Goal: Information Seeking & Learning: Understand process/instructions

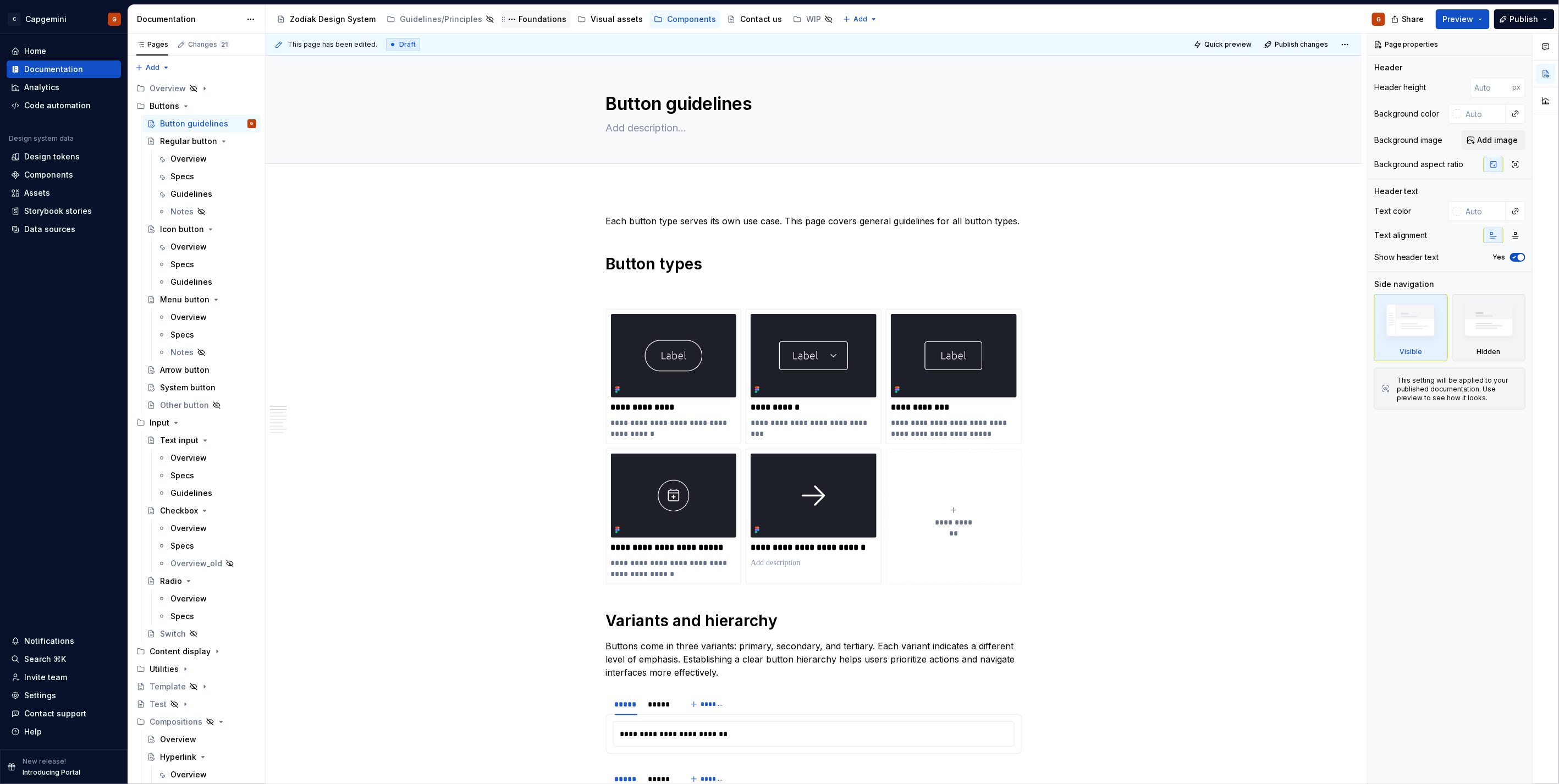
click at [520, 20] on div "Foundations" at bounding box center [542, 19] width 48 height 11
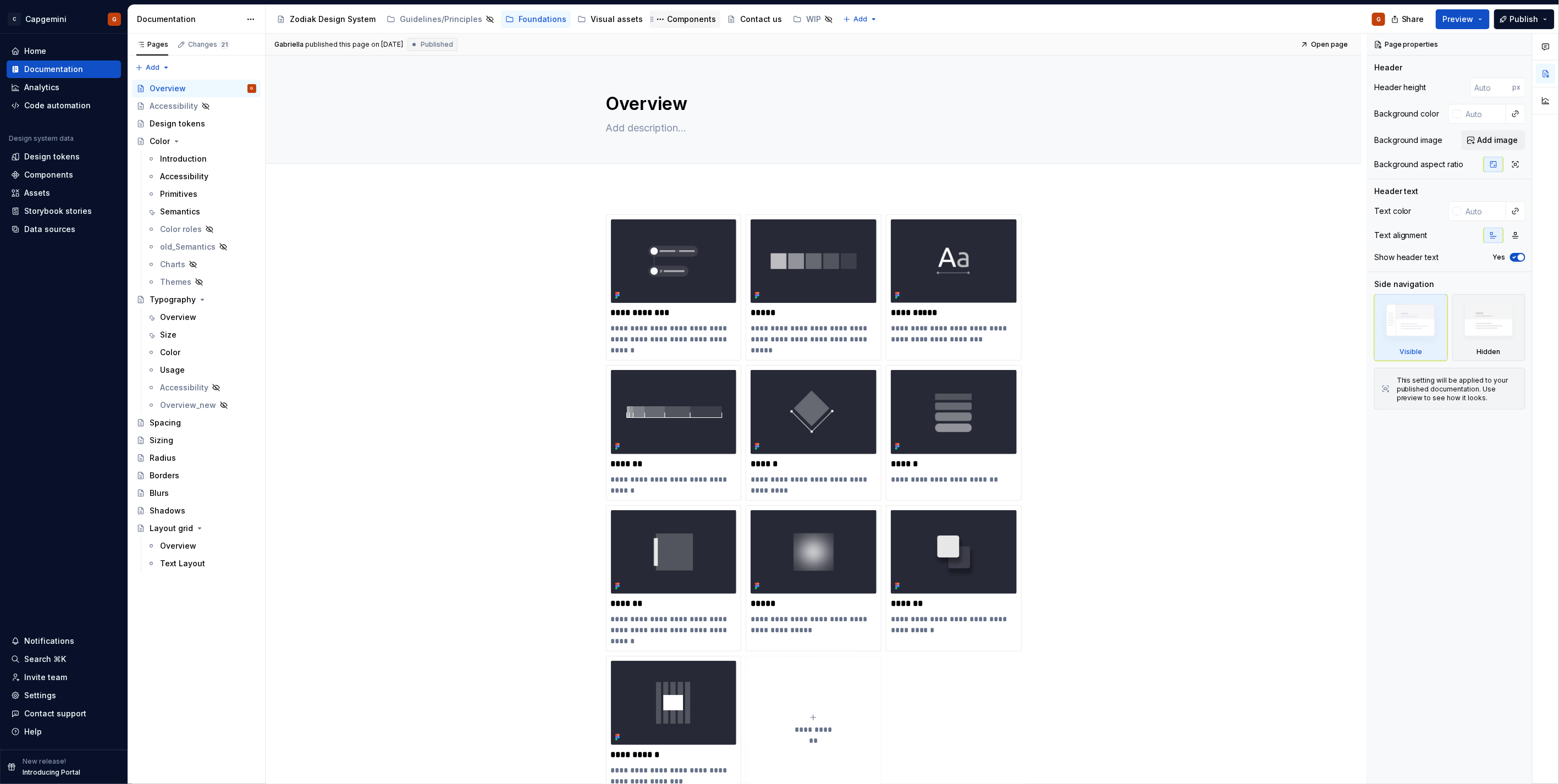
click at [667, 23] on div "Components" at bounding box center [691, 19] width 49 height 11
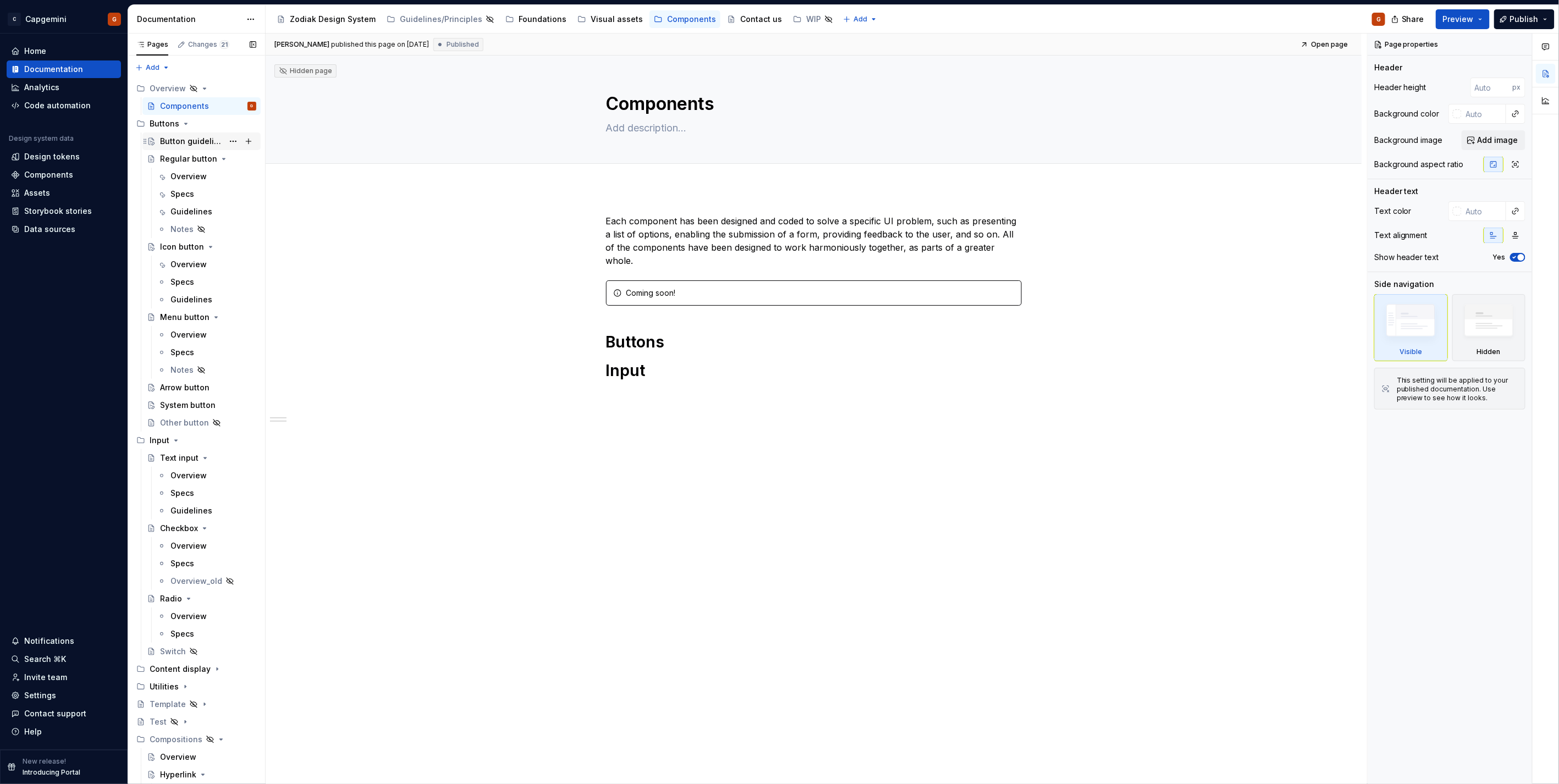
click at [203, 138] on div "Button guidelines" at bounding box center [191, 141] width 63 height 11
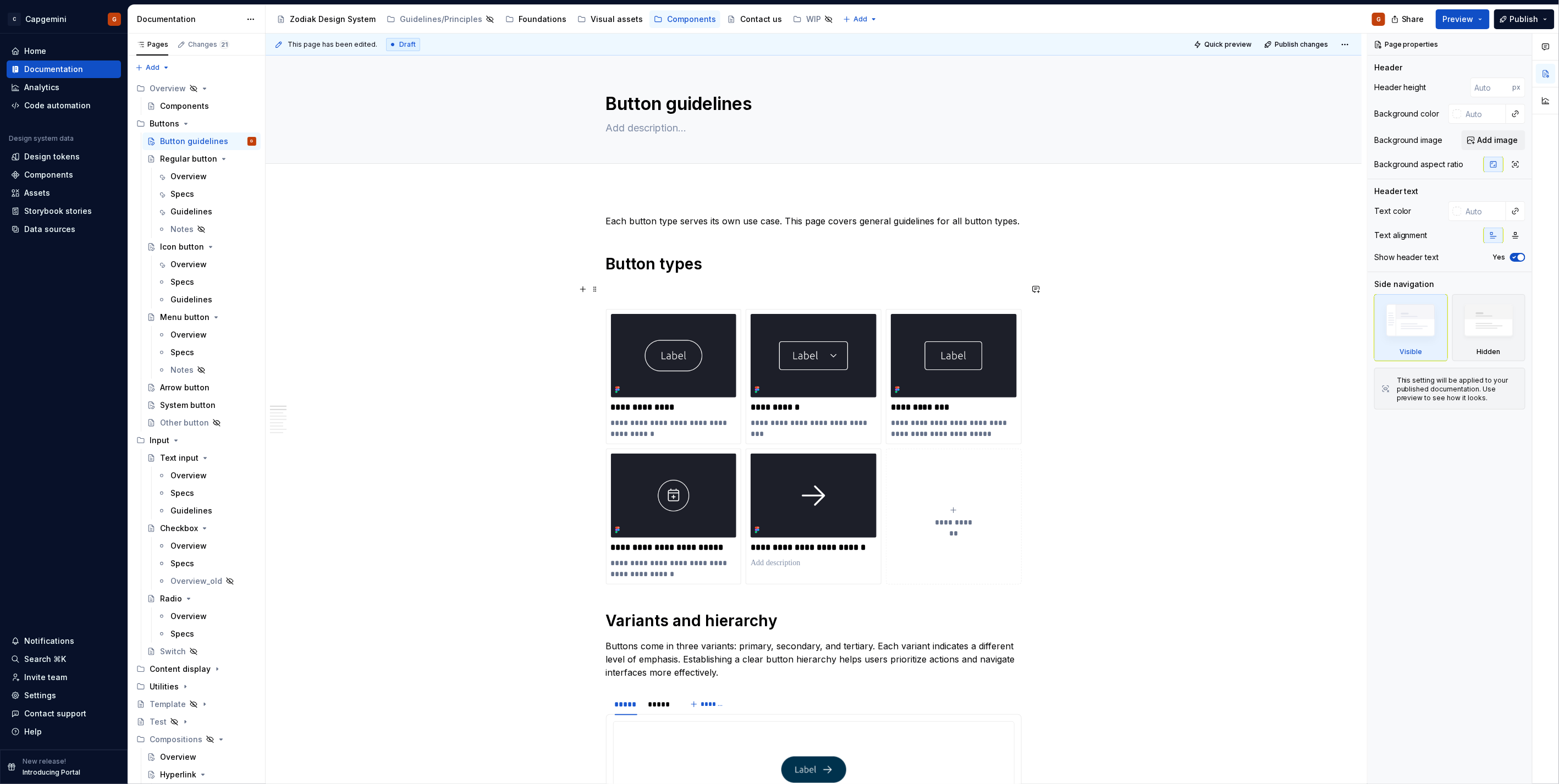
click at [635, 290] on p at bounding box center [813, 289] width 416 height 13
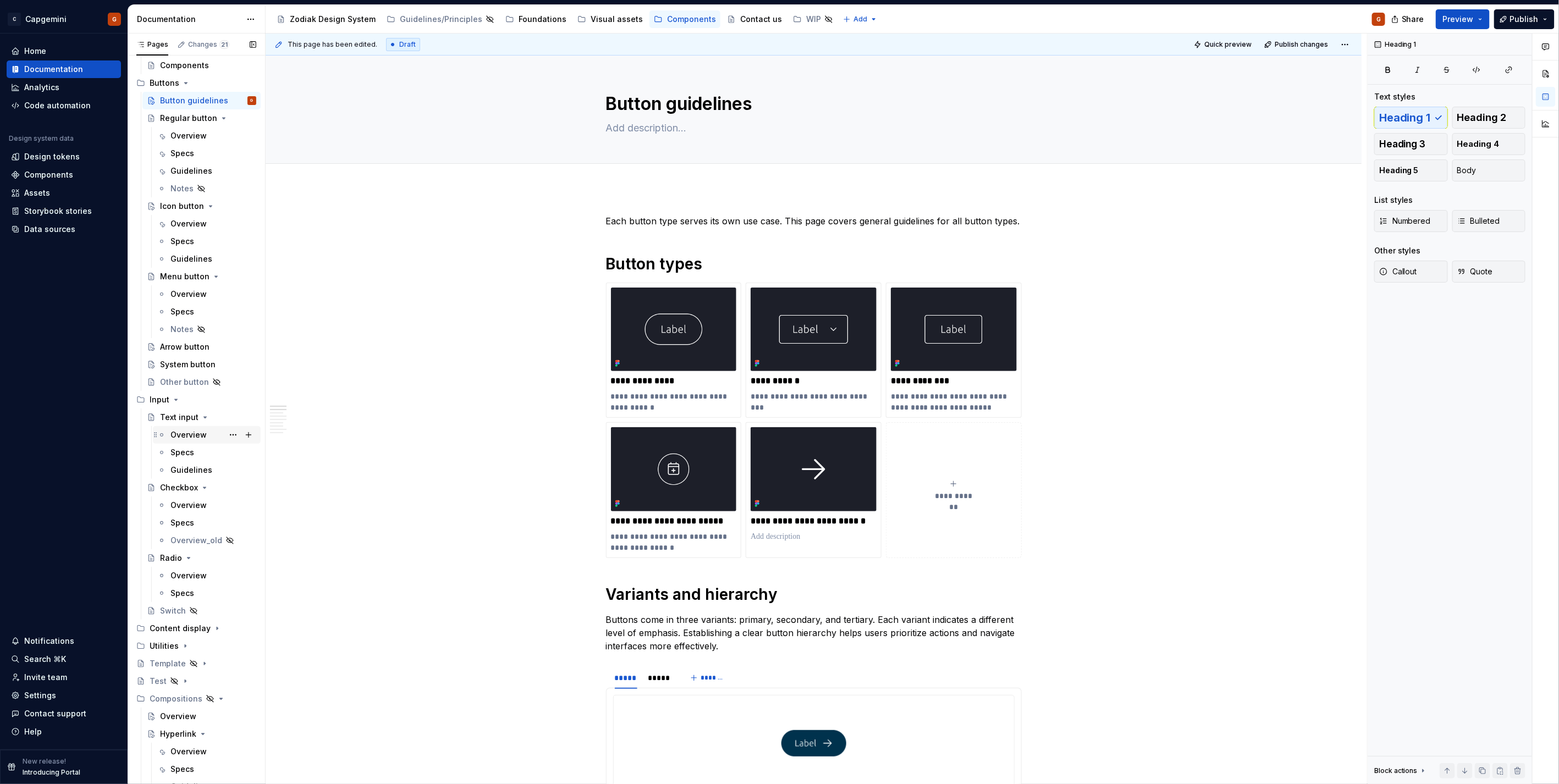
scroll to position [119, 0]
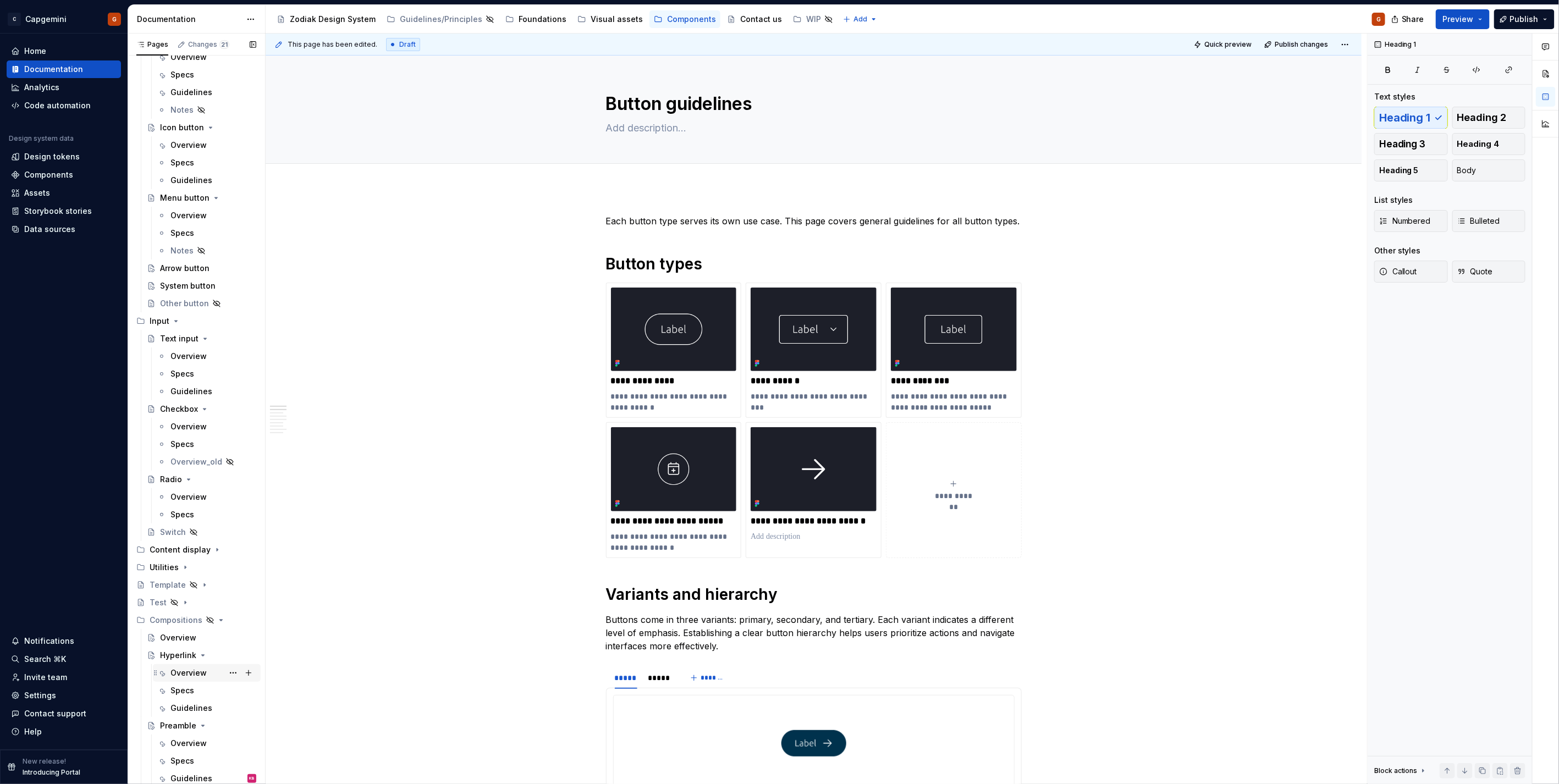
click at [169, 669] on div "Overview" at bounding box center [207, 672] width 99 height 15
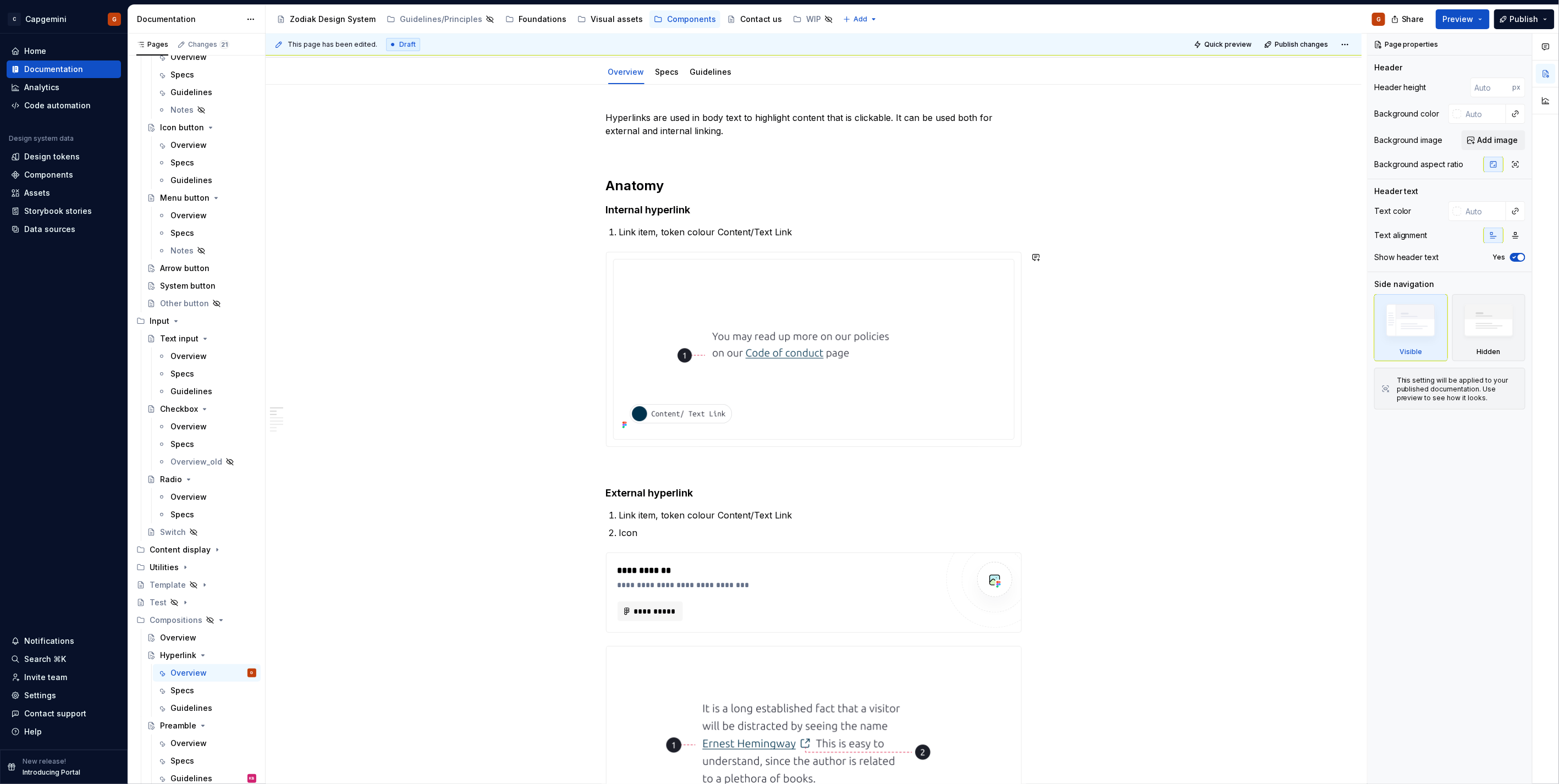
scroll to position [122, 0]
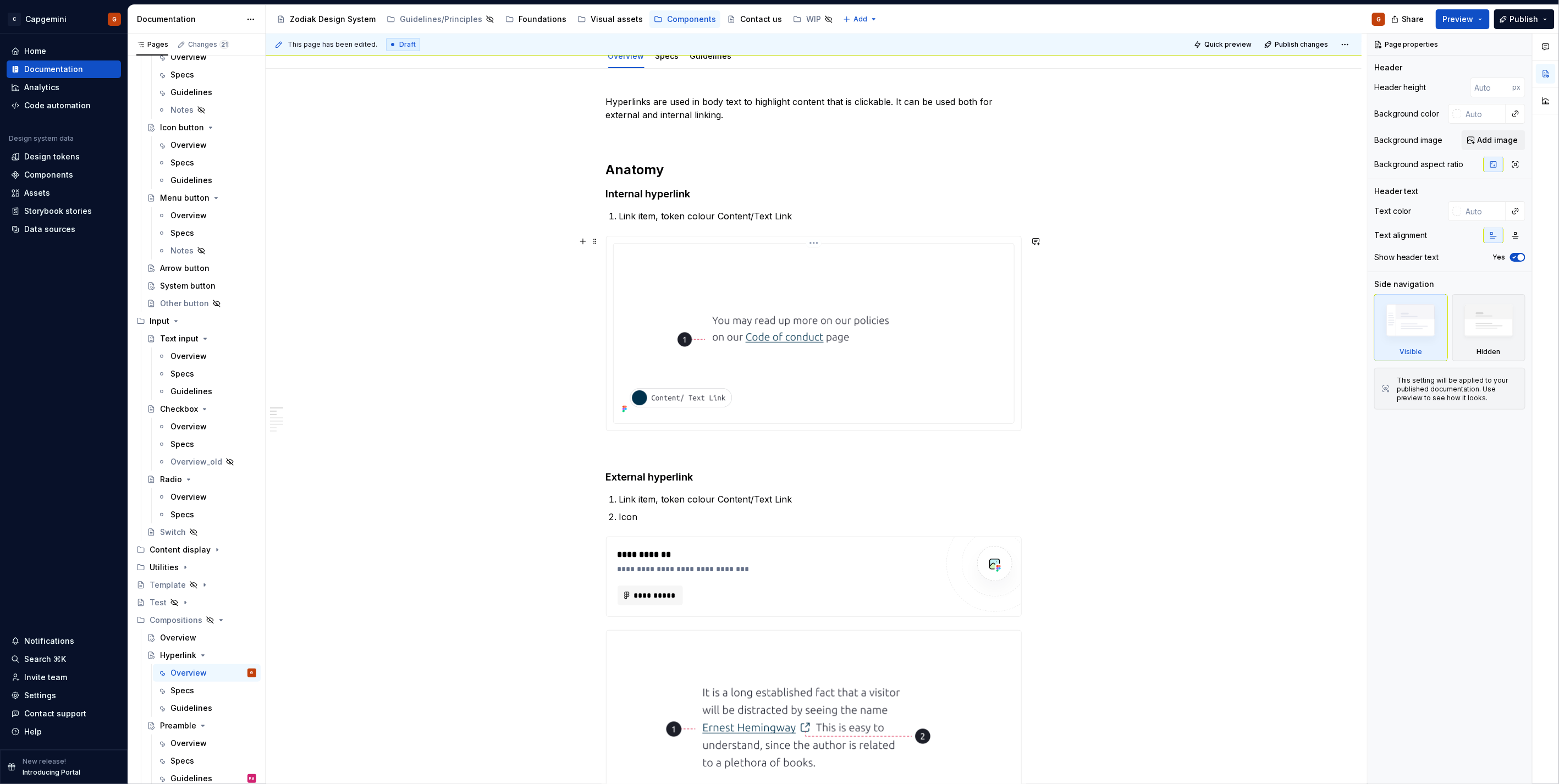
click at [898, 258] on img at bounding box center [813, 332] width 392 height 169
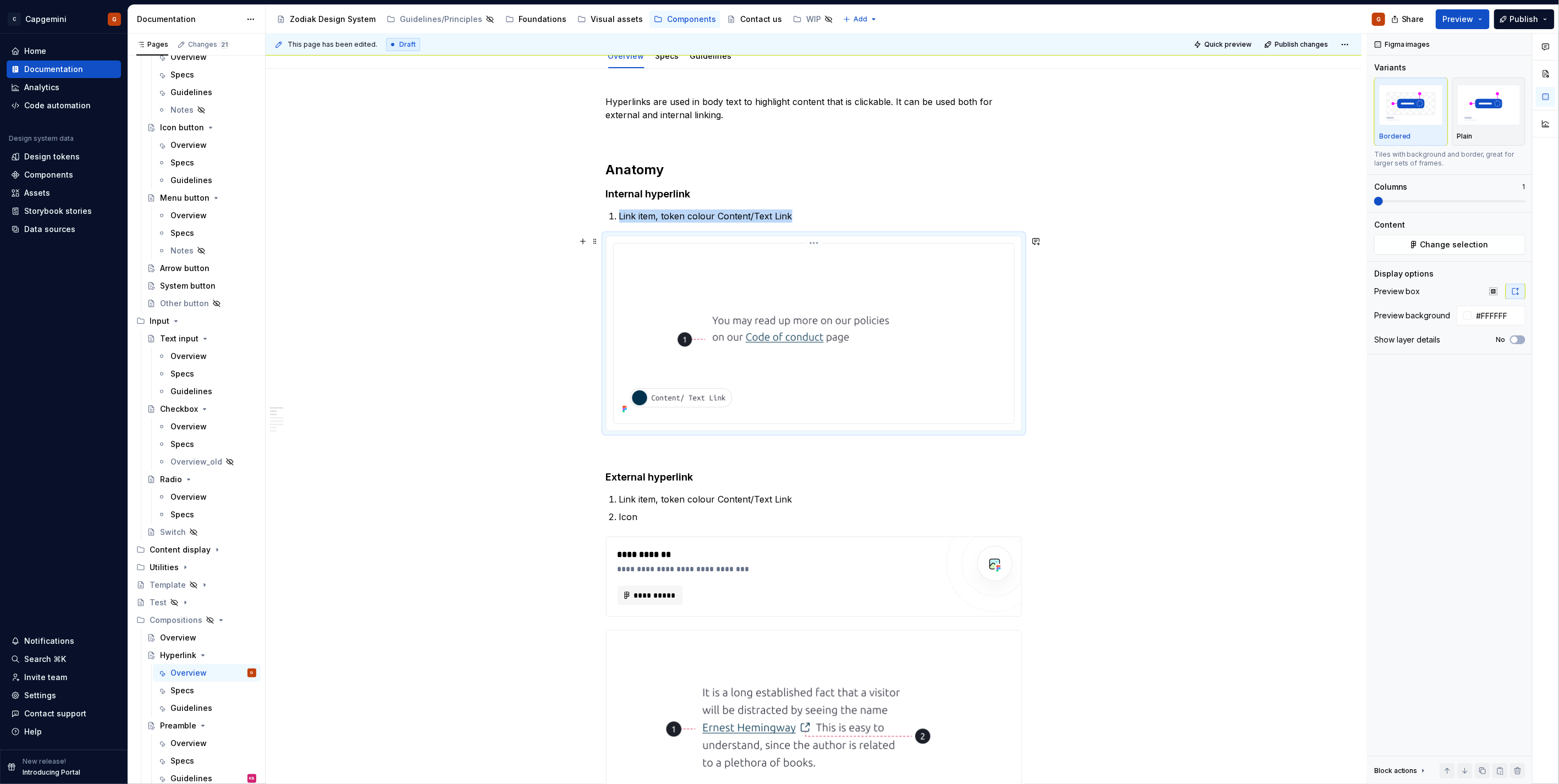
click at [876, 330] on img at bounding box center [813, 332] width 392 height 169
click at [1437, 256] on div "Figma images Variants Bordered Plain Tiles with background and border, great fo…" at bounding box center [1450, 408] width 165 height 751
click at [1426, 243] on span "Change selection" at bounding box center [1454, 244] width 68 height 11
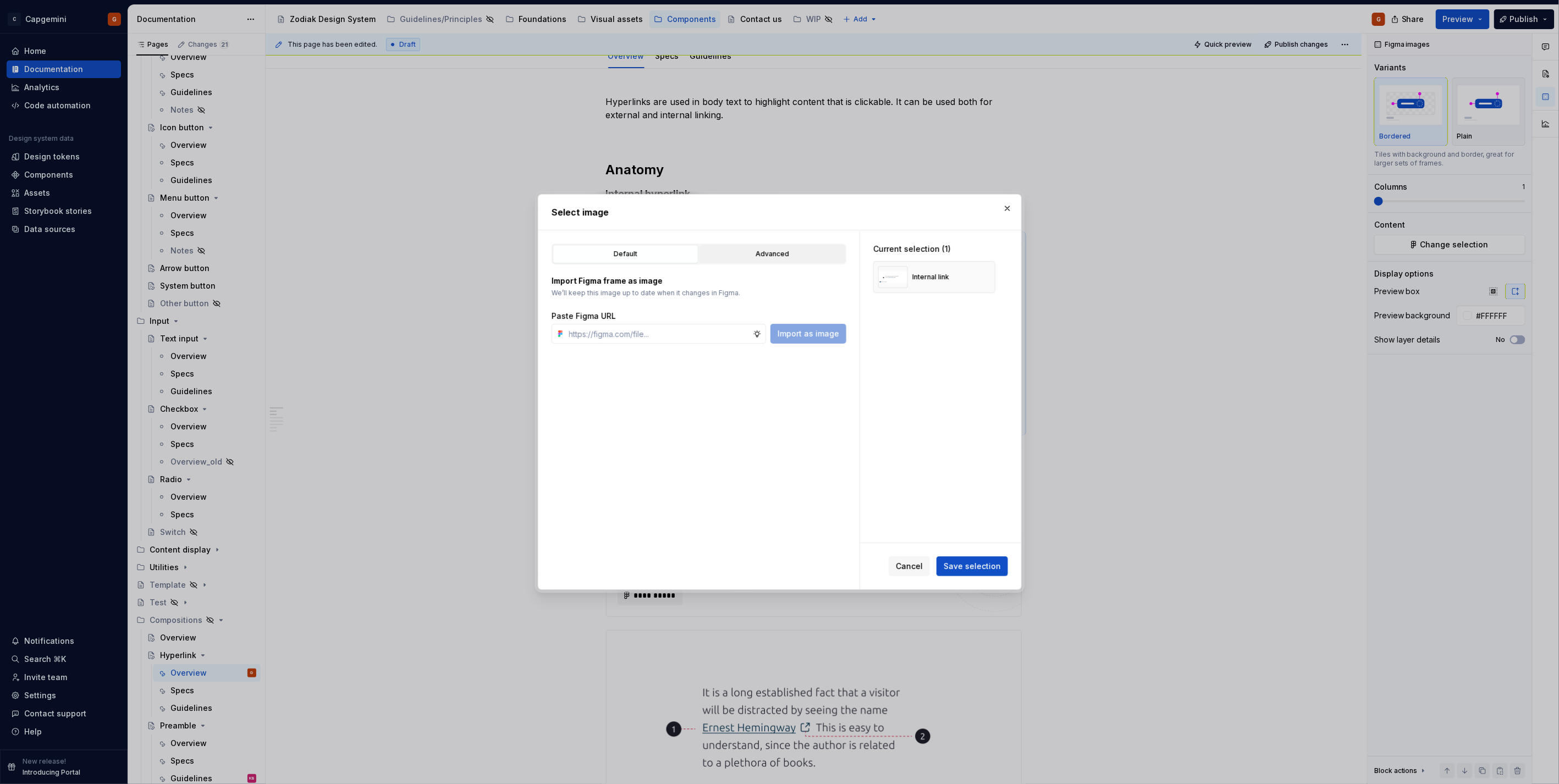
click at [793, 244] on button "Advanced" at bounding box center [772, 253] width 146 height 19
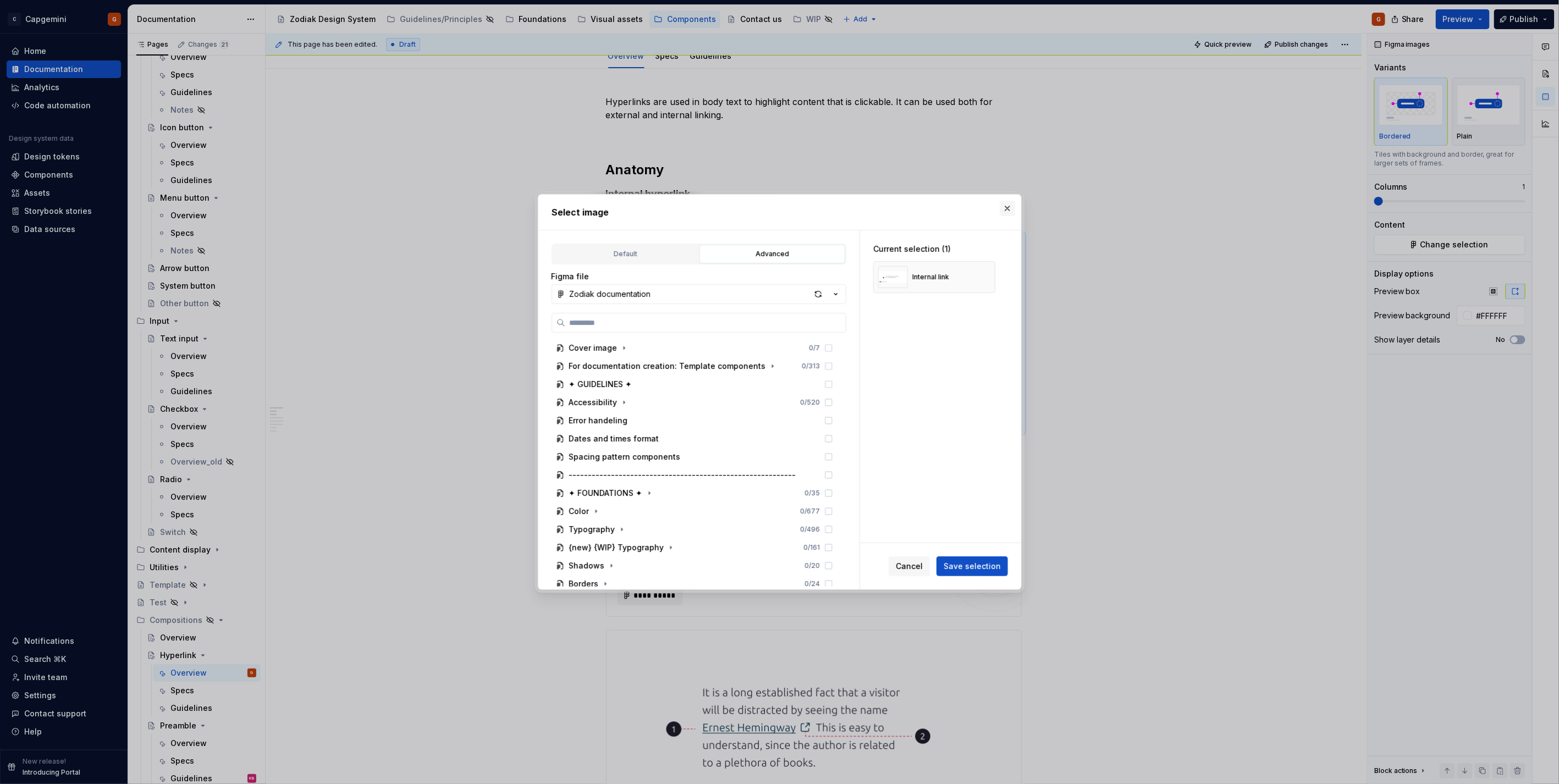
click at [1009, 209] on button "button" at bounding box center [1007, 208] width 15 height 15
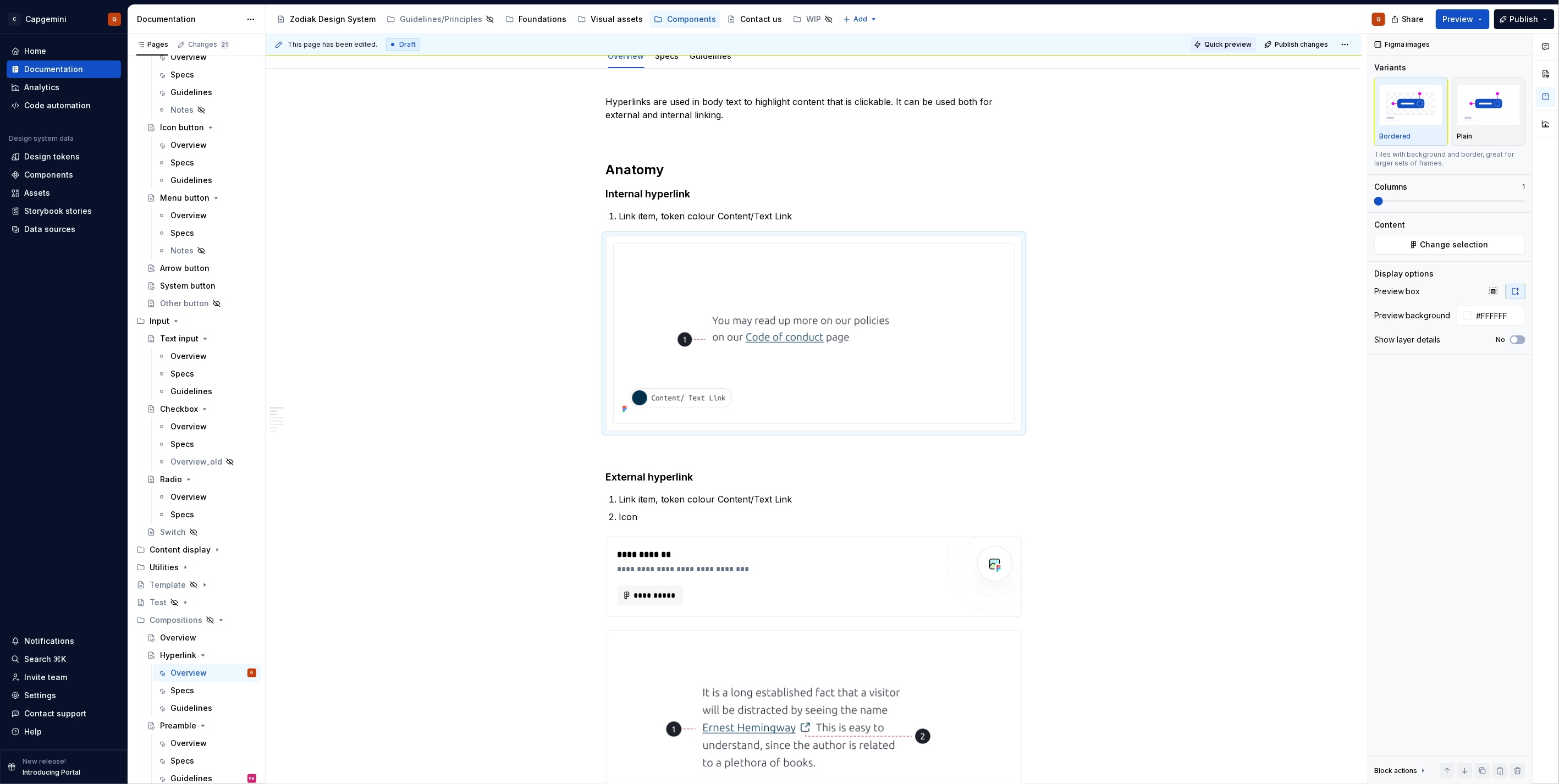
click at [1209, 41] on span "Quick preview" at bounding box center [1228, 44] width 47 height 9
click at [1454, 19] on span "Preview" at bounding box center [1458, 19] width 31 height 11
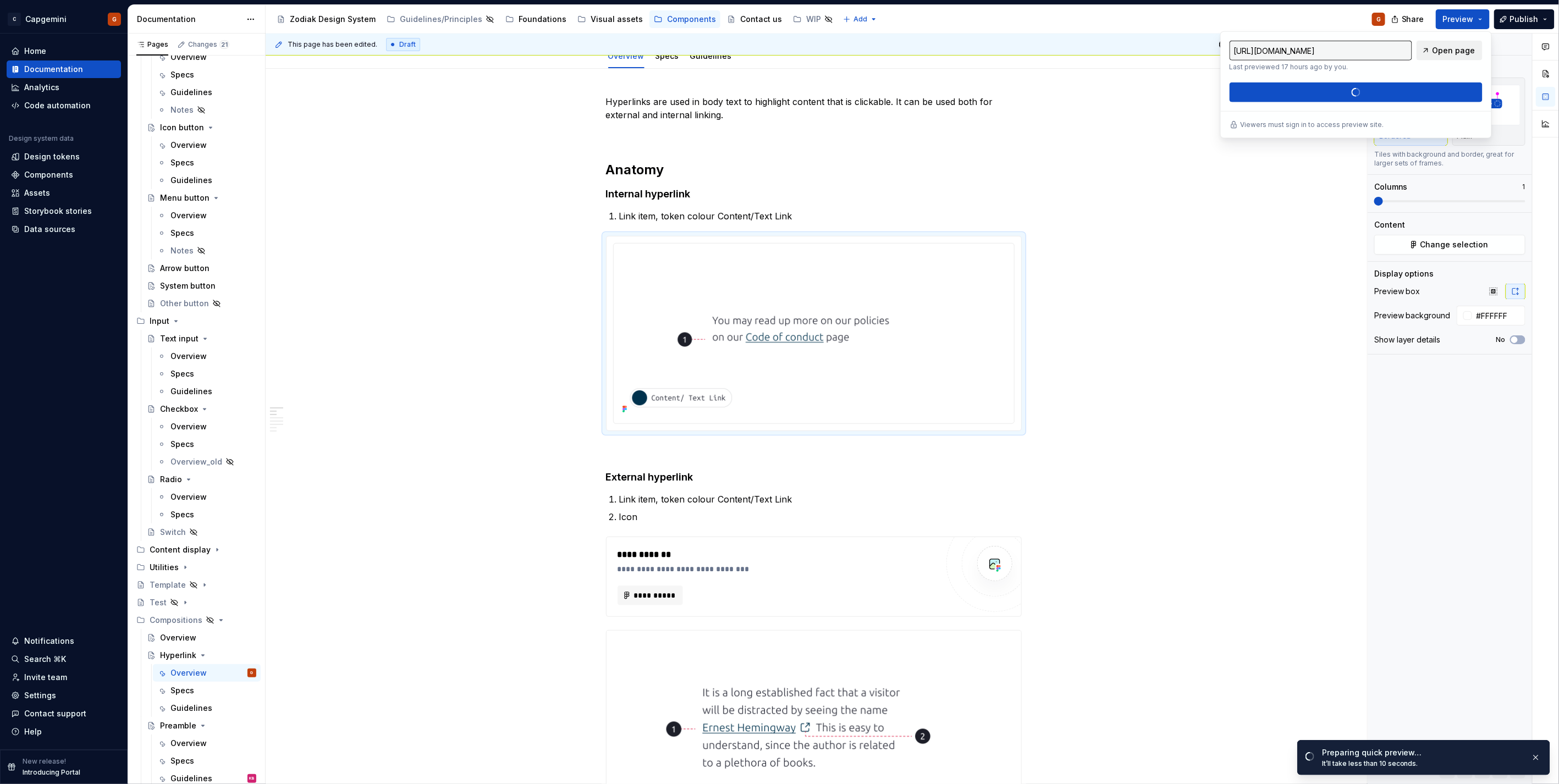
drag, startPoint x: 1454, startPoint y: 19, endPoint x: 1437, endPoint y: 45, distance: 31.1
click at [1437, 45] on span "Open page" at bounding box center [1454, 51] width 43 height 11
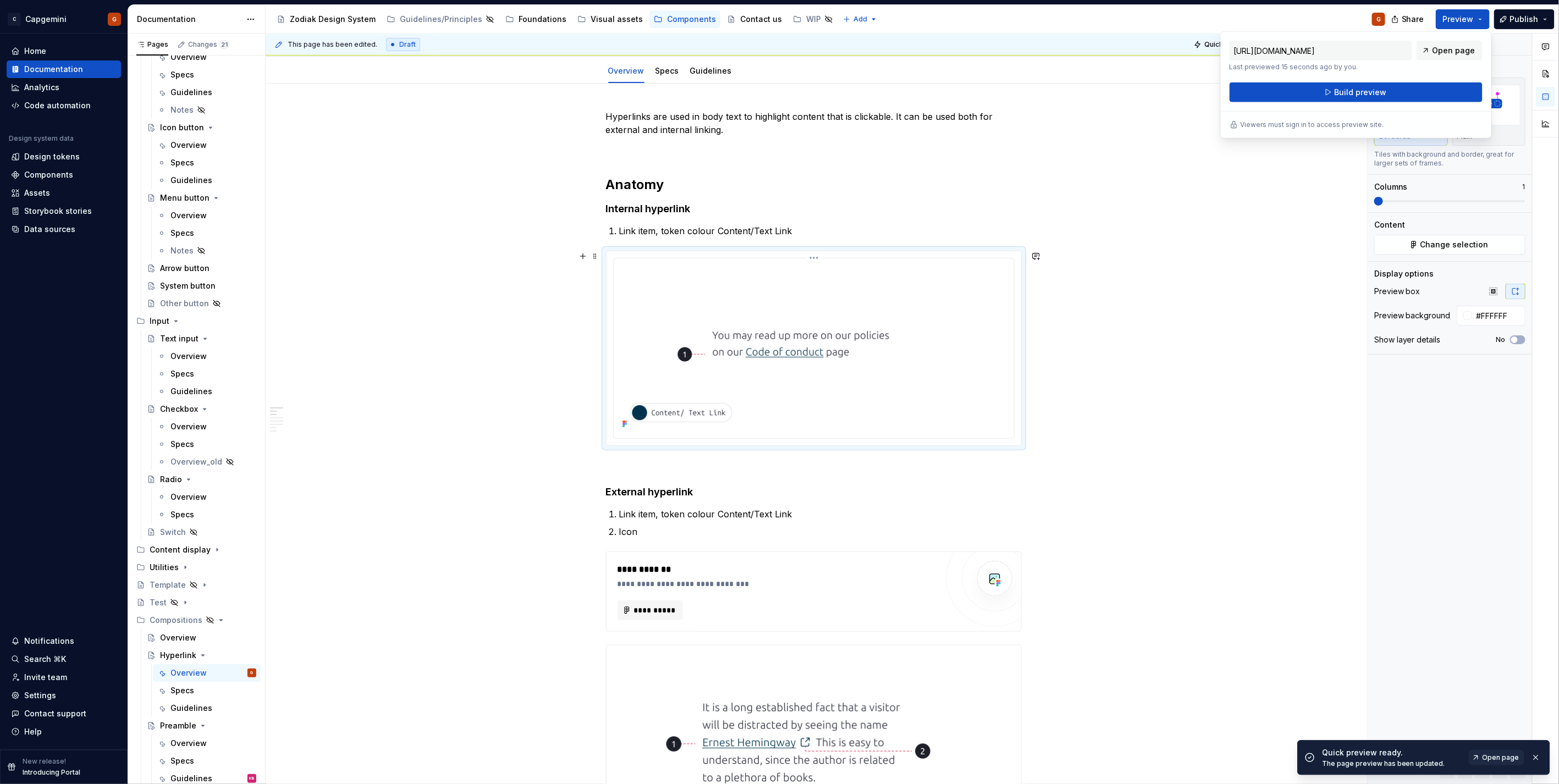
scroll to position [0, 0]
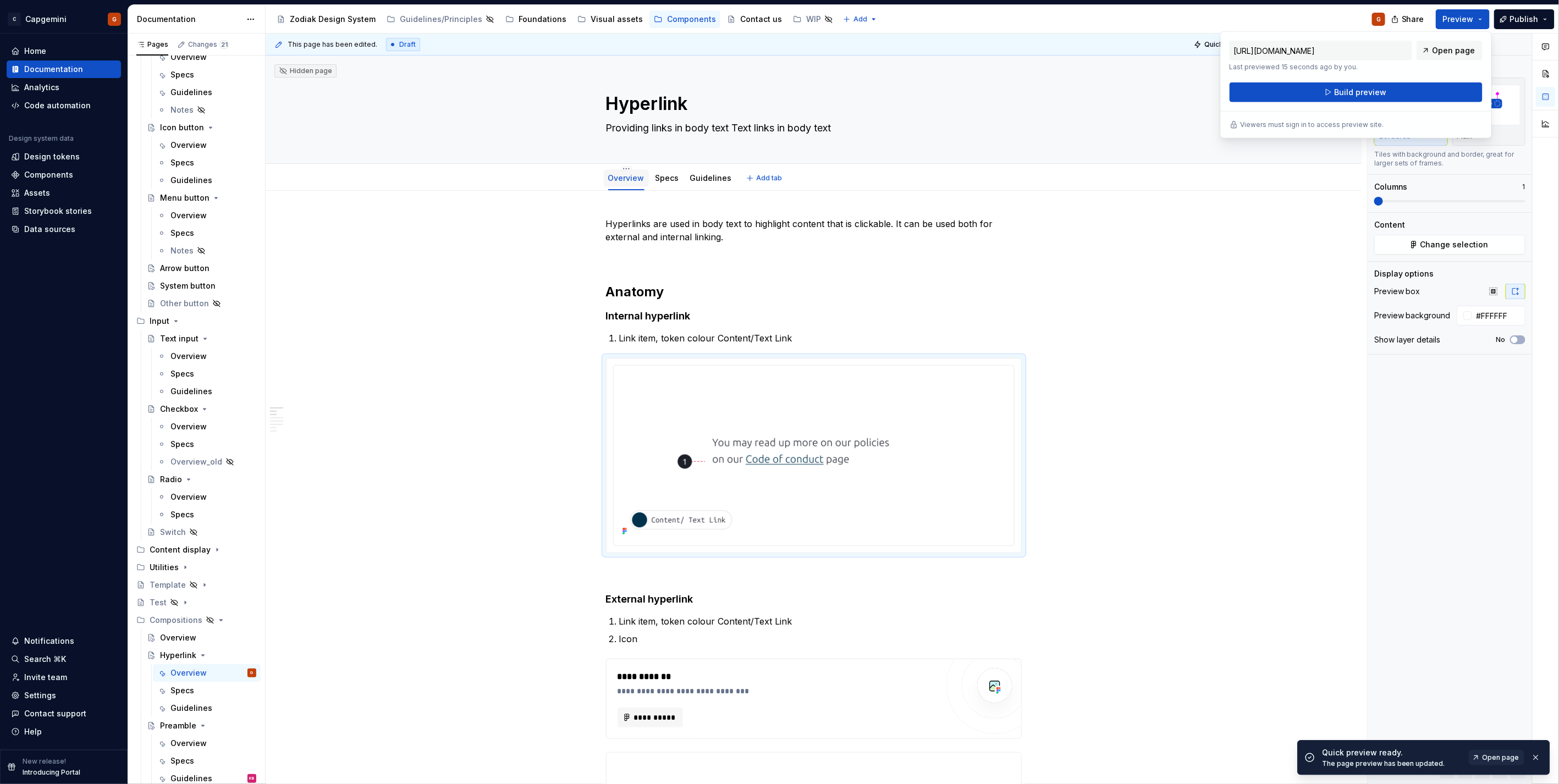
click at [629, 171] on div "Overview" at bounding box center [626, 178] width 36 height 13
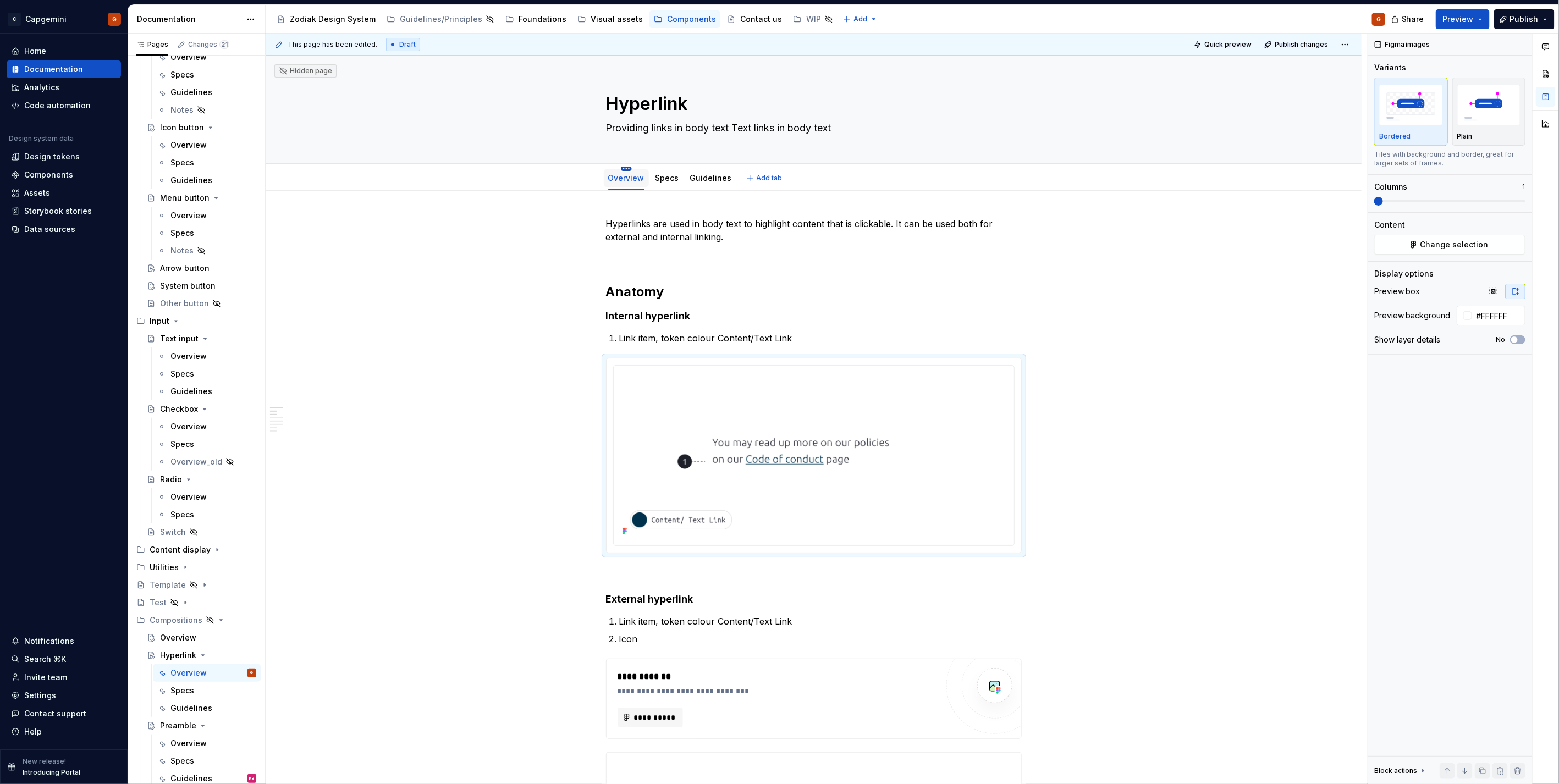
click at [625, 168] on html "C Capgemini G Home Documentation Analytics Code automation Design system data D…" at bounding box center [780, 392] width 1559 height 784
click at [647, 201] on div "Duplicate tab" at bounding box center [692, 203] width 103 height 11
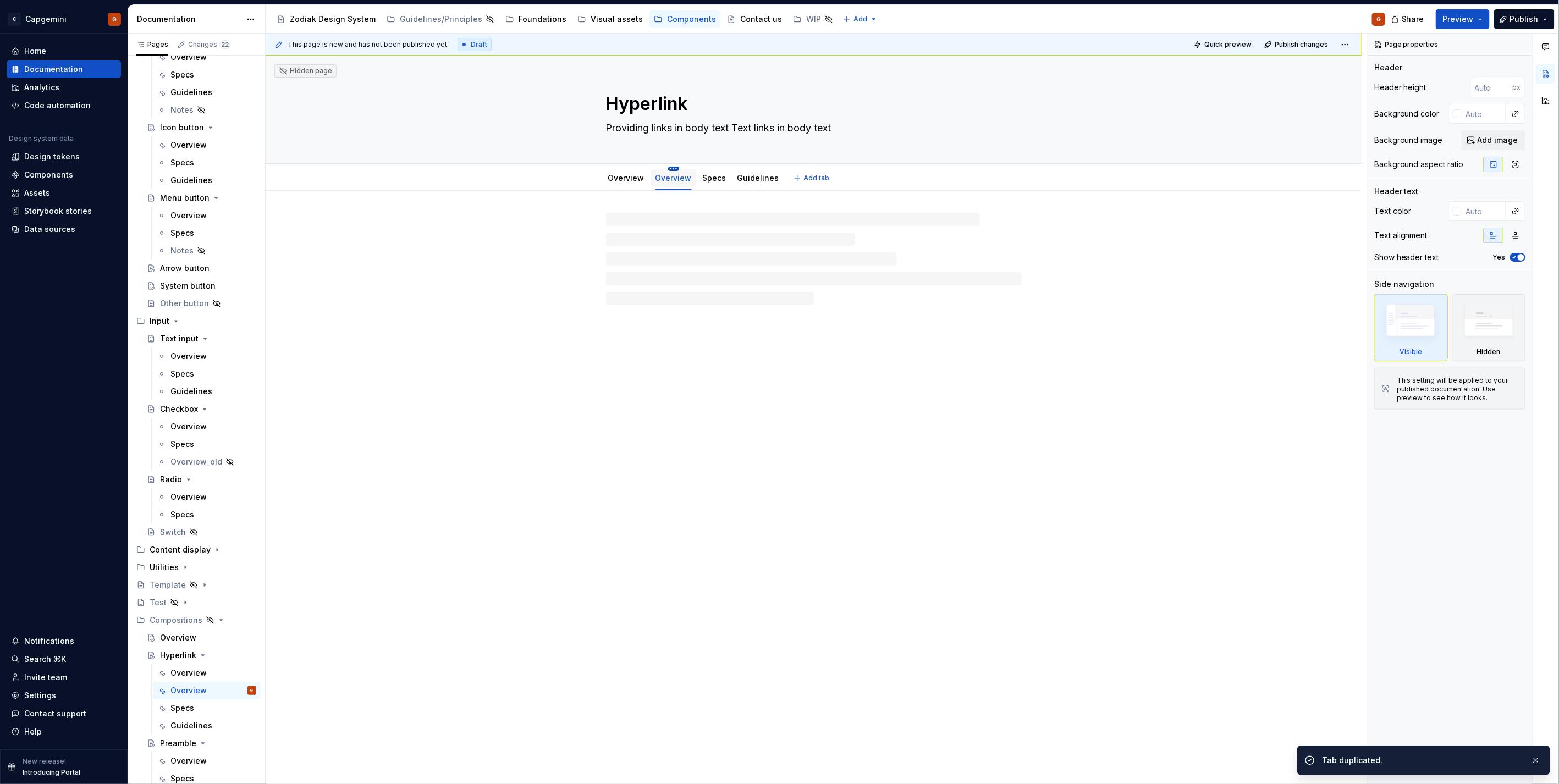
click at [670, 166] on html "C Capgemini G Home Documentation Analytics Code automation Design system data D…" at bounding box center [780, 392] width 1559 height 784
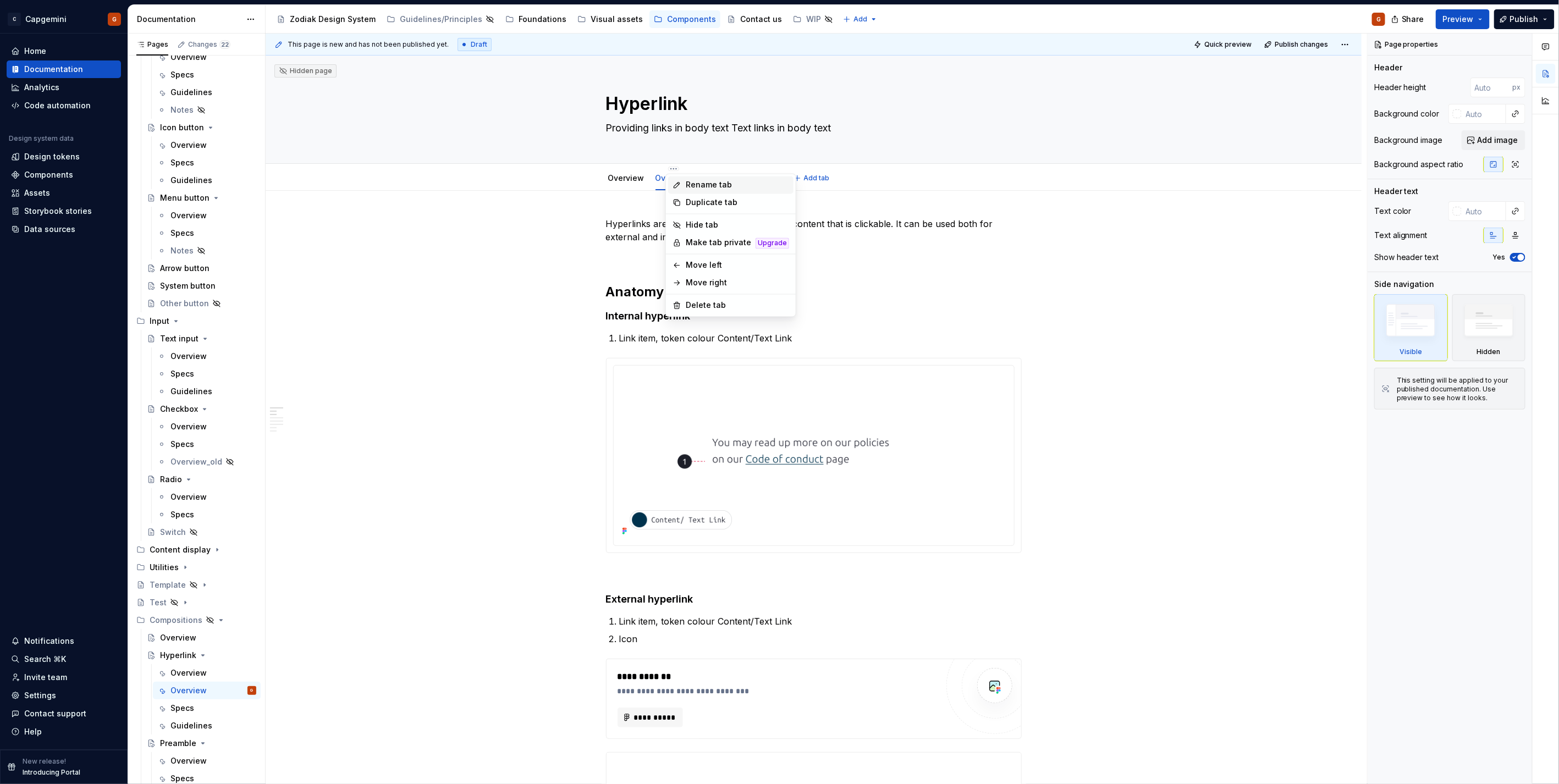
click at [686, 183] on div "Rename tab" at bounding box center [737, 185] width 103 height 11
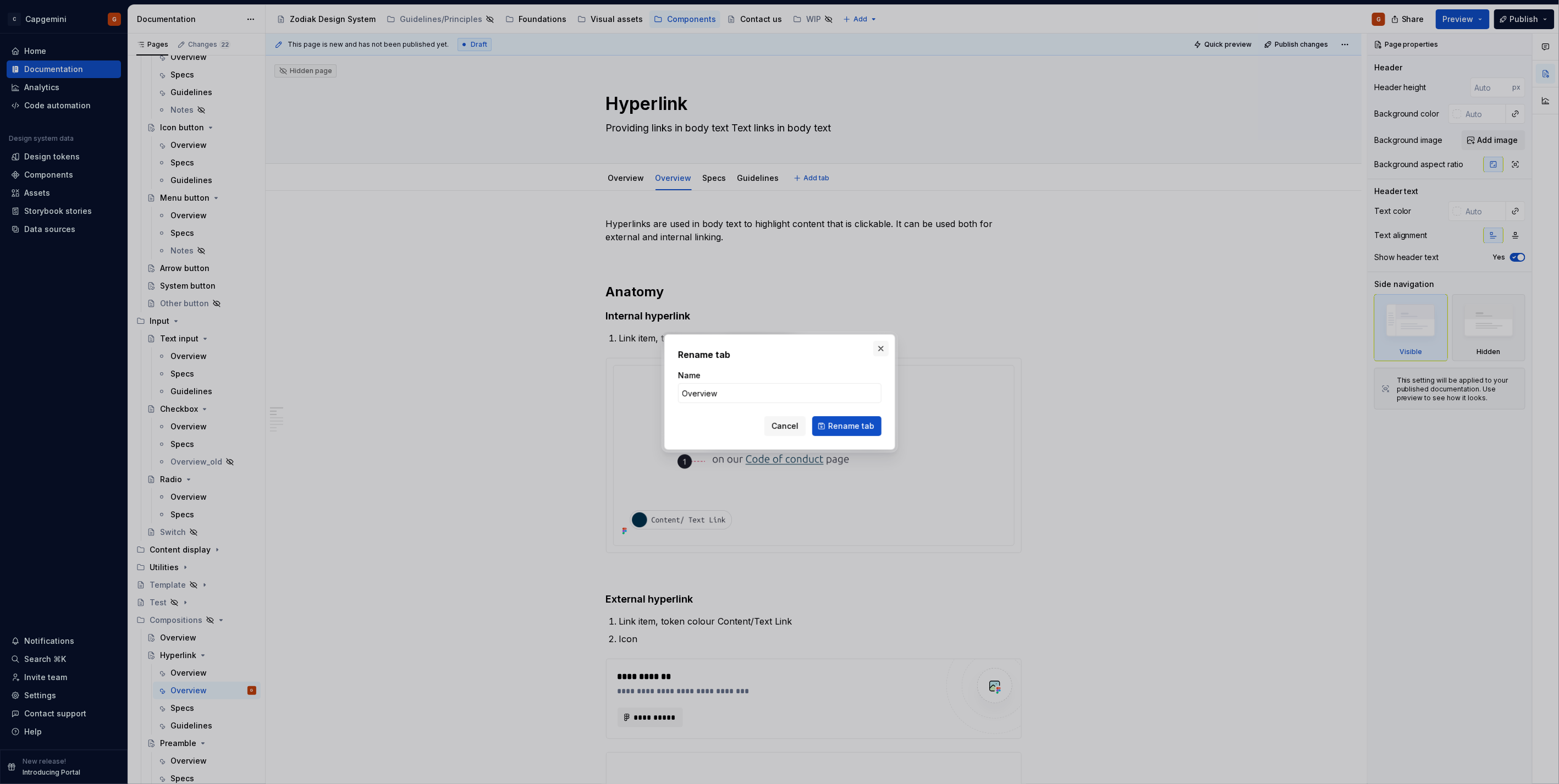
click at [881, 346] on button "button" at bounding box center [881, 348] width 15 height 15
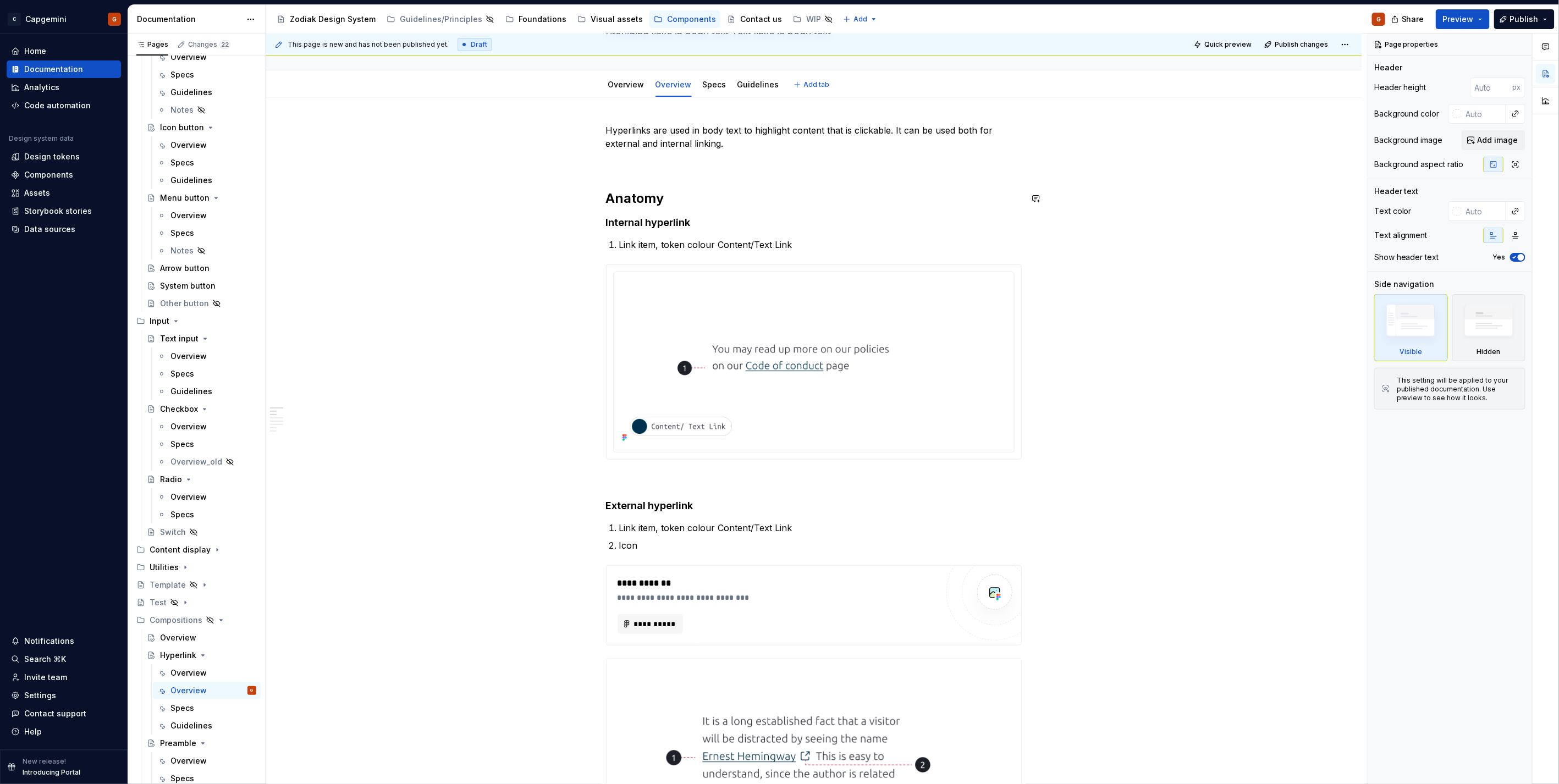
scroll to position [183, 0]
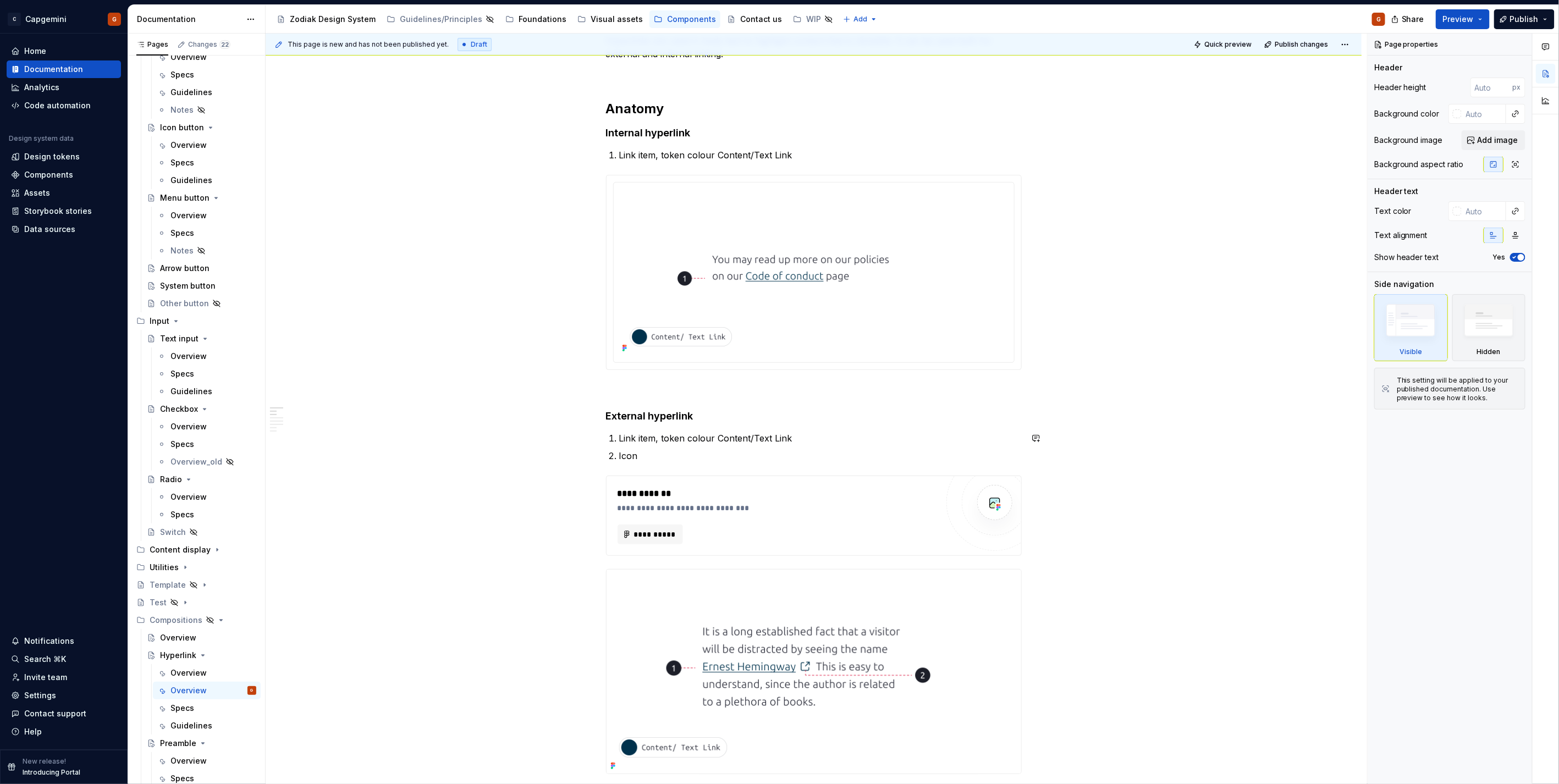
click at [679, 453] on p "Icon" at bounding box center [820, 456] width 402 height 13
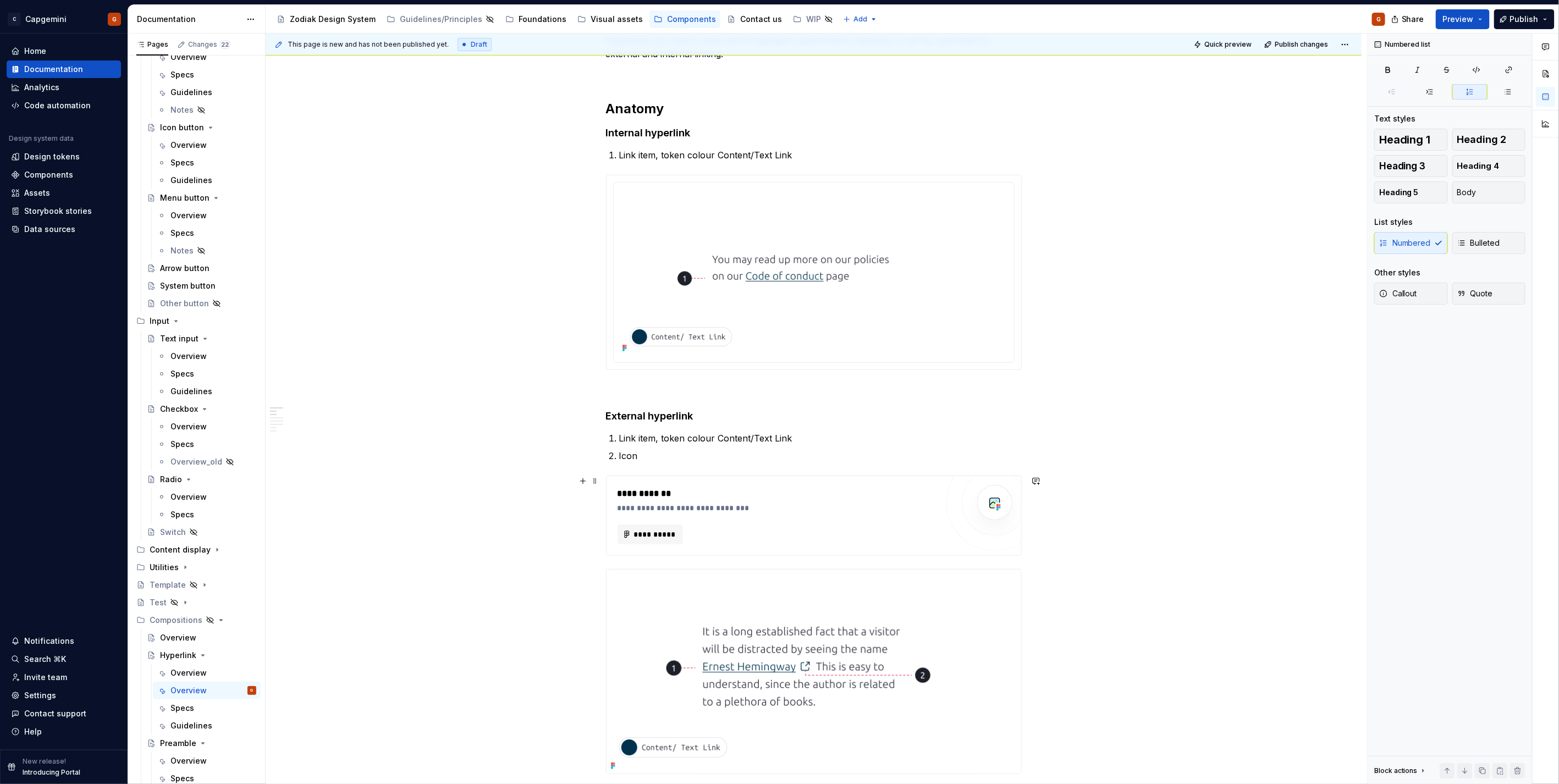
click at [707, 513] on div "**********" at bounding box center [777, 508] width 320 height 11
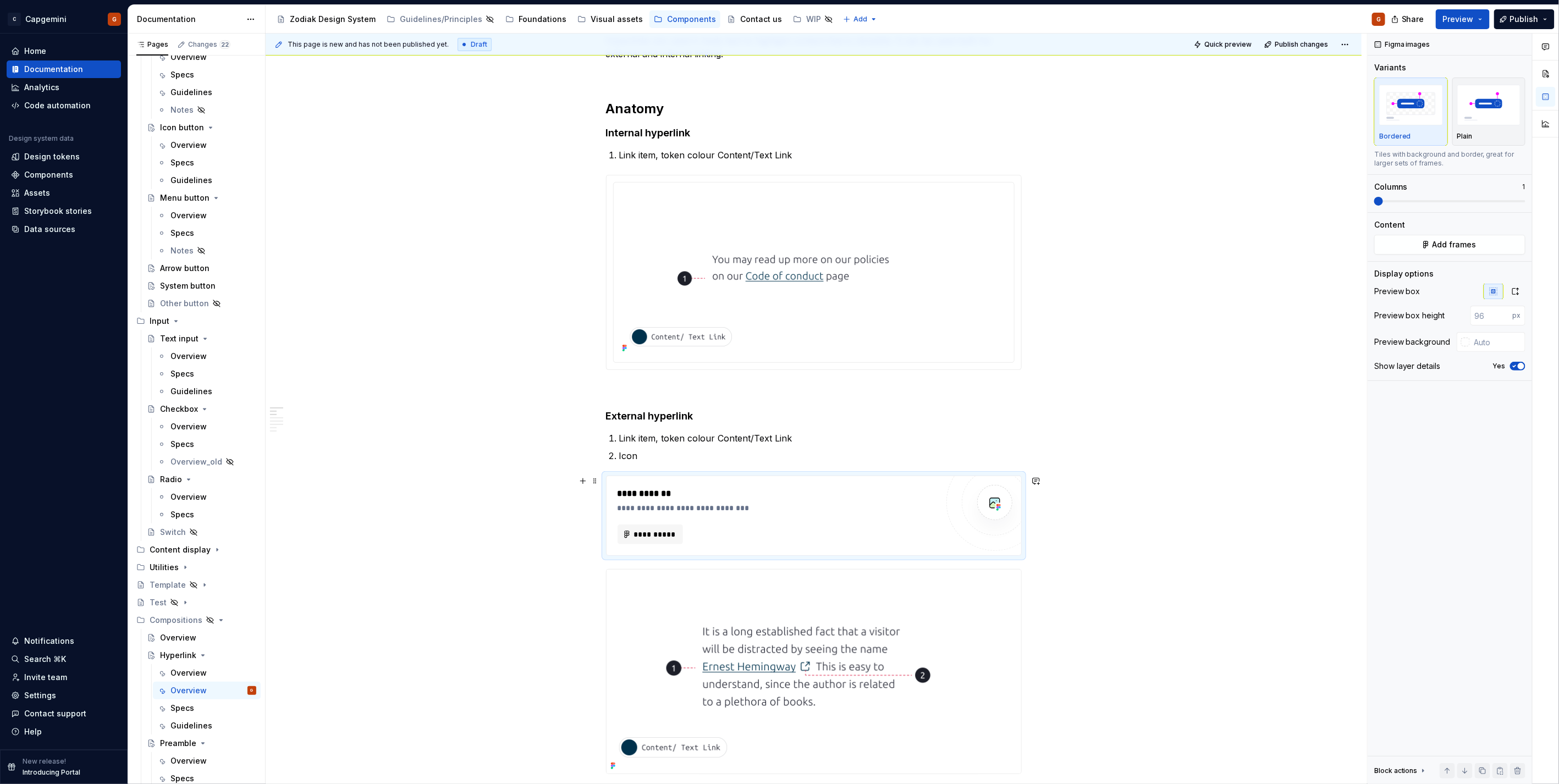
type textarea "*"
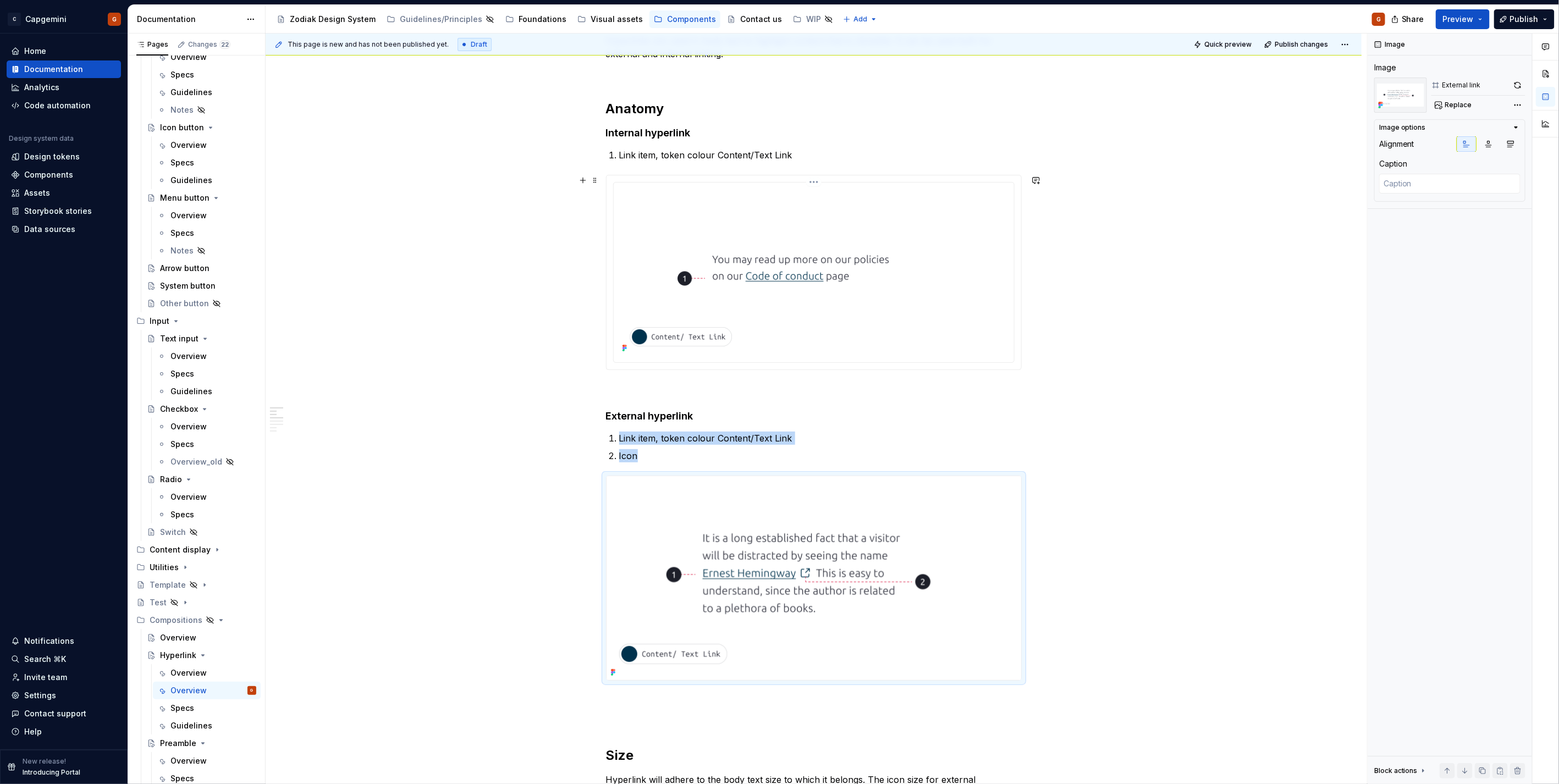
click at [755, 232] on img at bounding box center [813, 271] width 392 height 169
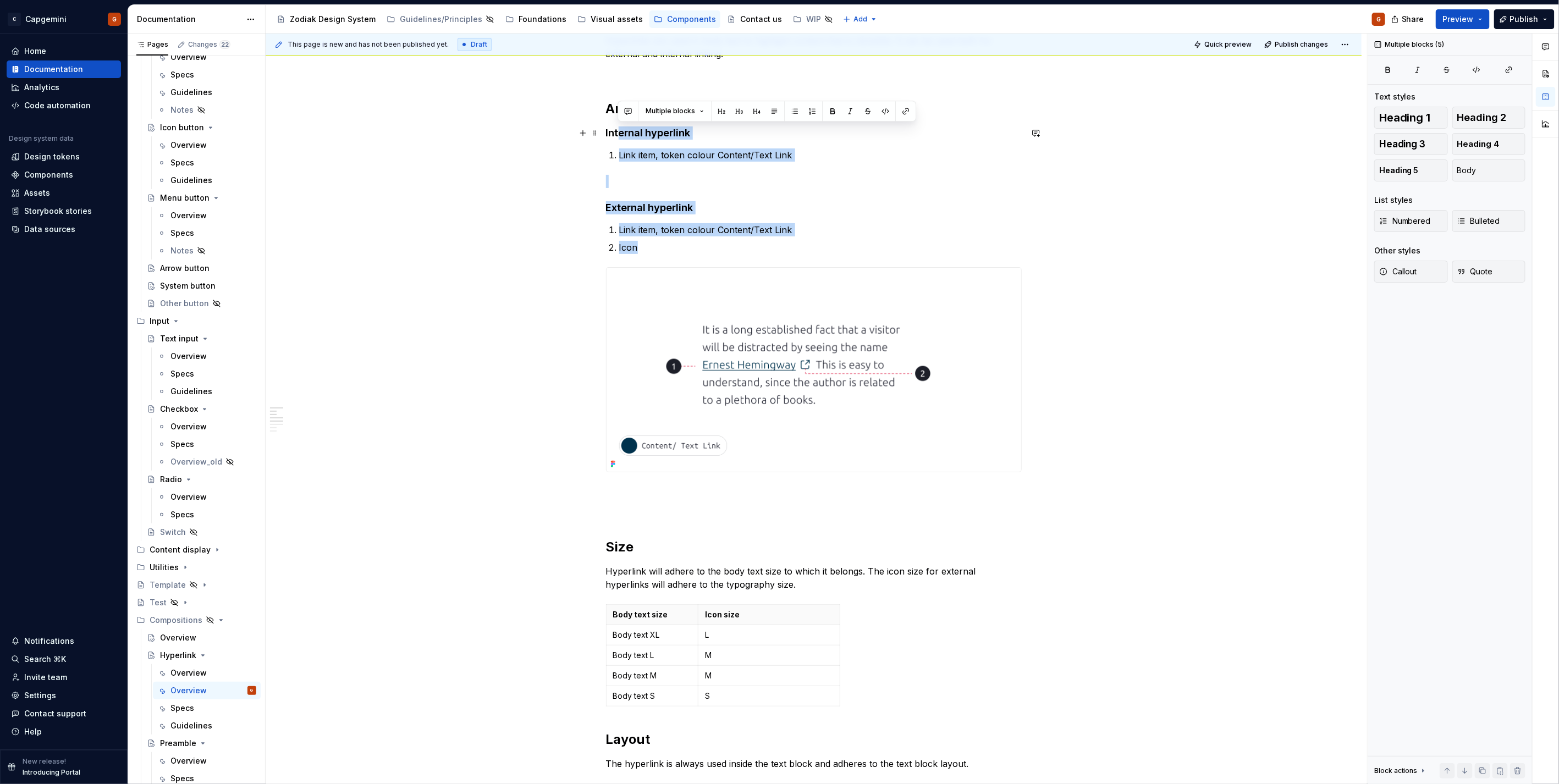
drag, startPoint x: 649, startPoint y: 246, endPoint x: 592, endPoint y: 138, distance: 122.1
click at [606, 132] on div "Hyperlinks are used in body text to highlight content that is clickable. It can…" at bounding box center [813, 473] width 416 height 879
click at [614, 143] on div "Hyperlinks are used in body text to highlight content that is clickable. It can…" at bounding box center [813, 466] width 416 height 866
drag, startPoint x: 647, startPoint y: 244, endPoint x: 600, endPoint y: 133, distance: 120.5
click at [600, 133] on div "Hyperlinks are used in body text to highlight content that is clickable. It can…" at bounding box center [813, 578] width 1096 height 1140
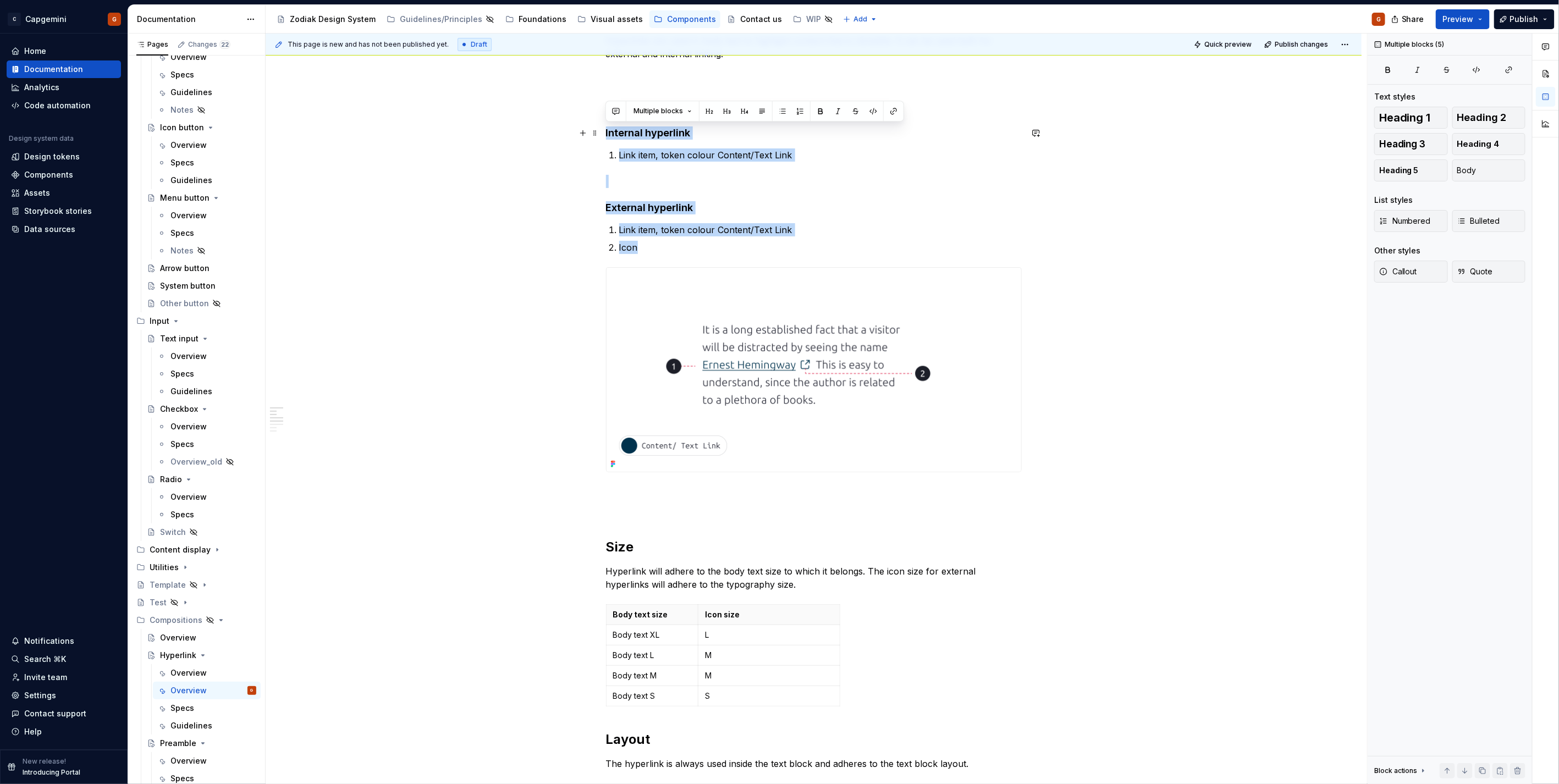
click at [625, 179] on p at bounding box center [813, 181] width 416 height 13
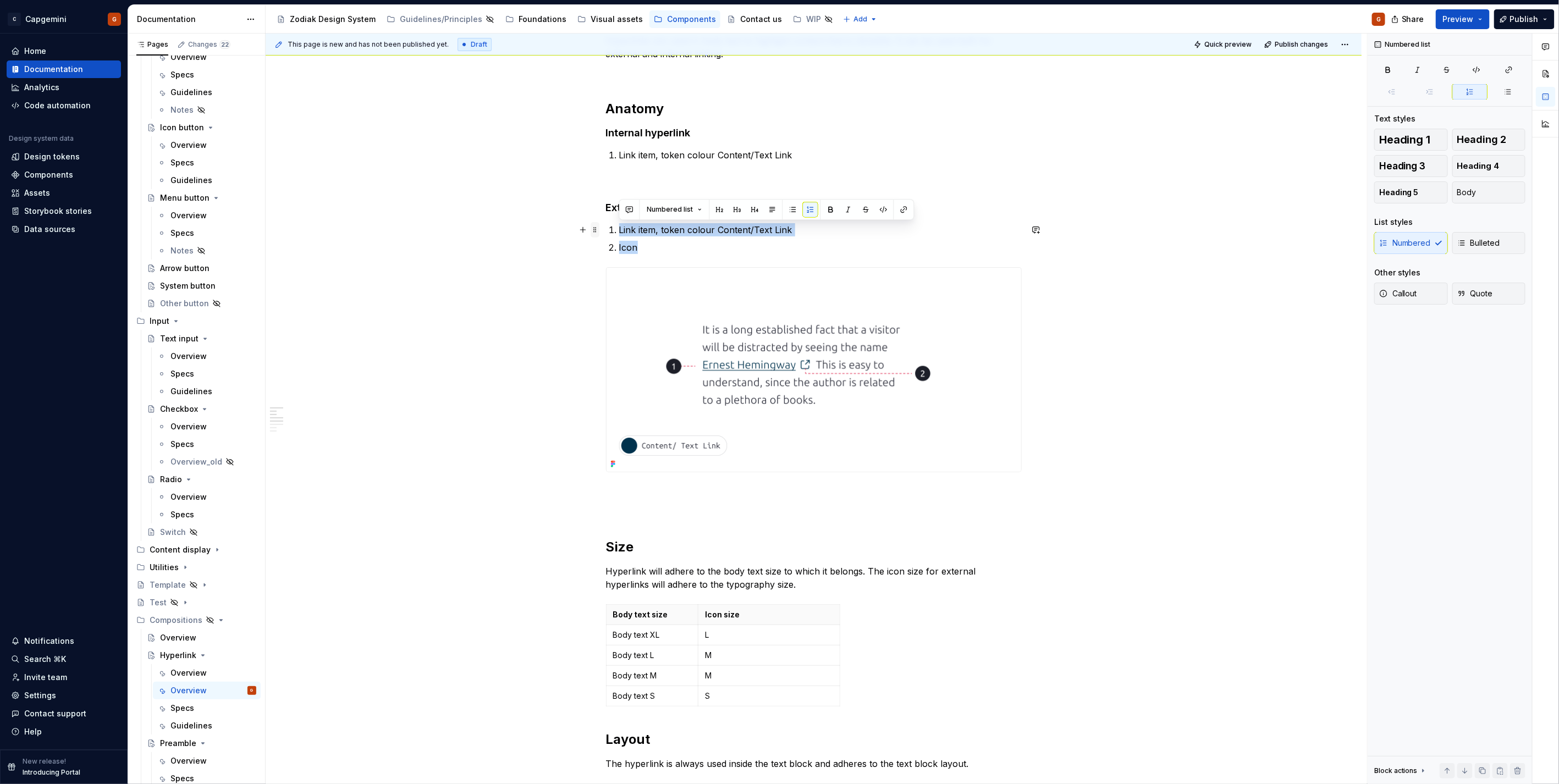
drag, startPoint x: 663, startPoint y: 247, endPoint x: 599, endPoint y: 229, distance: 66.5
click at [606, 229] on div "Hyperlinks are used in body text to highlight content that is clickable. It can…" at bounding box center [813, 473] width 416 height 879
copy ol "Link item, token colour Content/Text Link Icon"
click at [645, 491] on p at bounding box center [813, 492] width 416 height 13
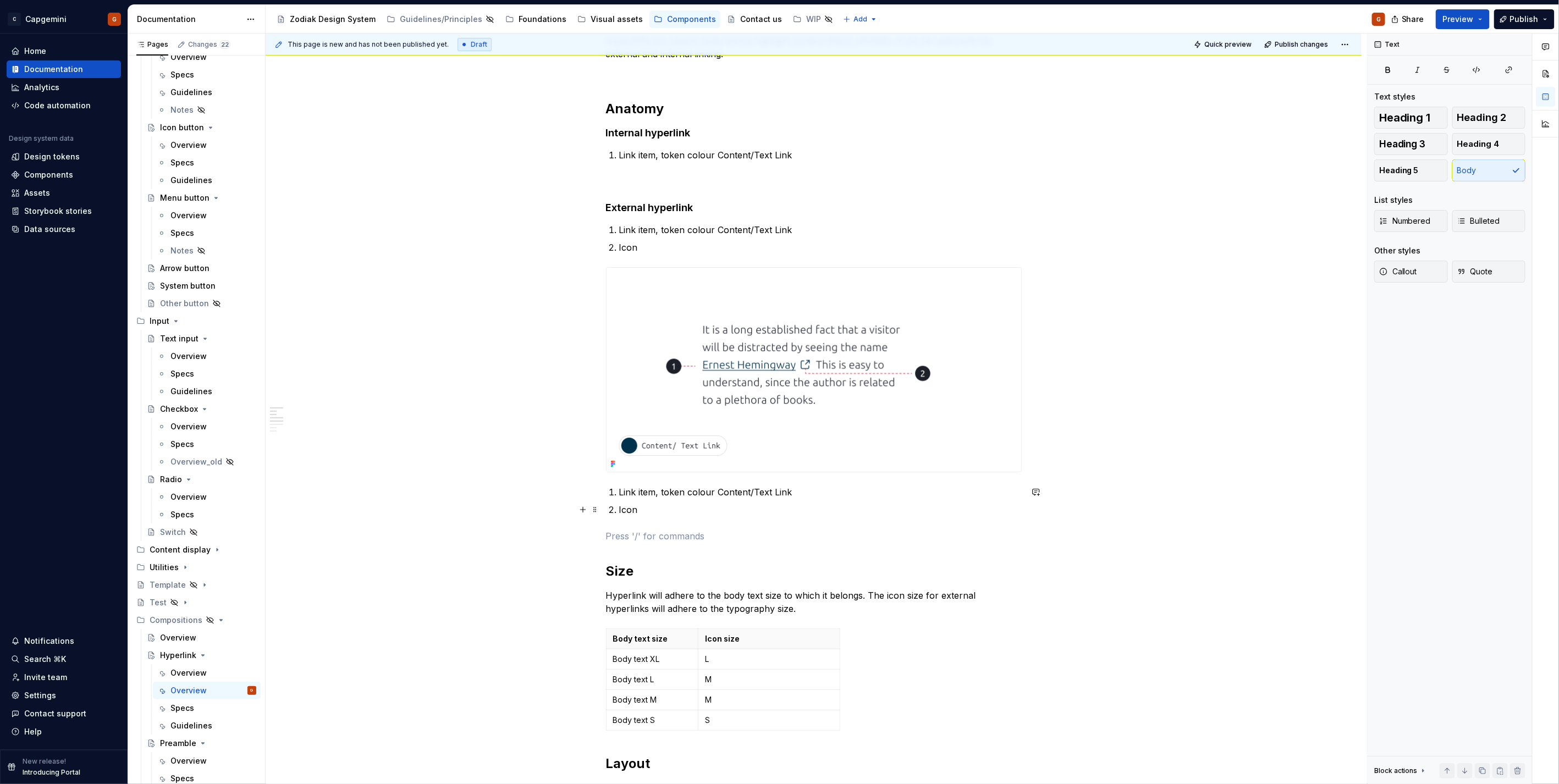
click at [718, 498] on p "Link item, token colour Content/Text Link" at bounding box center [820, 492] width 402 height 13
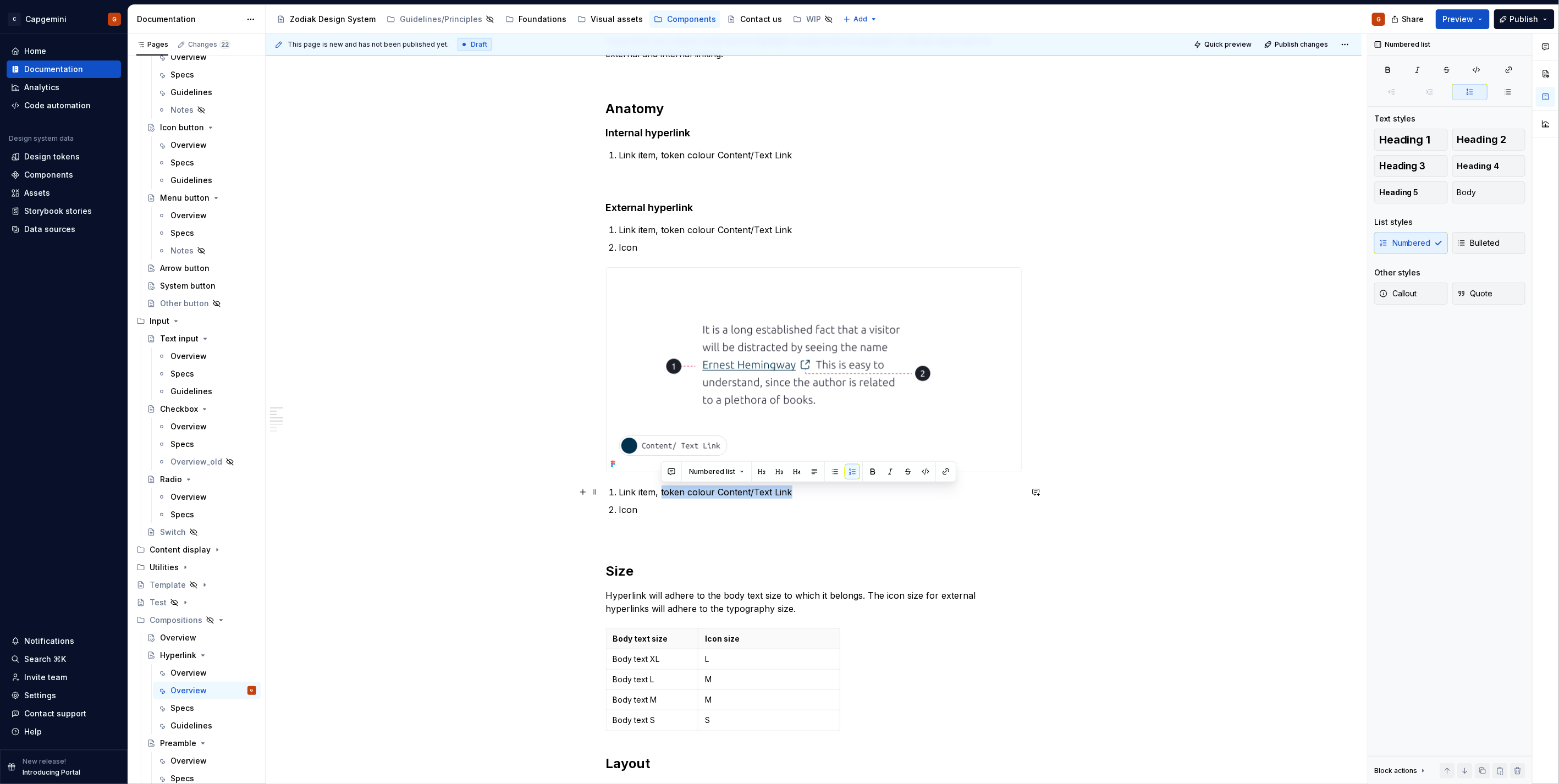
drag, startPoint x: 661, startPoint y: 491, endPoint x: 795, endPoint y: 488, distance: 134.0
click at [795, 488] on p "Link item, token colour Content/Text Link" at bounding box center [820, 492] width 402 height 13
click at [685, 512] on p "Icon" at bounding box center [820, 509] width 402 height 13
click at [657, 488] on p "Link item" at bounding box center [820, 492] width 402 height 13
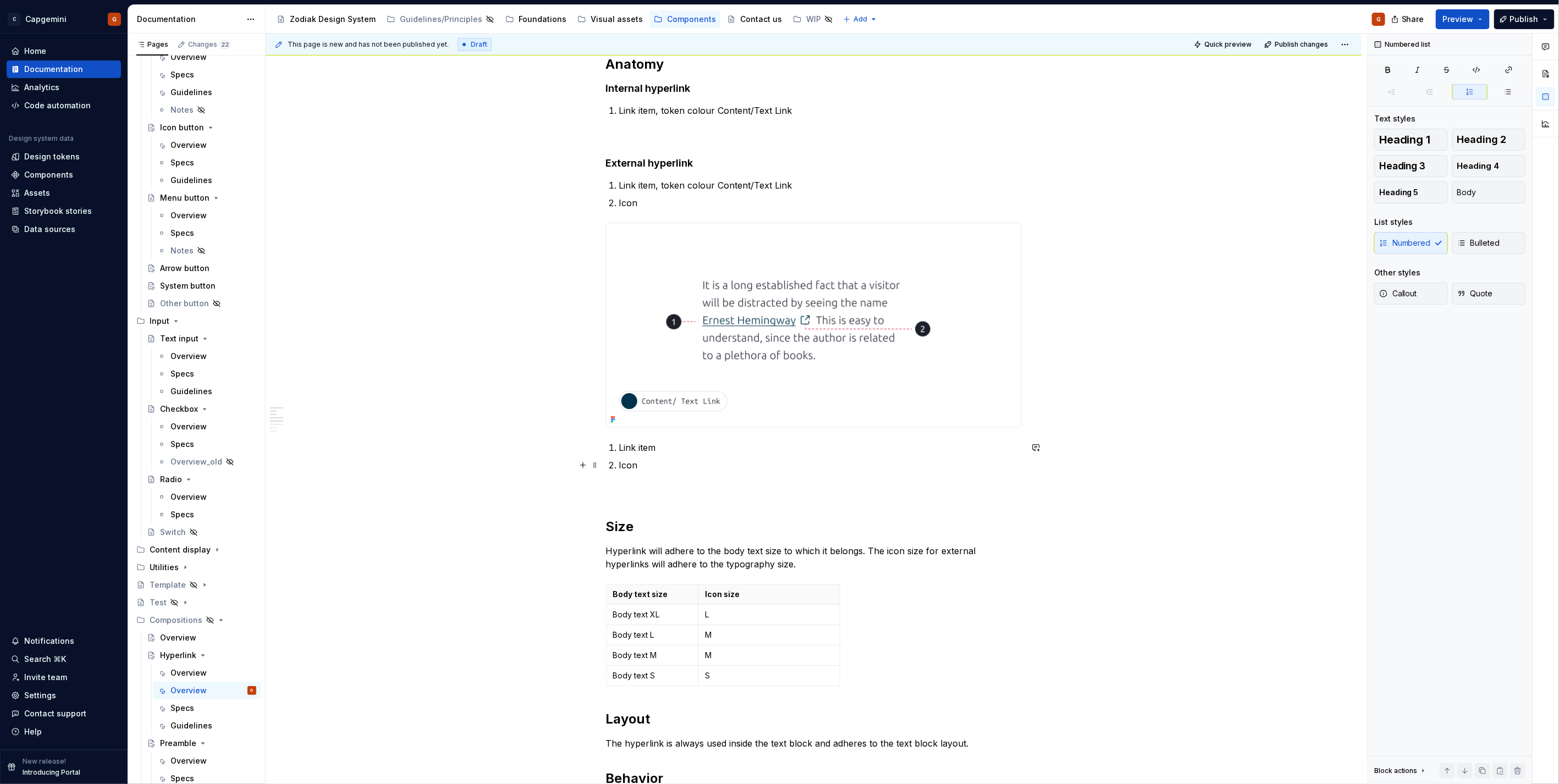
scroll to position [244, 0]
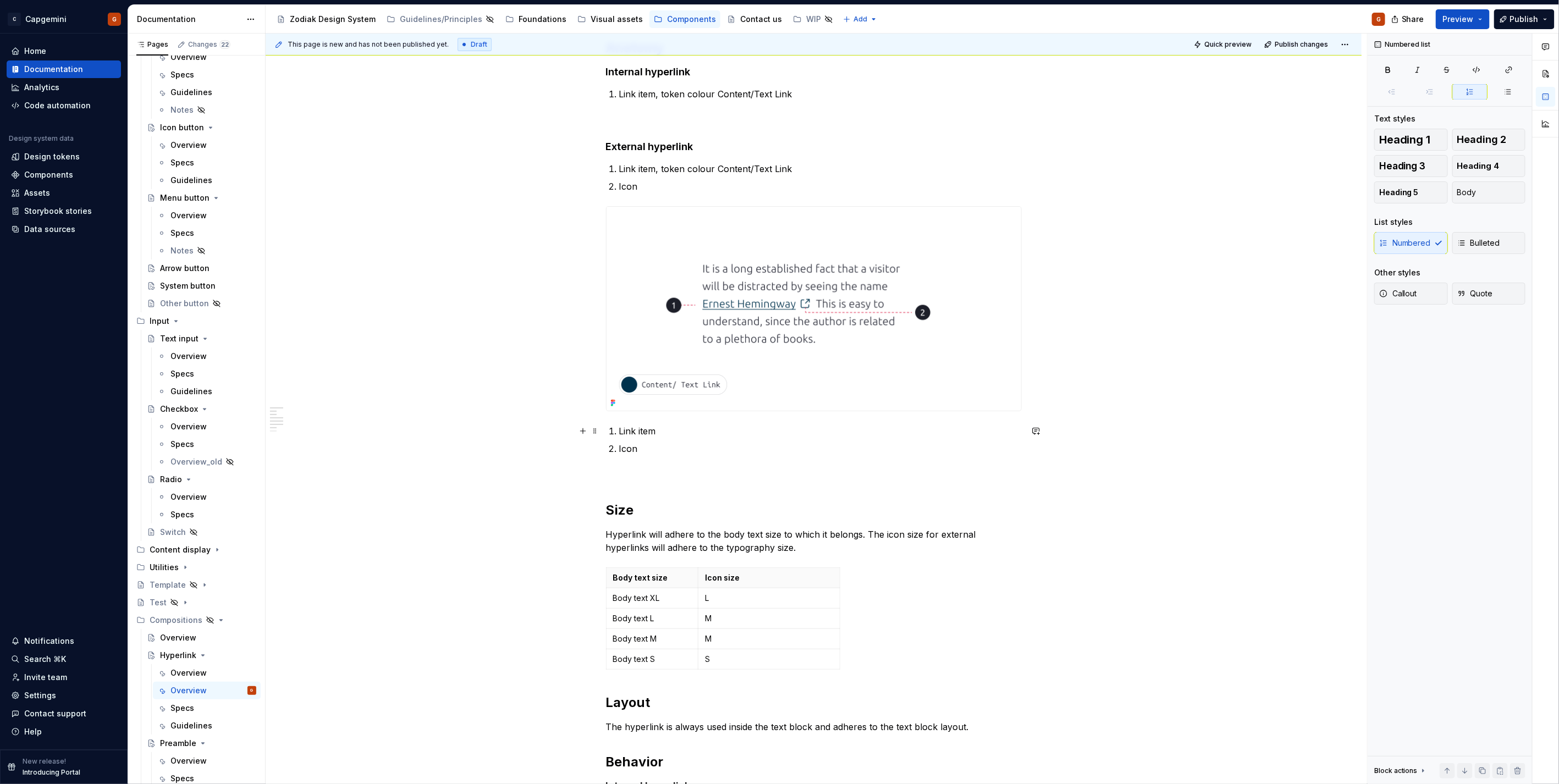
click at [645, 434] on p "Link item" at bounding box center [820, 431] width 402 height 13
drag, startPoint x: 660, startPoint y: 430, endPoint x: 620, endPoint y: 432, distance: 40.0
click at [620, 432] on p "Link item" at bounding box center [820, 431] width 402 height 13
drag, startPoint x: 634, startPoint y: 448, endPoint x: 623, endPoint y: 449, distance: 11.0
click at [623, 449] on p "Icon" at bounding box center [820, 449] width 402 height 13
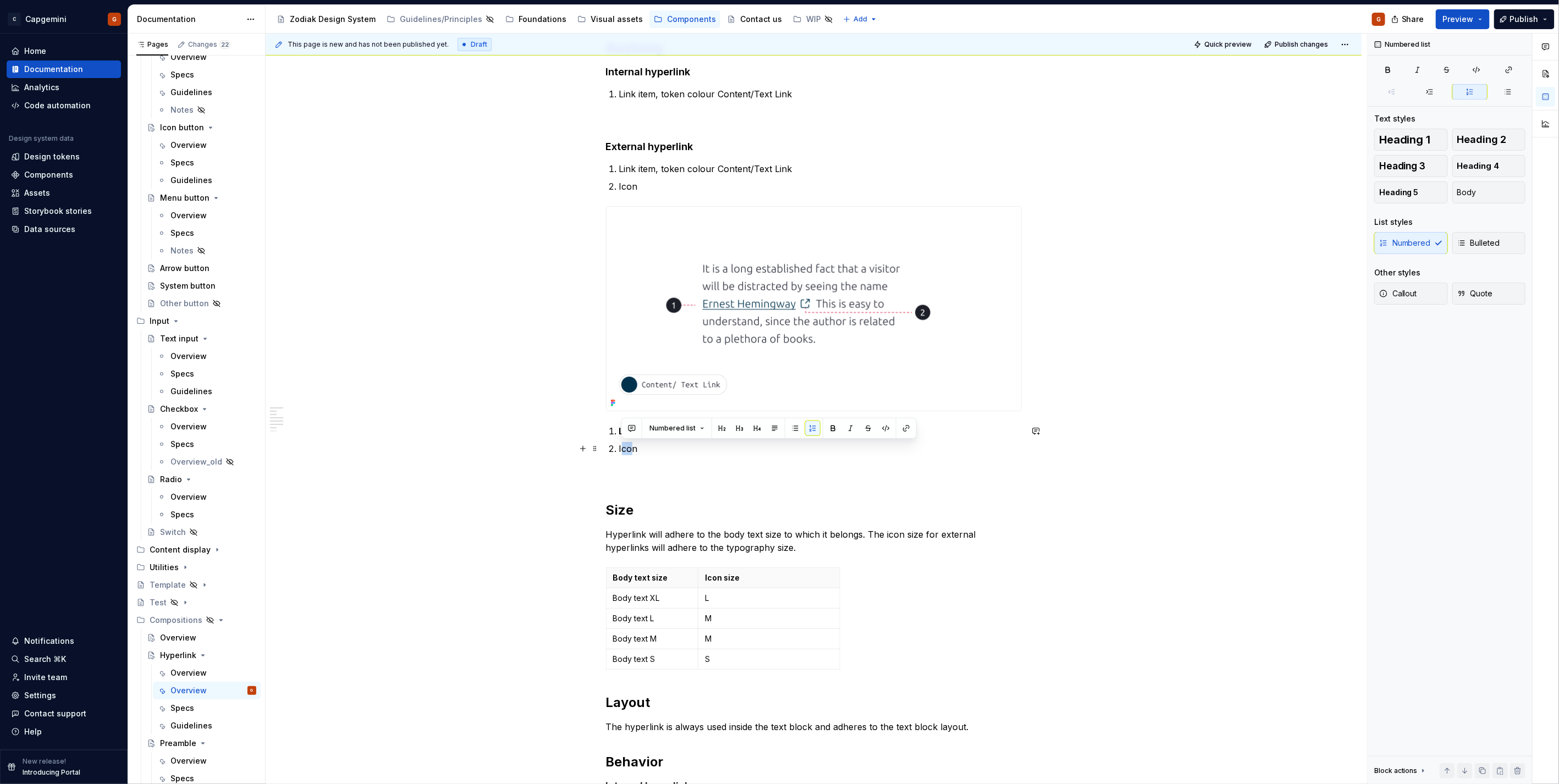
click at [630, 449] on p "Icon" at bounding box center [820, 449] width 402 height 13
click at [641, 449] on p "Icon" at bounding box center [820, 449] width 402 height 13
click at [642, 449] on p "Icon : Mandatory for links that lead to external pages," at bounding box center [820, 449] width 402 height 13
click at [690, 433] on p "Link item" at bounding box center [820, 431] width 402 height 13
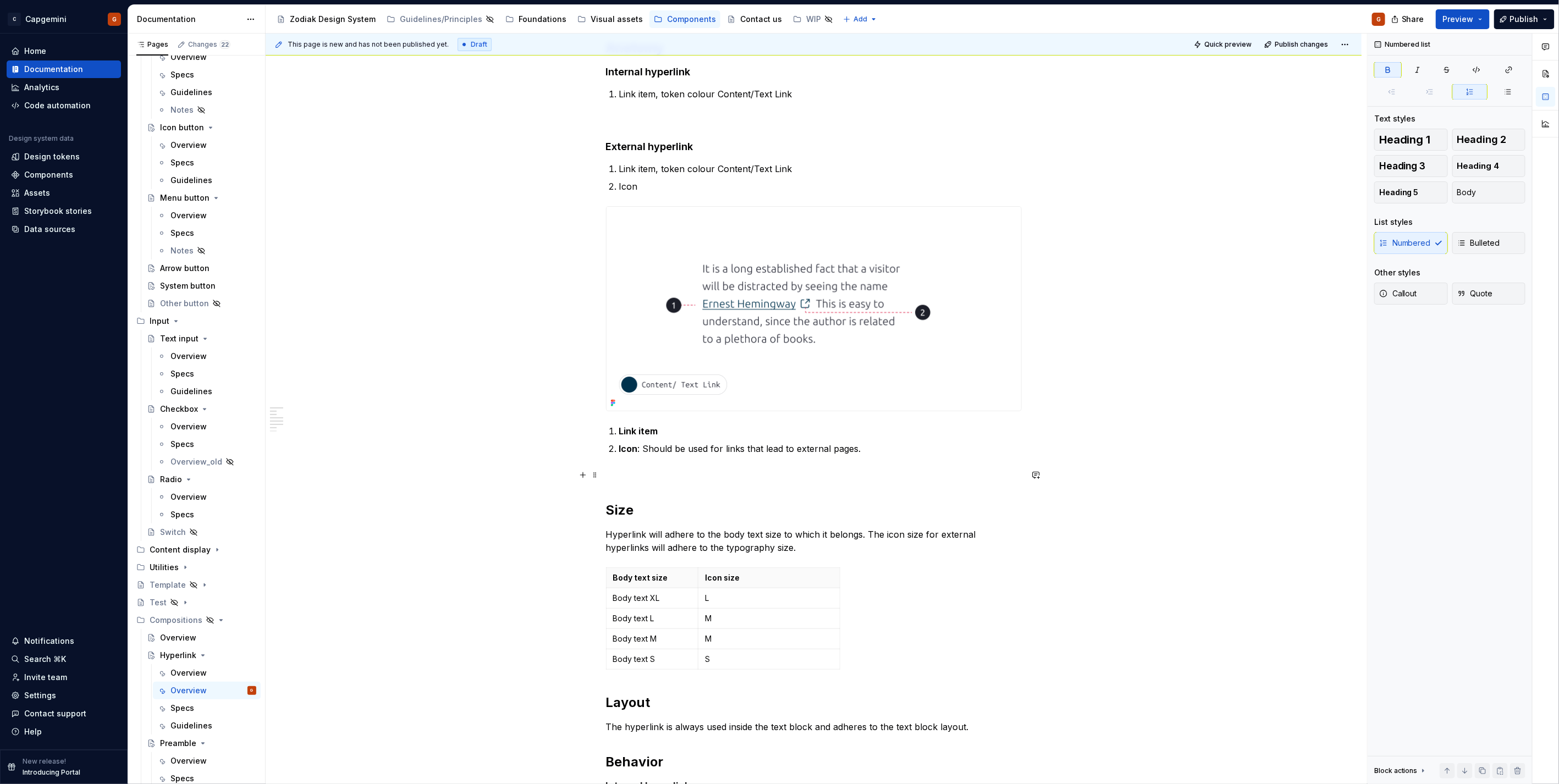
click at [678, 481] on p at bounding box center [813, 475] width 416 height 13
click at [658, 447] on p "Icon : Should be used for links that lead to external pages." at bounding box center [820, 449] width 402 height 13
click at [735, 448] on p "Icon : Should be used for links that lead to external pages." at bounding box center [820, 449] width 402 height 13
click at [620, 449] on strong "Icon" at bounding box center [628, 448] width 19 height 11
click at [858, 448] on p "External link icon : Should be used for links that lead to external pages." at bounding box center [820, 449] width 402 height 13
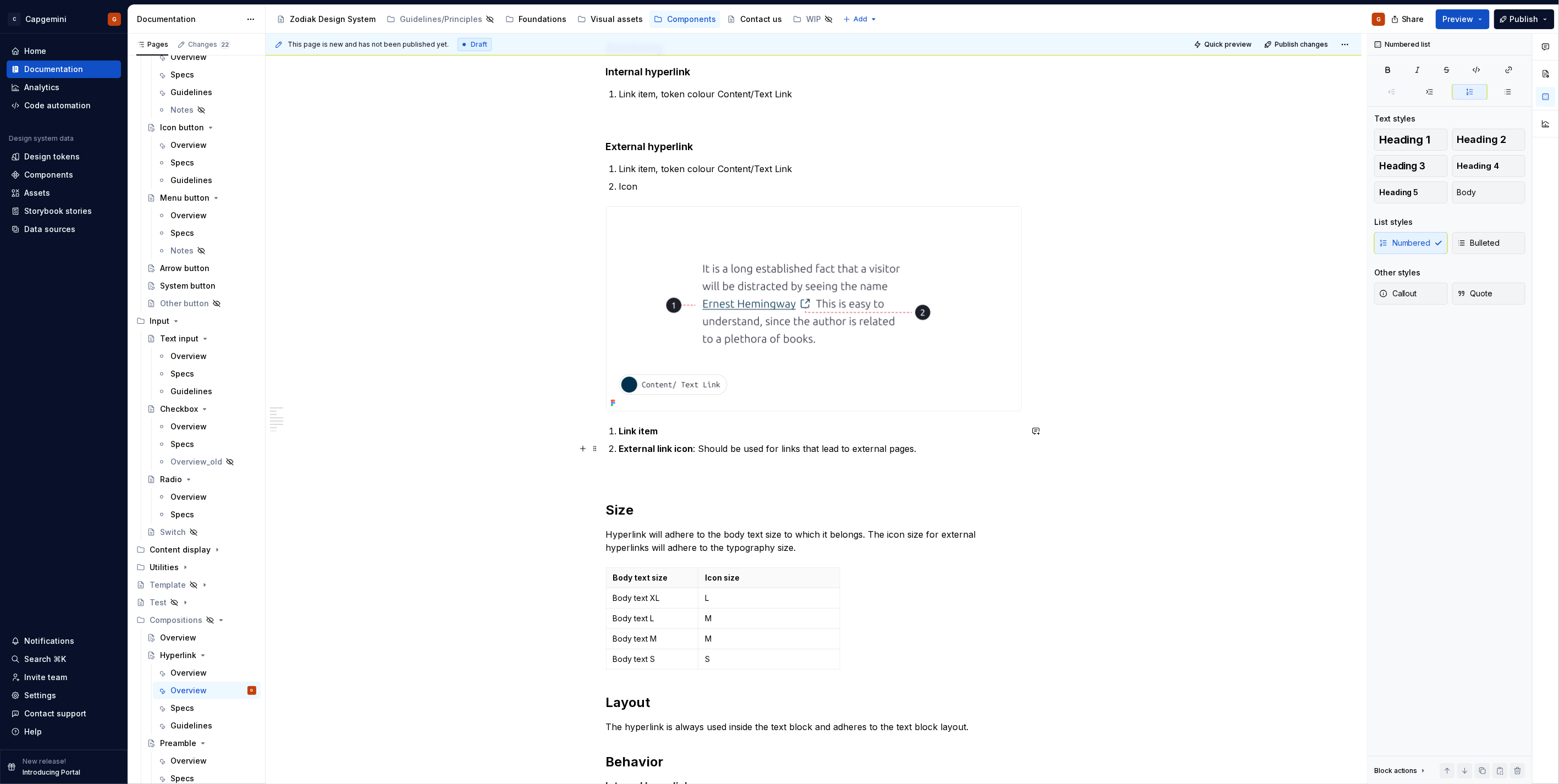
click at [910, 449] on p "External link icon : Should be used for links that lead to external pages." at bounding box center [820, 449] width 402 height 13
click at [922, 451] on p "External link icon : Should be used for links that lead to external pages." at bounding box center [820, 449] width 402 height 13
click at [765, 433] on p "Link item" at bounding box center [820, 431] width 402 height 13
click at [735, 472] on p at bounding box center [813, 475] width 416 height 13
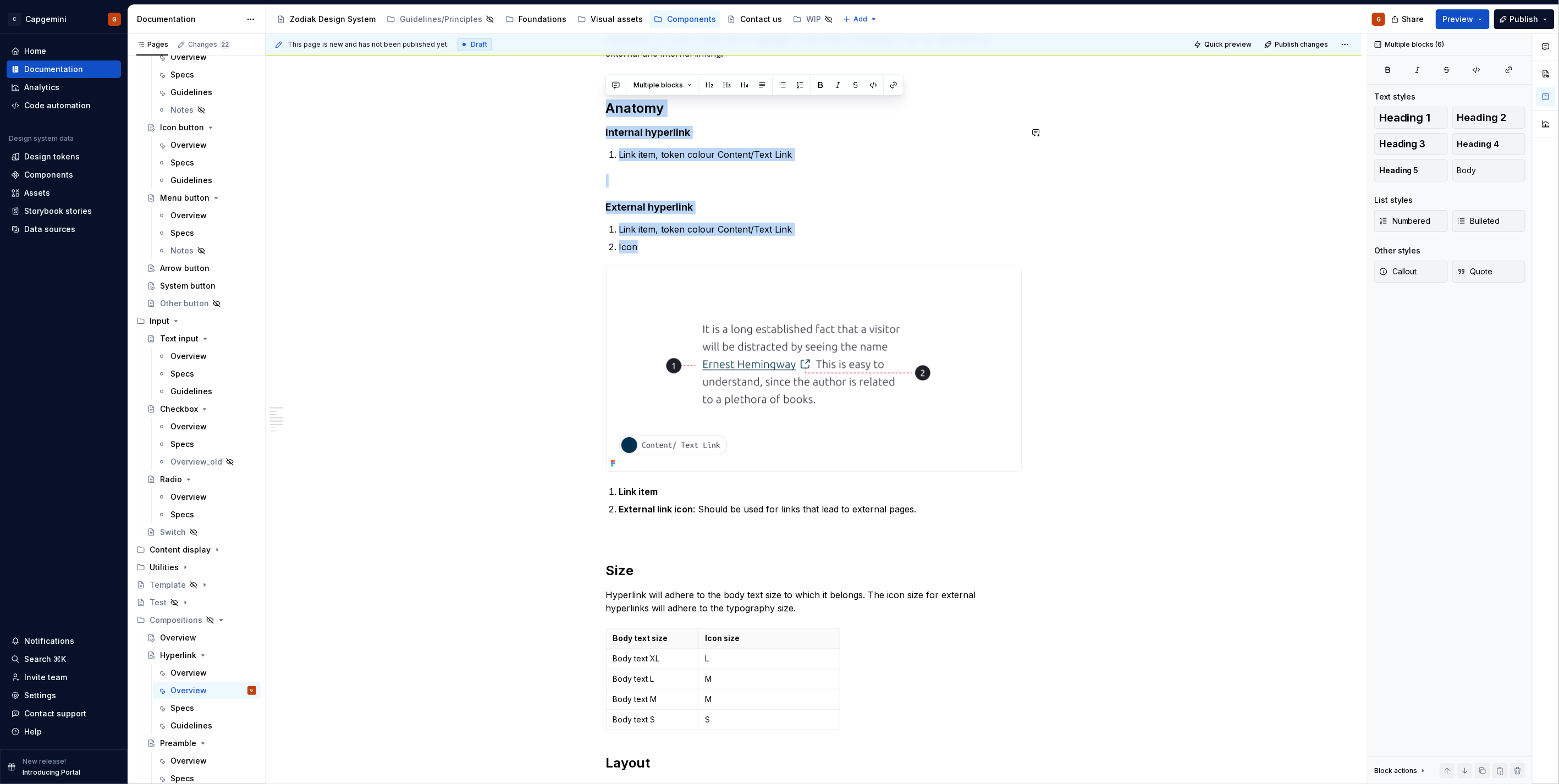
scroll to position [173, 0]
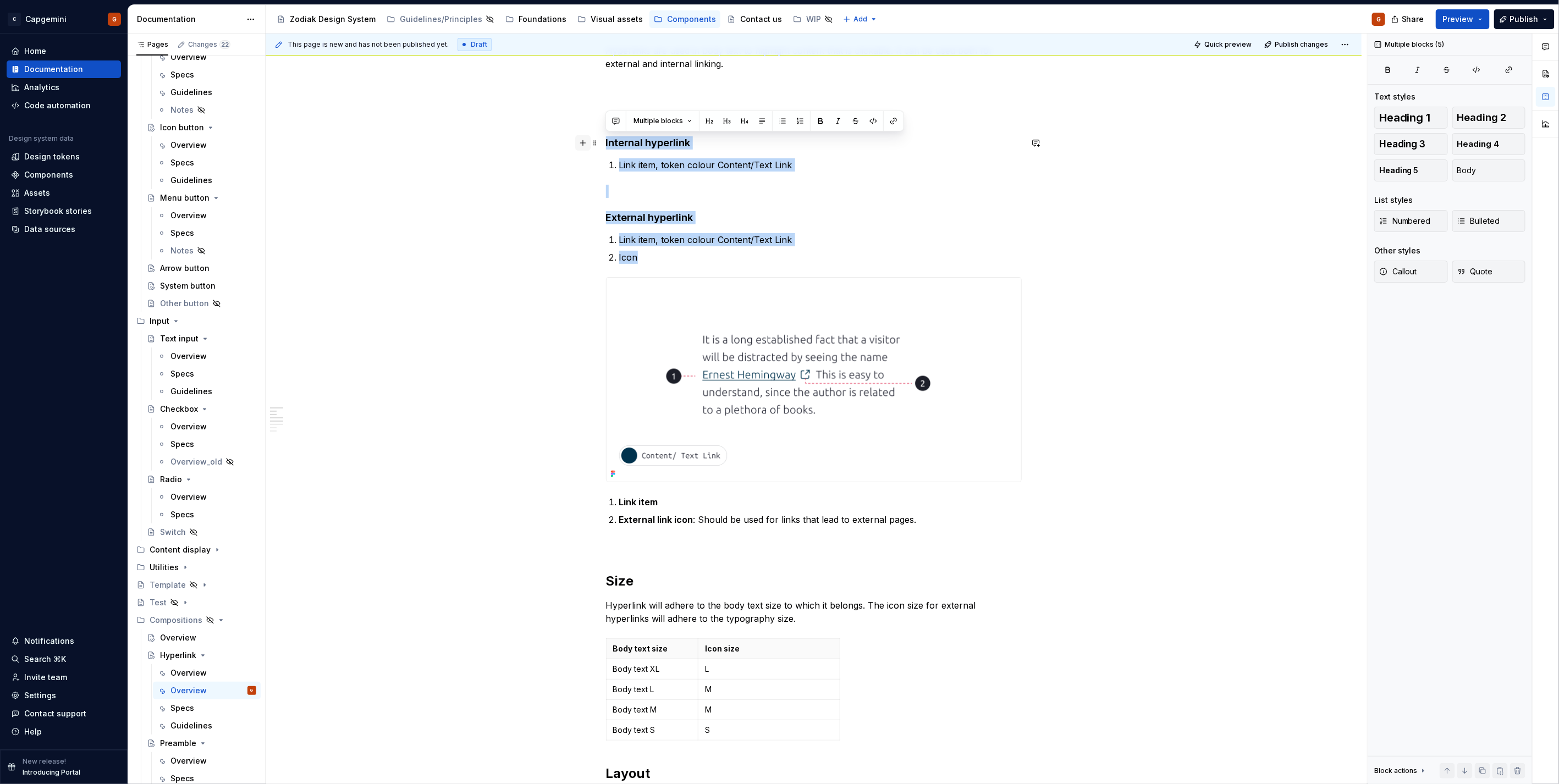
drag, startPoint x: 663, startPoint y: 182, endPoint x: 580, endPoint y: 139, distance: 93.5
click at [606, 139] on div "Hyperlinks are used in body text to highlight content that is clickable. It can…" at bounding box center [813, 495] width 416 height 903
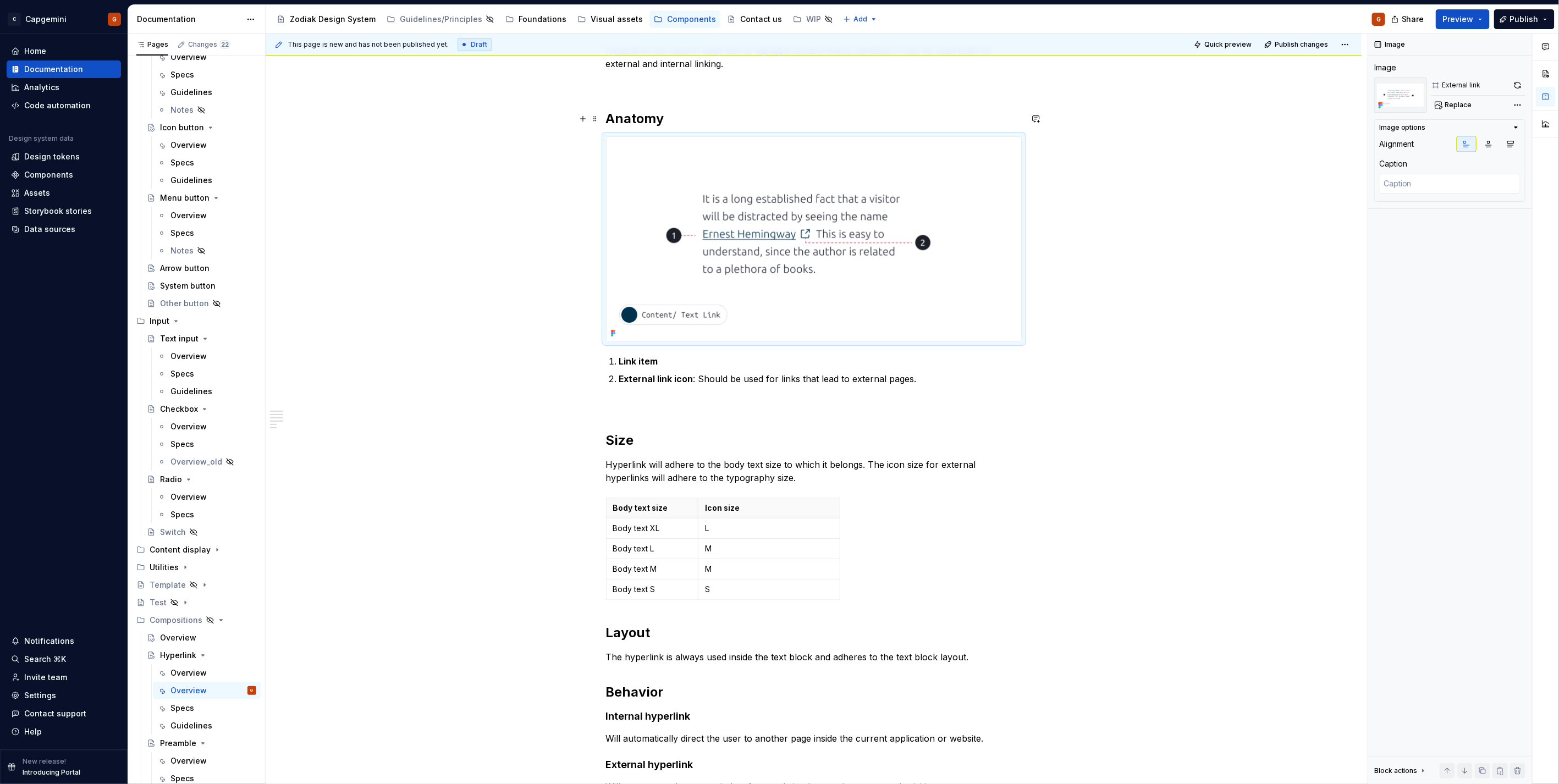
click at [645, 122] on h2 "Anatomy" at bounding box center [813, 119] width 416 height 18
click at [652, 120] on h2 "Anatomy" at bounding box center [813, 119] width 416 height 18
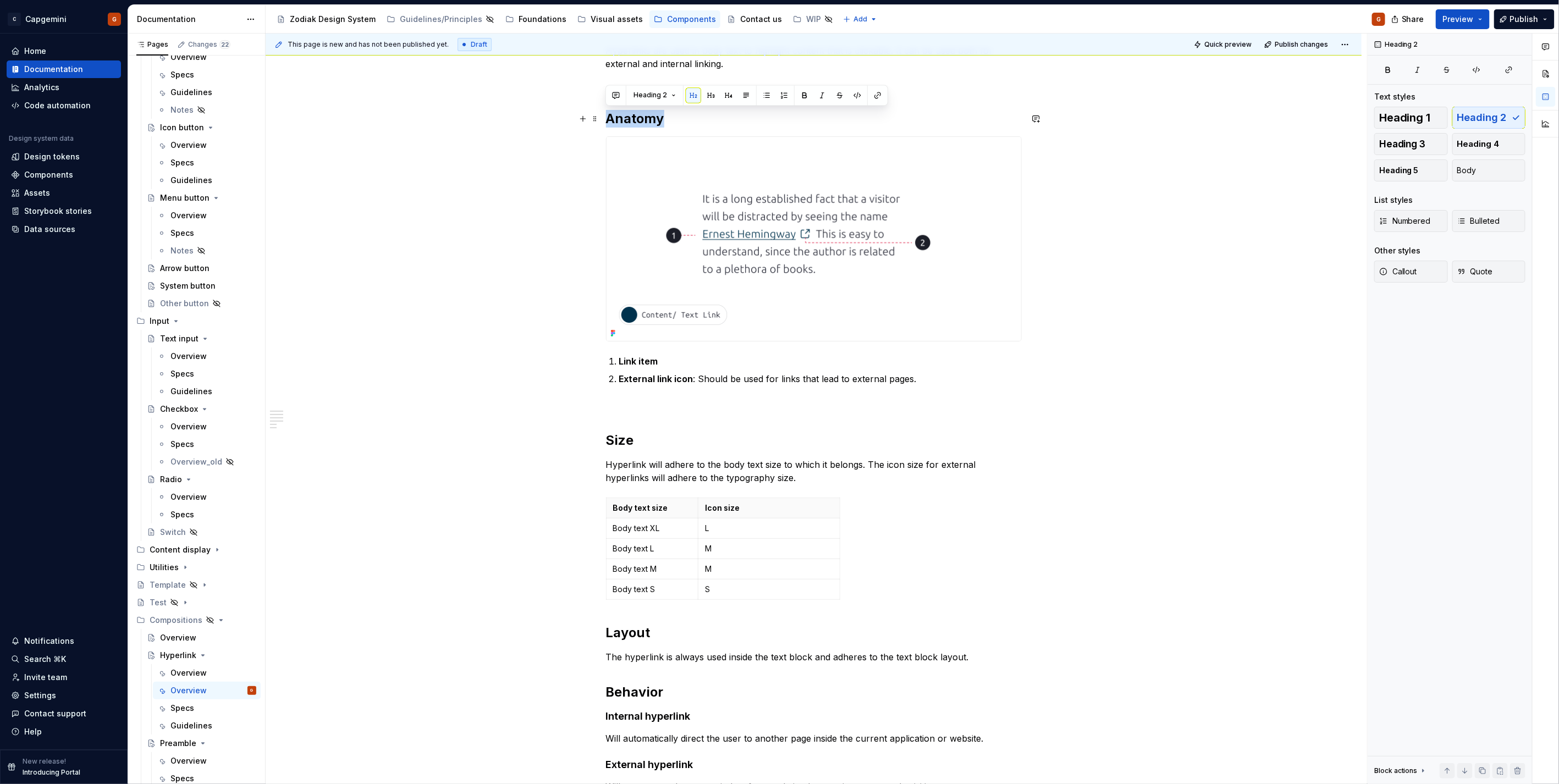
click at [652, 120] on h2 "Anatomy" at bounding box center [813, 119] width 416 height 18
click at [1423, 124] on button "Heading 1" at bounding box center [1411, 117] width 74 height 22
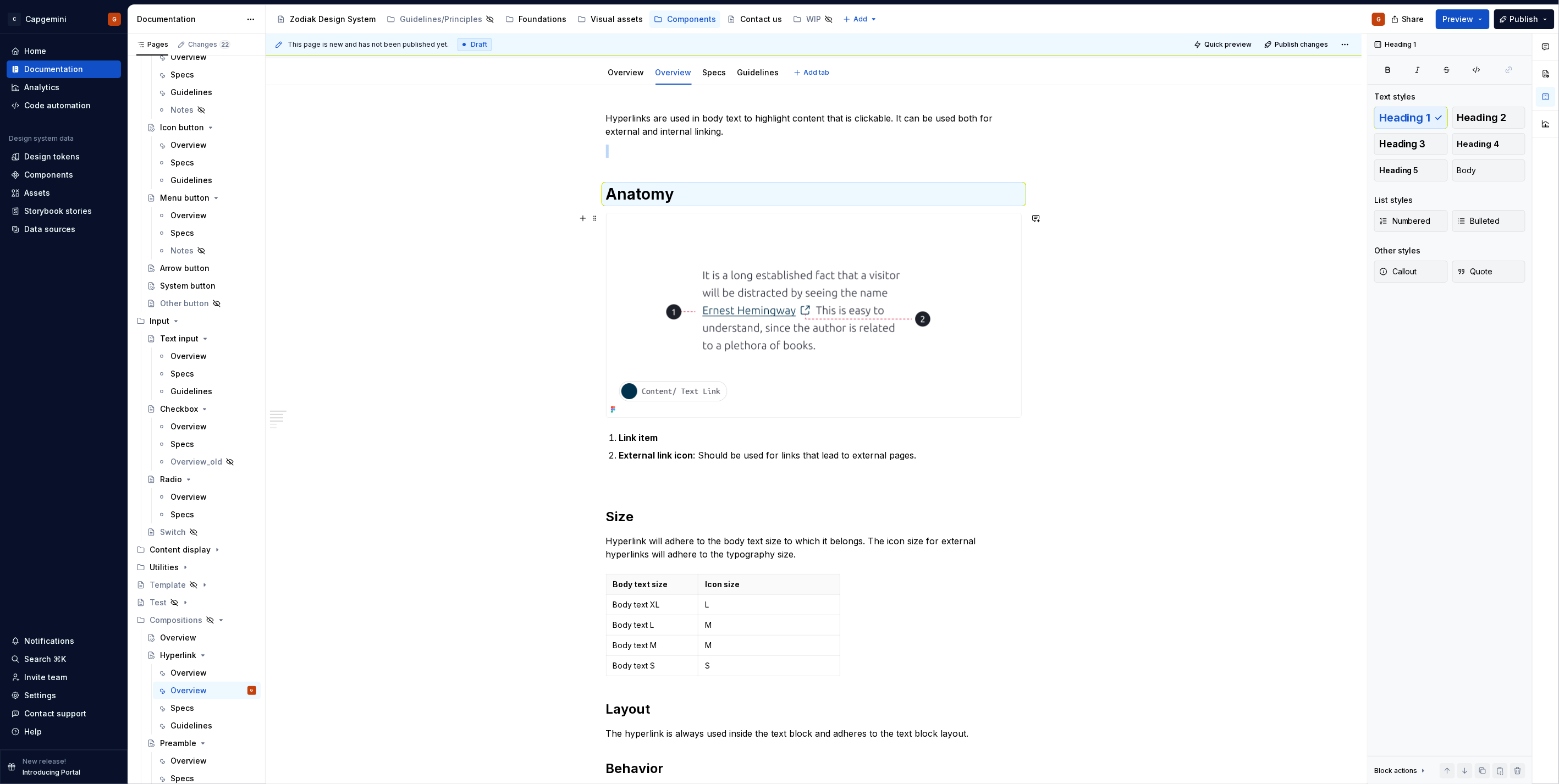
scroll to position [0, 0]
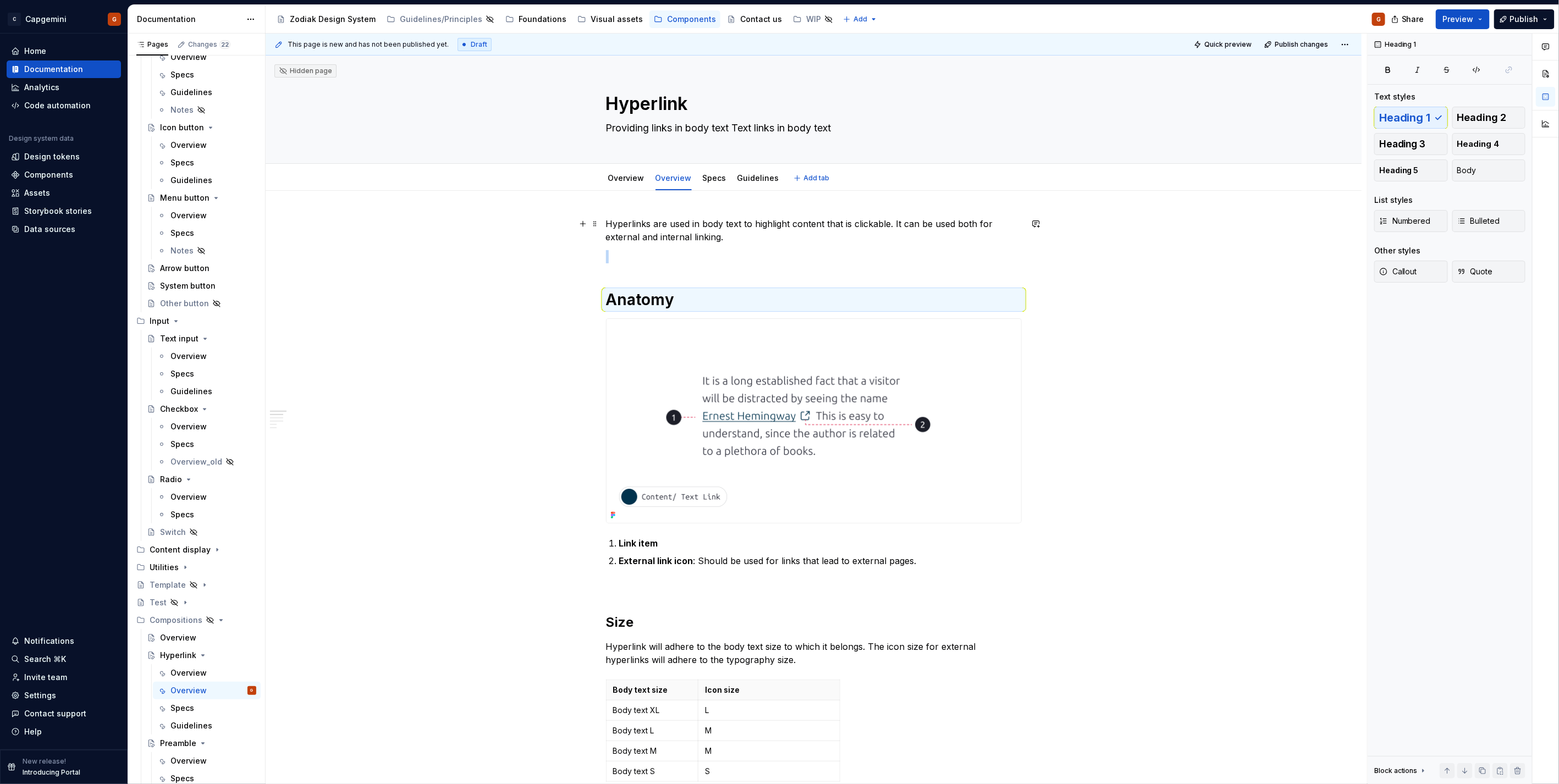
click at [703, 237] on p "Hyperlinks are used in body text to highlight content that is clickable. It can…" at bounding box center [813, 230] width 416 height 27
click at [675, 256] on p at bounding box center [813, 256] width 416 height 13
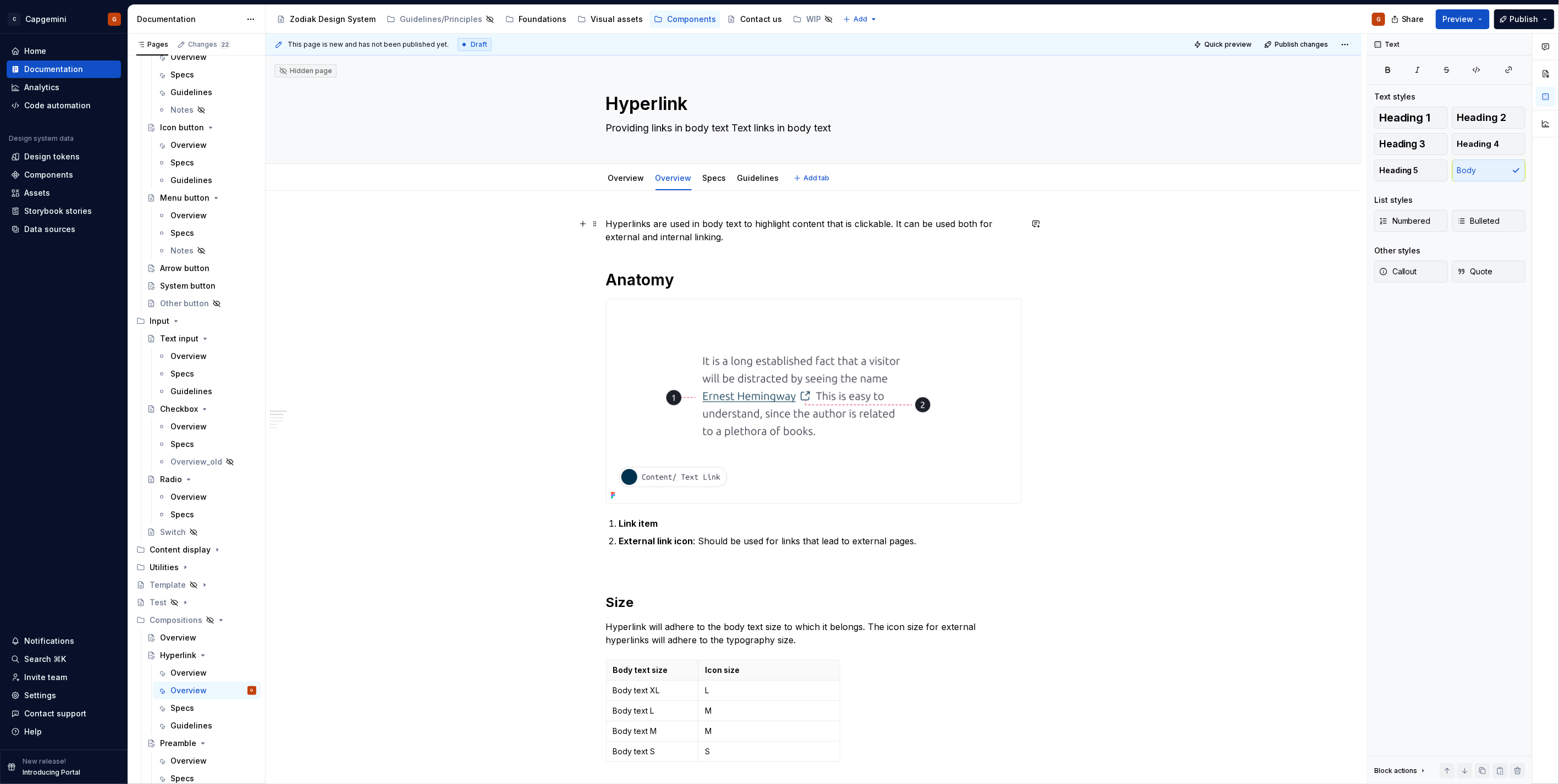
click at [732, 235] on p "Hyperlinks are used in body text to highlight content that is clickable. It can…" at bounding box center [813, 230] width 416 height 27
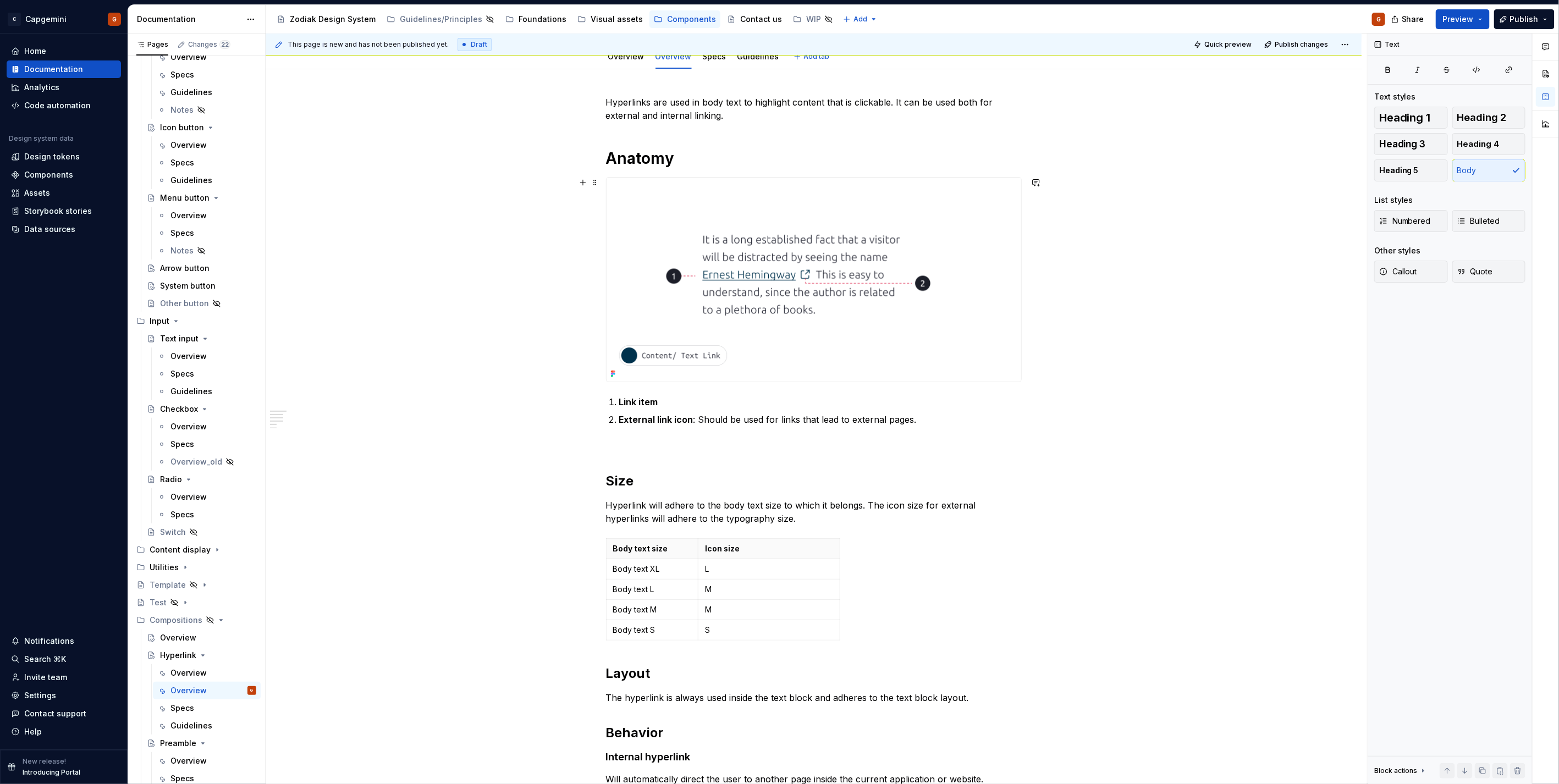
scroll to position [122, 0]
click at [642, 401] on strong "Link item" at bounding box center [638, 401] width 39 height 11
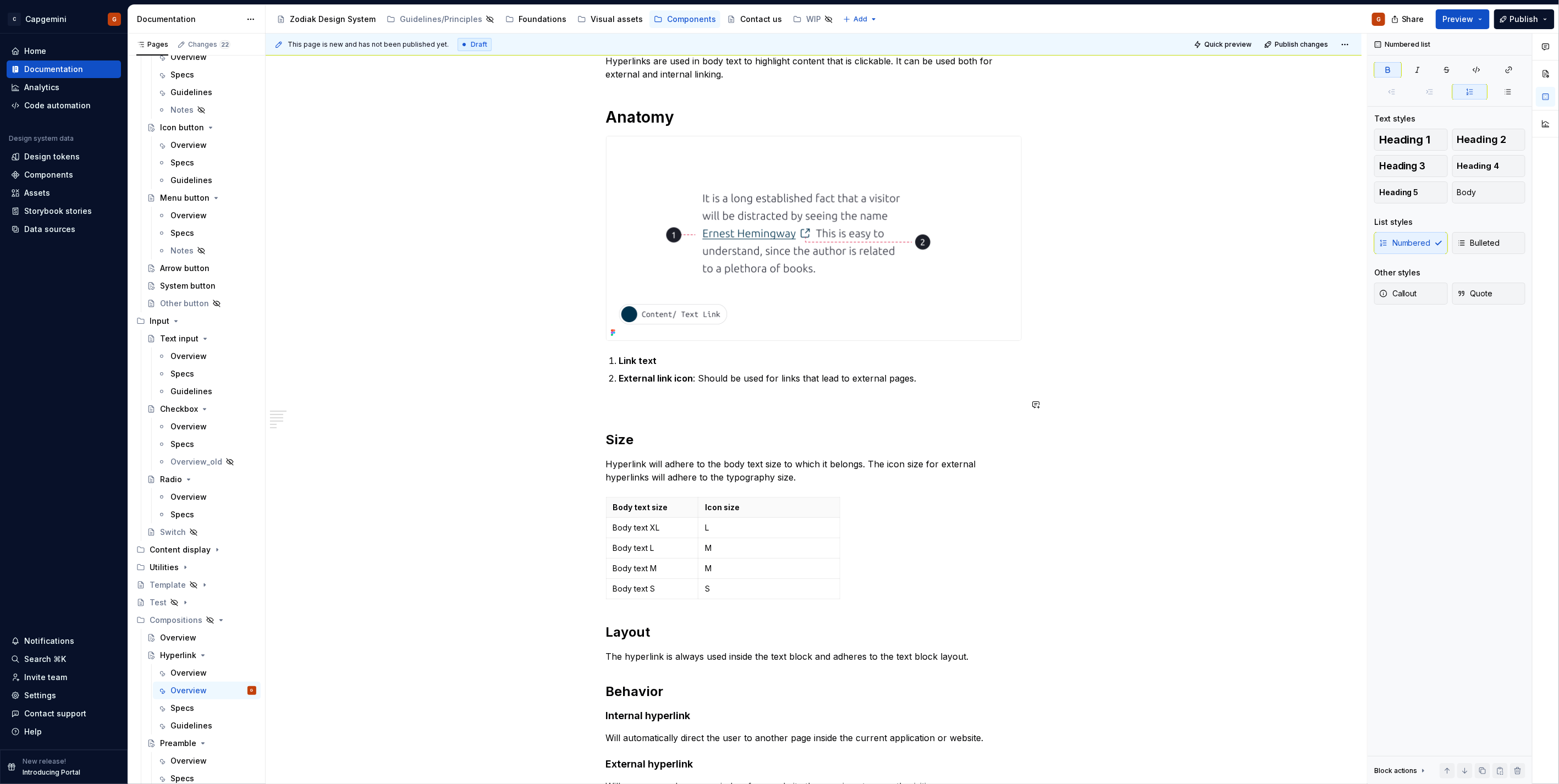
scroll to position [183, 0]
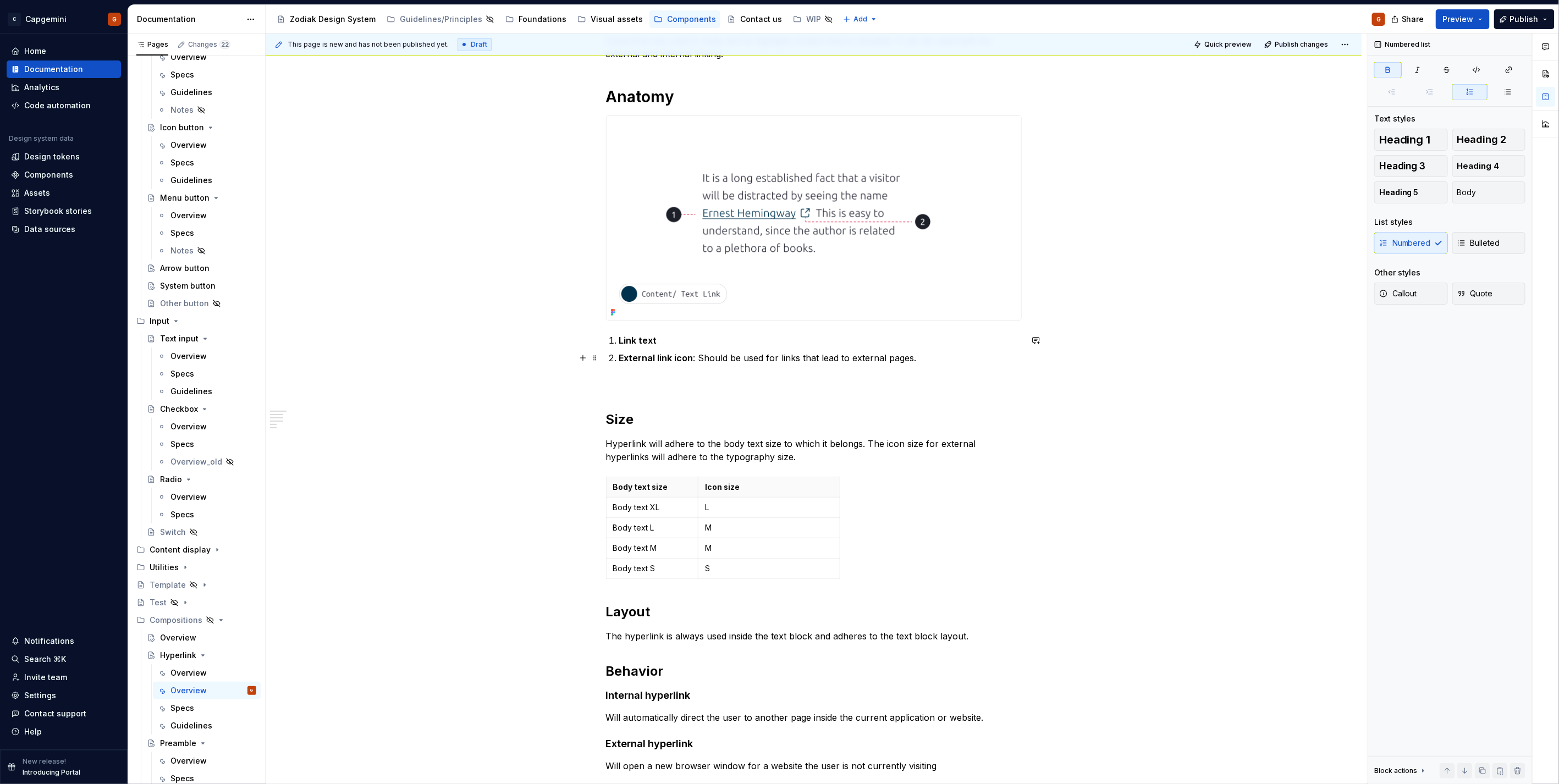
type textarea "*"
drag, startPoint x: 698, startPoint y: 358, endPoint x: 743, endPoint y: 358, distance: 45.0
click at [743, 358] on p "External link icon : Should be used for links that lead to external pages." at bounding box center [820, 358] width 402 height 13
click at [711, 358] on p "External link icon : Should be used for links that lead to external pages." at bounding box center [820, 358] width 402 height 13
click at [699, 360] on p "External link icon : Should be used for links that lead to external pages." at bounding box center [820, 358] width 402 height 13
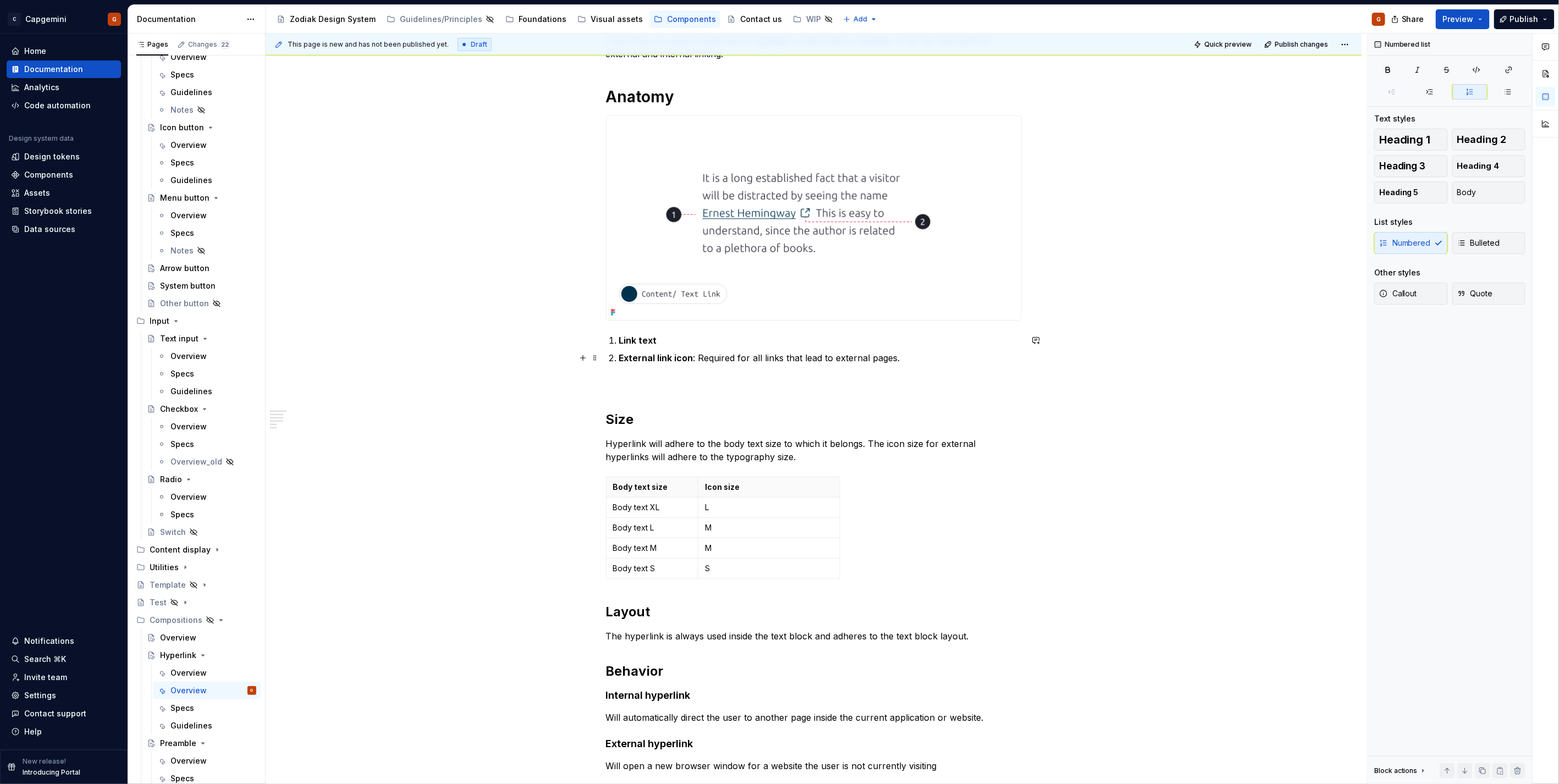
click at [689, 360] on strong "External link icon" at bounding box center [656, 358] width 74 height 11
click at [699, 356] on p "External link icon : Required for all links that lead to external pages." at bounding box center [820, 358] width 402 height 13
click at [750, 358] on p "External link icon : Required for all links that lead to external pages." at bounding box center [820, 358] width 402 height 13
click at [901, 358] on p "External link icon : Required for links that lead to external pages." at bounding box center [820, 358] width 402 height 13
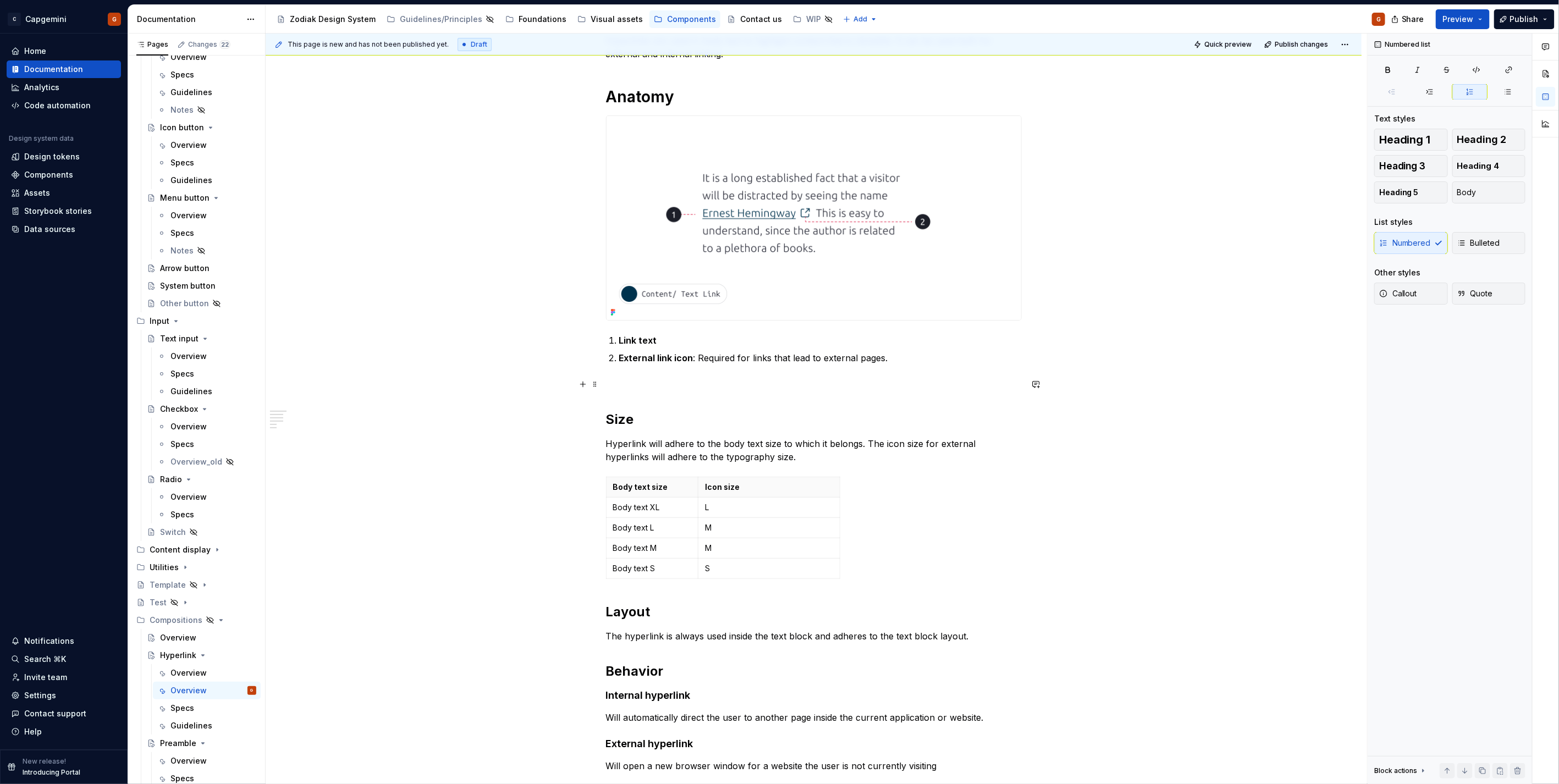
click at [819, 381] on p at bounding box center [813, 384] width 416 height 13
click at [654, 336] on strong "Link text" at bounding box center [638, 340] width 38 height 11
click at [658, 338] on p "Link text" at bounding box center [820, 341] width 402 height 13
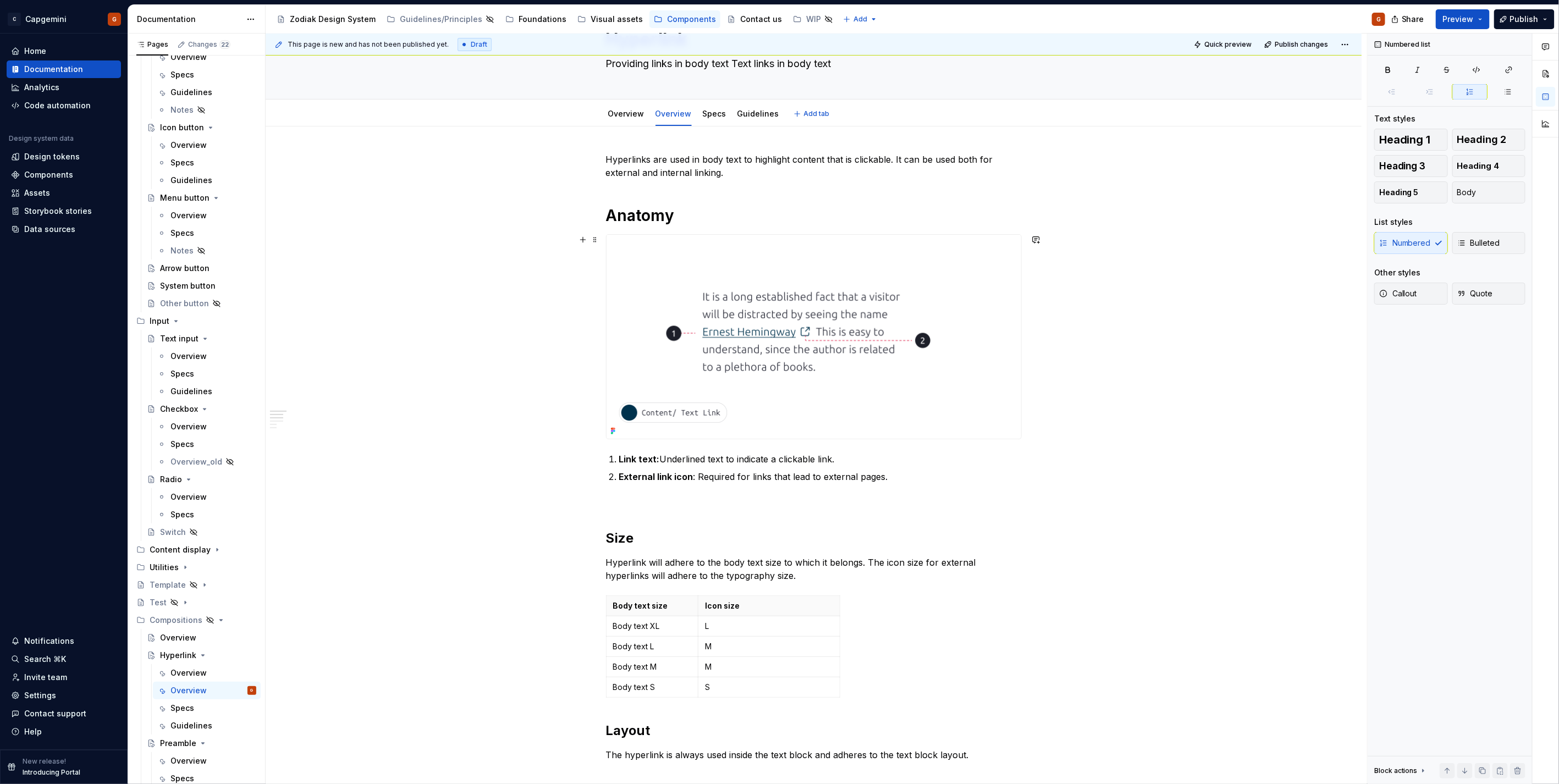
scroll to position [61, 0]
click at [822, 459] on p "Link text: Underlined text to indicate a clickable link." at bounding box center [820, 462] width 402 height 13
click at [780, 463] on p "Link text: Underlined text to indicate it’s clickable." at bounding box center [820, 462] width 402 height 13
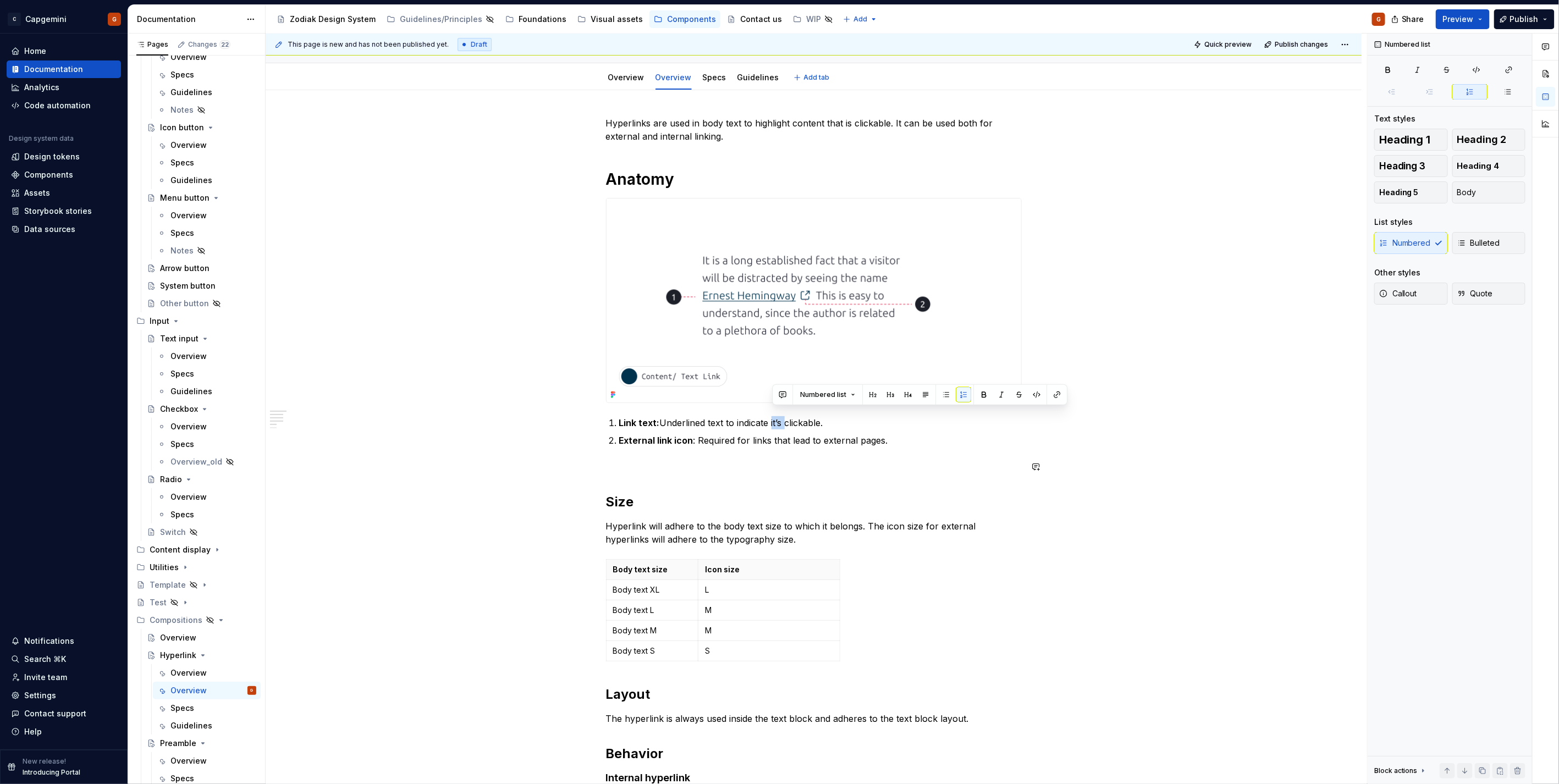
scroll to position [122, 0]
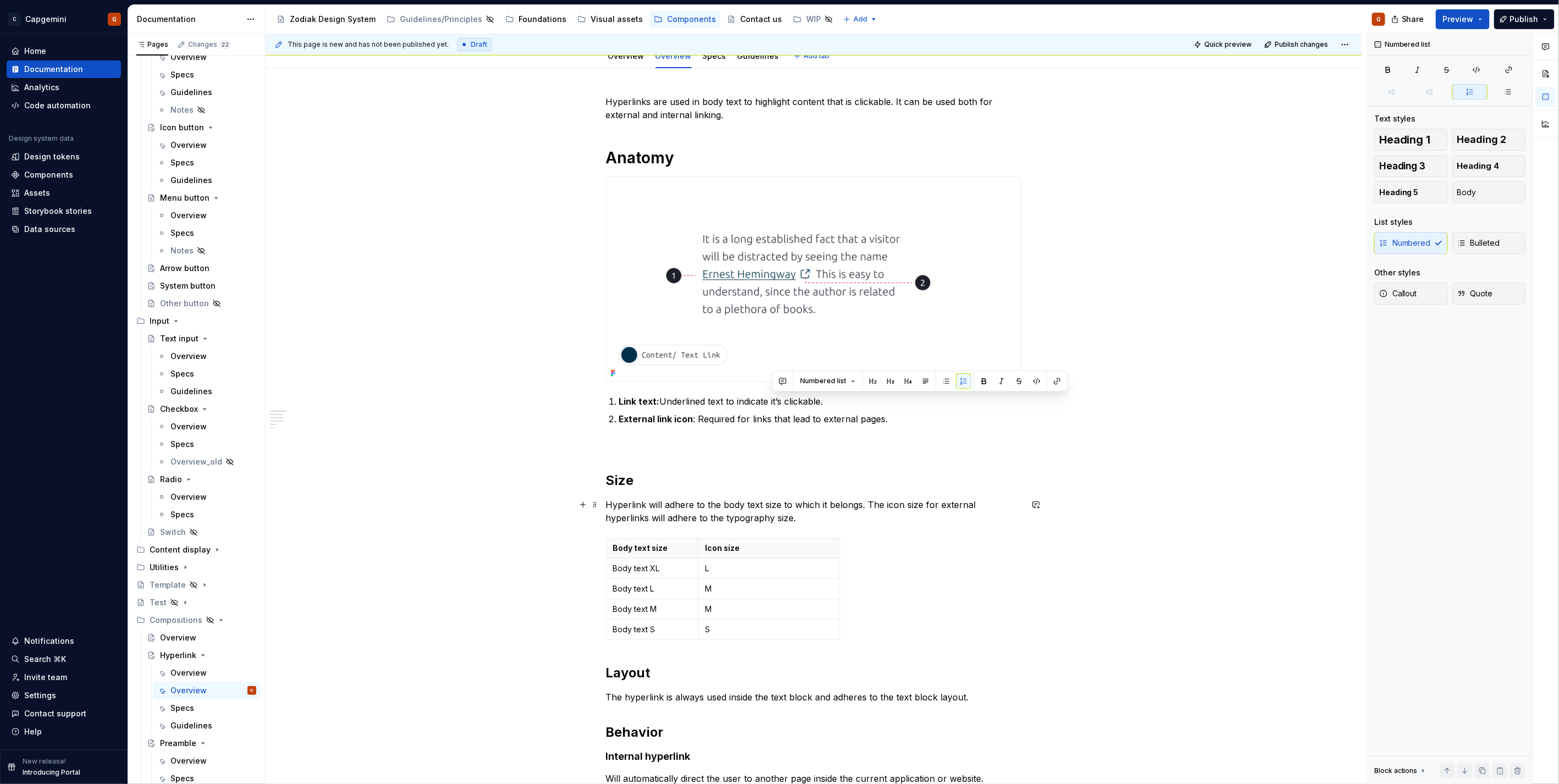
click at [948, 515] on p "Hyperlink will adhere to the body text size to which it belongs. The icon size …" at bounding box center [813, 511] width 416 height 27
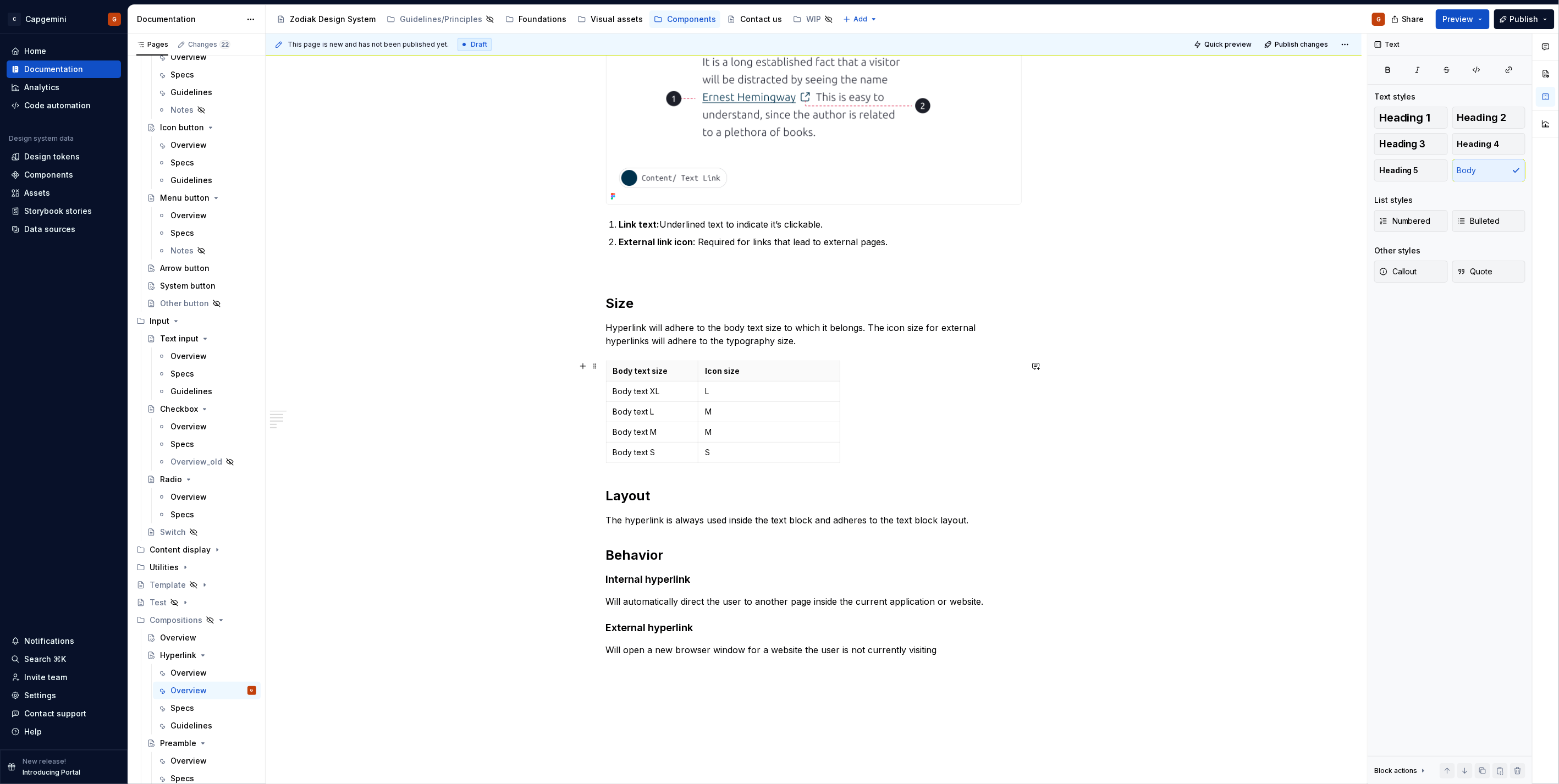
scroll to position [305, 0]
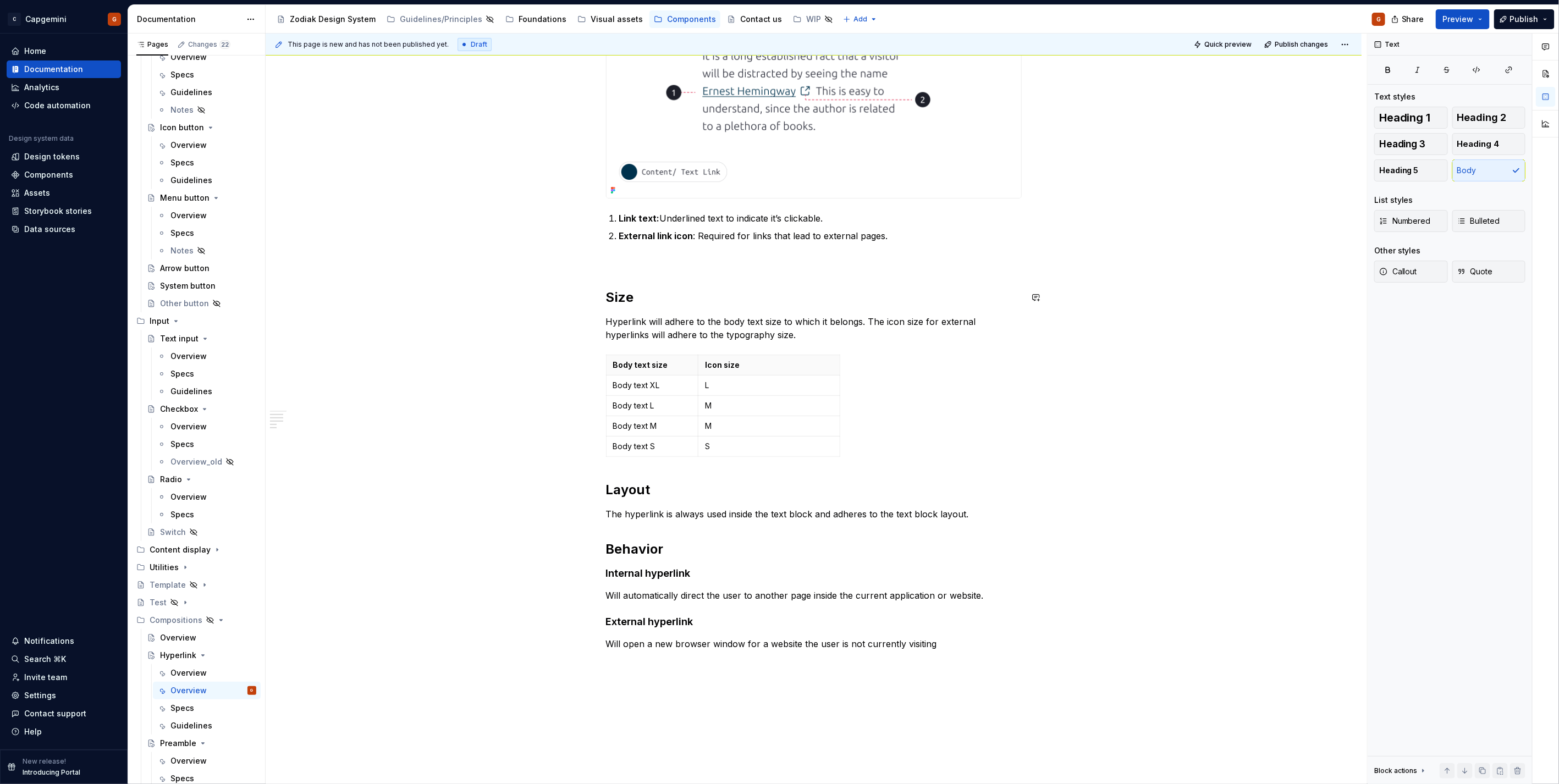
click at [647, 275] on div "Hyperlinks are used in body text to highlight content that is clickable. It can…" at bounding box center [813, 281] width 416 height 738
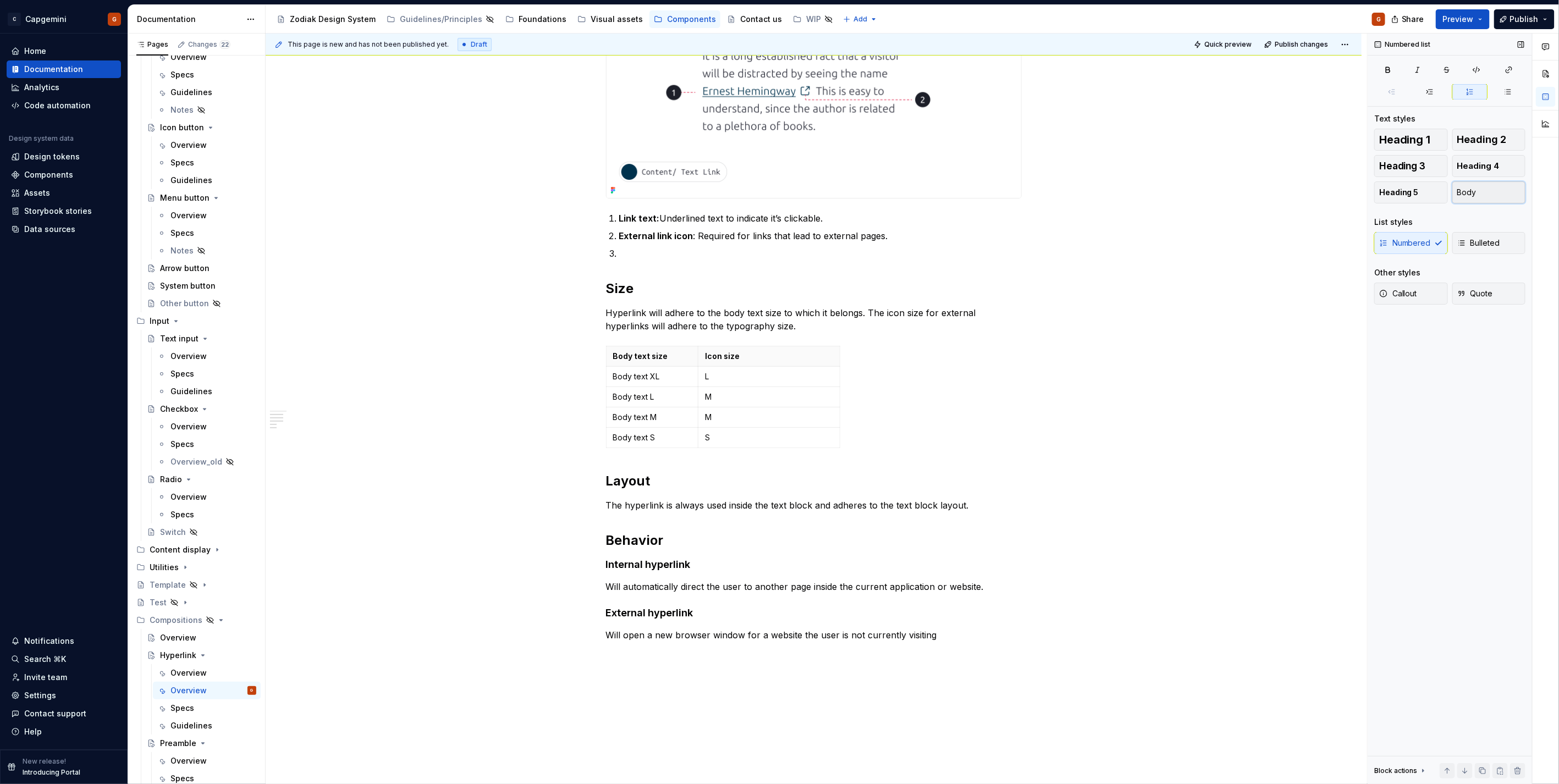
click at [1499, 192] on button "Body" at bounding box center [1489, 192] width 74 height 22
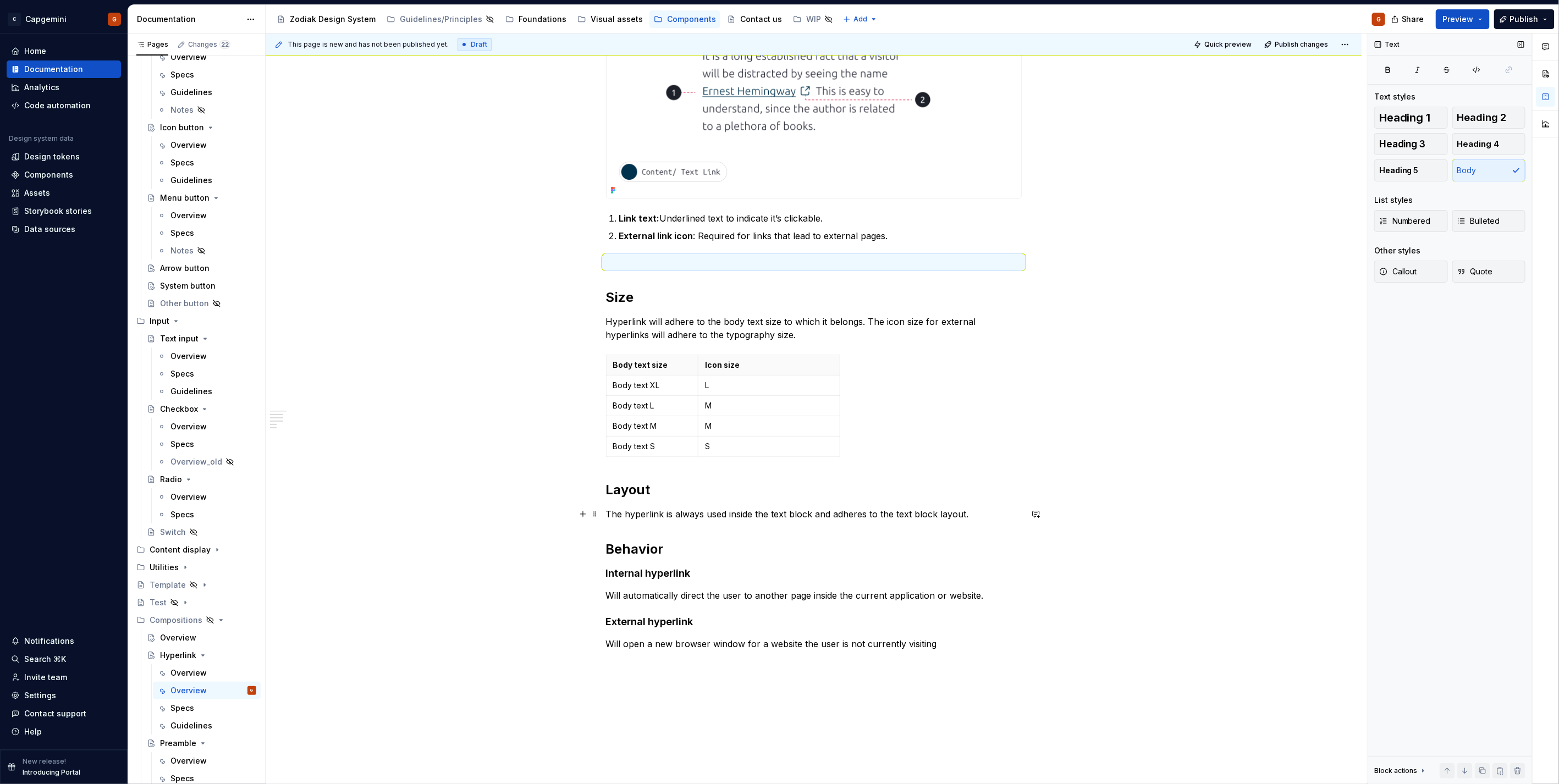
click at [798, 511] on p "The hyperlink is always used inside the text block and adheres to the text bloc…" at bounding box center [813, 514] width 416 height 13
drag, startPoint x: 838, startPoint y: 373, endPoint x: 776, endPoint y: 374, distance: 62.0
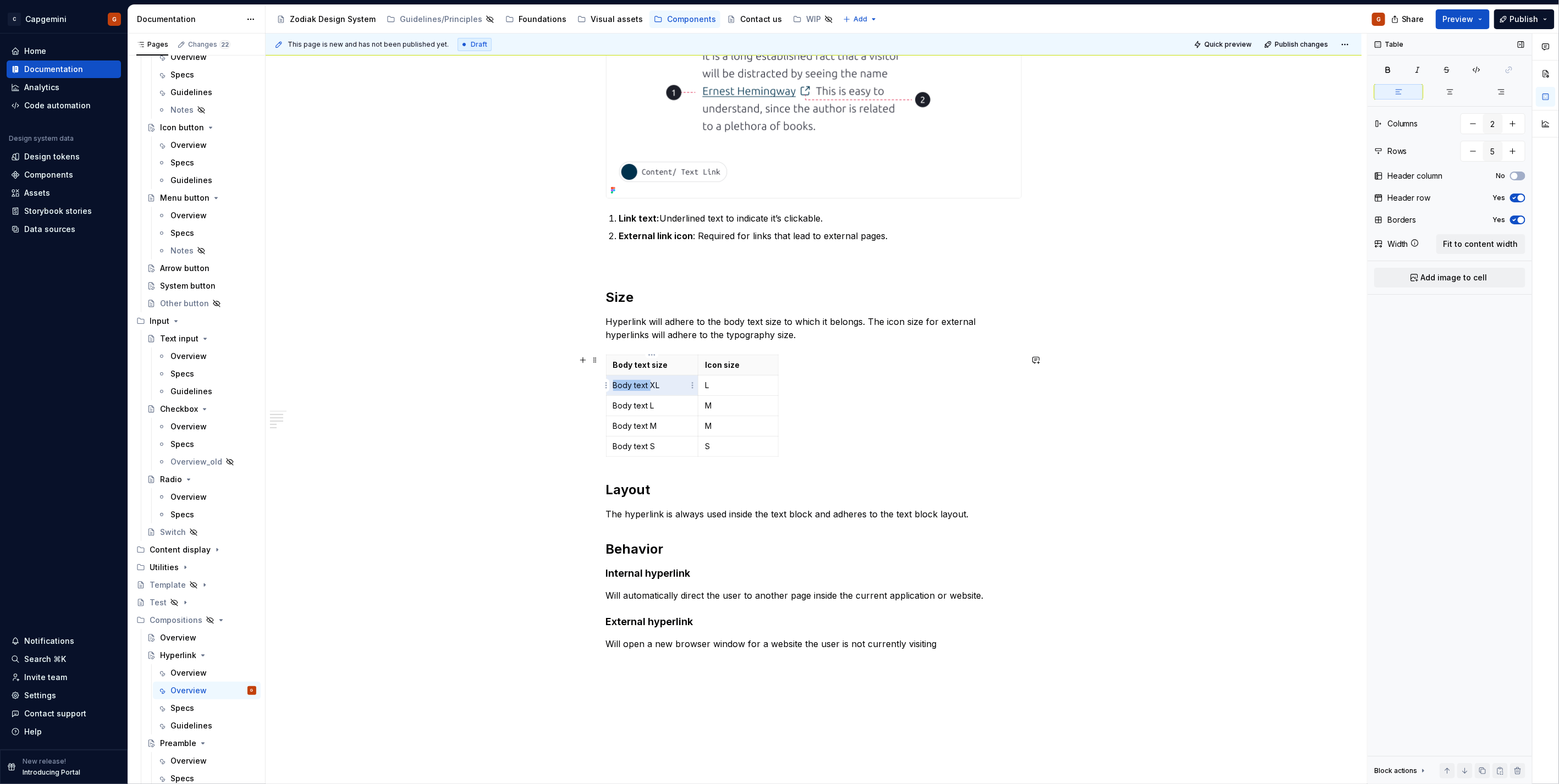
drag, startPoint x: 649, startPoint y: 388, endPoint x: 611, endPoint y: 387, distance: 38.0
click at [611, 387] on td "Body text XL" at bounding box center [652, 386] width 92 height 21
click at [635, 388] on p "Body text XL" at bounding box center [652, 385] width 78 height 11
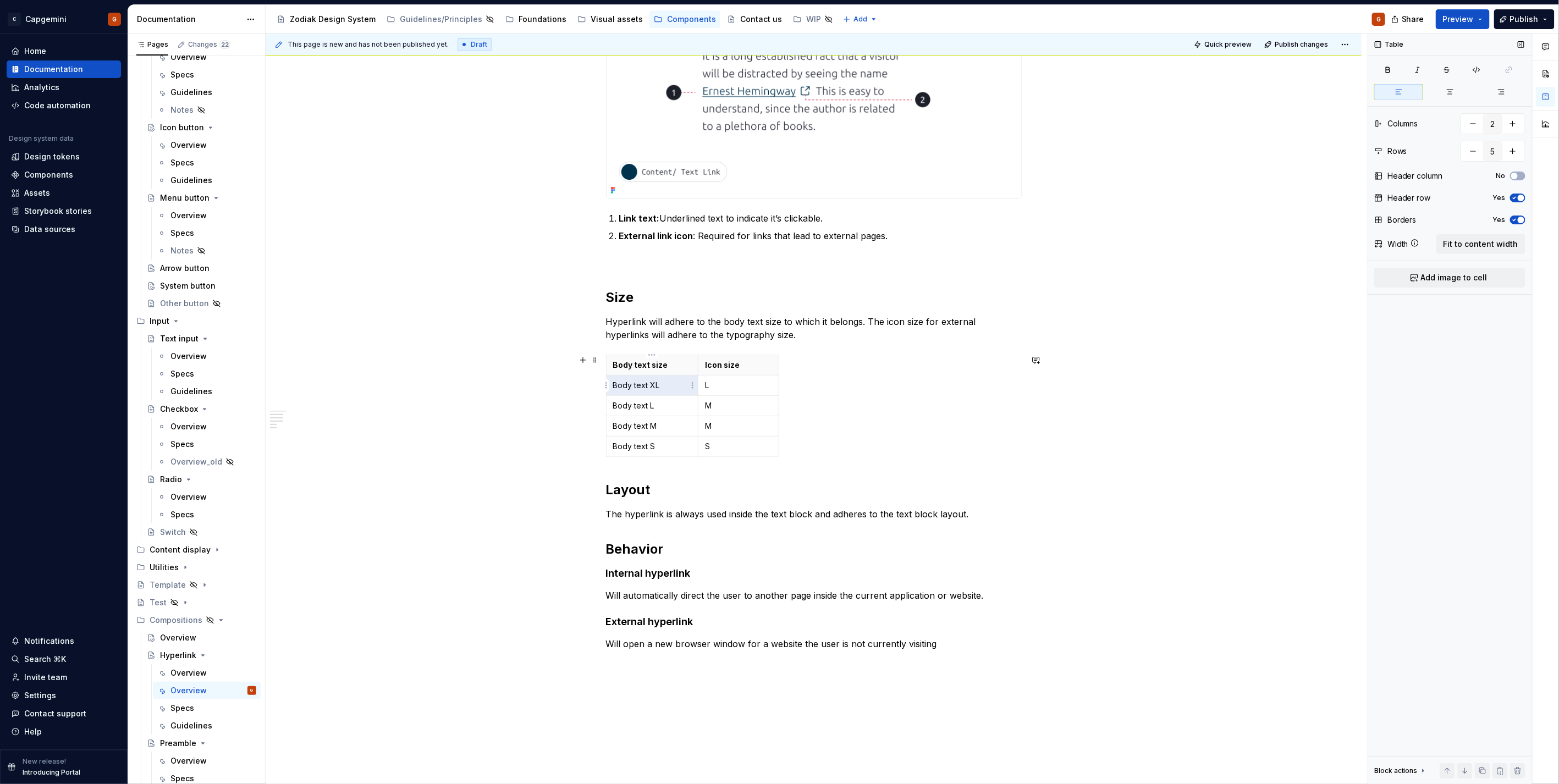
click at [647, 388] on p "Body text XL" at bounding box center [652, 385] width 78 height 11
click at [708, 397] on td "M" at bounding box center [738, 406] width 80 height 21
click at [651, 385] on p "Body text XL" at bounding box center [652, 385] width 78 height 11
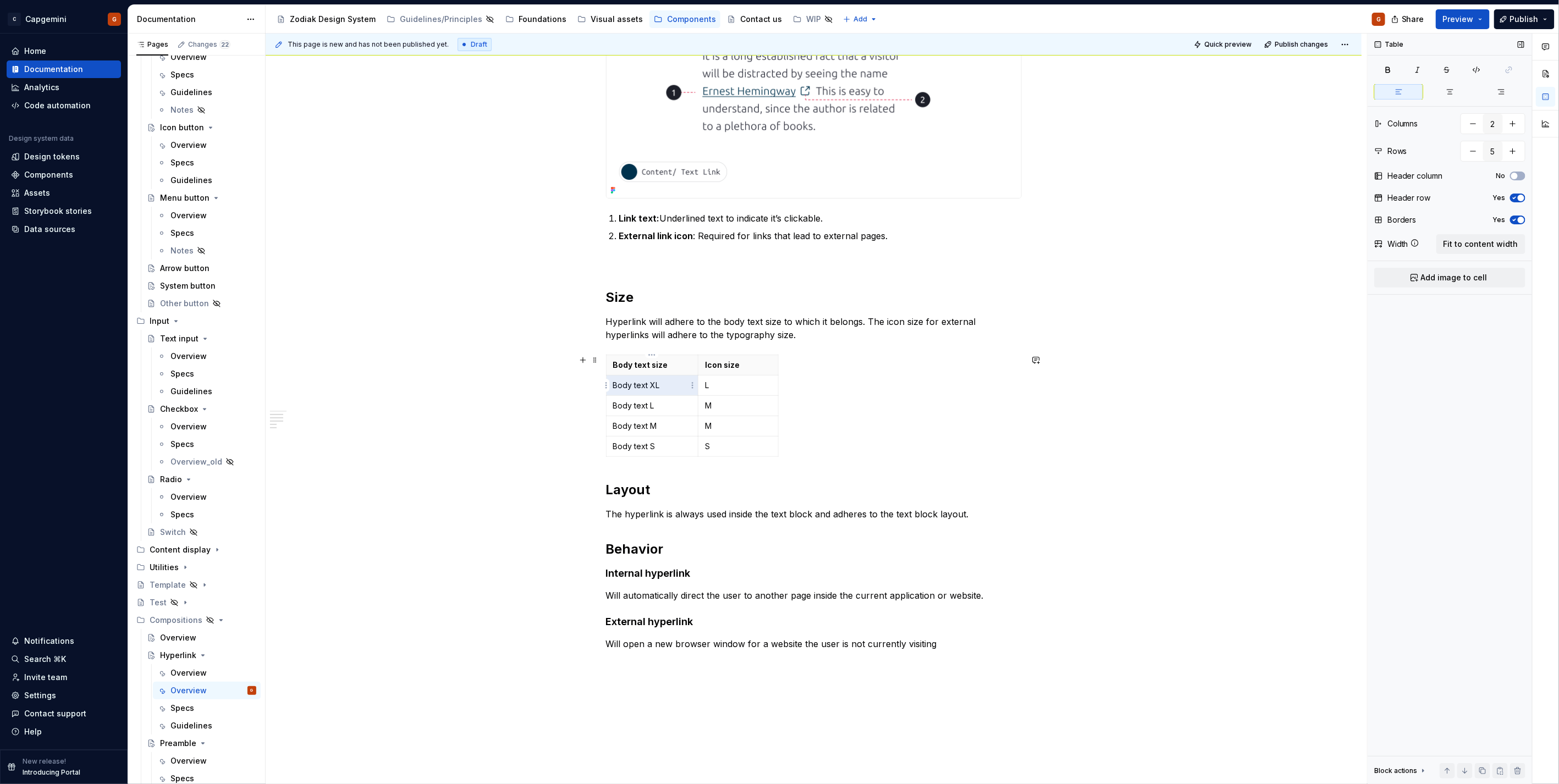
click at [662, 390] on p "Body text XL" at bounding box center [652, 385] width 78 height 11
drag, startPoint x: 660, startPoint y: 388, endPoint x: 612, endPoint y: 385, distance: 48.1
click at [613, 385] on p "Body text XL" at bounding box center [652, 385] width 78 height 11
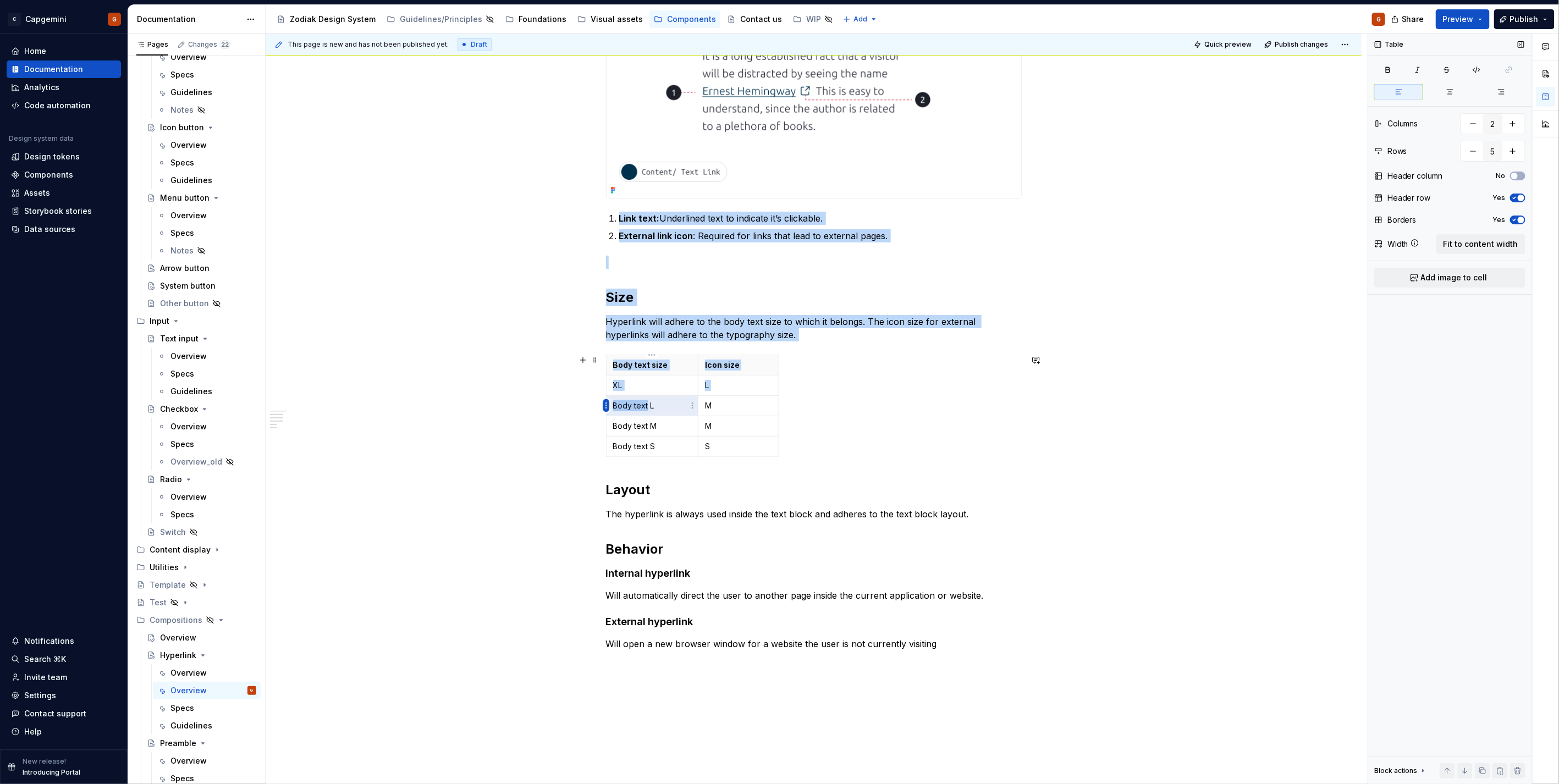
drag, startPoint x: 648, startPoint y: 405, endPoint x: 605, endPoint y: 405, distance: 43.0
click at [605, 405] on body "C Capgemini G Home Documentation Analytics Code automation Design system data D…" at bounding box center [780, 392] width 1559 height 784
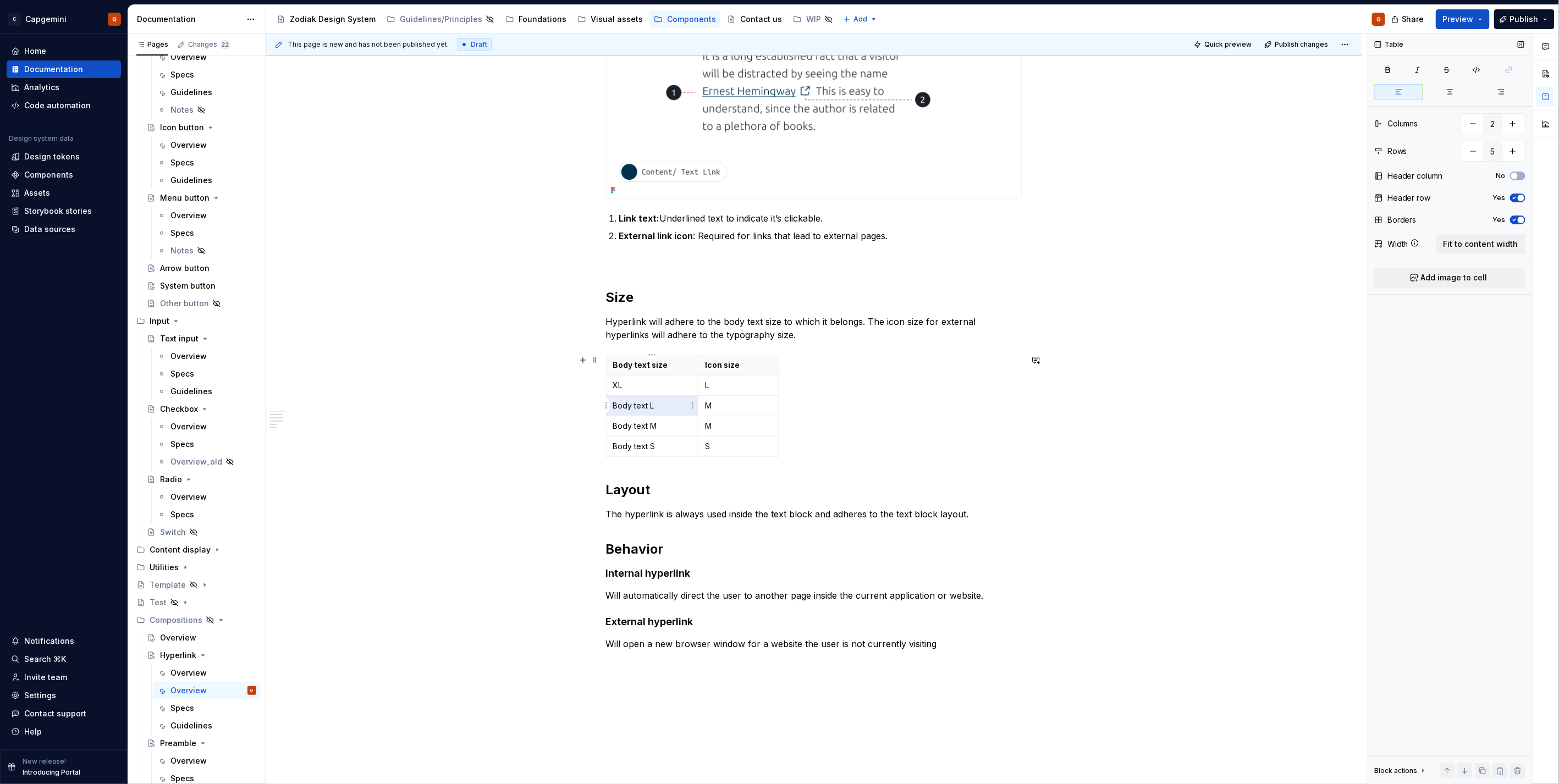
click at [617, 399] on td "Body text L" at bounding box center [652, 406] width 92 height 21
click at [625, 399] on td "Body text L" at bounding box center [652, 406] width 92 height 21
click at [655, 430] on p "Body text M" at bounding box center [652, 426] width 78 height 11
click at [644, 424] on p "Body text M" at bounding box center [652, 426] width 78 height 11
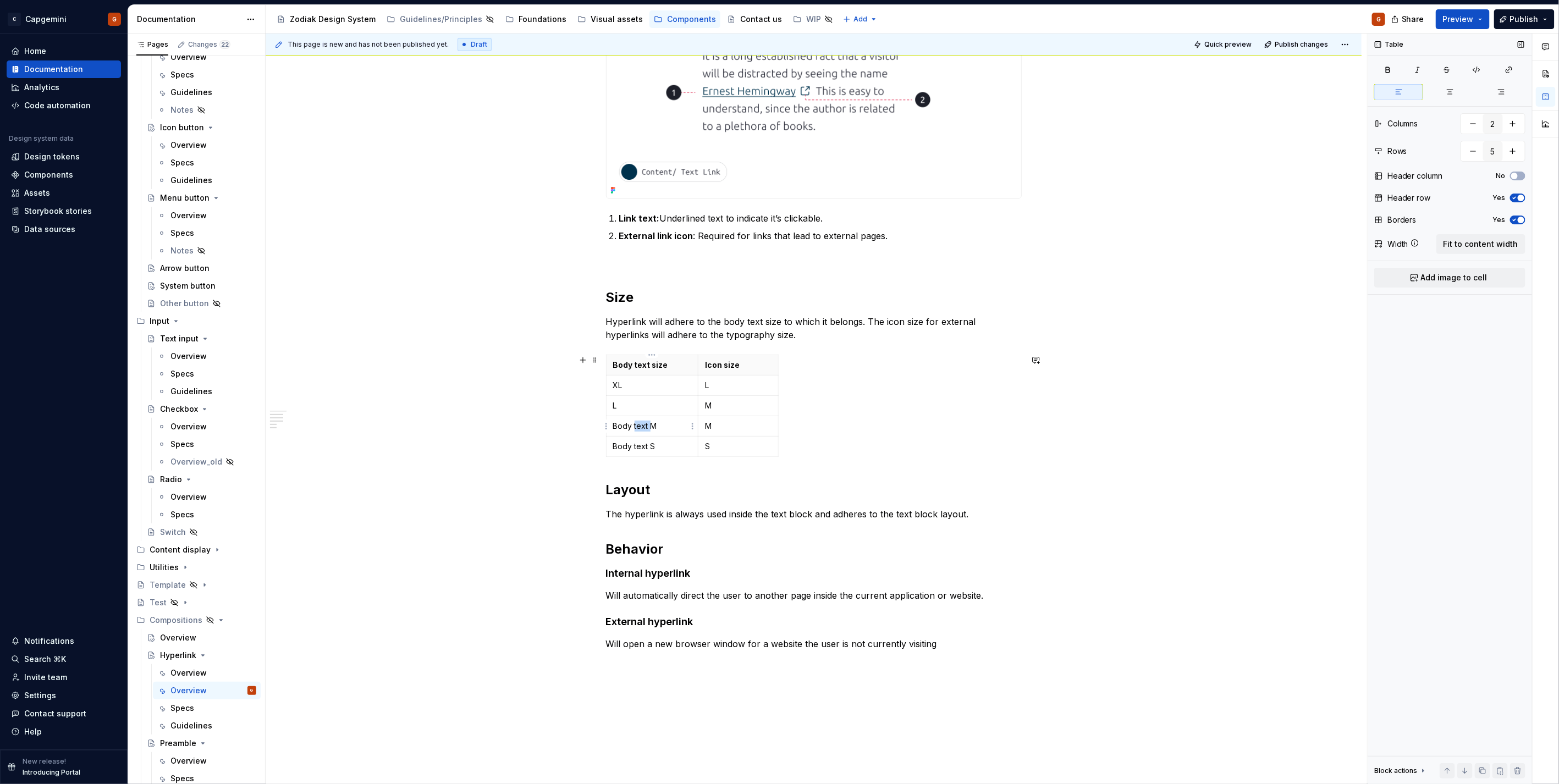
click at [644, 424] on p "Body text M" at bounding box center [652, 426] width 78 height 11
click at [649, 430] on p "Body text M" at bounding box center [652, 426] width 78 height 11
drag, startPoint x: 649, startPoint y: 430, endPoint x: 612, endPoint y: 426, distance: 37.2
click at [613, 426] on p "Body text M" at bounding box center [652, 426] width 78 height 11
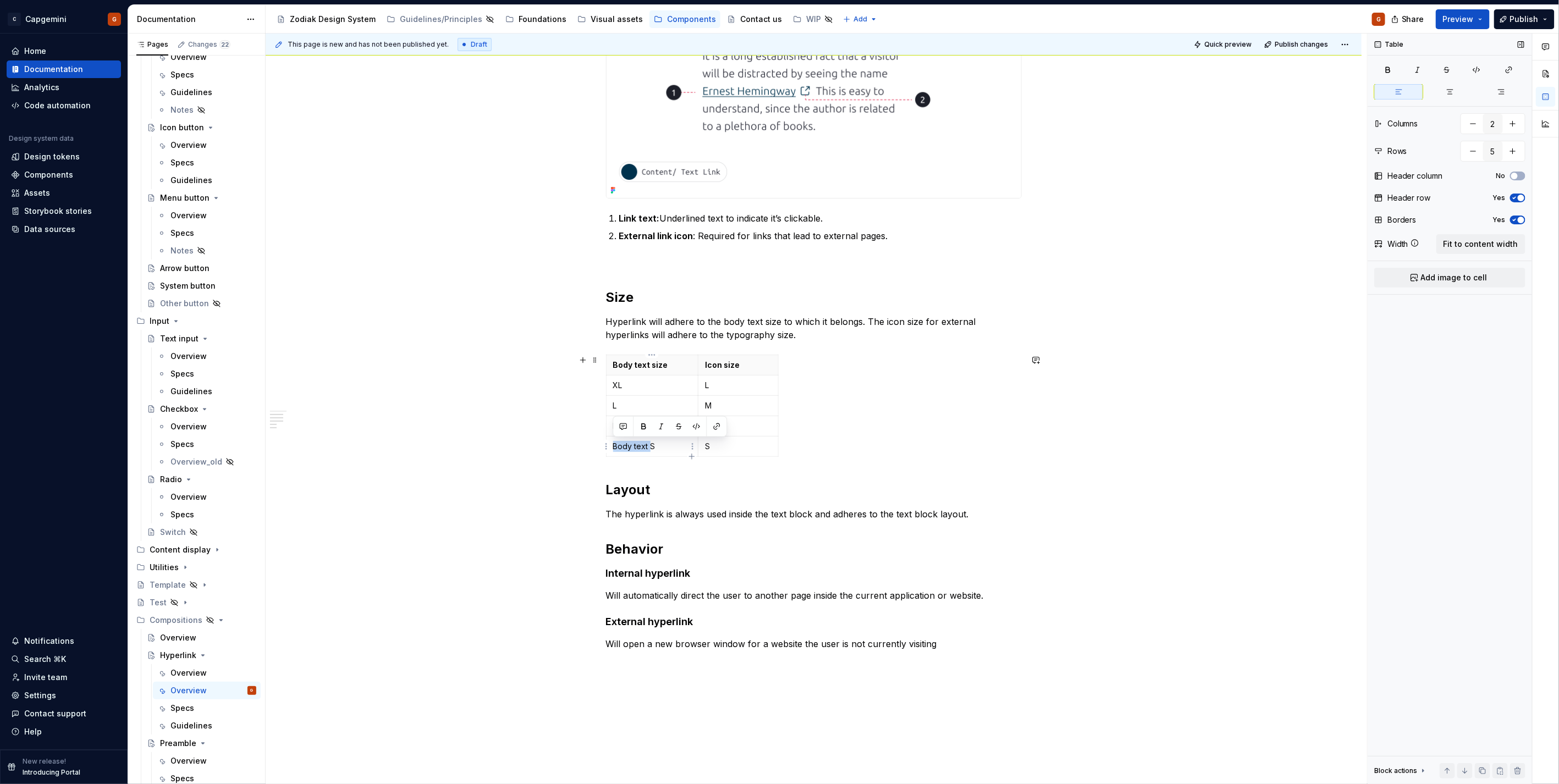
drag, startPoint x: 649, startPoint y: 447, endPoint x: 615, endPoint y: 446, distance: 34.0
click at [615, 446] on p "Body text S" at bounding box center [652, 446] width 78 height 11
drag, startPoint x: 699, startPoint y: 367, endPoint x: 683, endPoint y: 367, distance: 16.0
click at [683, 367] on th "Icon size" at bounding box center [723, 365] width 80 height 21
click at [635, 335] on p "Hyperlink will adhere to the body text size to which it belongs. The icon size …" at bounding box center [813, 328] width 416 height 27
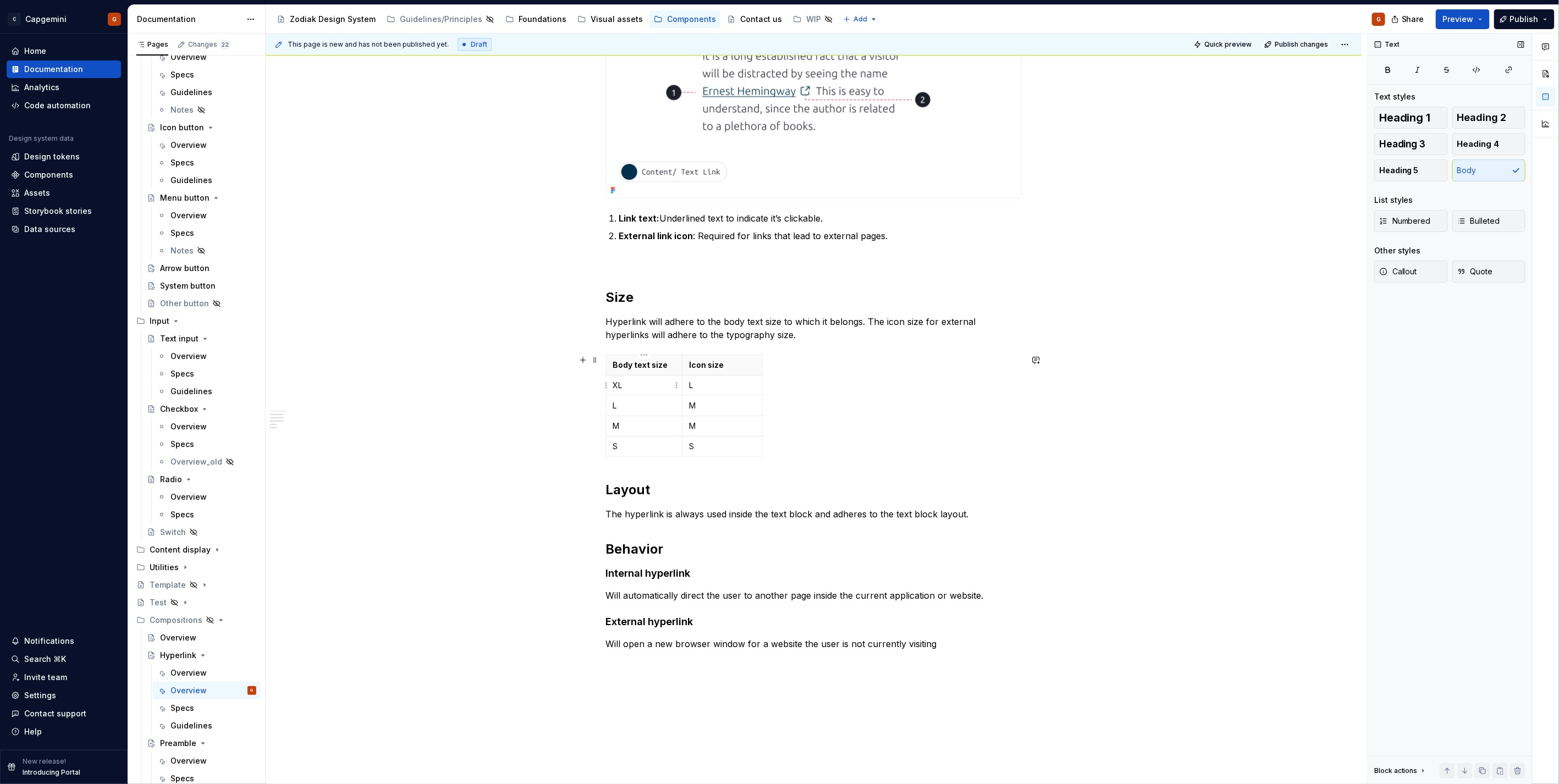
click at [634, 380] on p "XL" at bounding box center [645, 385] width 63 height 11
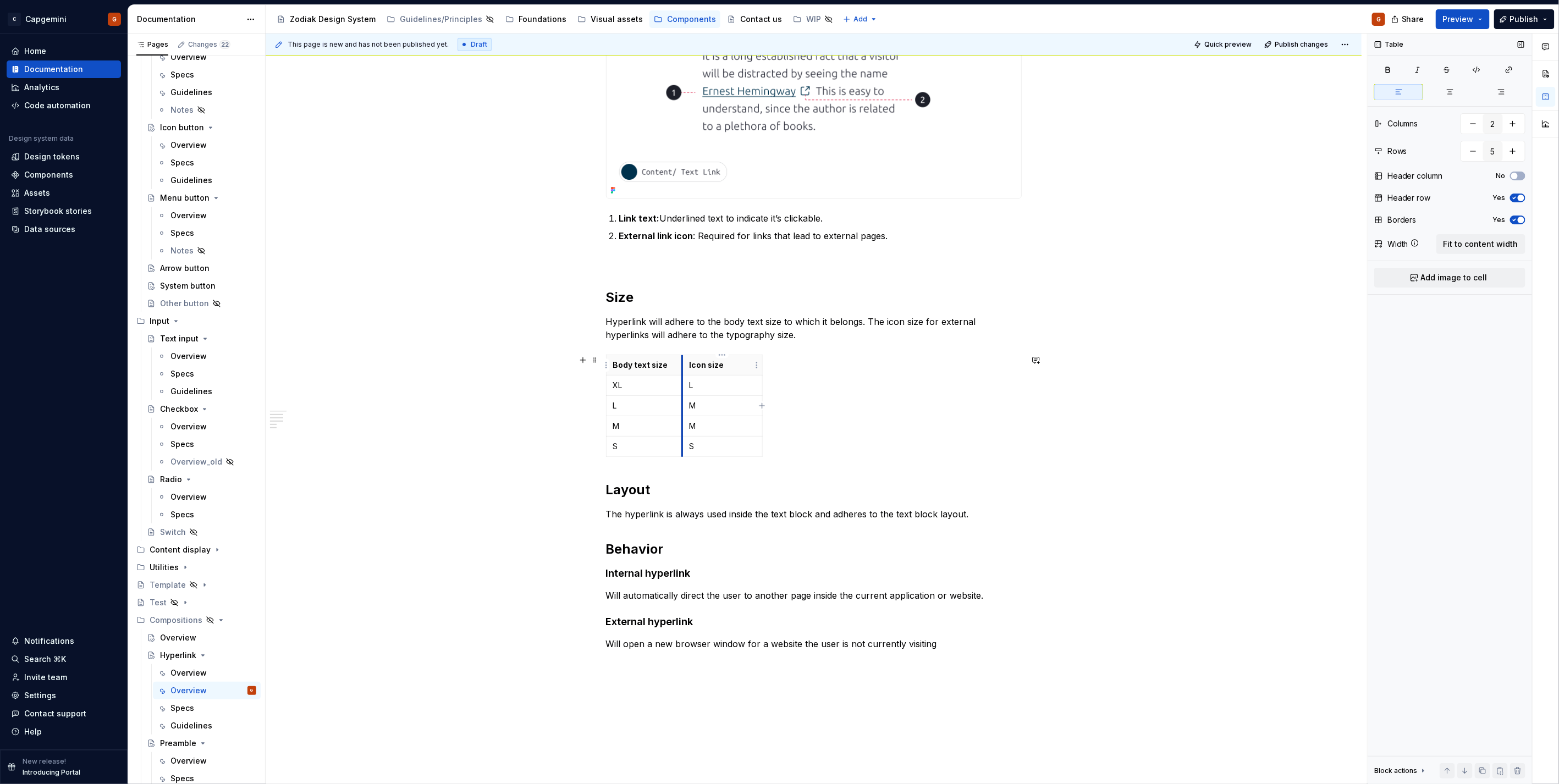
click at [683, 361] on th "Icon size" at bounding box center [723, 365] width 80 height 21
click at [642, 355] on th "Body text size" at bounding box center [644, 365] width 76 height 21
click at [641, 358] on html "C Capgemini G Home Documentation Analytics Code automation Design system data D…" at bounding box center [780, 392] width 1559 height 784
click at [677, 387] on div "Add column right" at bounding box center [694, 390] width 71 height 11
click at [712, 361] on p at bounding box center [723, 365] width 67 height 11
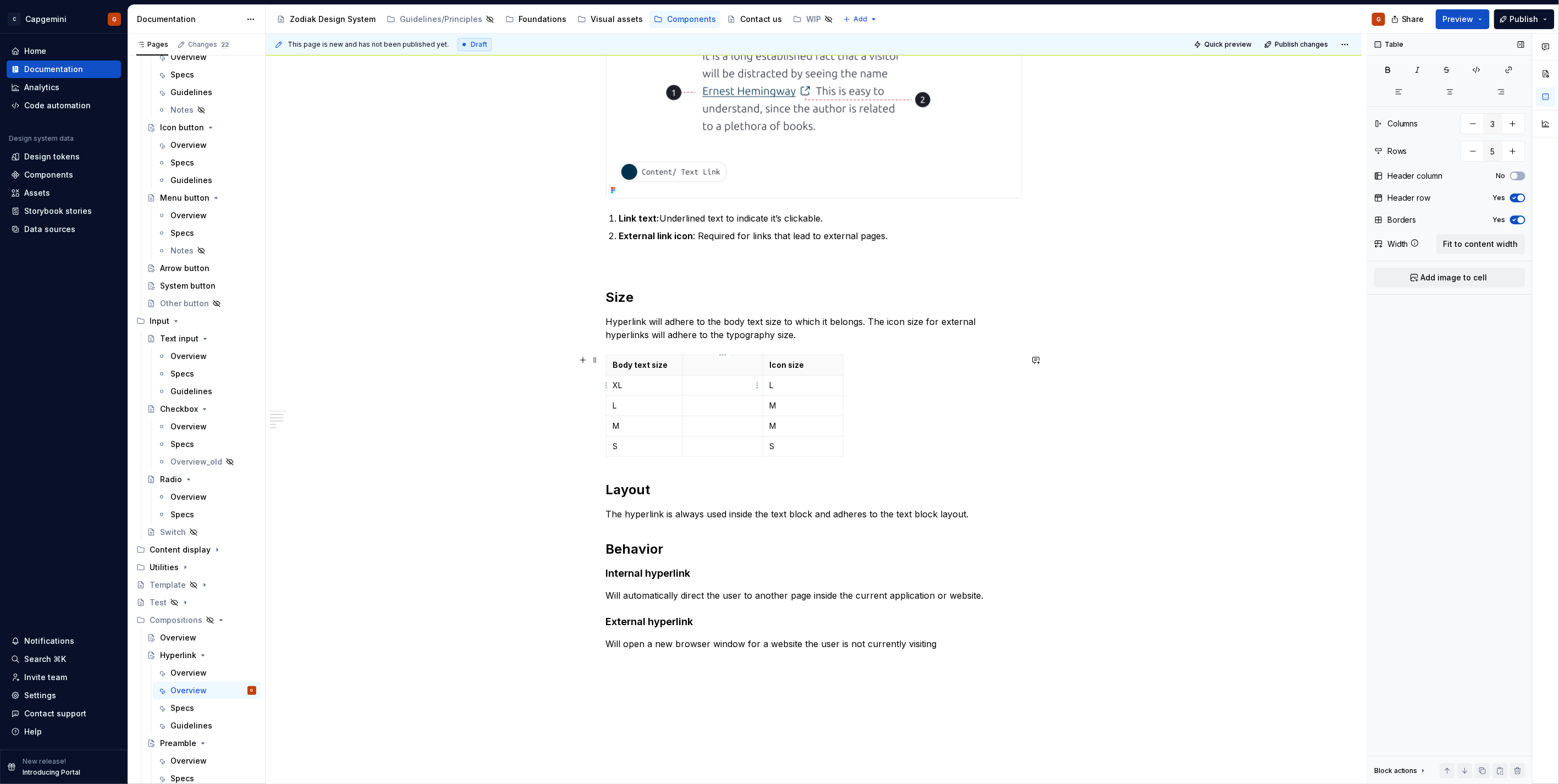
click at [711, 393] on td at bounding box center [723, 386] width 80 height 21
click at [731, 387] on p at bounding box center [723, 385] width 67 height 11
click at [724, 402] on p at bounding box center [723, 405] width 67 height 11
click at [723, 428] on p at bounding box center [723, 426] width 67 height 11
click at [724, 449] on p at bounding box center [723, 446] width 67 height 11
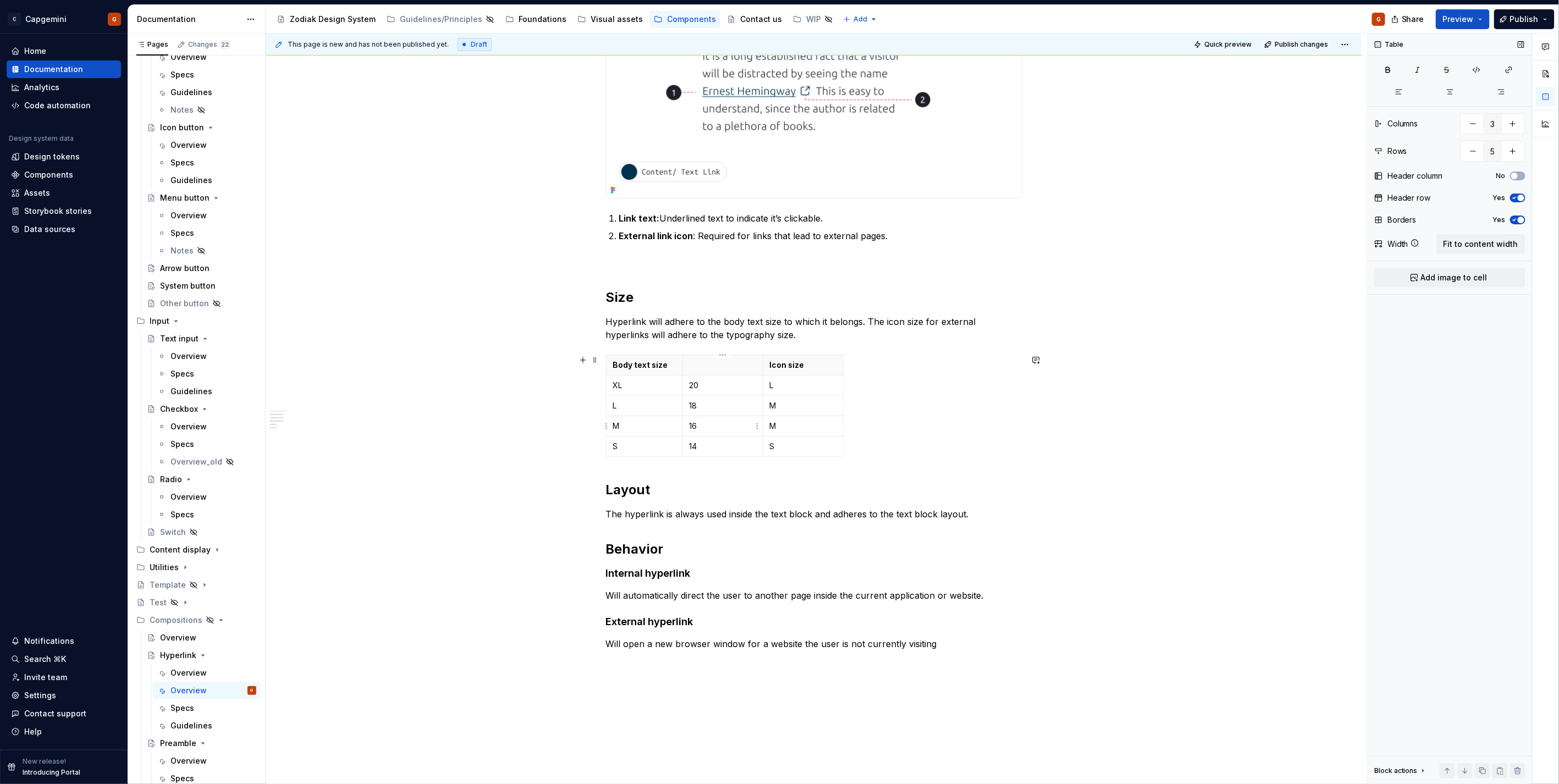
click at [701, 405] on p "18" at bounding box center [723, 405] width 67 height 11
click at [717, 423] on p "16" at bounding box center [723, 426] width 67 height 11
click at [718, 448] on p "14" at bounding box center [723, 446] width 67 height 11
drag, startPoint x: 714, startPoint y: 447, endPoint x: 682, endPoint y: 446, distance: 32.0
click at [683, 446] on td "12px" at bounding box center [723, 446] width 80 height 21
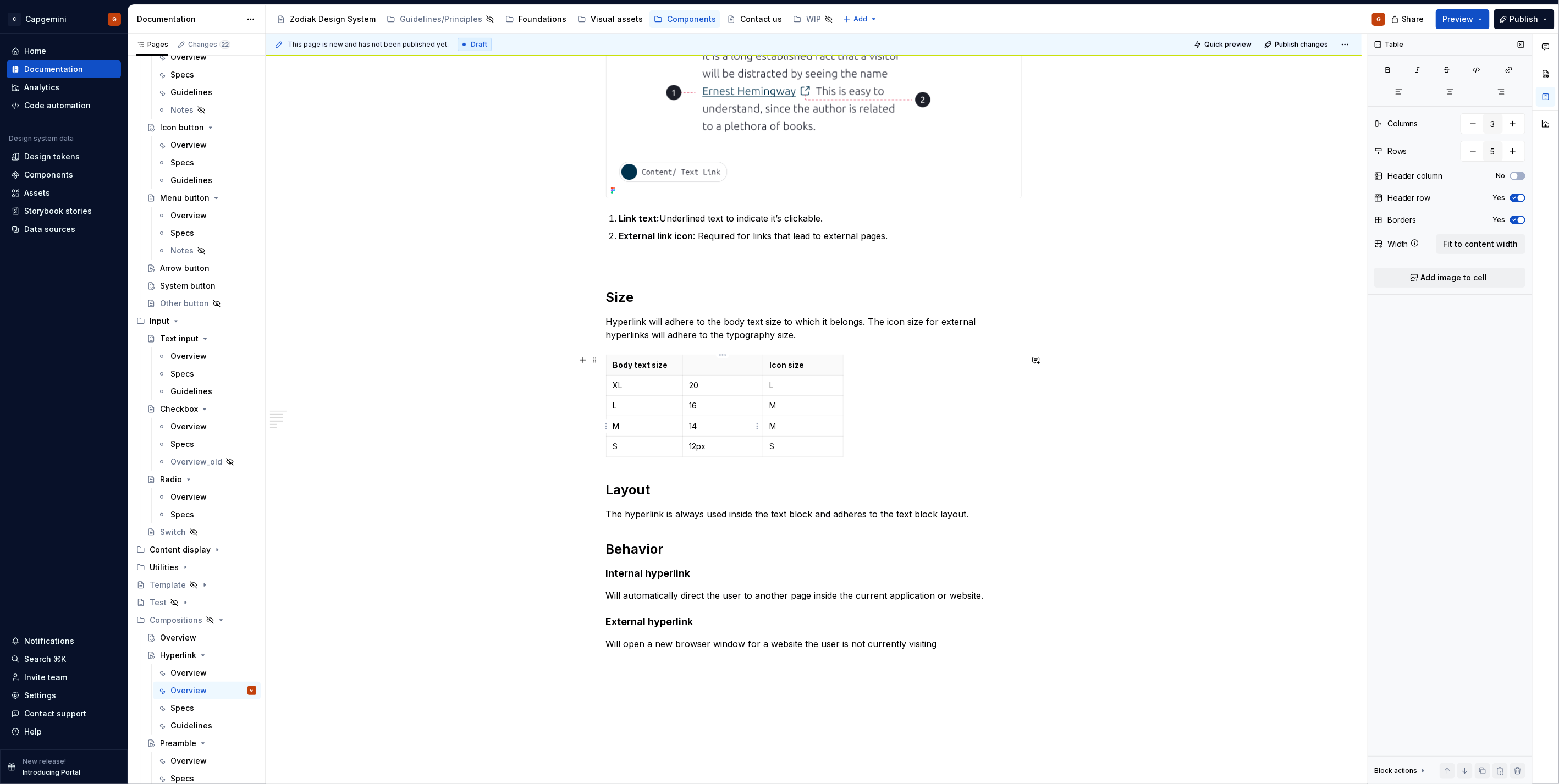
click at [710, 432] on td "14" at bounding box center [723, 426] width 80 height 21
click at [718, 408] on p "16" at bounding box center [723, 405] width 67 height 11
click at [731, 388] on p "20" at bounding box center [723, 385] width 67 height 11
click at [801, 355] on html "C Capgemini G Home Documentation Analytics Code automation Design system data D…" at bounding box center [780, 392] width 1559 height 784
click at [843, 403] on div "Move column left" at bounding box center [852, 408] width 71 height 11
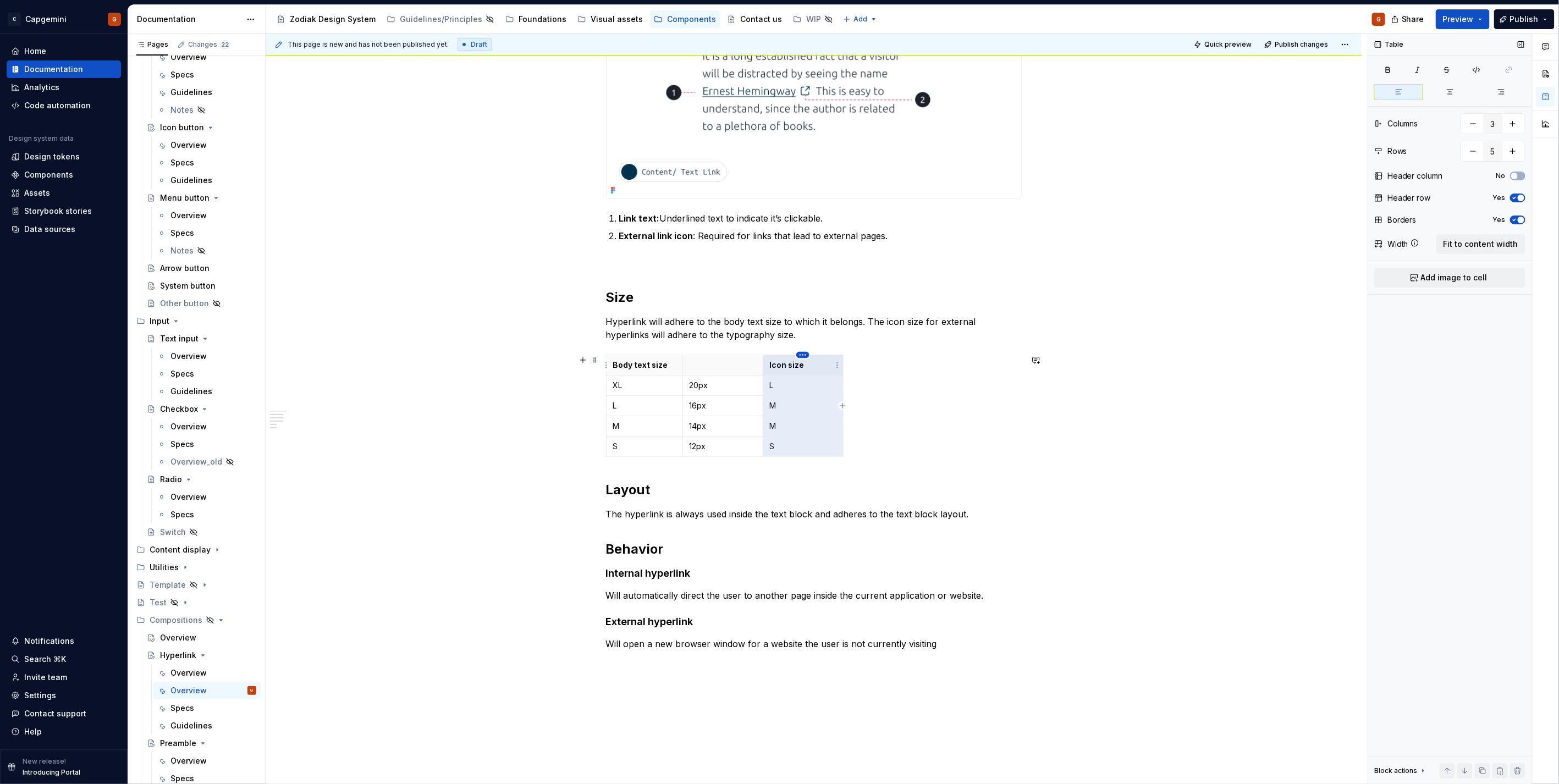
click at [801, 355] on html "C Capgemini G Home Documentation Analytics Code automation Design system data D…" at bounding box center [780, 392] width 1559 height 784
click at [850, 374] on div "Add column left" at bounding box center [852, 373] width 71 height 11
click at [803, 354] on html "C Capgemini G Home Documentation Analytics Code automation Design system data D…" at bounding box center [780, 392] width 1559 height 784
click at [845, 389] on div "Add column right" at bounding box center [852, 390] width 71 height 11
type input "4"
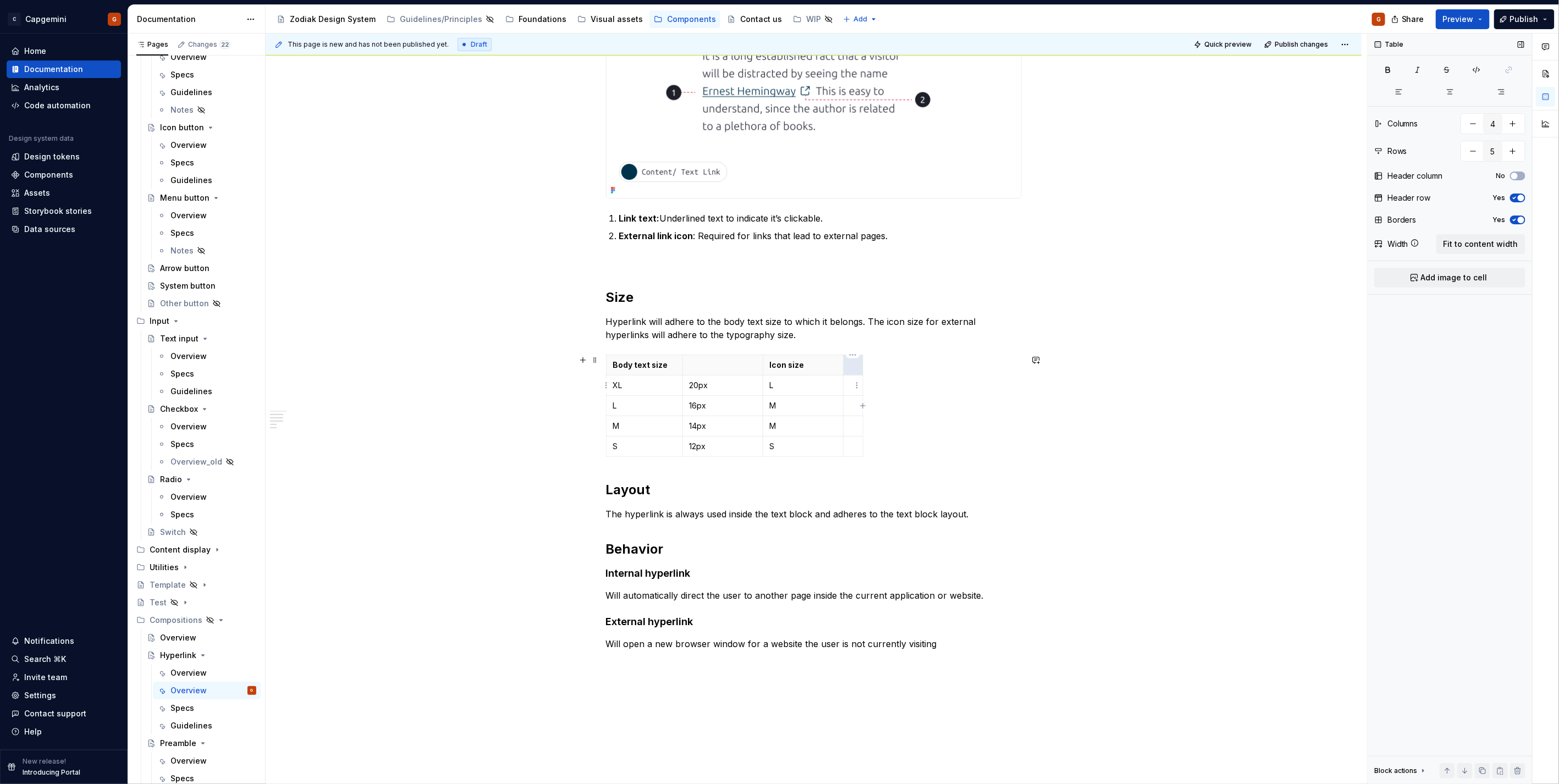
click at [852, 385] on p at bounding box center [853, 385] width 6 height 11
click at [848, 426] on td at bounding box center [853, 426] width 20 height 21
click at [850, 445] on p at bounding box center [855, 446] width 9 height 11
click at [852, 387] on p at bounding box center [855, 385] width 9 height 11
click at [850, 406] on p at bounding box center [855, 405] width 9 height 11
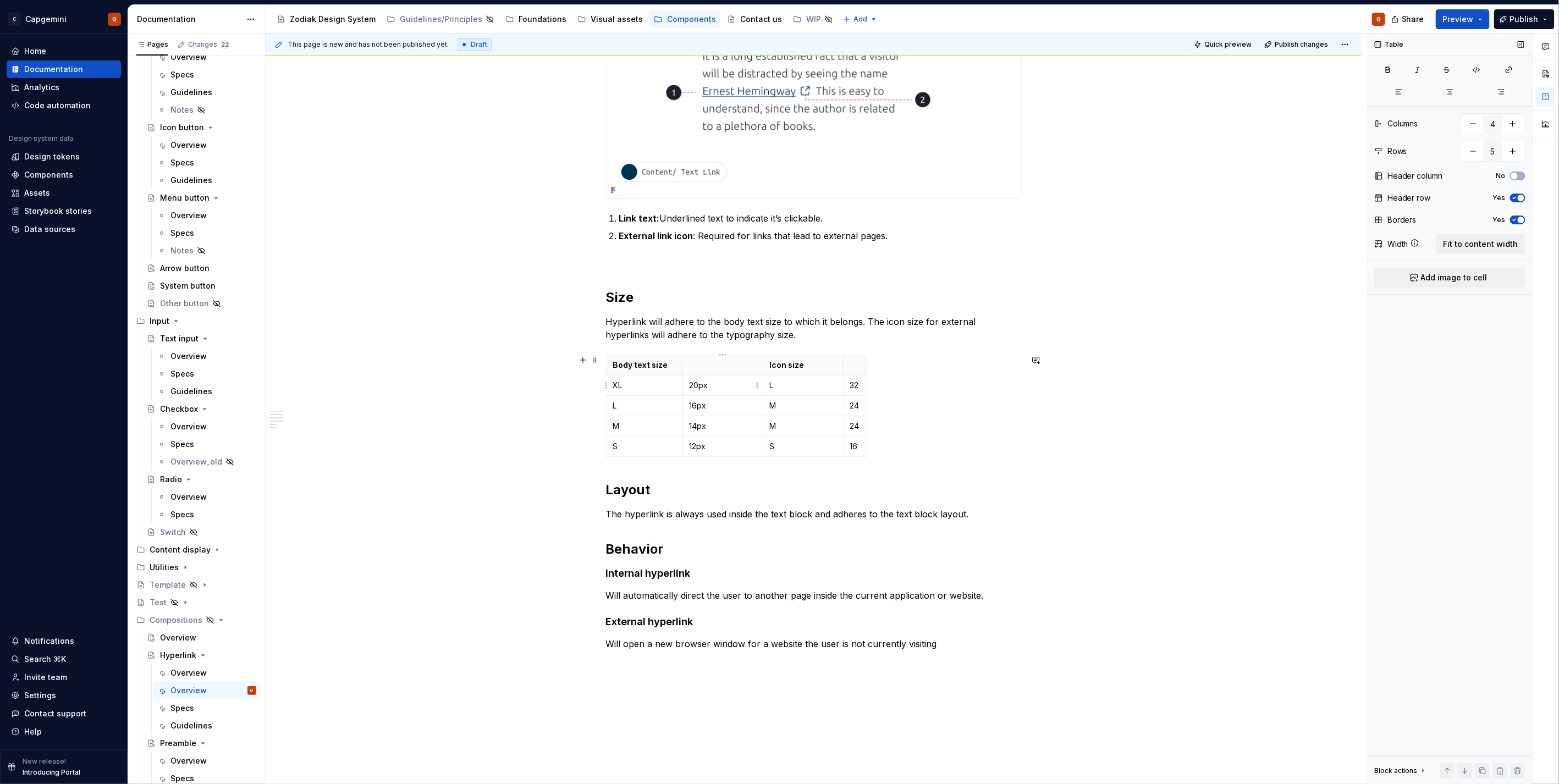
click at [700, 381] on p "20px" at bounding box center [723, 385] width 67 height 11
click at [696, 404] on p "16px" at bounding box center [723, 405] width 67 height 11
click at [695, 424] on p "14px" at bounding box center [723, 426] width 67 height 11
click at [689, 442] on p "12px" at bounding box center [723, 446] width 67 height 11
click at [709, 370] on p at bounding box center [723, 365] width 67 height 11
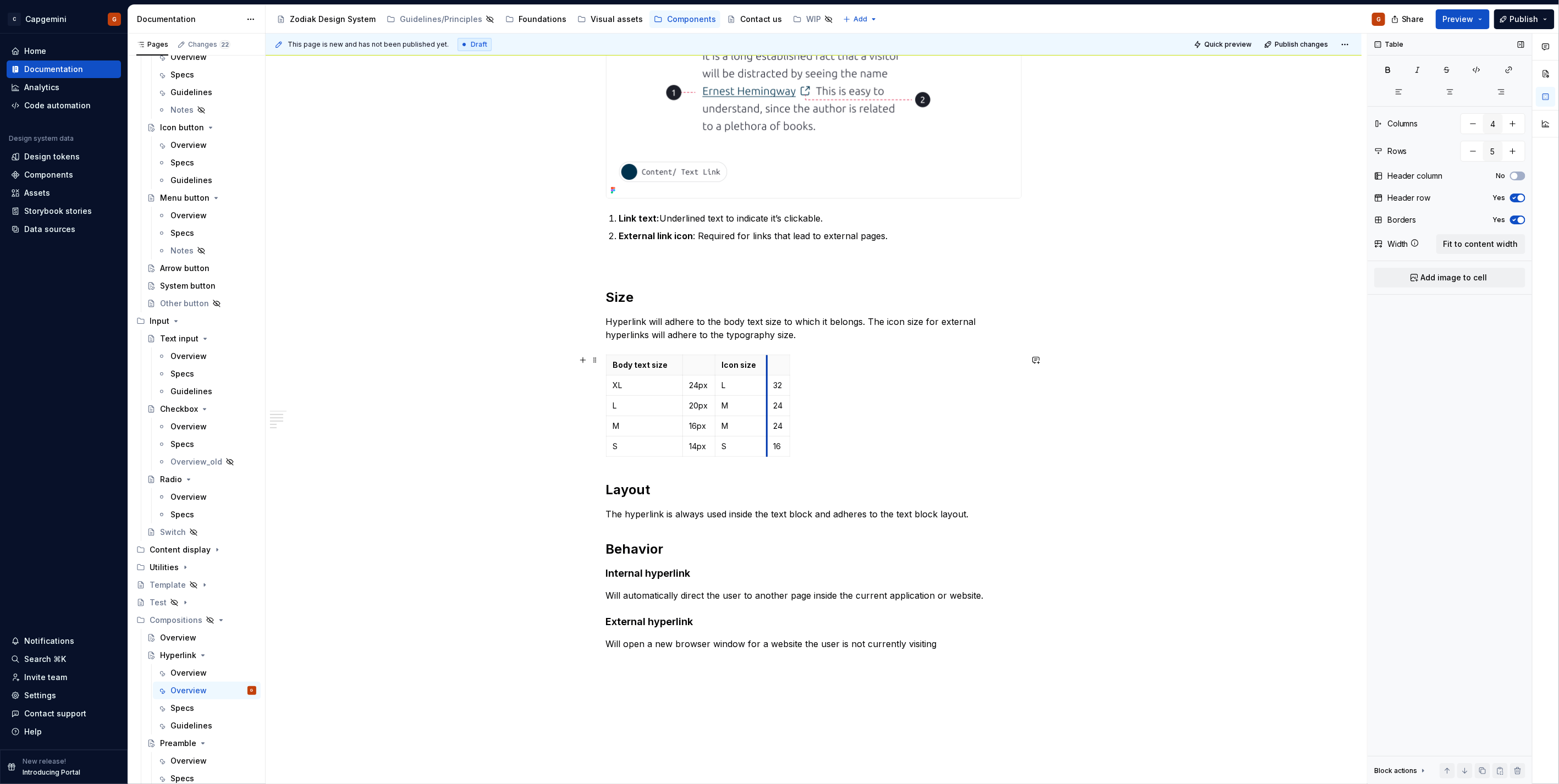
drag, startPoint x: 841, startPoint y: 367, endPoint x: 813, endPoint y: 370, distance: 28.2
drag, startPoint x: 789, startPoint y: 369, endPoint x: 822, endPoint y: 371, distance: 33.1
drag, startPoint x: 714, startPoint y: 366, endPoint x: 784, endPoint y: 376, distance: 70.7
click at [817, 382] on p "32" at bounding box center [819, 385] width 43 height 11
click at [679, 369] on th at bounding box center [707, 365] width 57 height 21
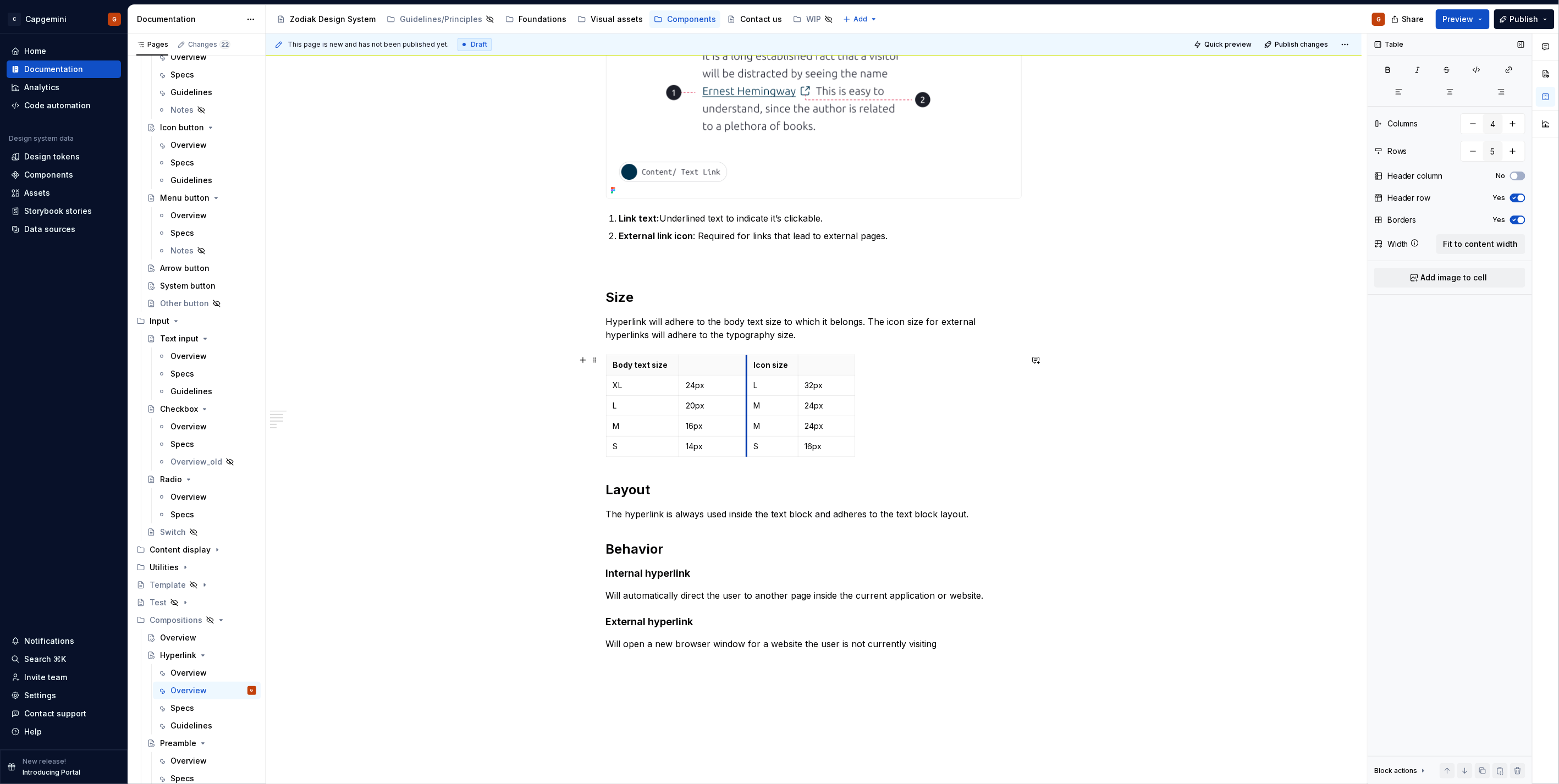
drag, startPoint x: 735, startPoint y: 370, endPoint x: 744, endPoint y: 370, distance: 9.0
drag, startPoint x: 796, startPoint y: 369, endPoint x: 805, endPoint y: 369, distance: 9.0
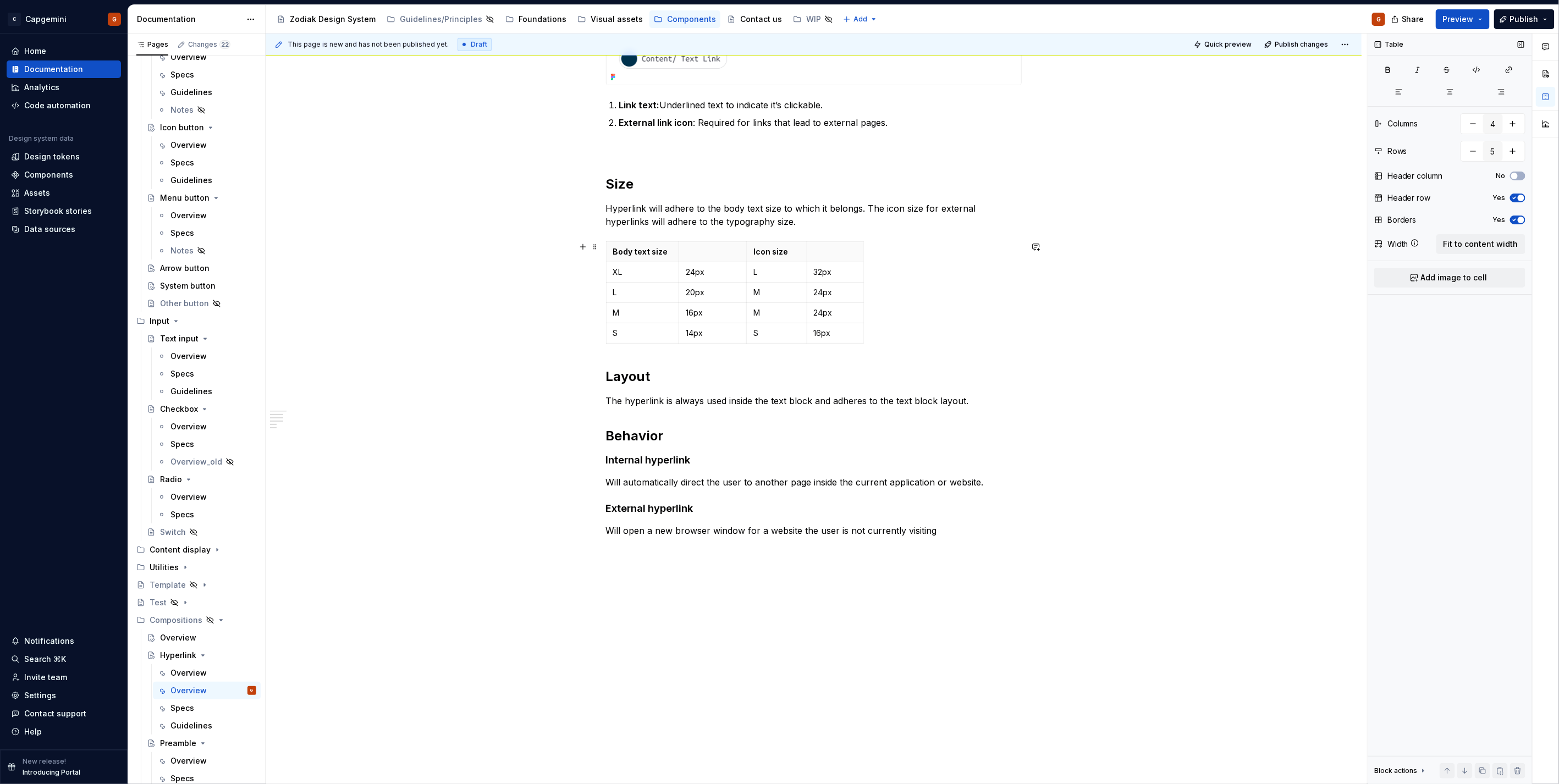
scroll to position [419, 0]
click at [677, 261] on td "24px" at bounding box center [711, 272] width 68 height 21
click at [770, 221] on p "Hyperlink will adhere to the body text size to which it belongs. The icon size …" at bounding box center [813, 214] width 416 height 27
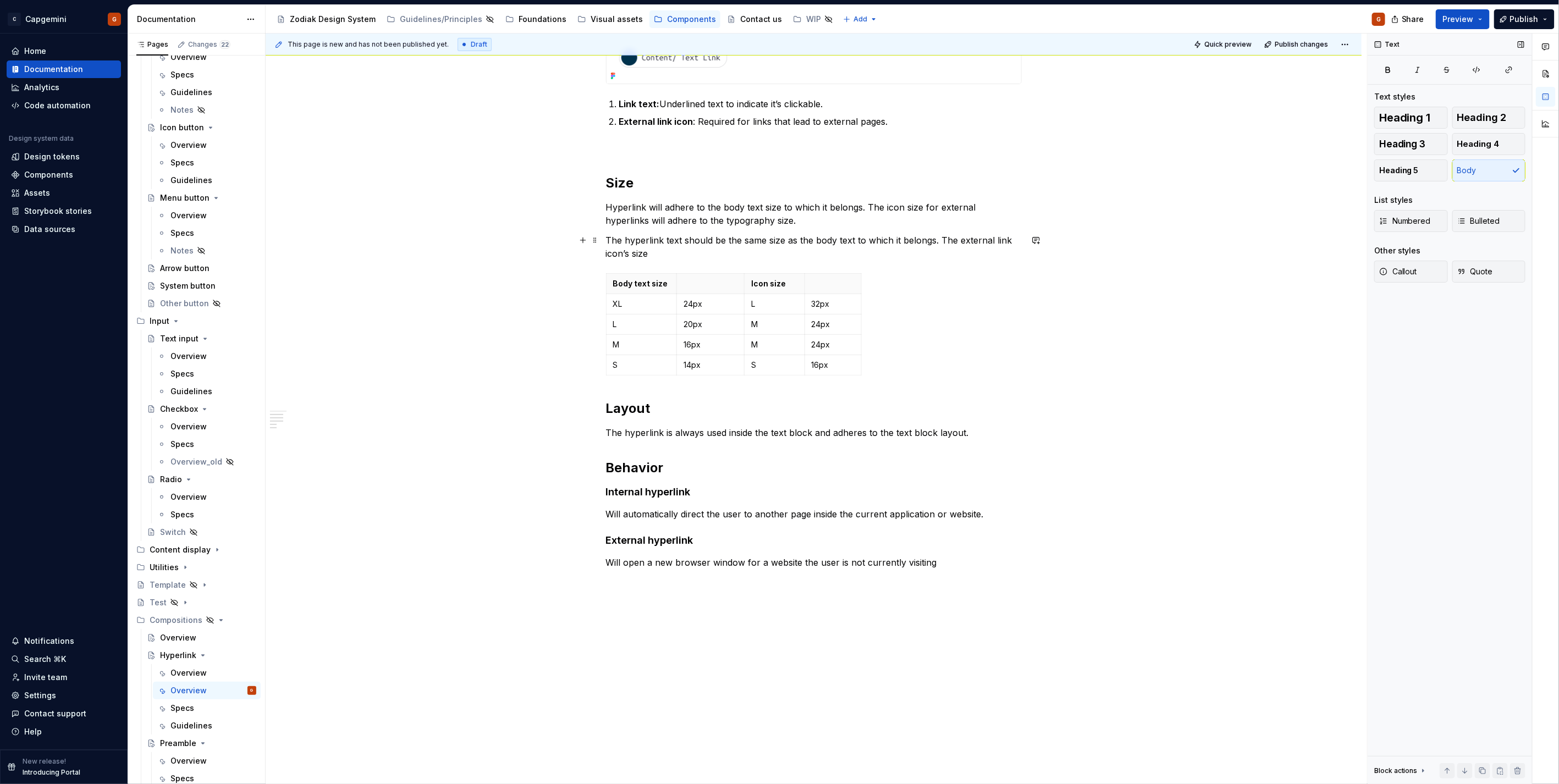
click at [939, 240] on p "The hyperlink text should be the same size as the body text to which it belongs…" at bounding box center [813, 247] width 416 height 27
click at [706, 284] on p at bounding box center [710, 284] width 54 height 11
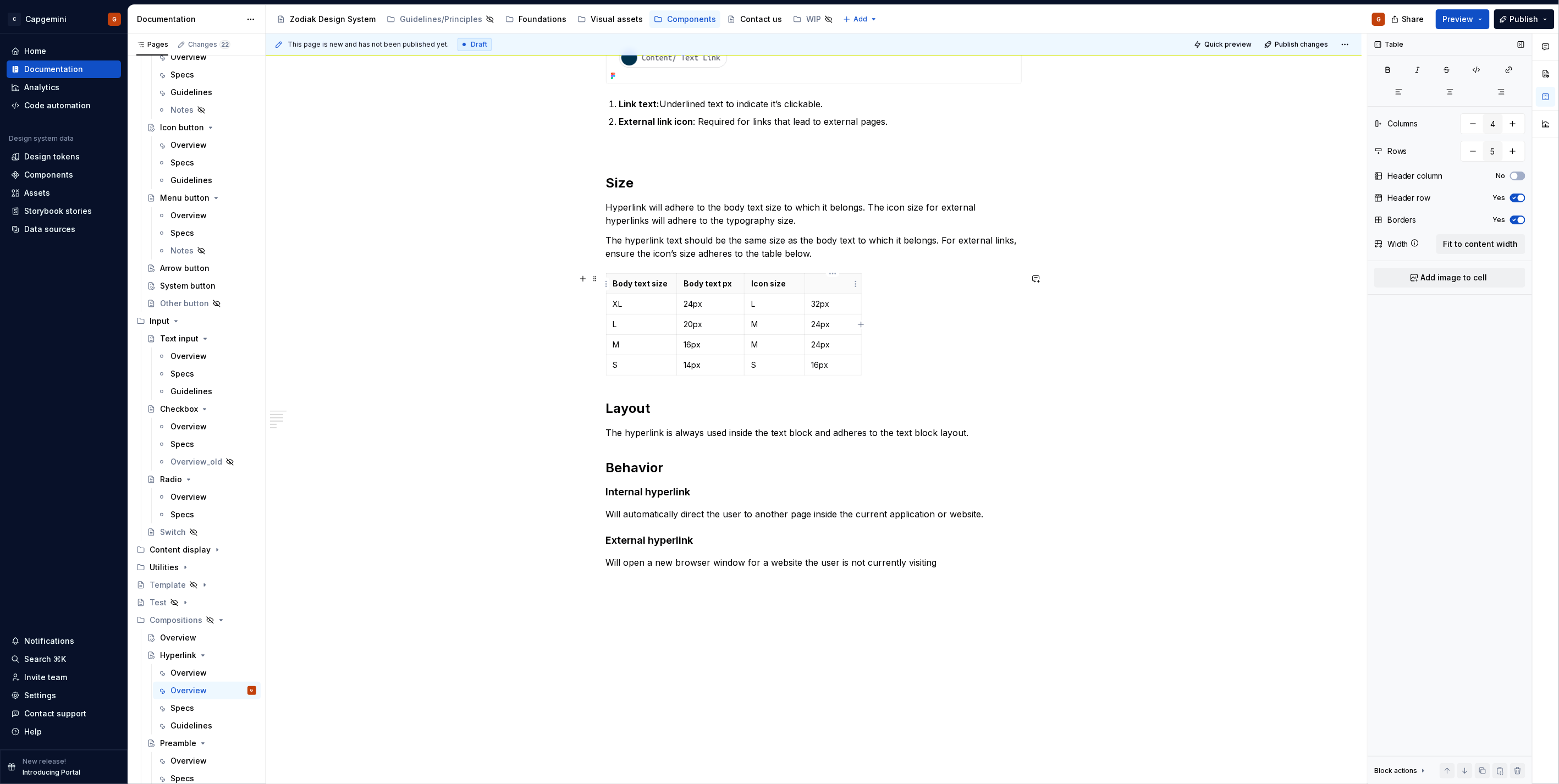
click at [832, 283] on p at bounding box center [833, 284] width 43 height 11
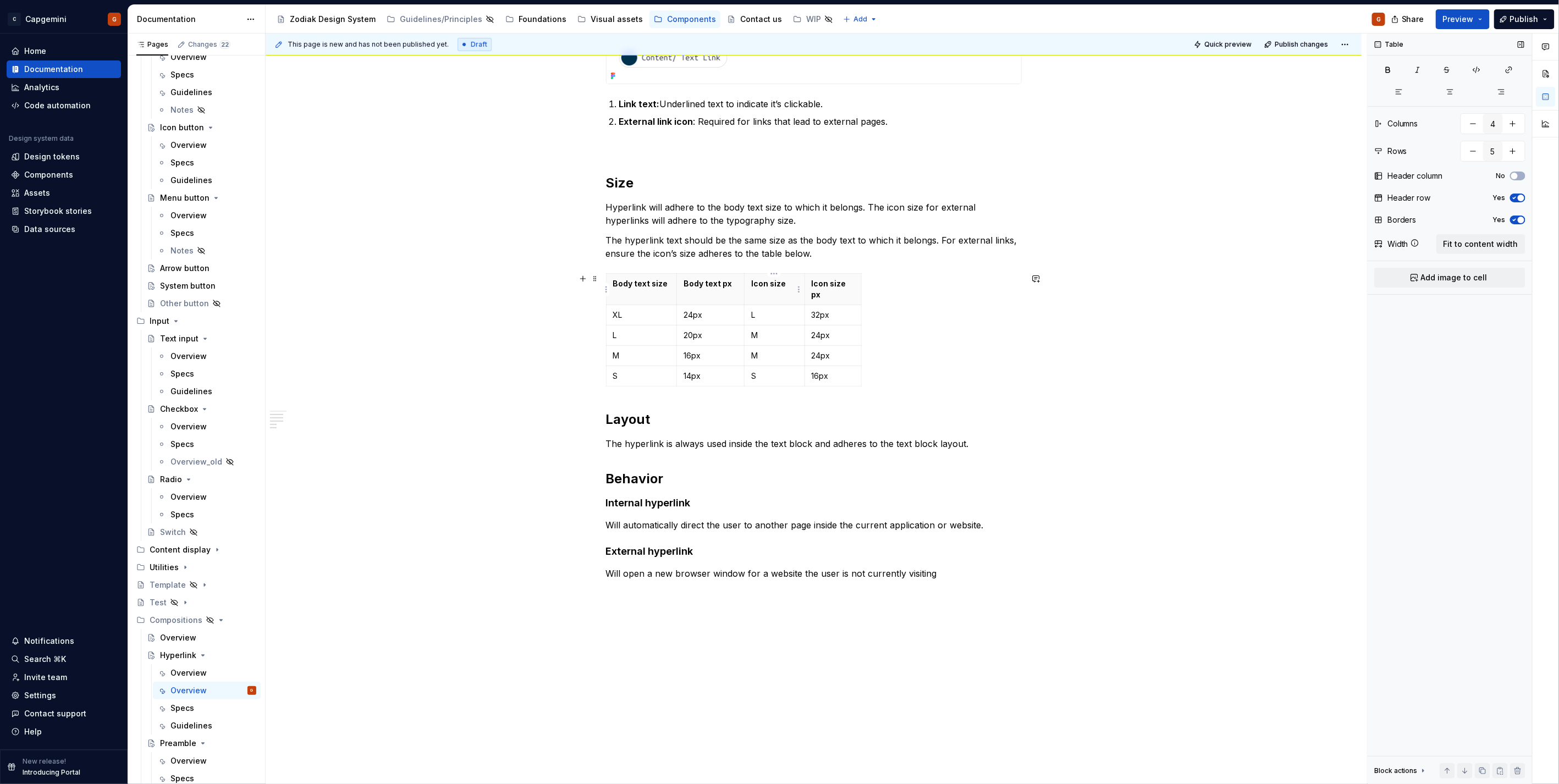
click at [783, 283] on p "Icon size" at bounding box center [774, 284] width 47 height 11
click at [663, 284] on p "Body text size" at bounding box center [642, 284] width 57 height 11
click at [656, 296] on th "Body text size" at bounding box center [641, 290] width 71 height 31
drag, startPoint x: 803, startPoint y: 298, endPoint x: 809, endPoint y: 300, distance: 6.3
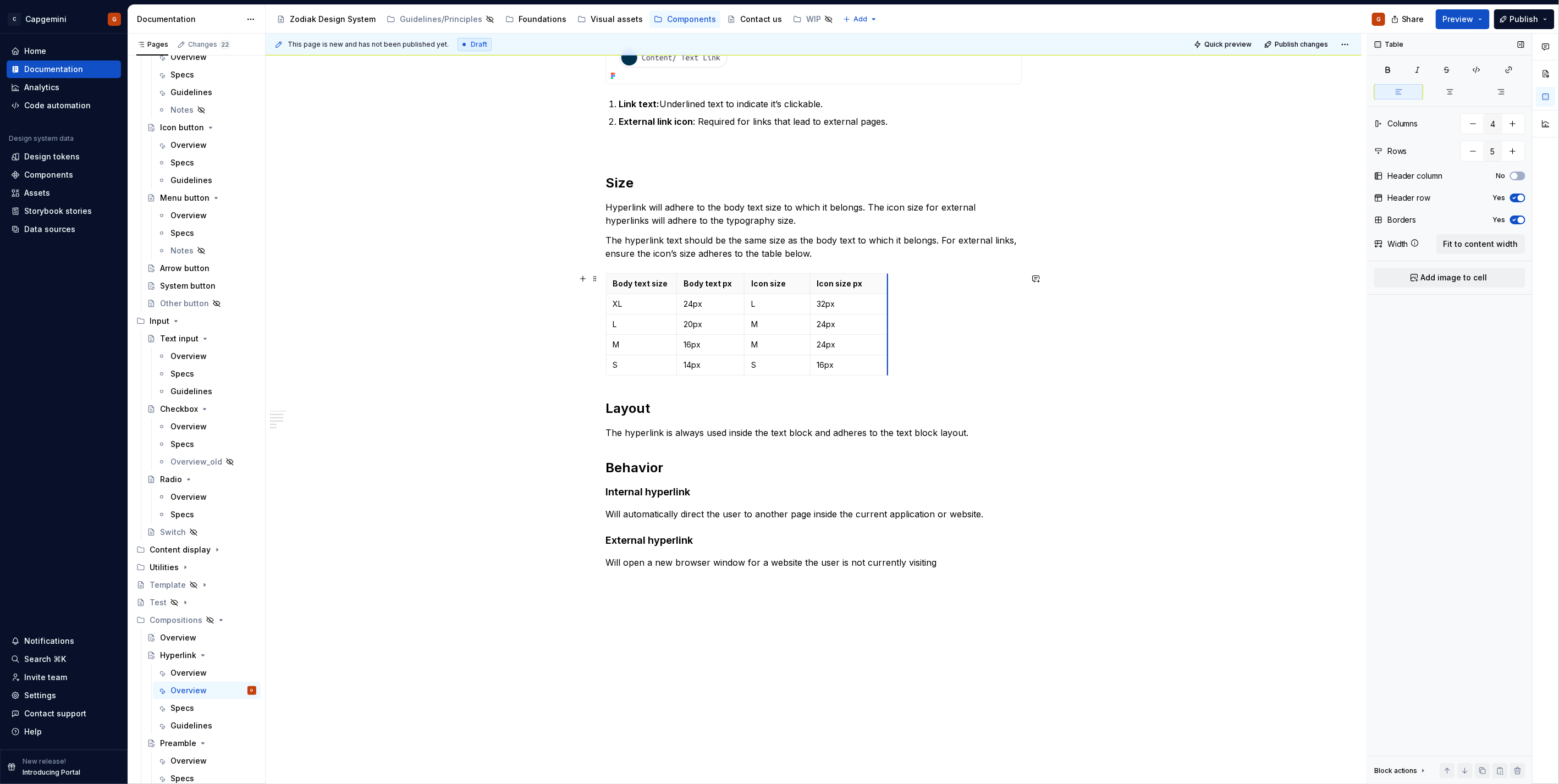
drag, startPoint x: 865, startPoint y: 296, endPoint x: 888, endPoint y: 298, distance: 23.1
click at [852, 283] on p "Icon size px" at bounding box center [850, 284] width 65 height 11
click at [720, 284] on p "Body text px" at bounding box center [710, 284] width 54 height 11
drag, startPoint x: 743, startPoint y: 300, endPoint x: 754, endPoint y: 301, distance: 11.0
click at [754, 301] on tbody "Body text size Body text in px Icon size Icon size in px XL 24px L 32px L 20px …" at bounding box center [752, 325] width 294 height 102
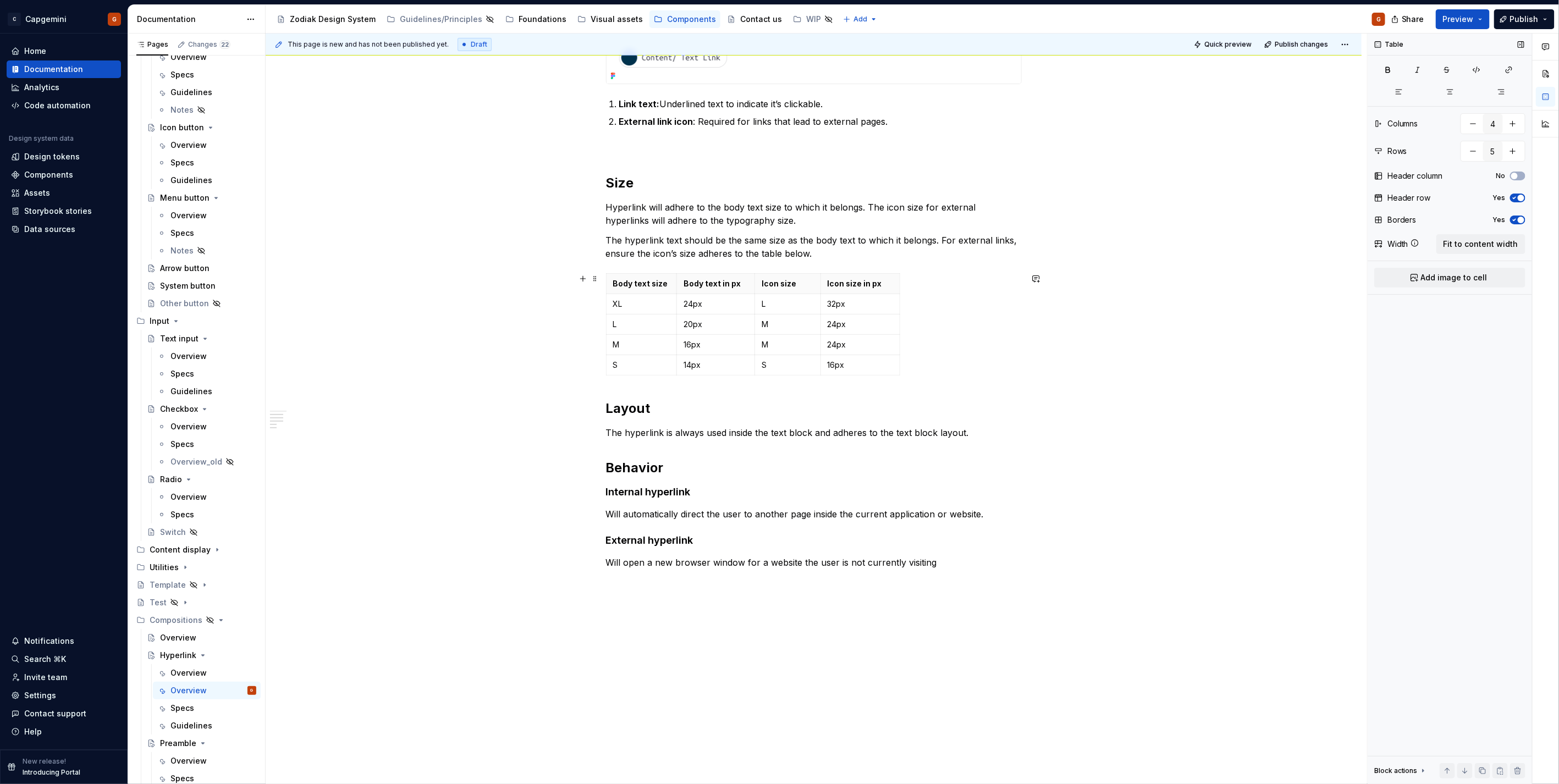
click at [534, 279] on div "Hyperlinks are used in body text to highlight content that is clickable. It can…" at bounding box center [813, 294] width 1096 height 1046
click at [602, 235] on div "Hyperlinks are used in body text to highlight content that is clickable. It can…" at bounding box center [813, 294] width 1096 height 1046
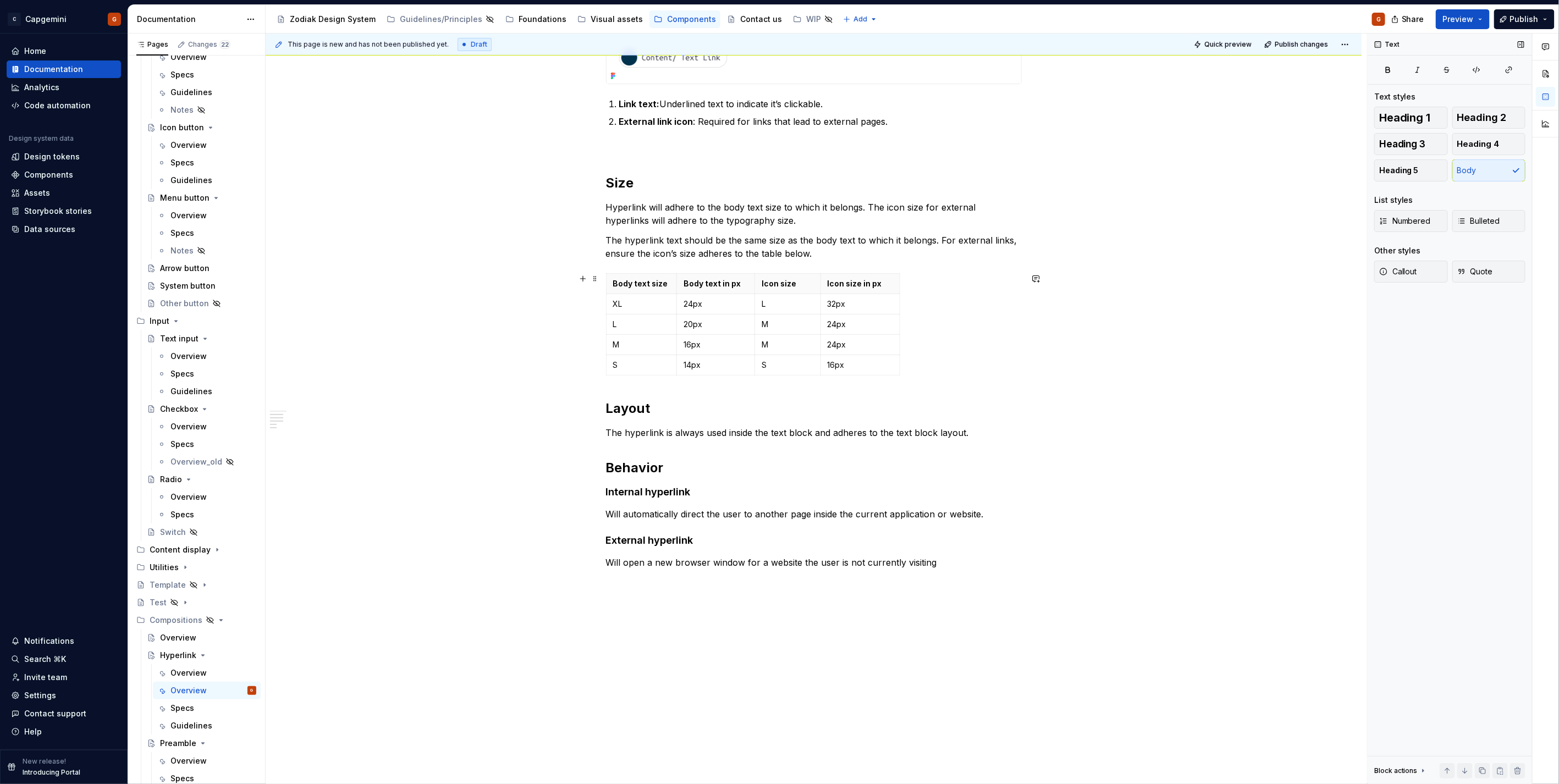
click at [711, 283] on p "Body text in px" at bounding box center [715, 284] width 64 height 11
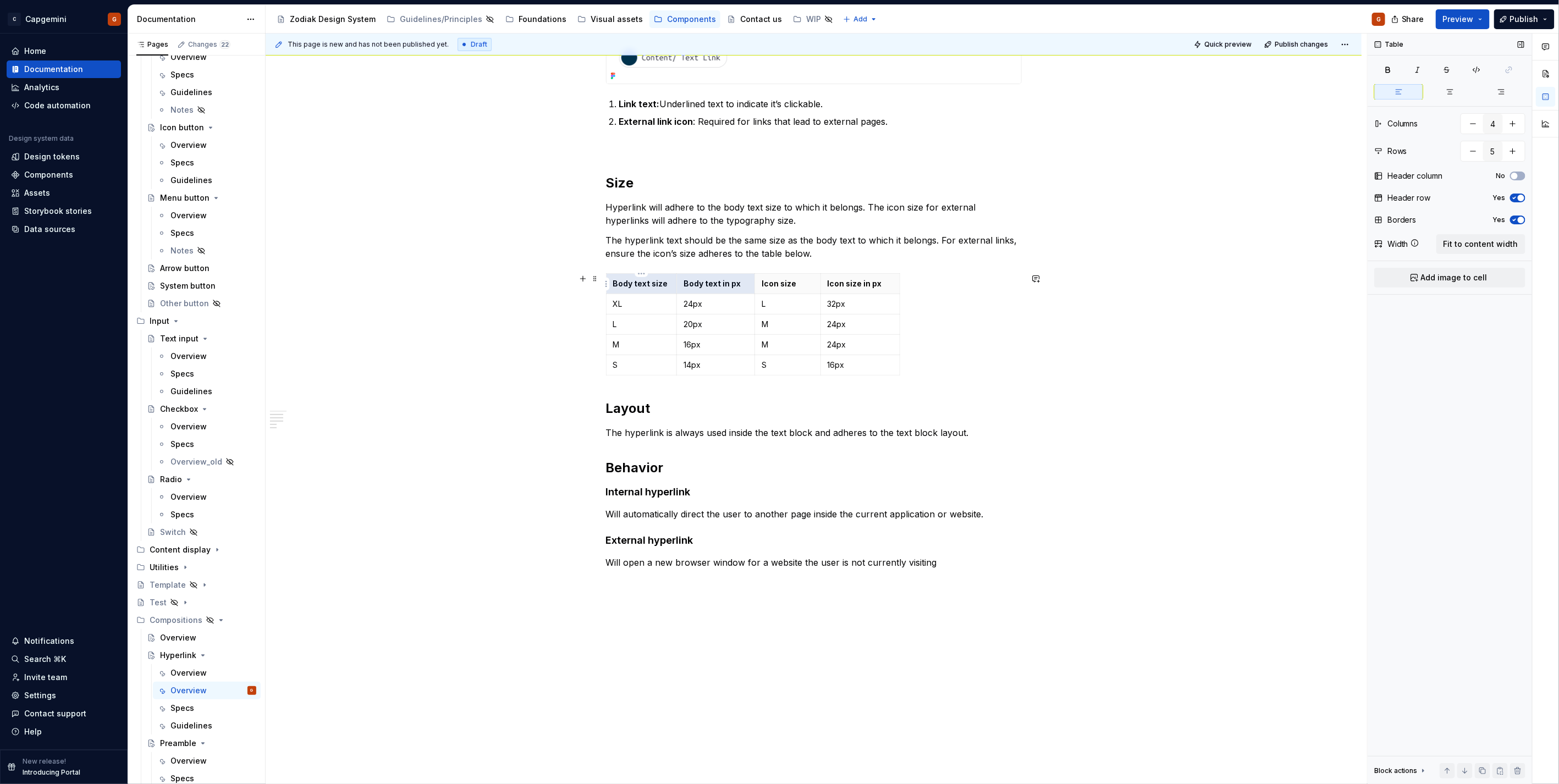
drag, startPoint x: 718, startPoint y: 286, endPoint x: 674, endPoint y: 285, distance: 44.0
click at [674, 285] on tr "Body text size Body text in px Icon size Icon size in px" at bounding box center [752, 284] width 294 height 21
click at [695, 287] on p "Body text in px" at bounding box center [715, 284] width 64 height 11
drag, startPoint x: 684, startPoint y: 284, endPoint x: 720, endPoint y: 284, distance: 36.0
click at [720, 284] on p "Body text in px" at bounding box center [715, 284] width 64 height 11
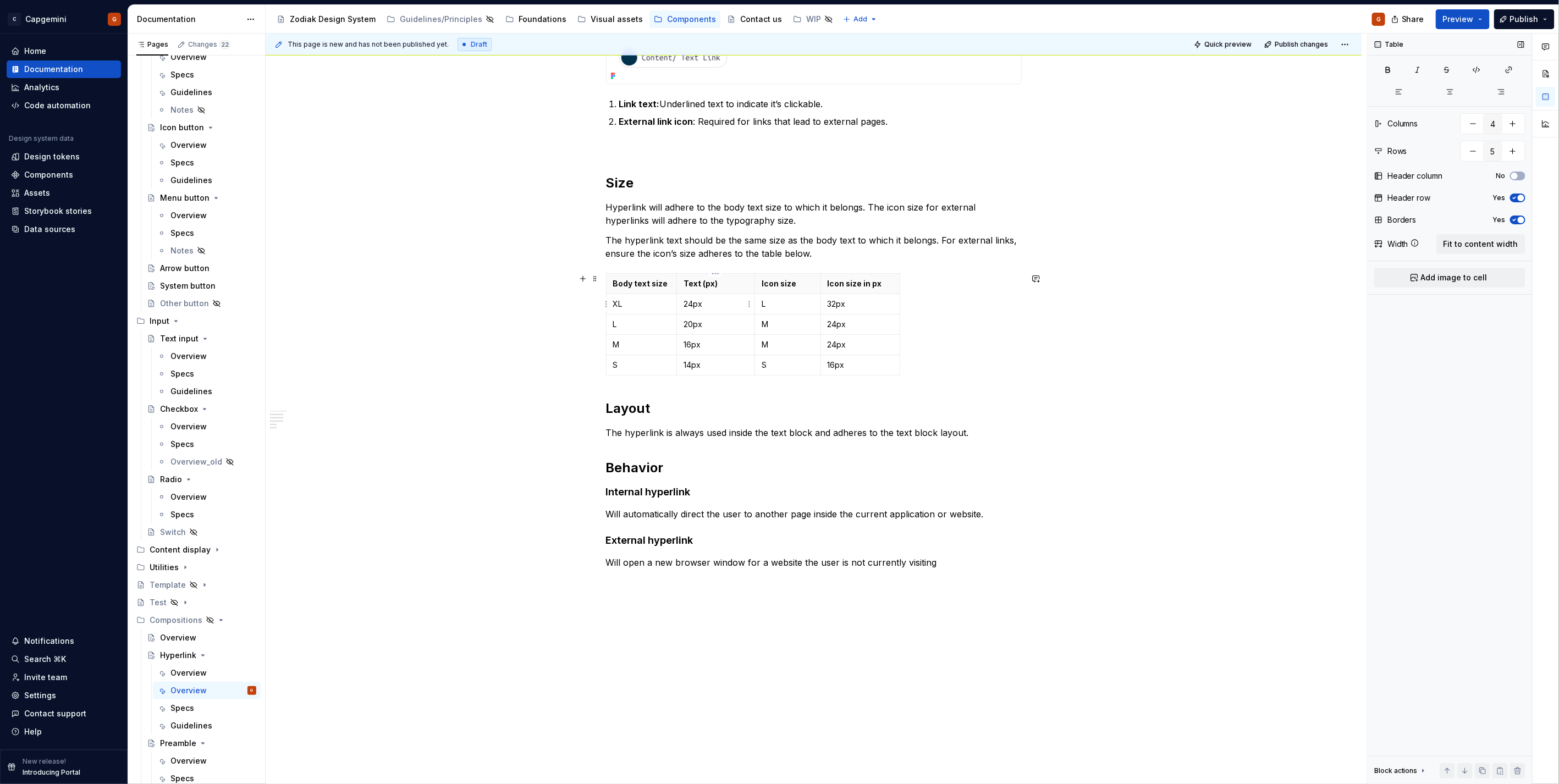
click at [725, 303] on p "24px" at bounding box center [715, 304] width 64 height 11
click at [872, 282] on p "Icon size in px" at bounding box center [861, 284] width 65 height 11
drag, startPoint x: 845, startPoint y: 283, endPoint x: 868, endPoint y: 283, distance: 23.0
click at [868, 283] on p "Icon size in px" at bounding box center [861, 284] width 65 height 11
click at [629, 183] on h2 "Size" at bounding box center [813, 183] width 416 height 18
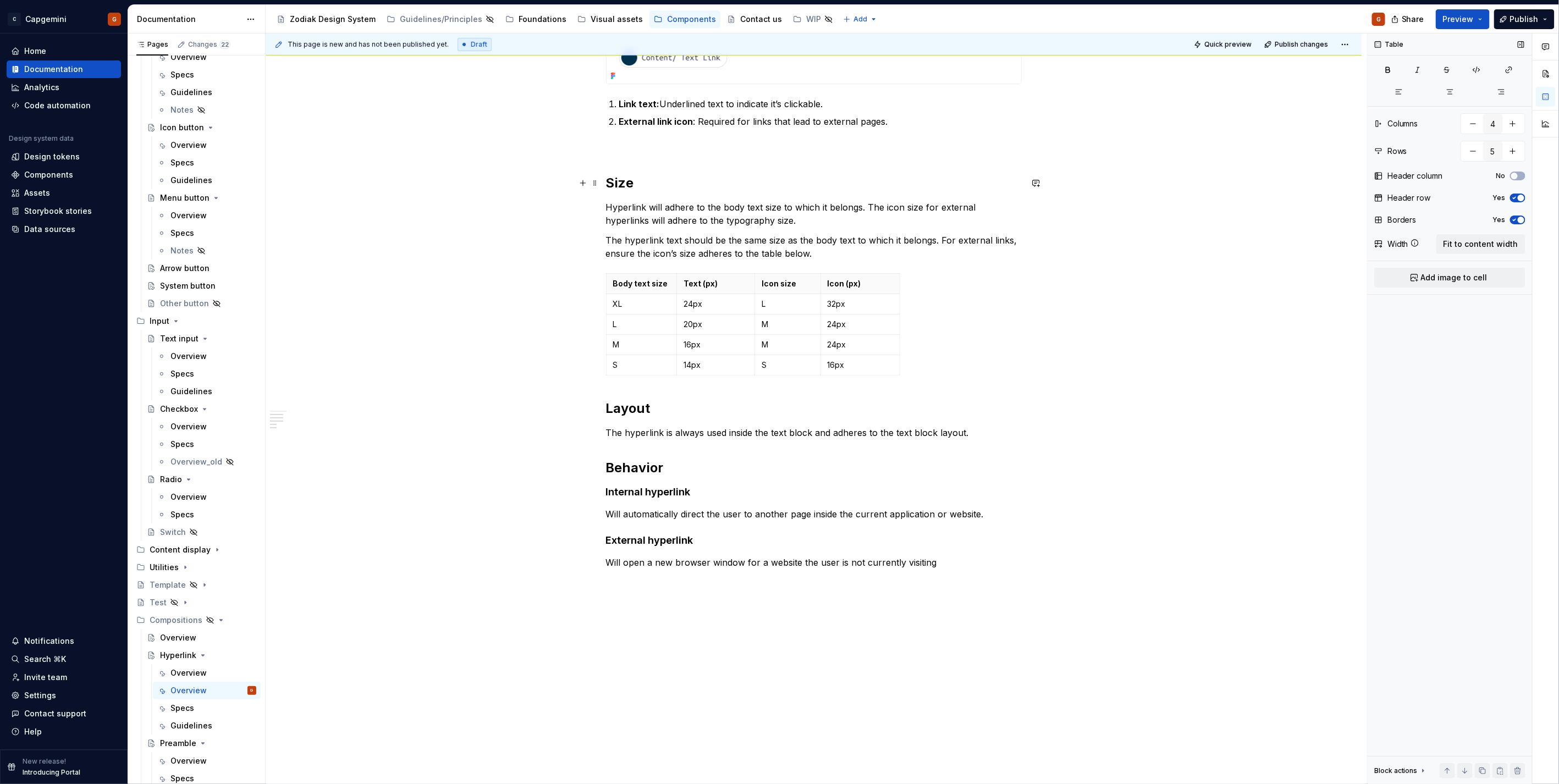
click at [629, 183] on h2 "Size" at bounding box center [813, 183] width 416 height 18
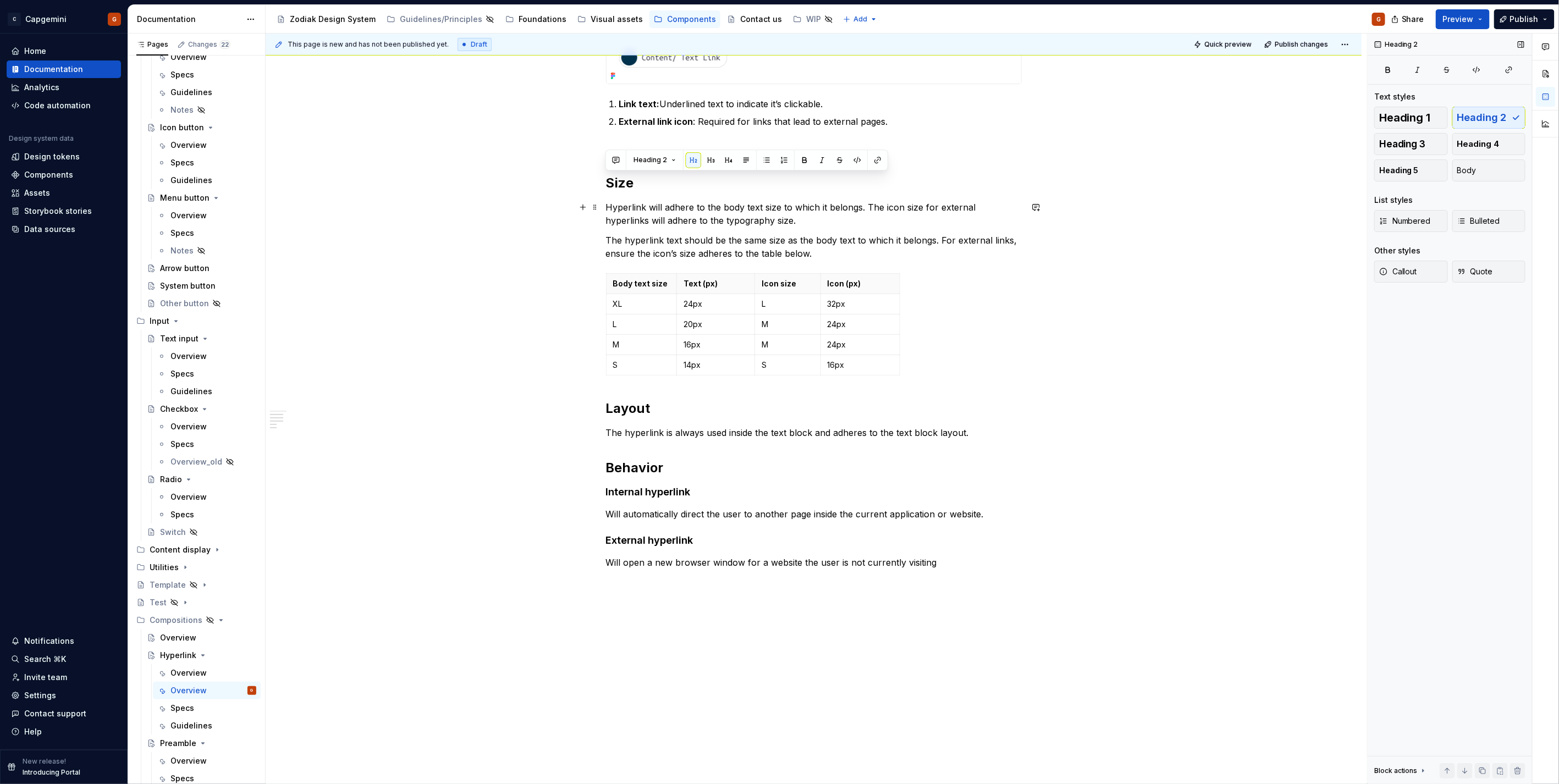
click at [798, 215] on p "Hyperlink will adhere to the body text size to which it belongs. The icon size …" at bounding box center [813, 214] width 416 height 27
drag, startPoint x: 715, startPoint y: 238, endPoint x: 783, endPoint y: 240, distance: 68.0
click at [783, 240] on p "The hyperlink text should be the same size as the body text to which it belongs…" at bounding box center [813, 247] width 416 height 27
drag, startPoint x: 843, startPoint y: 239, endPoint x: 882, endPoint y: 241, distance: 39.1
click at [882, 241] on p "The hyperlink text should match the size of the body text to which it belongs. …" at bounding box center [813, 247] width 416 height 27
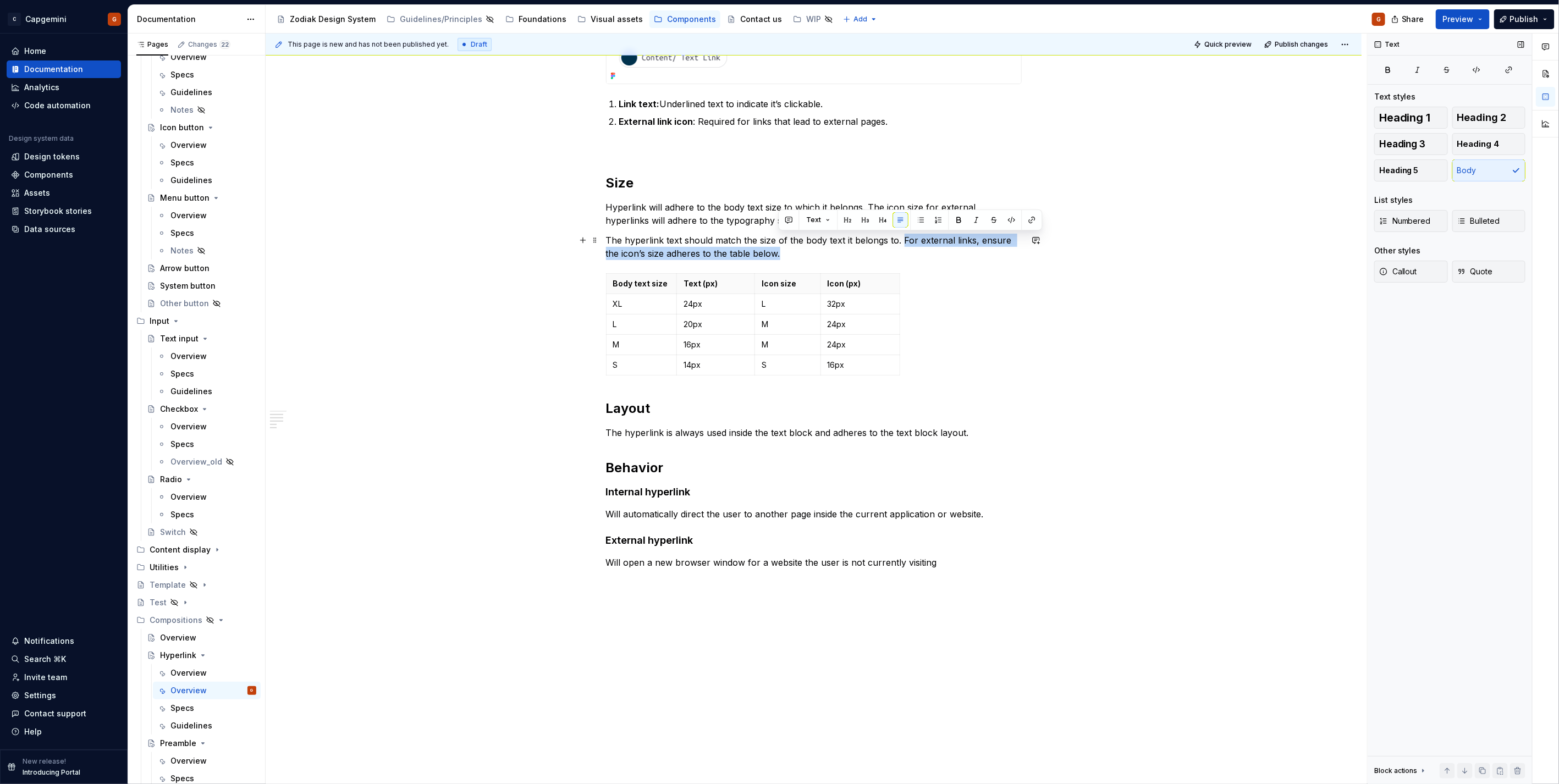
drag, startPoint x: 885, startPoint y: 259, endPoint x: 902, endPoint y: 240, distance: 25.5
click at [902, 240] on p "The hyperlink text should match the size of the body text it belongs to. For ex…" at bounding box center [813, 247] width 416 height 27
click at [821, 488] on h4 "Internal hyperlink" at bounding box center [813, 492] width 416 height 13
click at [661, 157] on div "Hyperlinks are used in body text to highlight content that is clickable. It can…" at bounding box center [813, 183] width 416 height 771
click at [651, 136] on div "Hyperlinks are used in body text to highlight content that is clickable. It can…" at bounding box center [813, 183] width 416 height 771
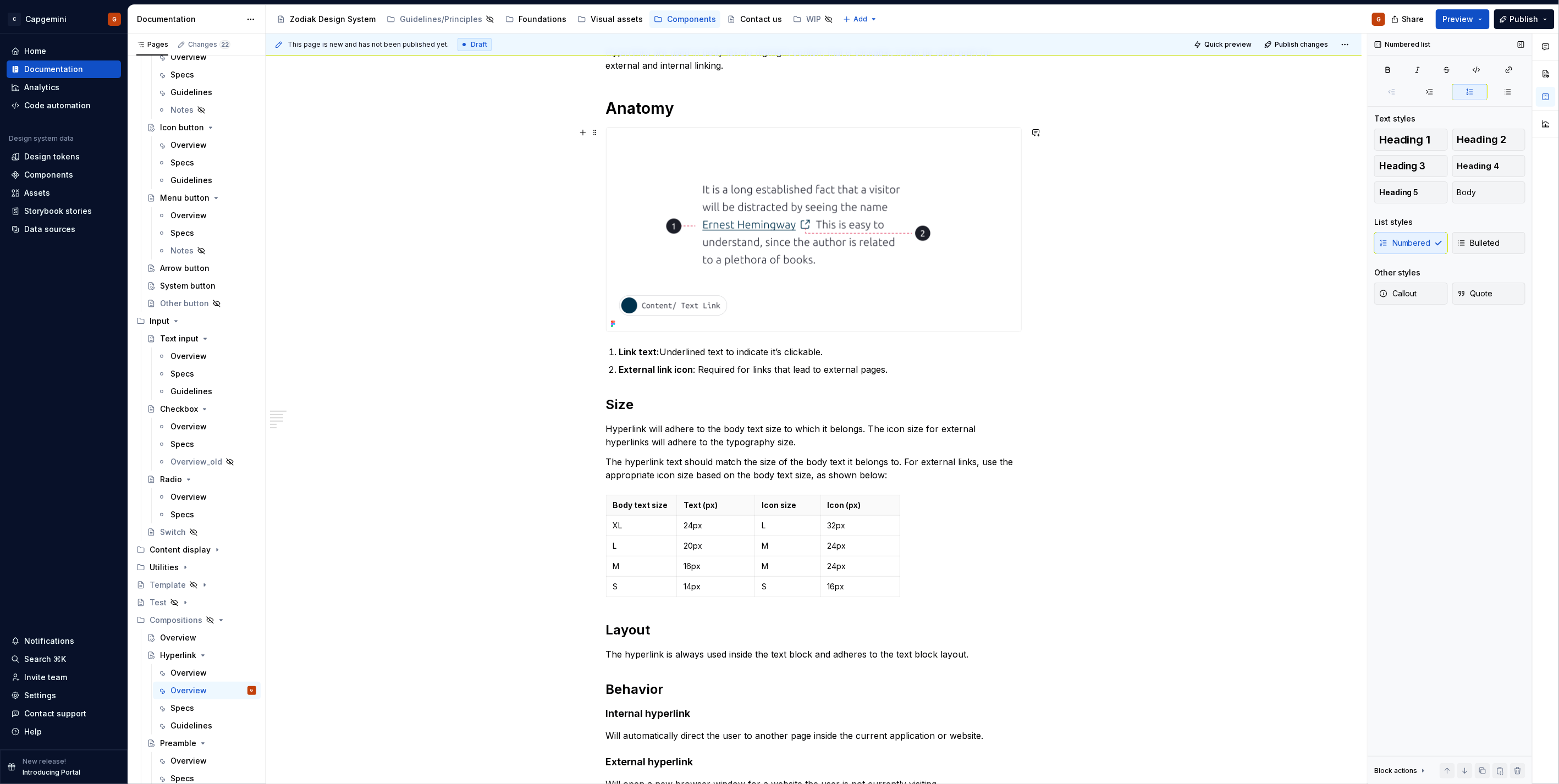
scroll to position [53, 0]
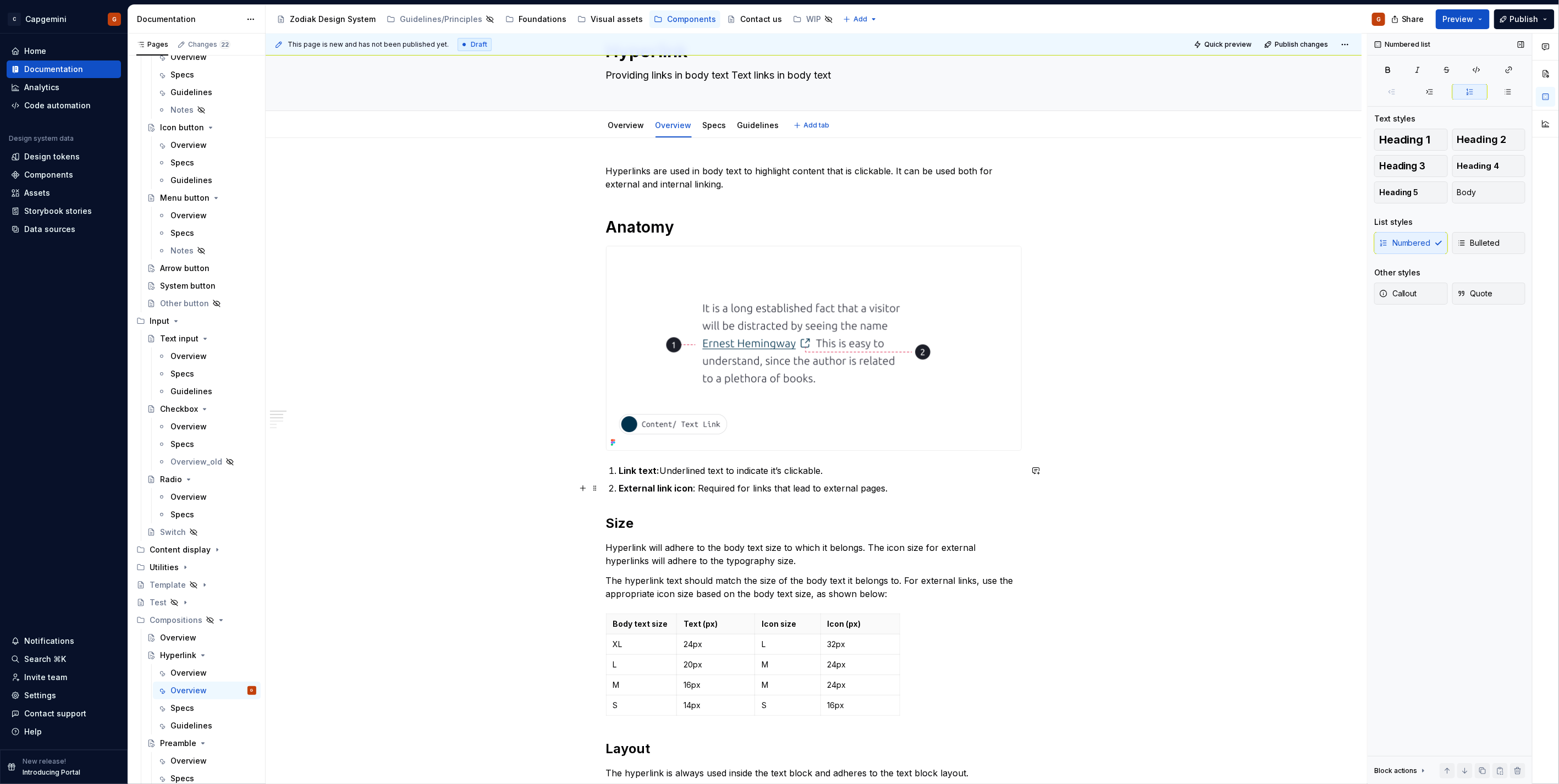
click at [690, 491] on strong "External link icon" at bounding box center [656, 488] width 74 height 11
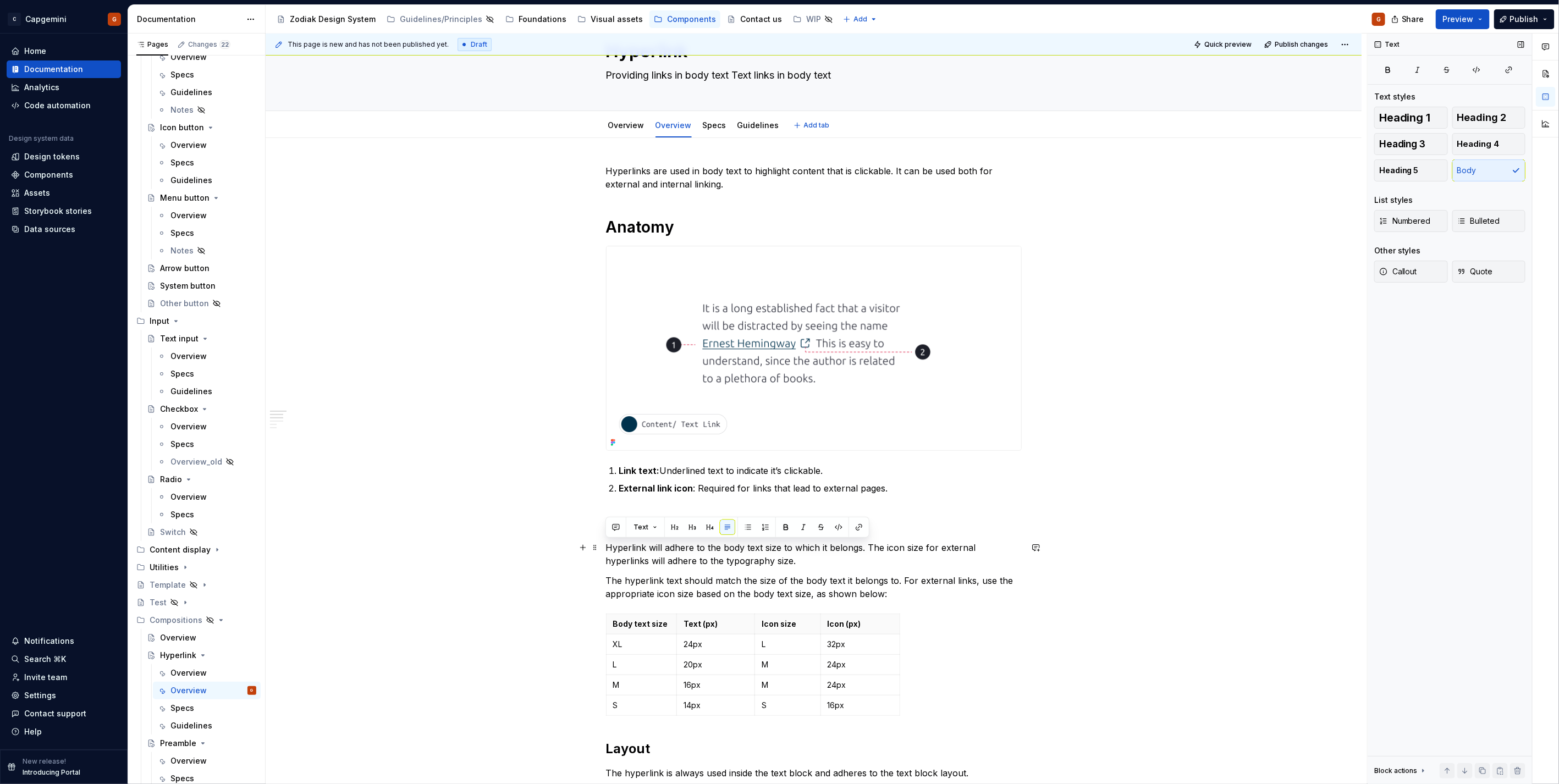
drag, startPoint x: 755, startPoint y: 557, endPoint x: 601, endPoint y: 542, distance: 154.7
click at [601, 542] on div "Hyperlinks are used in body text to highlight content that is clickable. It can…" at bounding box center [813, 648] width 1096 height 1020
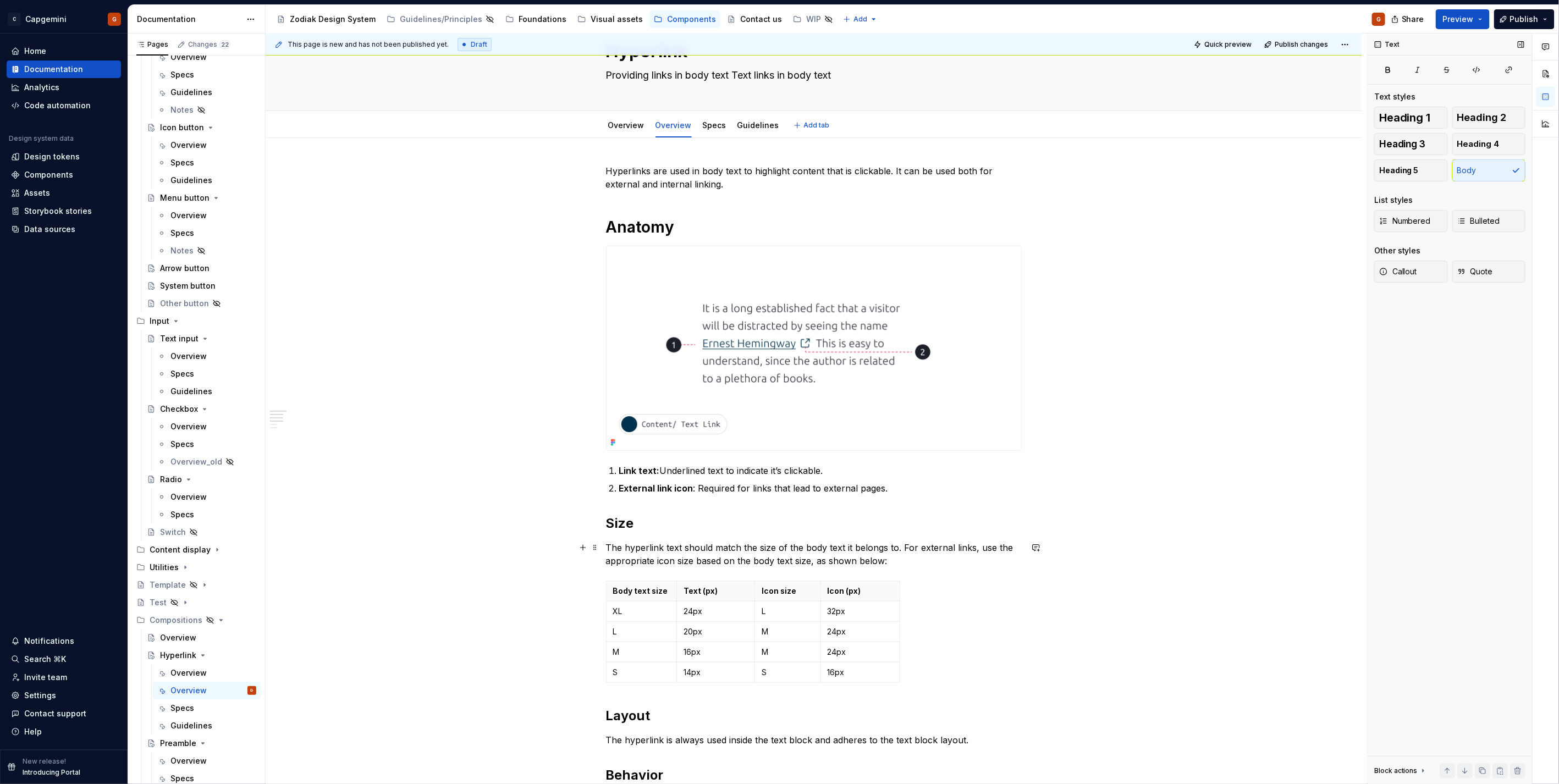
click at [701, 544] on p "The hyperlink text should match the size of the body text it belongs to. For ex…" at bounding box center [813, 554] width 416 height 27
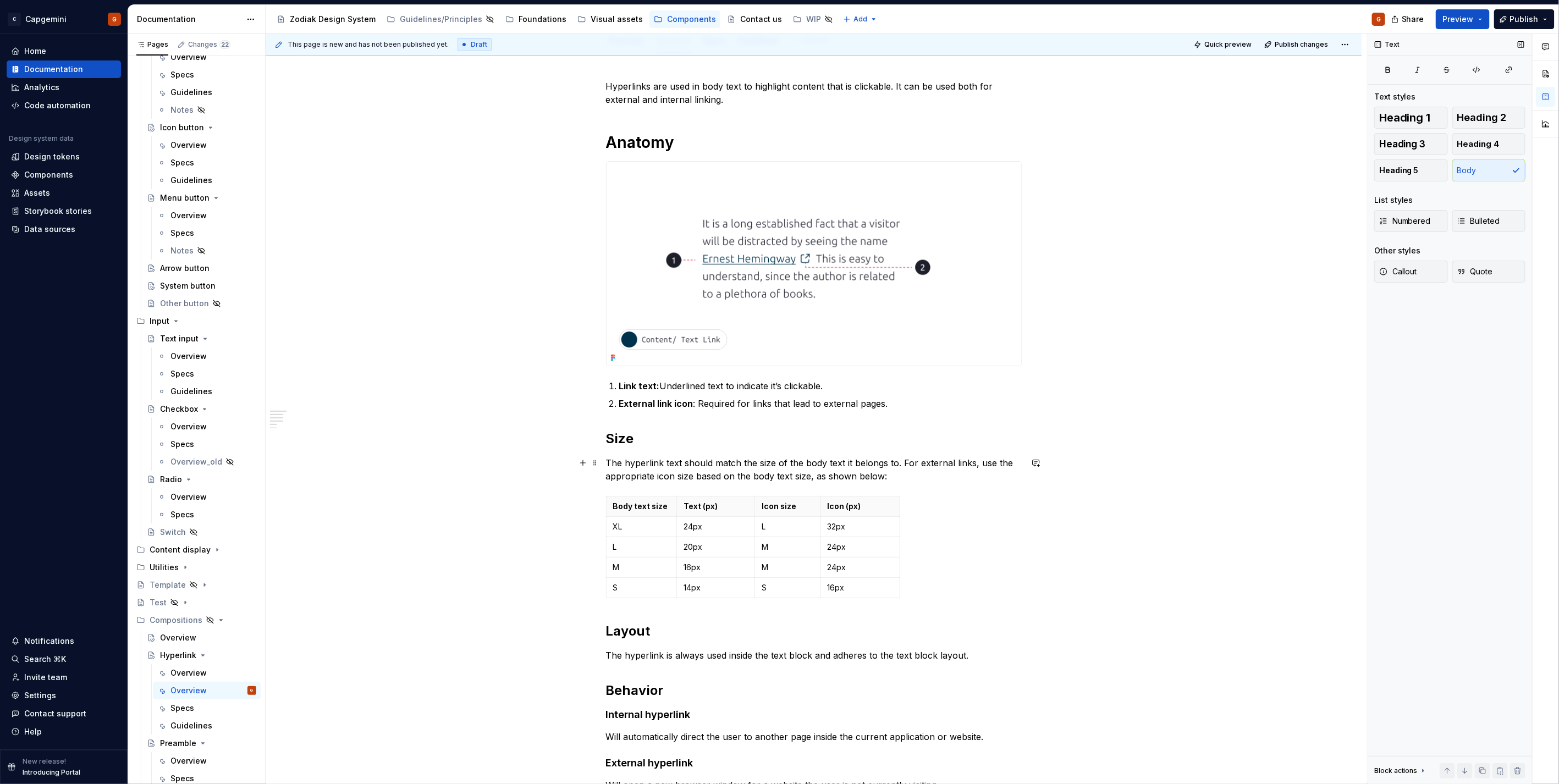
scroll to position [175, 0]
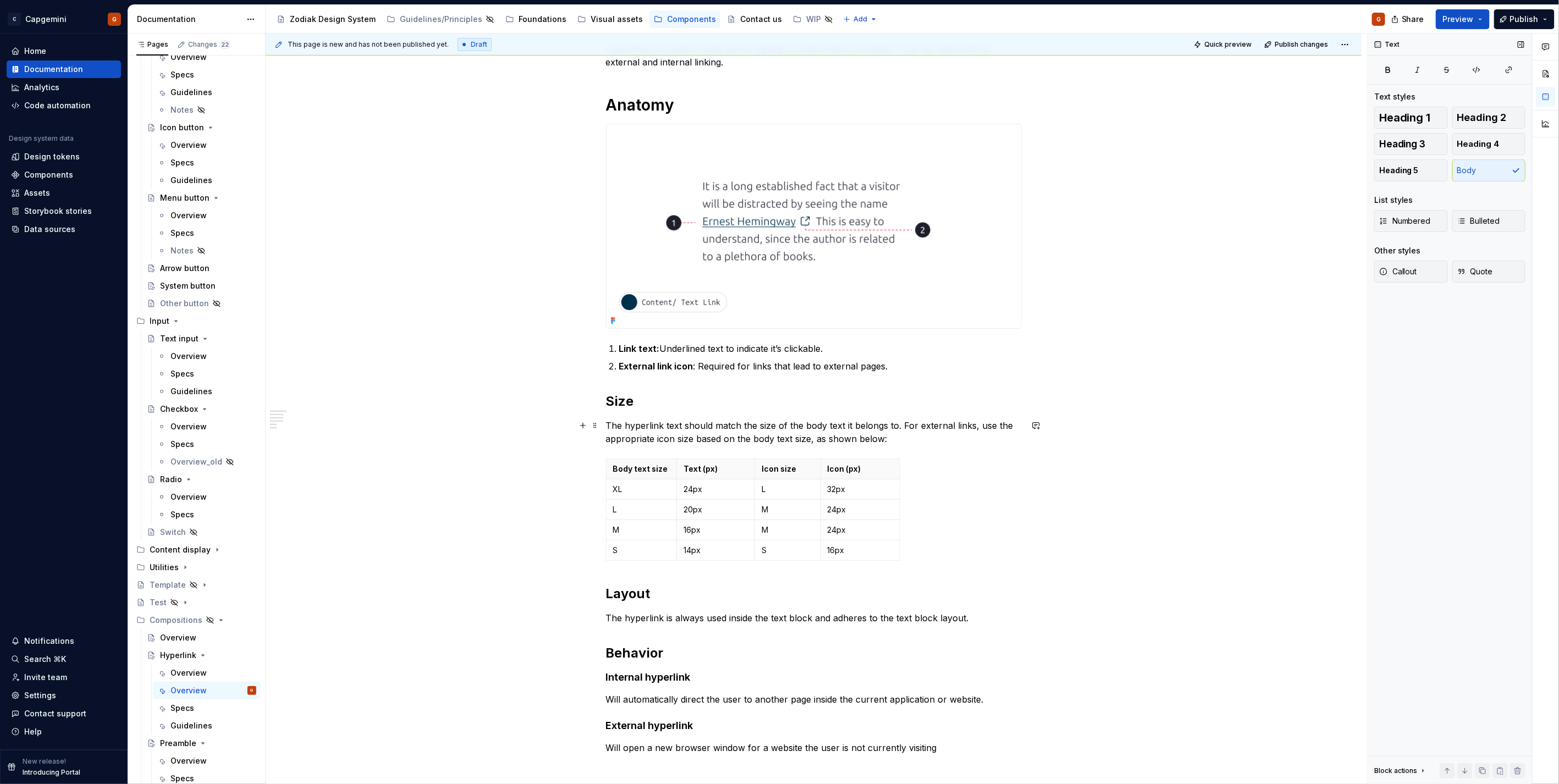
click at [830, 436] on p "The hyperlink text should match the size of the body text it belongs to. For ex…" at bounding box center [813, 432] width 416 height 27
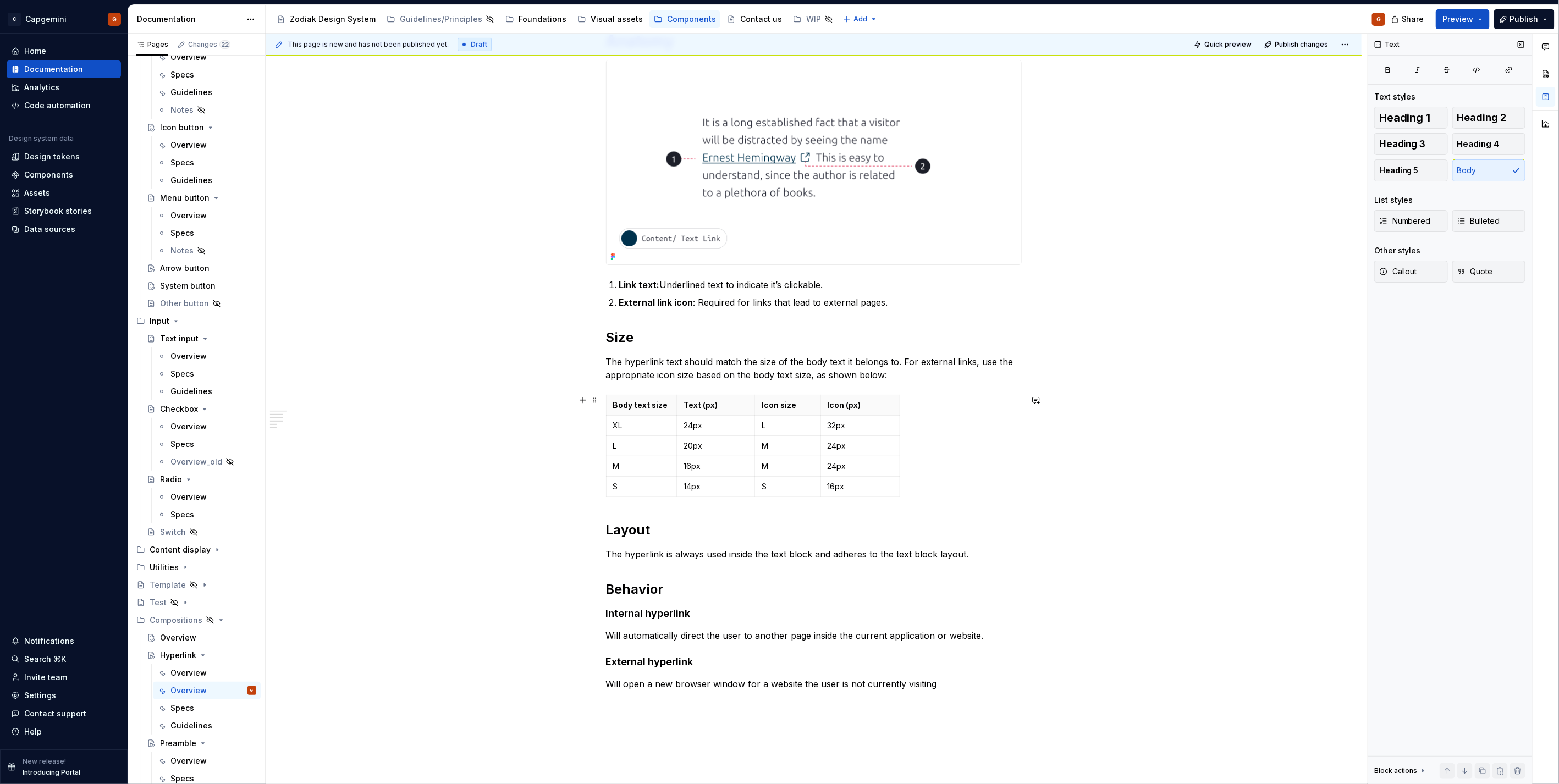
scroll to position [114, 0]
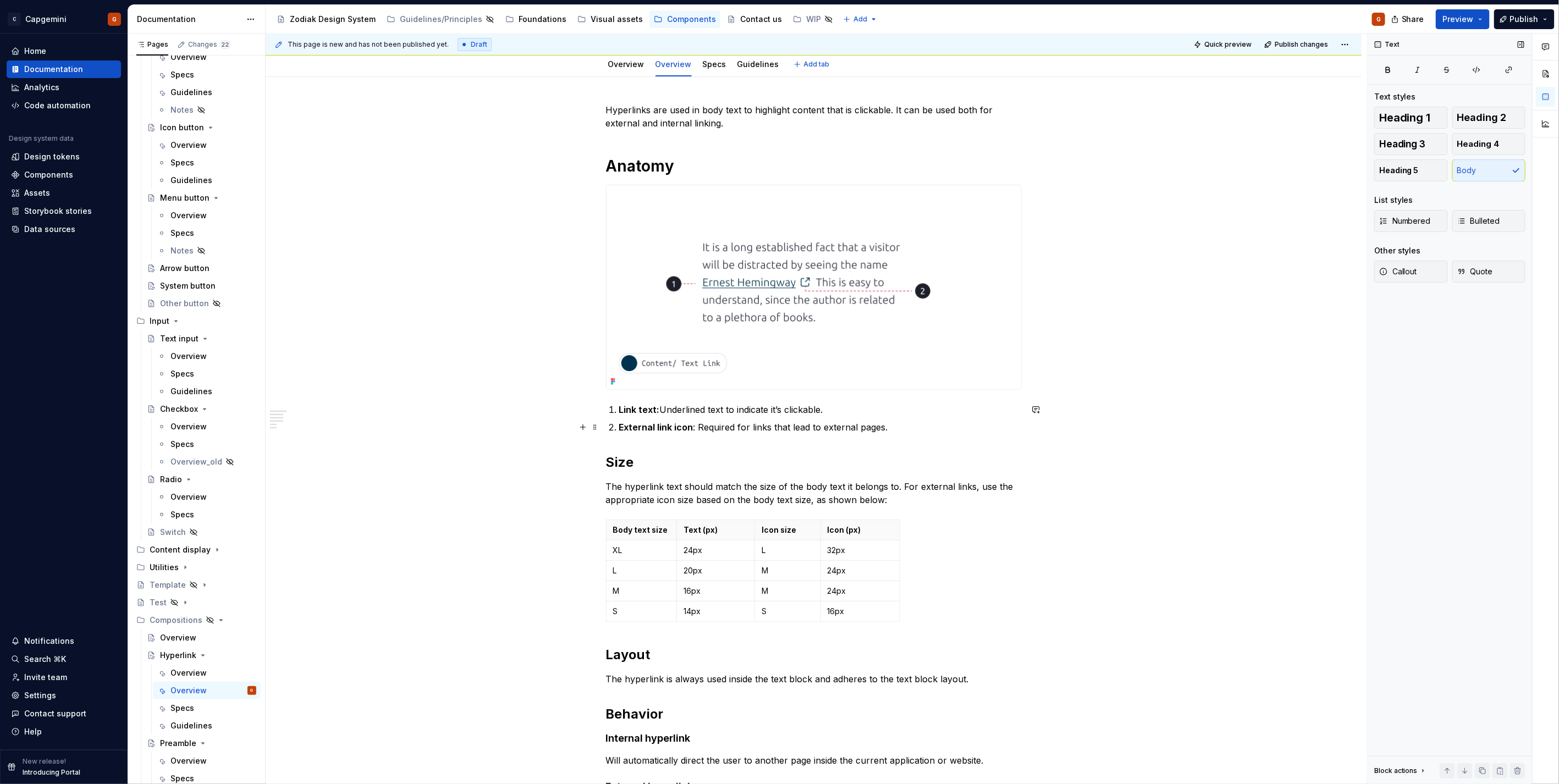
click at [904, 428] on p "External link icon : Required for links that lead to external pages." at bounding box center [820, 427] width 402 height 13
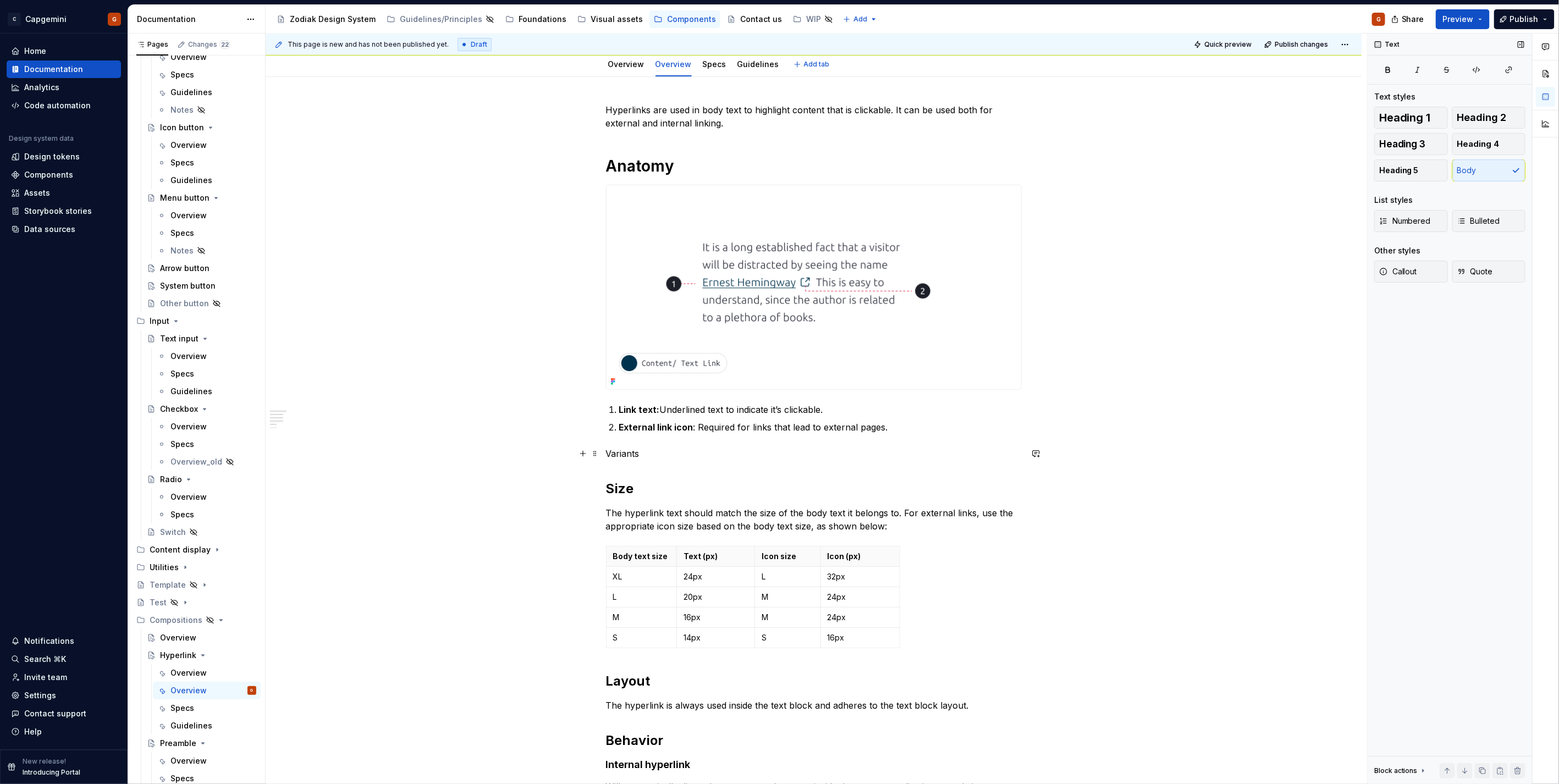
click at [617, 454] on p "Variants" at bounding box center [813, 454] width 416 height 13
click at [1398, 123] on button "Heading 1" at bounding box center [1411, 117] width 74 height 22
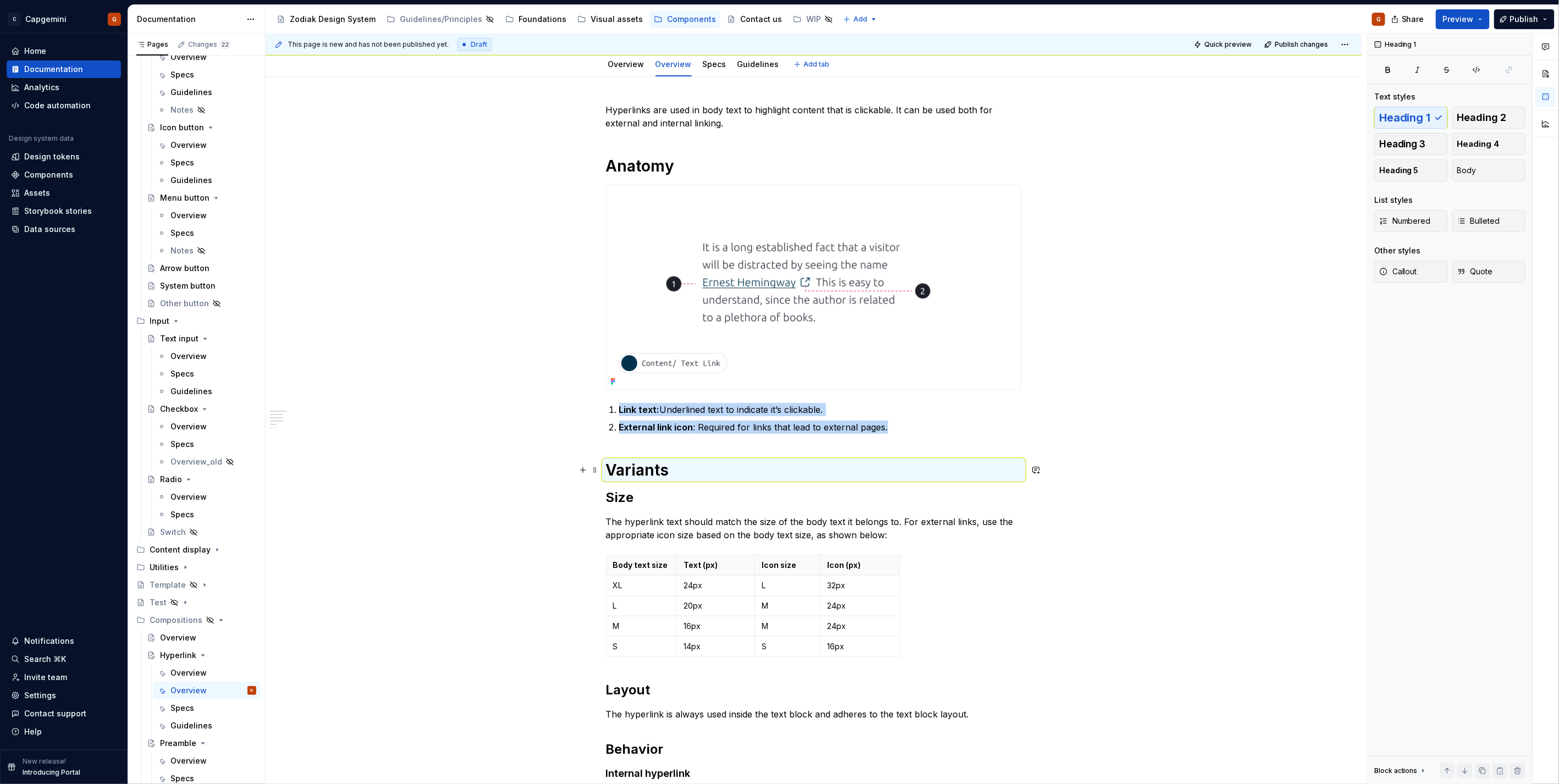
click at [711, 468] on h1 "Variants" at bounding box center [813, 470] width 416 height 20
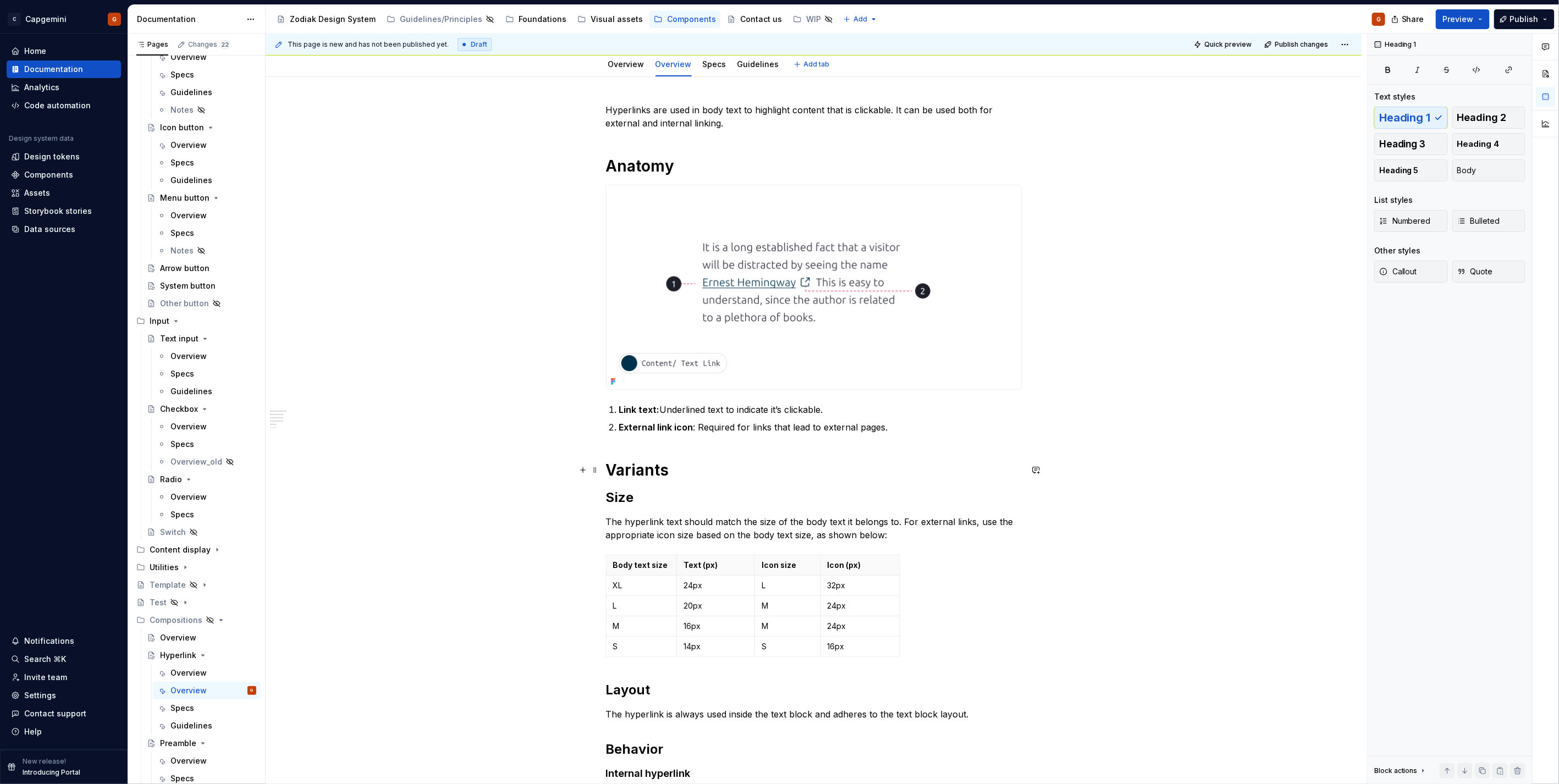
click at [711, 468] on h1 "Variants" at bounding box center [813, 470] width 416 height 20
click at [623, 494] on h2 "Size" at bounding box center [813, 497] width 416 height 18
click at [1406, 116] on span "Heading 1" at bounding box center [1405, 117] width 51 height 11
click at [620, 686] on h2 "Layout" at bounding box center [813, 691] width 416 height 18
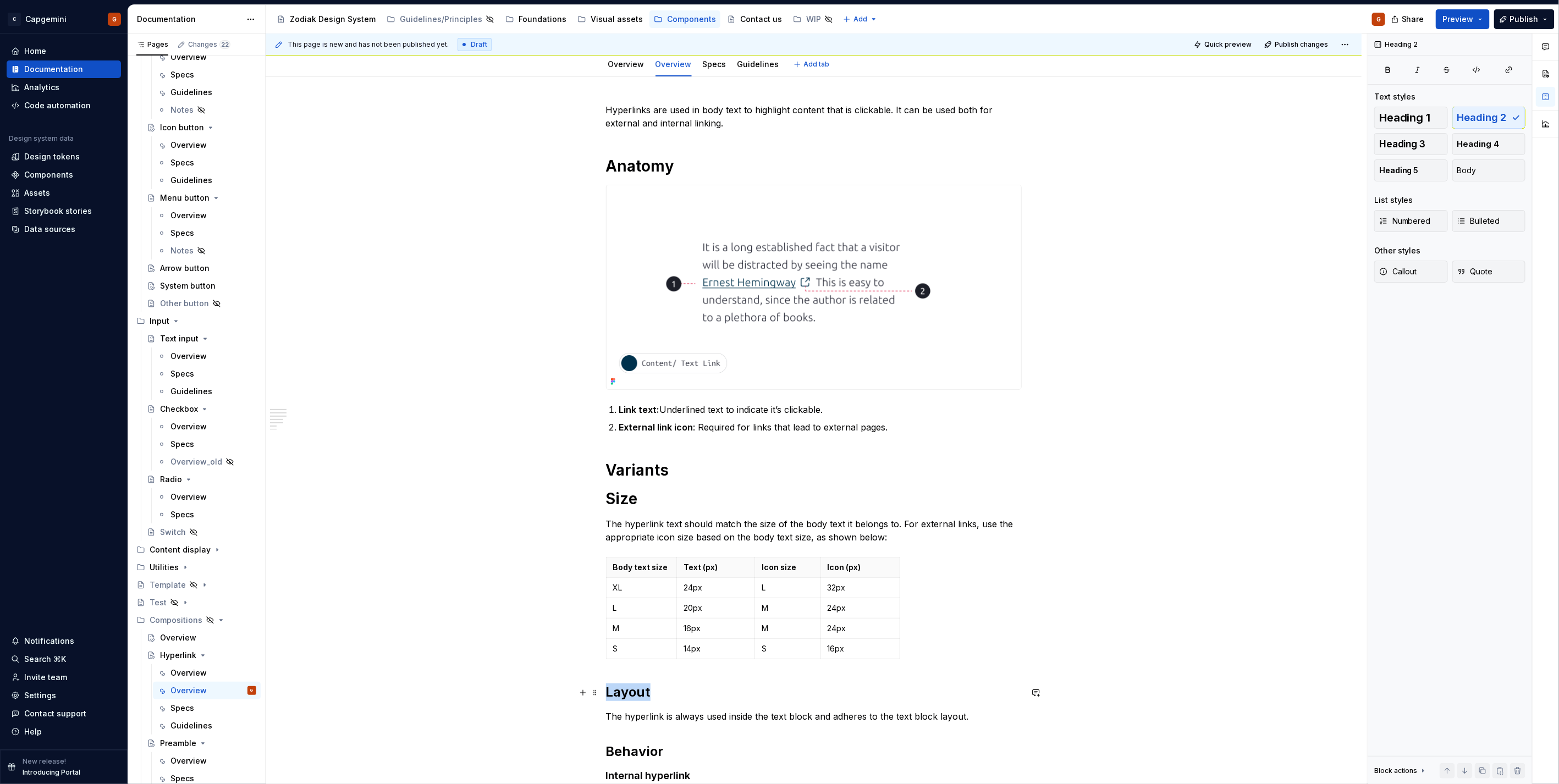
click at [620, 686] on h2 "Layout" at bounding box center [813, 691] width 416 height 18
click at [1417, 121] on span "Heading 1" at bounding box center [1405, 117] width 51 height 11
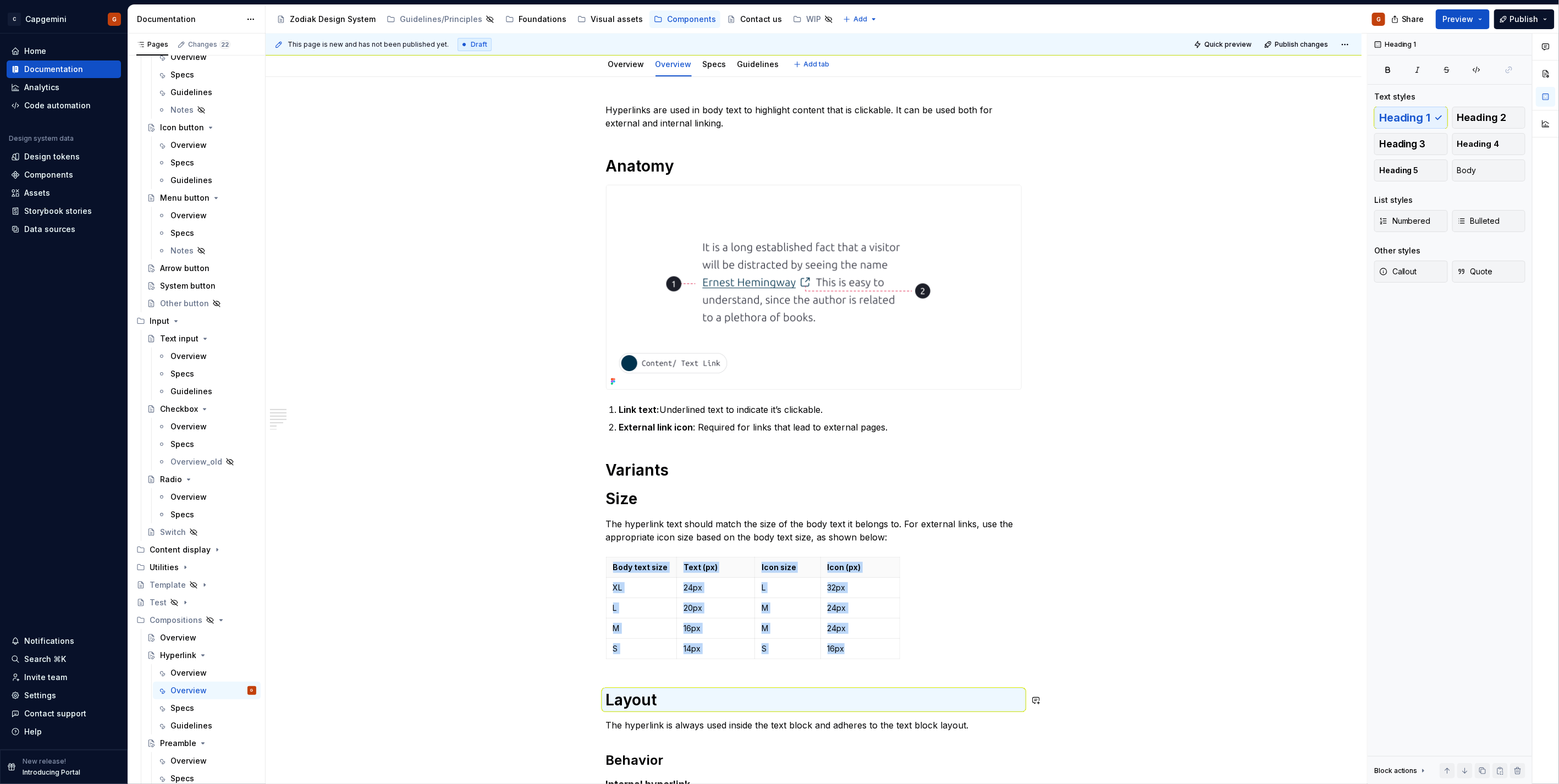
scroll to position [358, 0]
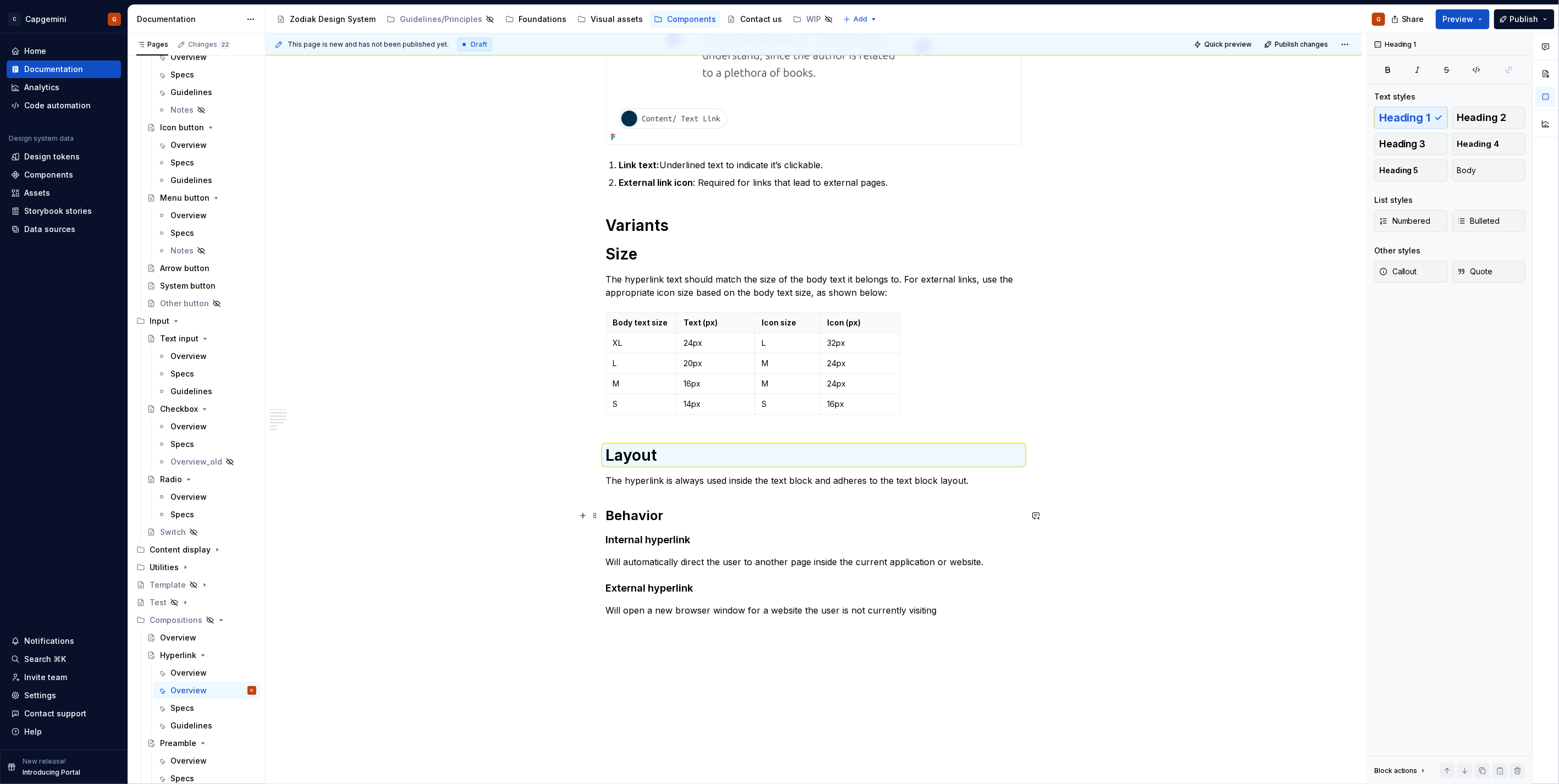
click at [623, 519] on h2 "Behavior" at bounding box center [813, 515] width 416 height 18
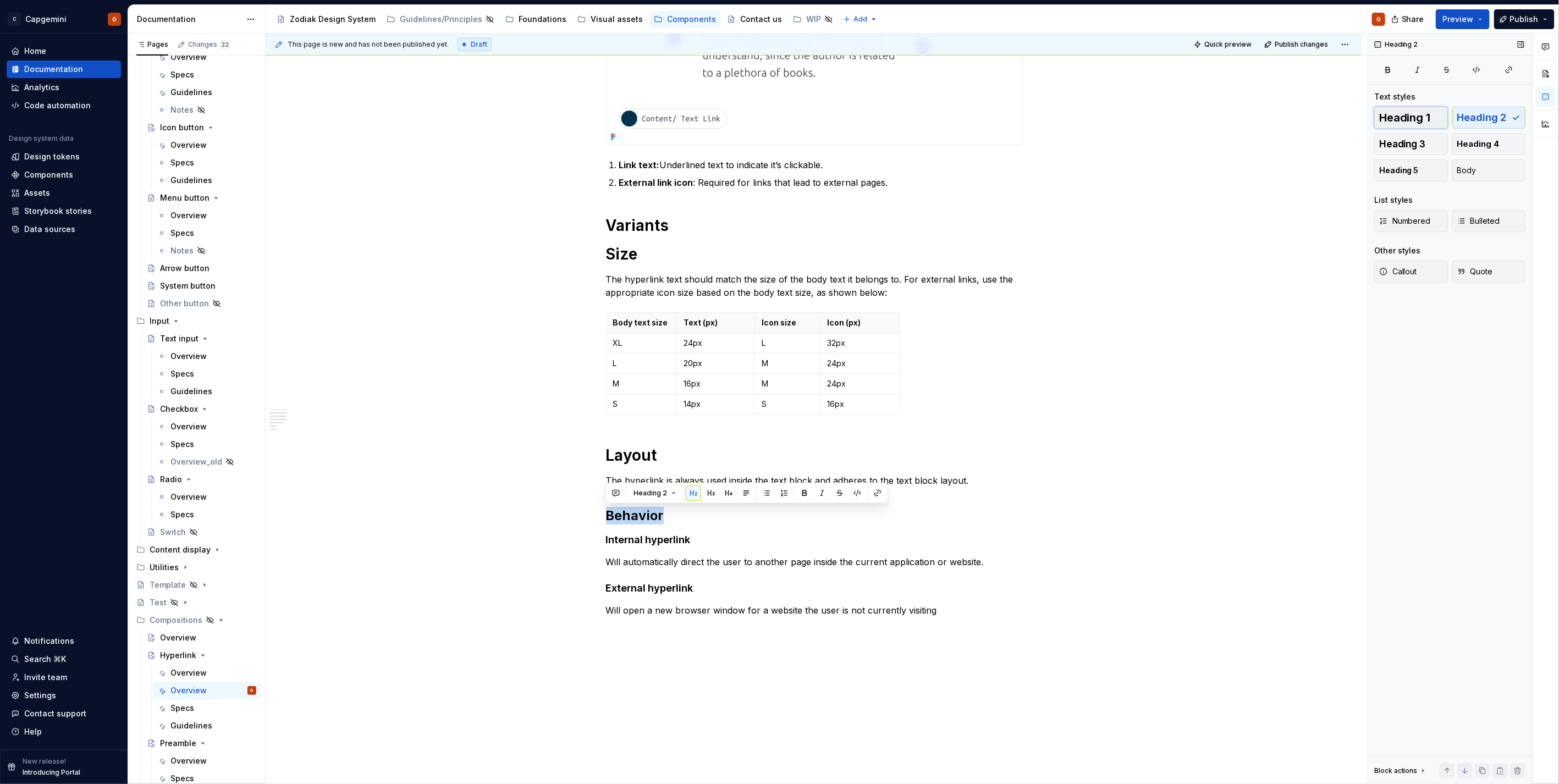
click at [1413, 106] on button "Heading 1" at bounding box center [1411, 117] width 74 height 22
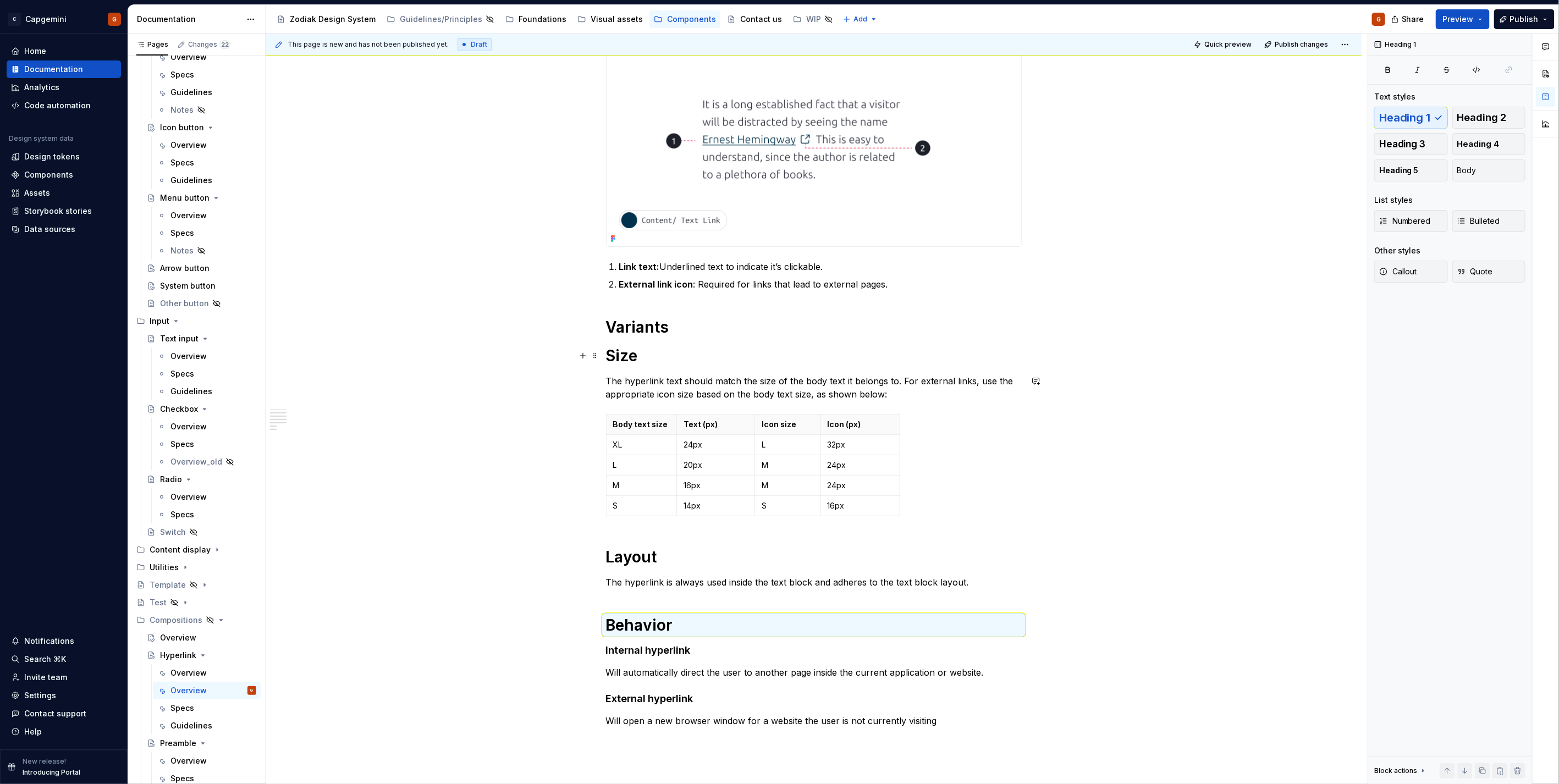
scroll to position [237, 0]
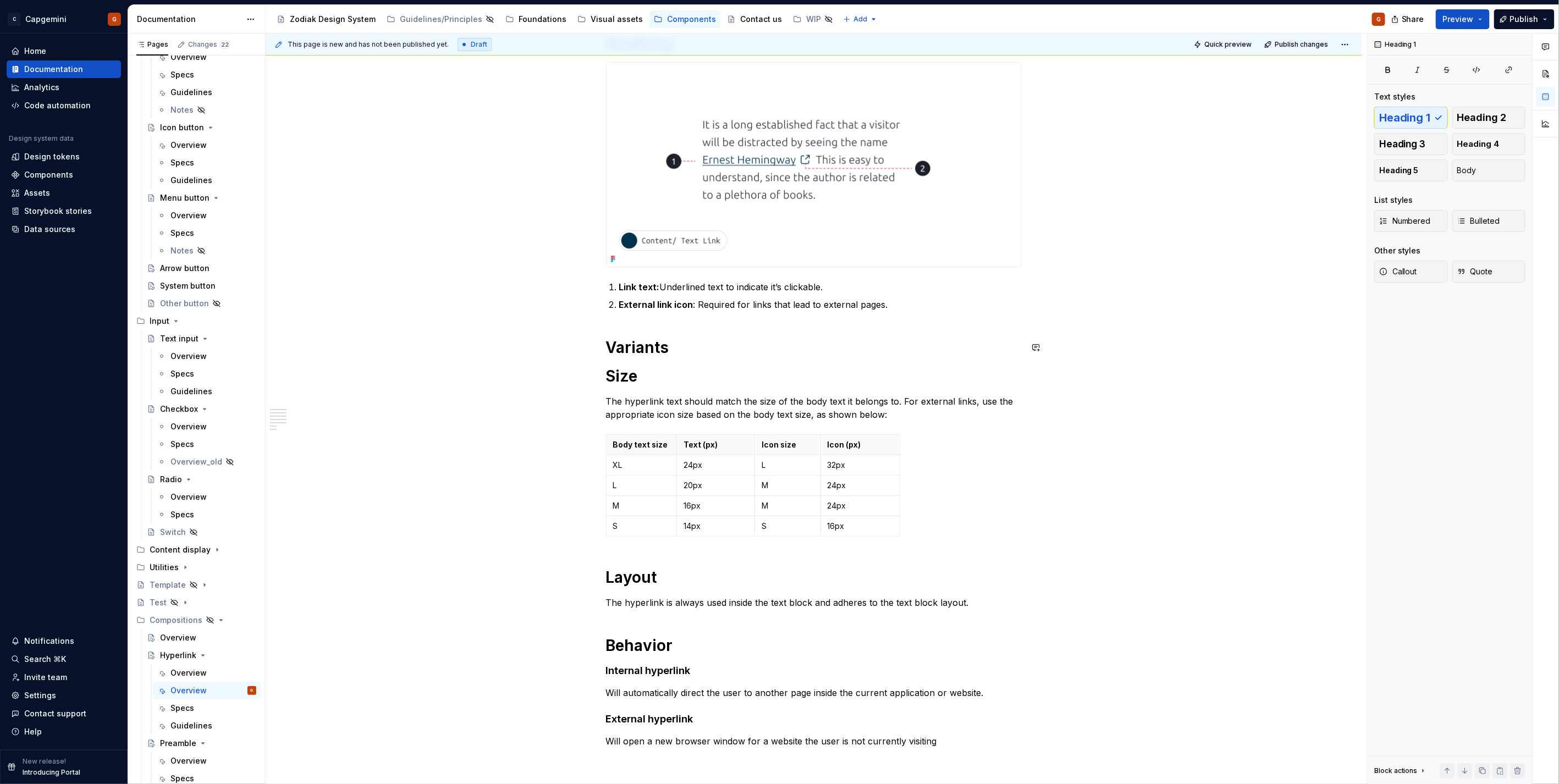
click at [675, 328] on div "Hyperlinks are used in body text to highlight content that is clickable. It can…" at bounding box center [813, 364] width 416 height 767
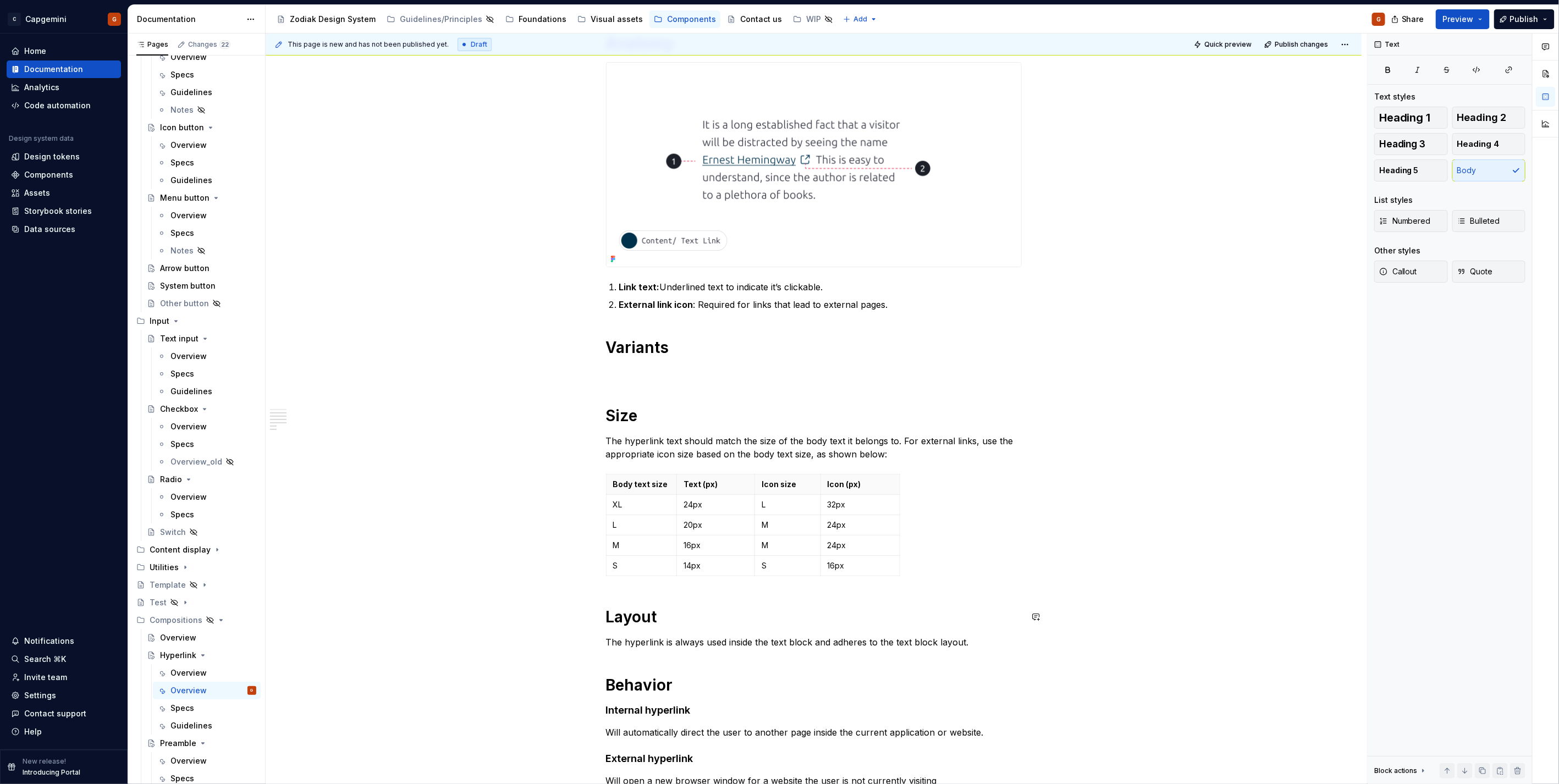
scroll to position [419, 0]
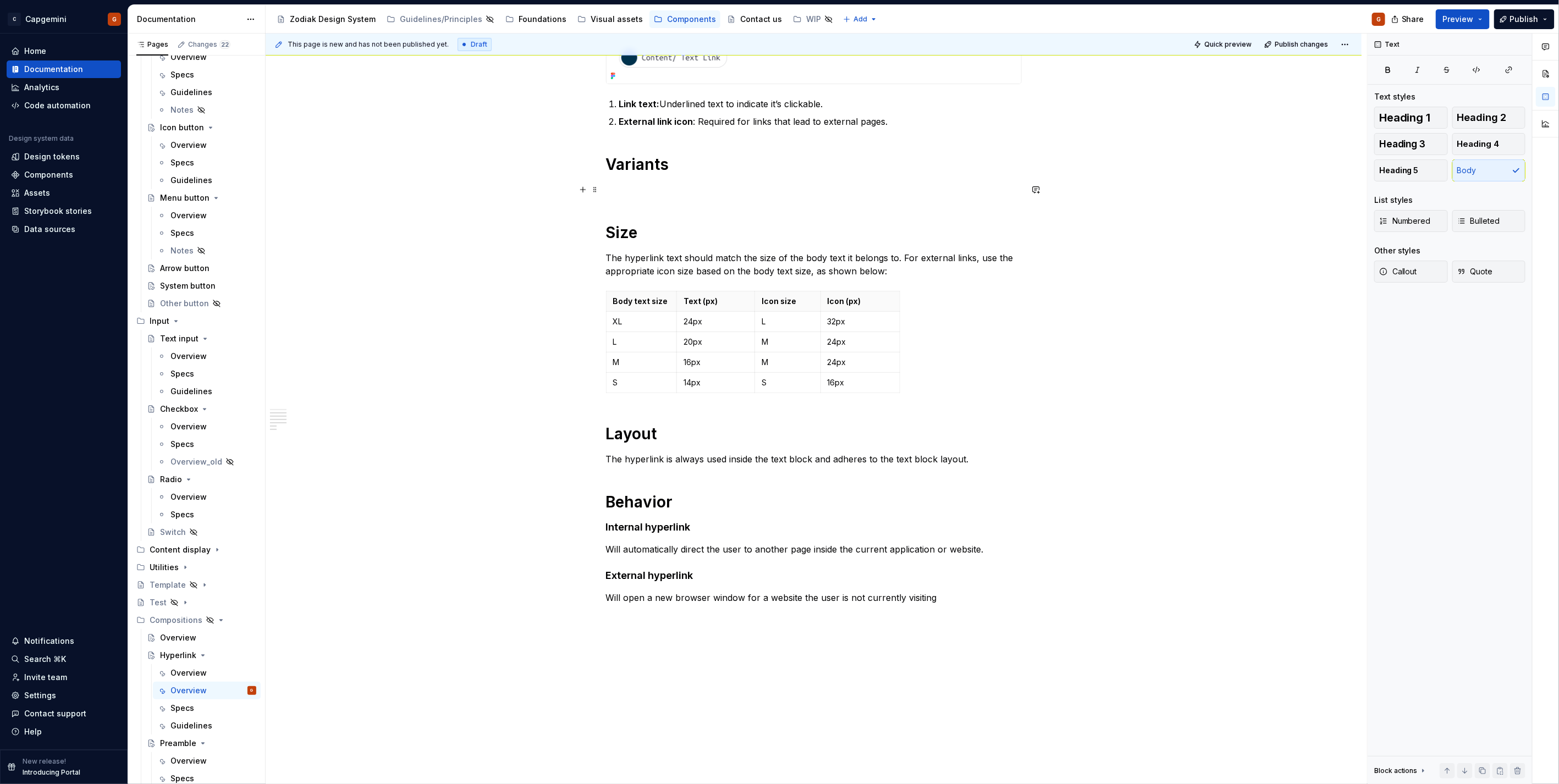
click at [791, 192] on p at bounding box center [813, 190] width 416 height 13
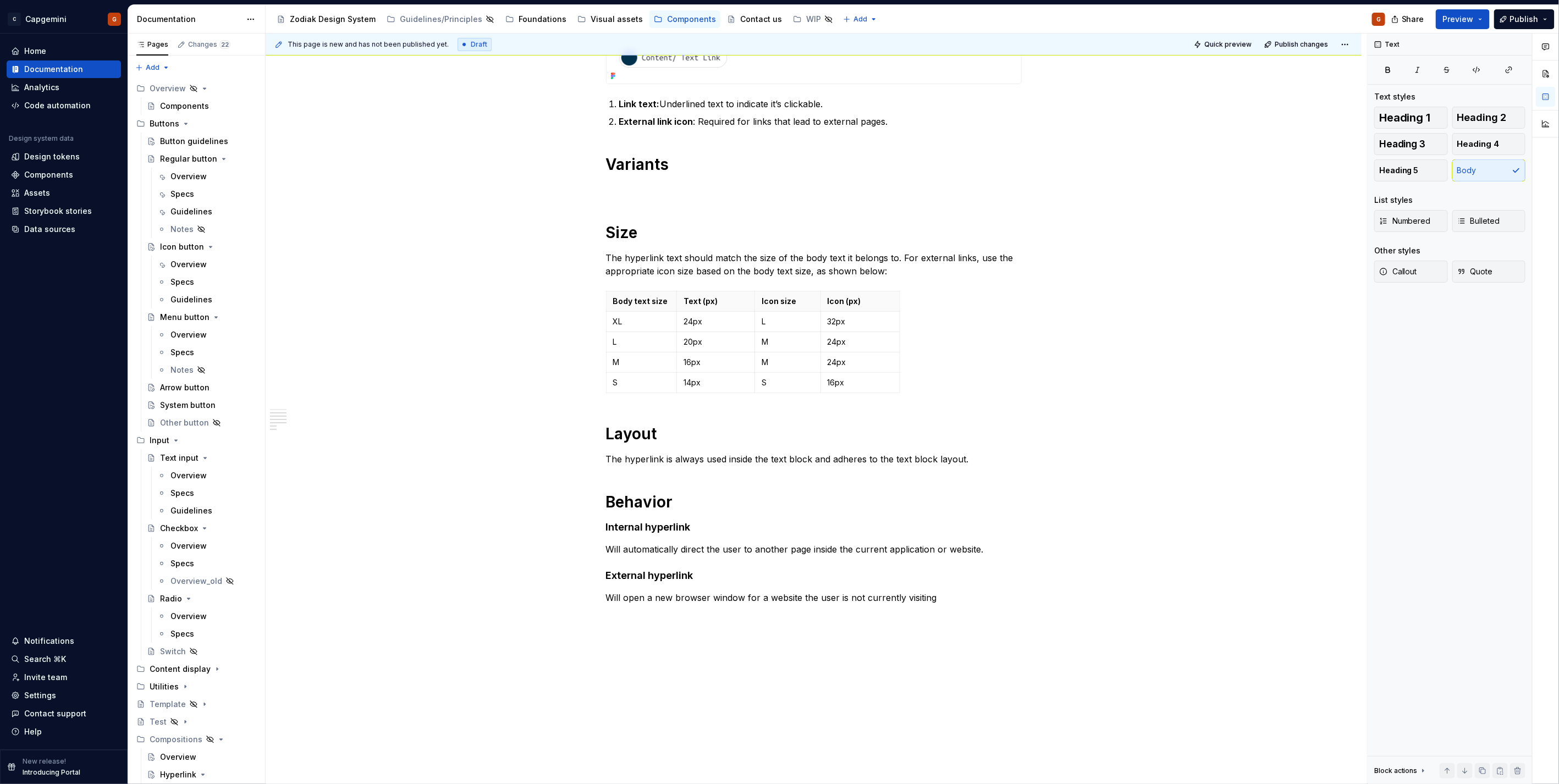
drag, startPoint x: 187, startPoint y: 180, endPoint x: 551, endPoint y: 90, distance: 375.0
click at [185, 391] on div "Arrow button" at bounding box center [185, 388] width 50 height 11
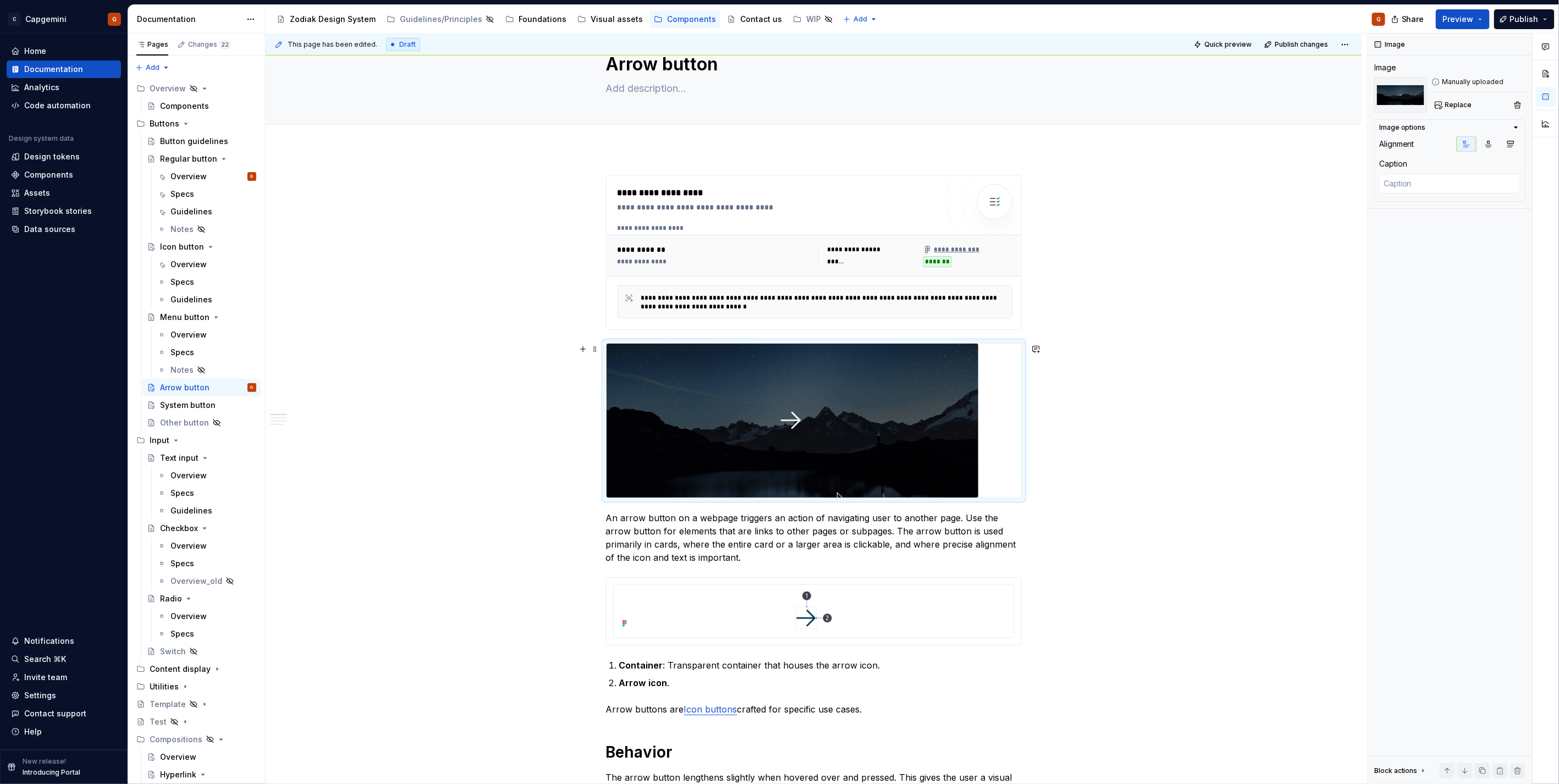
scroll to position [61, 0]
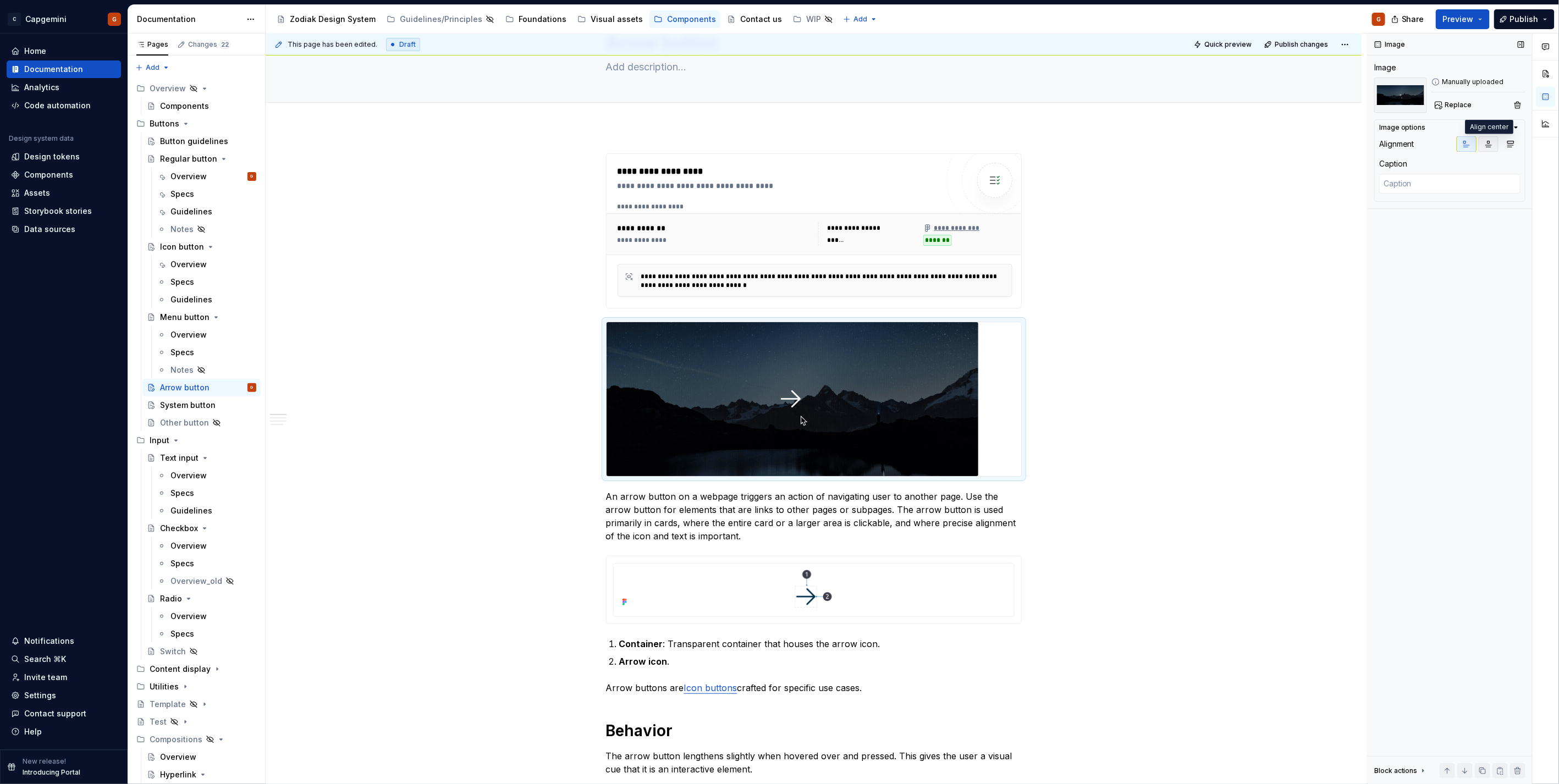
click at [1491, 143] on icon "button" at bounding box center [1488, 144] width 9 height 9
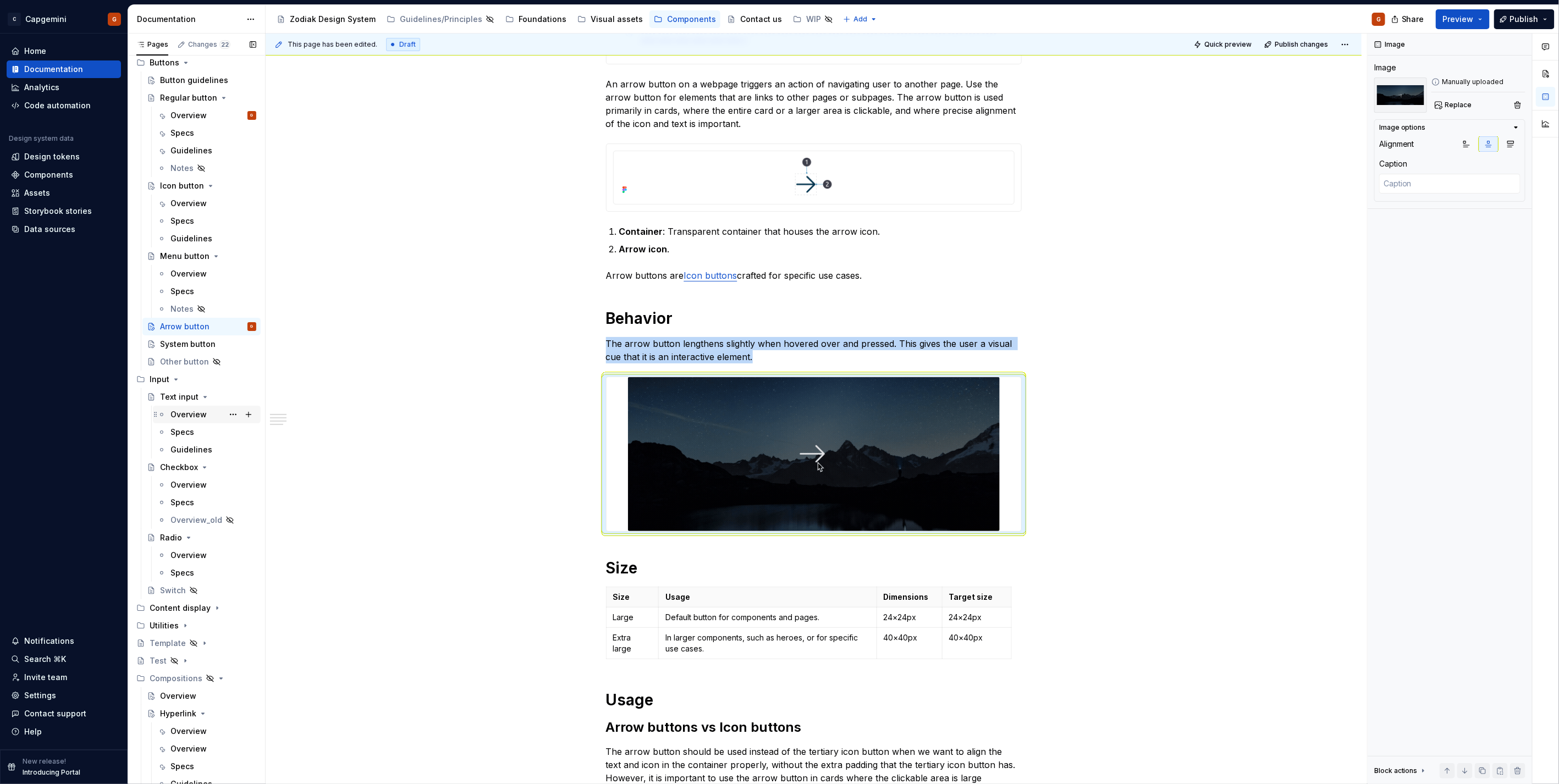
click at [182, 414] on div "Overview" at bounding box center [189, 414] width 36 height 11
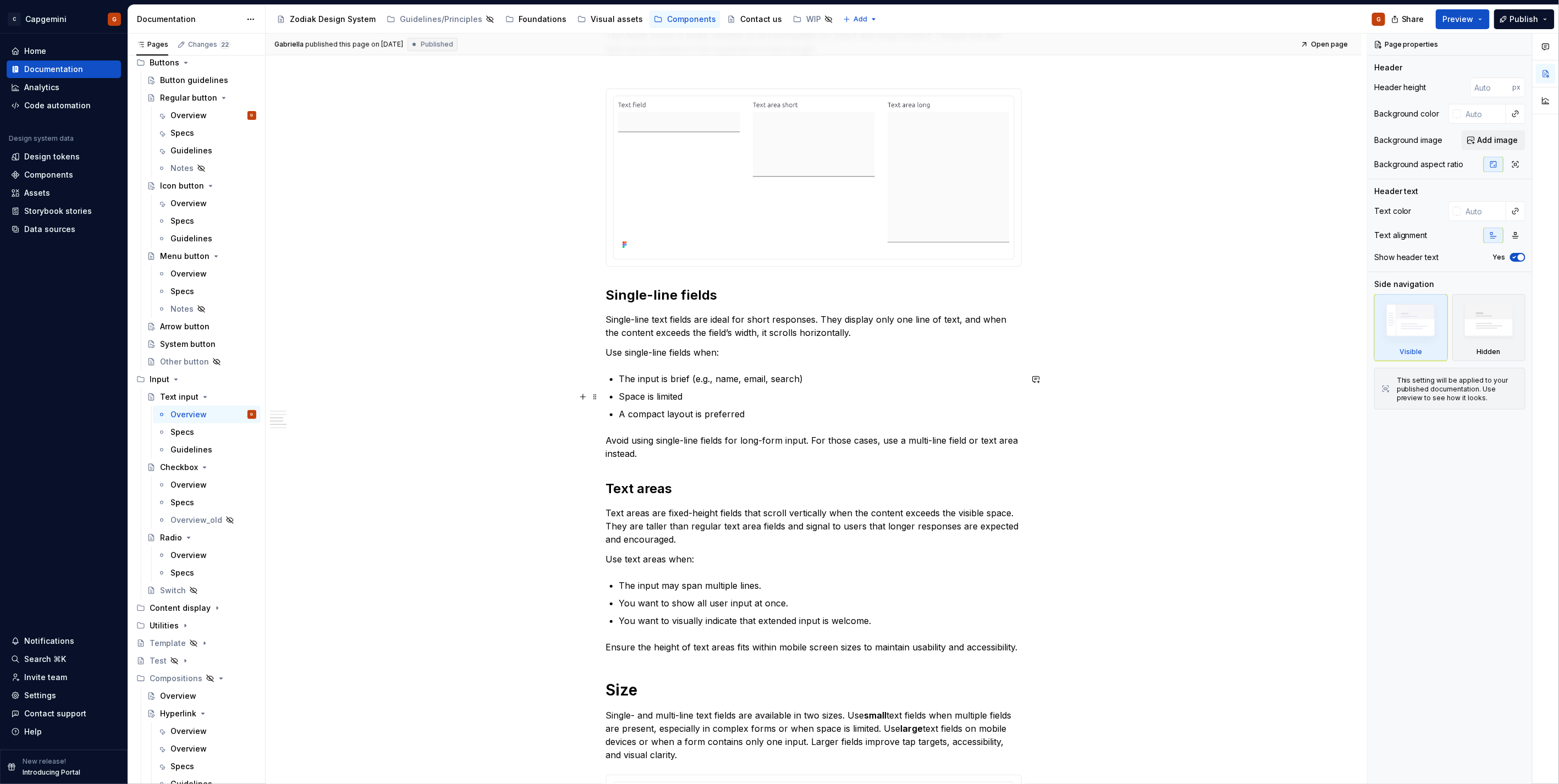
scroll to position [883, 0]
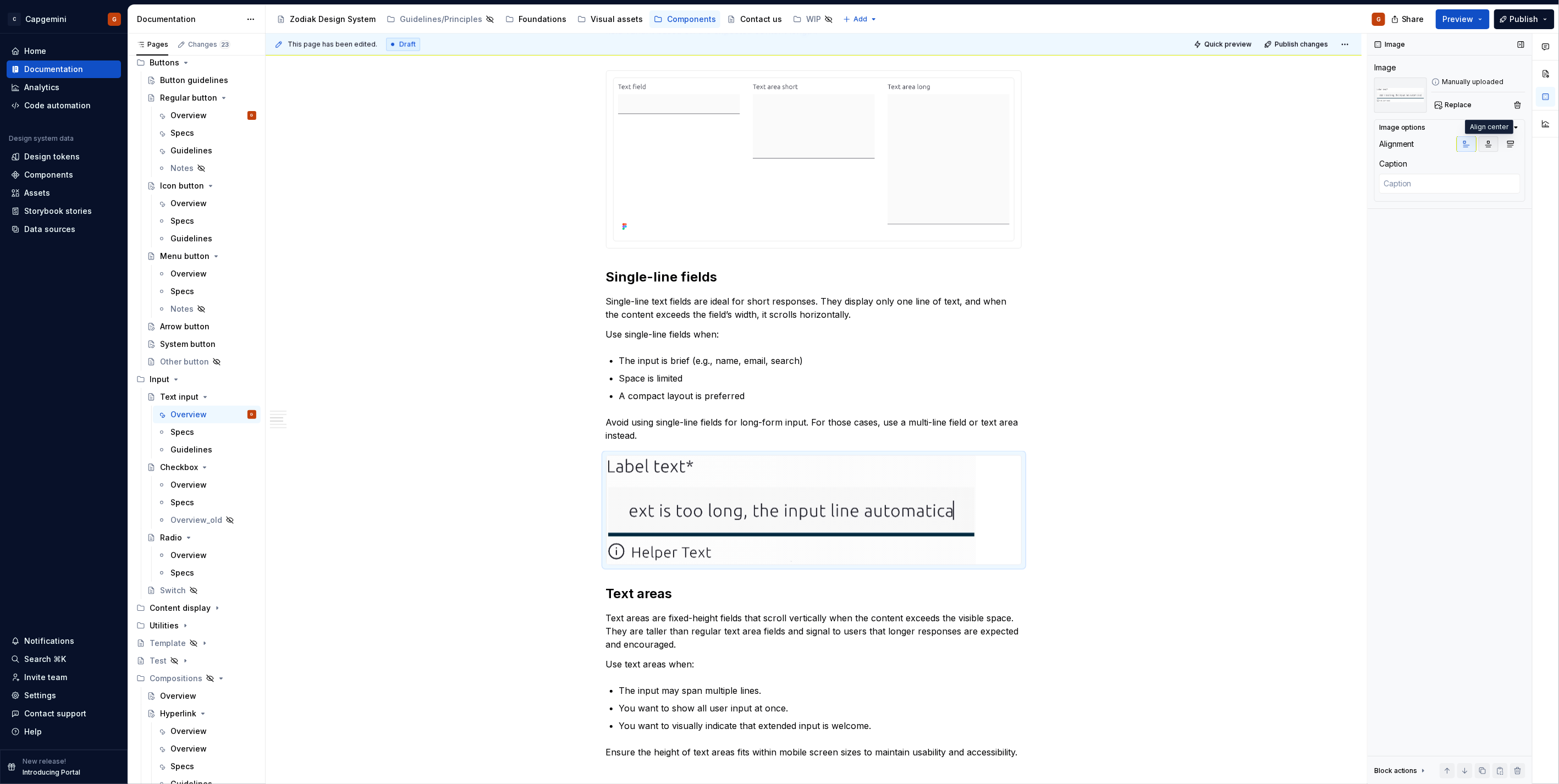
click at [1487, 140] on icon "button" at bounding box center [1488, 144] width 9 height 9
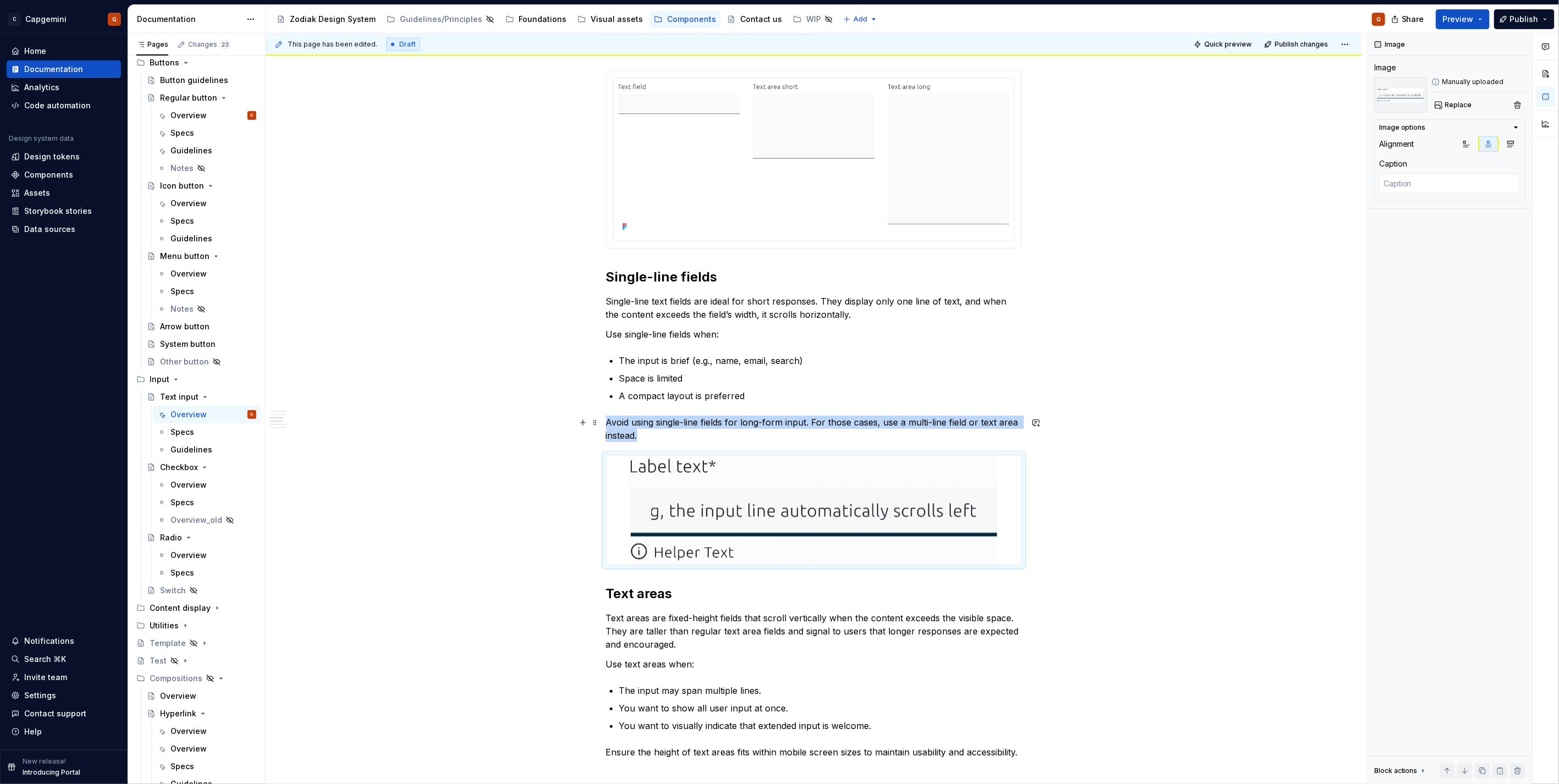
click at [704, 436] on p "Avoid using single-line fields for long-form input. For those cases, use a mult…" at bounding box center [813, 429] width 416 height 27
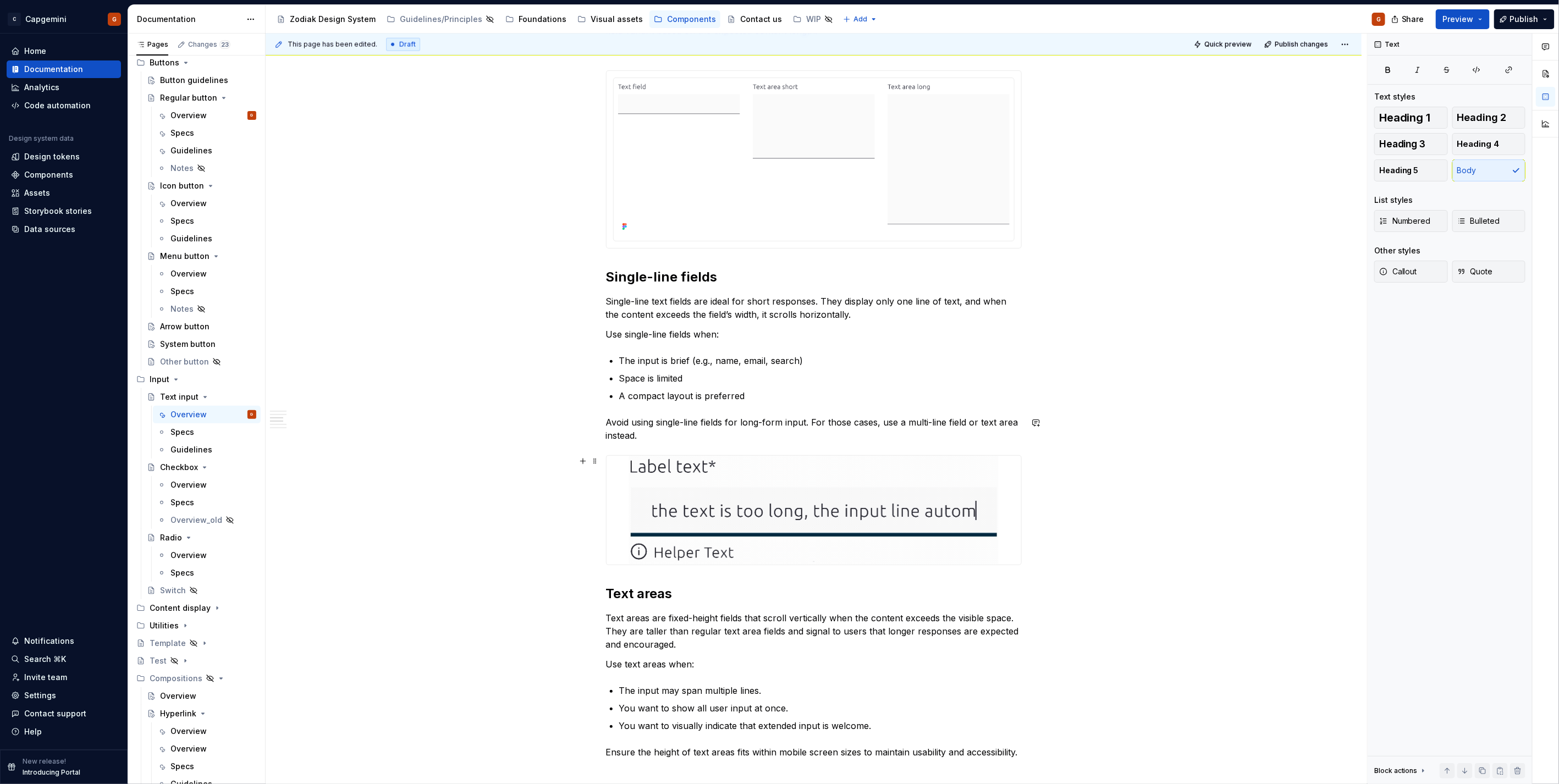
click at [706, 466] on img at bounding box center [813, 510] width 370 height 109
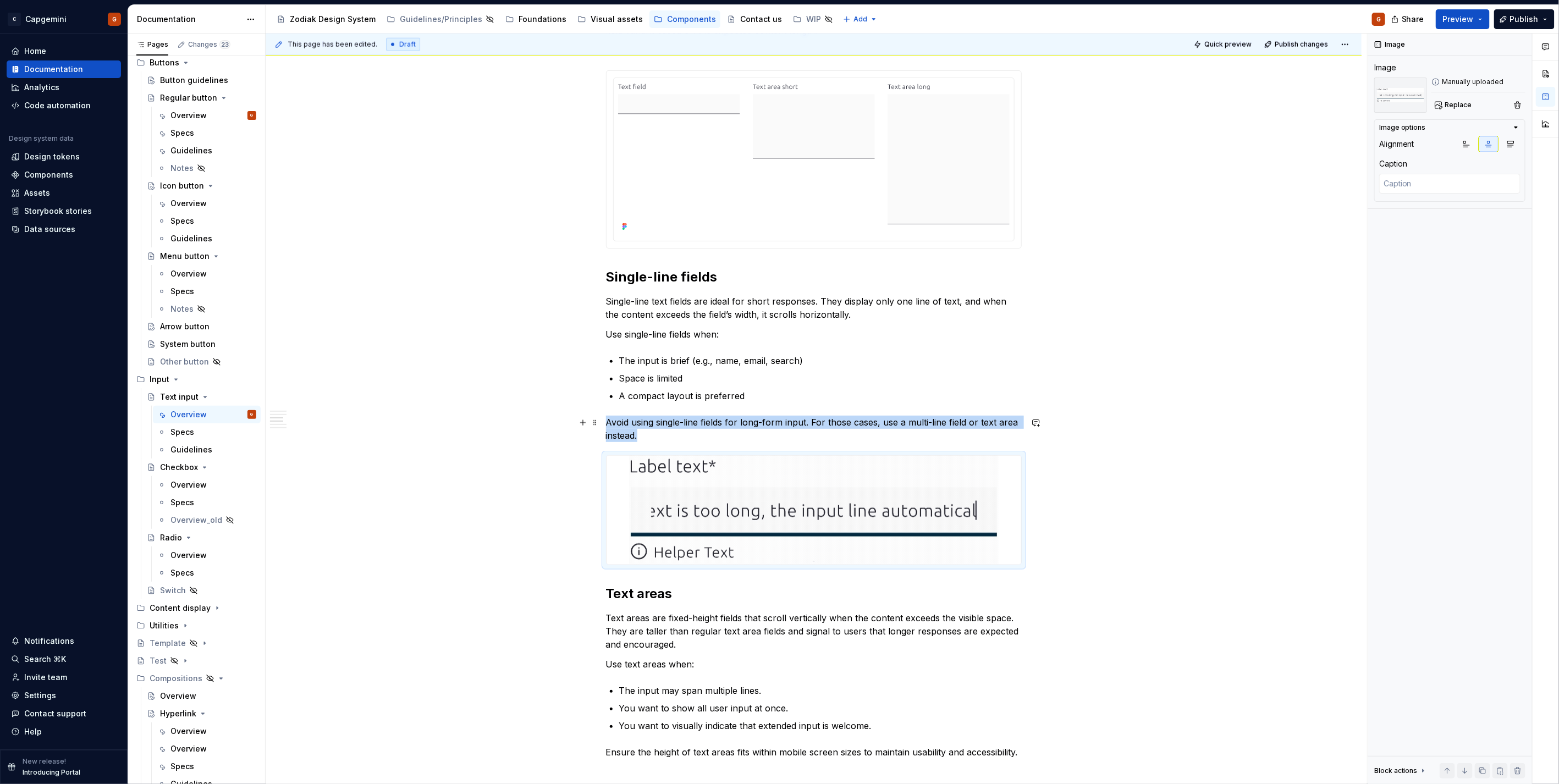
click at [683, 433] on p "Avoid using single-line fields for long-form input. For those cases, use a mult…" at bounding box center [813, 429] width 416 height 27
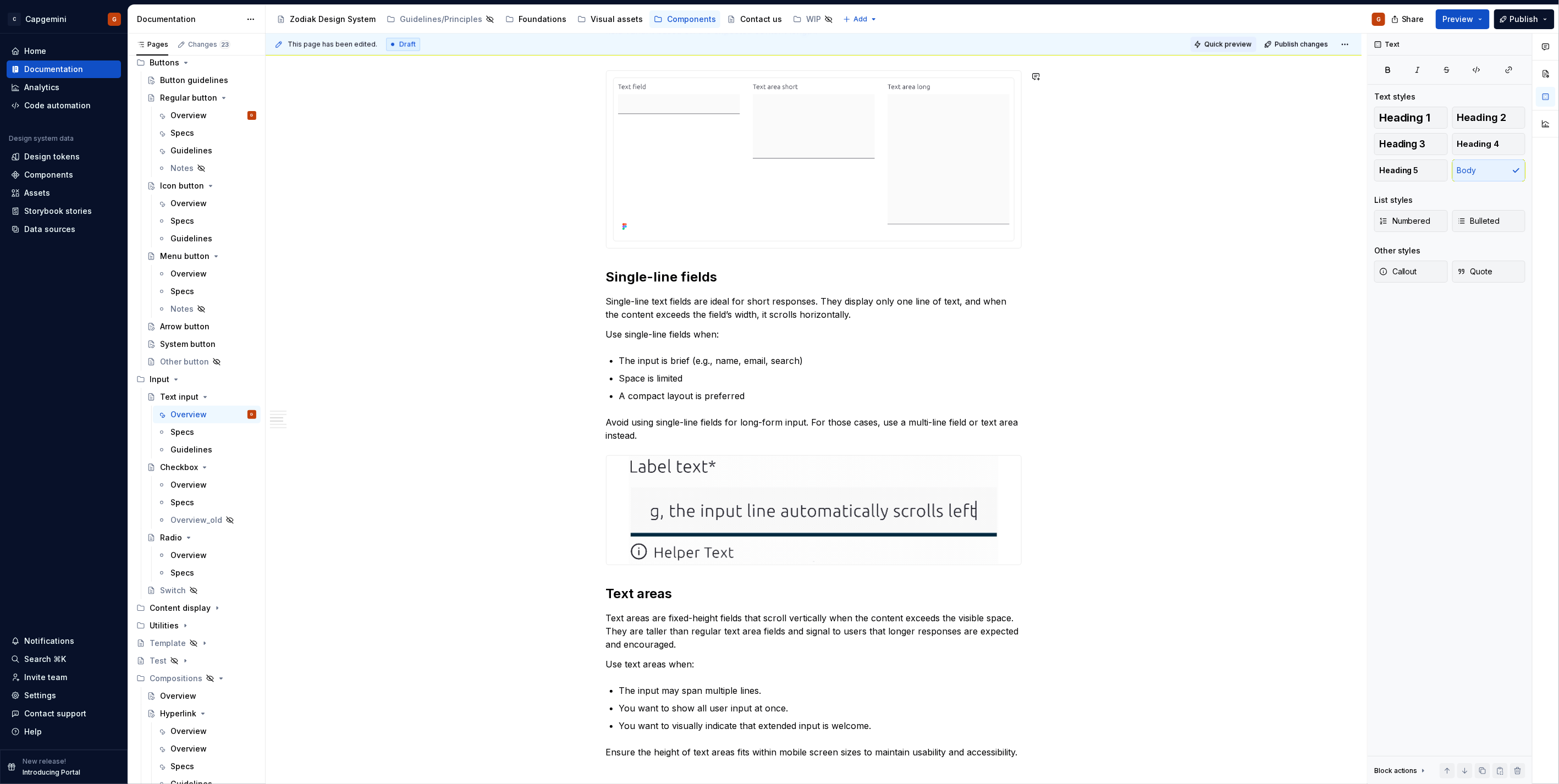
click at [1233, 48] on span "Quick preview" at bounding box center [1228, 44] width 47 height 9
click at [1497, 755] on span "Open page" at bounding box center [1501, 757] width 37 height 9
type textarea "*"
click at [635, 446] on div "**********" at bounding box center [813, 363] width 416 height 2057
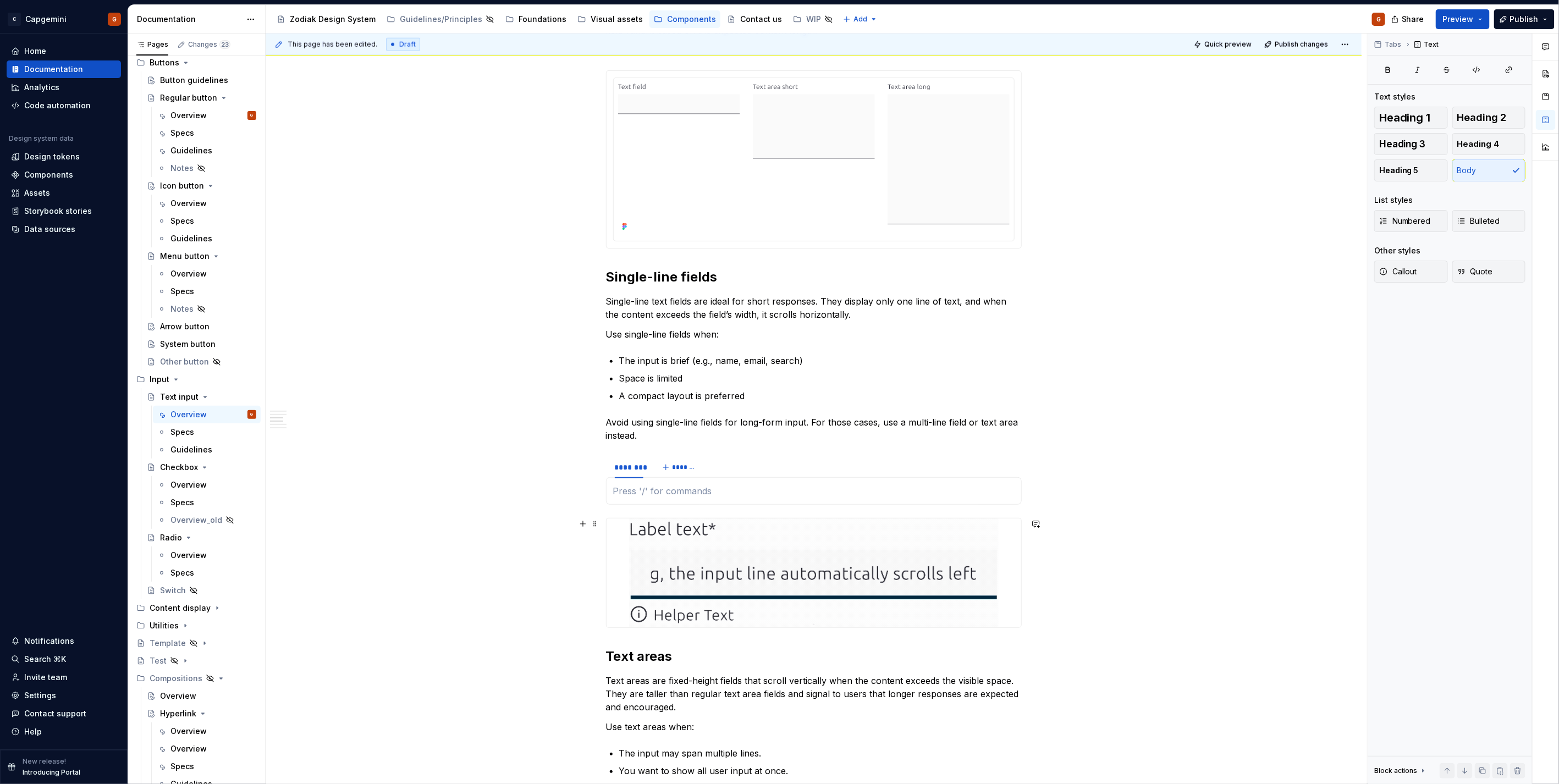
click at [669, 535] on img at bounding box center [813, 573] width 370 height 109
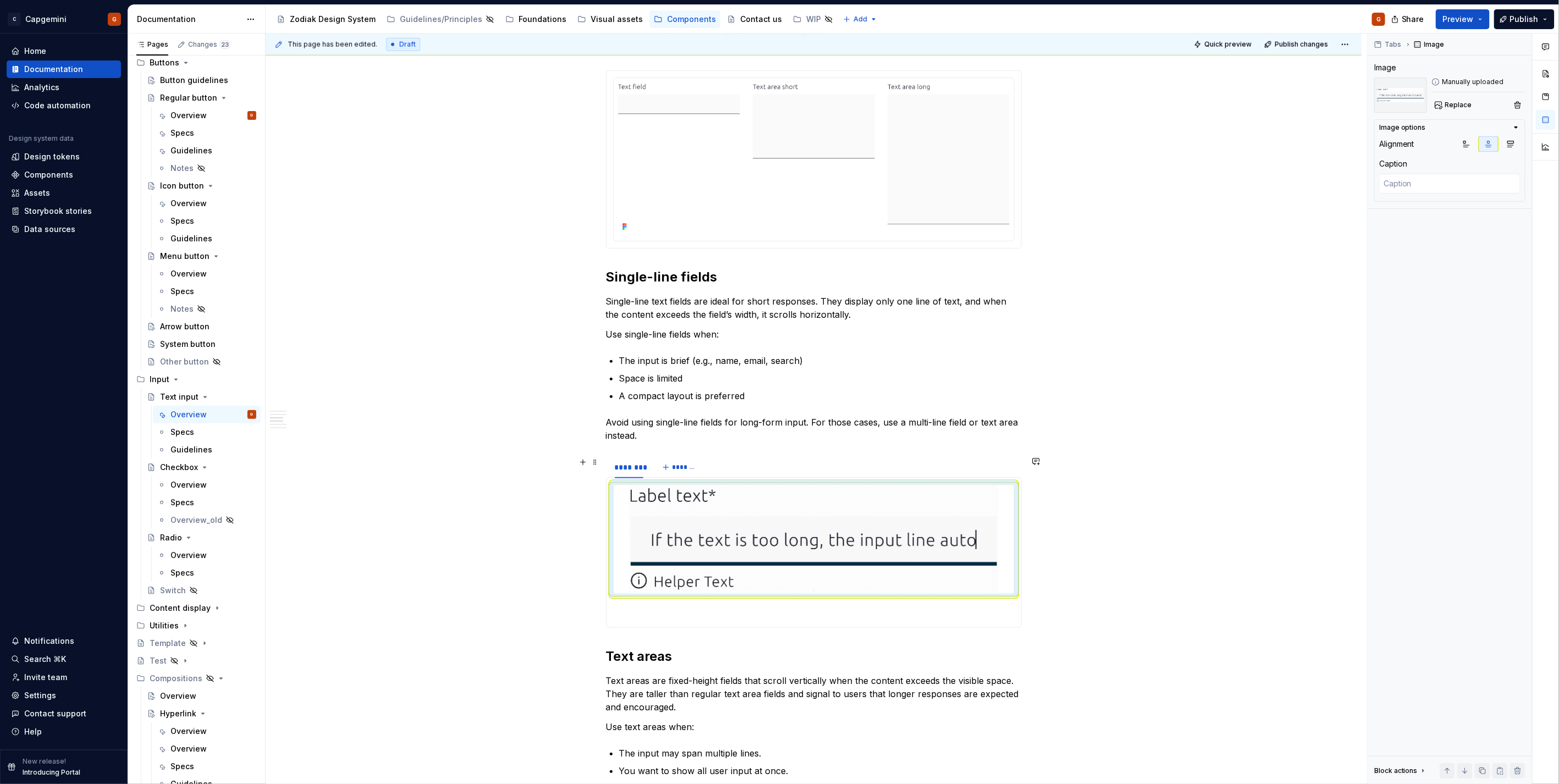
click at [726, 466] on div "******** *******" at bounding box center [813, 467] width 416 height 22
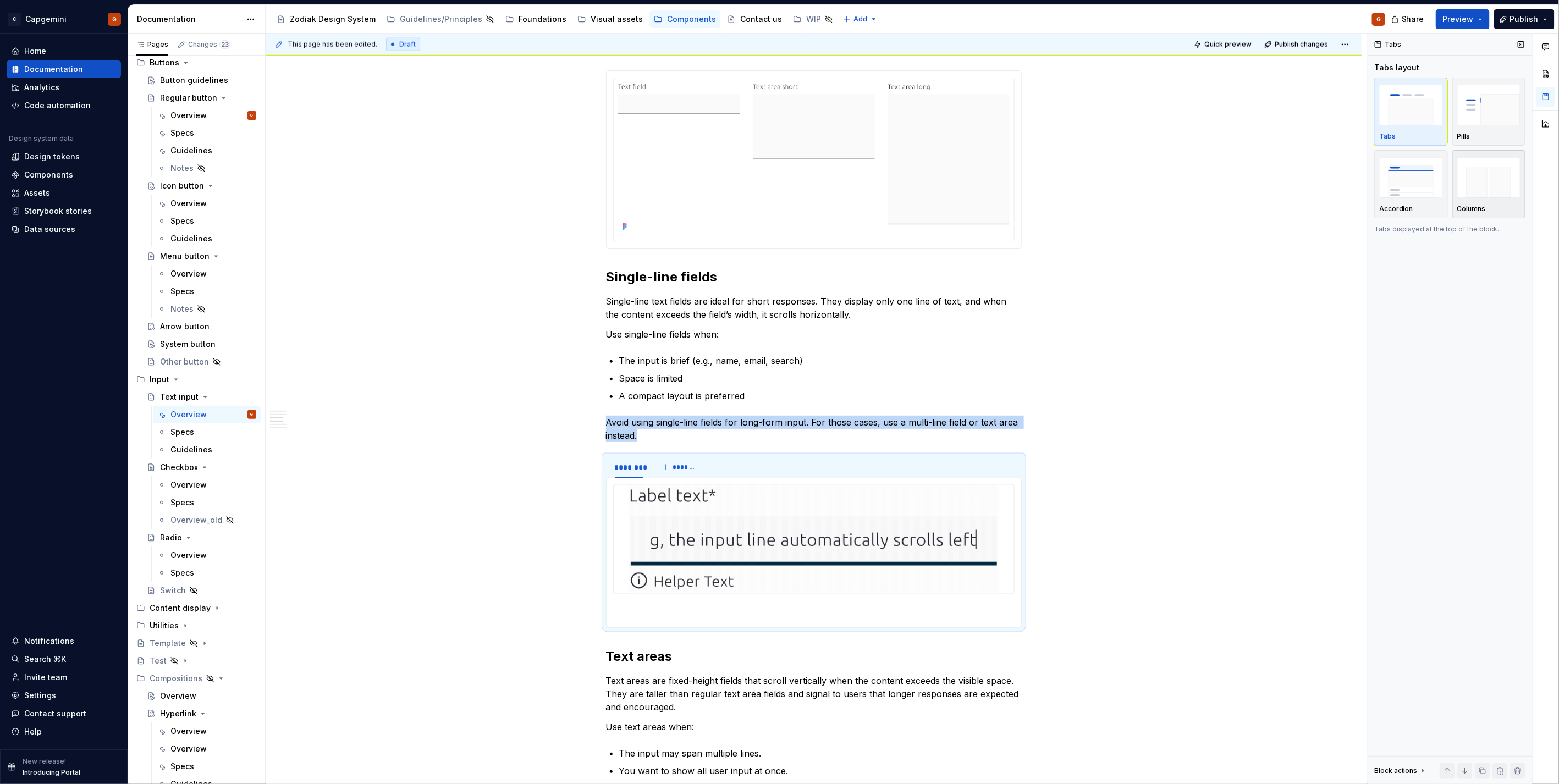
click at [1489, 186] on img "button" at bounding box center [1489, 177] width 64 height 40
click at [1213, 47] on span "Quick preview" at bounding box center [1228, 44] width 47 height 9
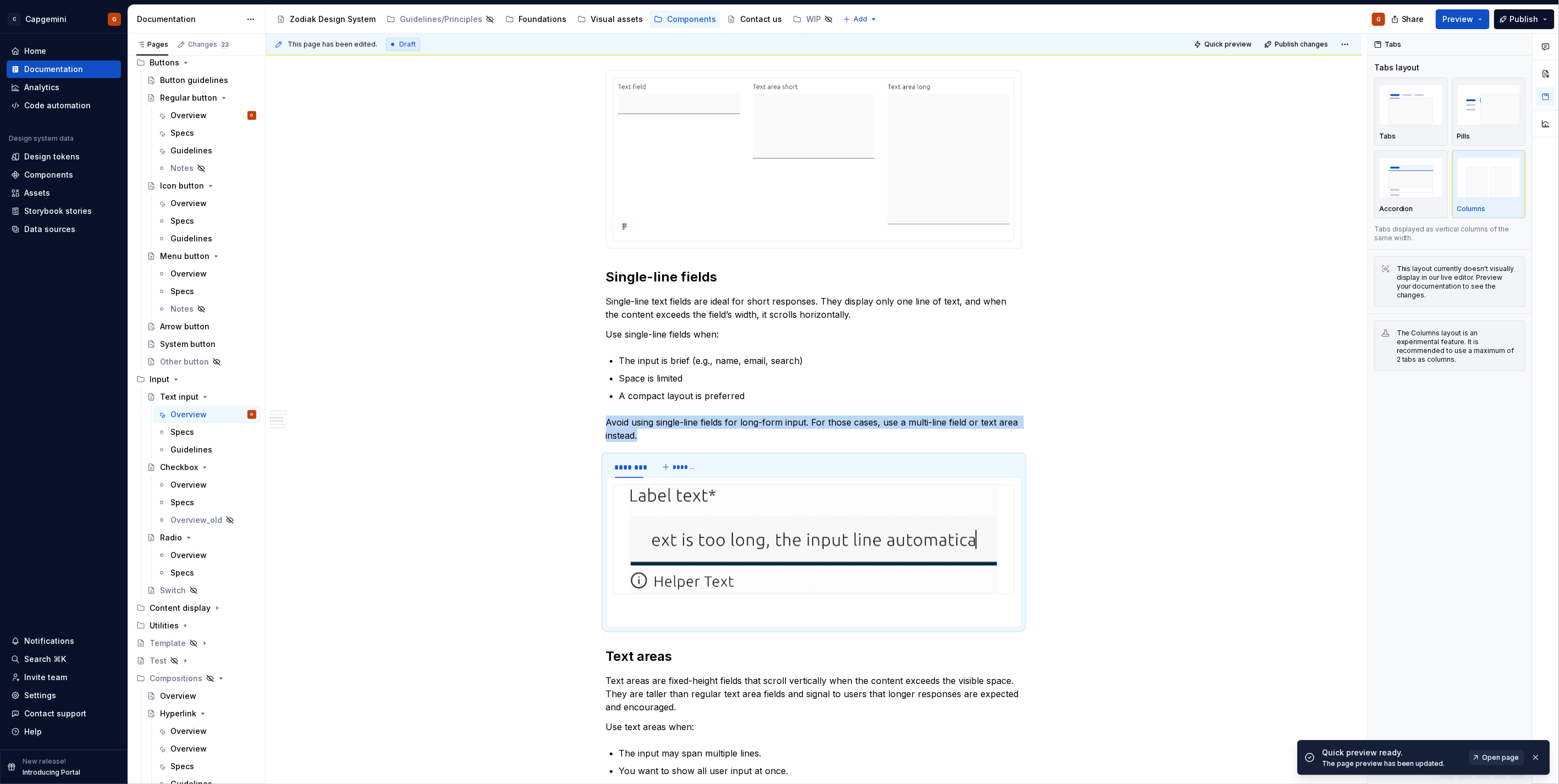
click at [1493, 761] on span "Open page" at bounding box center [1501, 757] width 37 height 9
click at [690, 465] on span "*******" at bounding box center [684, 467] width 25 height 9
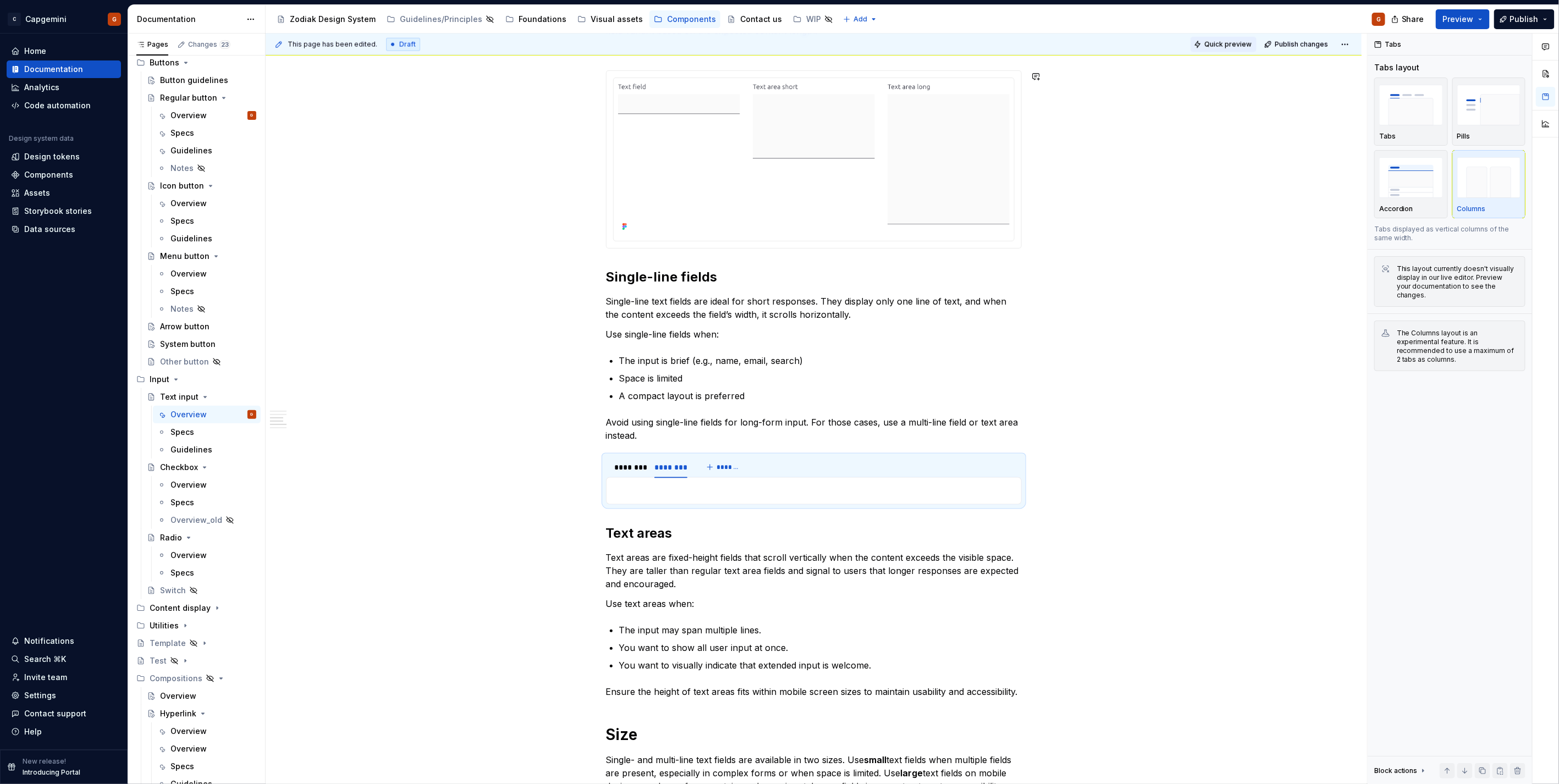
click at [1208, 50] on button "Quick preview" at bounding box center [1223, 44] width 66 height 15
click at [656, 436] on p "Avoid using single-line fields for long-form input. For those cases, use a mult…" at bounding box center [813, 429] width 416 height 27
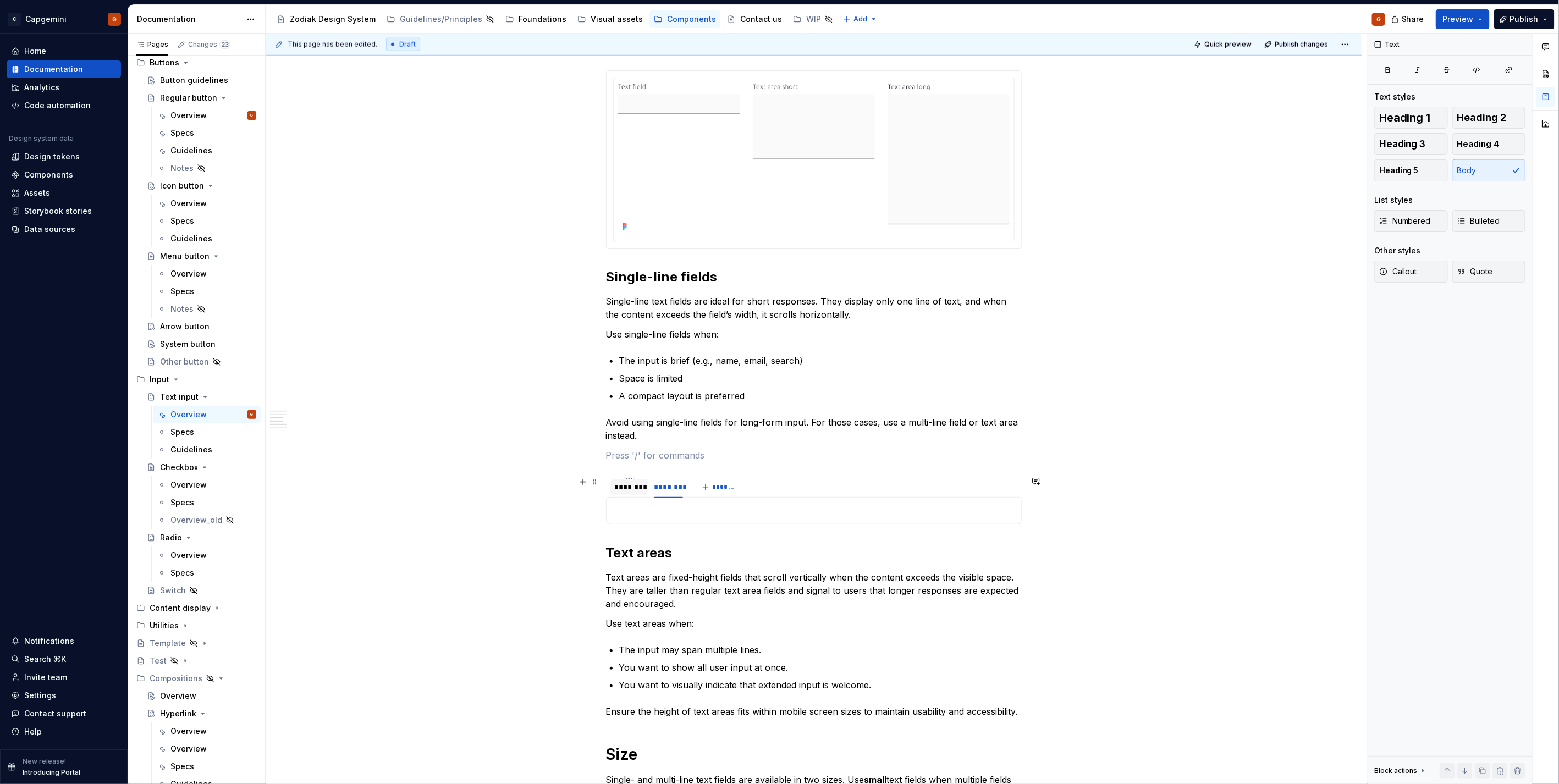
click at [625, 491] on div "********" at bounding box center [629, 487] width 28 height 11
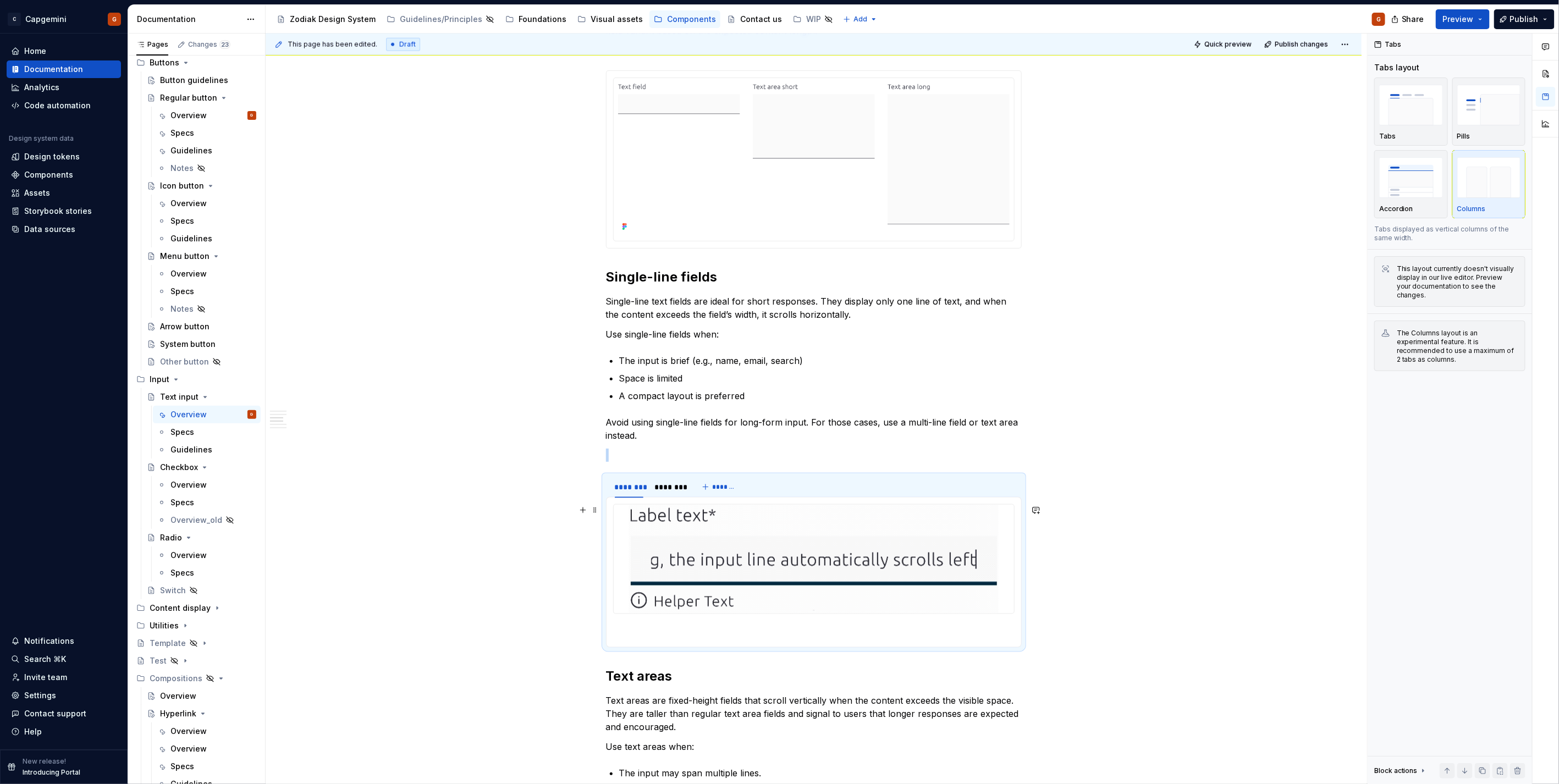
click at [800, 559] on img at bounding box center [813, 559] width 370 height 109
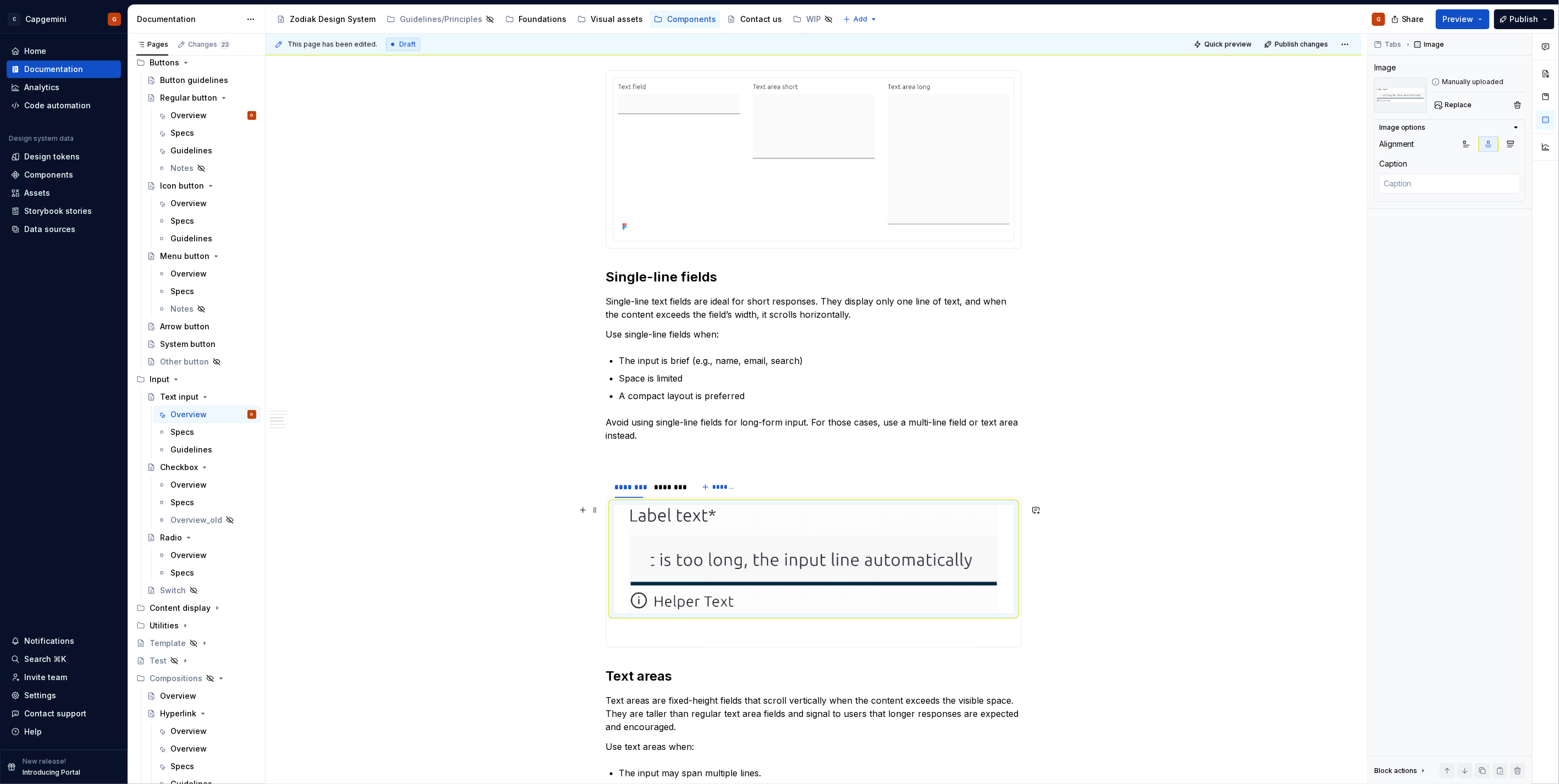
scroll to position [1067, 0]
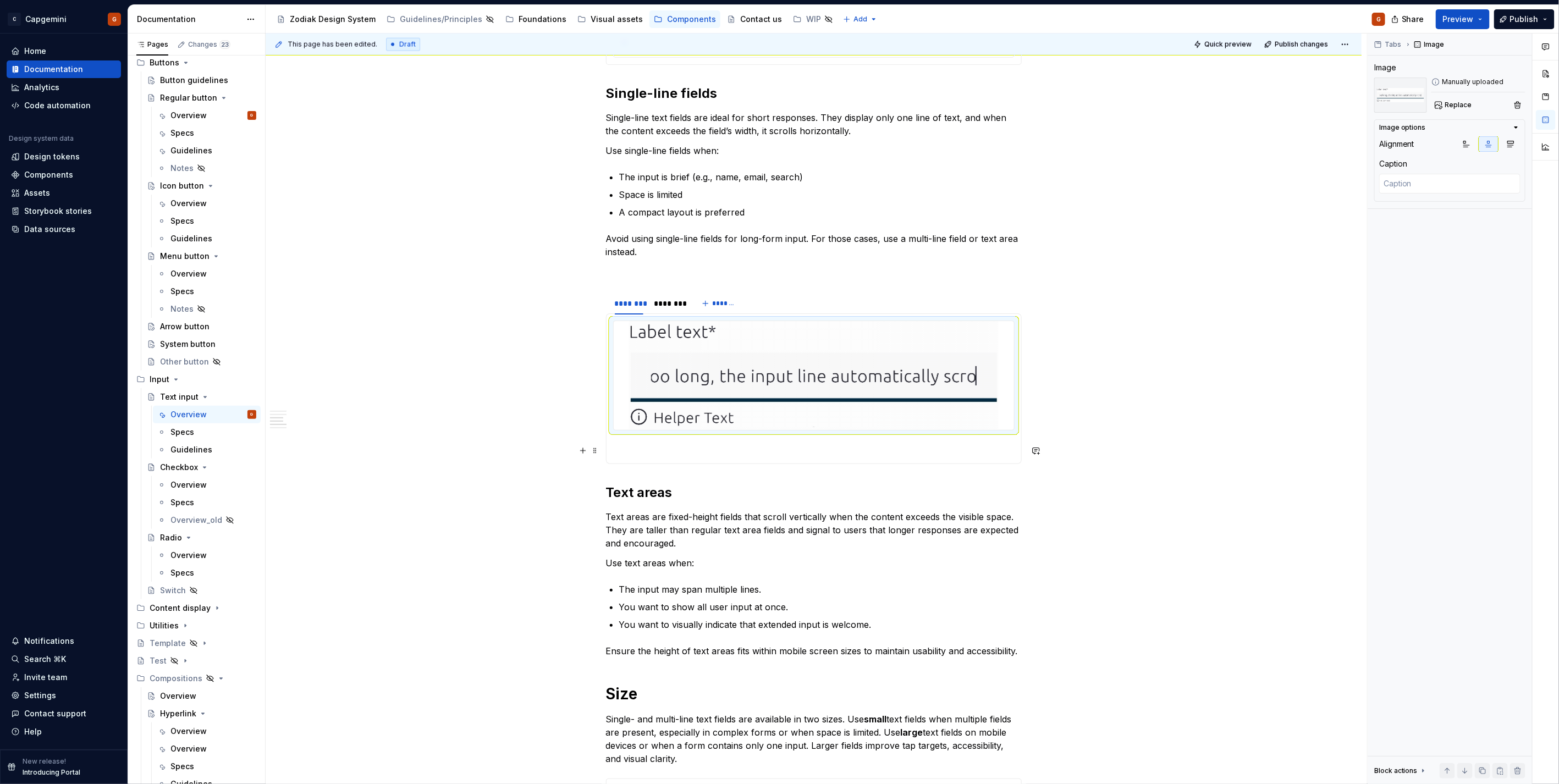
click at [679, 449] on p at bounding box center [813, 450] width 401 height 13
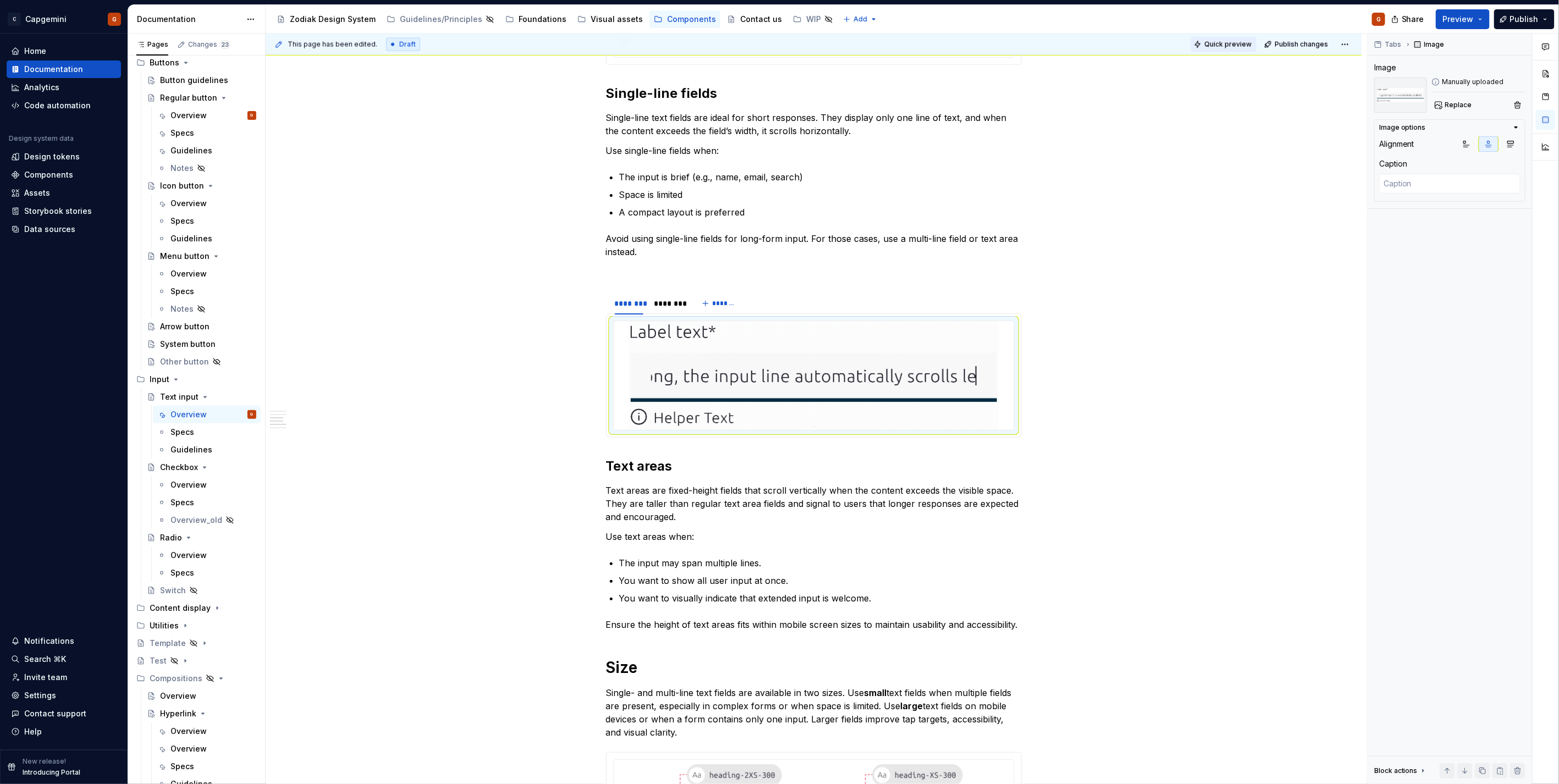
click at [1200, 45] on button "Quick preview" at bounding box center [1223, 44] width 66 height 15
click at [806, 377] on img at bounding box center [813, 376] width 370 height 109
click at [1423, 189] on textarea at bounding box center [1450, 183] width 142 height 20
type textarea "*"
type textarea "A"
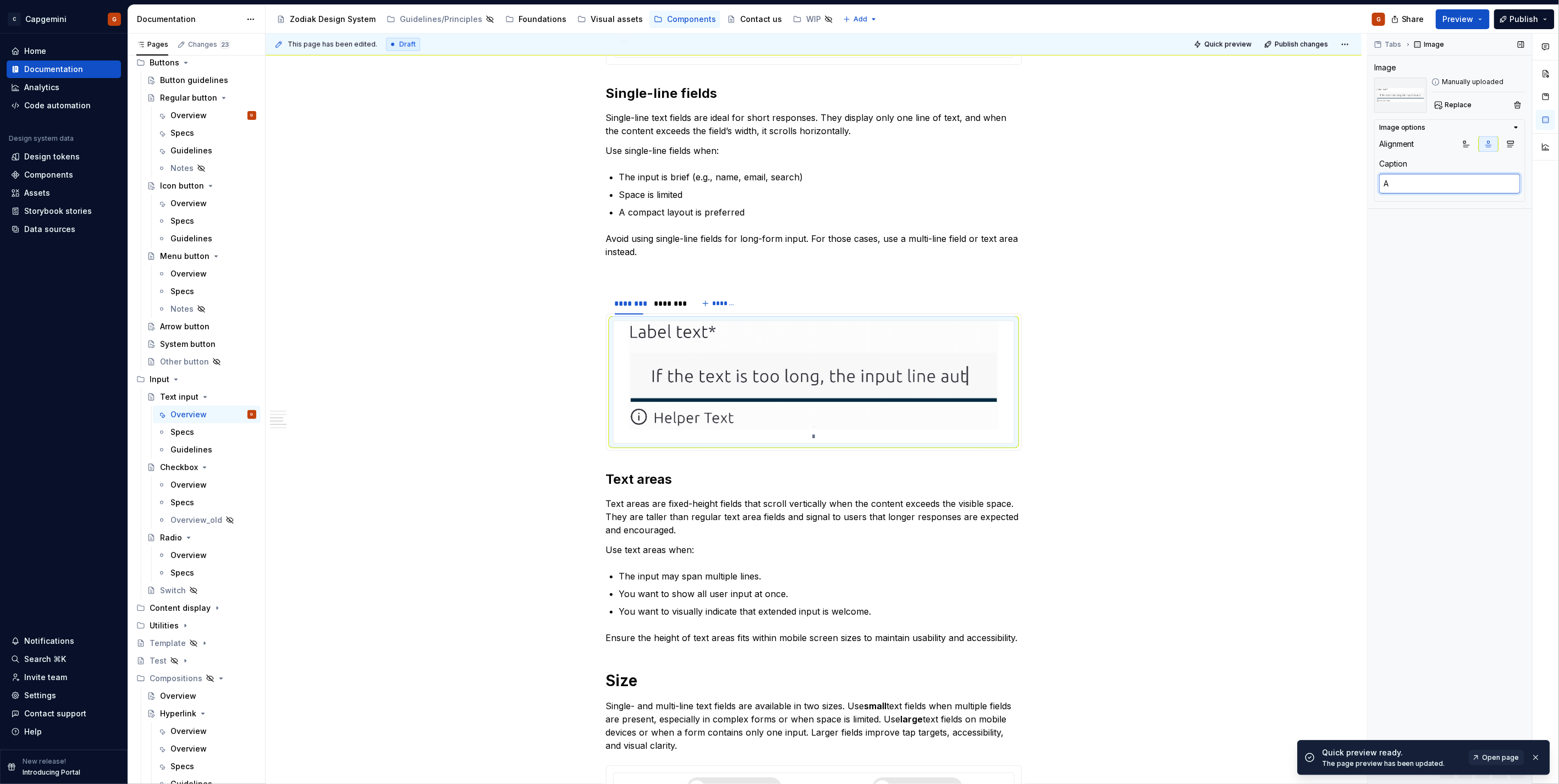
type textarea "*"
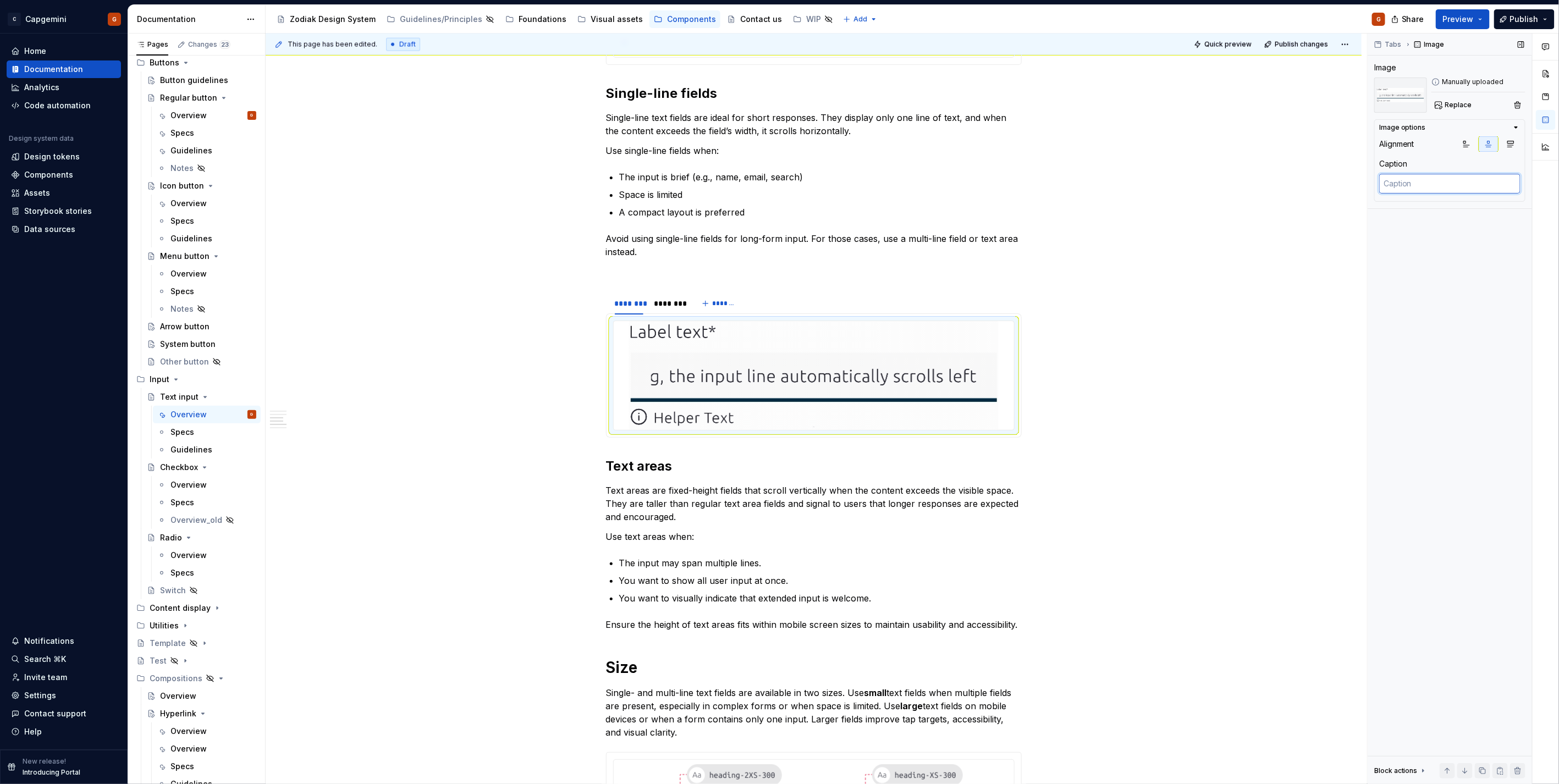
type textarea "*"
type textarea "T"
type textarea "*"
type textarea "Th"
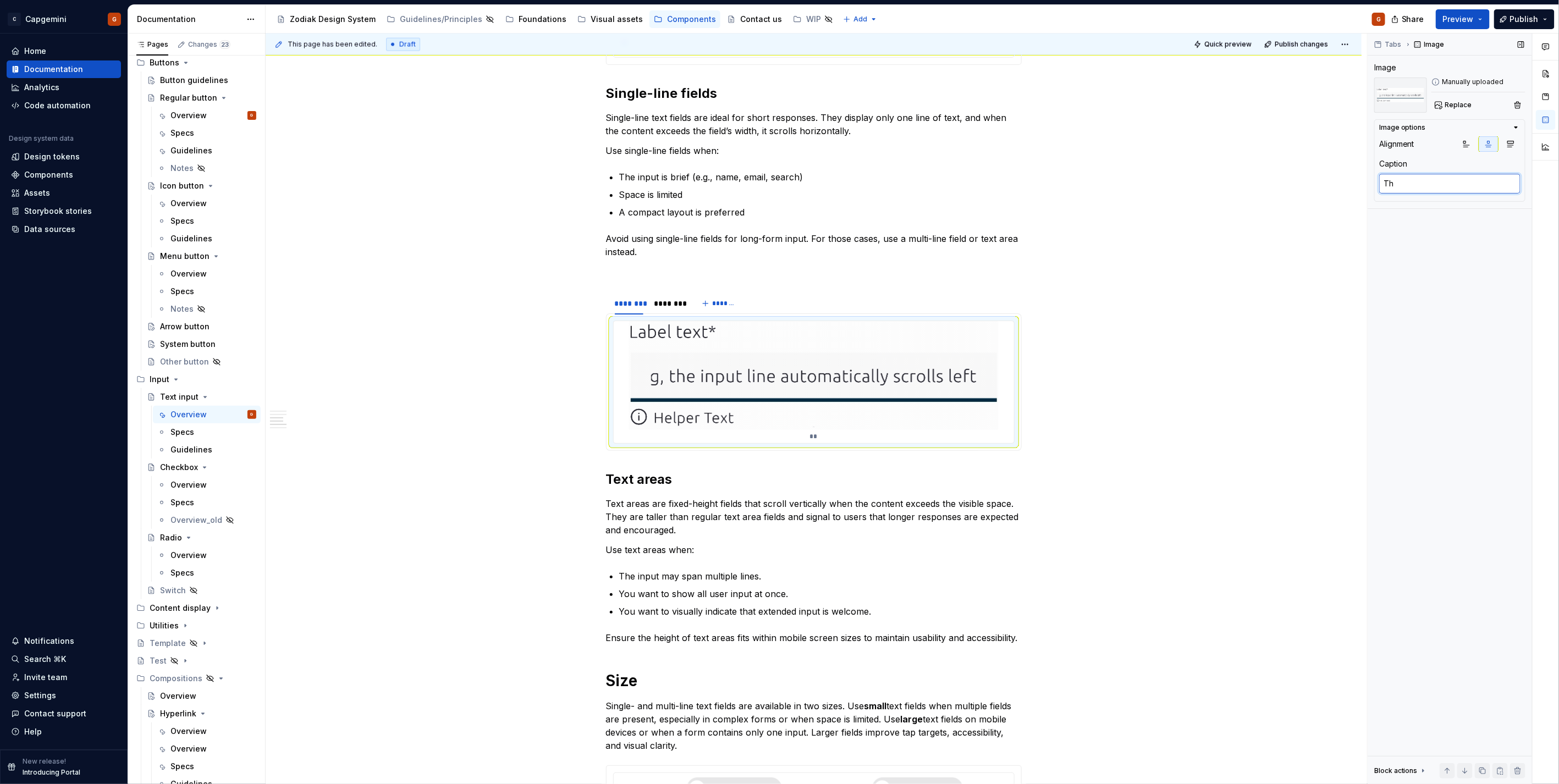
type textarea "*"
type textarea "The"
type textarea "*"
type textarea "The i"
type textarea "*"
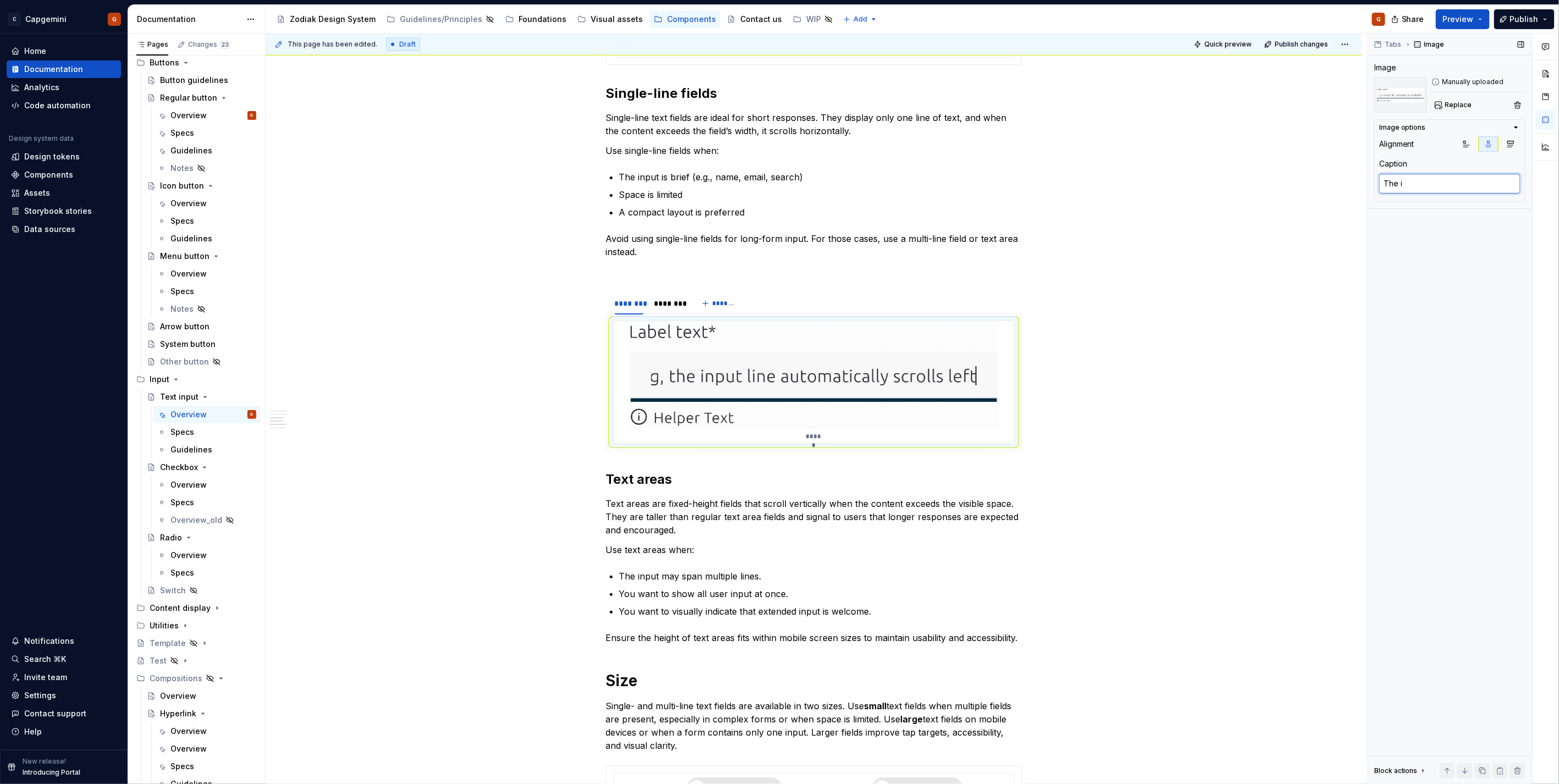
type textarea "The in"
type textarea "*"
type textarea "The inp"
type textarea "*"
type textarea "The inpu"
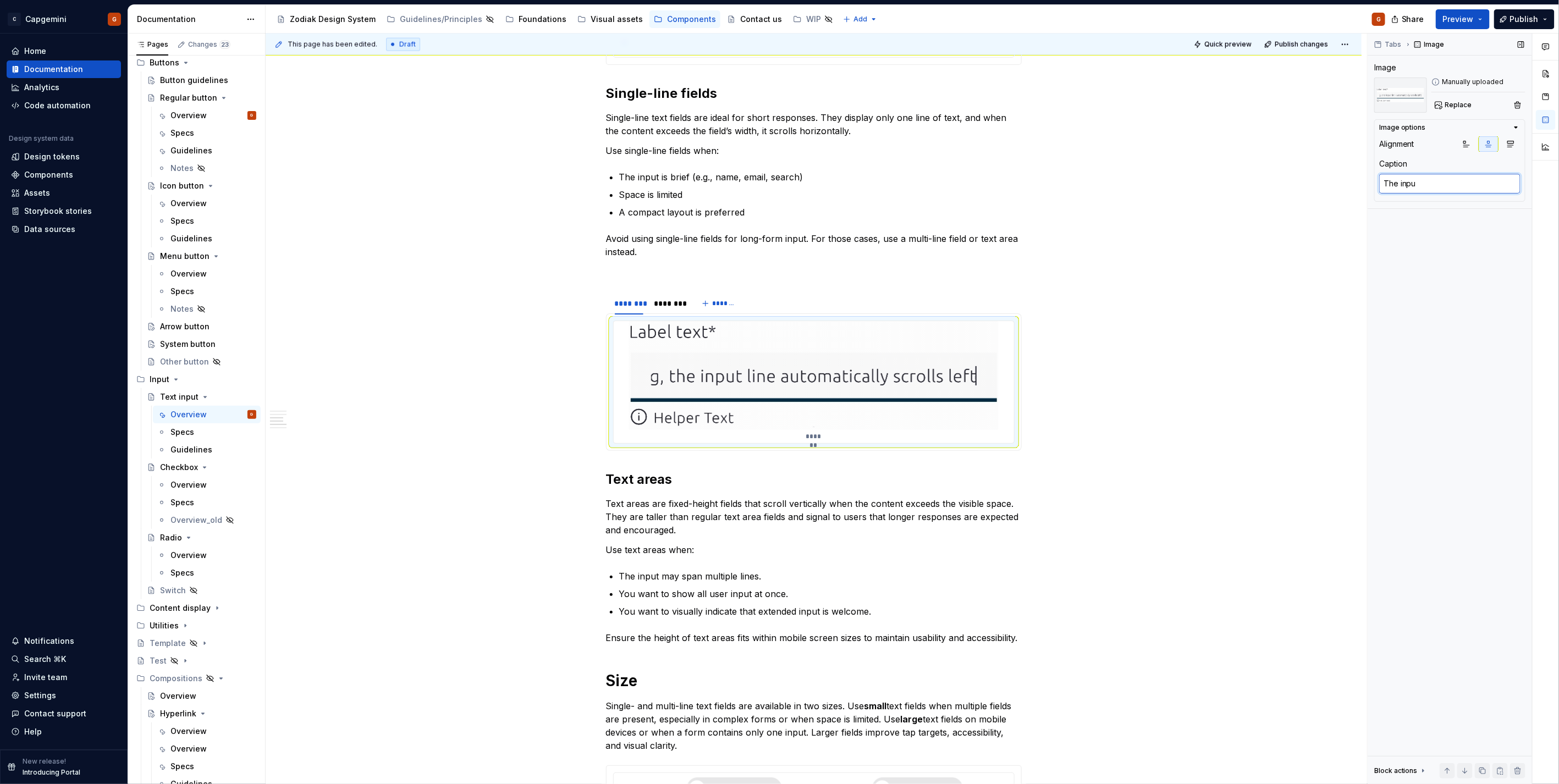
type textarea "*"
type textarea "The input"
type textarea "*"
type textarea "The"
type textarea "*"
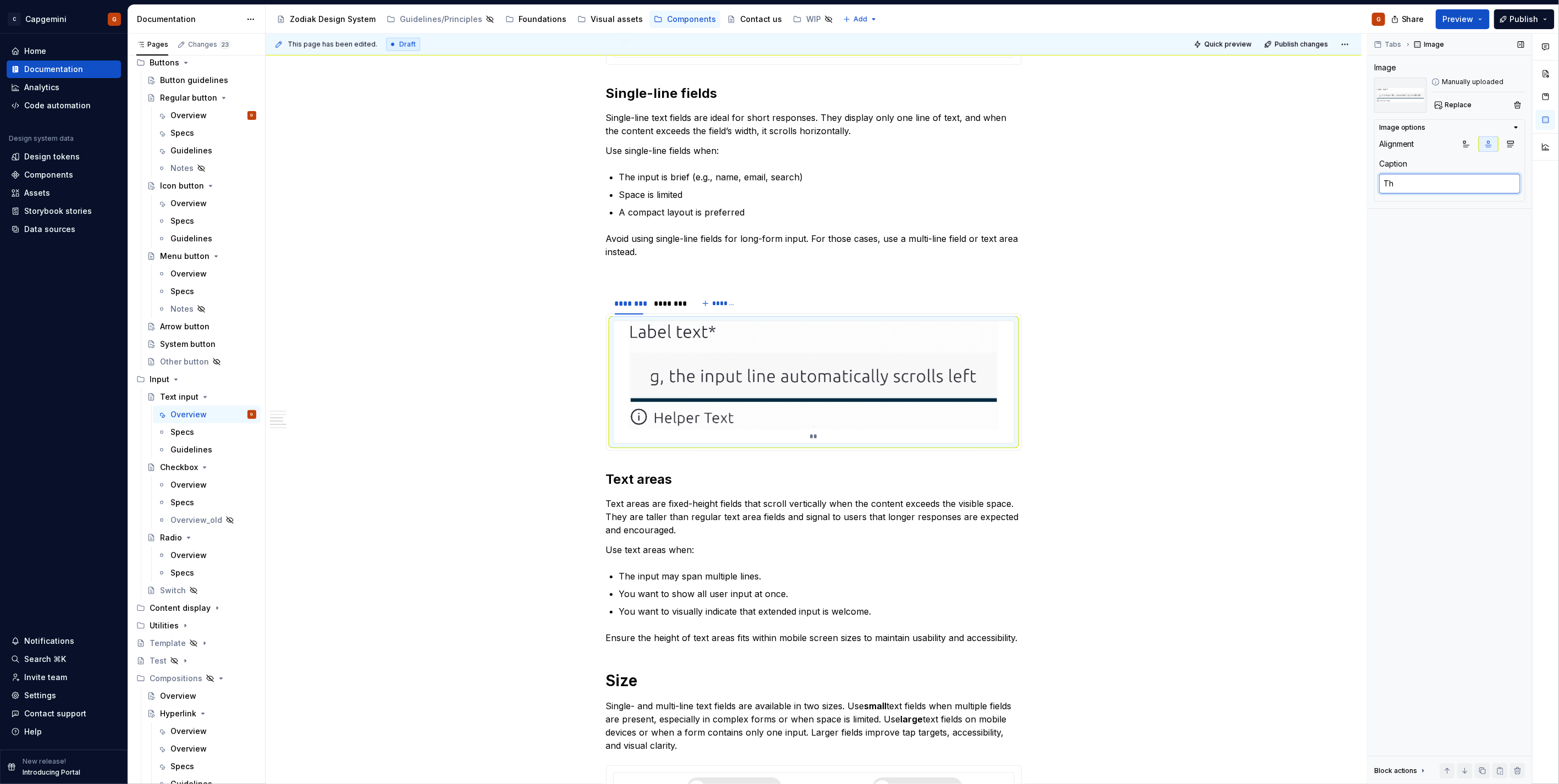
type textarea "T"
type textarea "*"
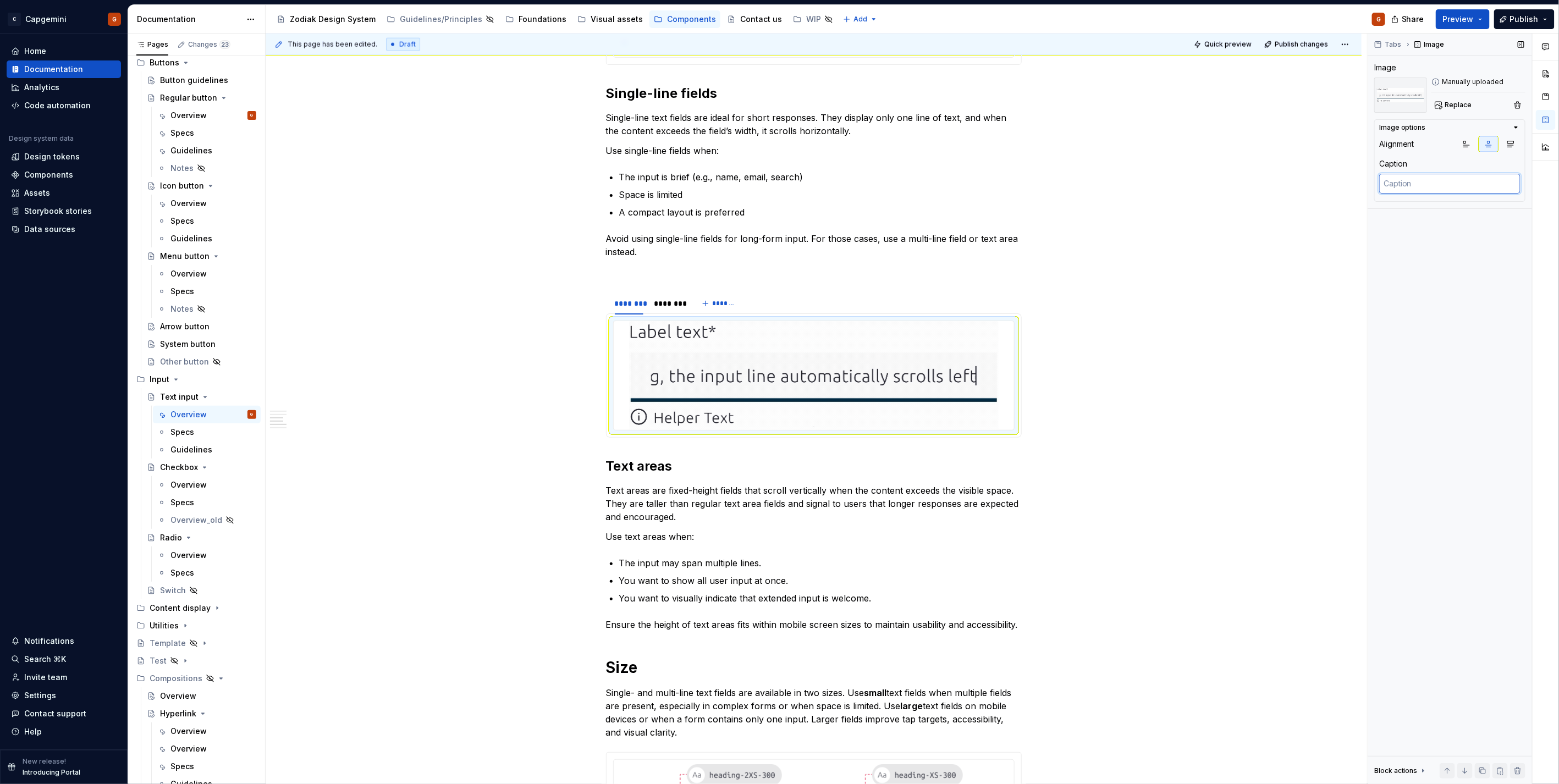
type textarea "W"
type textarea "*"
type textarea "Wh"
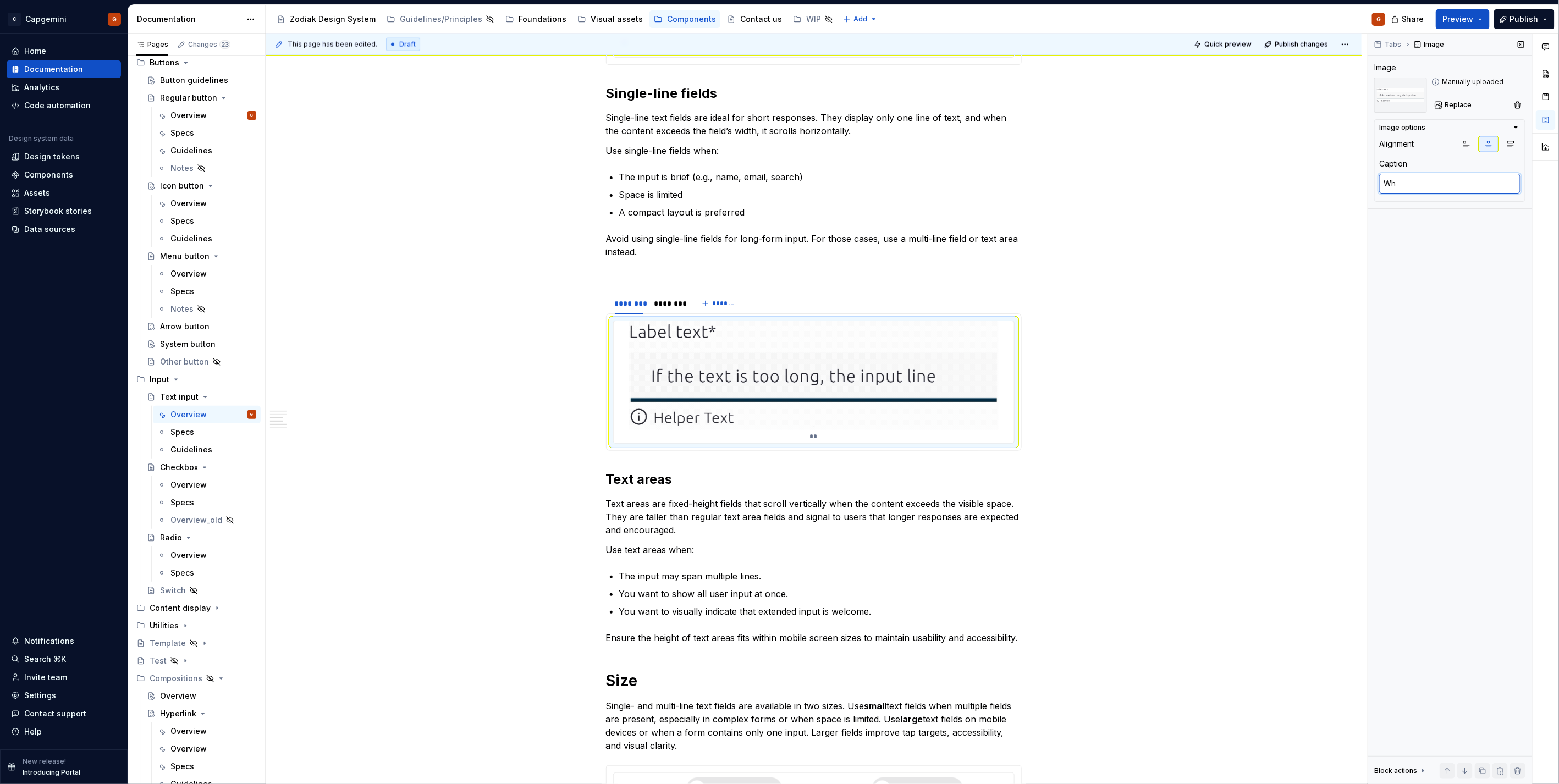
type textarea "*"
type textarea "Whe"
type textarea "*"
type textarea "When"
type textarea "*"
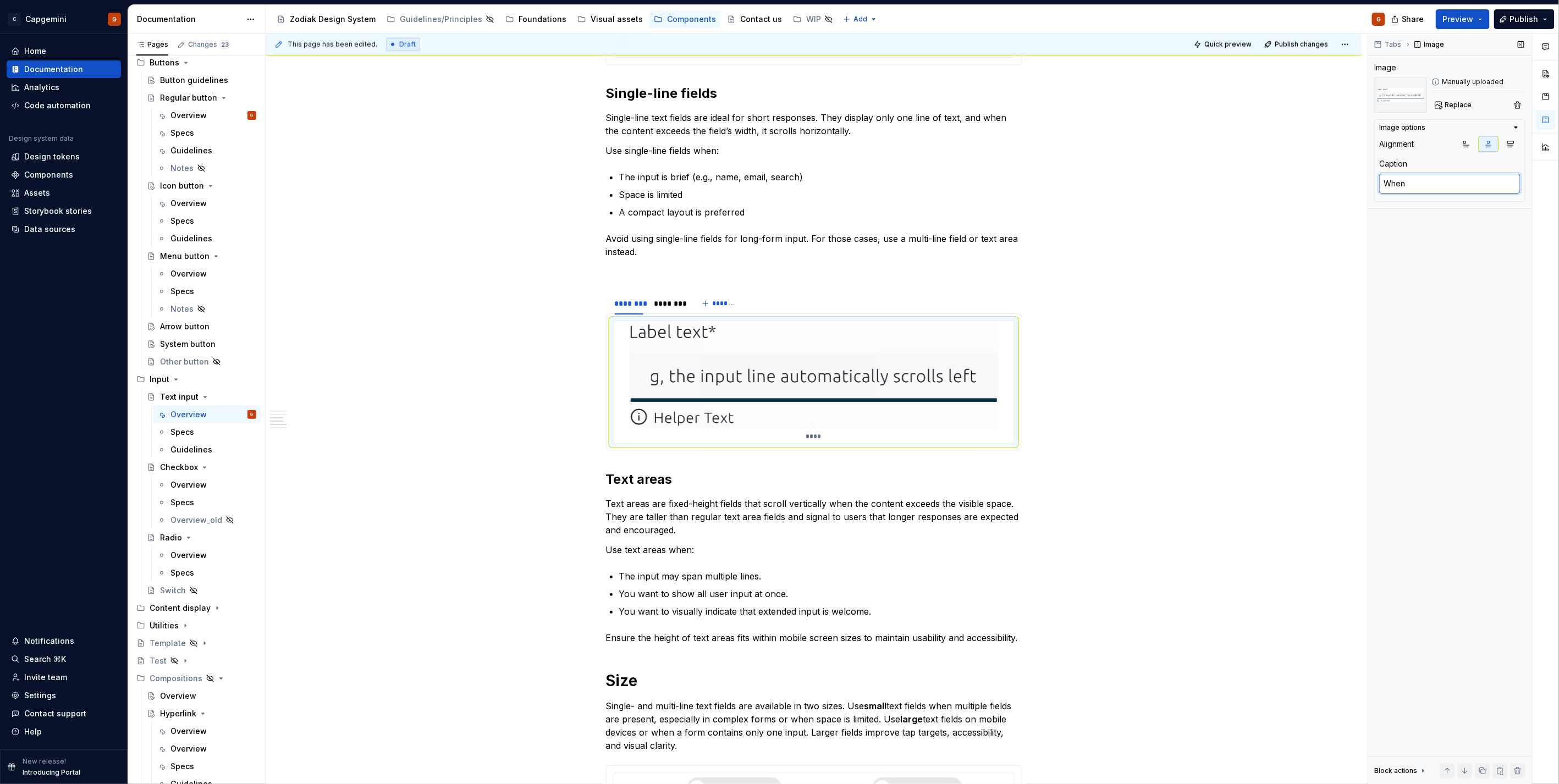
type textarea "When t"
type textarea "*"
type textarea "When th"
type textarea "*"
type textarea "When the"
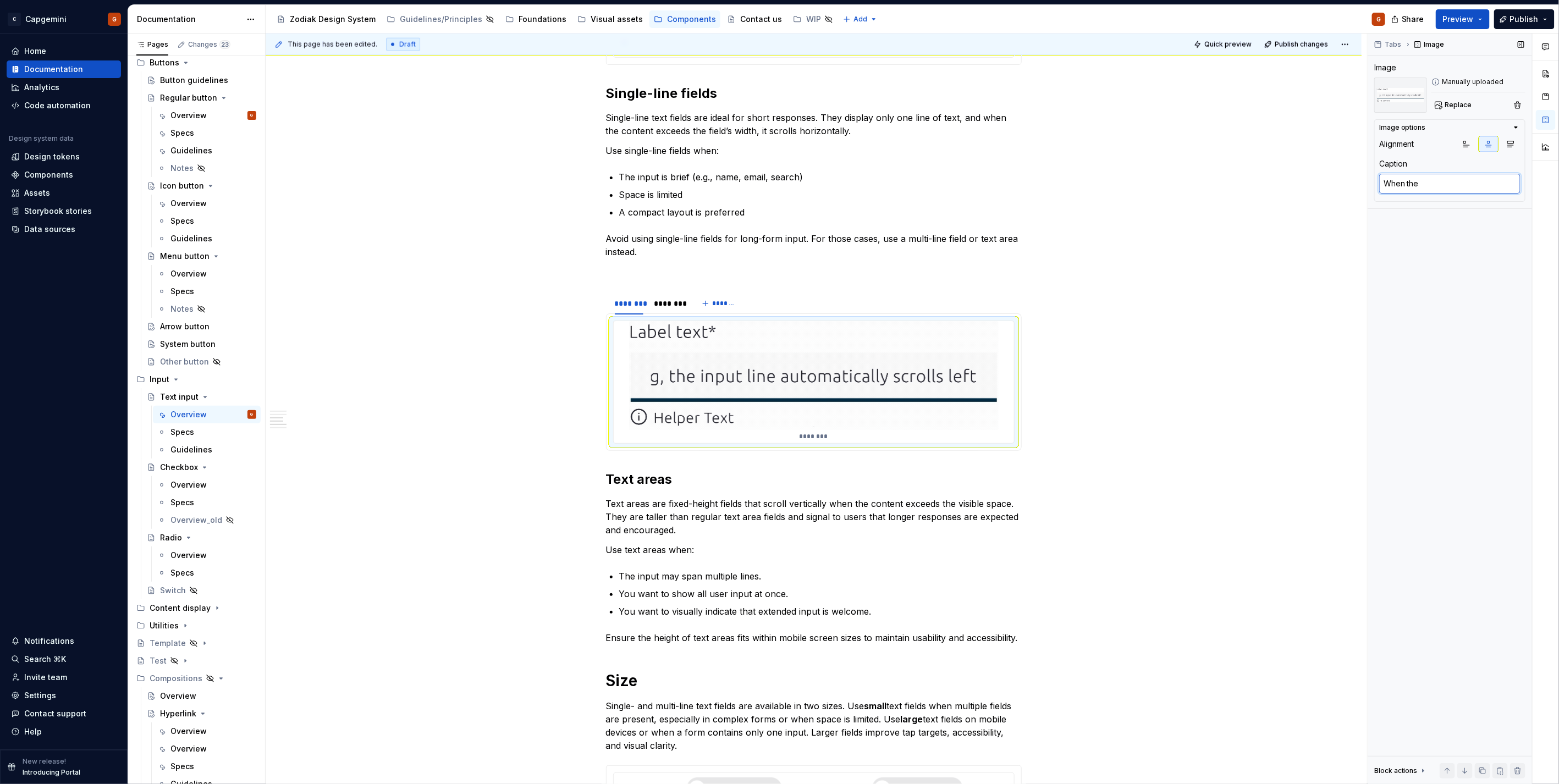
type textarea "*"
type textarea "When the c"
type textarea "*"
type textarea "When the co"
type textarea "*"
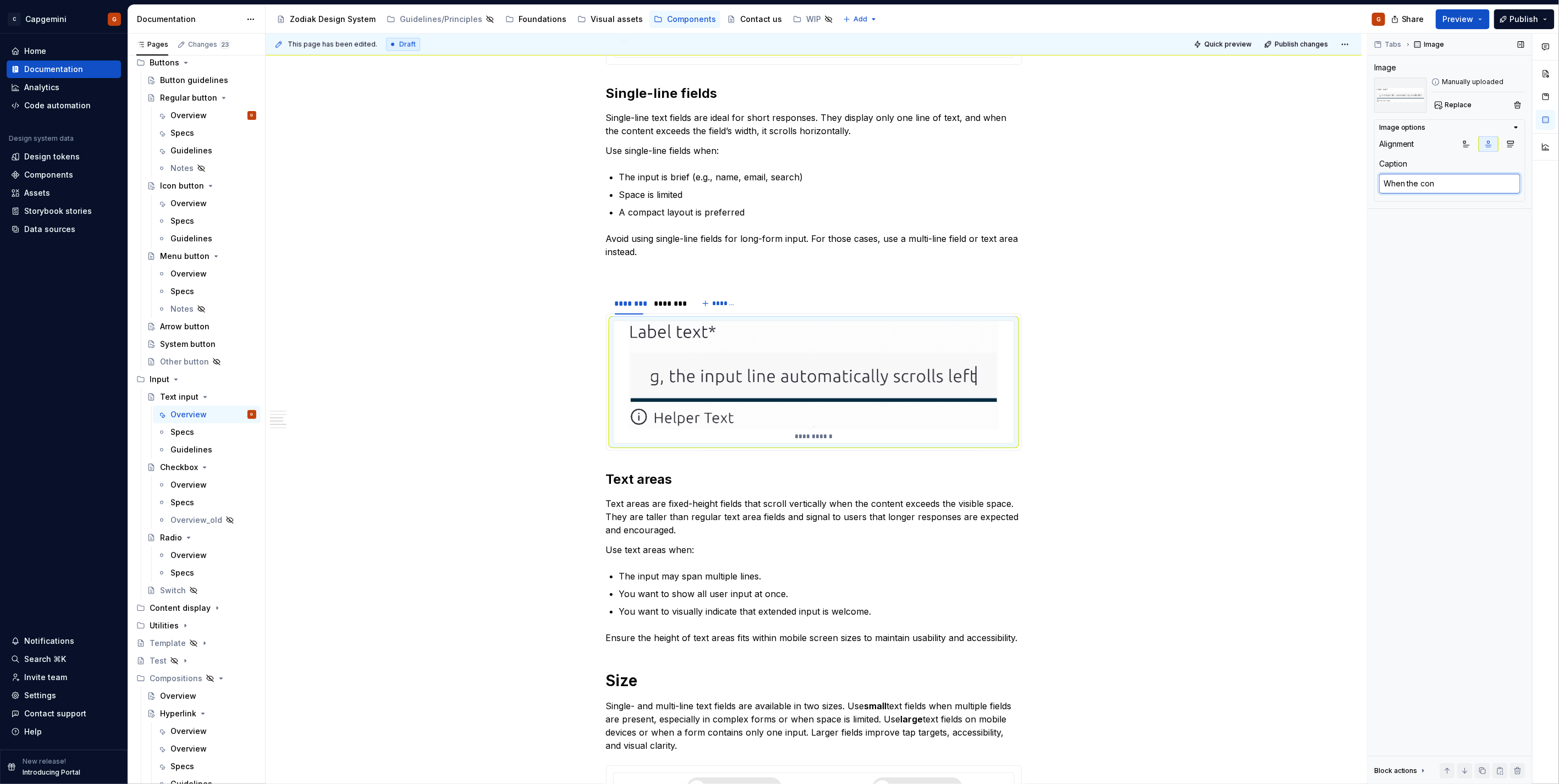
type textarea "When the cont"
type textarea "*"
type textarea "When the conten"
type textarea "*"
type textarea "When the content"
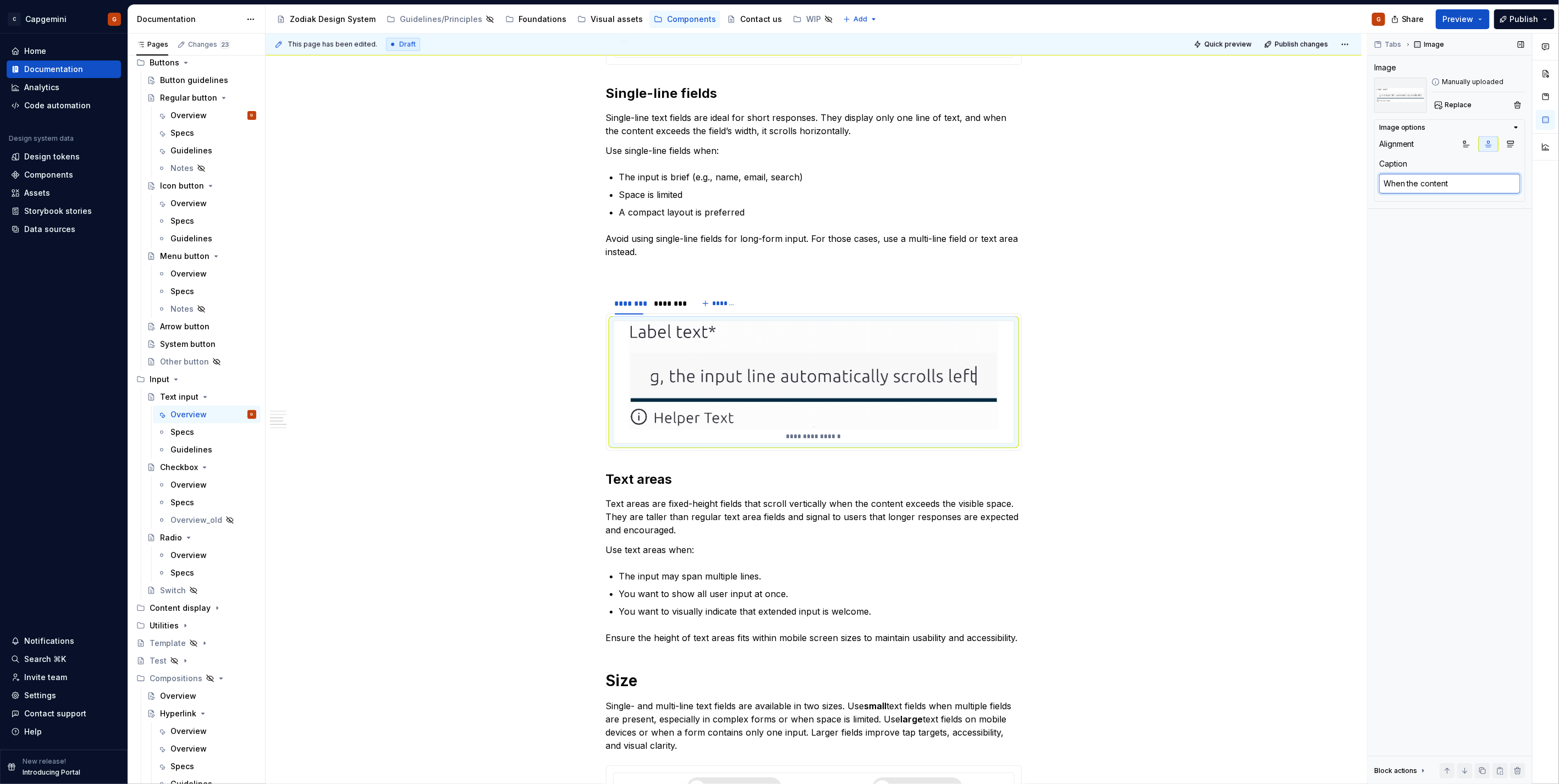
type textarea "*"
type textarea "When the content"
type textarea "*"
type textarea "When the content e"
type textarea "*"
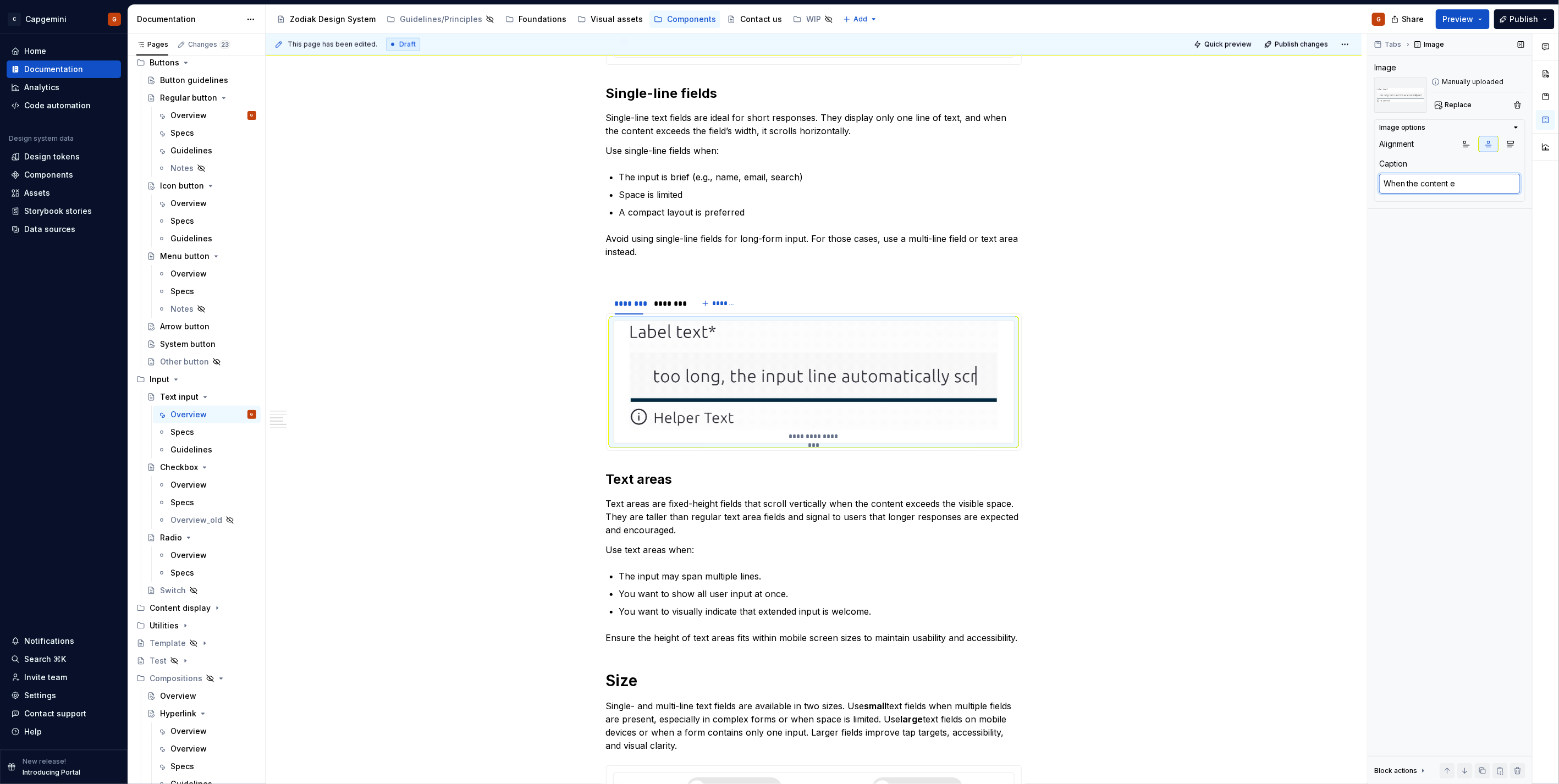
type textarea "When the content ex"
type textarea "*"
type textarea "When the content exc"
type textarea "*"
type textarea "When the content exce"
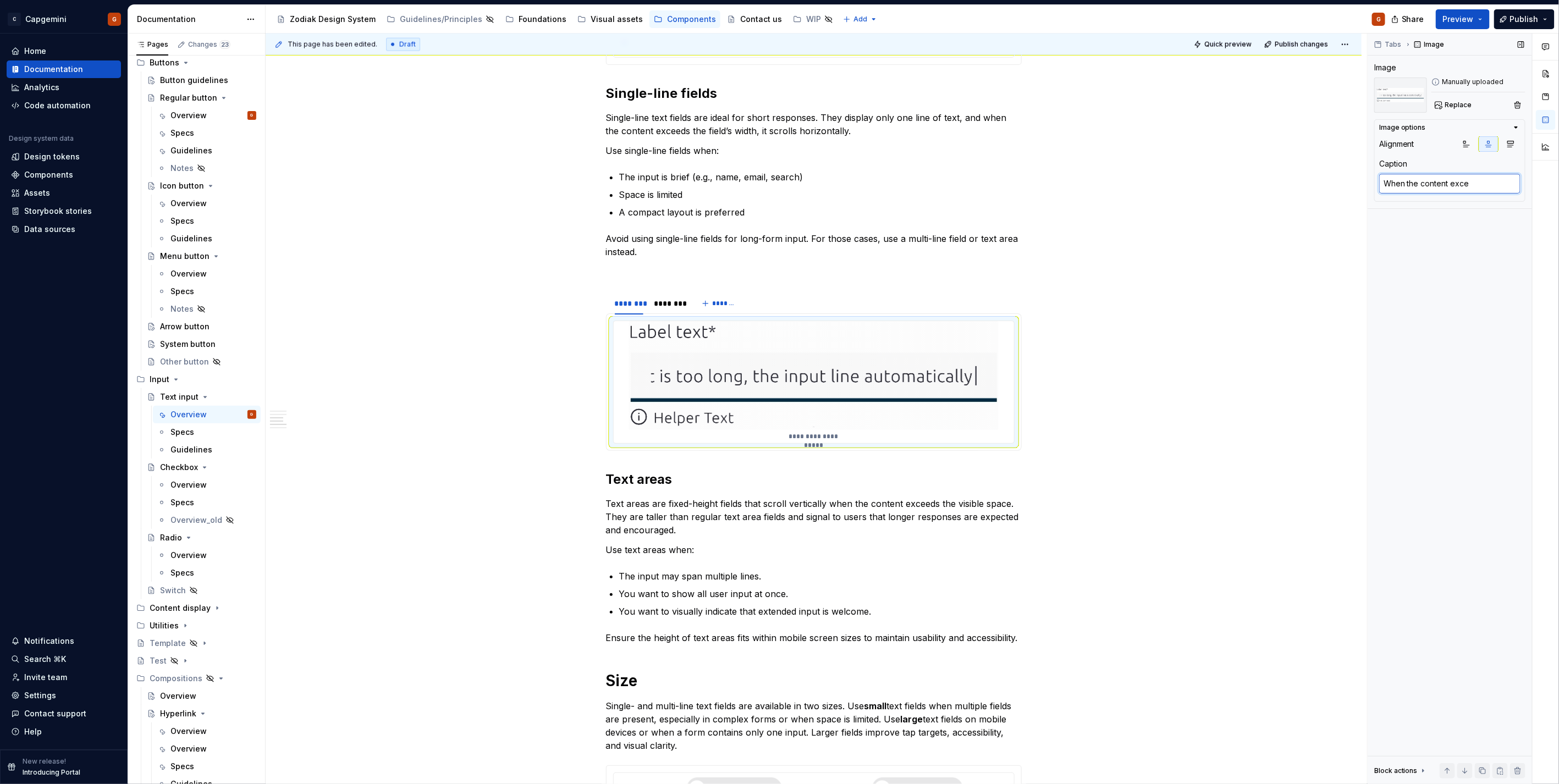
type textarea "*"
type textarea "When the content excee"
type textarea "*"
type textarea "When the content exceed"
type textarea "*"
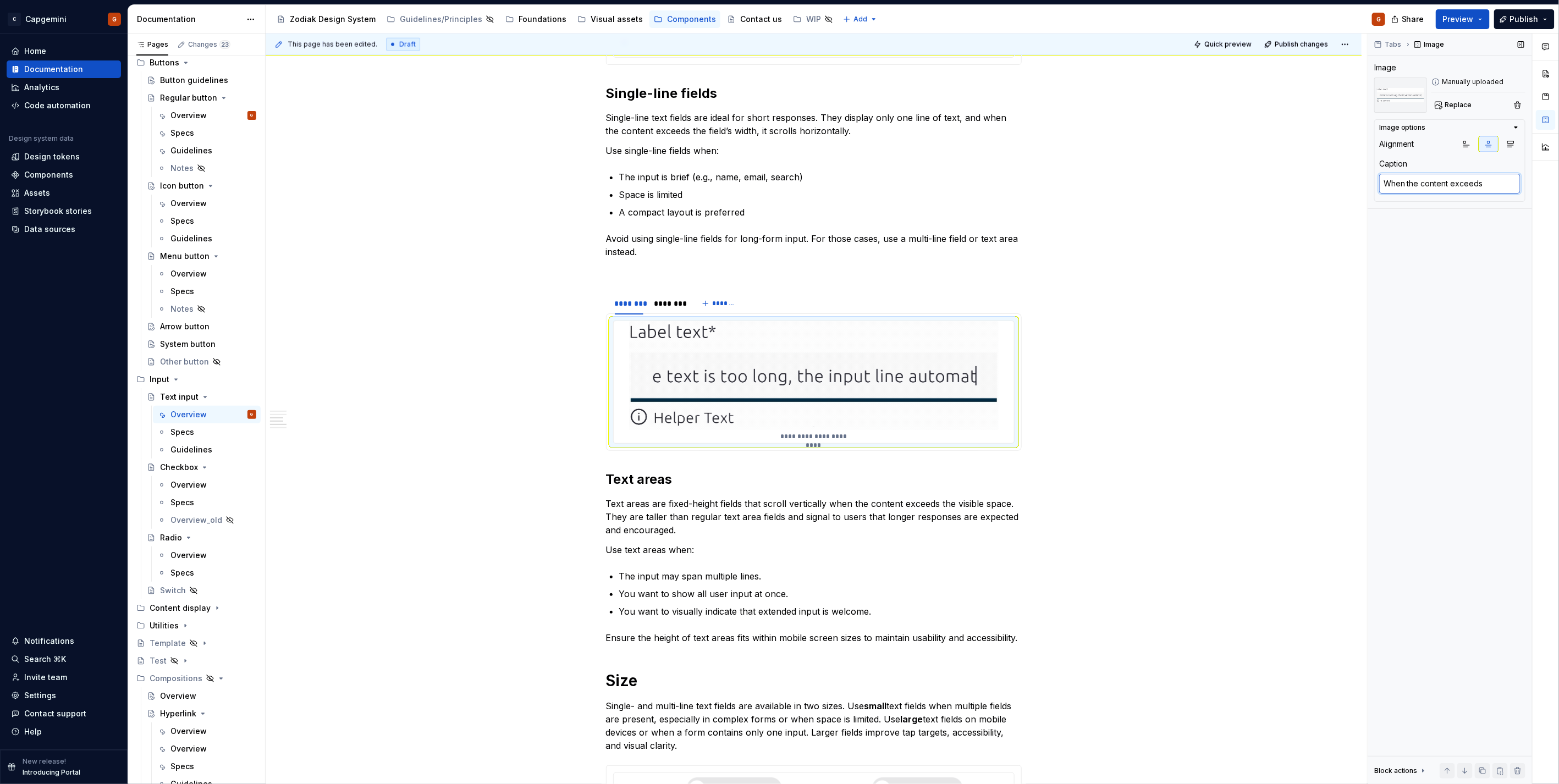
type textarea "When the content exceeds"
type textarea "*"
type textarea "When the content exceeds t"
type textarea "*"
type textarea "When the content exceeds th"
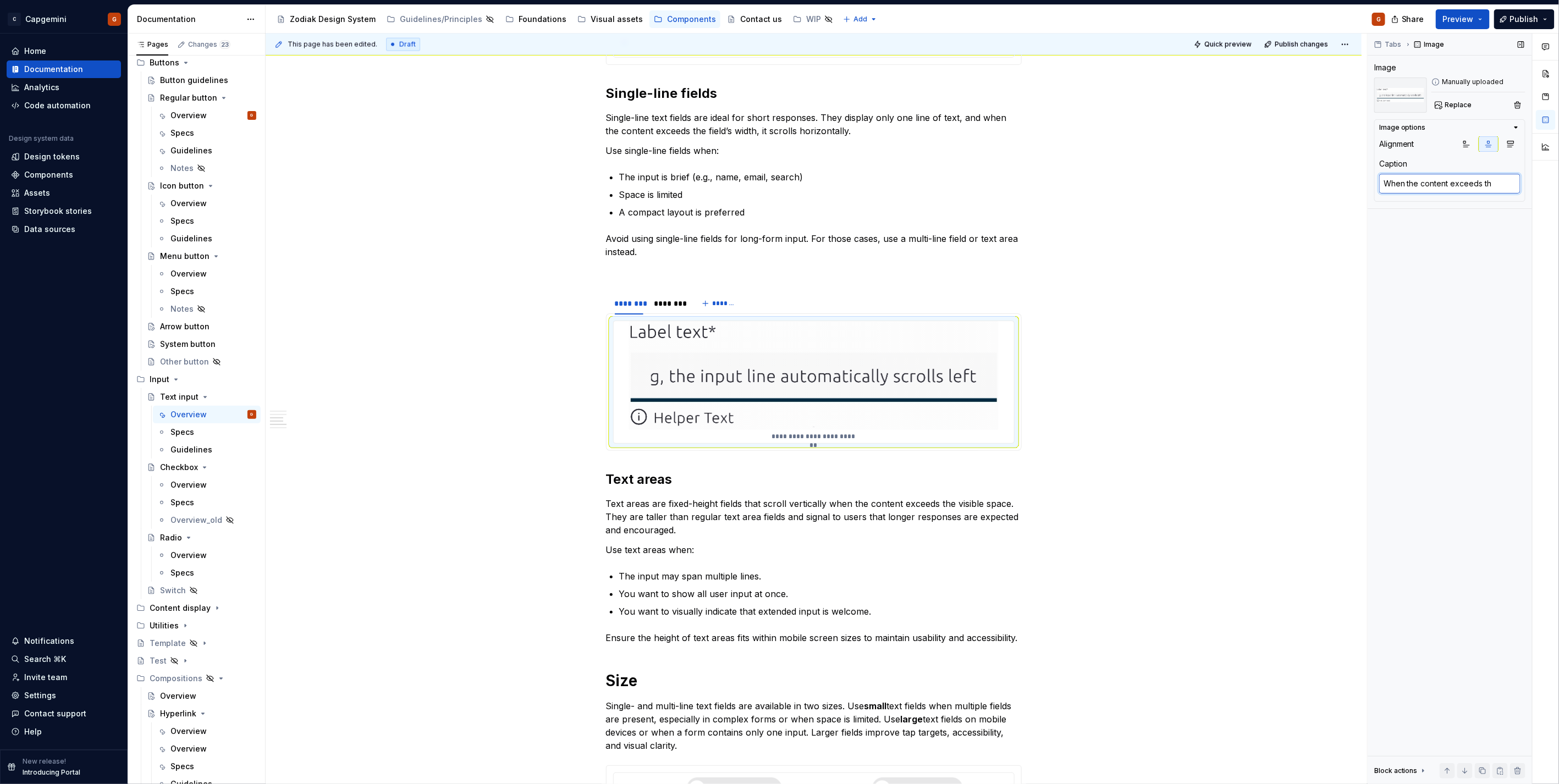
type textarea "*"
type textarea "When the content exceeds the"
type textarea "*"
type textarea "When the content exceeds the f"
type textarea "*"
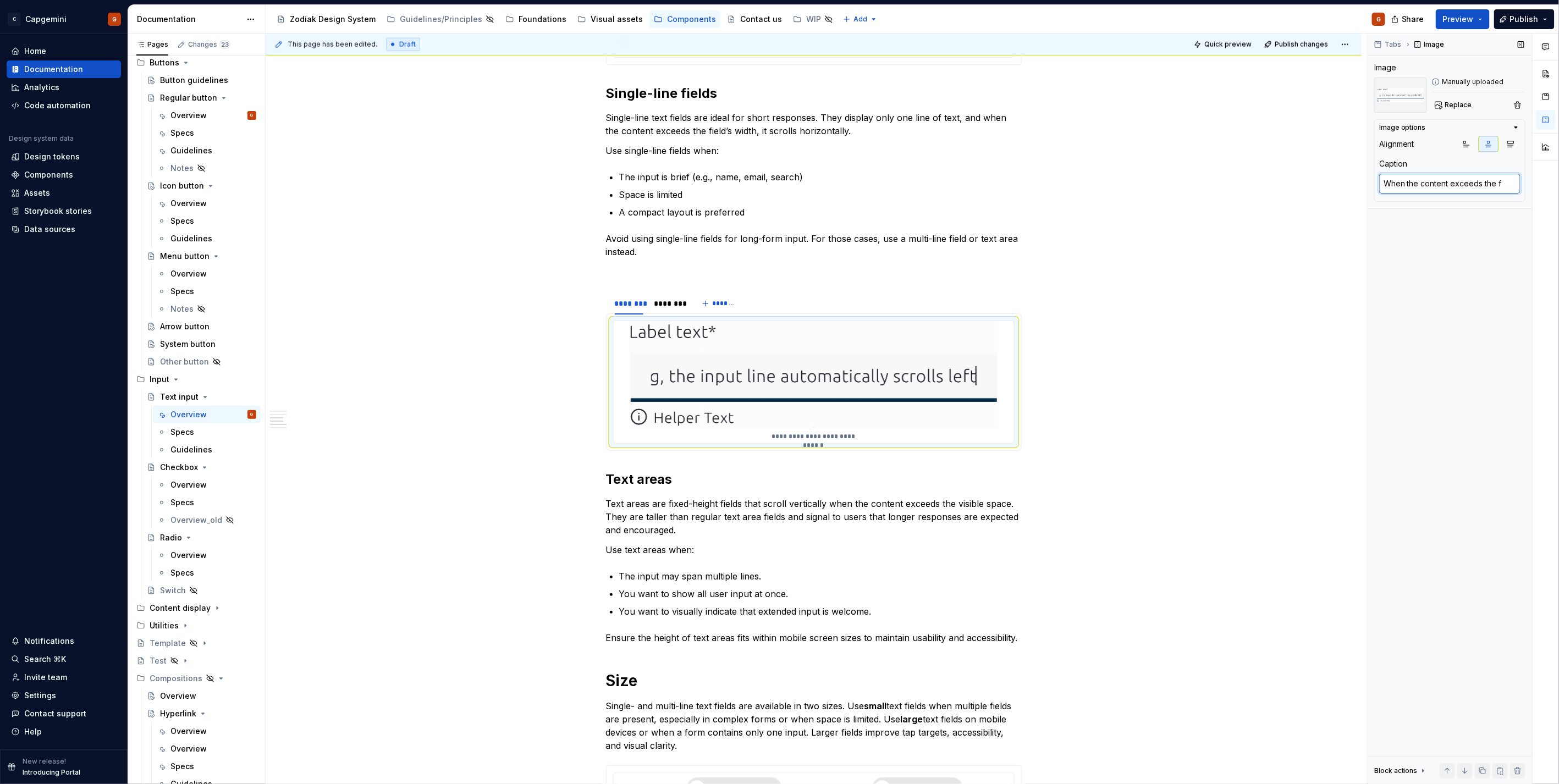
type textarea "When the content exceeds the fi"
type textarea "*"
type textarea "When the content exceeds the fie"
type textarea "*"
type textarea "When the content exceeds the field"
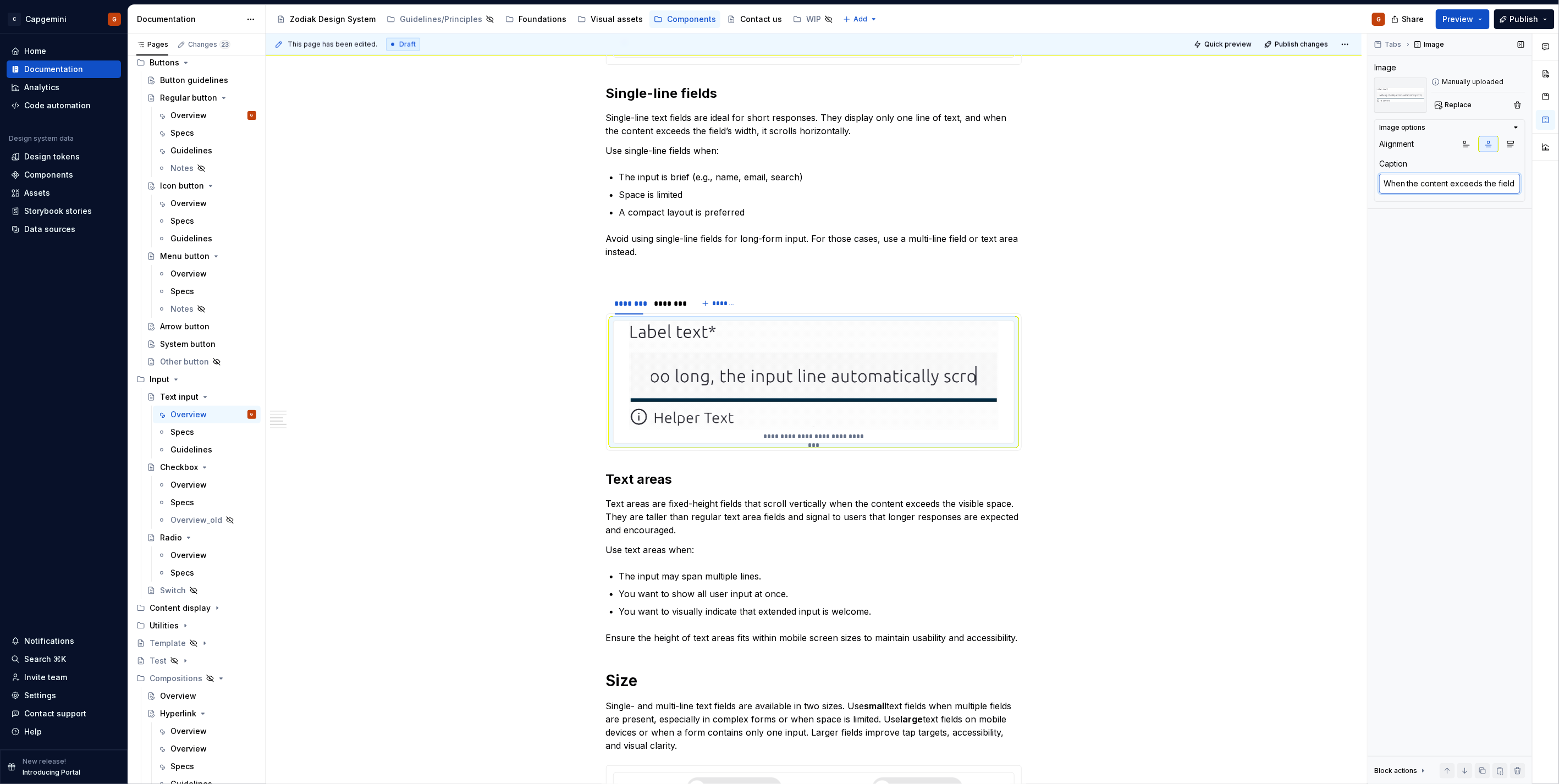
type textarea "*"
type textarea "When the content exceeds the field'"
type textarea "*"
type textarea "When the content exceeds the field's"
type textarea "*"
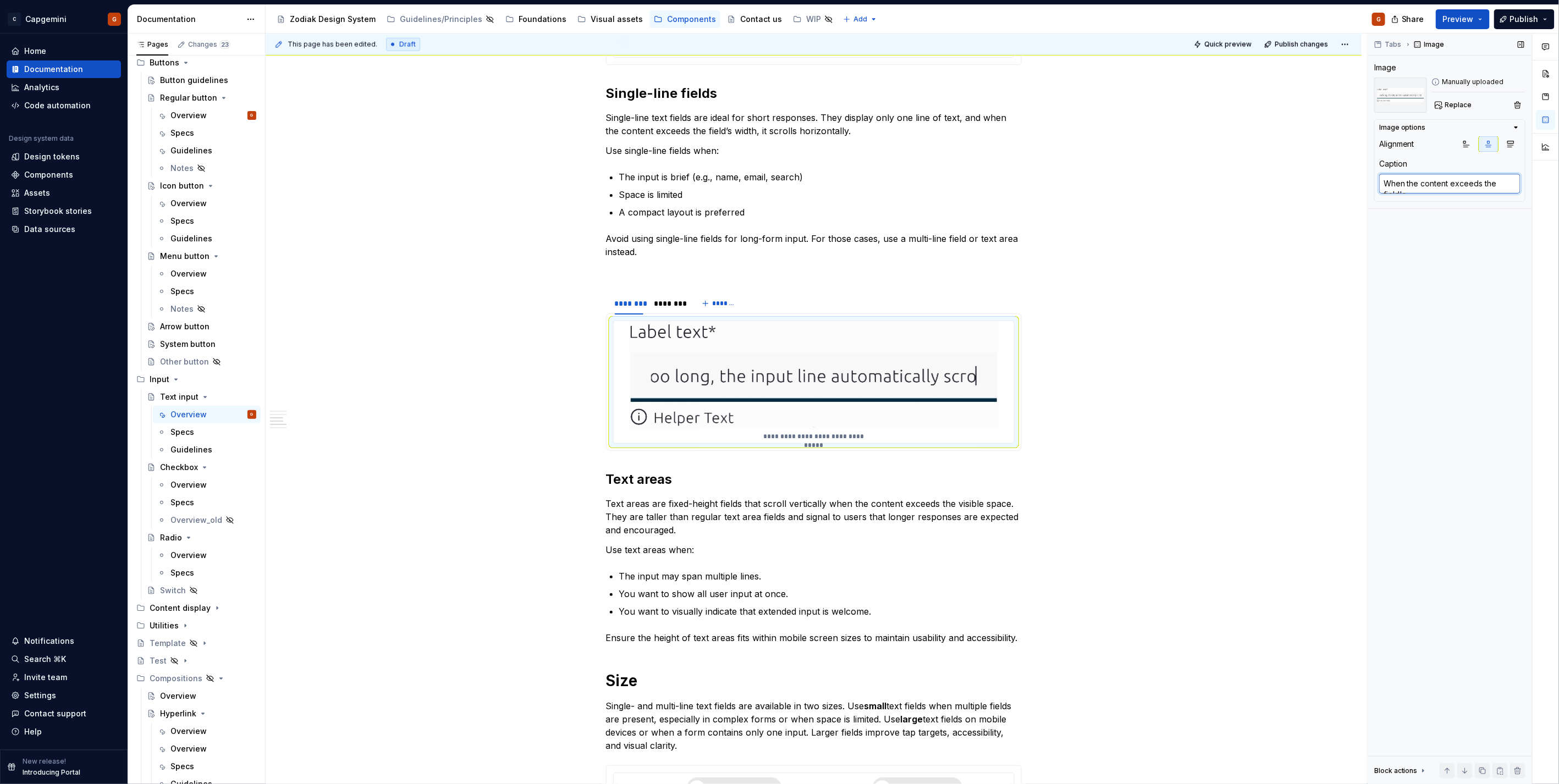
type textarea "When the content exceeds the field's"
type textarea "*"
type textarea "When the content exceeds the field's w"
type textarea "*"
type textarea "When the content exceeds the field's wi"
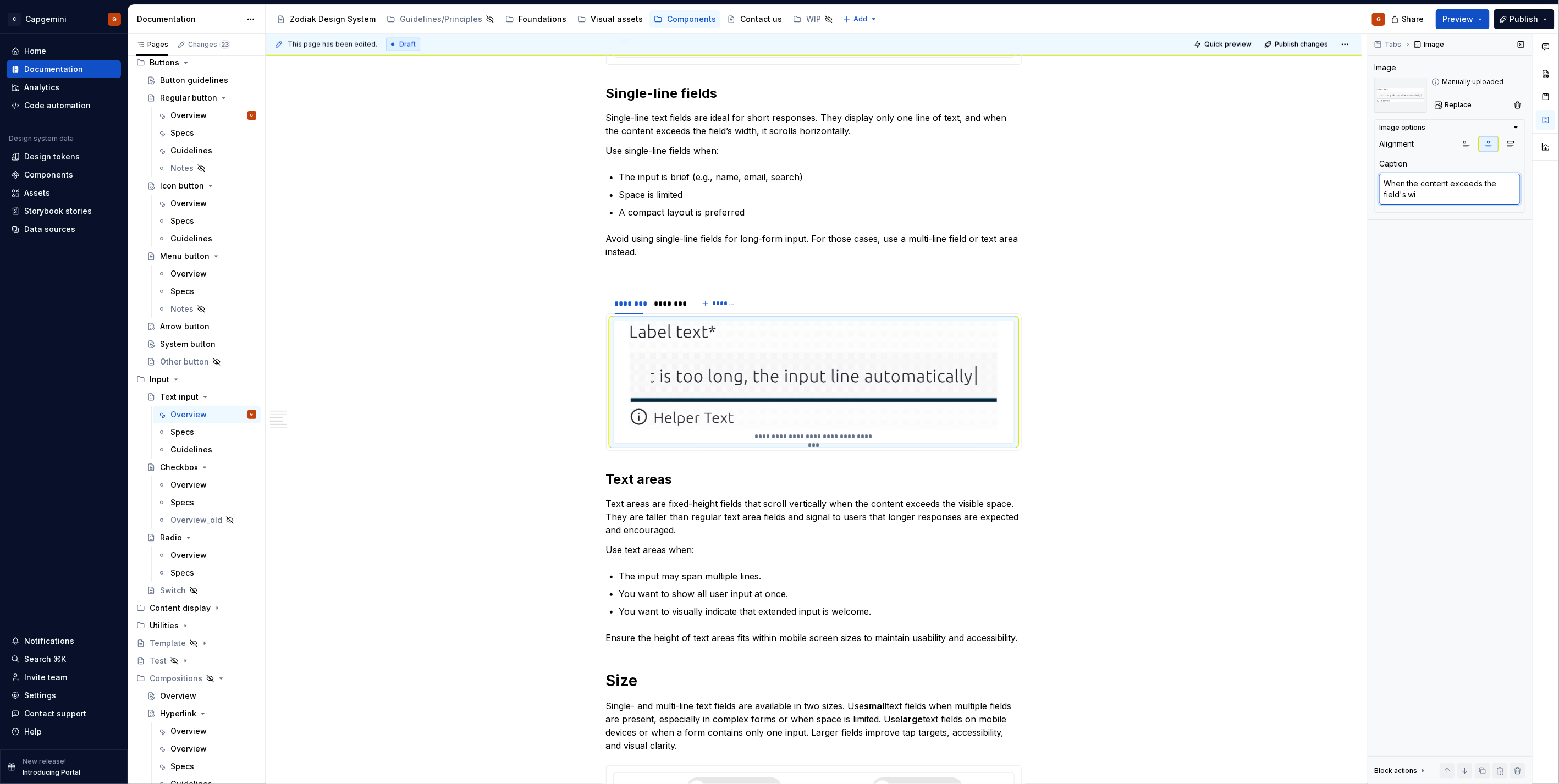
type textarea "*"
type textarea "When the content exceeds the field's wid"
type textarea "*"
type textarea "When the content exceeds the field's widt"
type textarea "*"
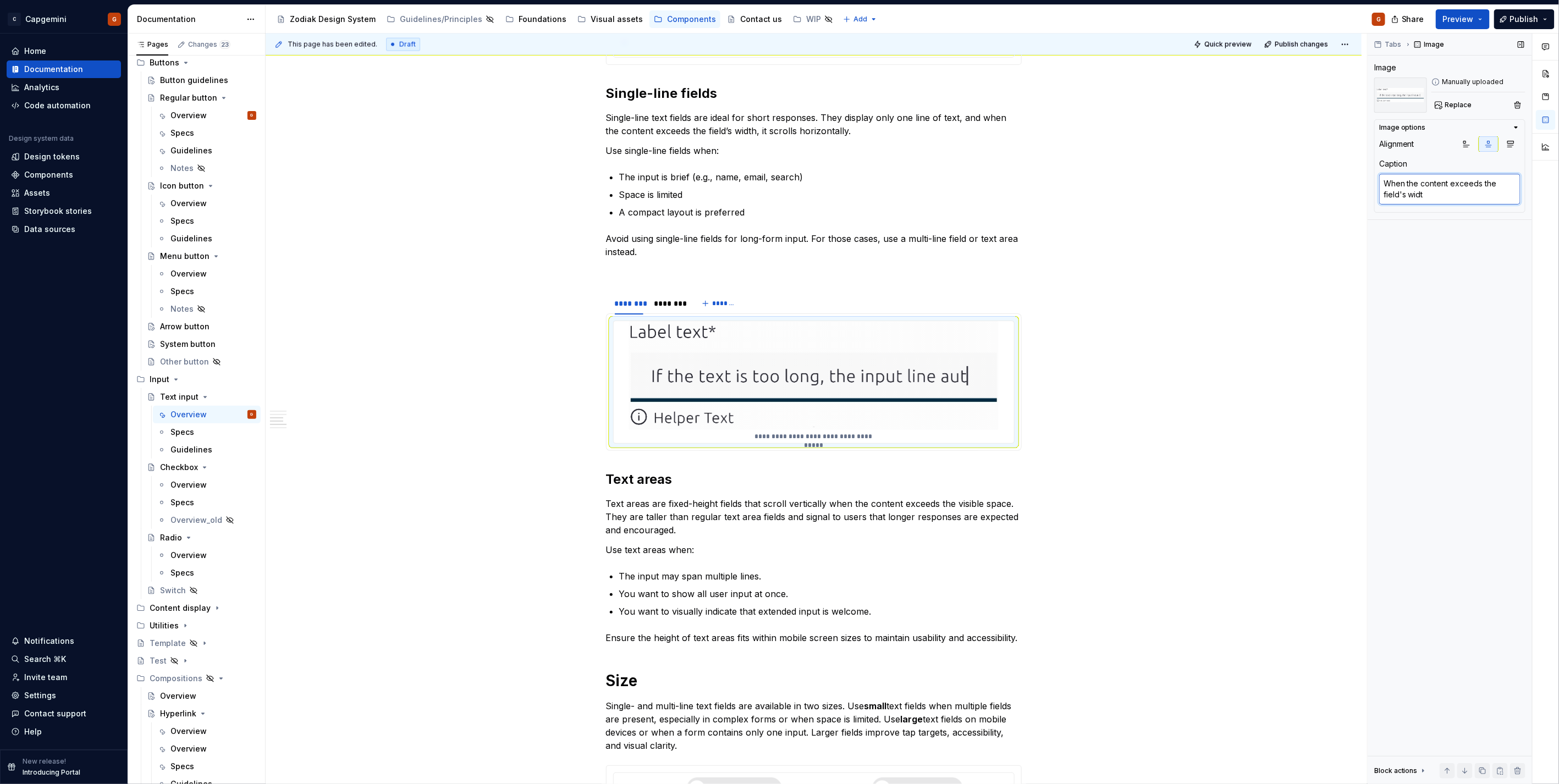
type textarea "When the content exceeds the field's width"
type textarea "*"
type textarea "When the content exceeds the field's width,"
type textarea "*"
type textarea "When the content exceeds the field's width, i"
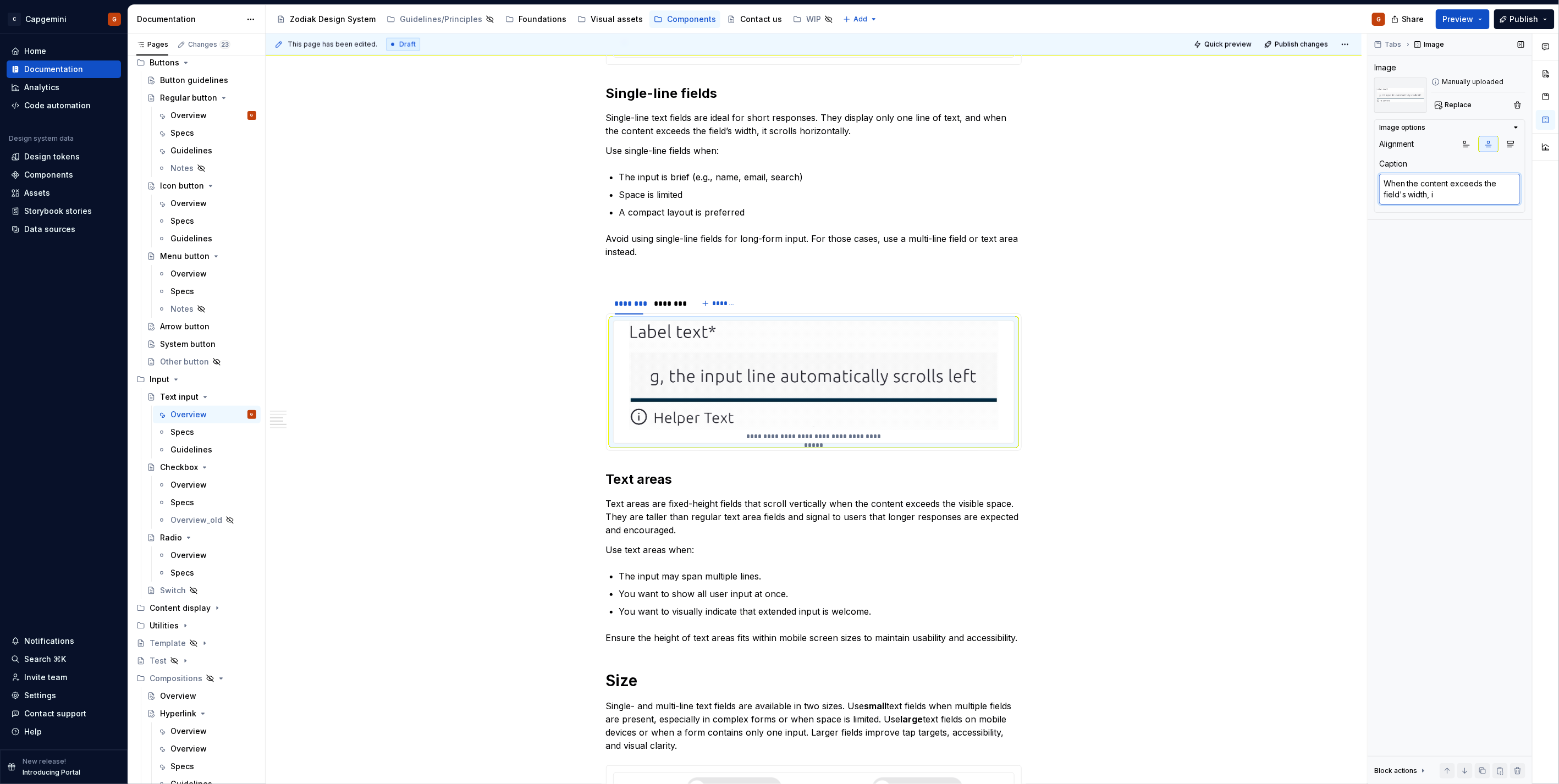
type textarea "*"
type textarea "When the content exceeds the field's width, it"
type textarea "*"
type textarea "When the content exceeds the field's width, it"
type textarea "*"
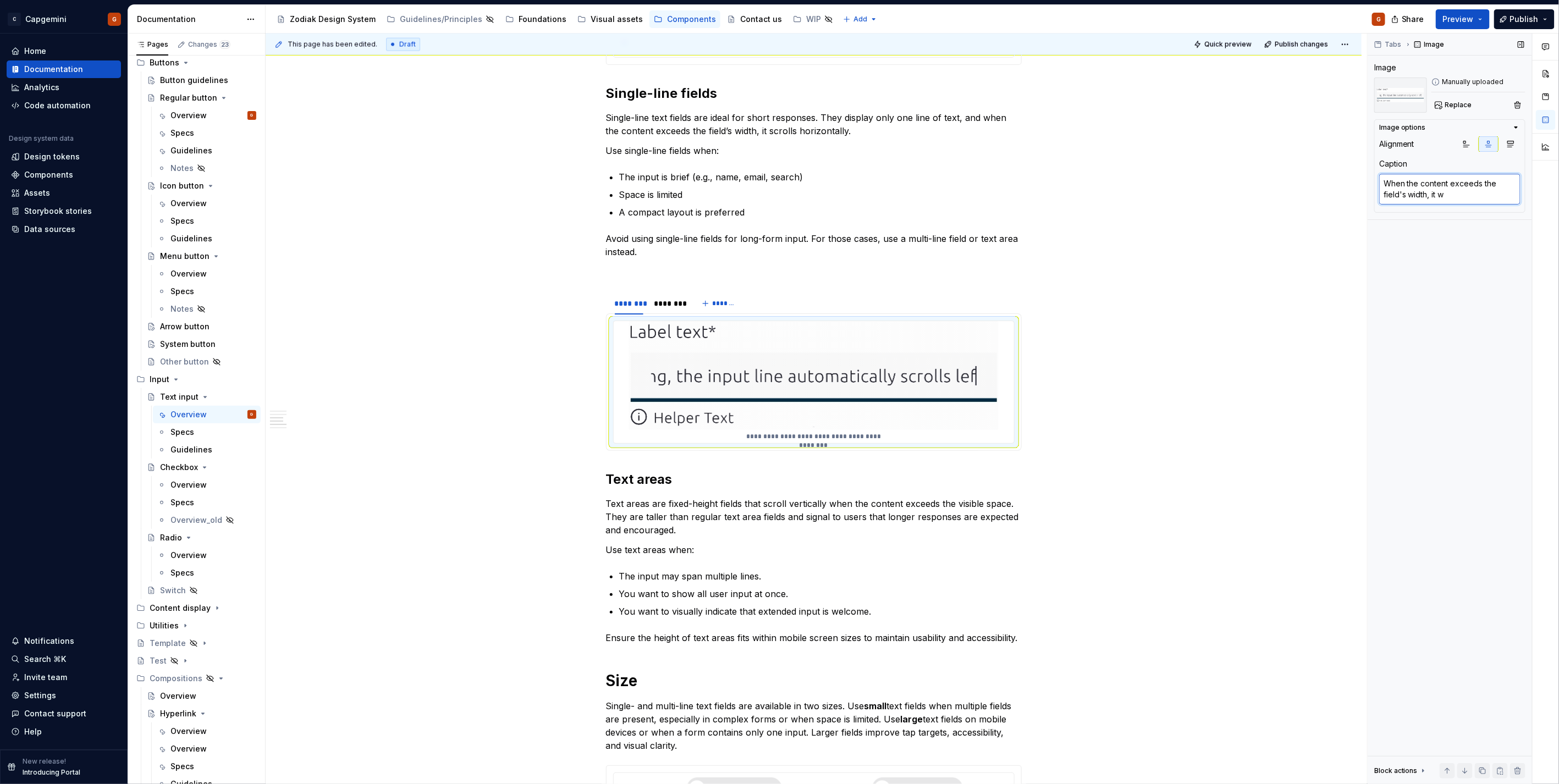
type textarea "When the content exceeds the field's width, it wi"
type textarea "*"
type textarea "When the content exceeds the field's width, it will"
type textarea "*"
type textarea "When the content exceeds the field's width, it will"
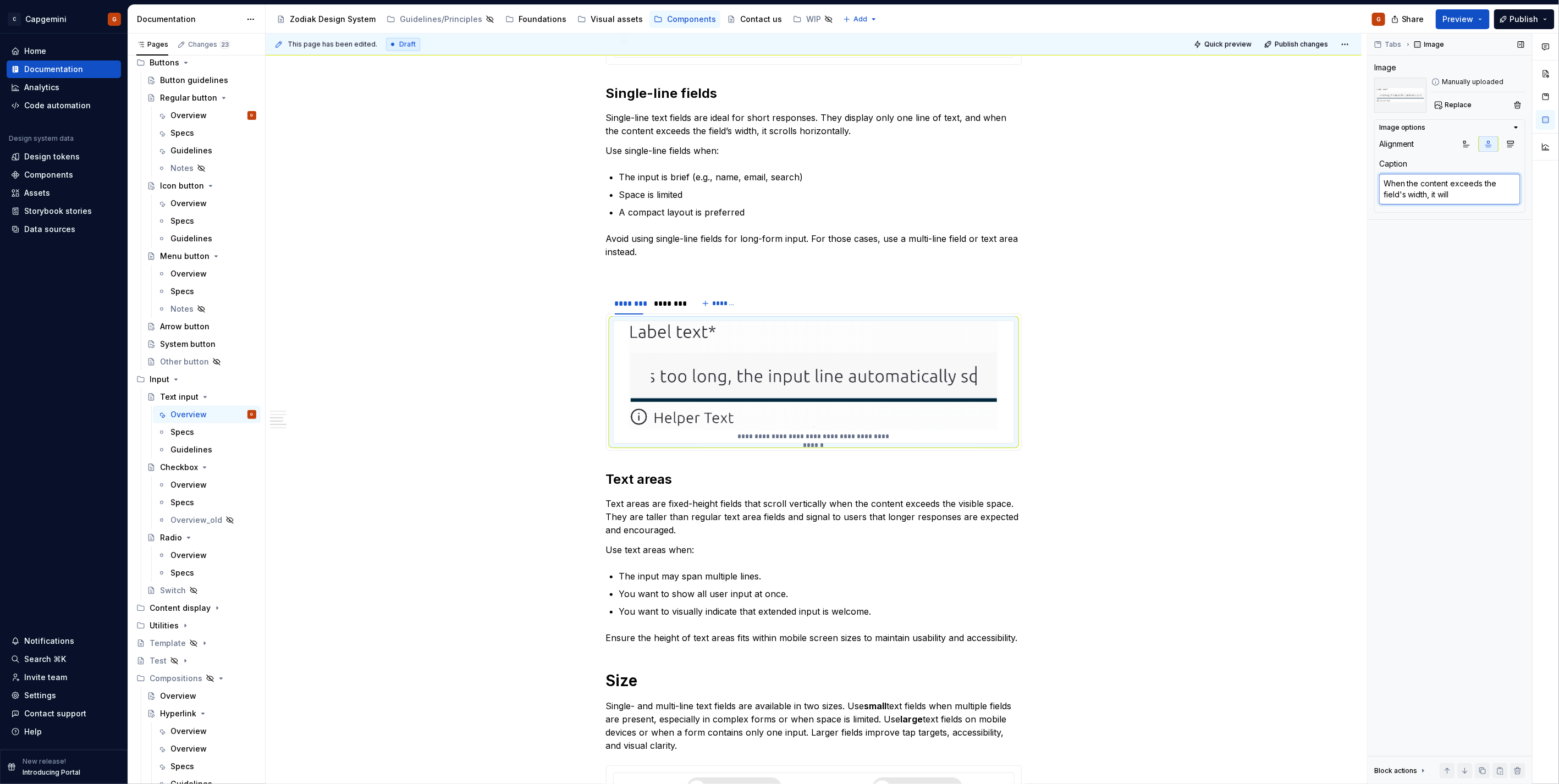
type textarea "*"
type textarea "When the content exceeds the field's width, it will sc"
type textarea "*"
type textarea "When the content exceeds the field's width, it will scr"
type textarea "*"
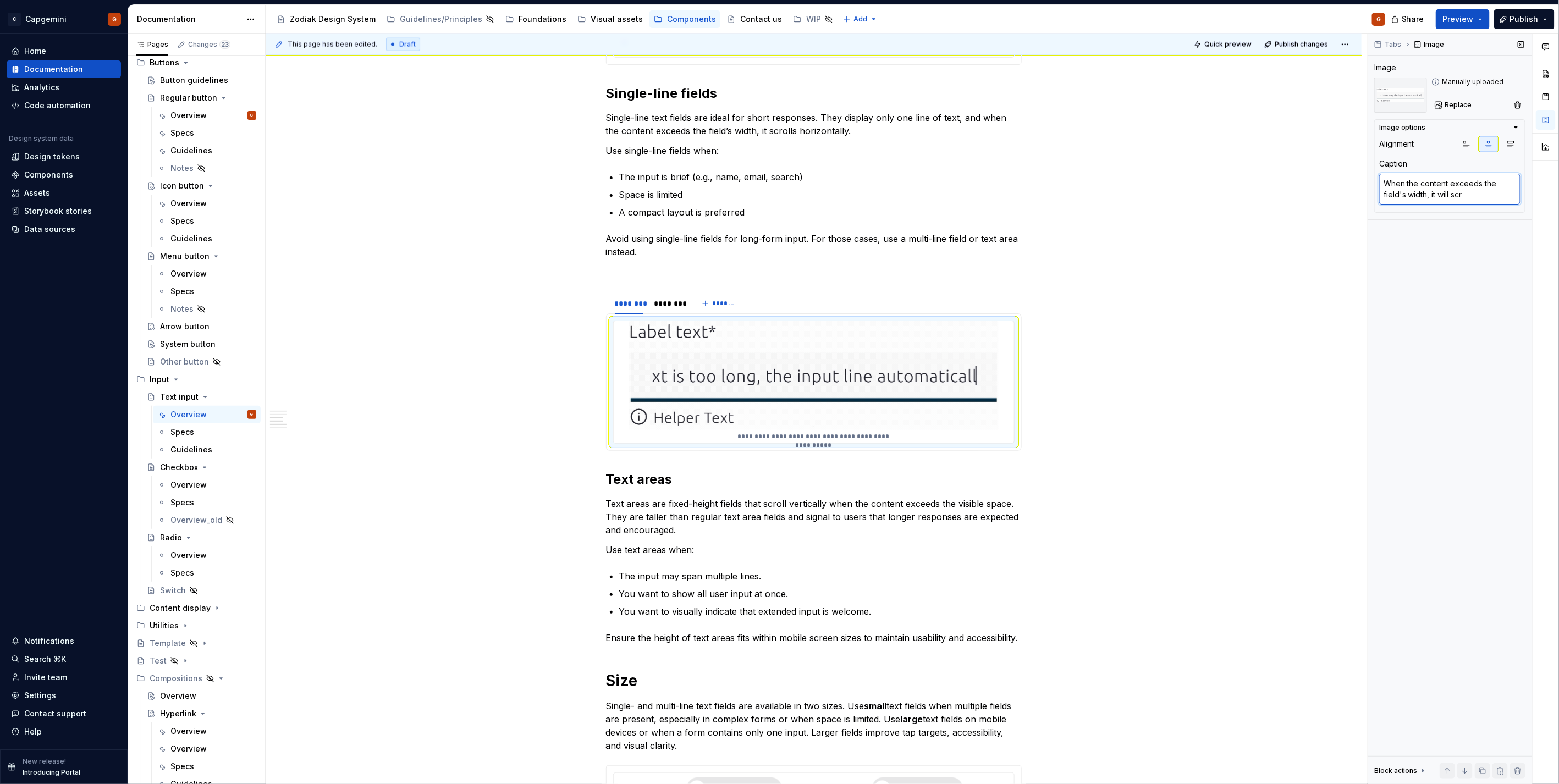
type textarea "When the content exceeds the field's width, it will scro"
type textarea "*"
type textarea "When the content exceeds the field's width, it will scrol"
type textarea "*"
type textarea "When the content exceeds the field's width, it will scroll"
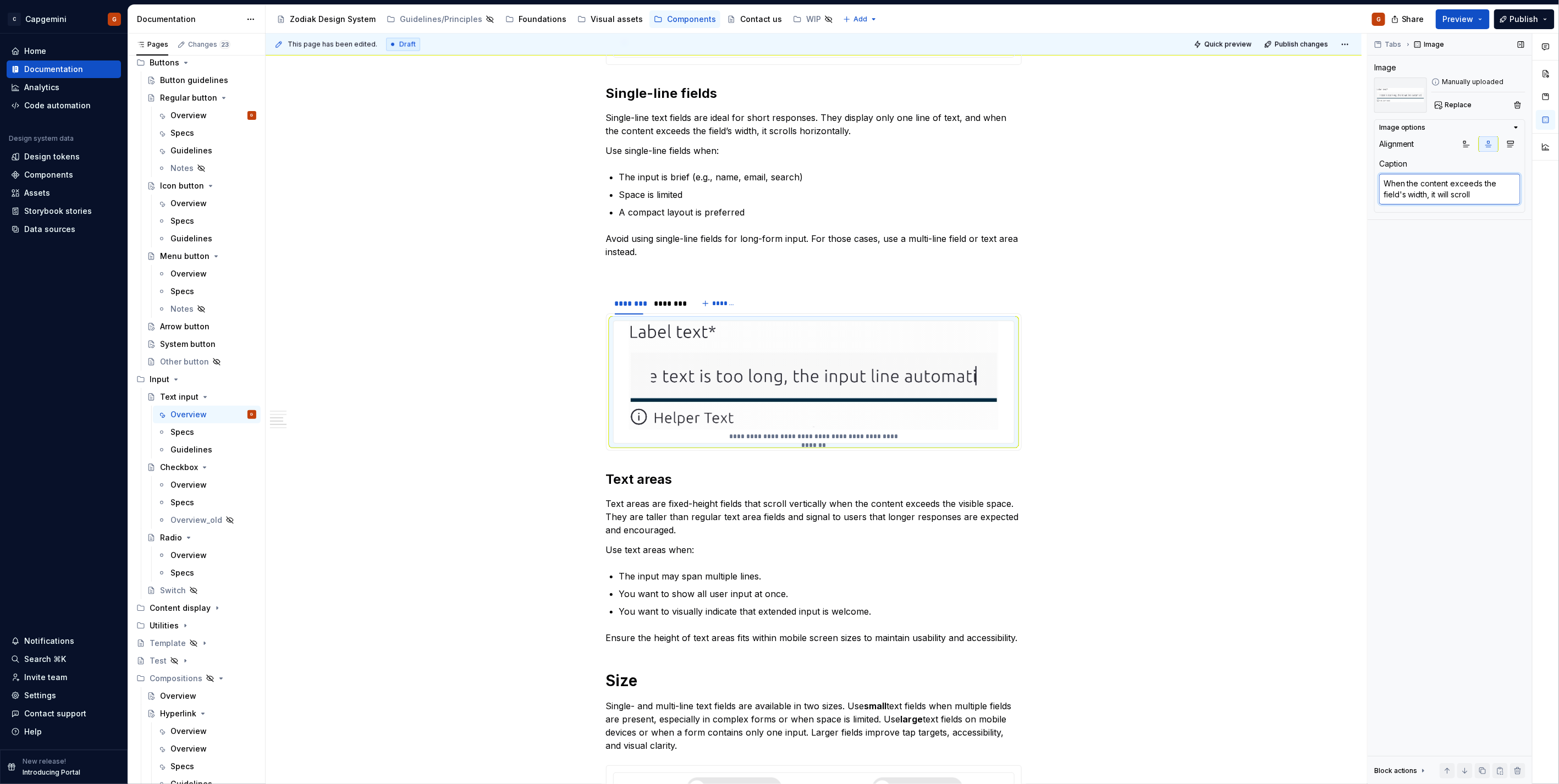
type textarea "*"
type textarea "When the content exceeds the field's width, it will scroll"
type textarea "*"
type textarea "When the content exceeds the field's width, it will scroll h"
type textarea "*"
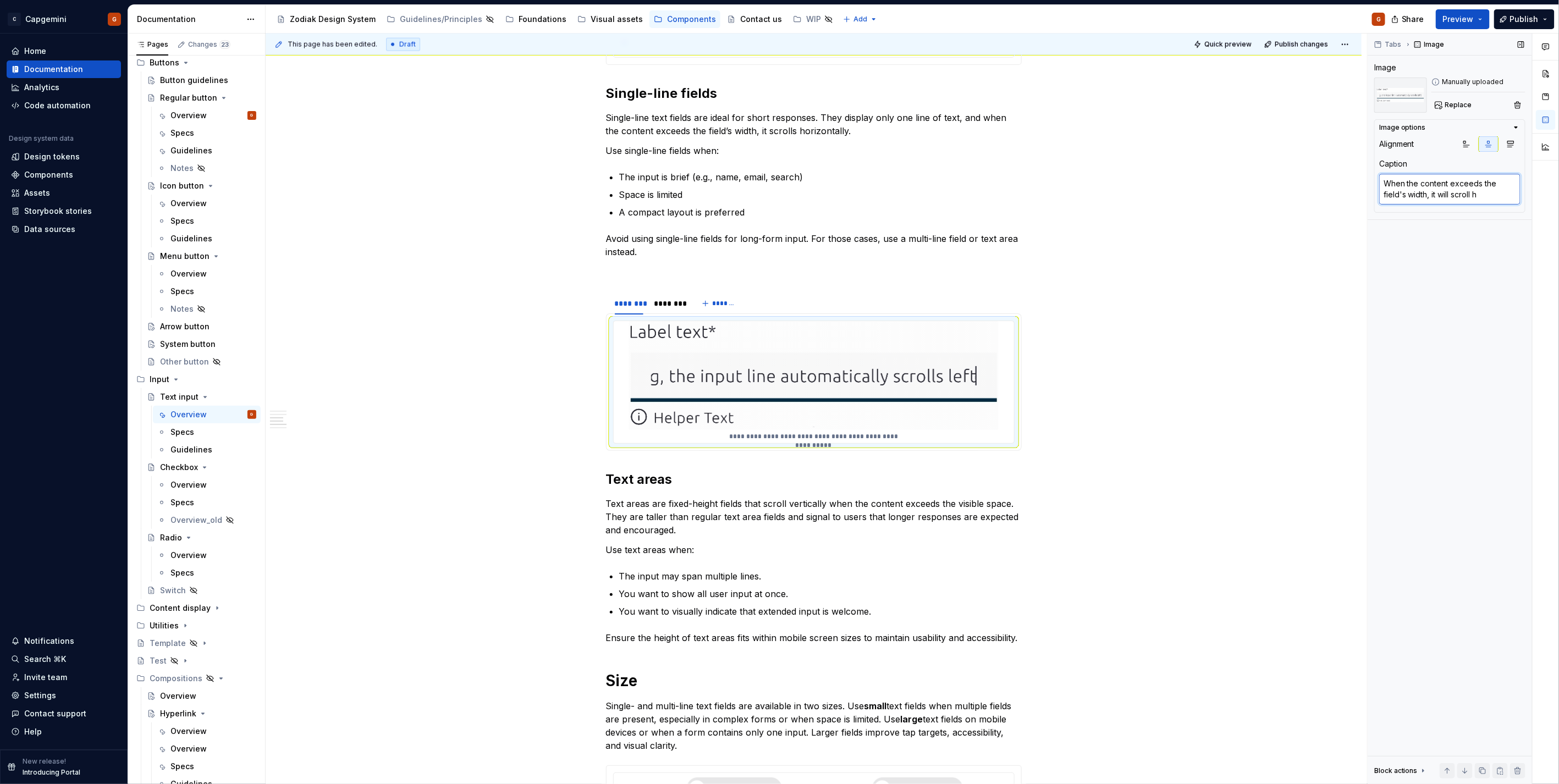
type textarea "When the content exceeds the field's width, it will scroll hr"
type textarea "*"
type textarea "When the content exceeds the field's width, it will scroll h"
type textarea "*"
type textarea "When the content exceeds the field's width, it will scroll ho"
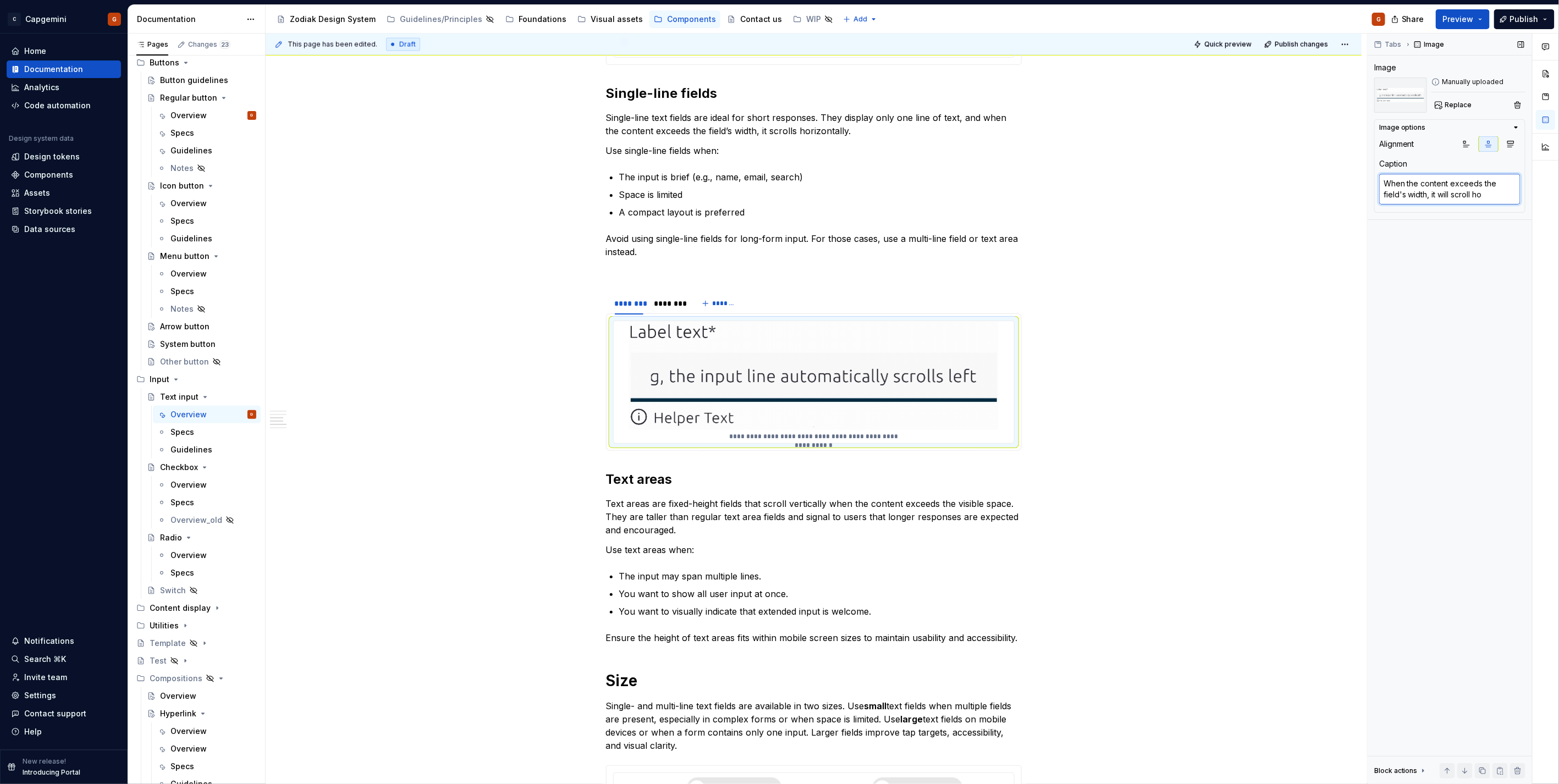
type textarea "*"
type textarea "When the content exceeds the field's width, it will scroll hor"
type textarea "*"
type textarea "When the content exceeds the field's width, it will scroll hori"
type textarea "*"
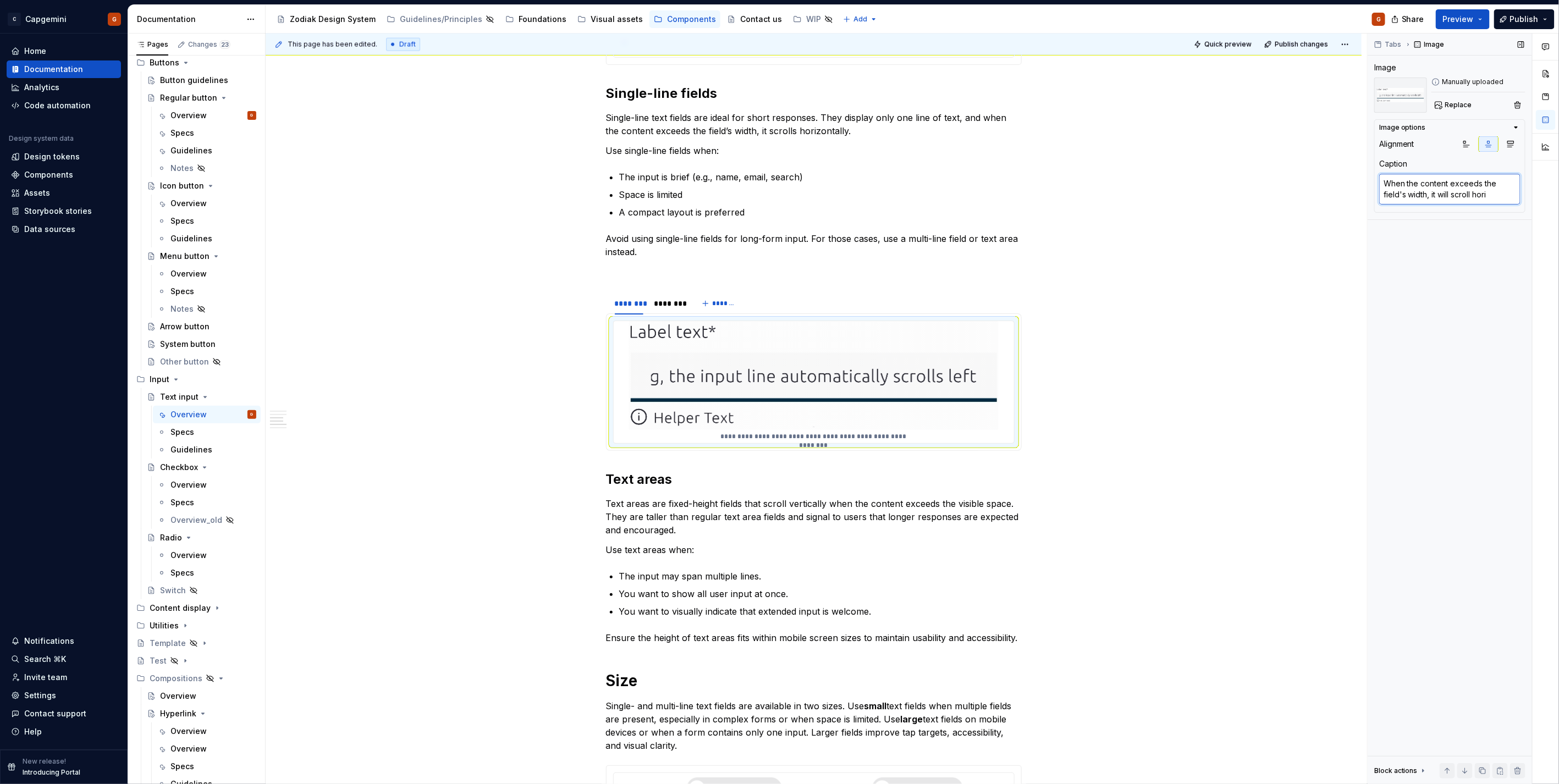
type textarea "When the content exceeds the field's width, it will scroll horix"
type textarea "*"
type textarea "When the content exceeds the field's width, it will scroll hori"
type textarea "*"
type textarea "When the content exceeds the field's width, it will scroll horiz"
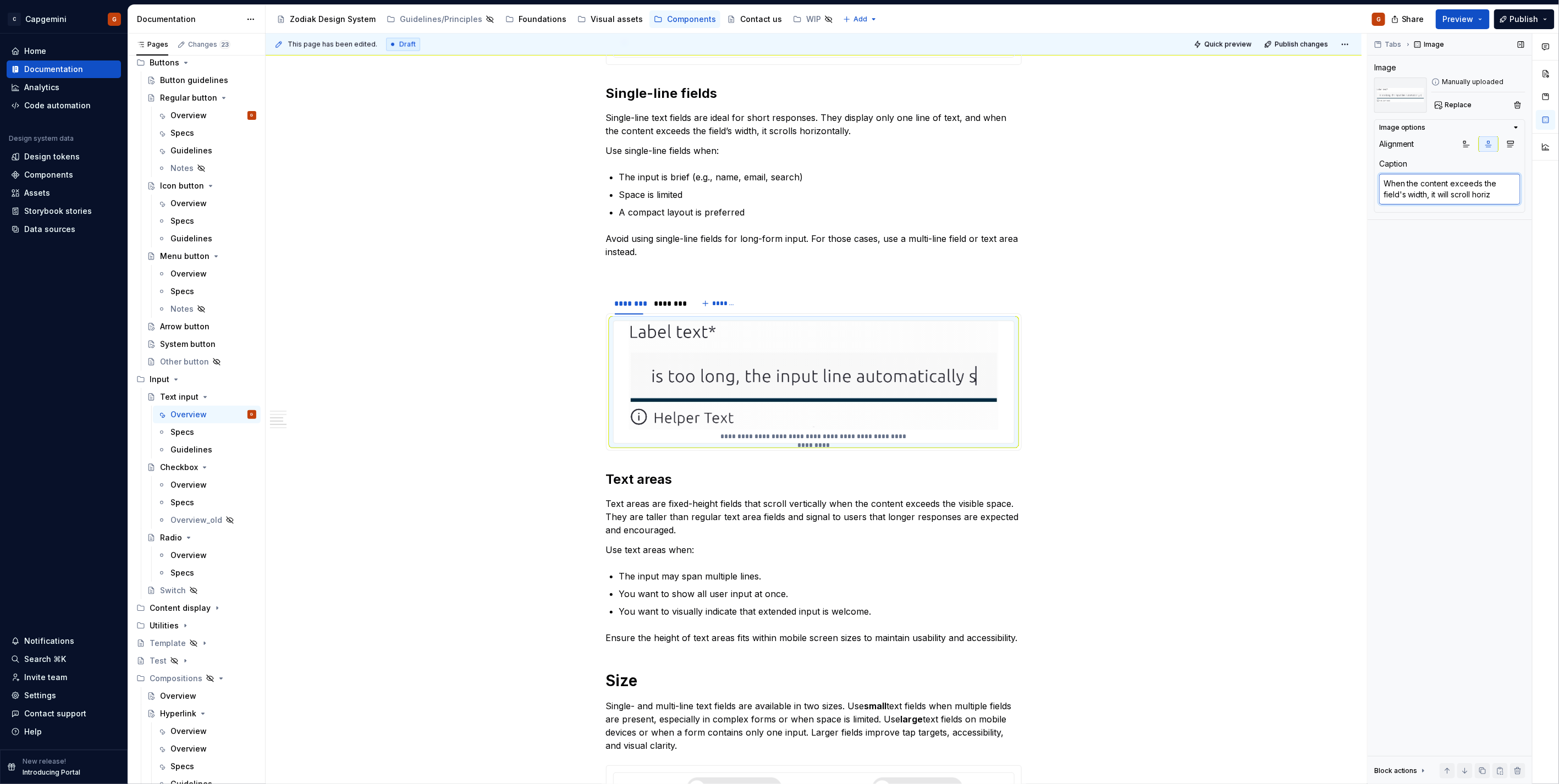
type textarea "*"
type textarea "When the content exceeds the field's width, it will scroll horizt"
type textarea "*"
type textarea "When the content exceeds the field's width, it will scroll horiz"
type textarea "*"
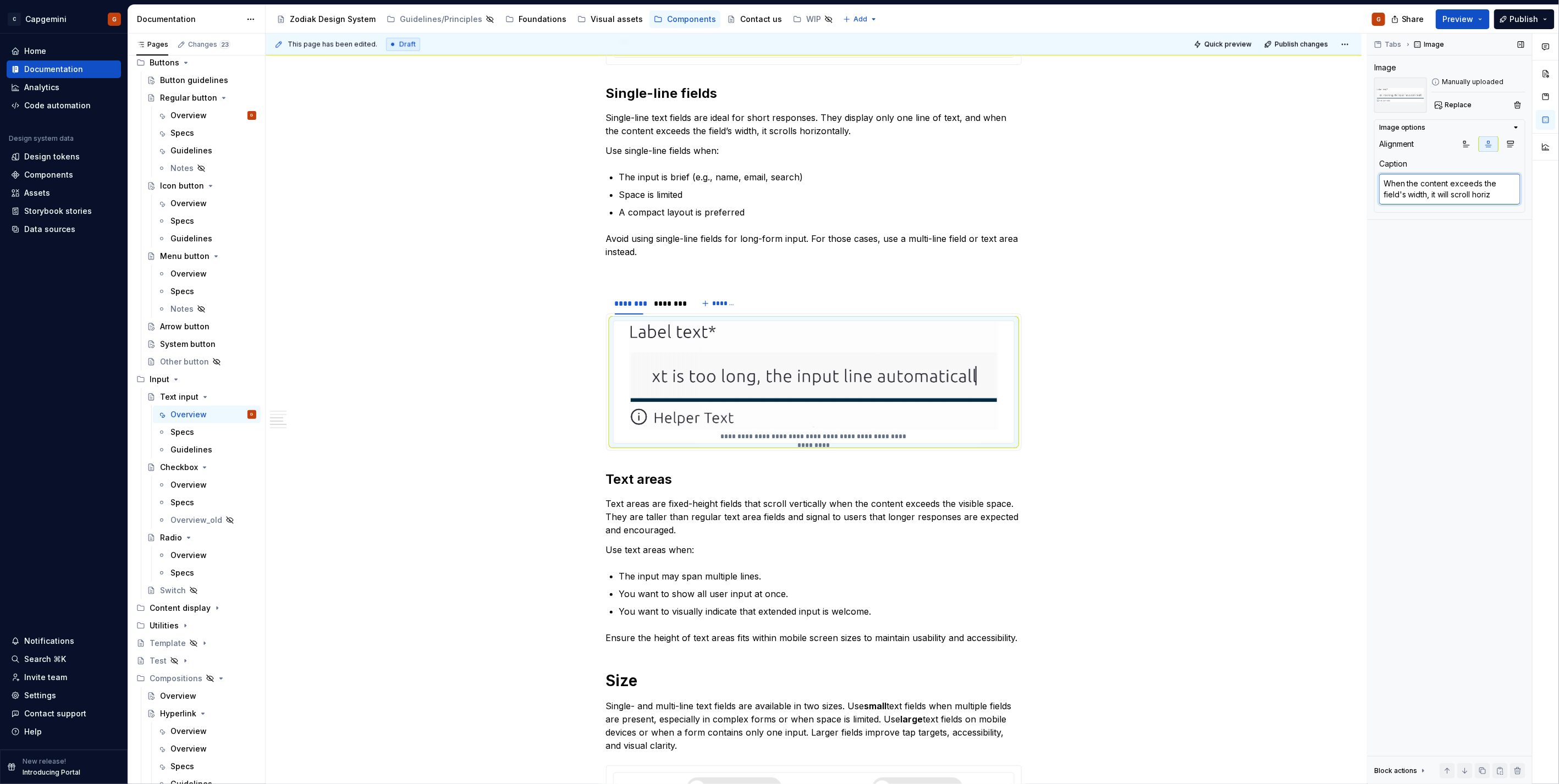
type textarea "When the content exceeds the field's width, it will scroll horizo"
type textarea "*"
type textarea "When the content exceeds the field's width, it will scroll horizon"
type textarea "*"
type textarea "When the content exceeds the field's width, it will scroll horizont"
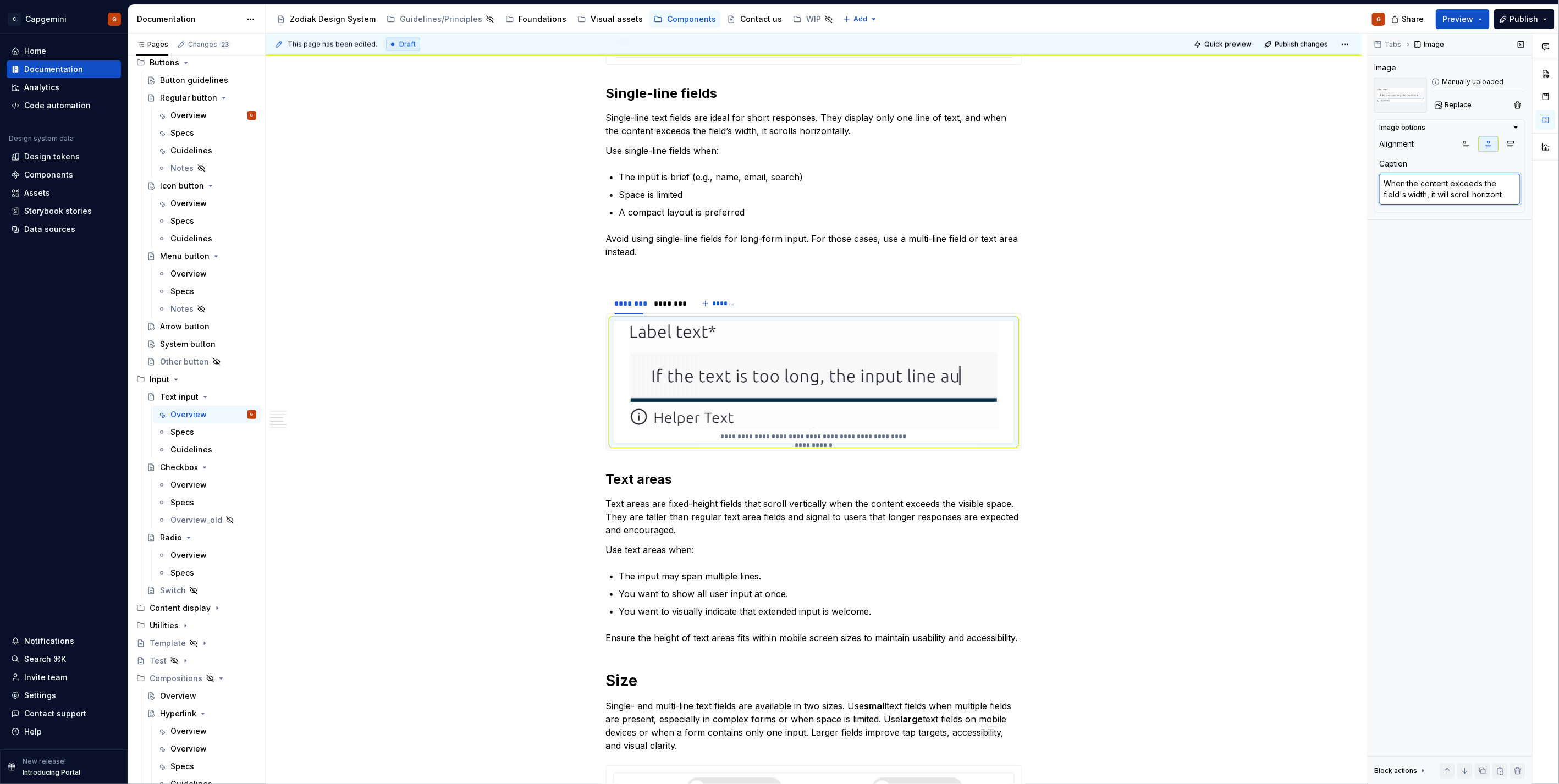
type textarea "*"
type textarea "When the content exceeds the field's width, it will scroll horizonta"
type textarea "*"
type textarea "When the content exceeds the field's width, it will scroll horizontal"
type textarea "*"
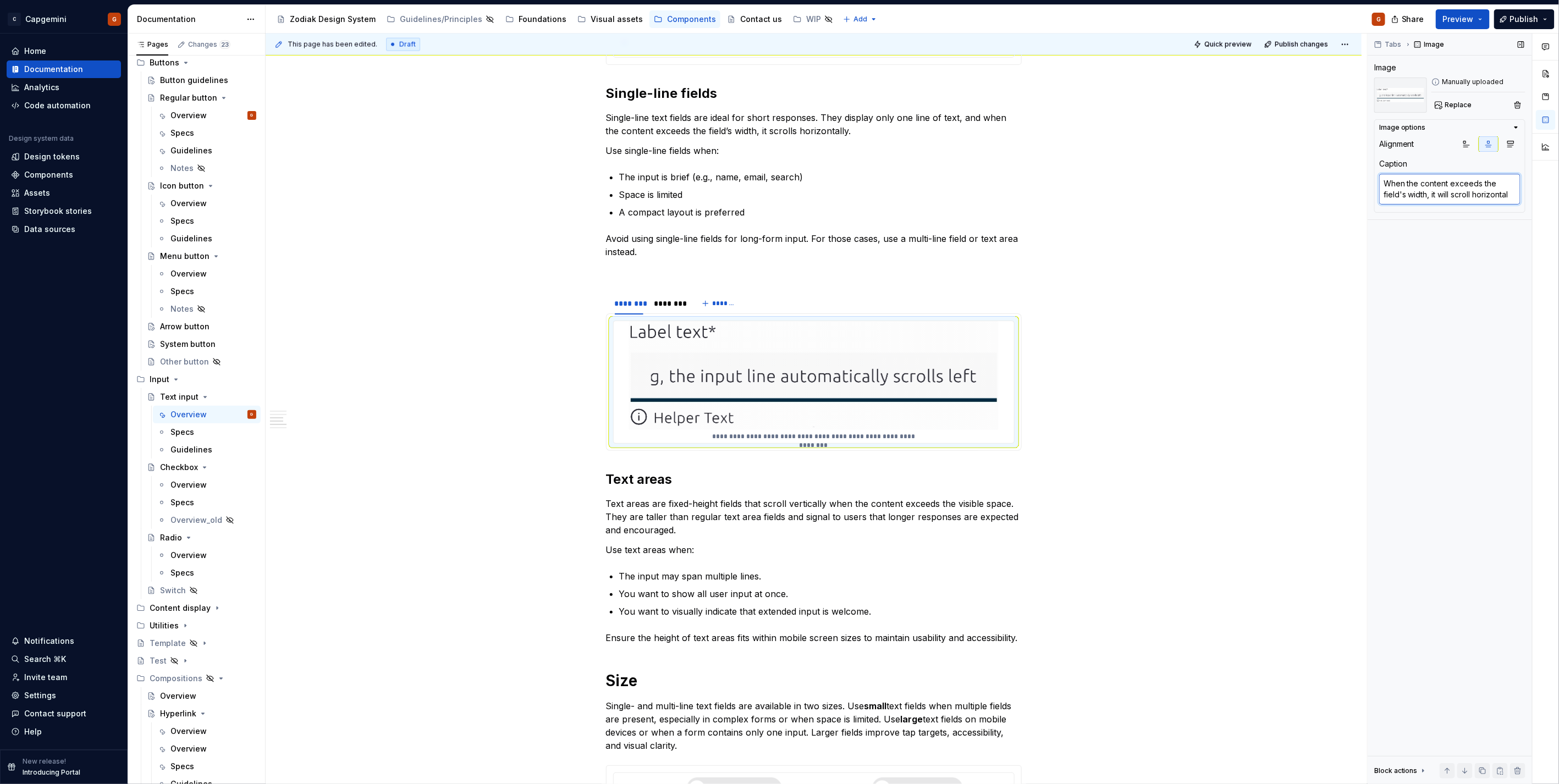
type textarea "When the content exceeds the field's width, it will scroll horizontall"
type textarea "*"
type textarea "When the content exceeds the field's width, it will scroll horizontally"
type textarea "*"
type textarea "When the content exceeds the field's width, it will scroll horizontally."
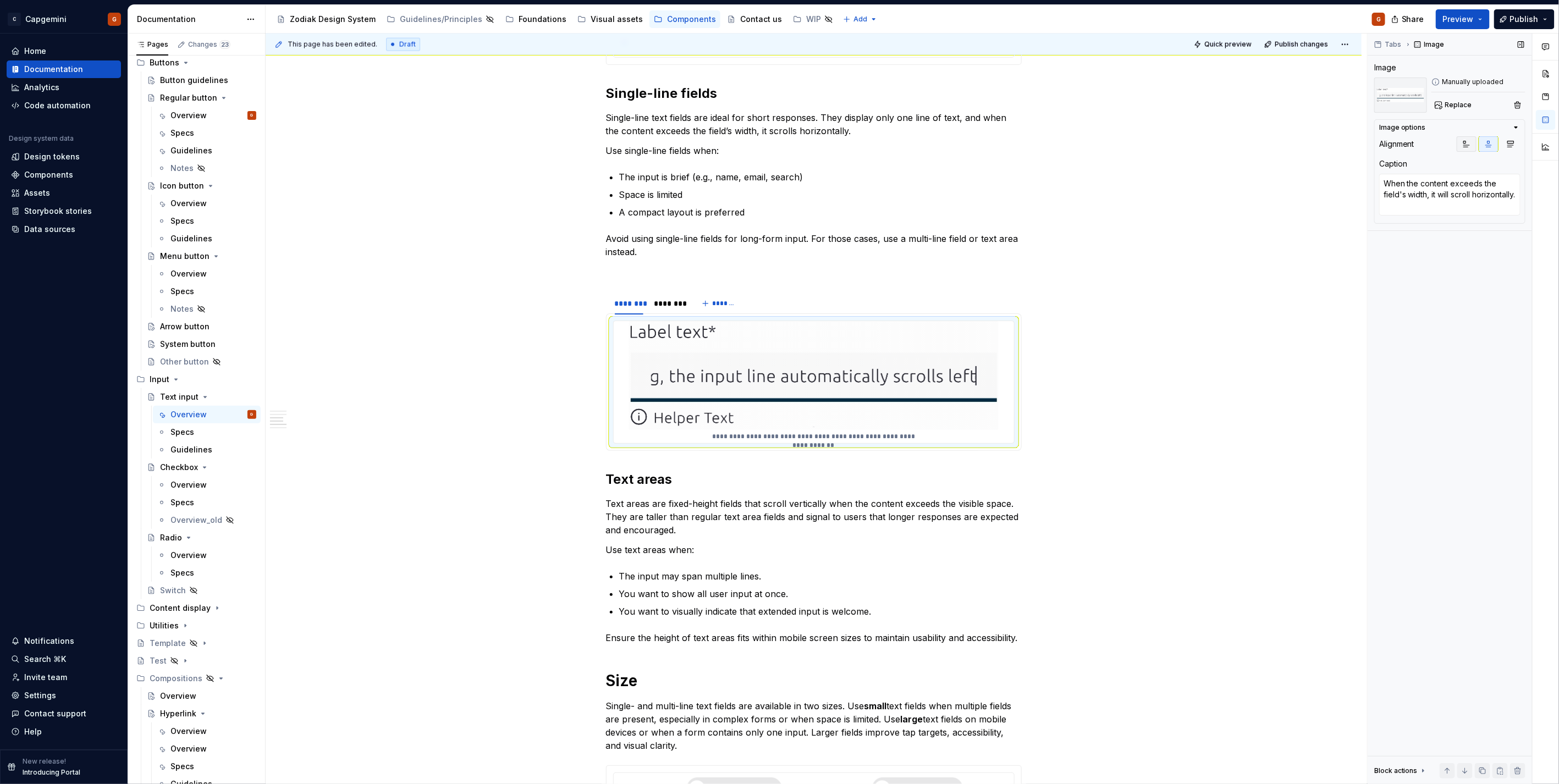
click at [1467, 144] on icon "button" at bounding box center [1466, 144] width 9 height 9
click at [1222, 47] on span "Quick preview" at bounding box center [1228, 44] width 47 height 9
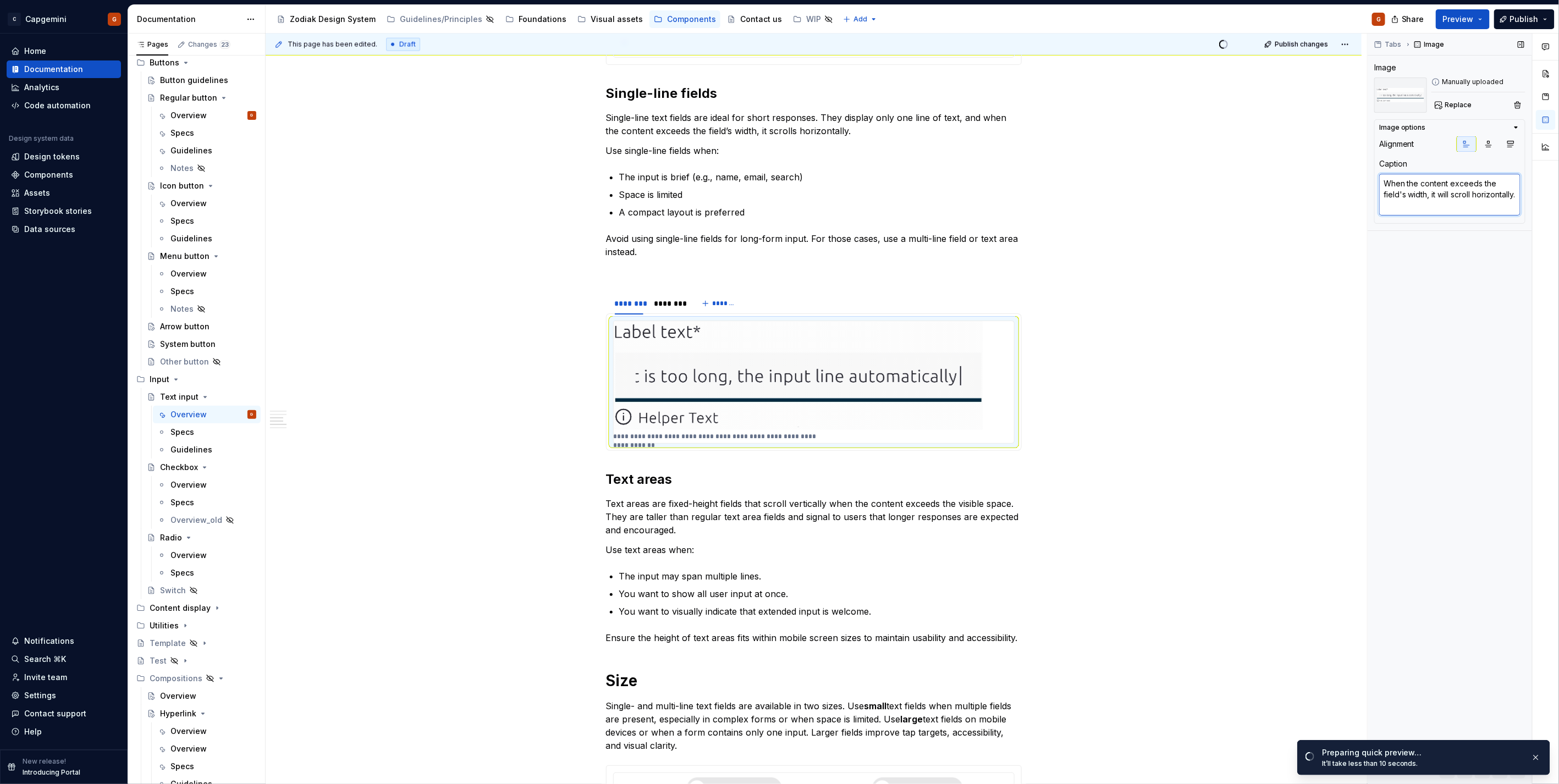
click at [1452, 193] on textarea "When the content exceeds the field's width, it will scroll horizontally." at bounding box center [1450, 194] width 142 height 42
click at [1454, 193] on textarea "When the content exceeds the field's width, it will scroll horizontally." at bounding box center [1450, 194] width 142 height 42
click at [1502, 185] on textarea "When the content exceeds the field's width, it will scroll horizontally." at bounding box center [1450, 194] width 142 height 42
click at [1490, 180] on textarea "When the content exceeds the field's width, it will scroll horizontally." at bounding box center [1450, 194] width 142 height 42
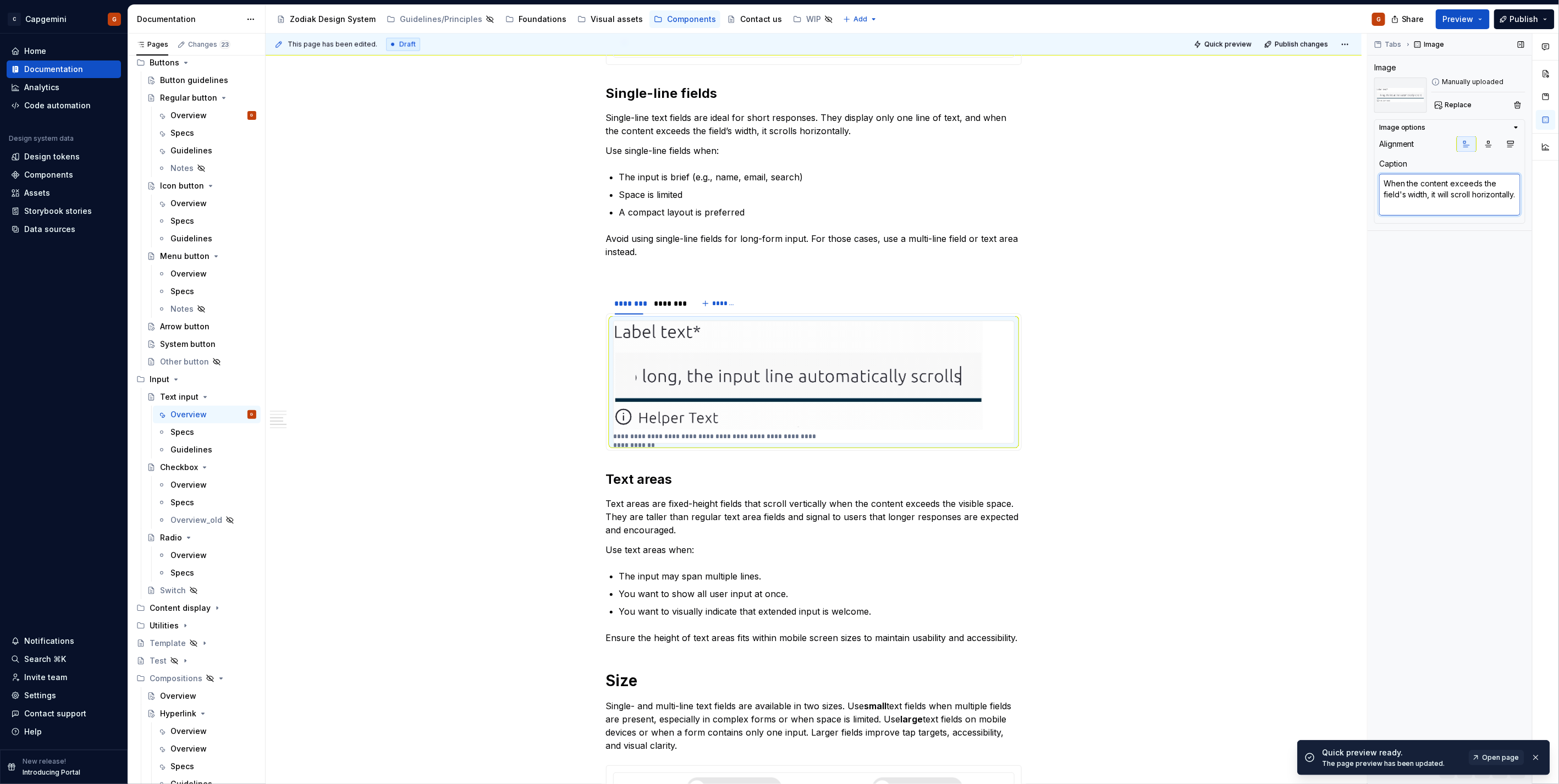
type textarea "*"
type textarea "When the content exceeds afield's width, it will scroll horizontally."
type textarea "*"
type textarea "When the content exceeds a field's width, it will scroll horizontally."
type textarea "*"
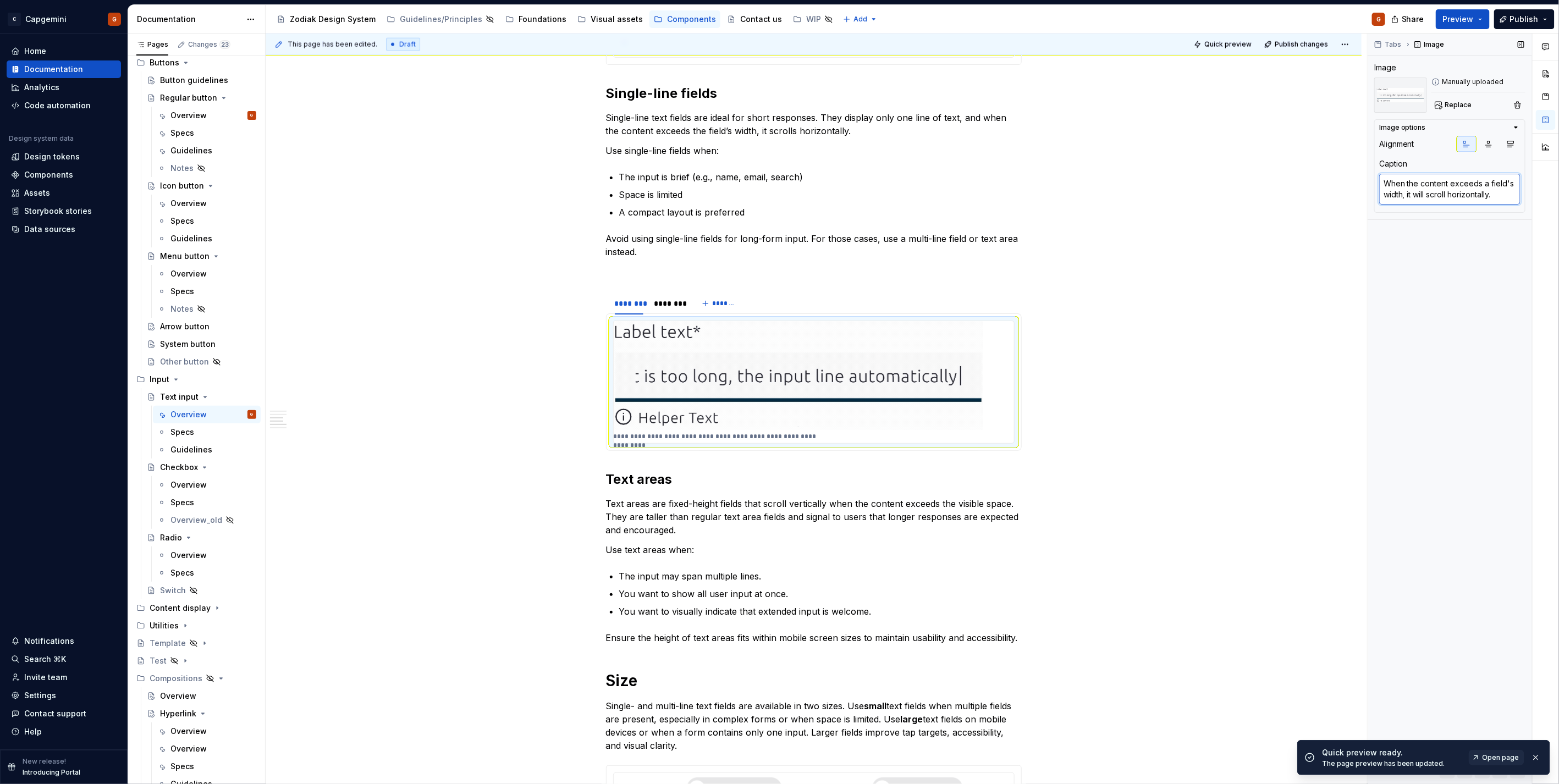
type textarea "When the content exceeds a sfield's width, it will scroll horizontally."
type textarea "*"
type textarea "When the content exceeds a sifield's width, it will scroll horizontally."
type textarea "*"
type textarea "When the content exceeds a sinfield's width, it will scroll horizontally."
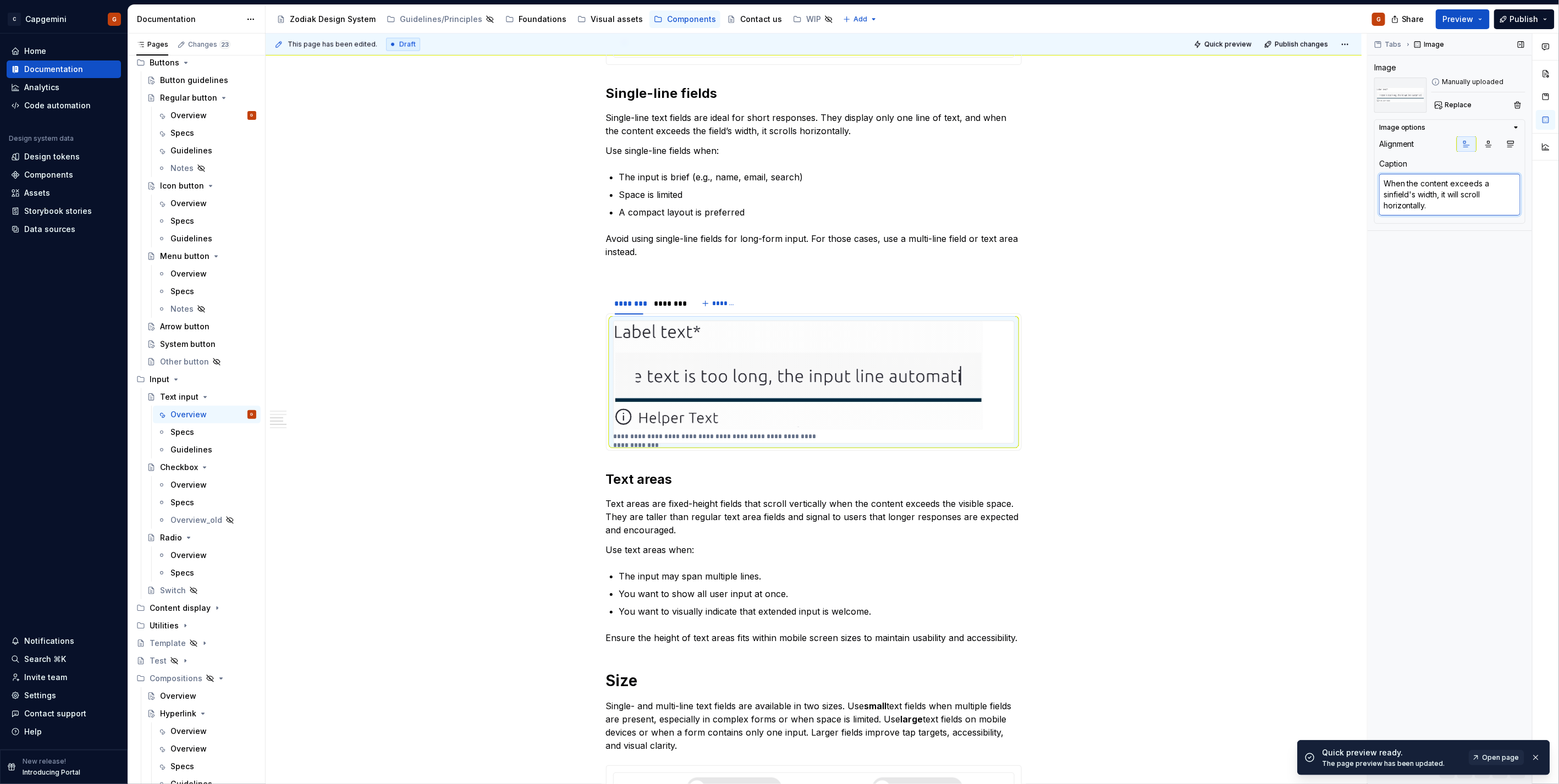
type textarea "*"
type textarea "When the content exceeds a [PERSON_NAME]'s width, it will scroll horizontally."
type textarea "*"
type textarea "When the content exceeds a sinlgfield's width, it will scroll horizontally."
type textarea "*"
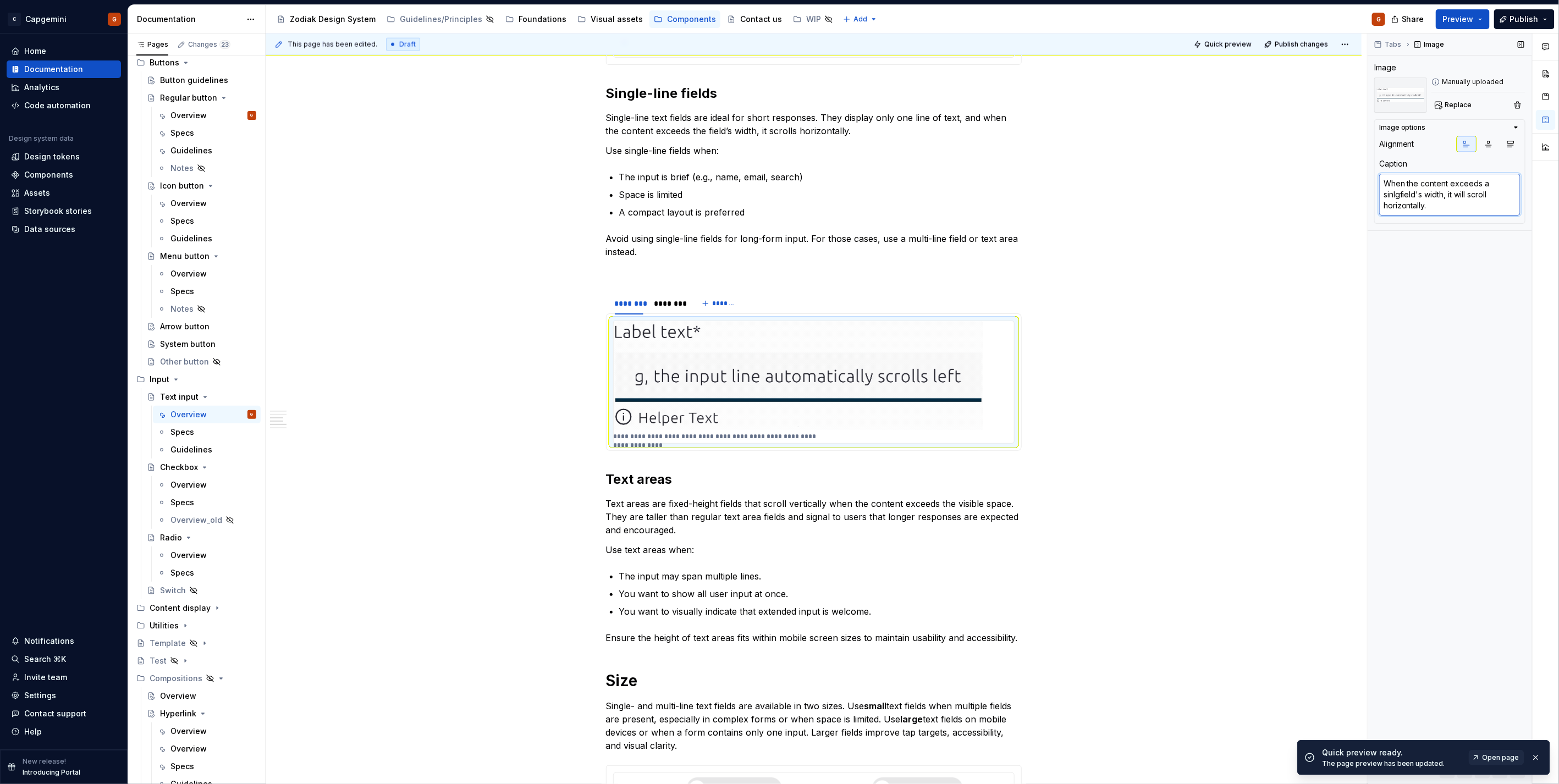
type textarea "When the content exceeds a sinlg field's width, it will scroll horizontally."
type textarea "*"
type textarea "When the content exceeds a sinlgfield's width, it will scroll horizontally."
type textarea "*"
type textarea "When the content exceeds a sinlge field's width, it will scroll horizontally."
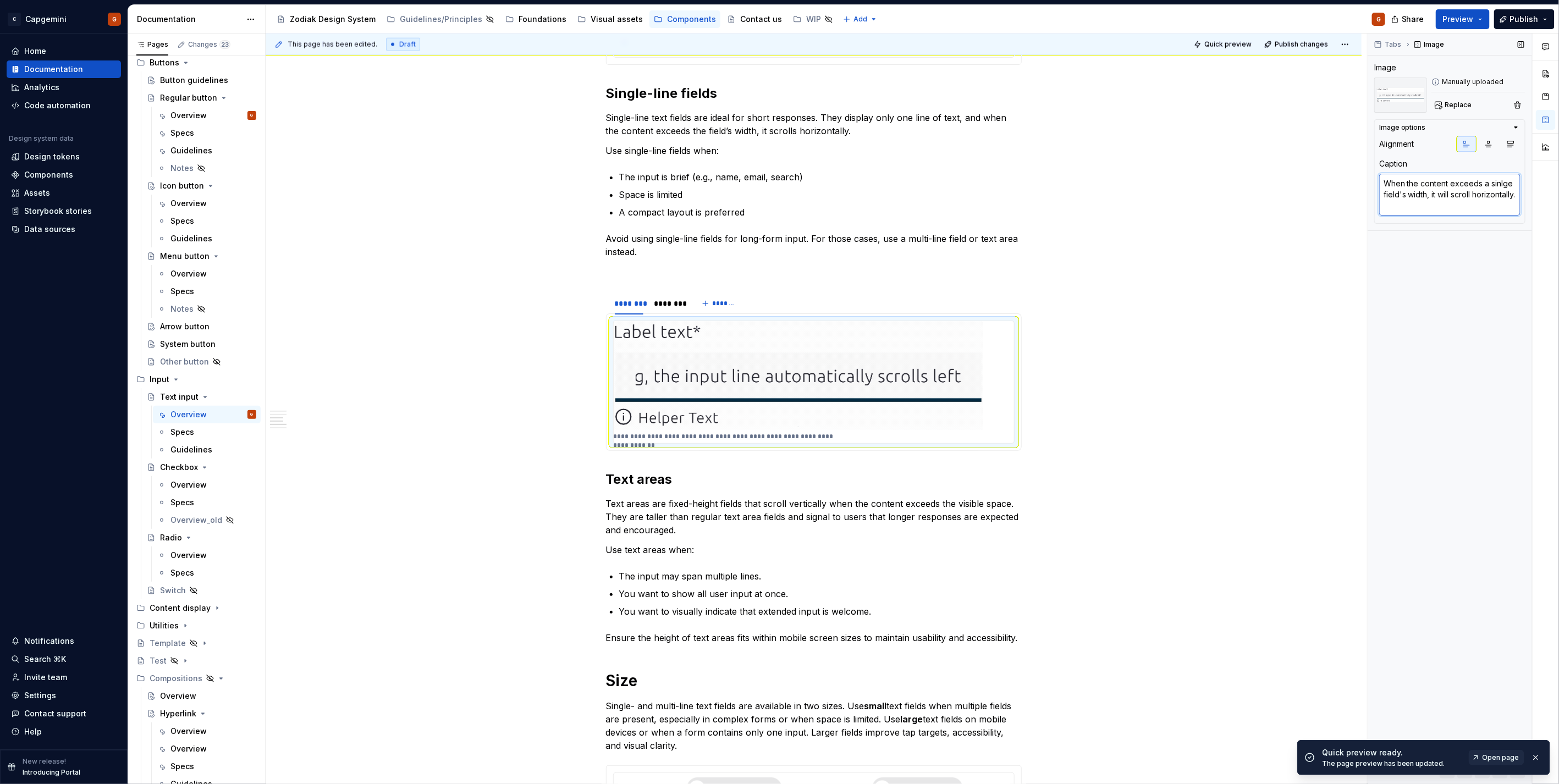
type textarea "*"
type textarea "When the content exceeds a sinlge [PERSON_NAME]'s width, it will scroll horizon…"
type textarea "*"
type textarea "When the content exceeds a sinlge field's width, it will scroll horizontally."
type textarea "*"
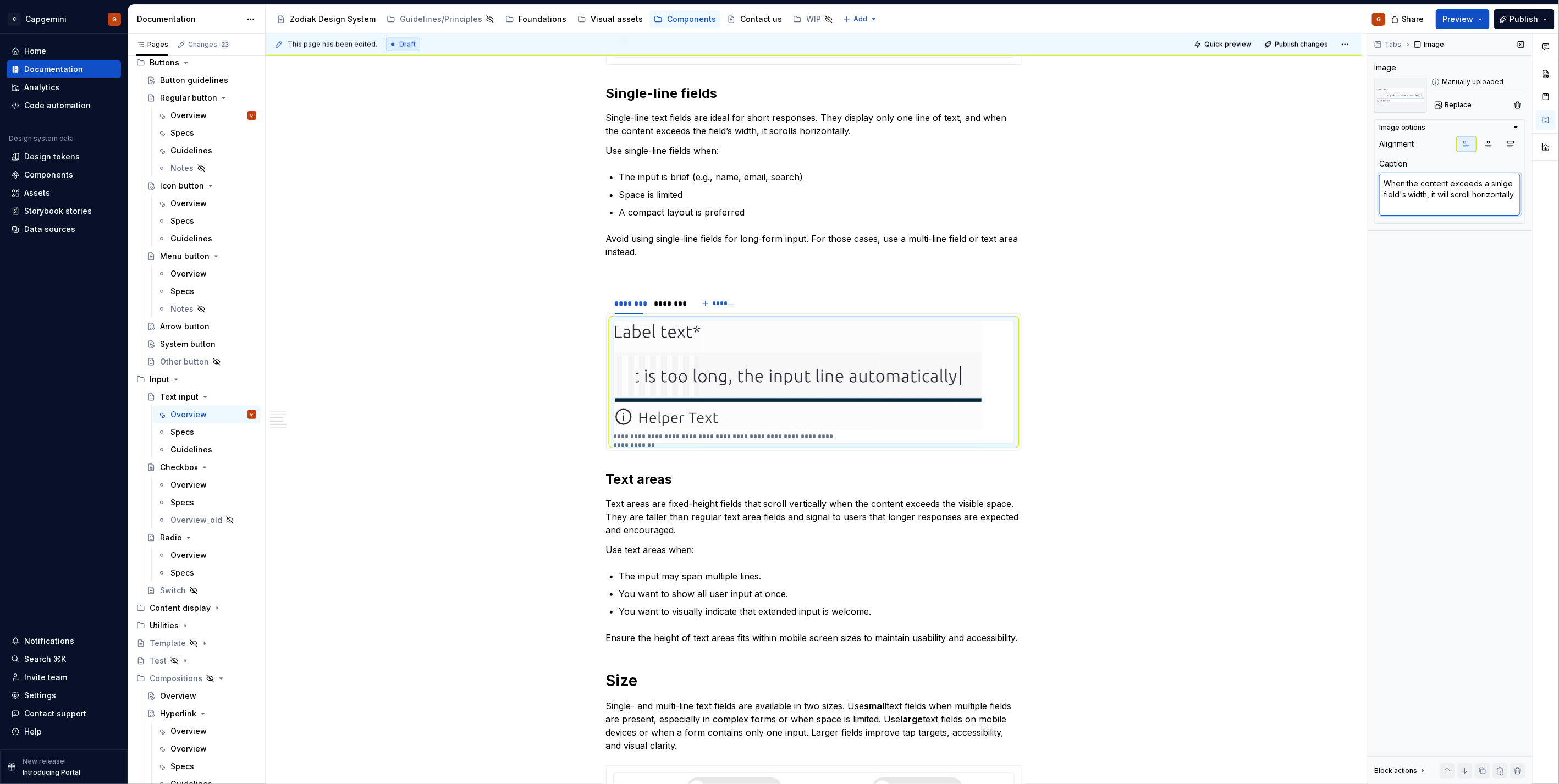
type textarea "When the content exceeds a sinlgefield's width, it will scroll horizontally."
type textarea "*"
type textarea "When the content exceeds a sinlgfield's width, it will scroll horizontally."
type textarea "*"
type textarea "When the content exceeds a [PERSON_NAME]'s width, it will scroll horizontally."
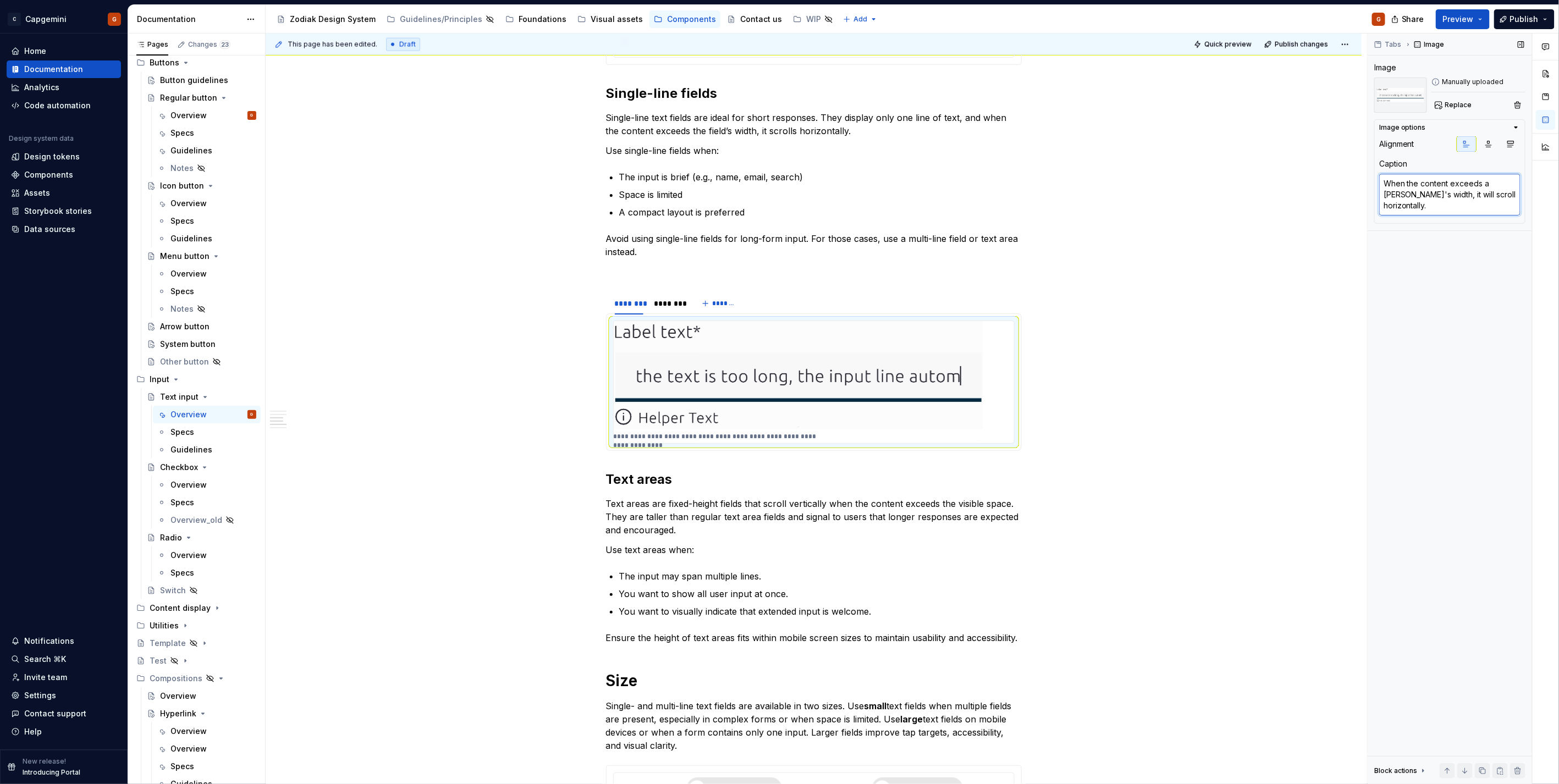
type textarea "*"
type textarea "When the content exceeds a sinfield's width, it will scroll horizontally."
type textarea "*"
type textarea "When the content exceeds a sifield's width, it will scroll horizontally."
type textarea "*"
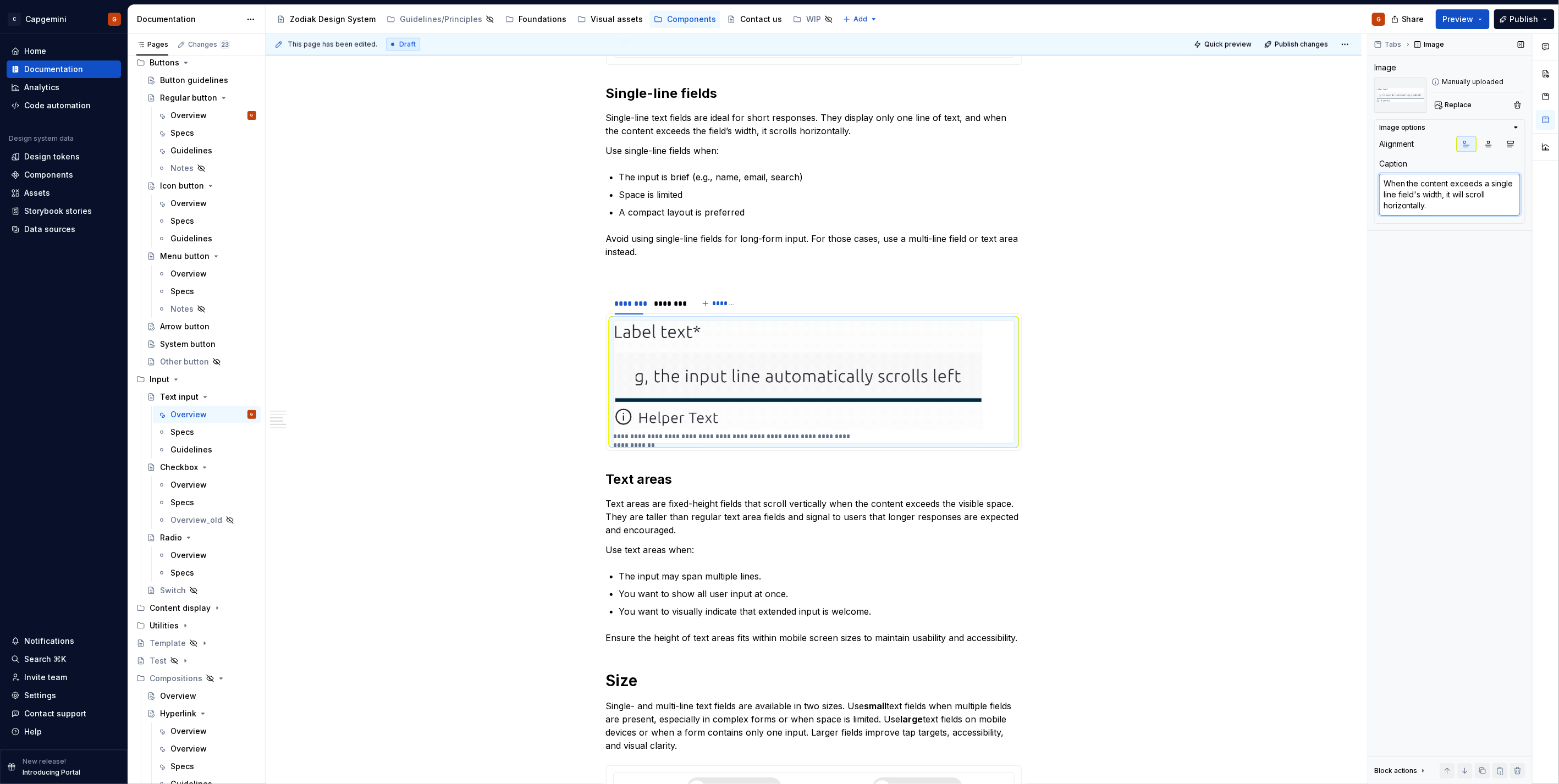
click at [1514, 184] on textarea "When the content exceeds a single line field's width, it will scroll horizontal…" at bounding box center [1450, 194] width 142 height 42
click at [882, 382] on img at bounding box center [798, 376] width 370 height 109
click at [802, 440] on p "**********" at bounding box center [734, 436] width 241 height 9
click at [803, 431] on div "**********" at bounding box center [813, 382] width 400 height 122
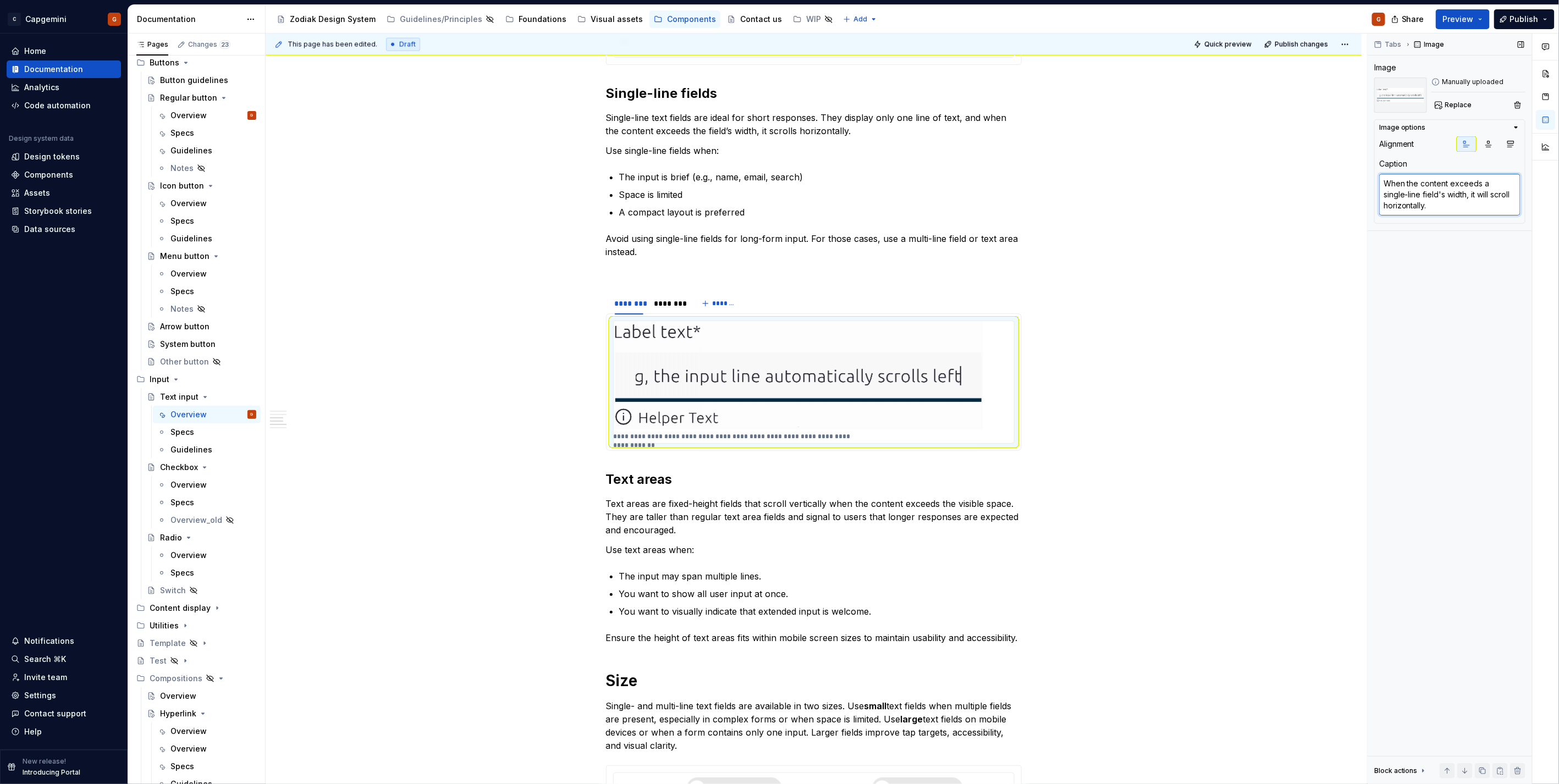
click at [1408, 188] on textarea "When the content exceeds a single-line field's width, it will scroll horizontal…" at bounding box center [1450, 194] width 142 height 42
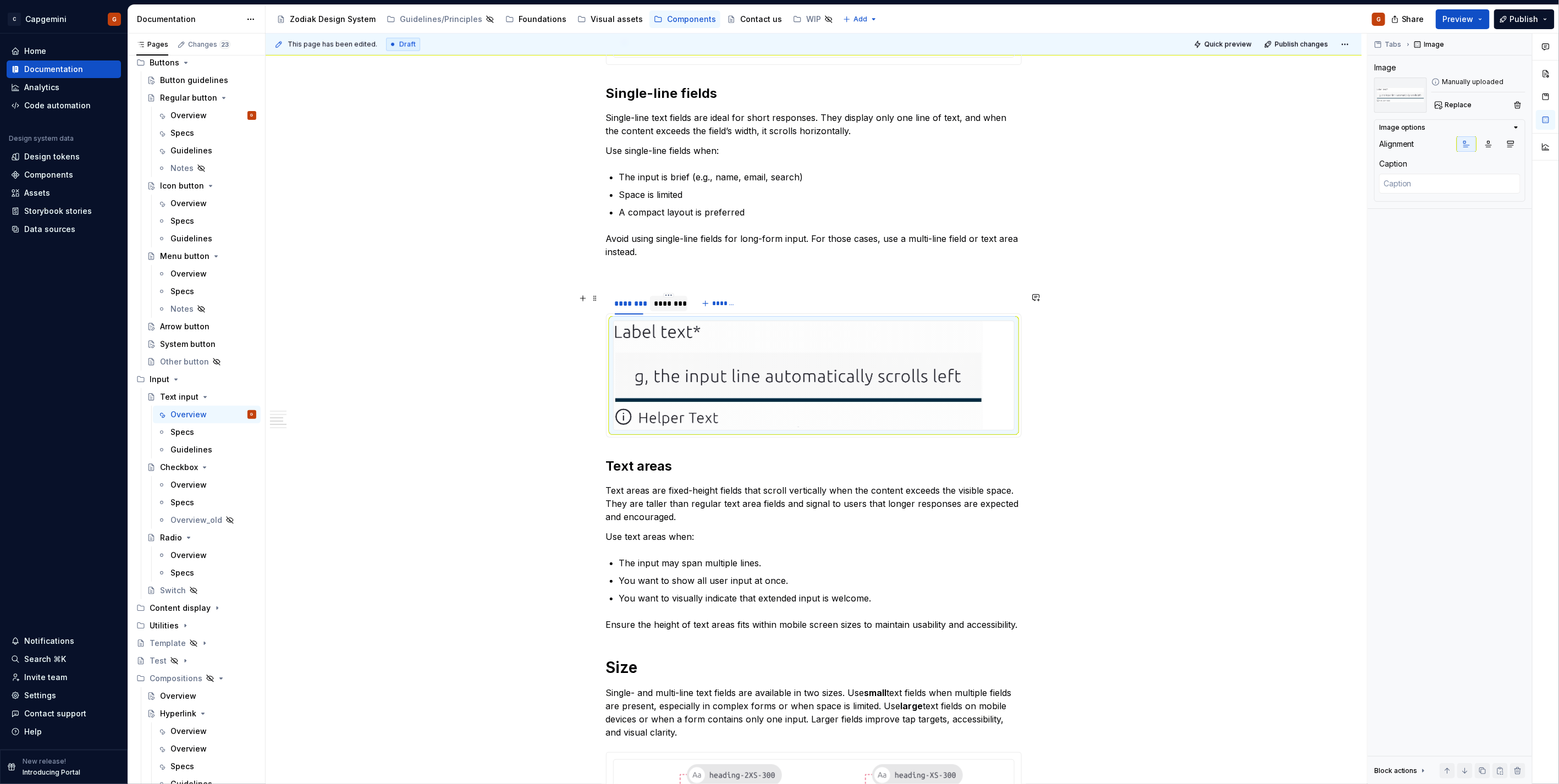
click at [666, 308] on div "********" at bounding box center [668, 303] width 28 height 11
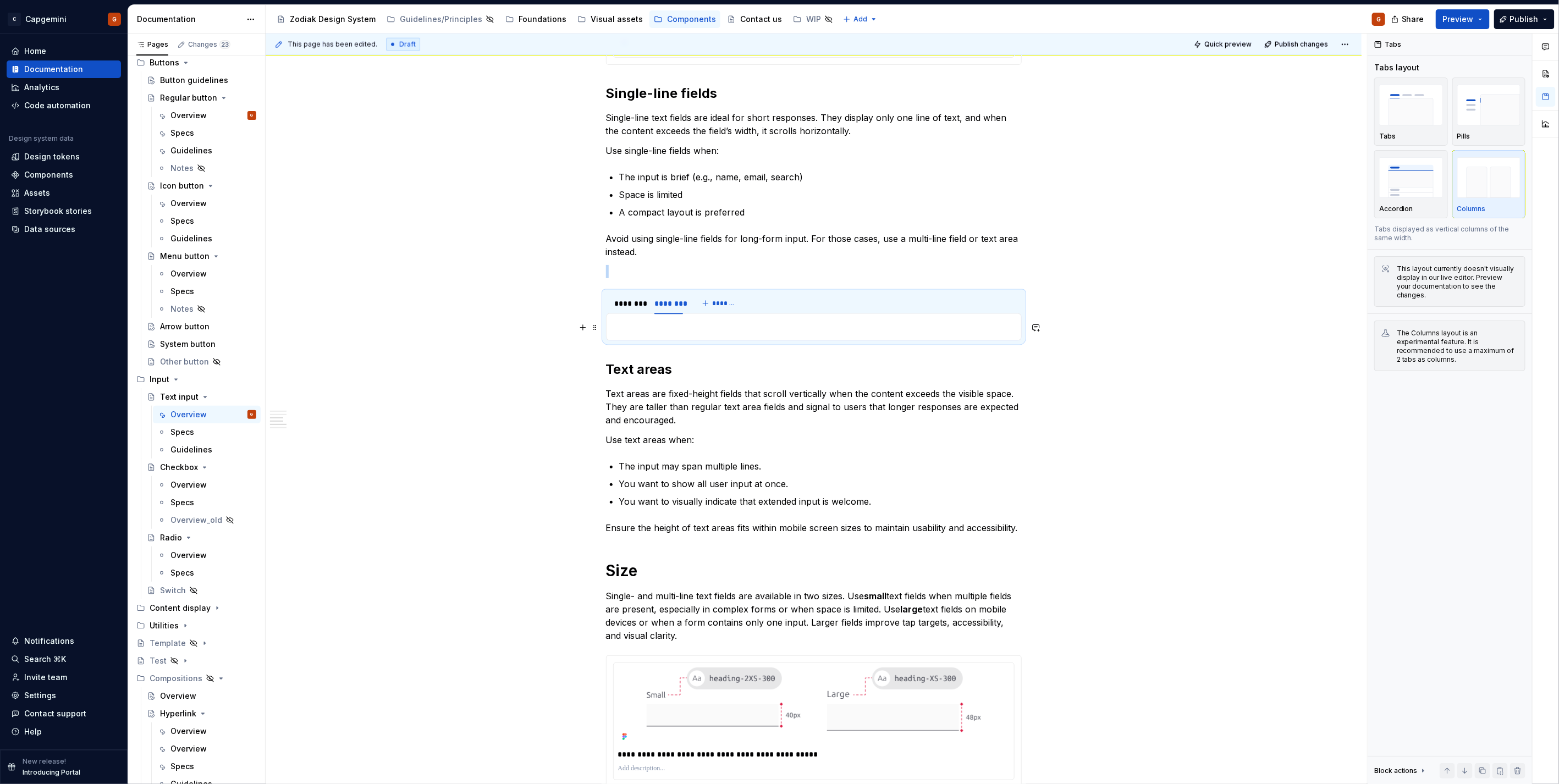
click at [701, 332] on p at bounding box center [813, 327] width 401 height 13
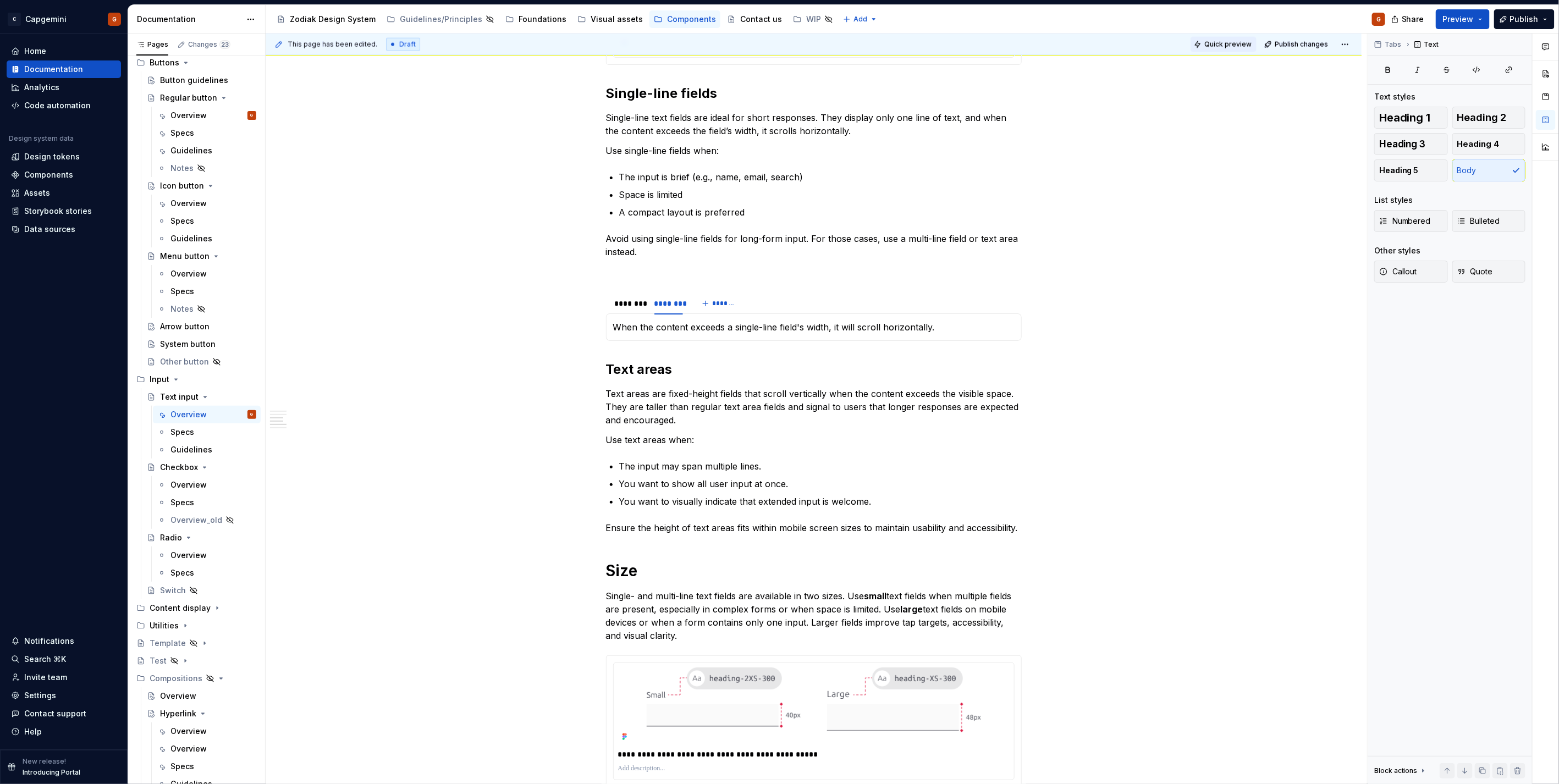
click at [1211, 44] on span "Quick preview" at bounding box center [1228, 44] width 47 height 9
click at [836, 341] on section "******** ******** ******* When the content exceeds a single-line field's width,…" at bounding box center [813, 316] width 416 height 50
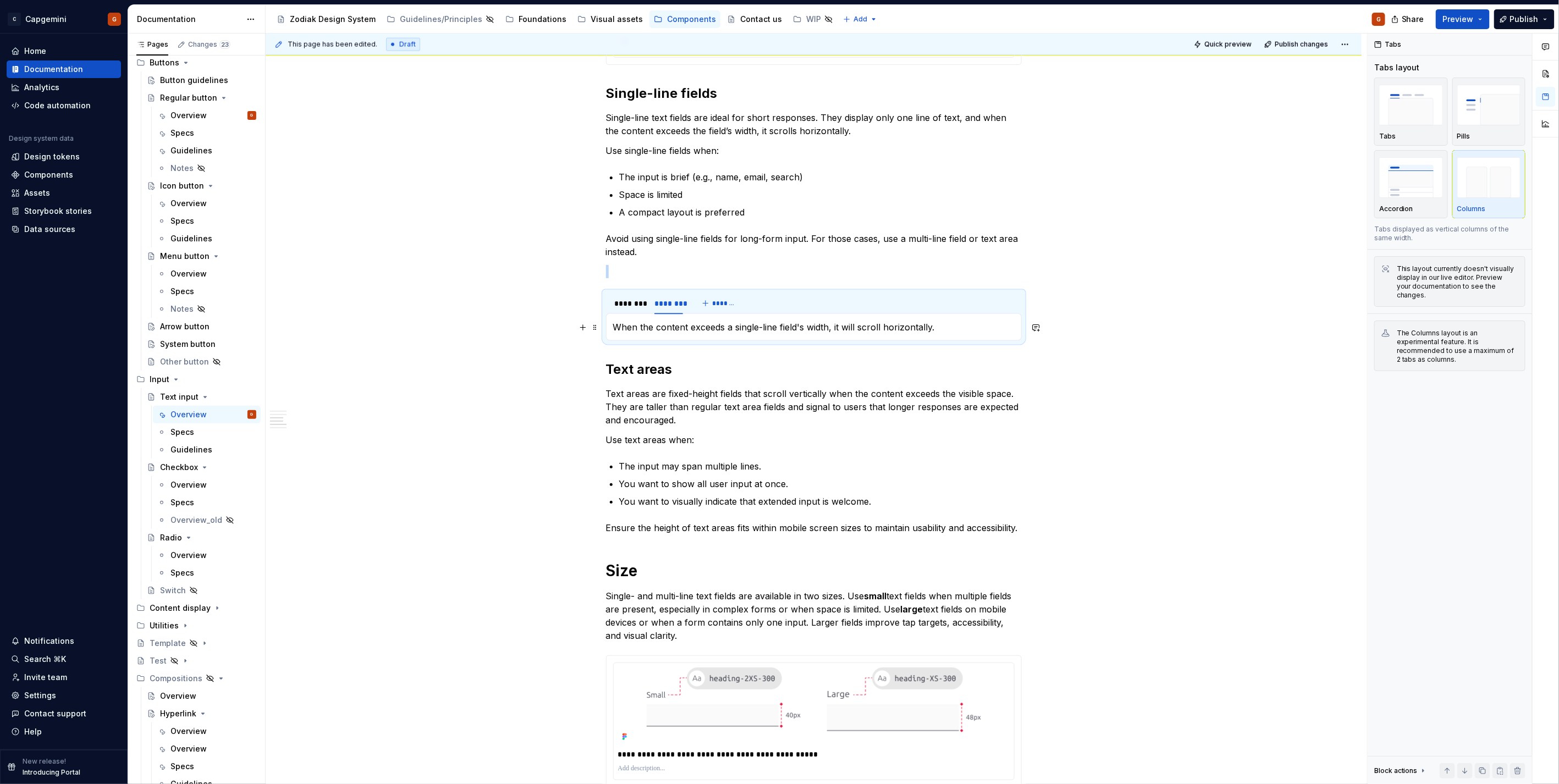
click at [830, 322] on p "When the content exceeds a single-line field's width, it will scroll horizontal…" at bounding box center [813, 327] width 401 height 13
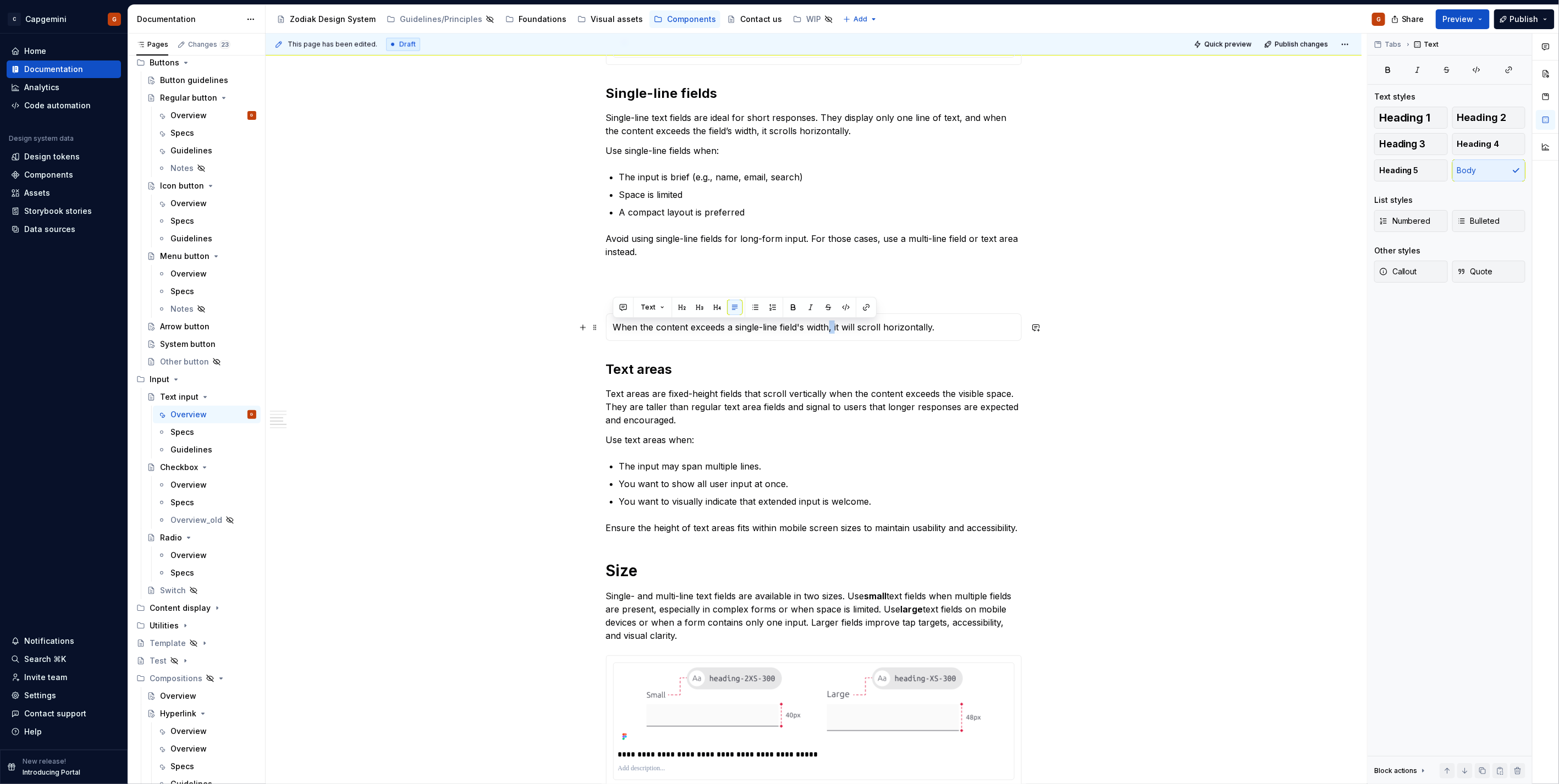
click at [830, 322] on p "When the content exceeds a single-line field's width, it will scroll horizontal…" at bounding box center [813, 327] width 401 height 13
copy p "When the content exceeds a single-line field's width, it will scroll horizontal…"
click at [833, 400] on p "Text areas are fixed-height fields that scroll vertically when the content exce…" at bounding box center [813, 407] width 416 height 39
click at [629, 310] on div "********" at bounding box center [629, 303] width 38 height 15
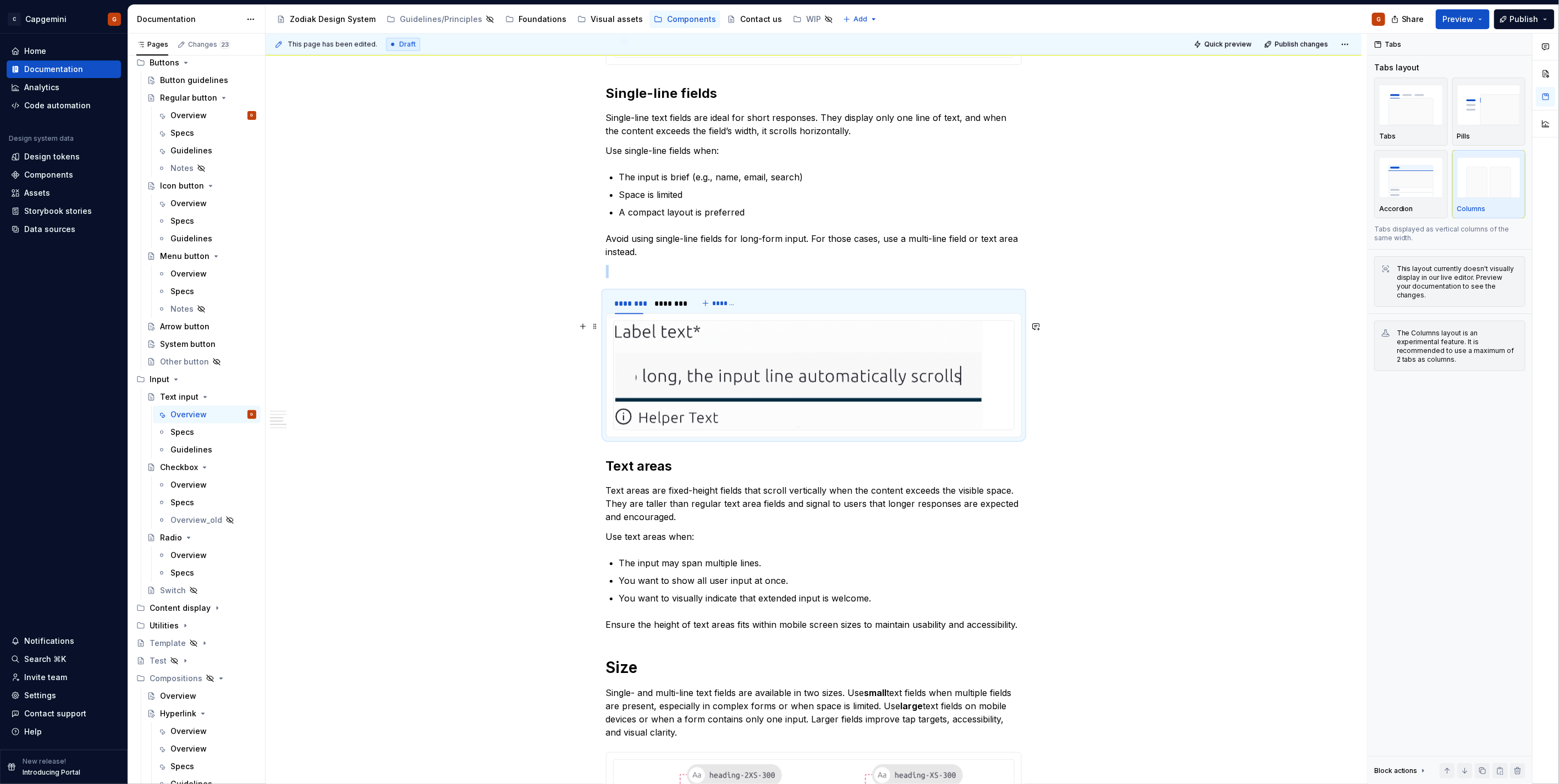
click at [706, 407] on img at bounding box center [798, 376] width 370 height 109
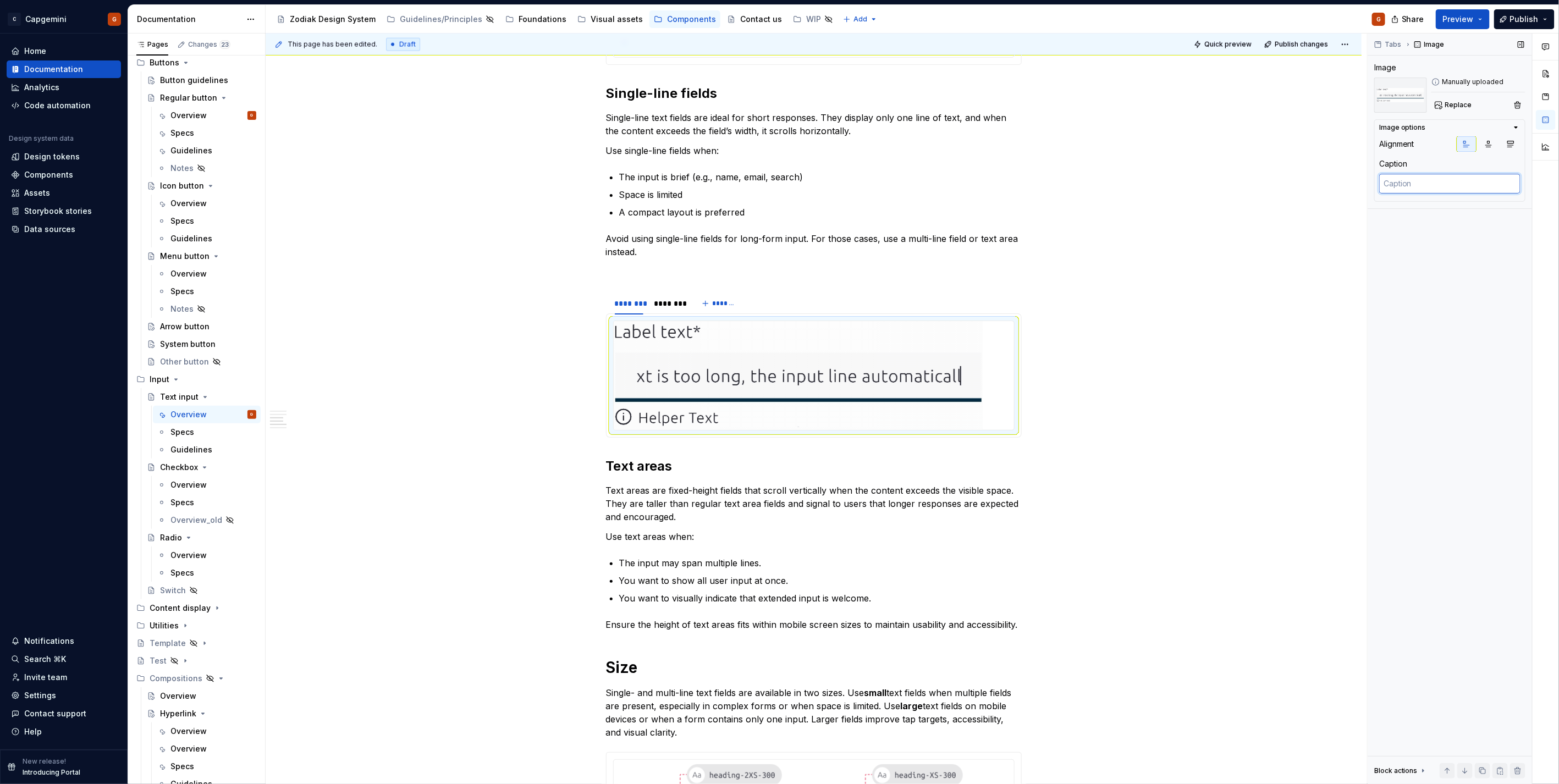
click at [1422, 185] on textarea at bounding box center [1450, 183] width 142 height 20
paste textarea "When the content exceeds a single-line field's width, it will scroll horizontal…"
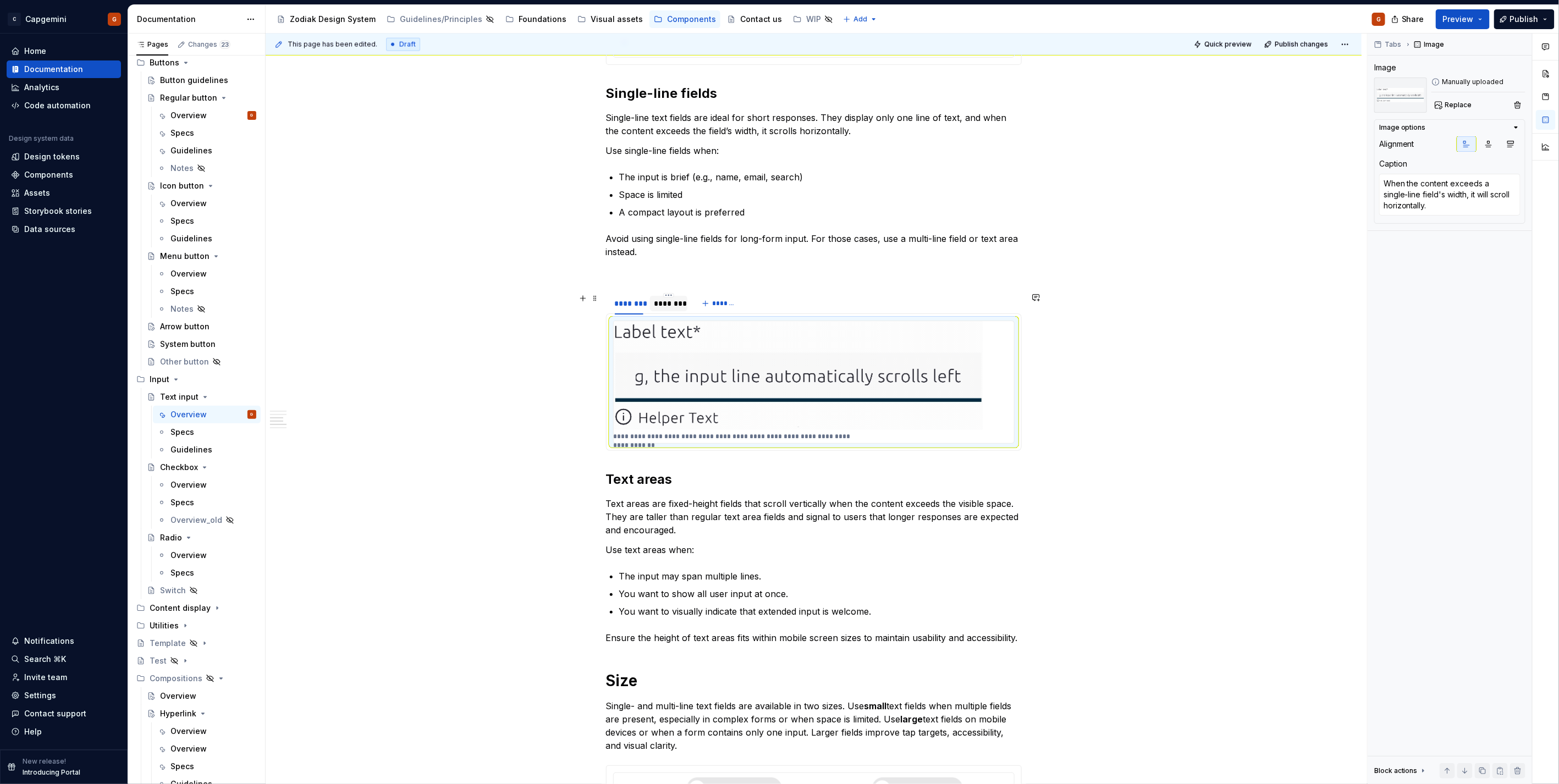
click at [670, 309] on div "********" at bounding box center [668, 303] width 28 height 11
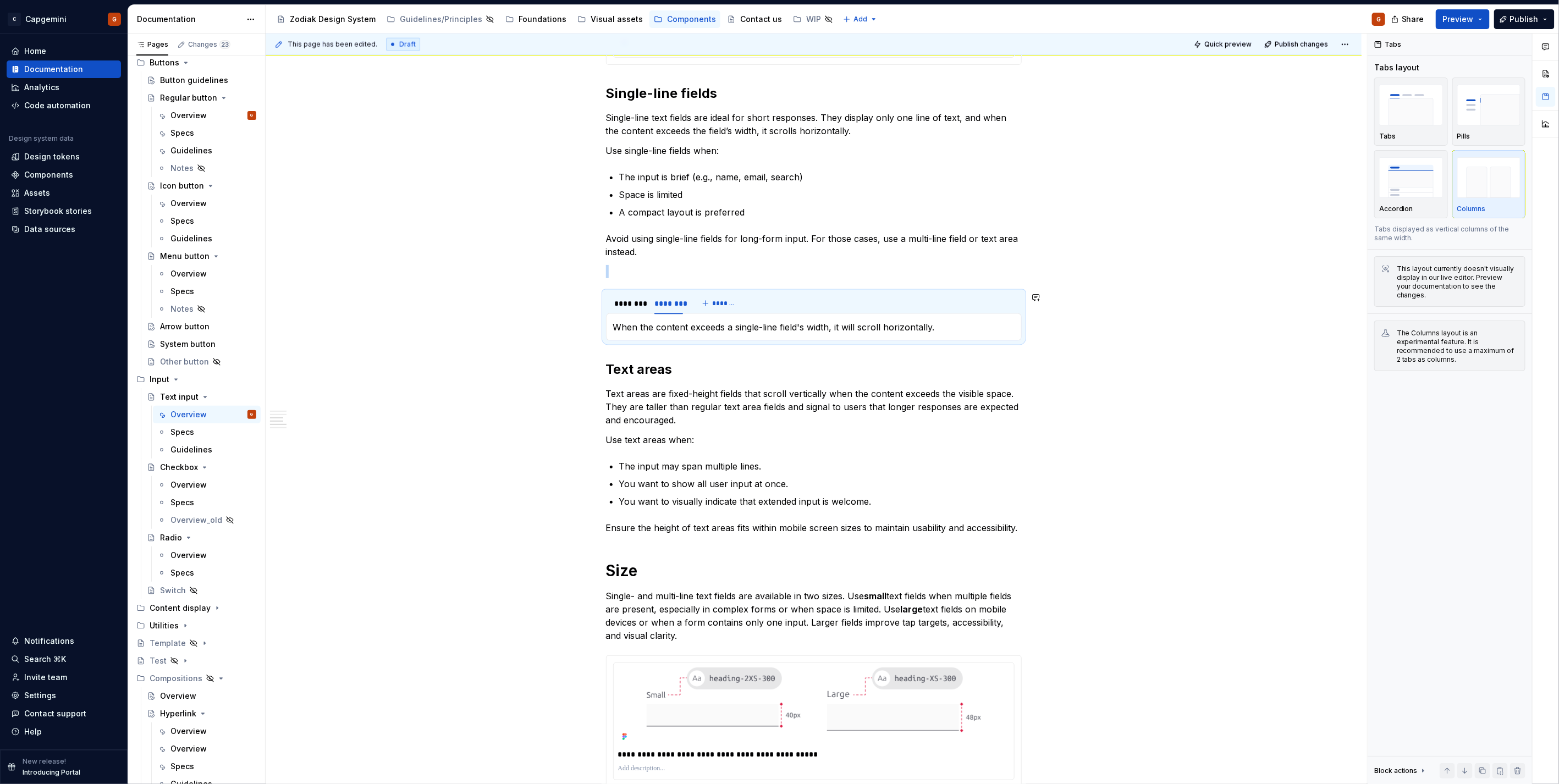
click at [695, 334] on div "**********" at bounding box center [813, 327] width 416 height 27
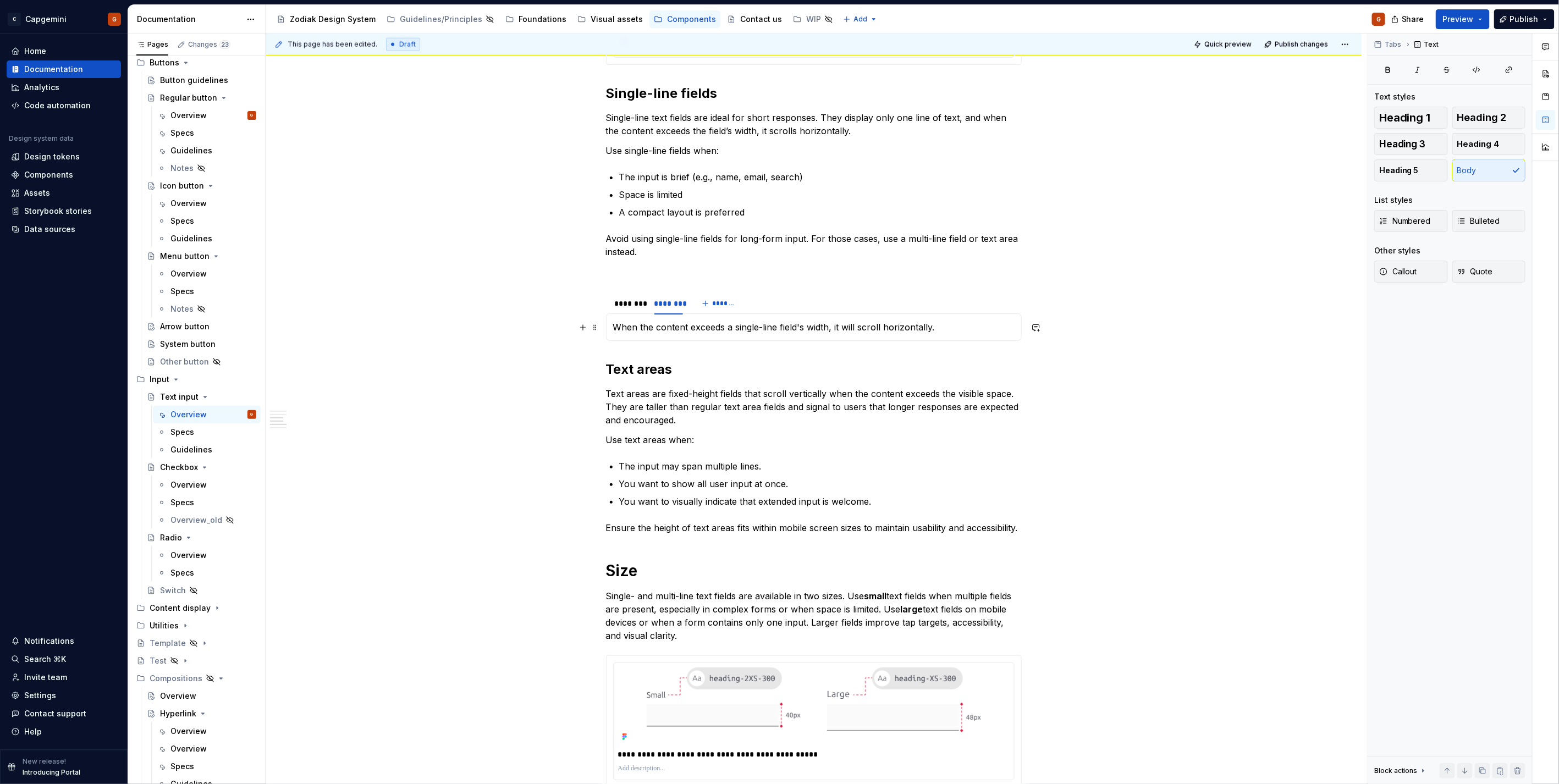
click at [695, 334] on div "**********" at bounding box center [813, 327] width 416 height 27
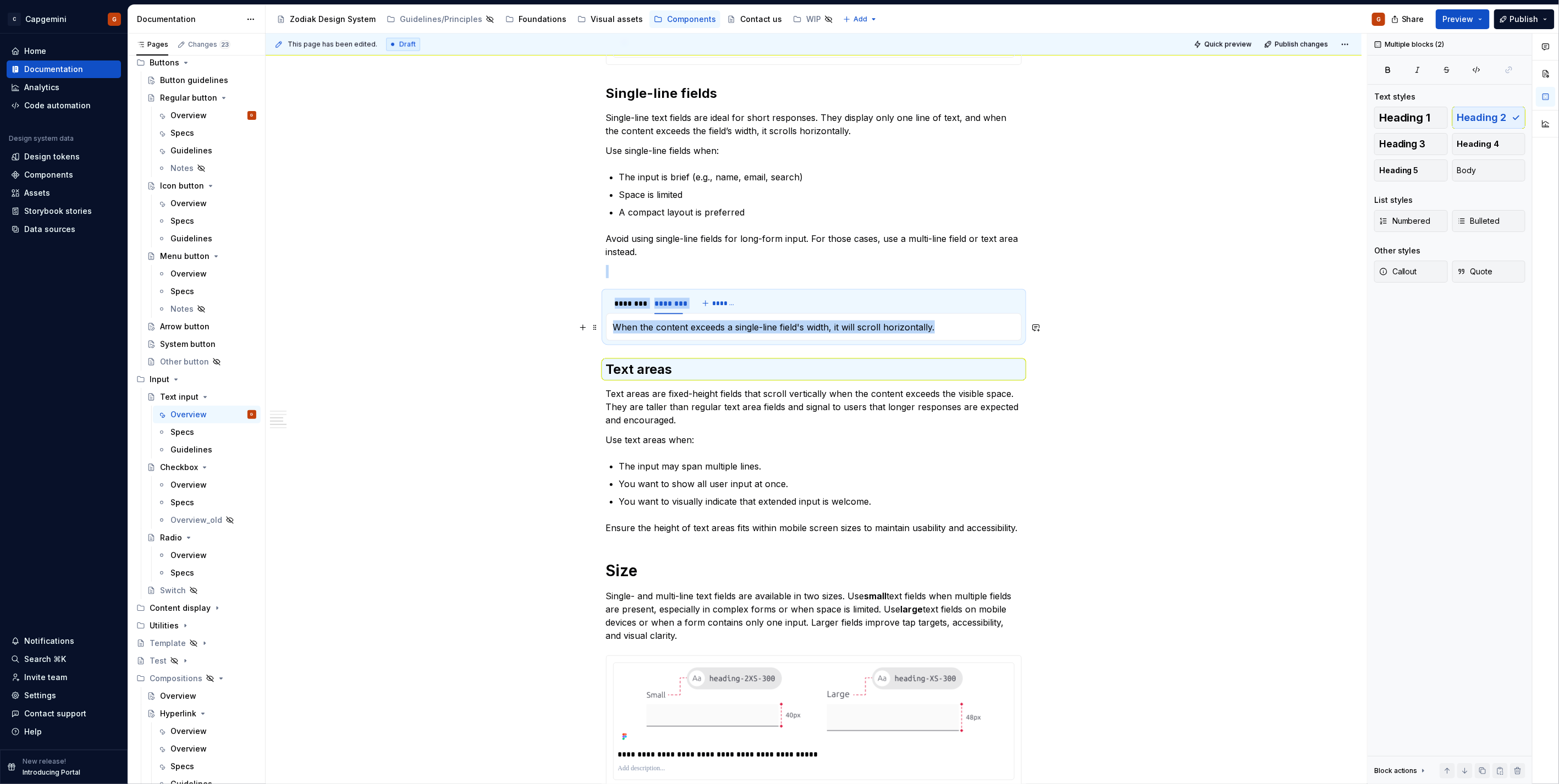
click at [778, 333] on p "When the content exceeds a single-line field's width, it will scroll horizontal…" at bounding box center [813, 327] width 401 height 13
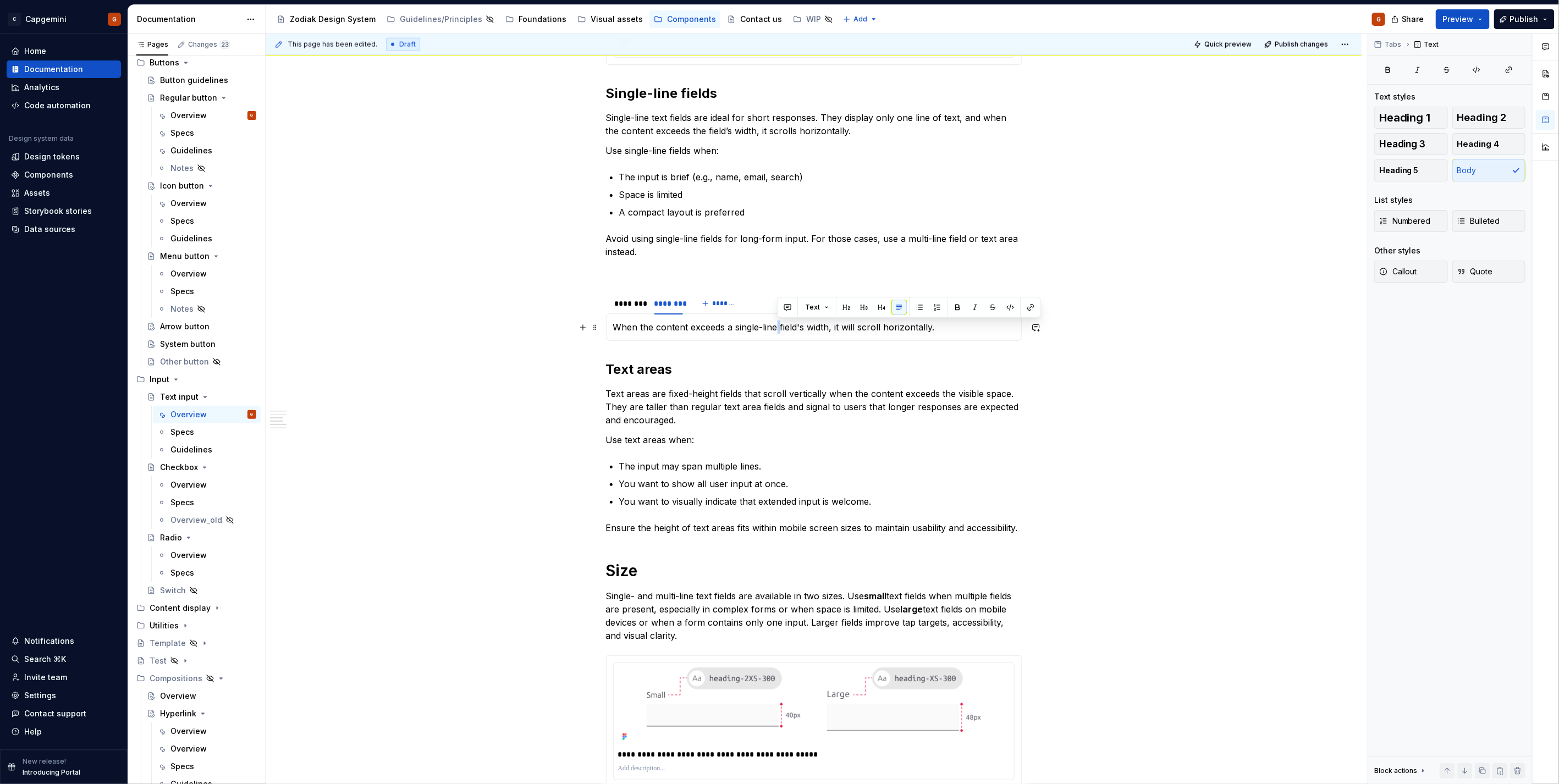
click at [778, 333] on p "When the content exceeds a single-line field's width, it will scroll horizontal…" at bounding box center [813, 327] width 401 height 13
click at [1235, 41] on span "Quick preview" at bounding box center [1228, 44] width 47 height 9
click at [620, 312] on div "********" at bounding box center [629, 303] width 38 height 18
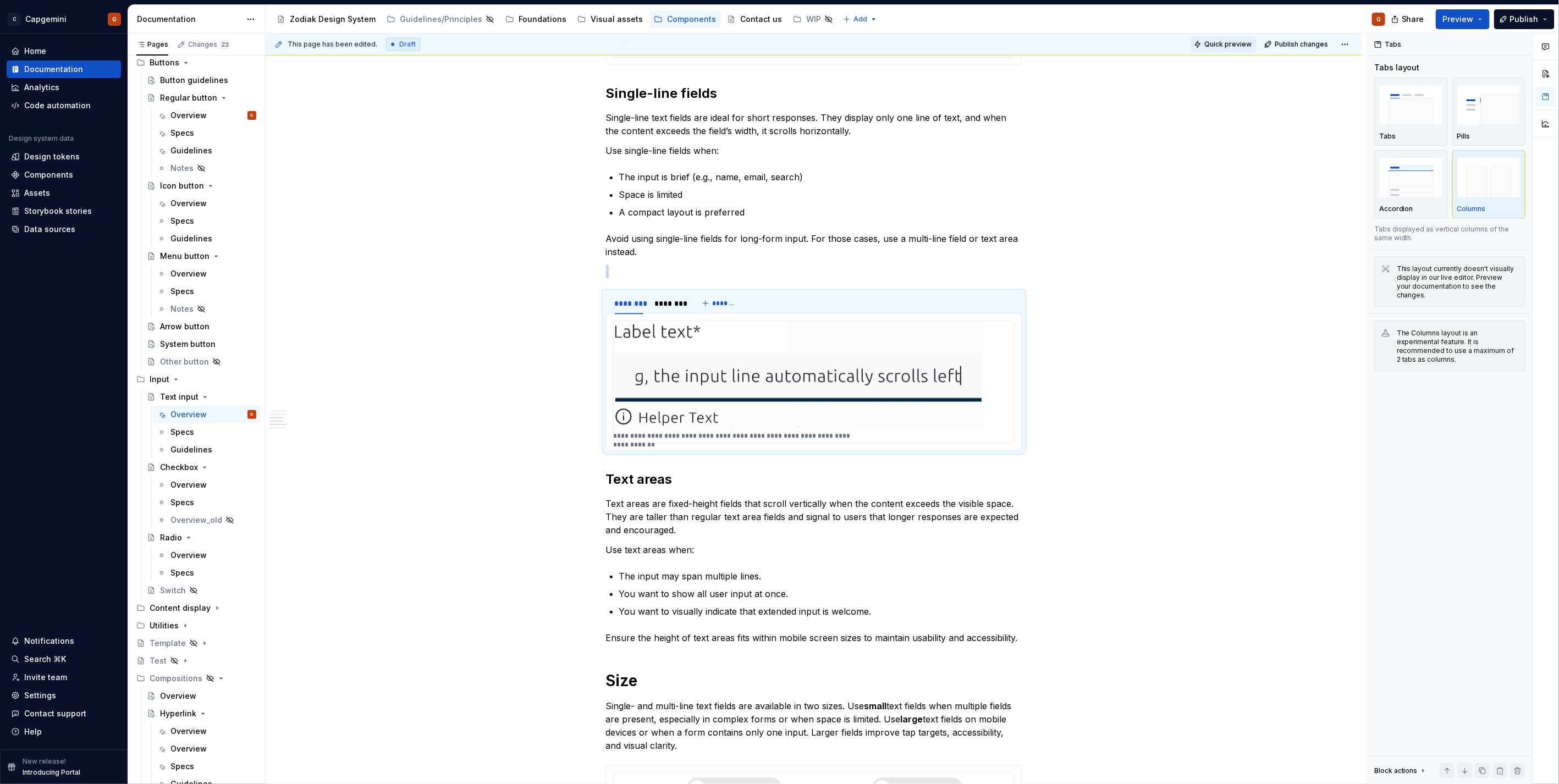
click at [1229, 41] on span "Quick preview" at bounding box center [1228, 44] width 47 height 9
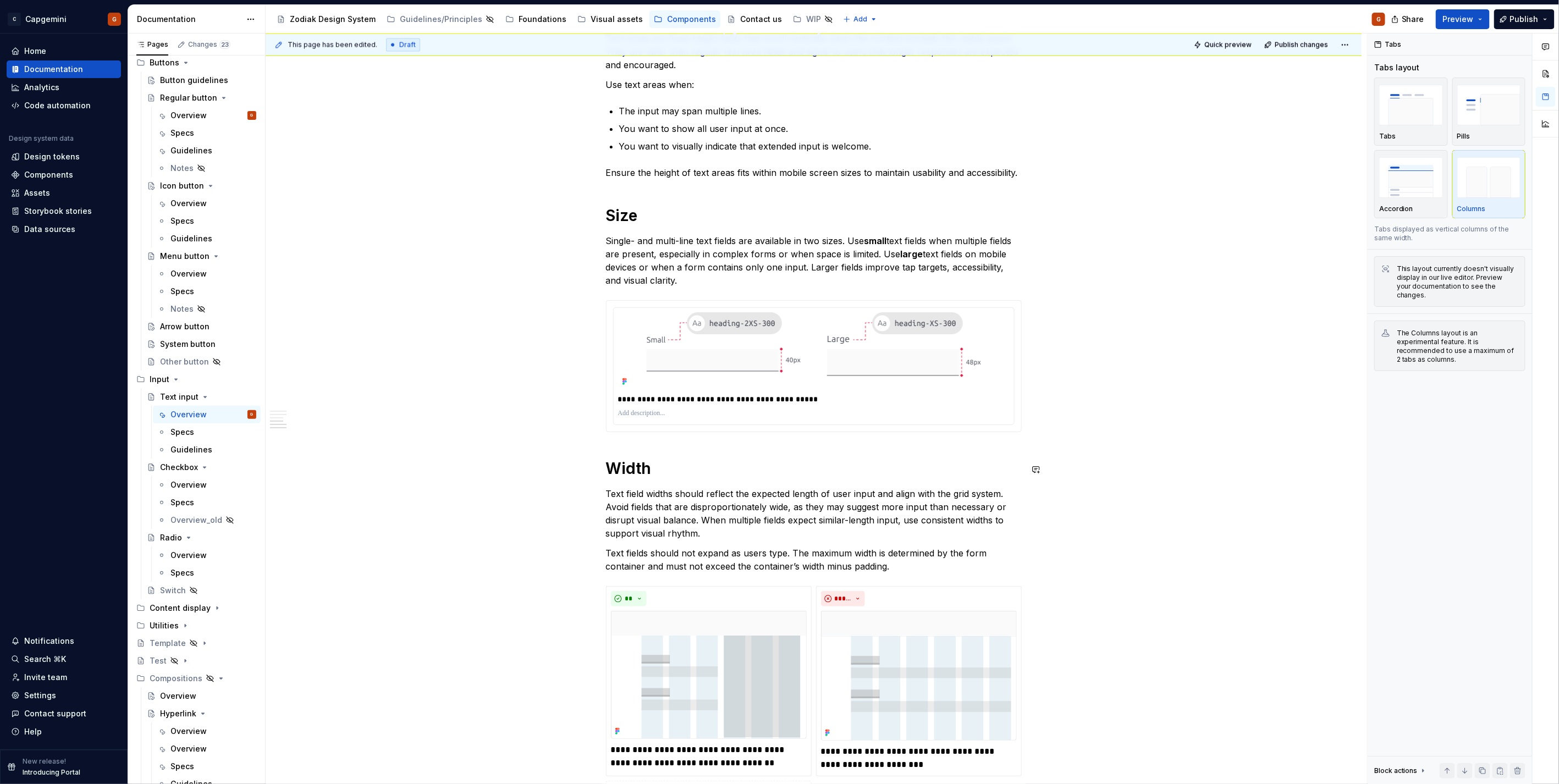
scroll to position [1503, 0]
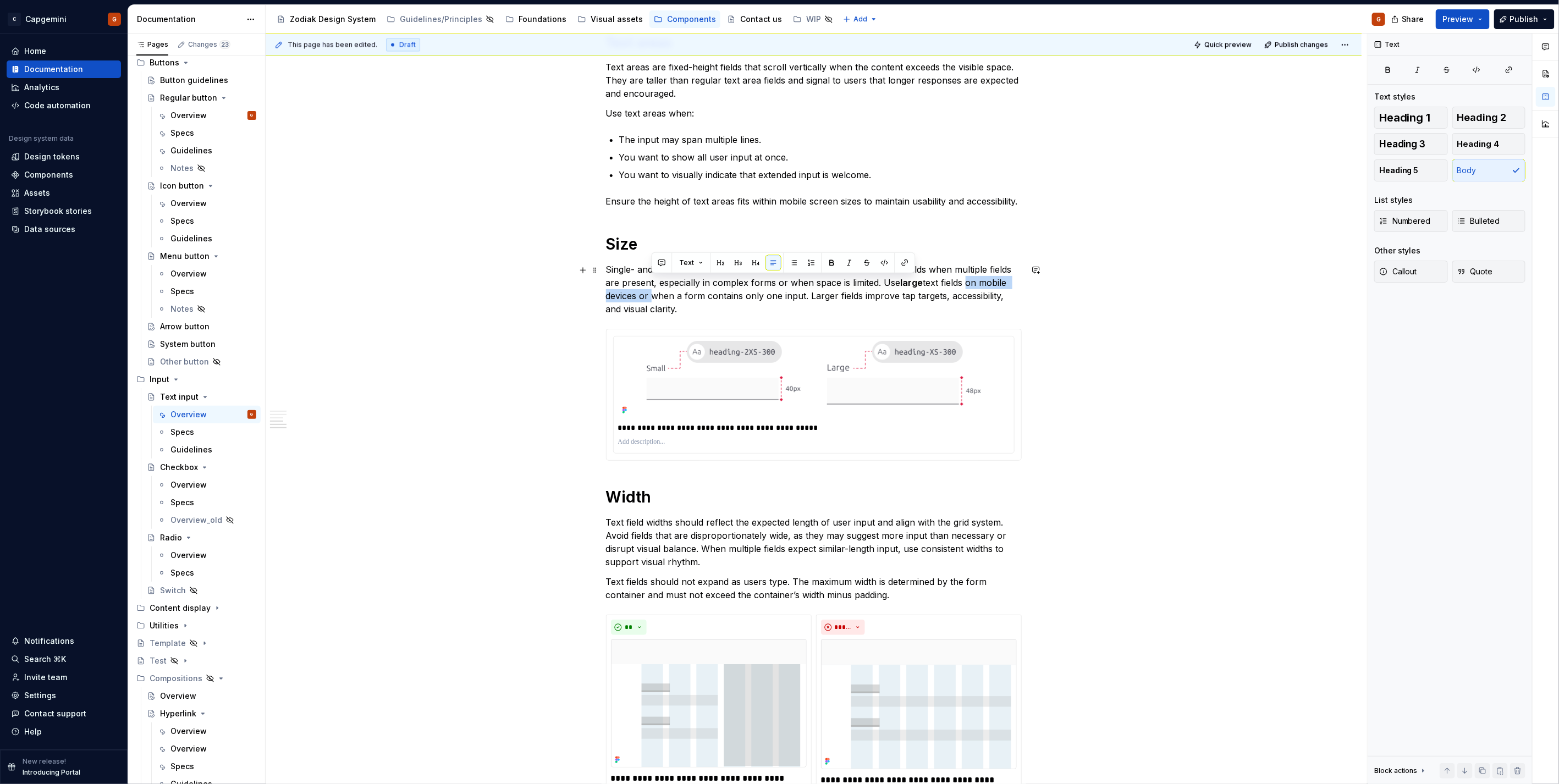
drag, startPoint x: 969, startPoint y: 281, endPoint x: 652, endPoint y: 298, distance: 317.5
click at [652, 298] on p "Single- and multi-line text fields are available in two sizes. Use small text f…" at bounding box center [813, 289] width 416 height 53
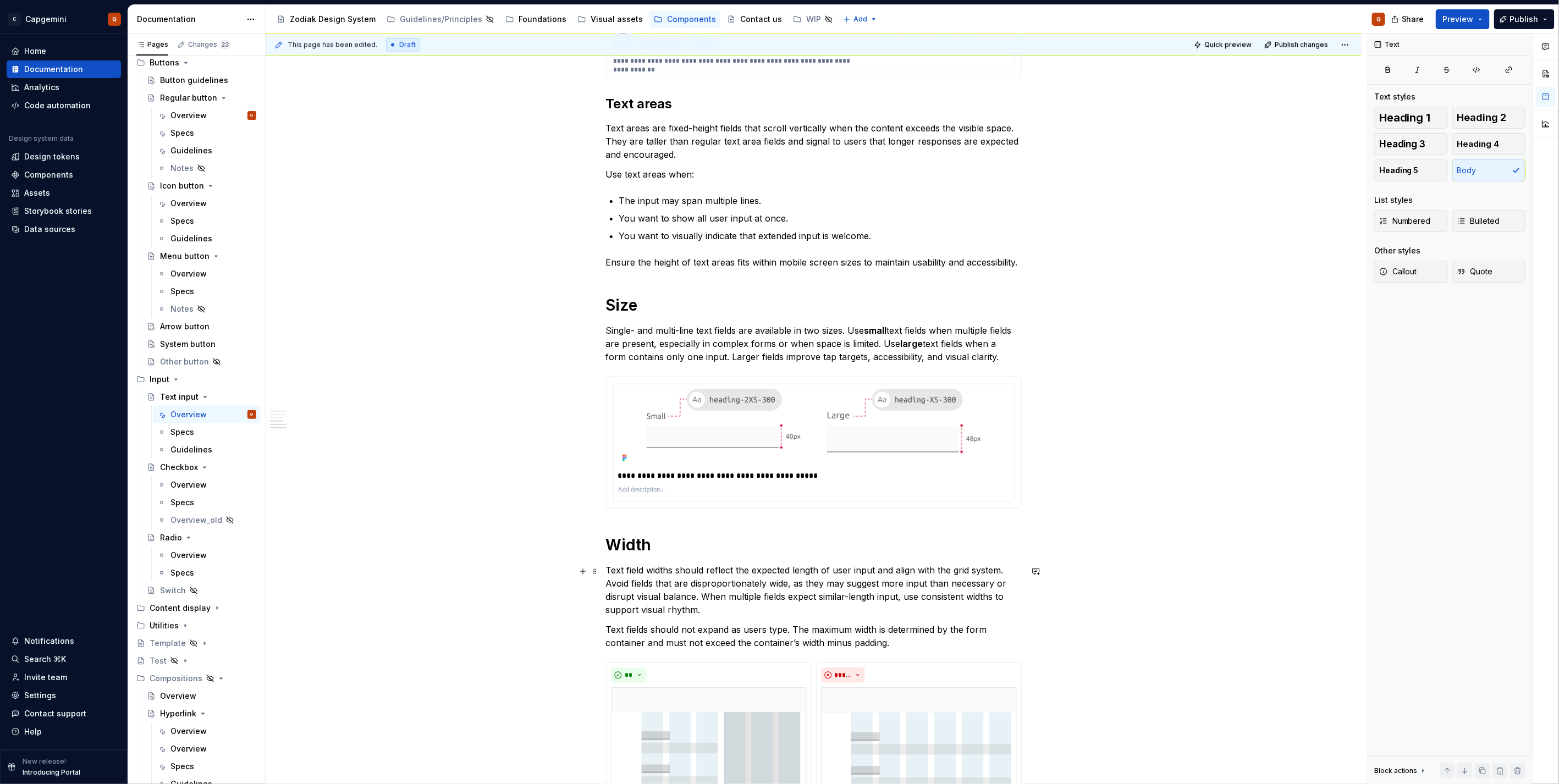
click at [986, 613] on p "Text field widths should reflect the expected length of user input and align wi…" at bounding box center [813, 589] width 416 height 53
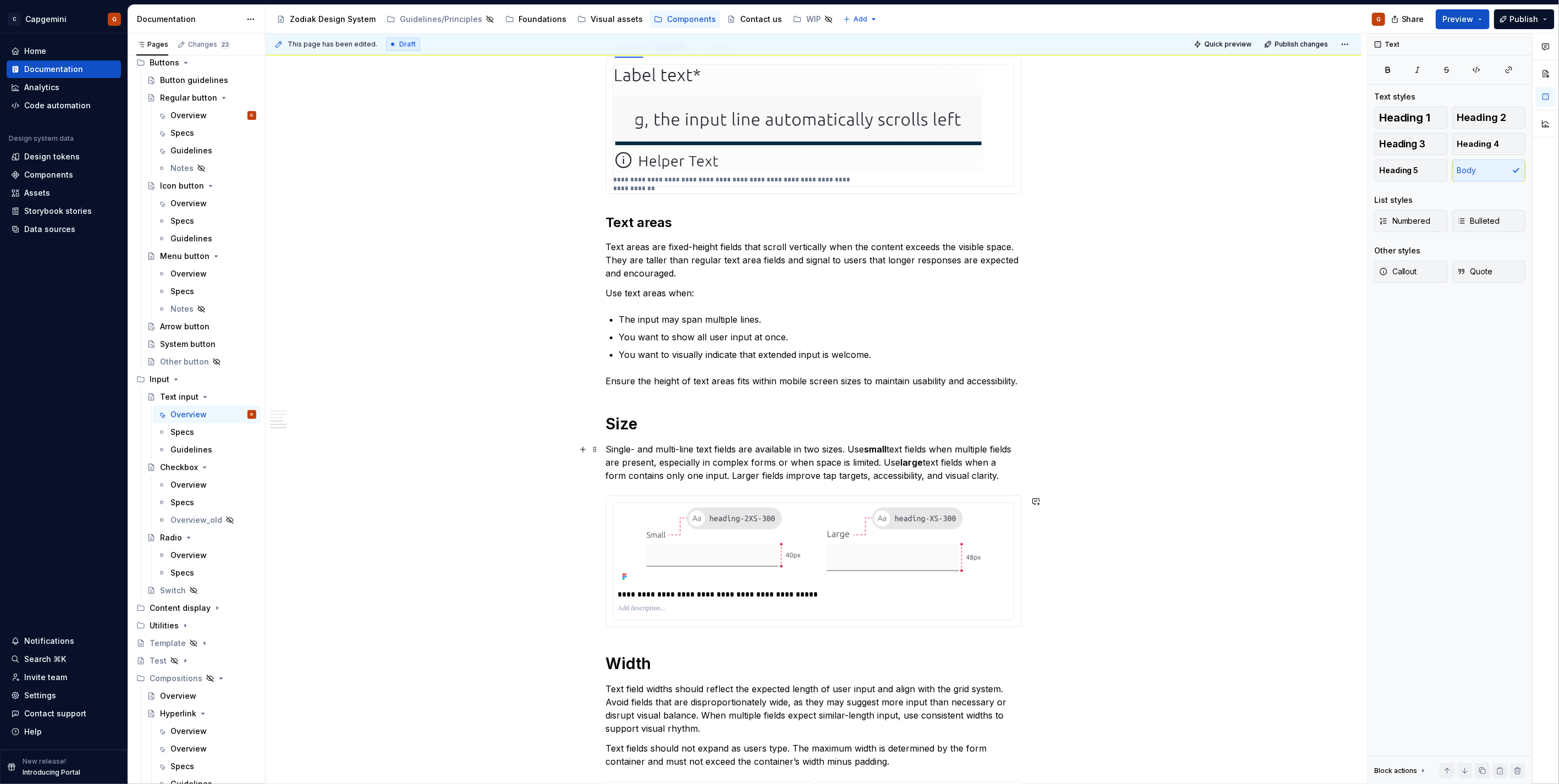
scroll to position [1197, 0]
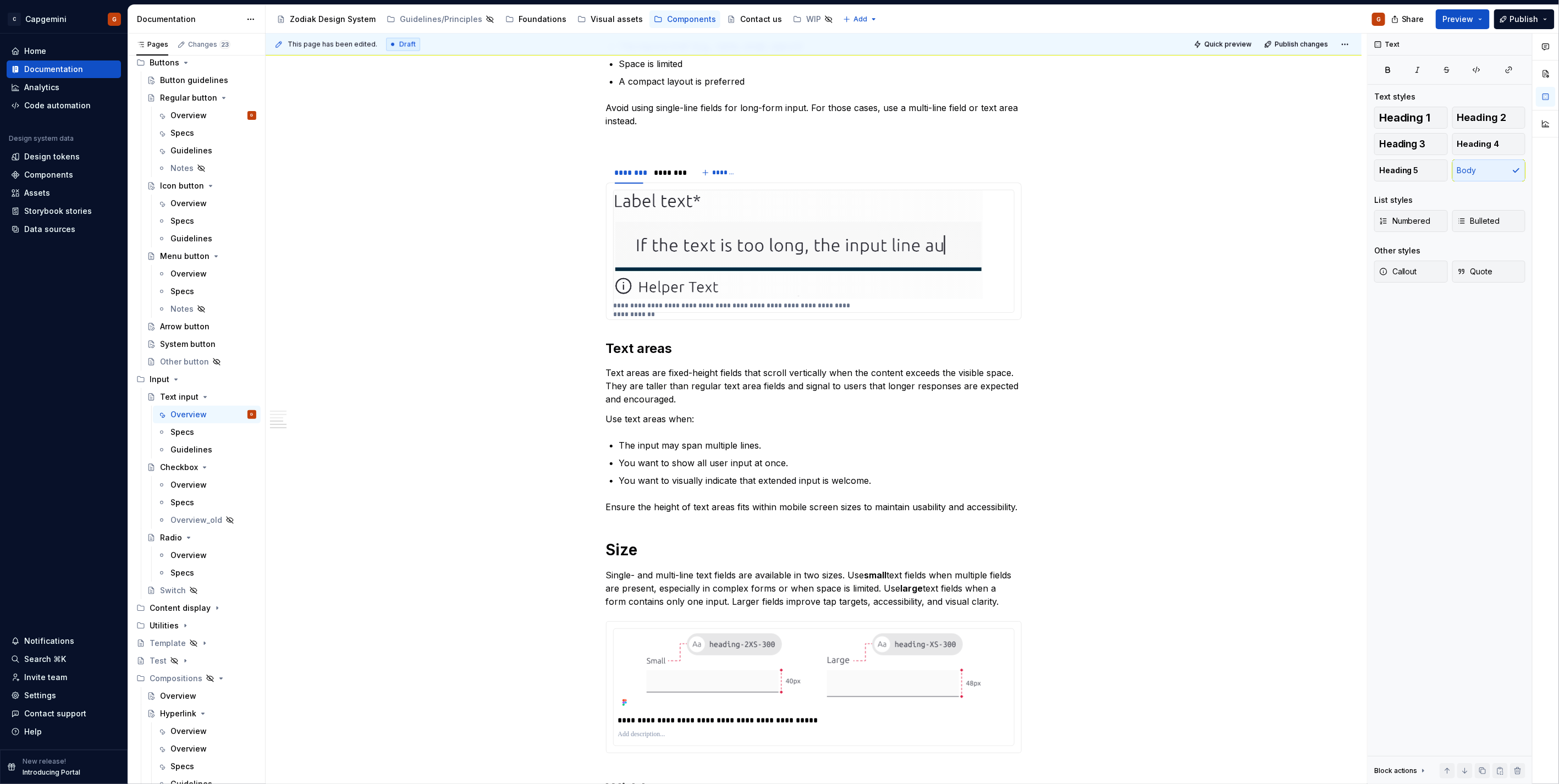
drag, startPoint x: 194, startPoint y: 328, endPoint x: 297, endPoint y: 142, distance: 212.6
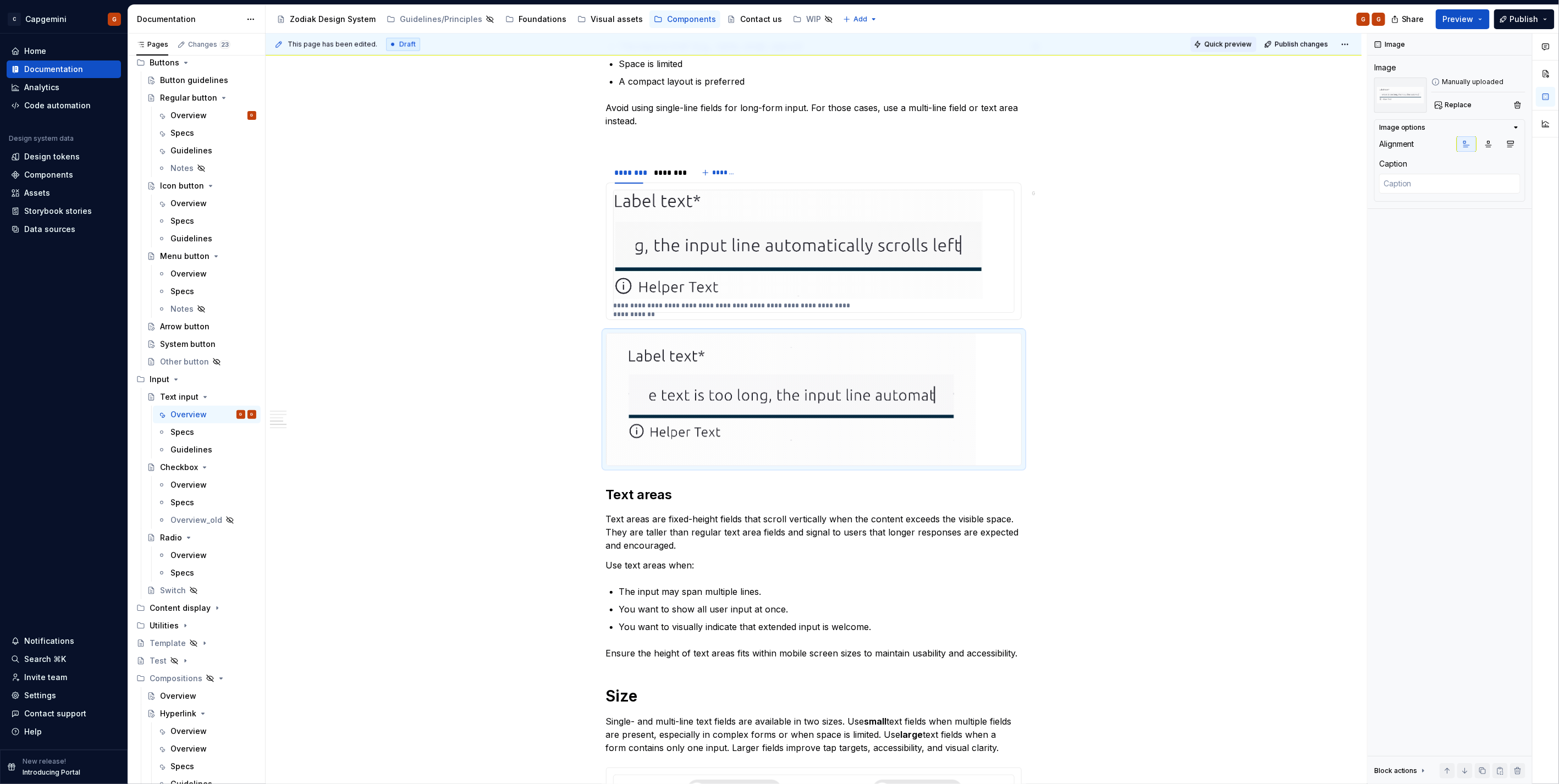
click at [1213, 41] on span "Quick preview" at bounding box center [1228, 44] width 47 height 9
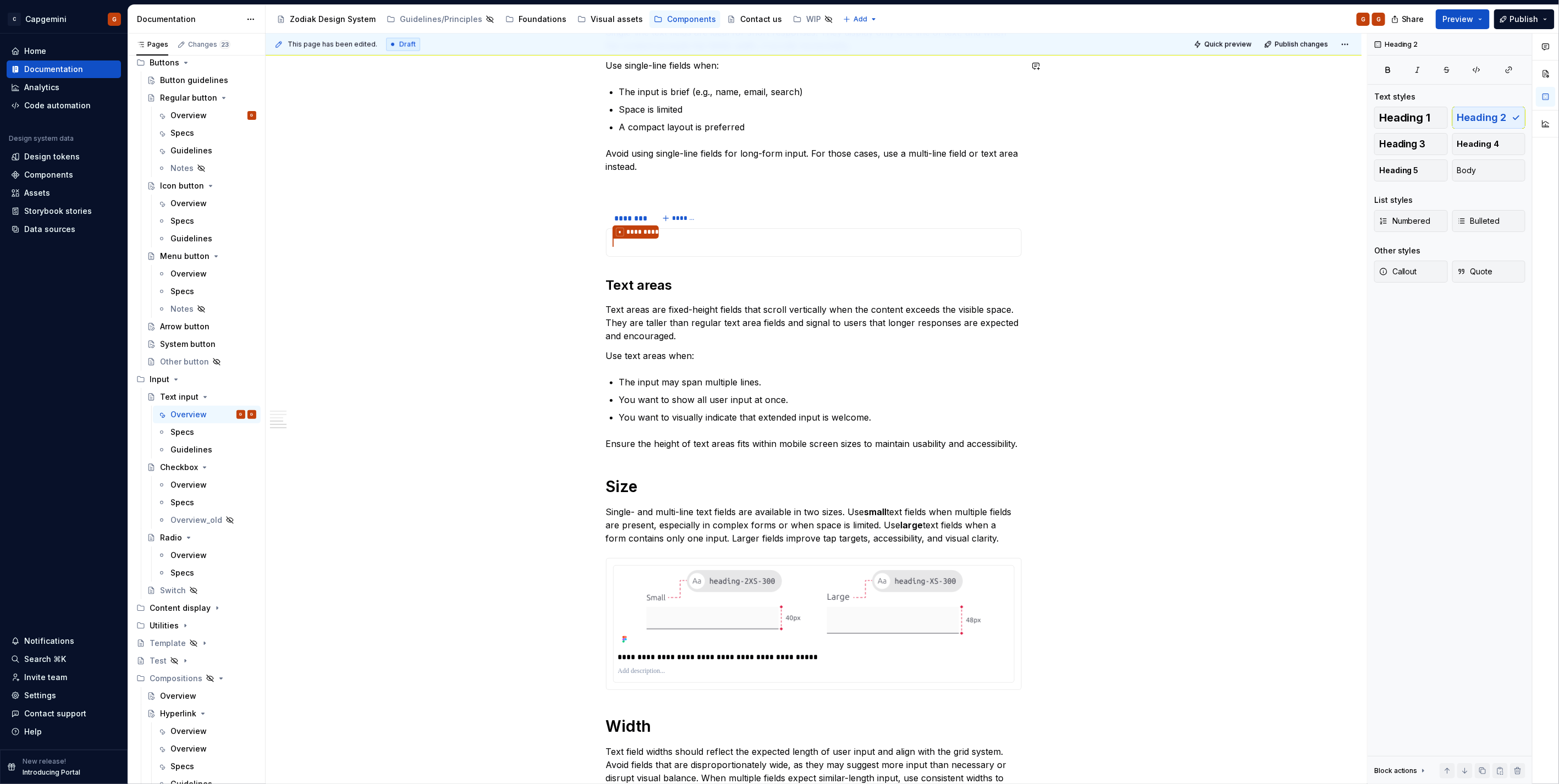
scroll to position [1136, 0]
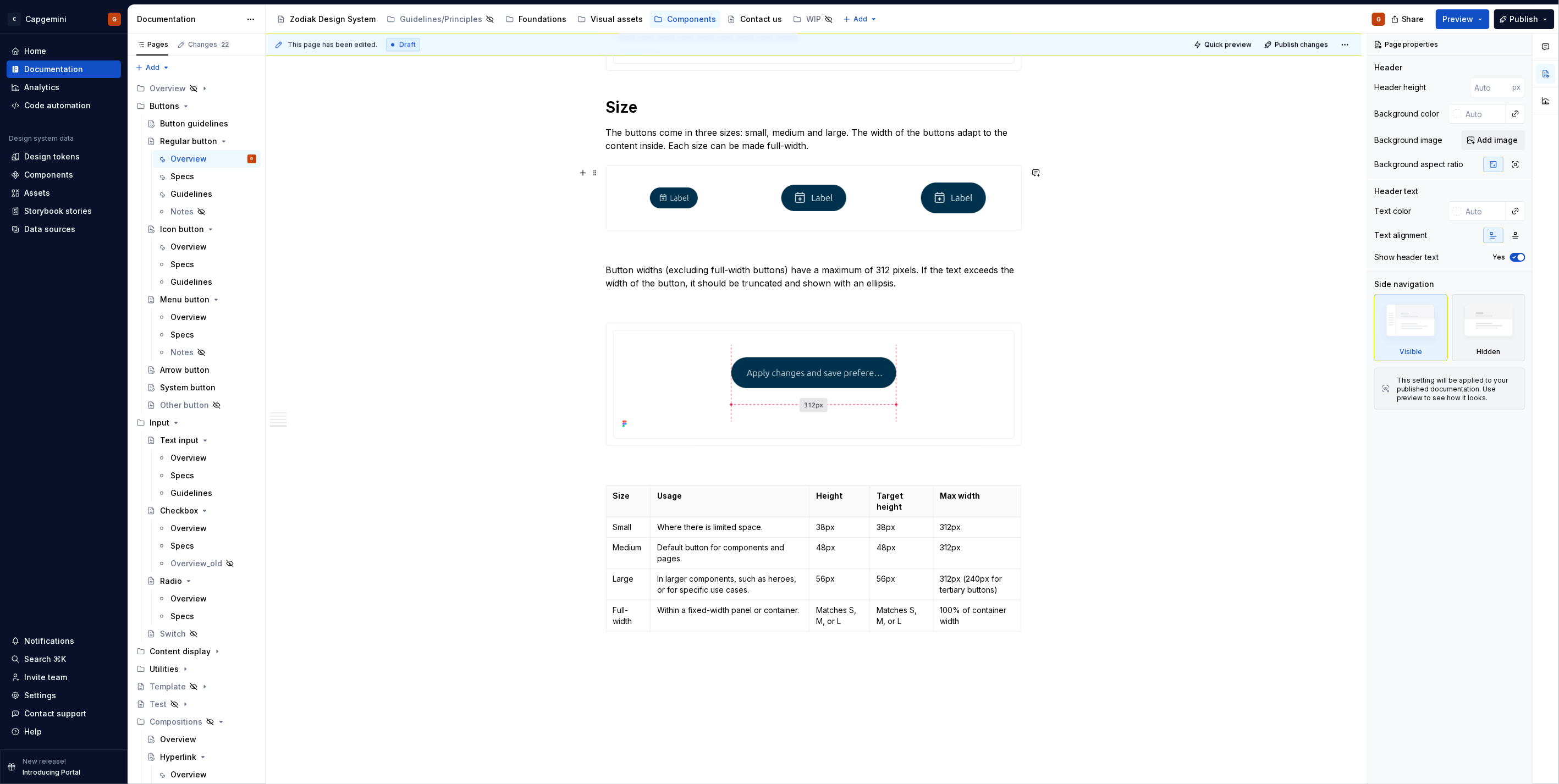
scroll to position [1911, 0]
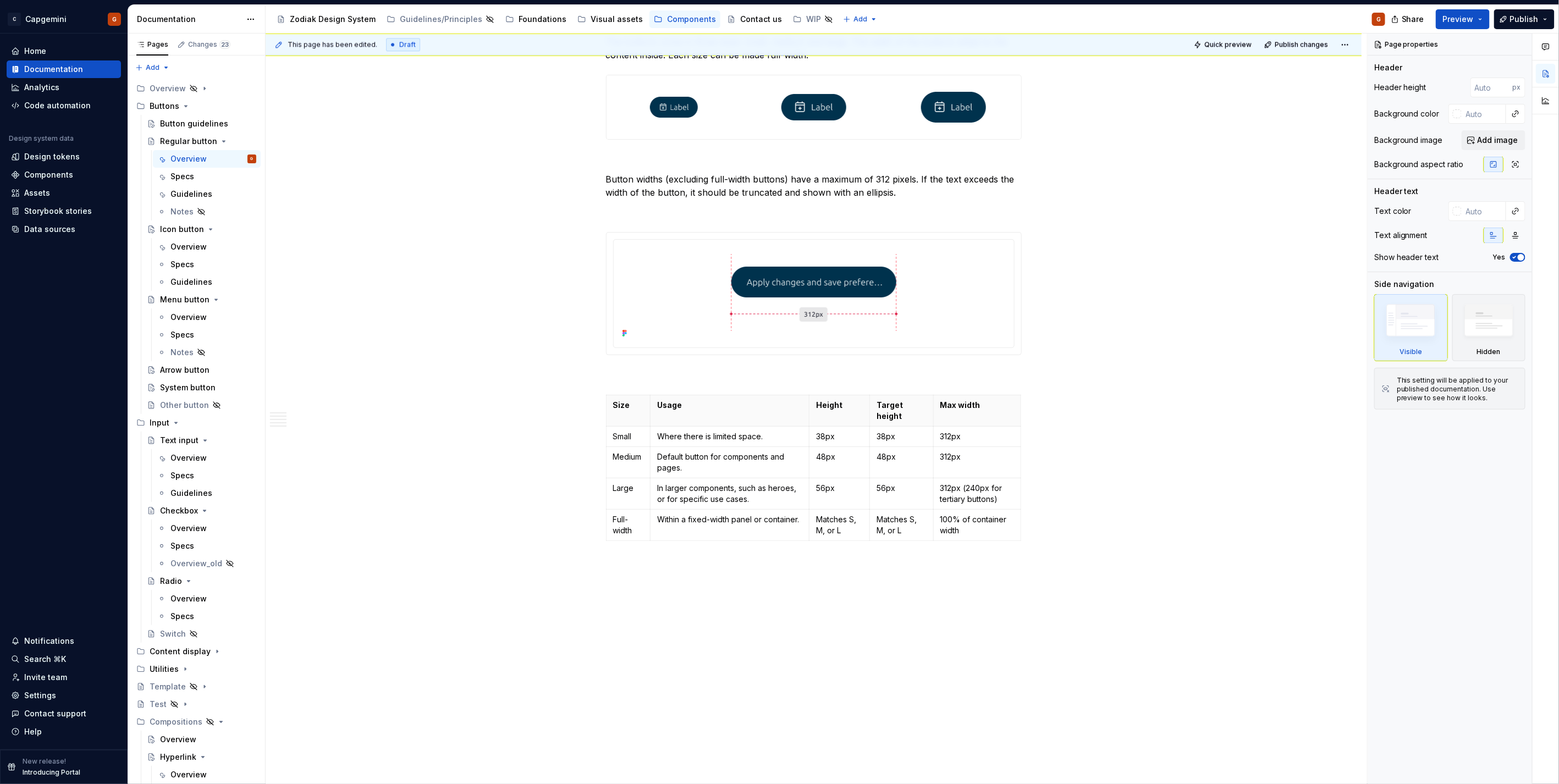
type textarea "*"
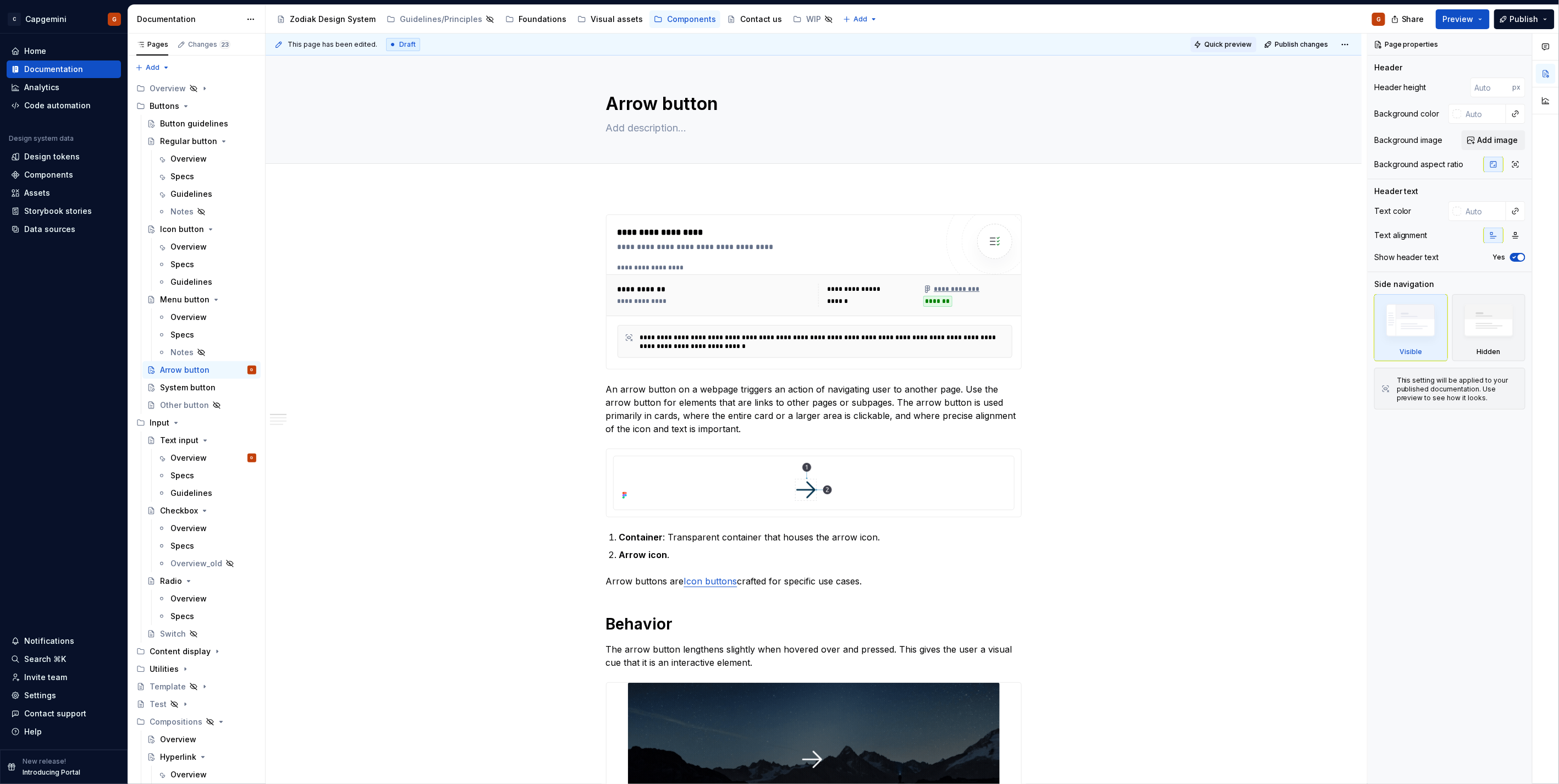
click at [1222, 46] on span "Quick preview" at bounding box center [1228, 44] width 47 height 9
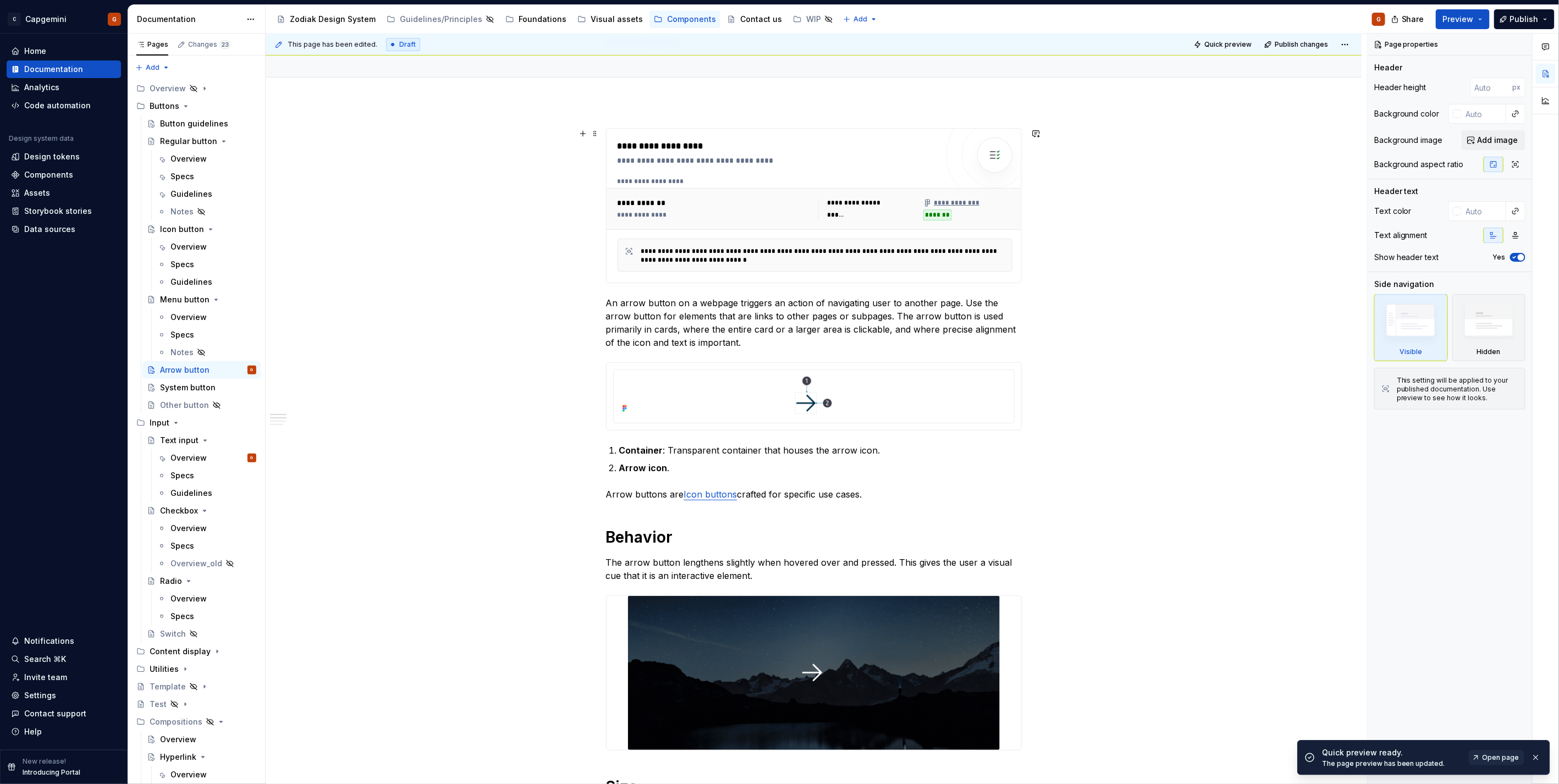
scroll to position [122, 0]
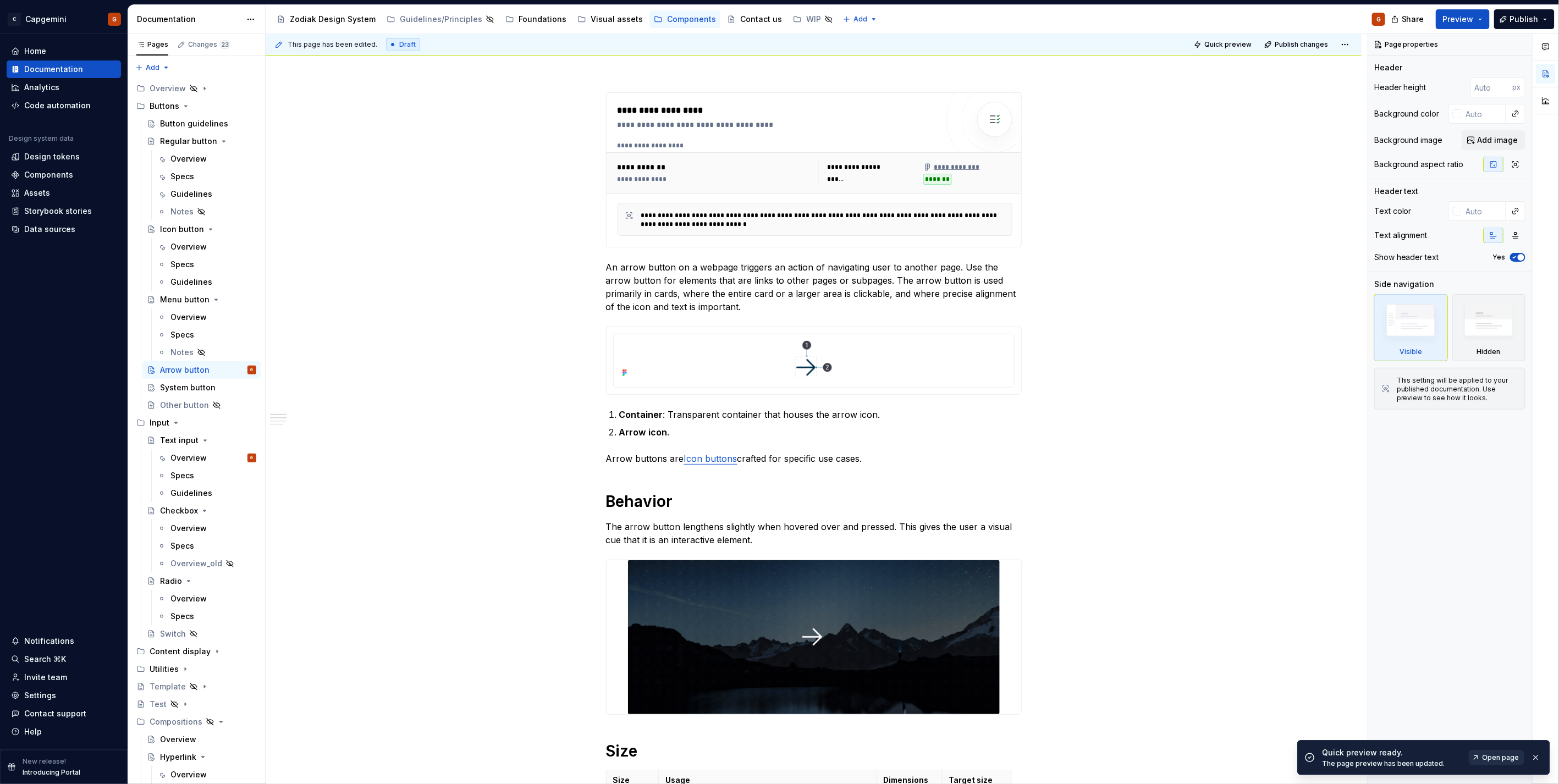
click at [1500, 759] on span "Open page" at bounding box center [1501, 757] width 37 height 9
click at [177, 465] on div "Overview G" at bounding box center [214, 457] width 86 height 15
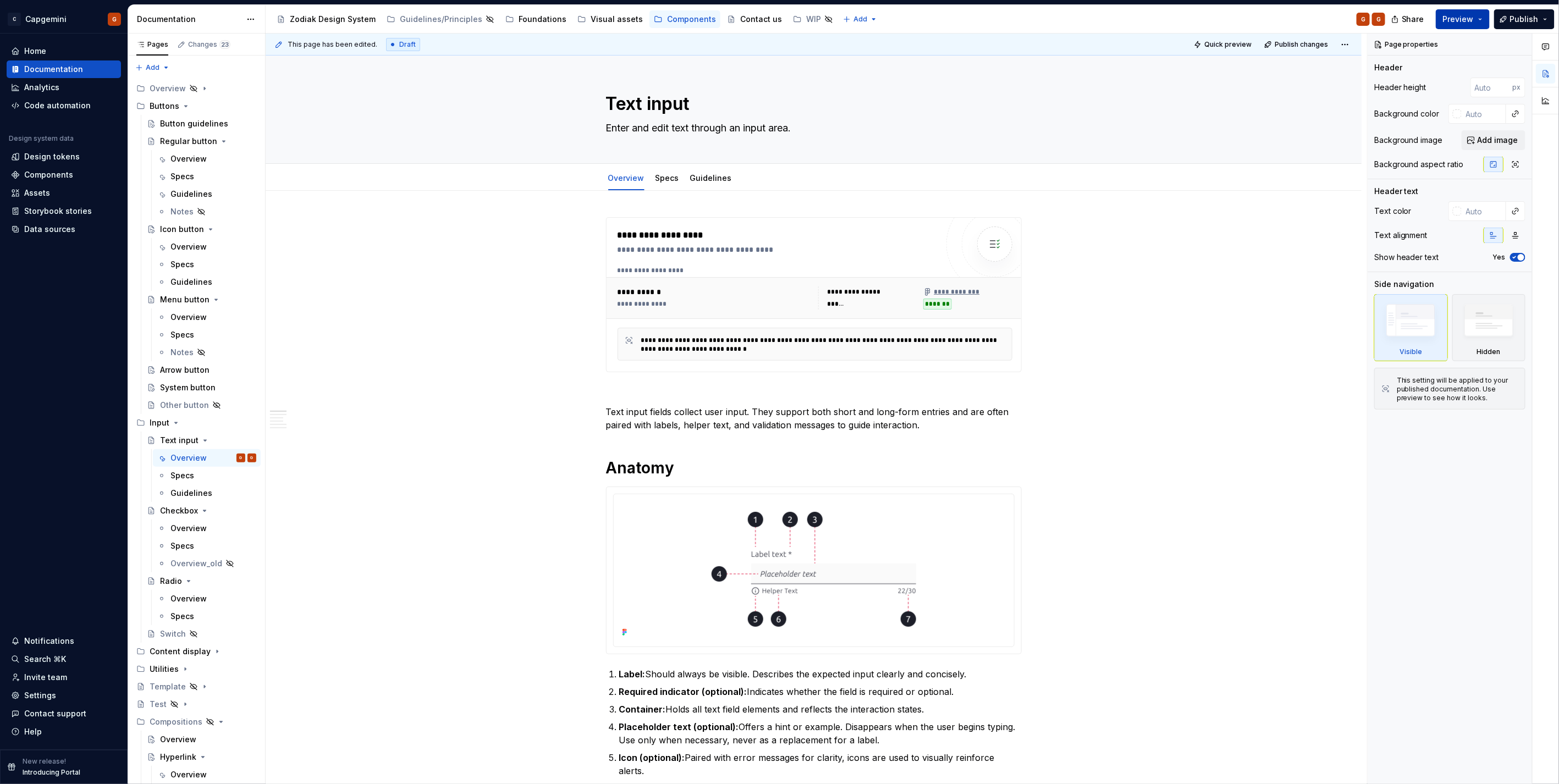
click at [1455, 24] on span "Preview" at bounding box center [1458, 19] width 31 height 11
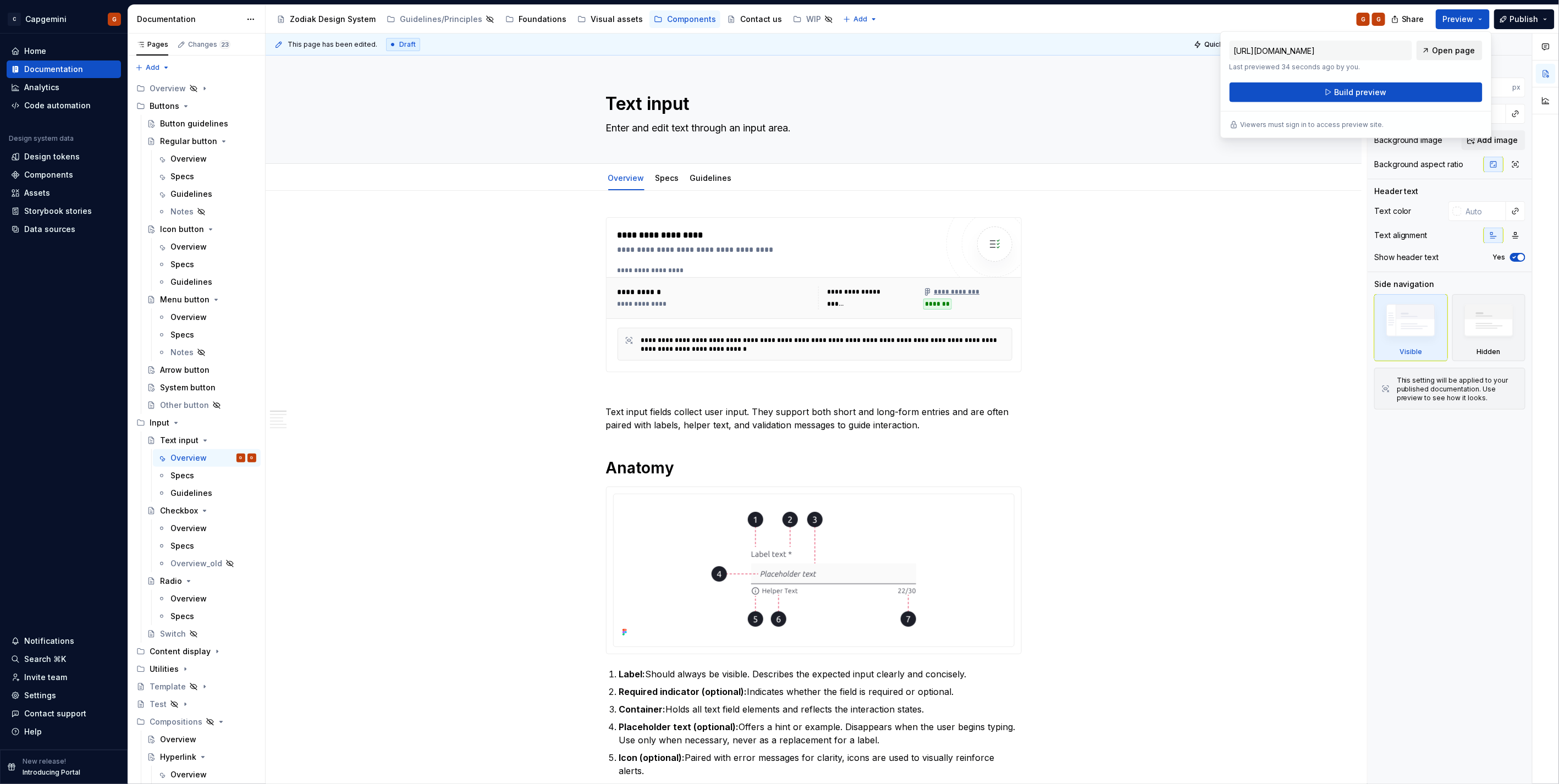
drag, startPoint x: 1455, startPoint y: 24, endPoint x: 1432, endPoint y: 53, distance: 37.0
click at [1432, 53] on link "Open page" at bounding box center [1449, 50] width 66 height 20
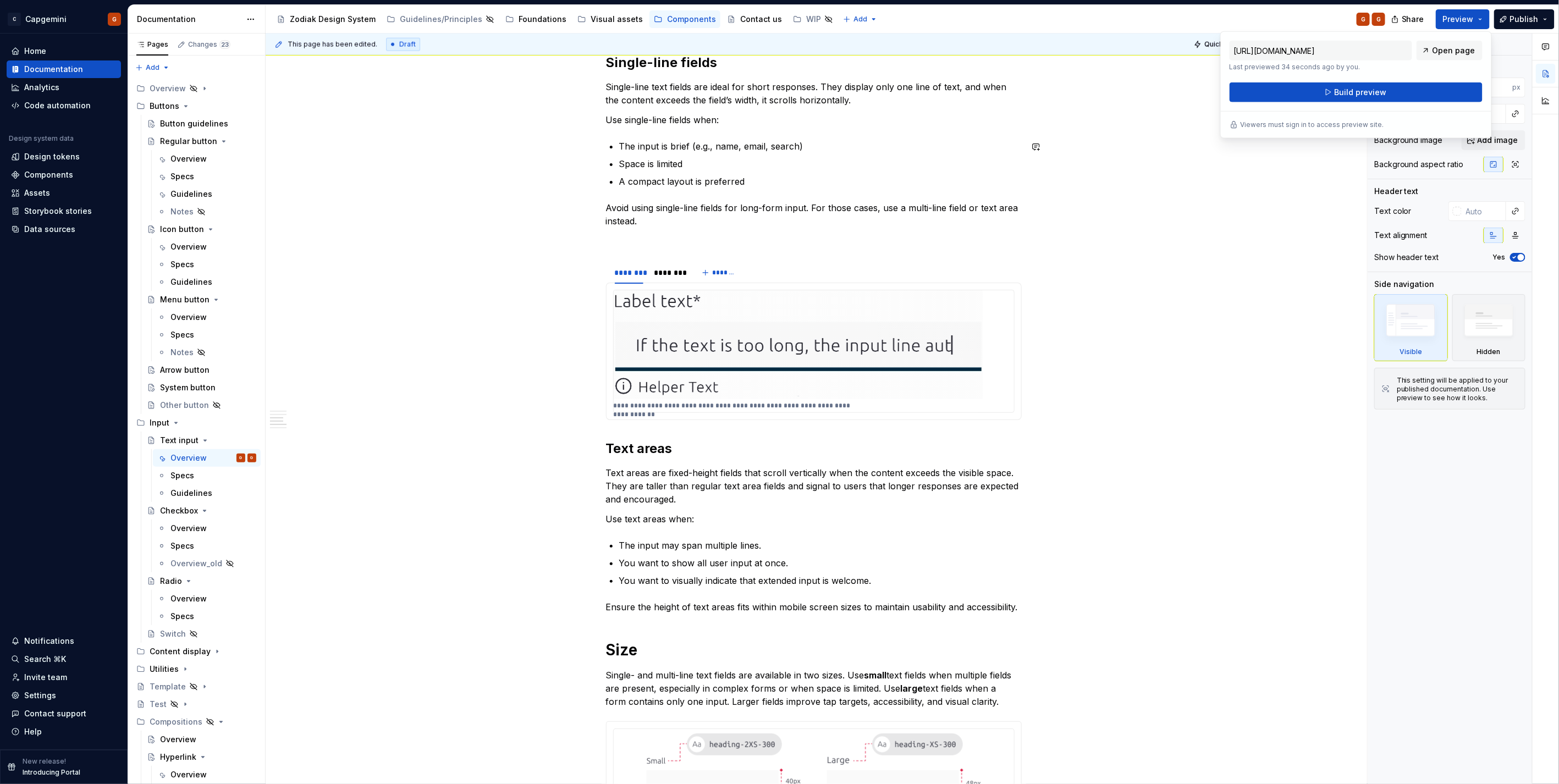
scroll to position [1099, 0]
click at [835, 368] on img at bounding box center [798, 342] width 370 height 109
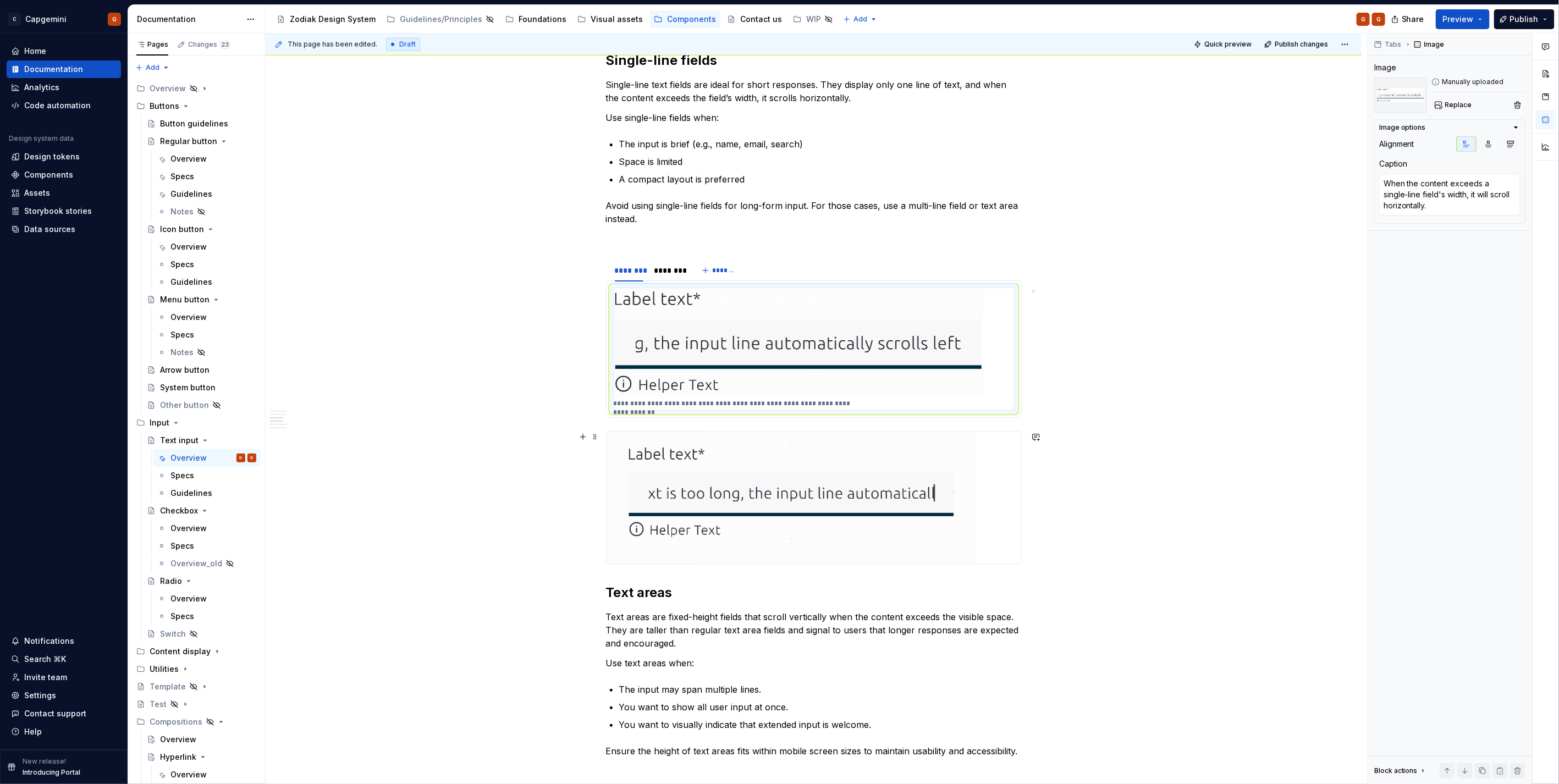
type textarea "*"
click at [701, 497] on img at bounding box center [791, 497] width 370 height 132
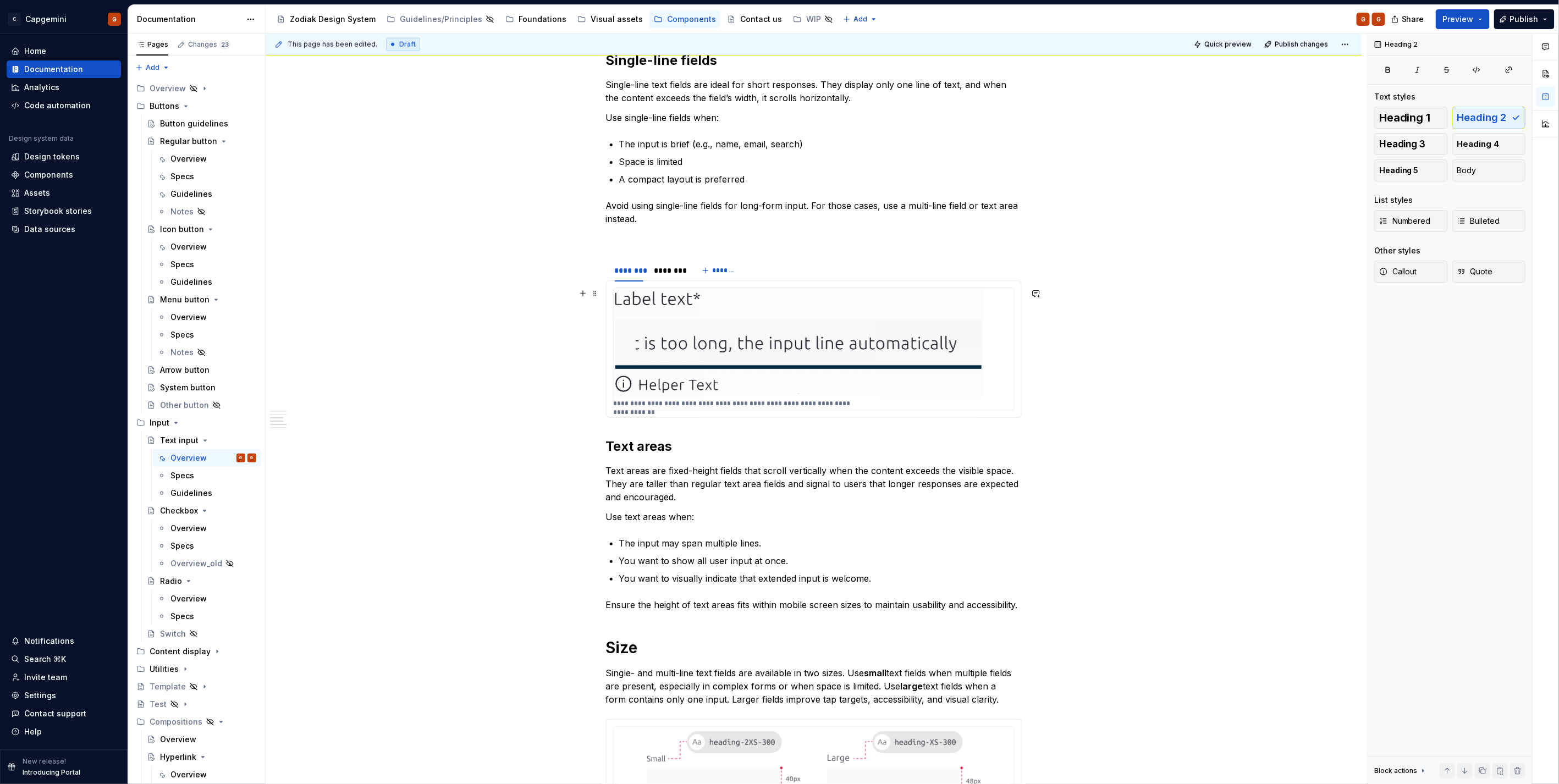
click at [683, 335] on img at bounding box center [798, 342] width 370 height 109
drag, startPoint x: 683, startPoint y: 335, endPoint x: 655, endPoint y: 327, distance: 29.1
click at [655, 327] on img at bounding box center [798, 342] width 370 height 109
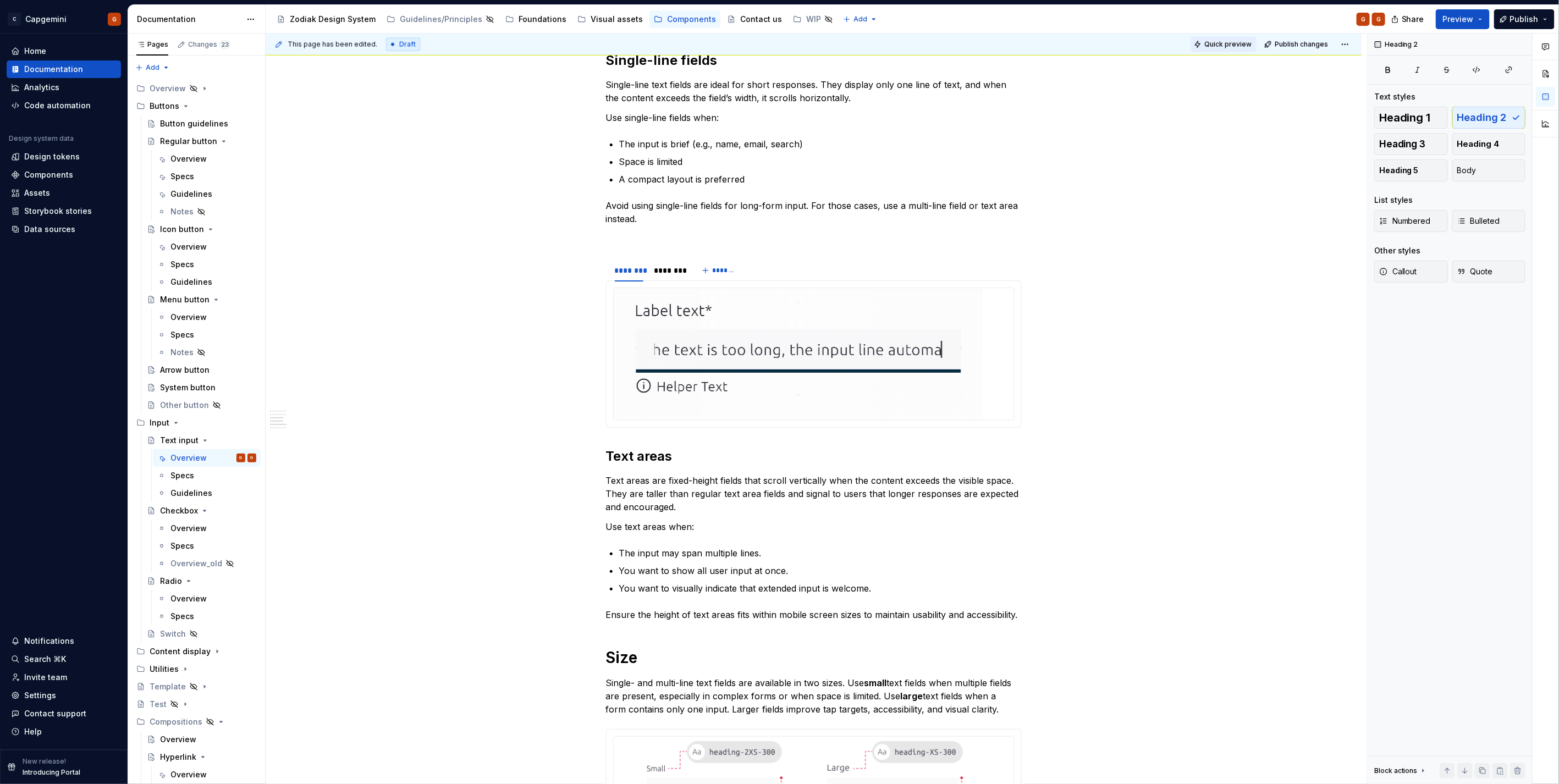
click at [1243, 42] on span "Quick preview" at bounding box center [1228, 44] width 47 height 9
click at [739, 348] on img at bounding box center [798, 354] width 370 height 132
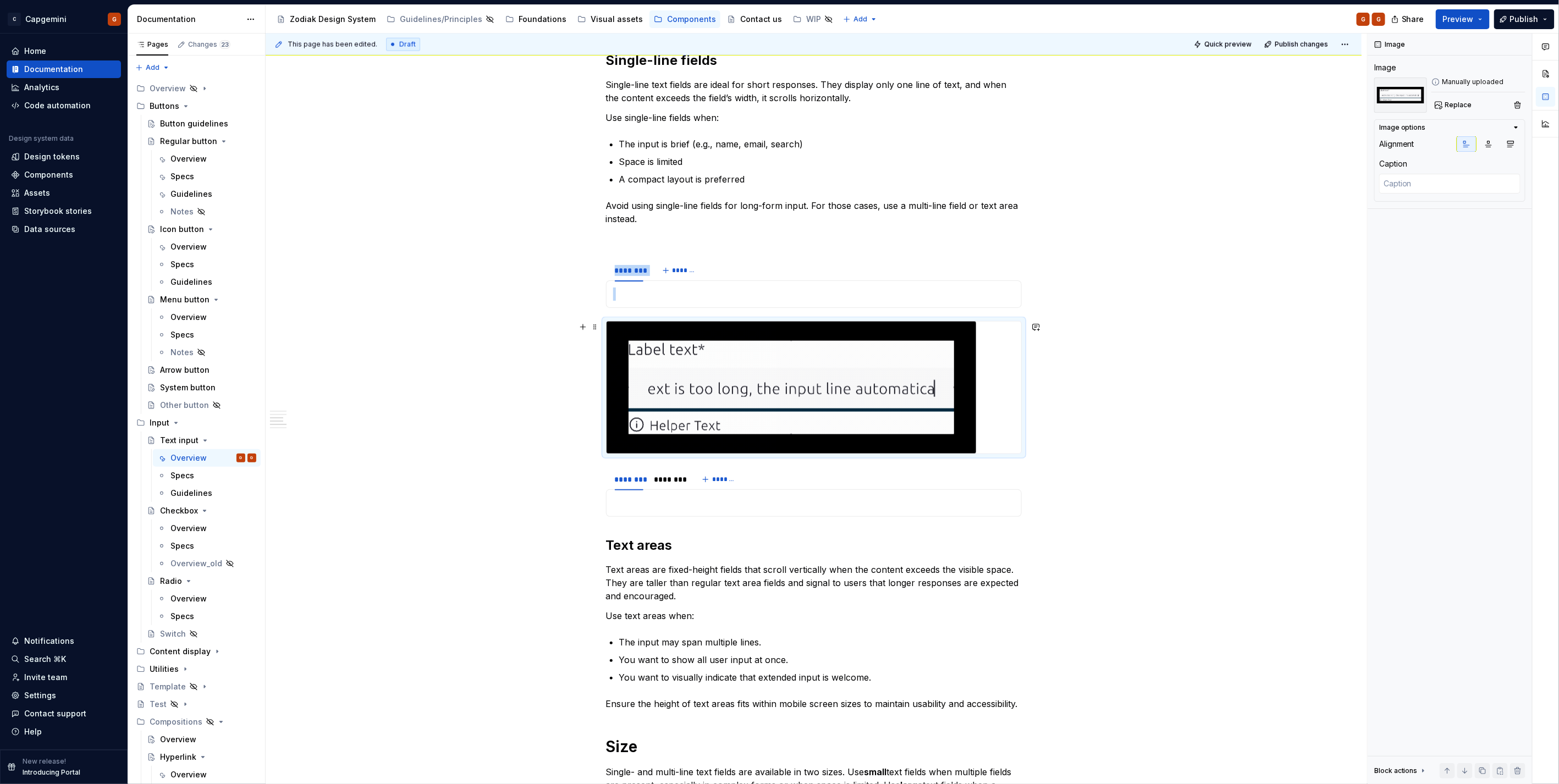
click at [706, 354] on img at bounding box center [791, 388] width 370 height 132
click at [1235, 45] on span "Quick preview" at bounding box center [1228, 44] width 47 height 9
click at [770, 359] on img at bounding box center [791, 388] width 370 height 132
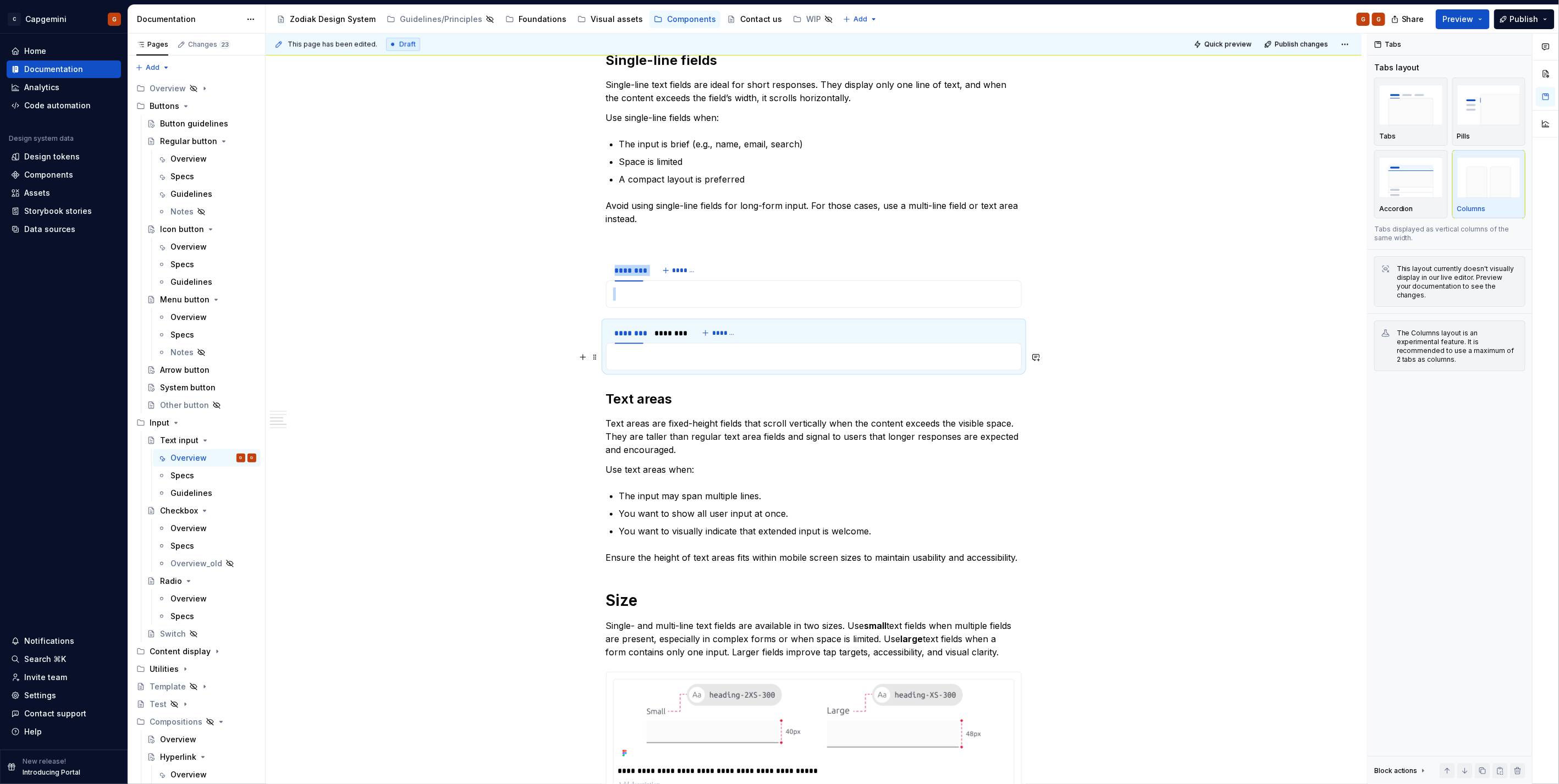
click at [735, 359] on p at bounding box center [813, 357] width 401 height 13
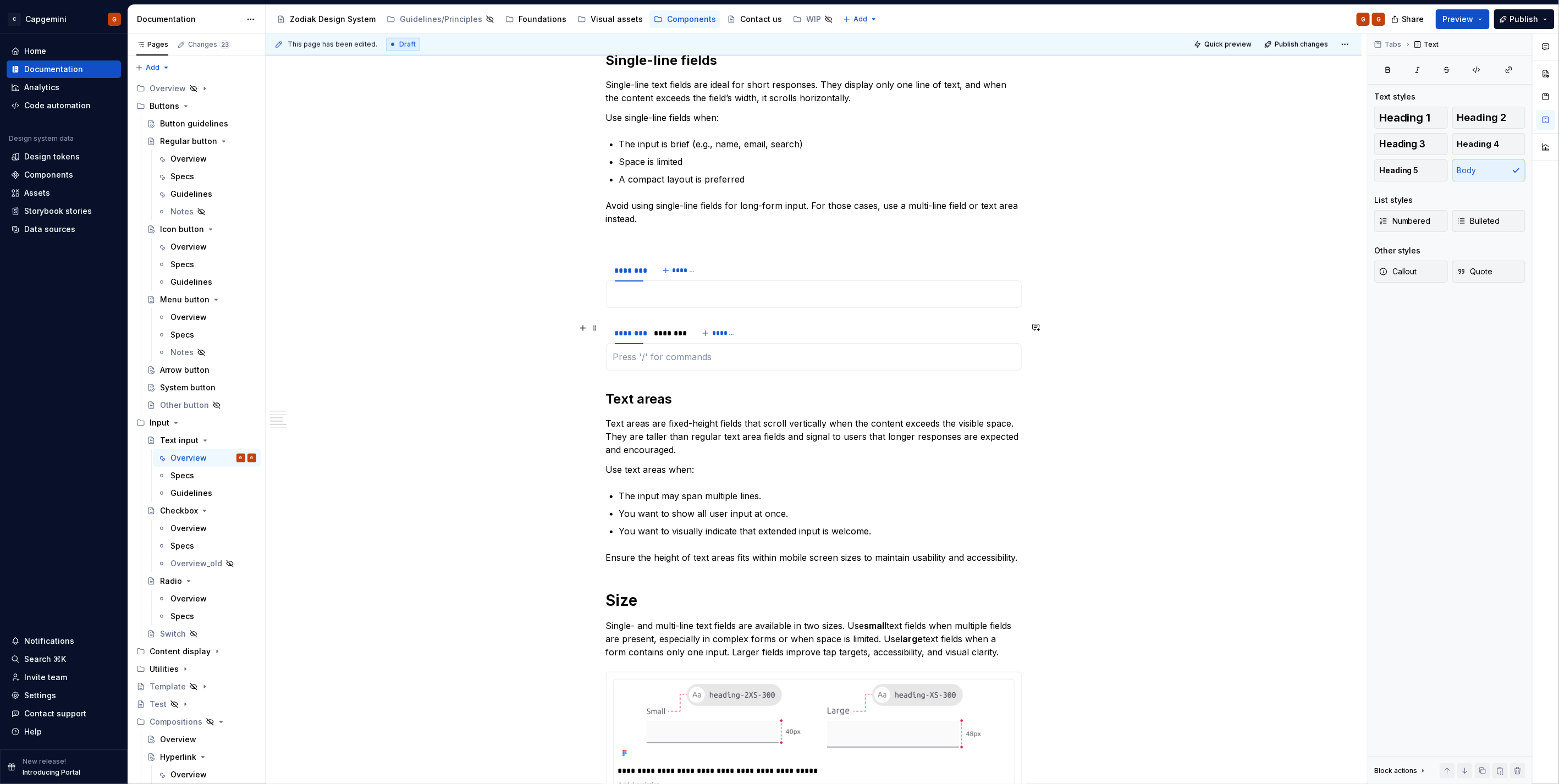
click at [778, 333] on div "******** ******** *******" at bounding box center [813, 333] width 416 height 22
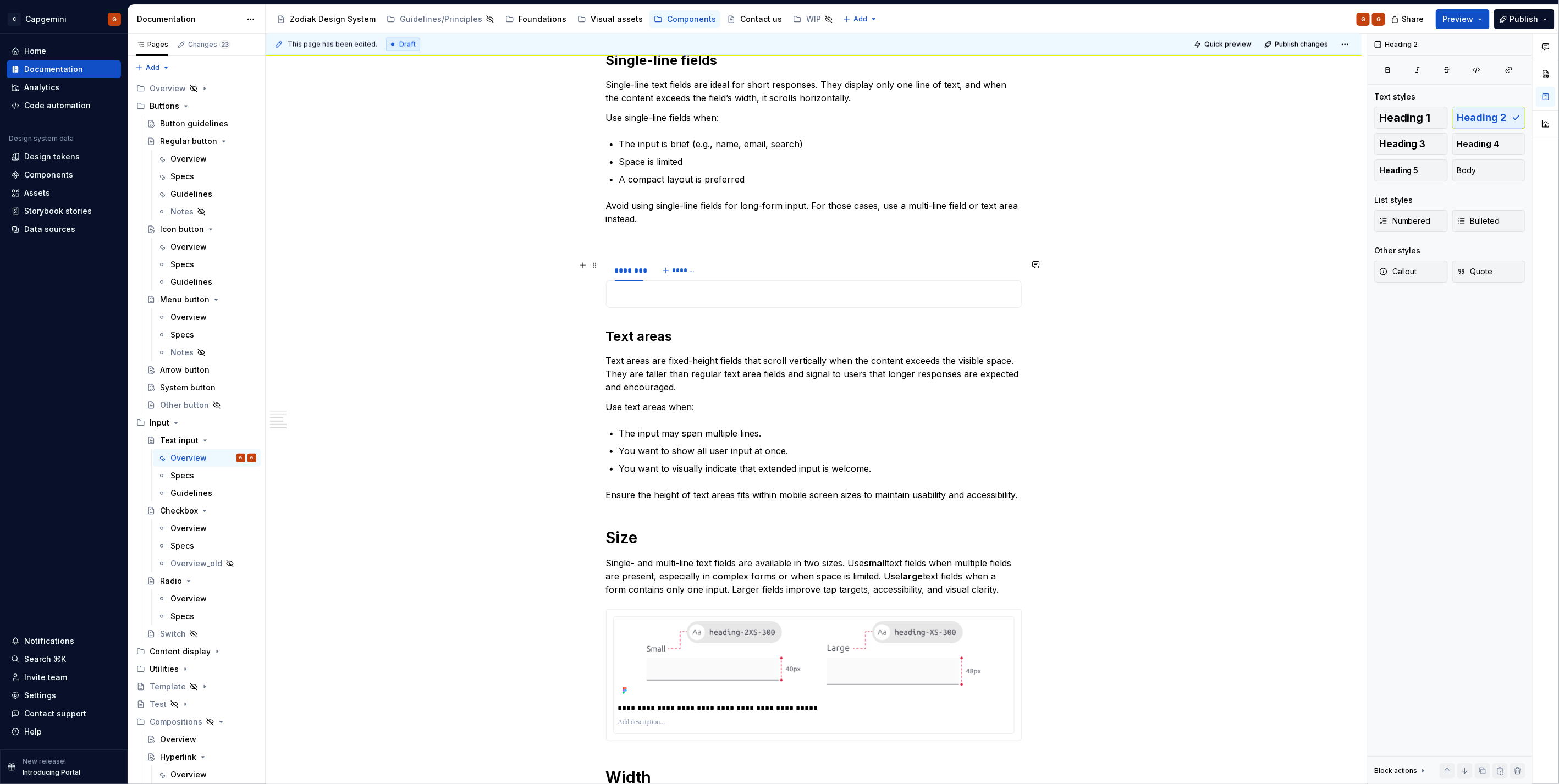
click at [732, 266] on div "******** *******" at bounding box center [813, 270] width 416 height 22
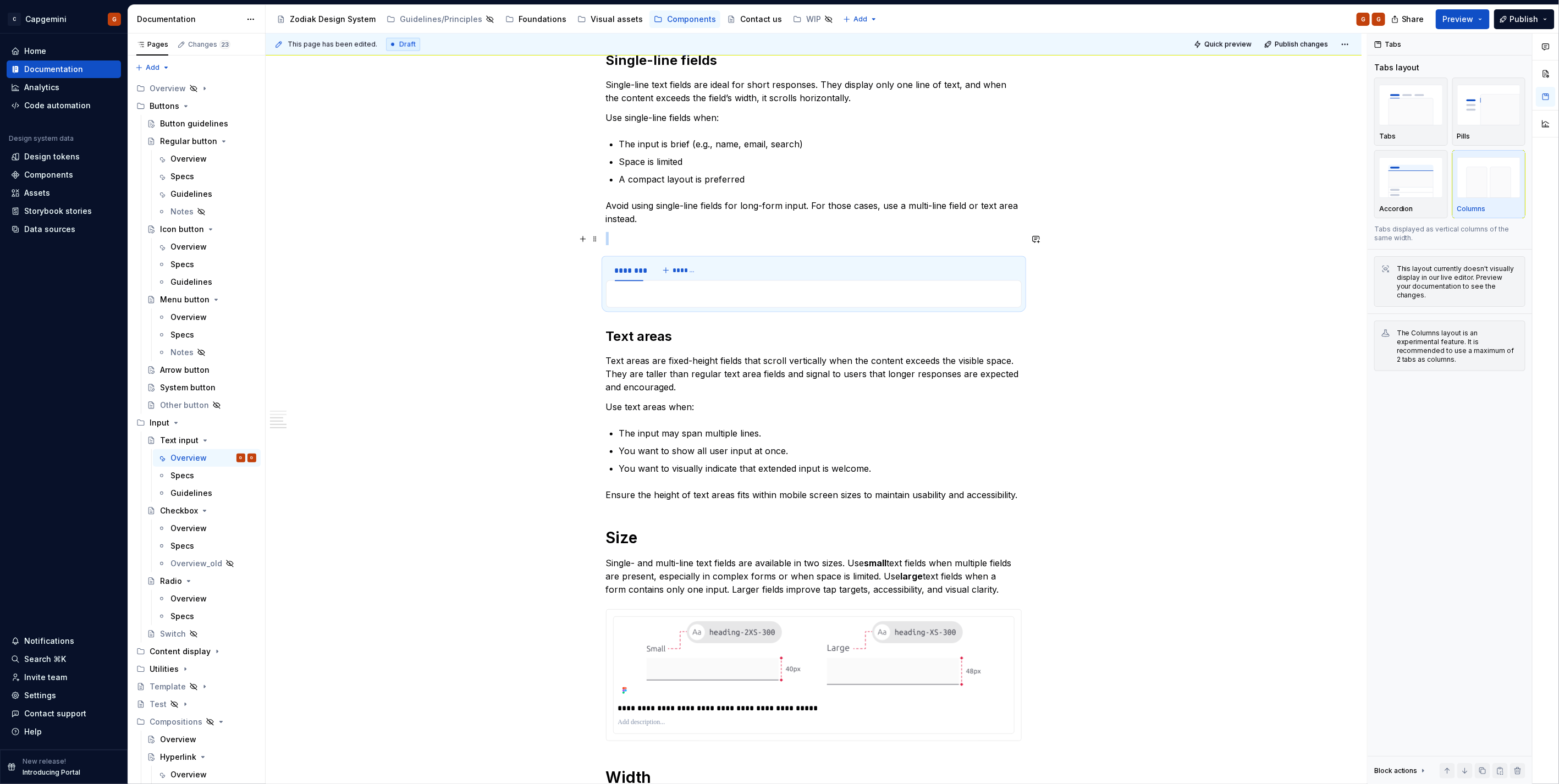
click at [620, 242] on p at bounding box center [813, 238] width 416 height 13
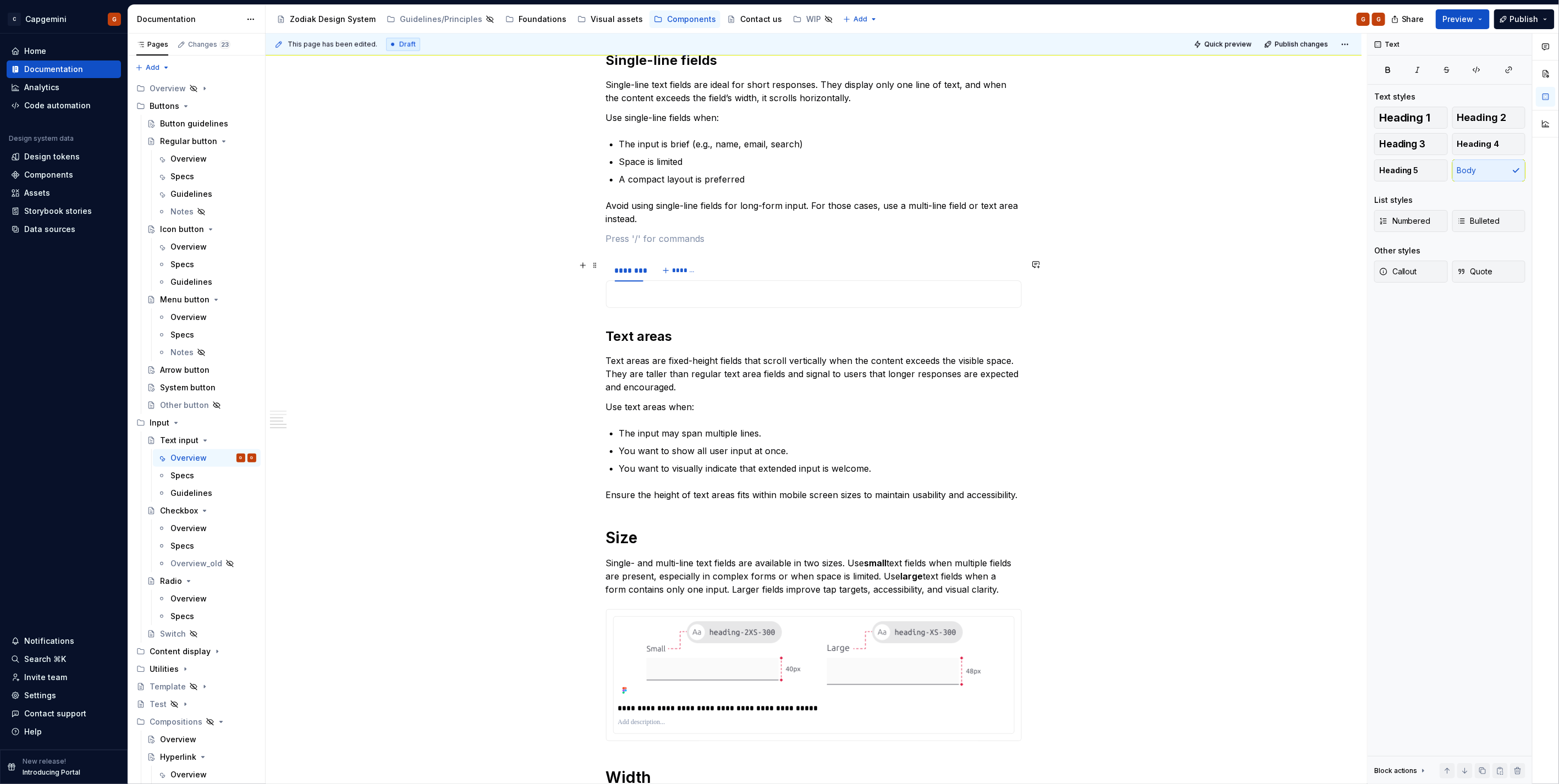
click at [661, 282] on div at bounding box center [813, 293] width 416 height 27
type textarea "*"
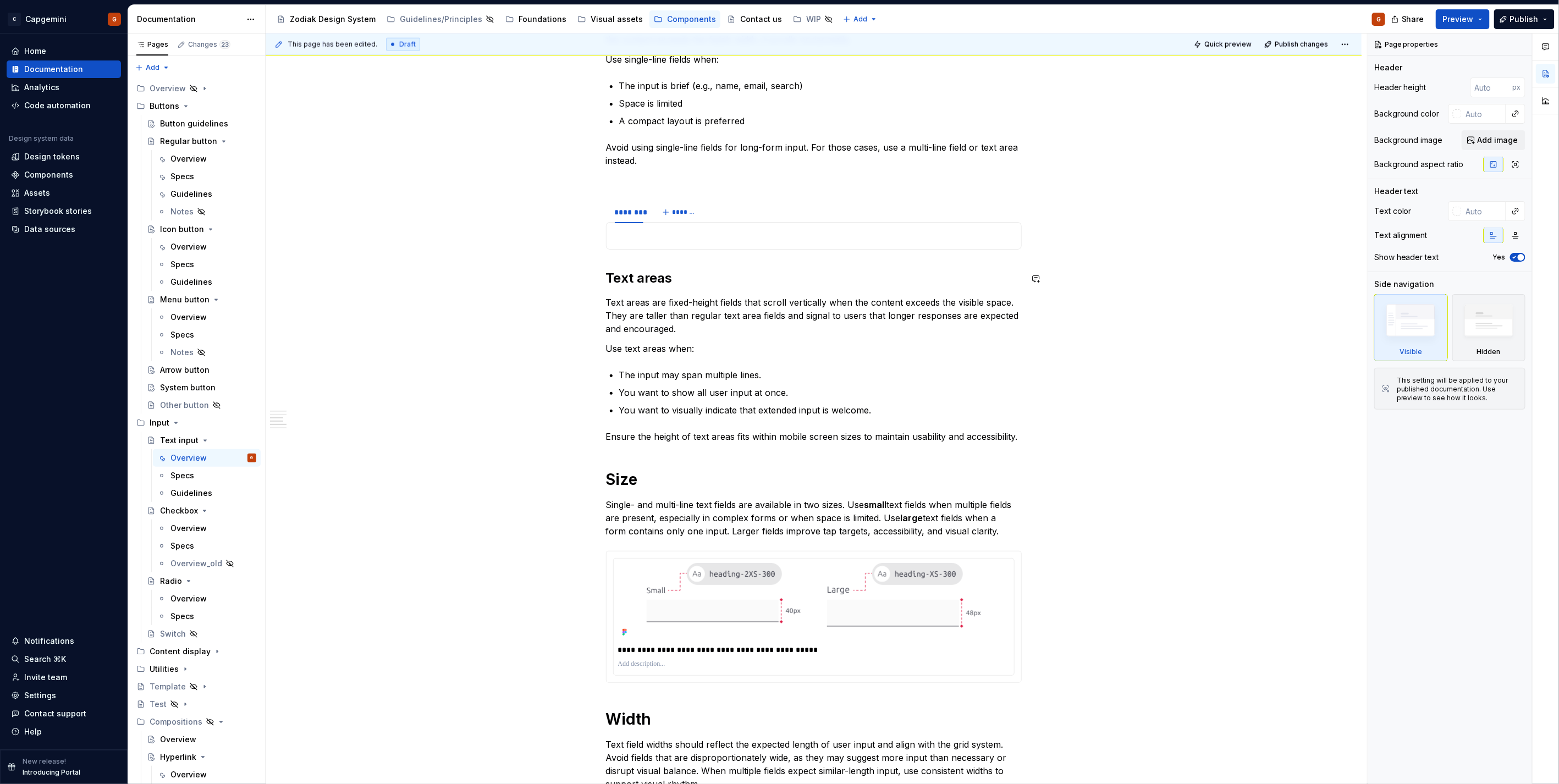
scroll to position [1013, 0]
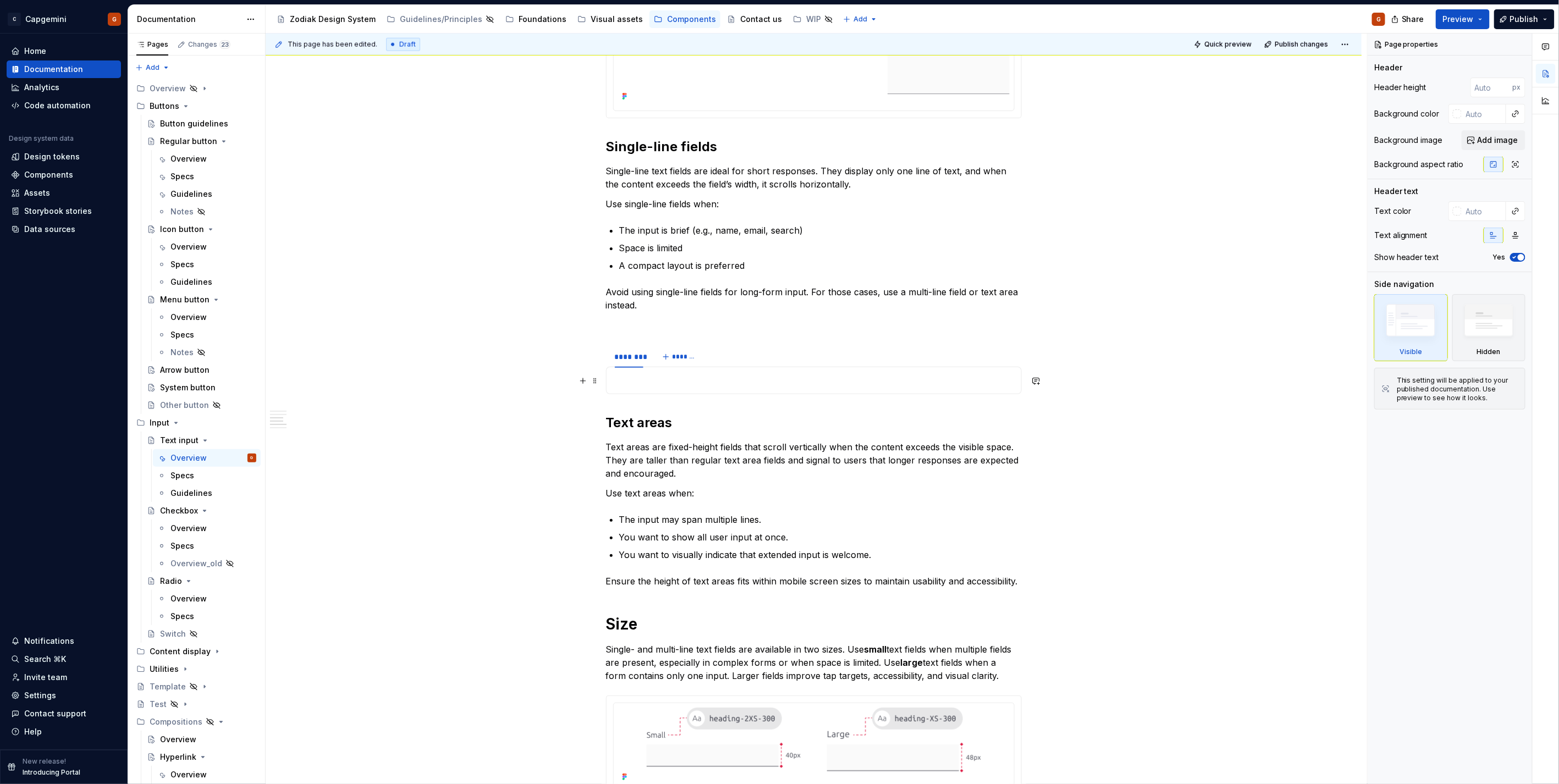
click at [655, 374] on p at bounding box center [813, 381] width 401 height 13
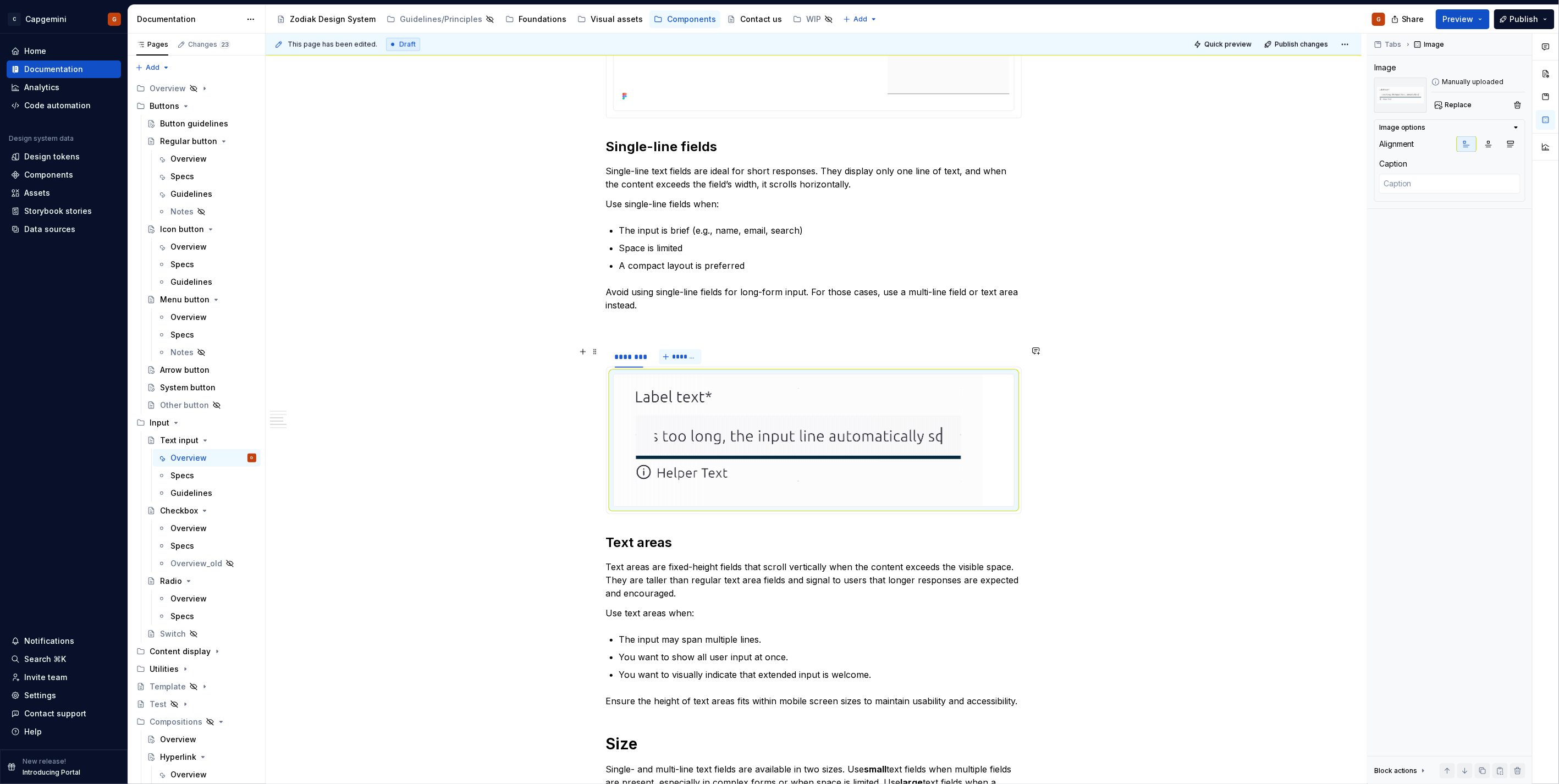
click at [666, 355] on button "*******" at bounding box center [681, 356] width 44 height 15
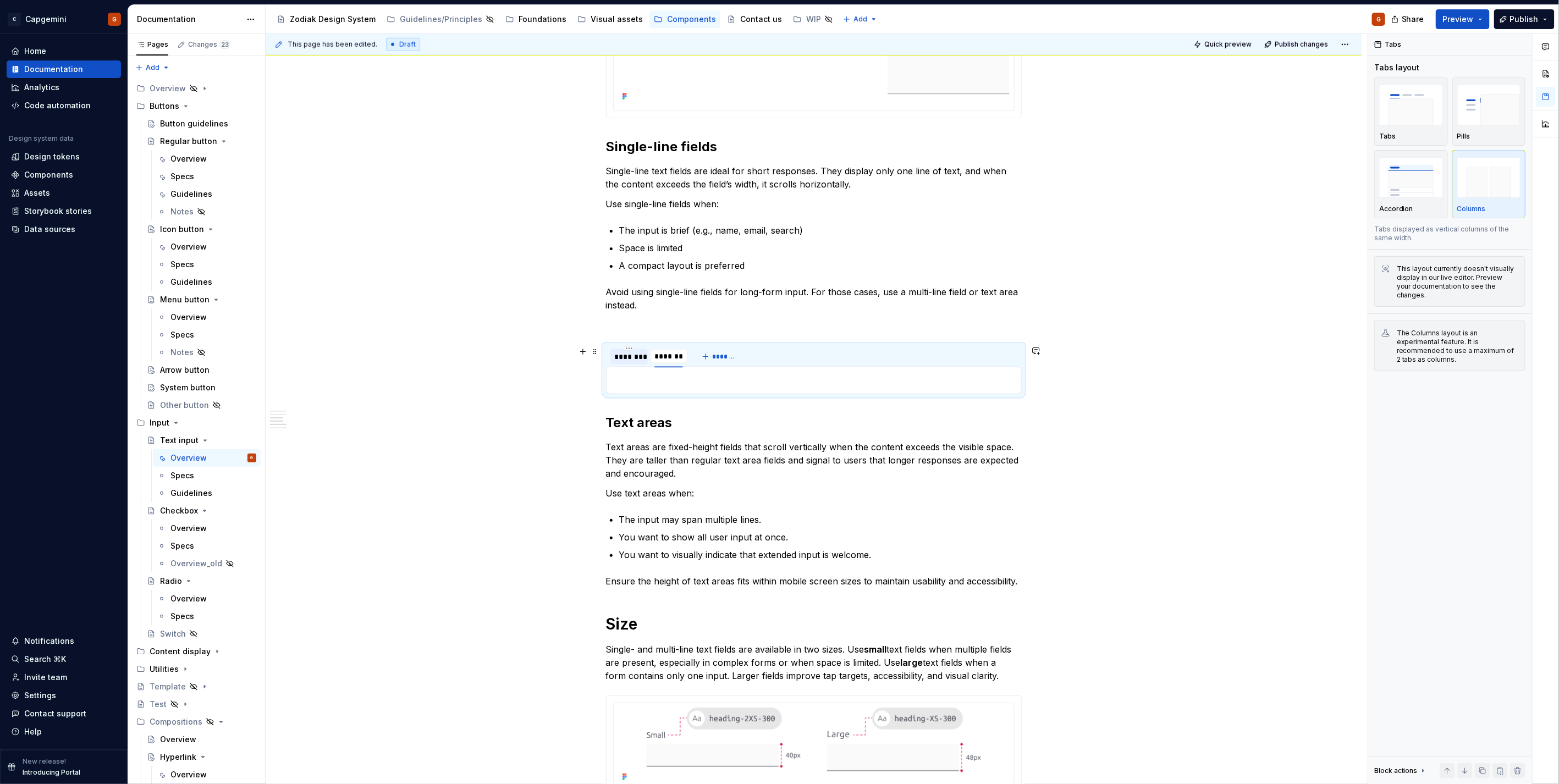
click at [629, 355] on div "********" at bounding box center [629, 357] width 28 height 11
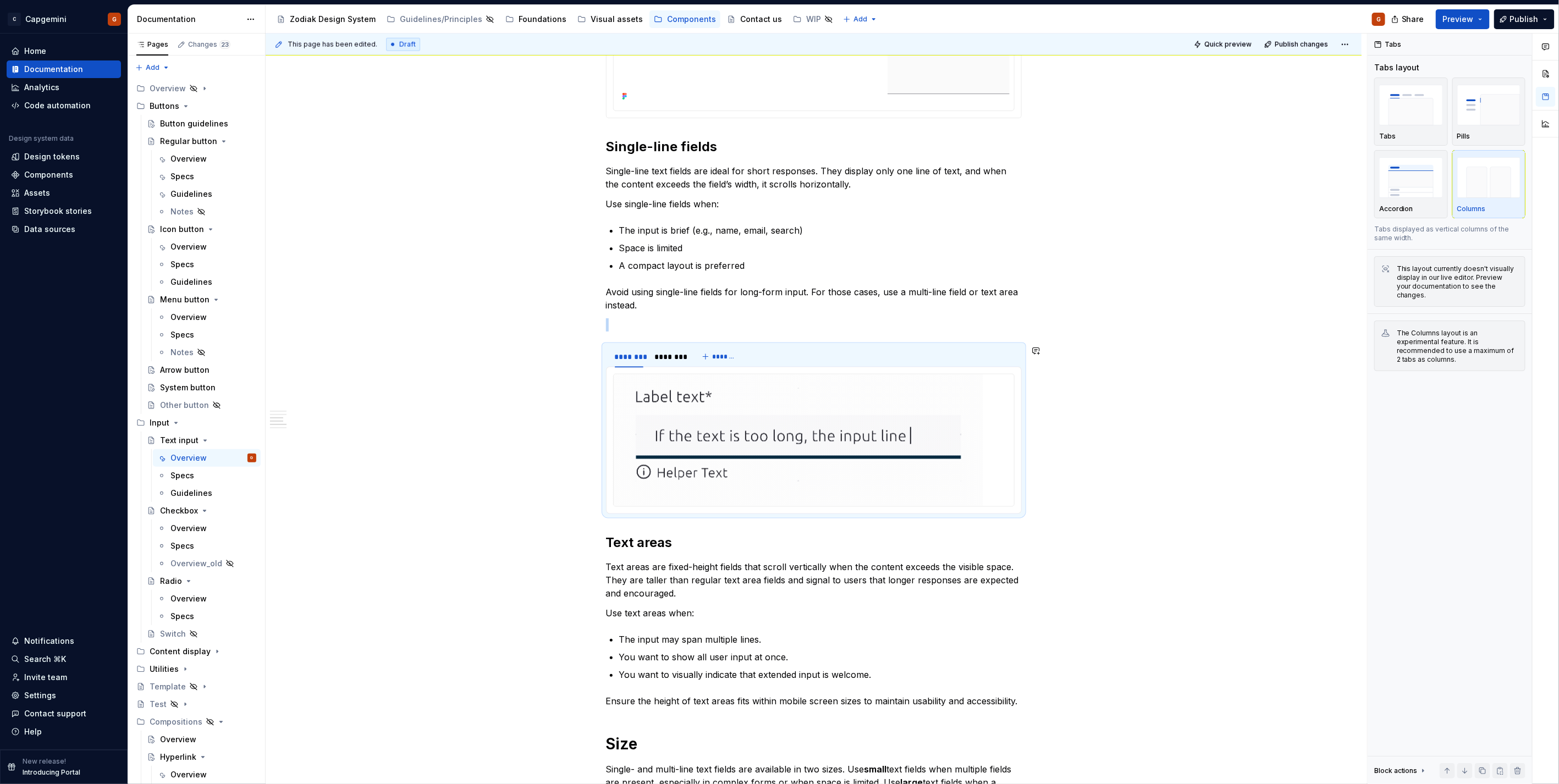
click at [715, 327] on p at bounding box center [813, 325] width 416 height 13
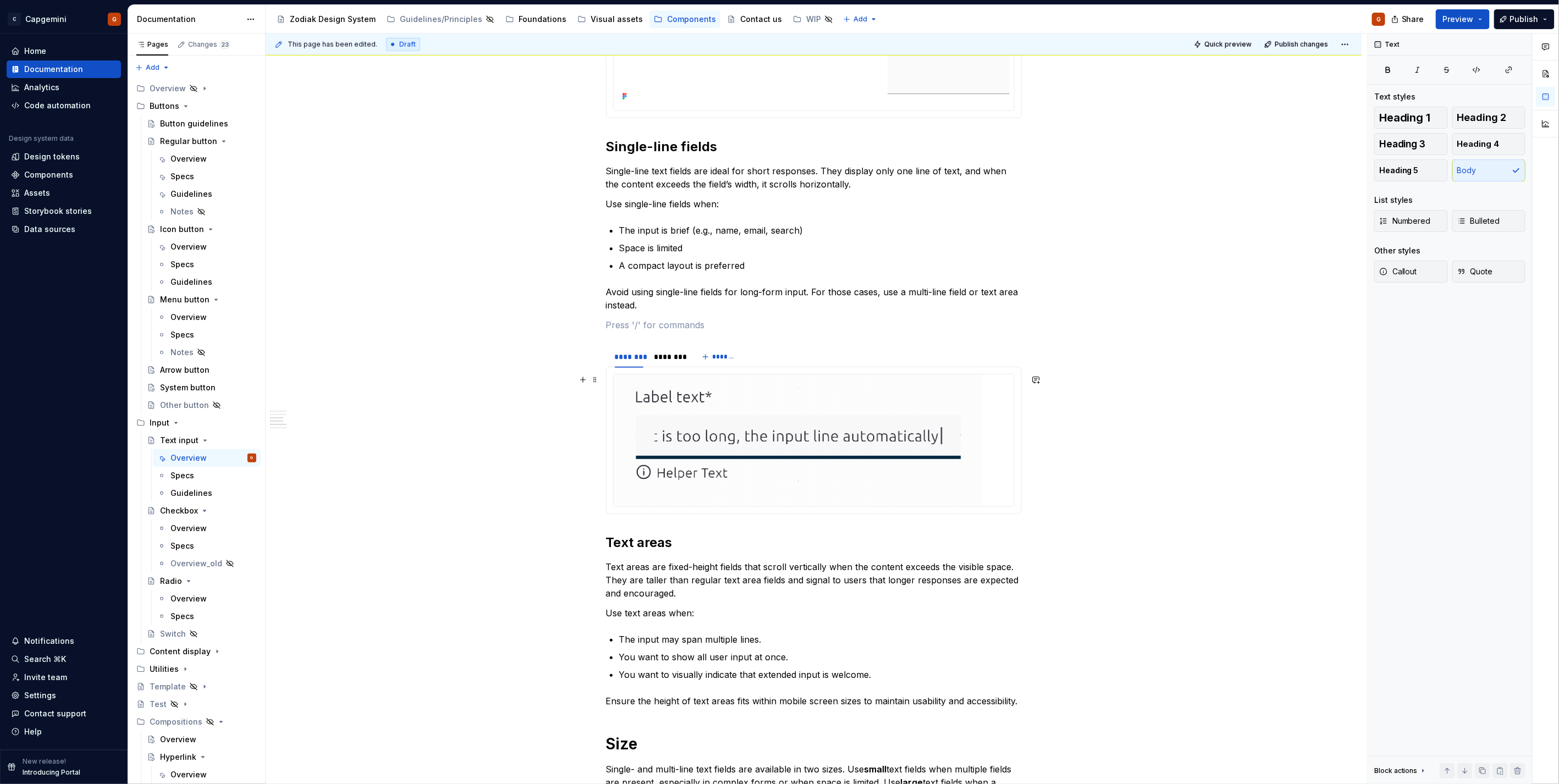
click at [812, 422] on img at bounding box center [798, 440] width 370 height 132
click at [1411, 187] on textarea at bounding box center [1450, 183] width 142 height 20
type textarea "*"
type textarea "T"
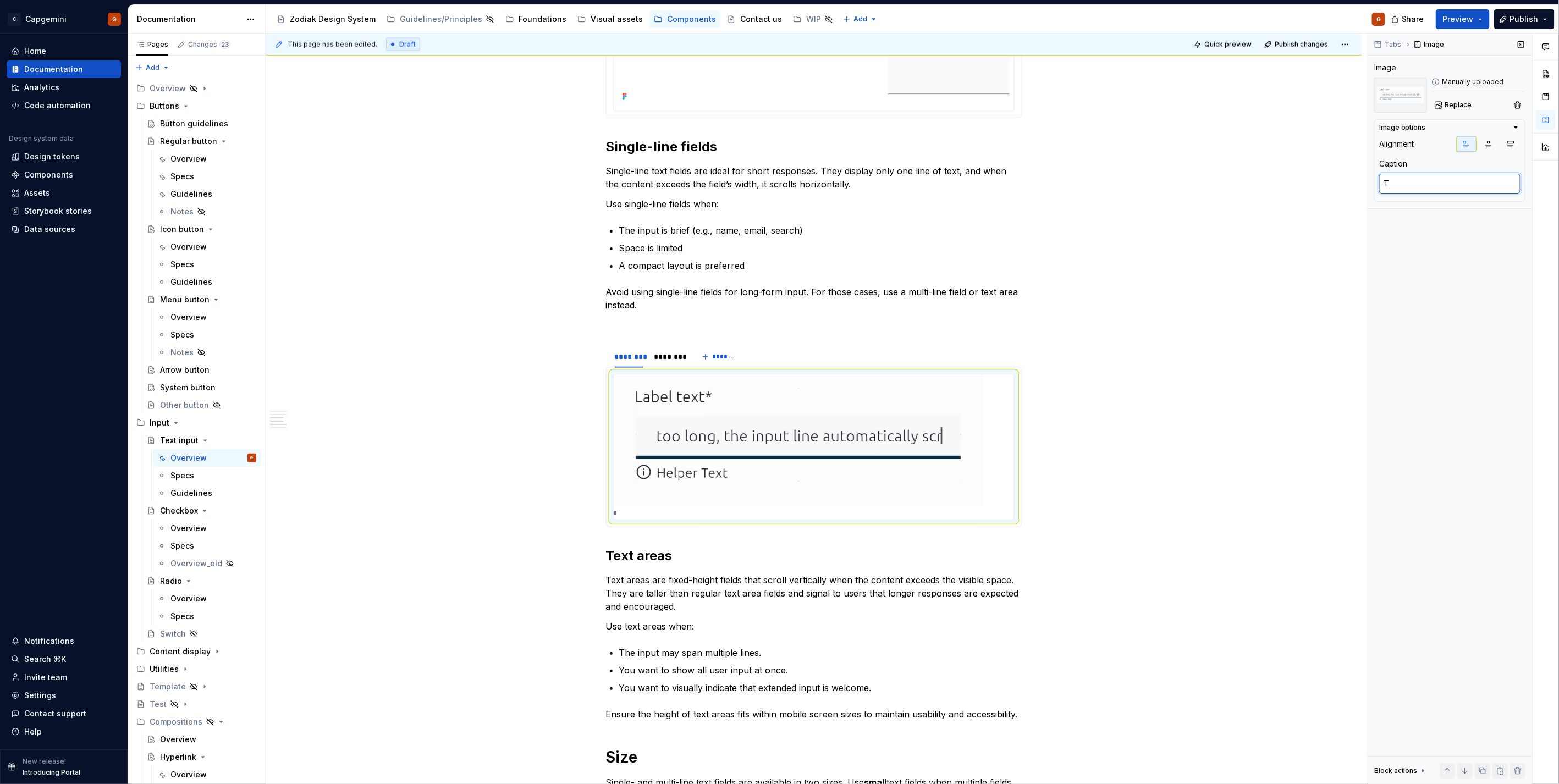
type textarea "*"
type textarea "Th"
type textarea "*"
type textarea "The"
type textarea "*"
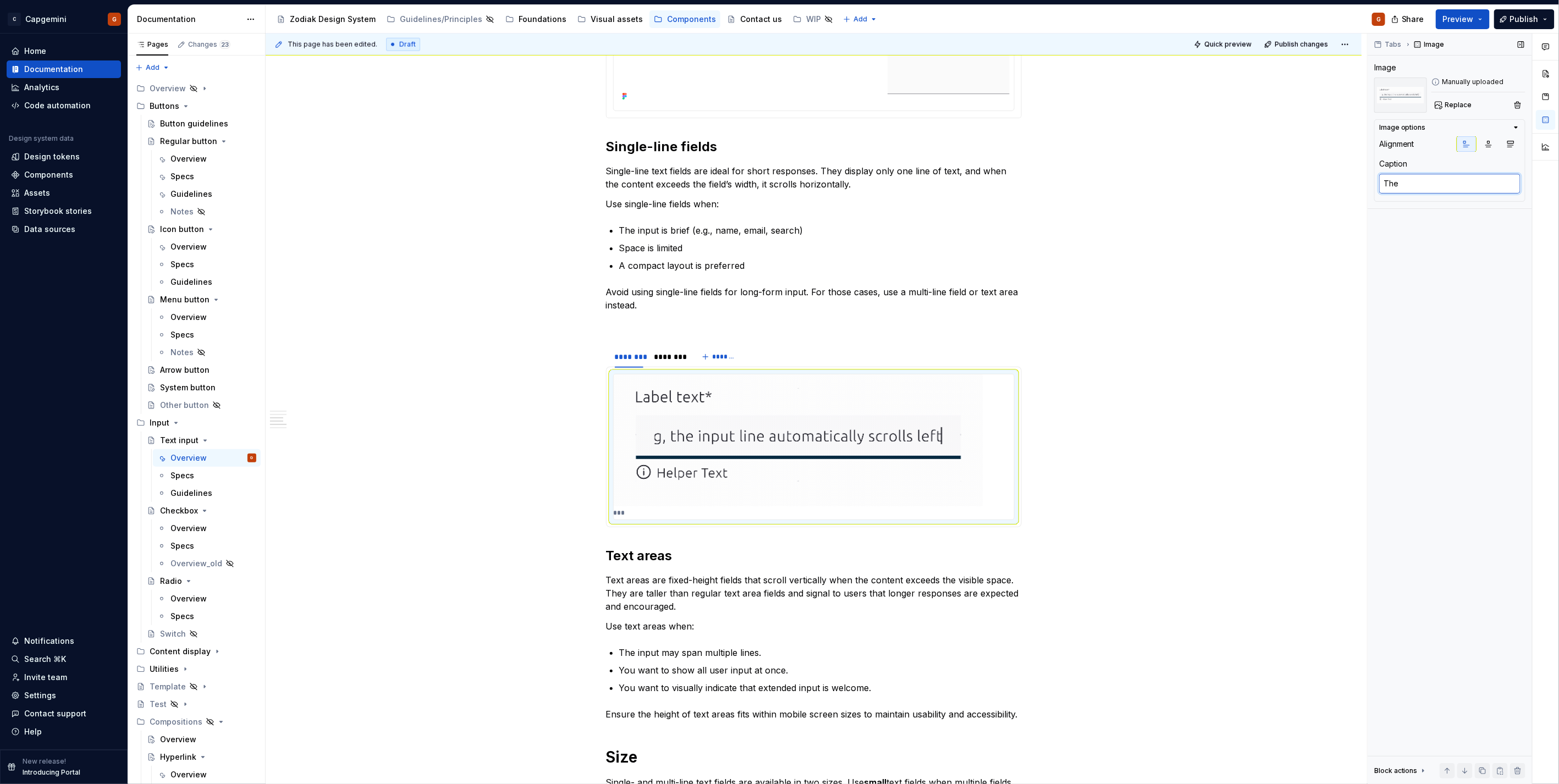
type textarea "The s"
type textarea "*"
type textarea "The si"
type textarea "*"
type textarea "The sin"
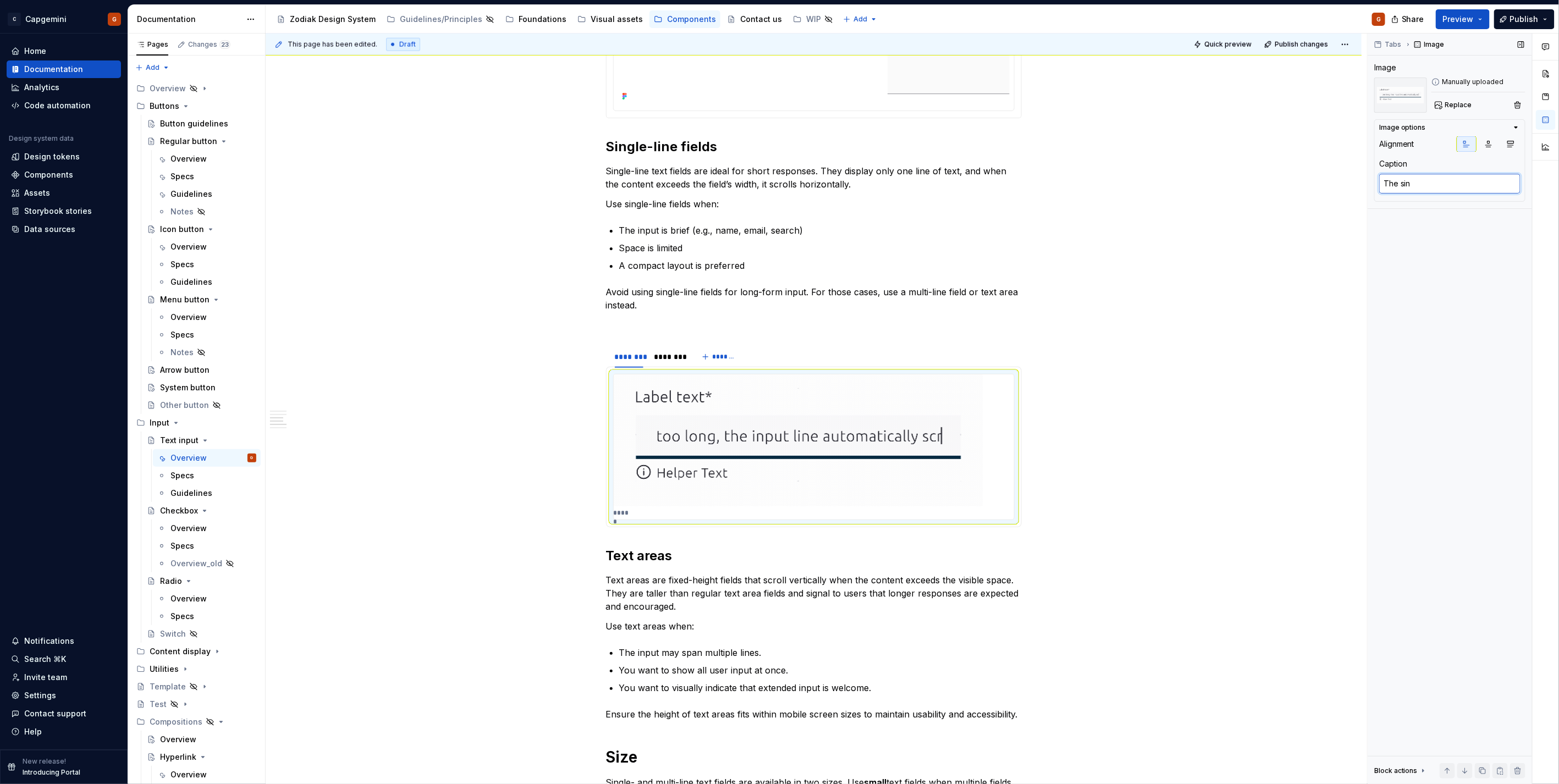
type textarea "*"
type textarea "The sing"
type textarea "*"
type textarea "The singl"
type textarea "*"
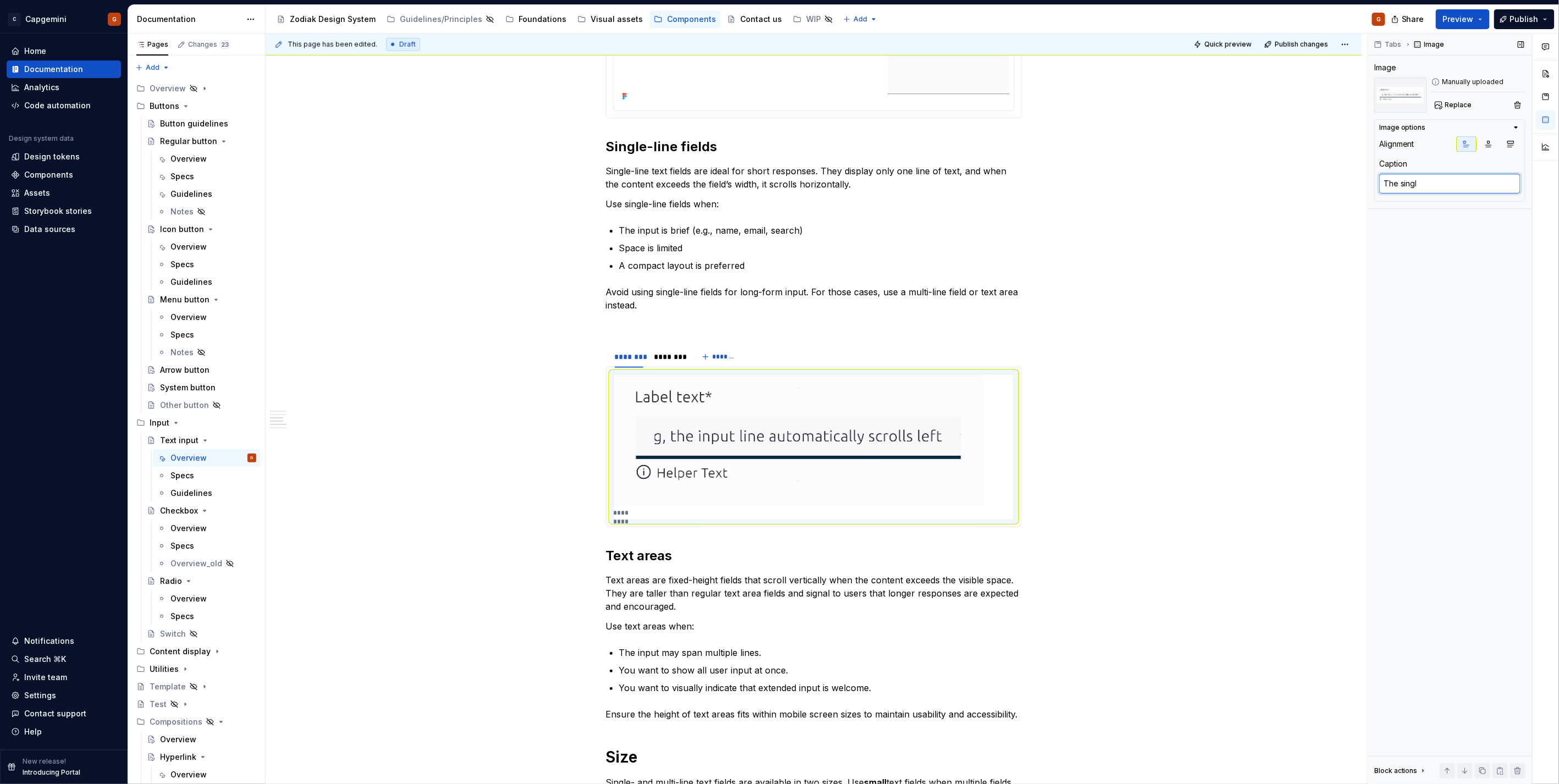
type textarea "The single"
type textarea "*"
type textarea "The single-"
type textarea "*"
type textarea "The single-l"
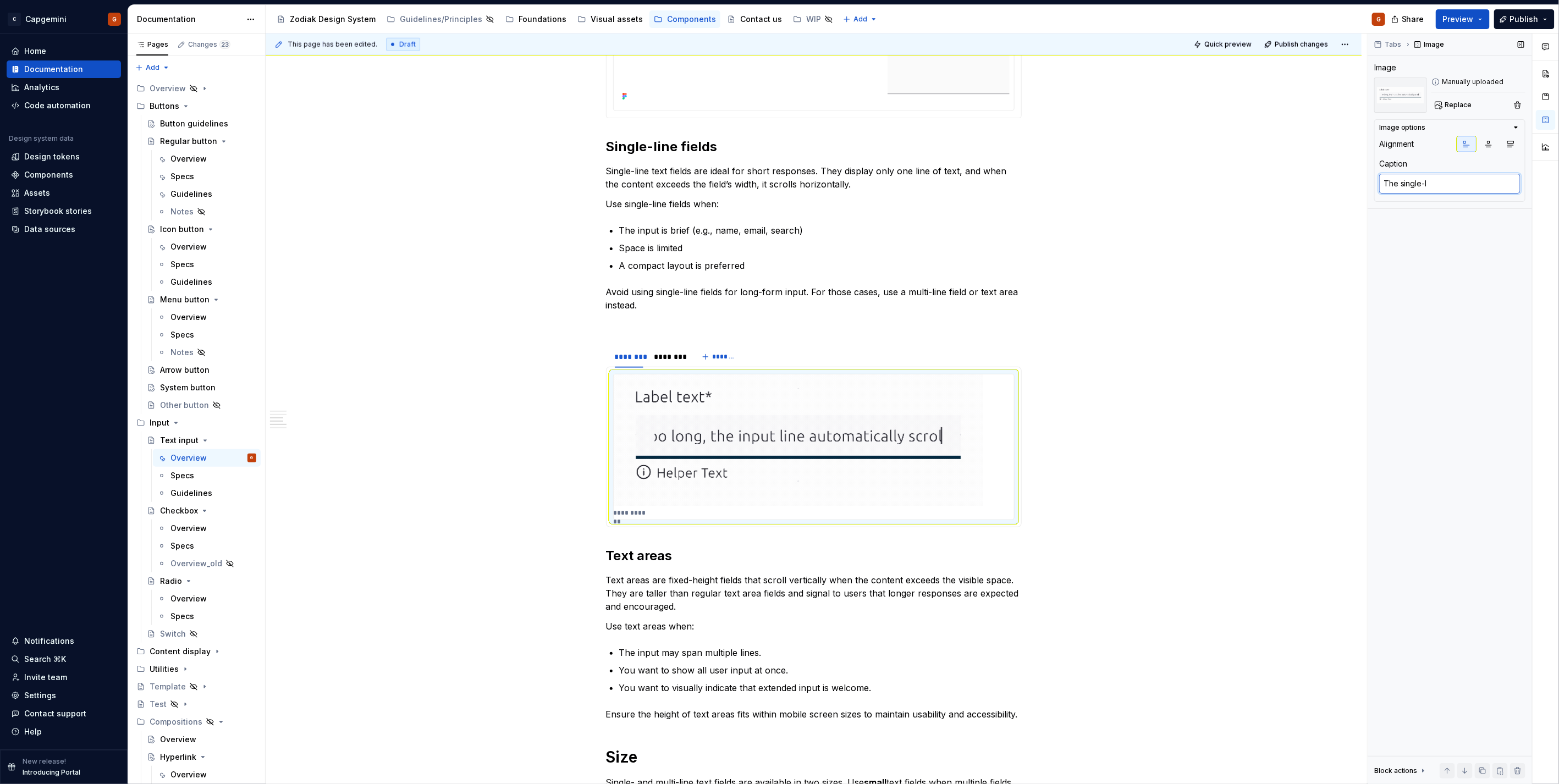
type textarea "*"
type textarea "The single-li"
type textarea "*"
type textarea "The single-lin"
type textarea "*"
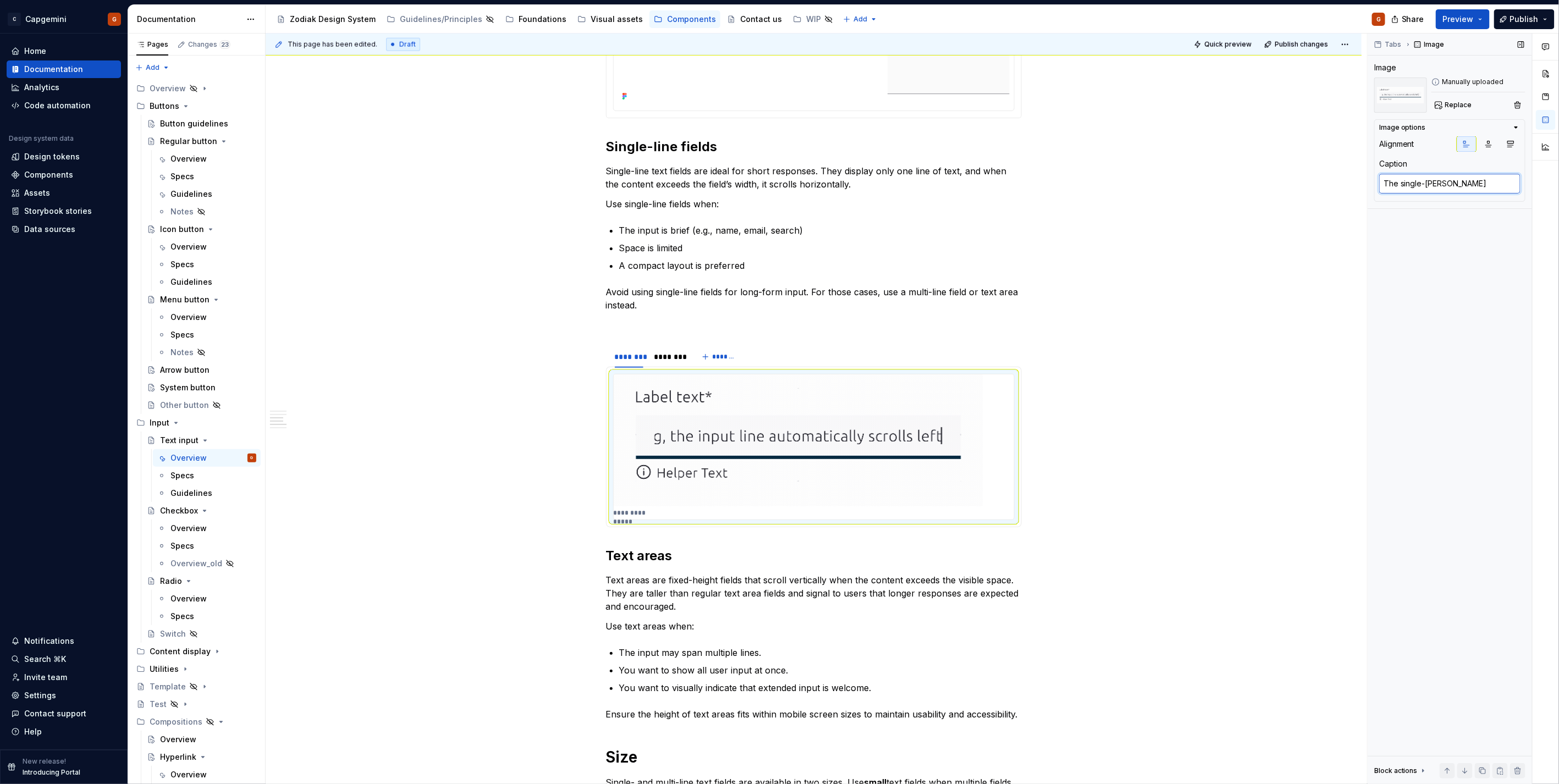
type textarea "The single-lind"
type textarea "*"
type textarea "The single-lind f"
type textarea "*"
type textarea "The single-lind fi"
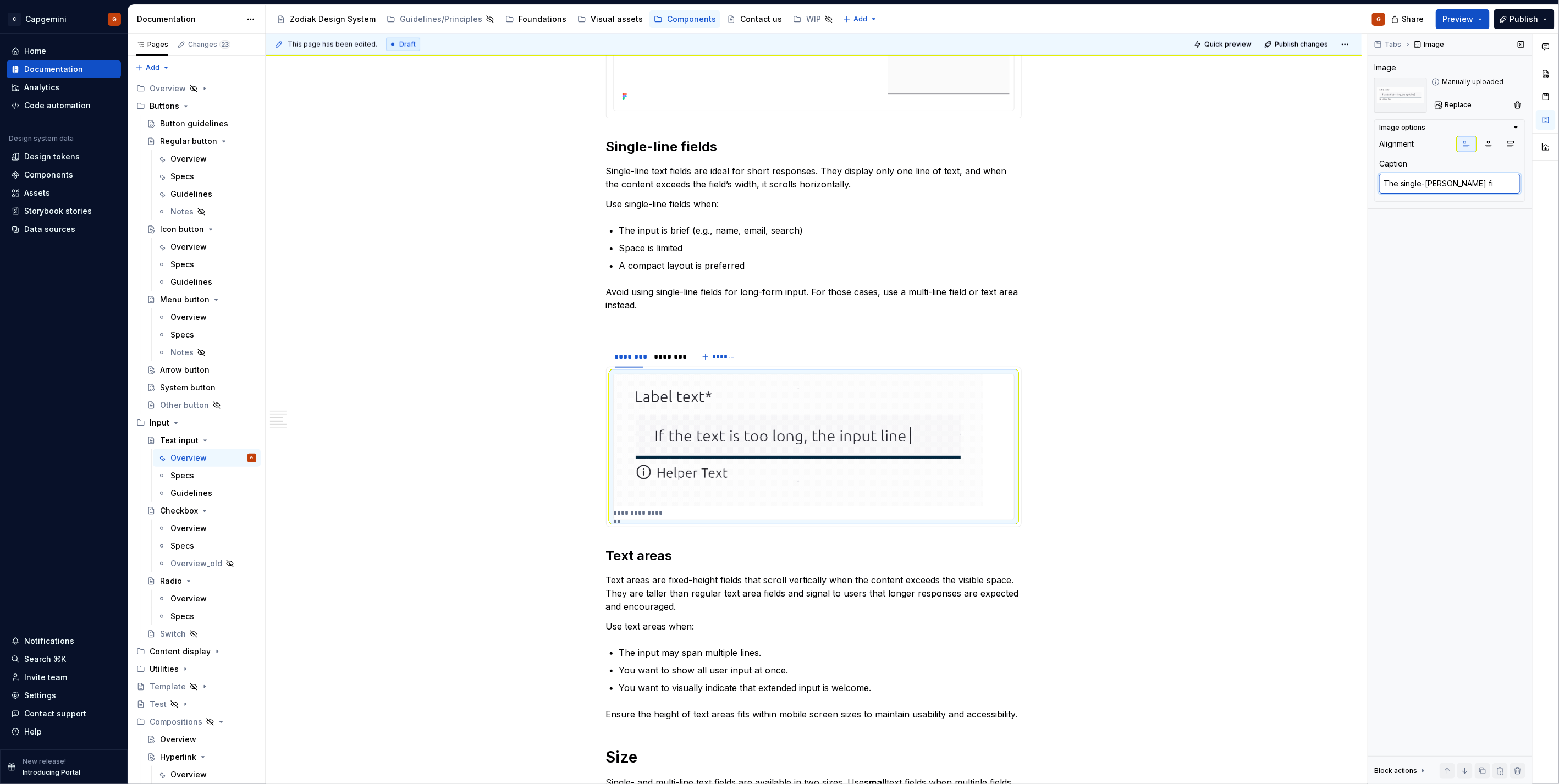
type textarea "*"
type textarea "The single-lind fie"
type textarea "*"
type textarea "The single-lind fi"
type textarea "*"
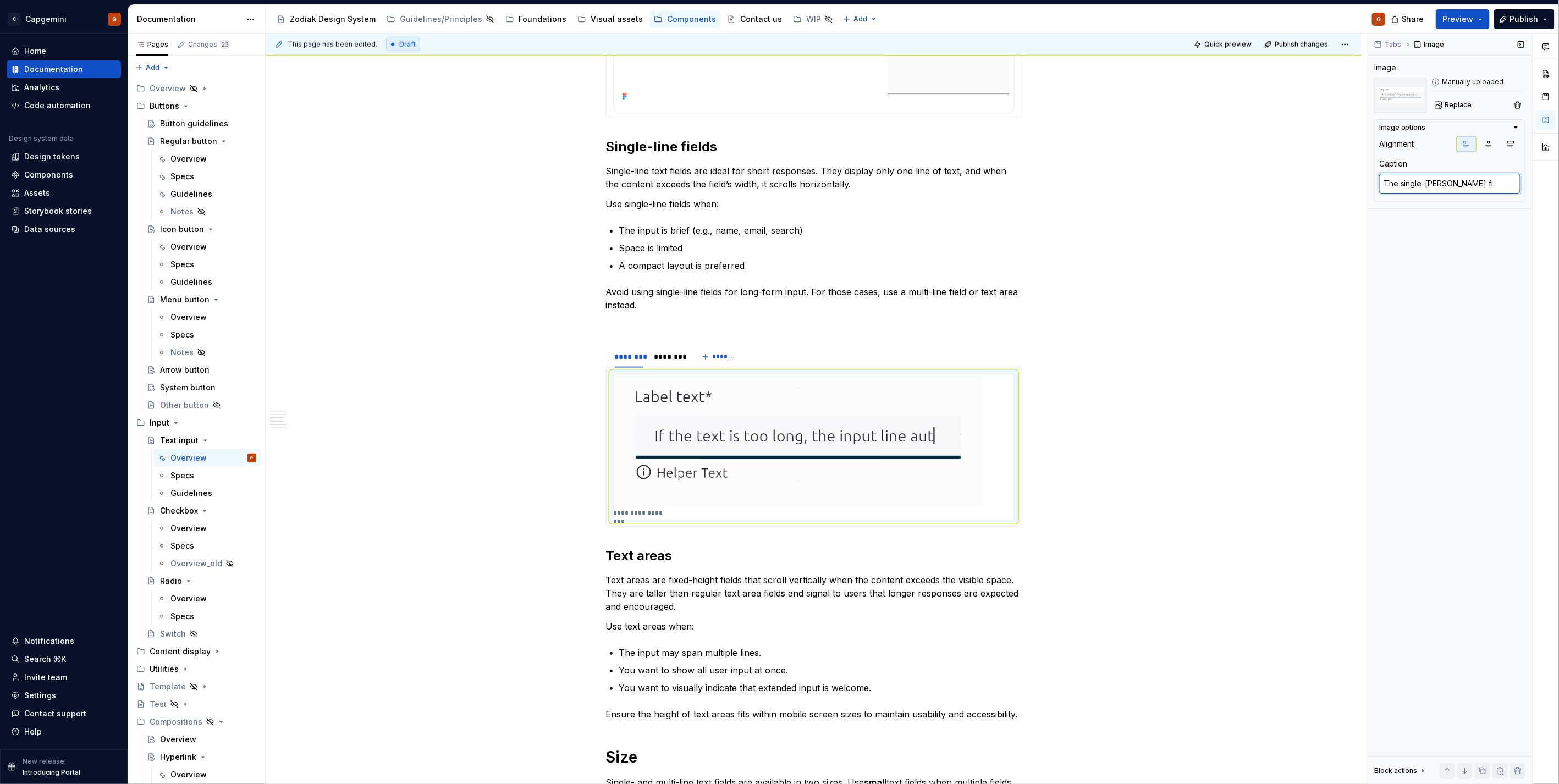
type textarea "The single-lind f"
type textarea "*"
type textarea "The single-lind"
type textarea "*"
type textarea "The single-lind"
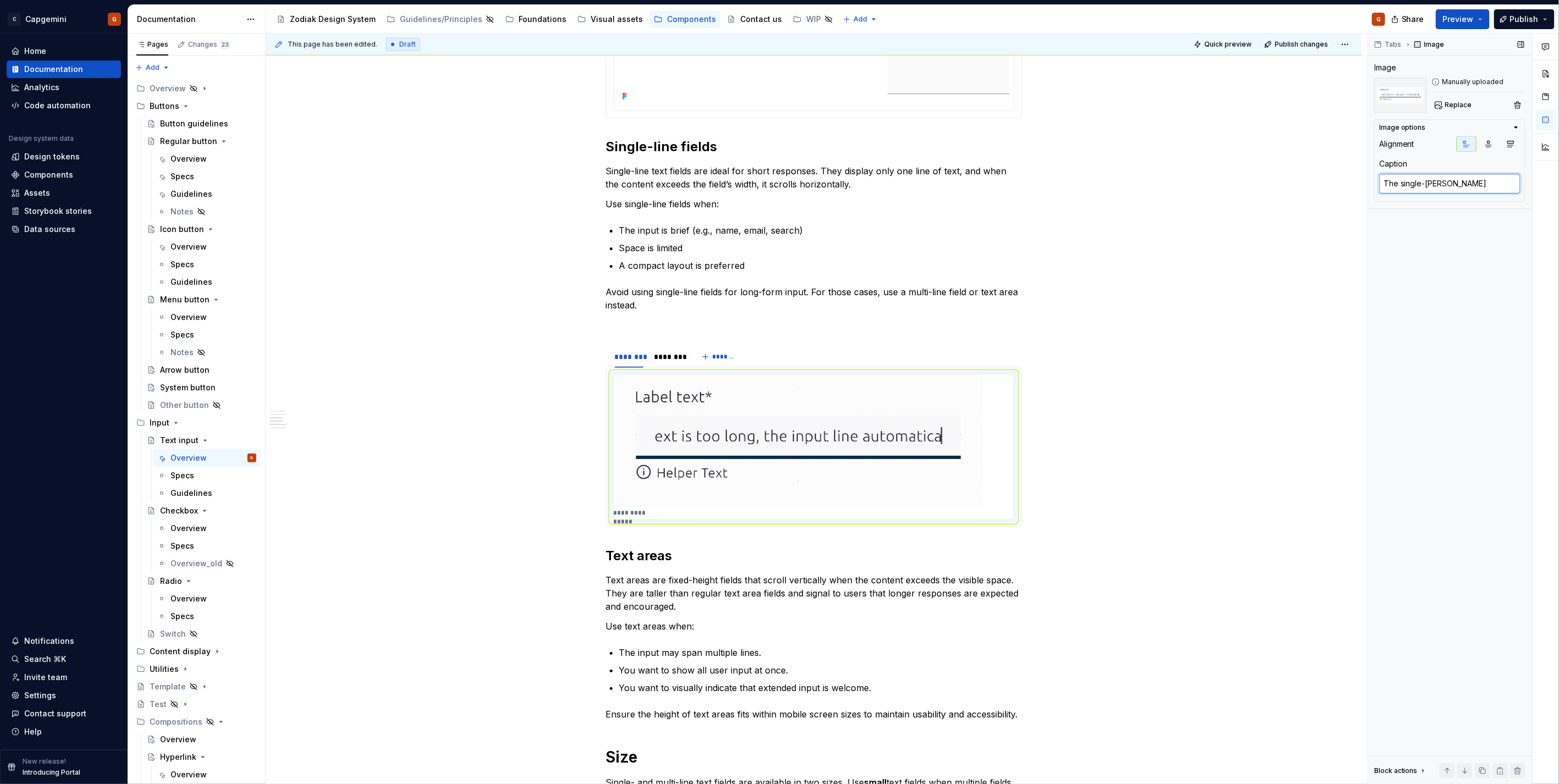
type textarea "*"
type textarea "The single-lin"
type textarea "*"
type textarea "The single-line"
type textarea "*"
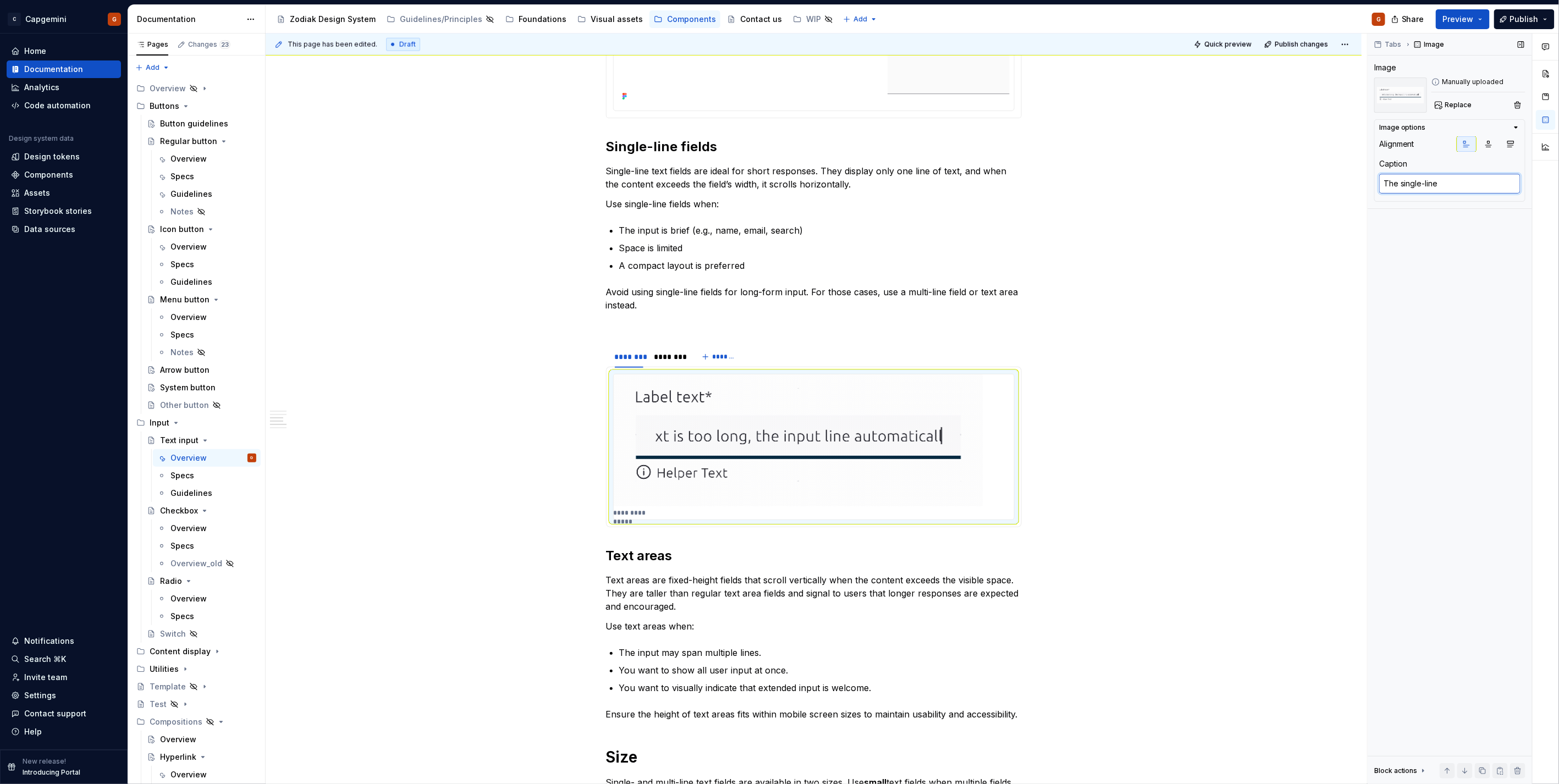
type textarea "The single-linef"
type textarea "*"
type textarea "The single-line"
type textarea "*"
type textarea "The single-line"
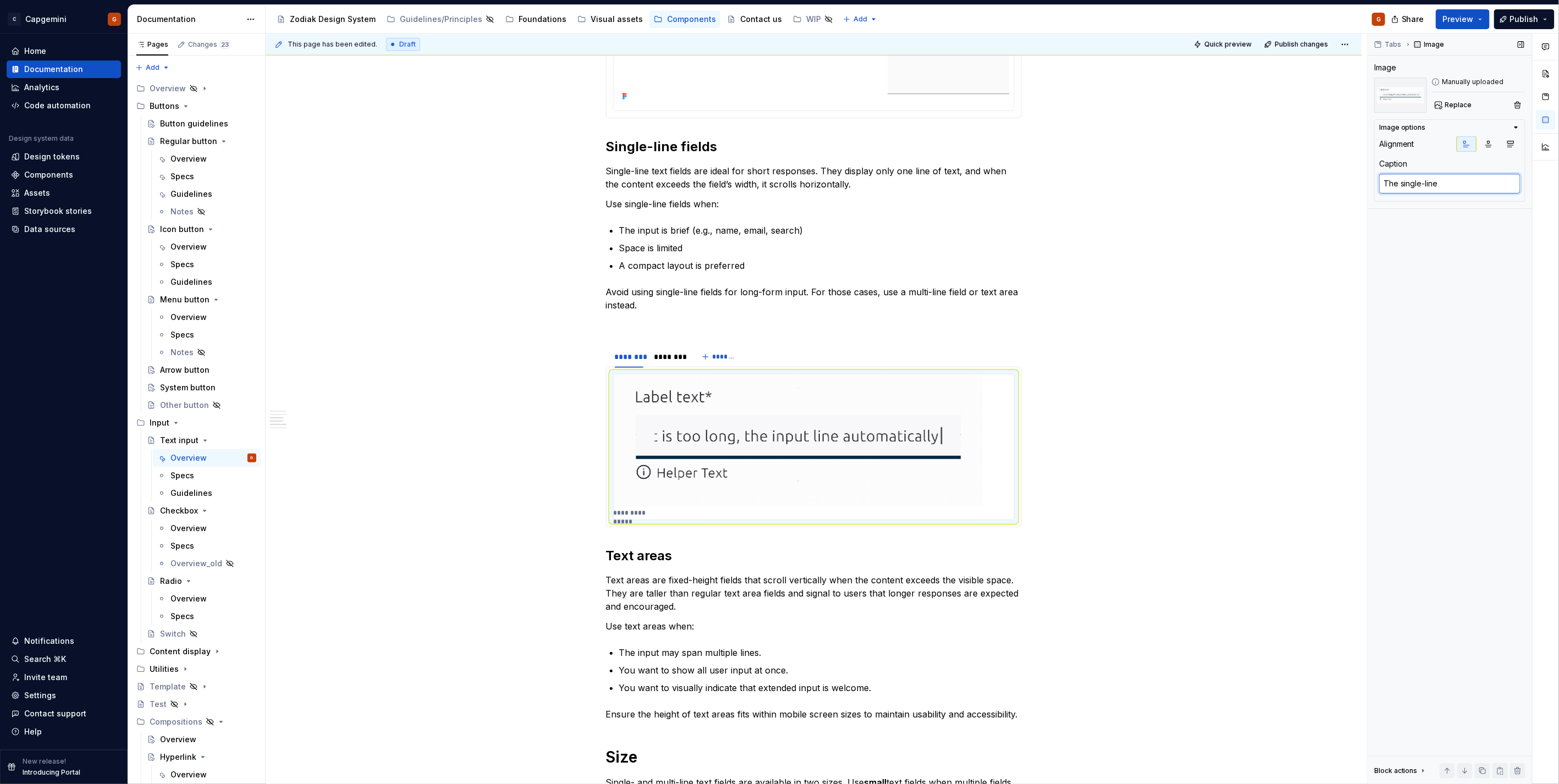
type textarea "*"
type textarea "The single-line f"
type textarea "*"
type textarea "The single-line fi"
type textarea "*"
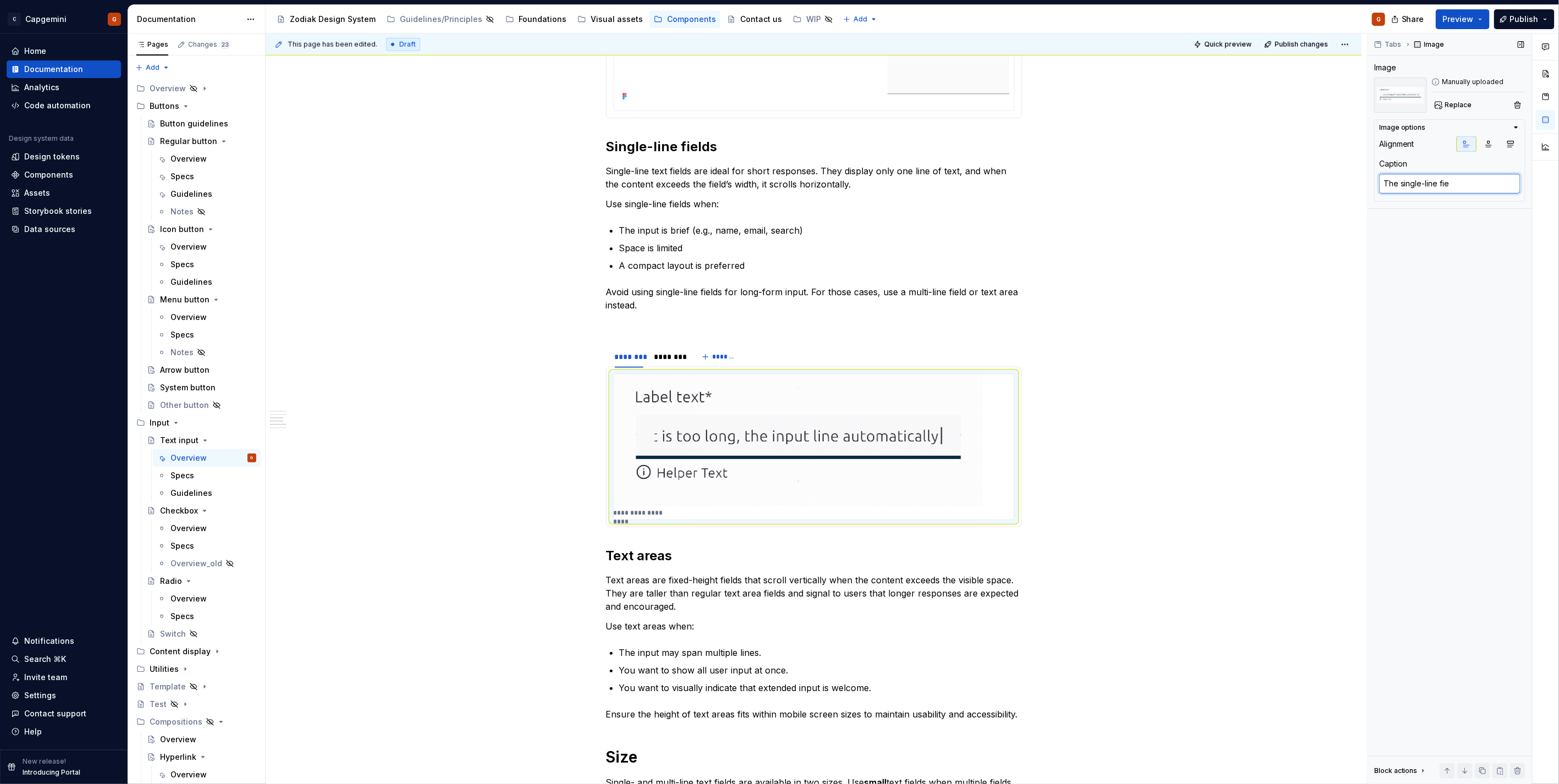
type textarea "The single-line fiel"
type textarea "*"
type textarea "The single-line field"
type textarea "*"
type textarea "The single-line field"
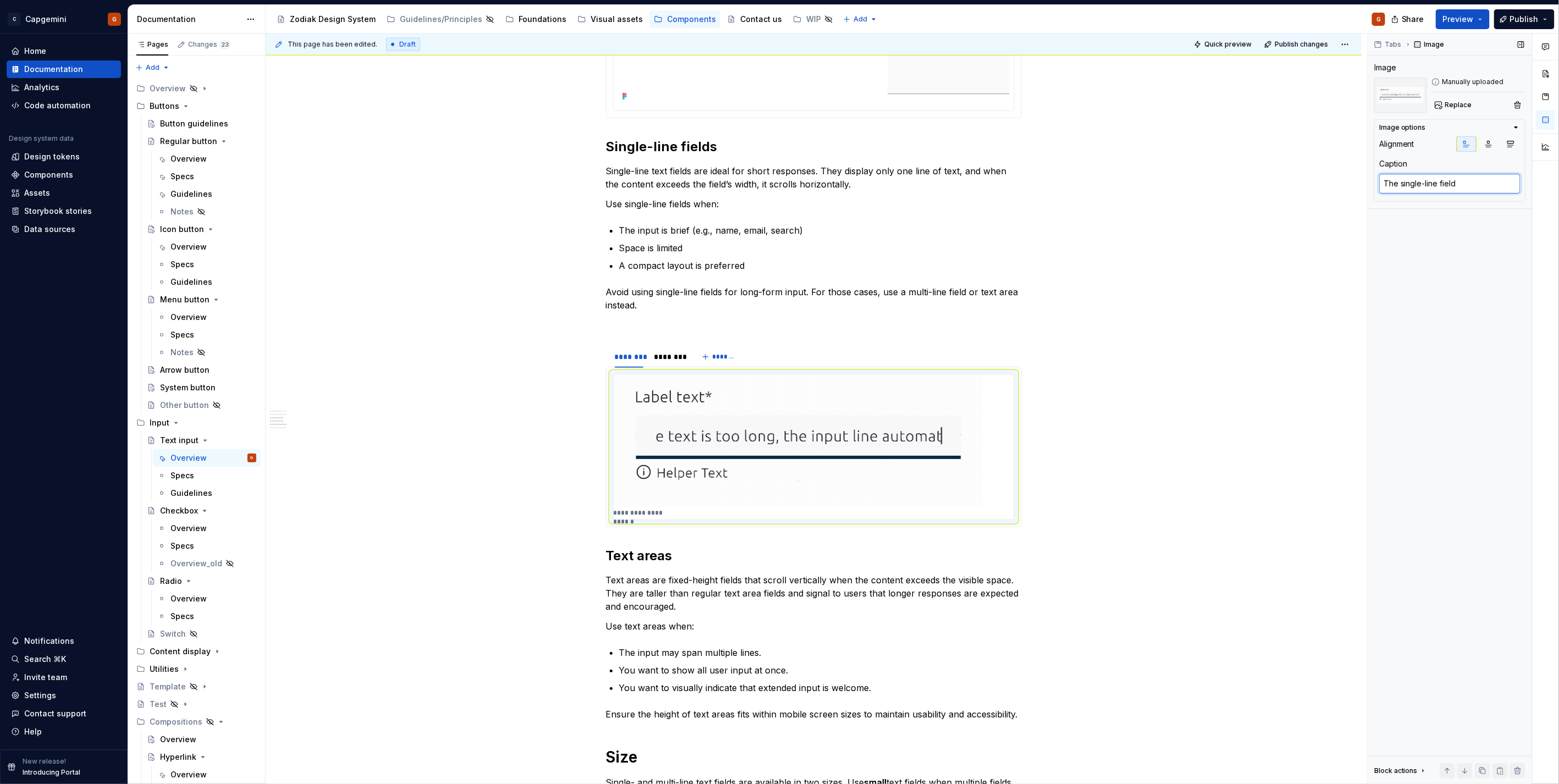
type textarea "*"
type textarea "The single-line field w"
type textarea "*"
type textarea "The single-line field wi"
type textarea "*"
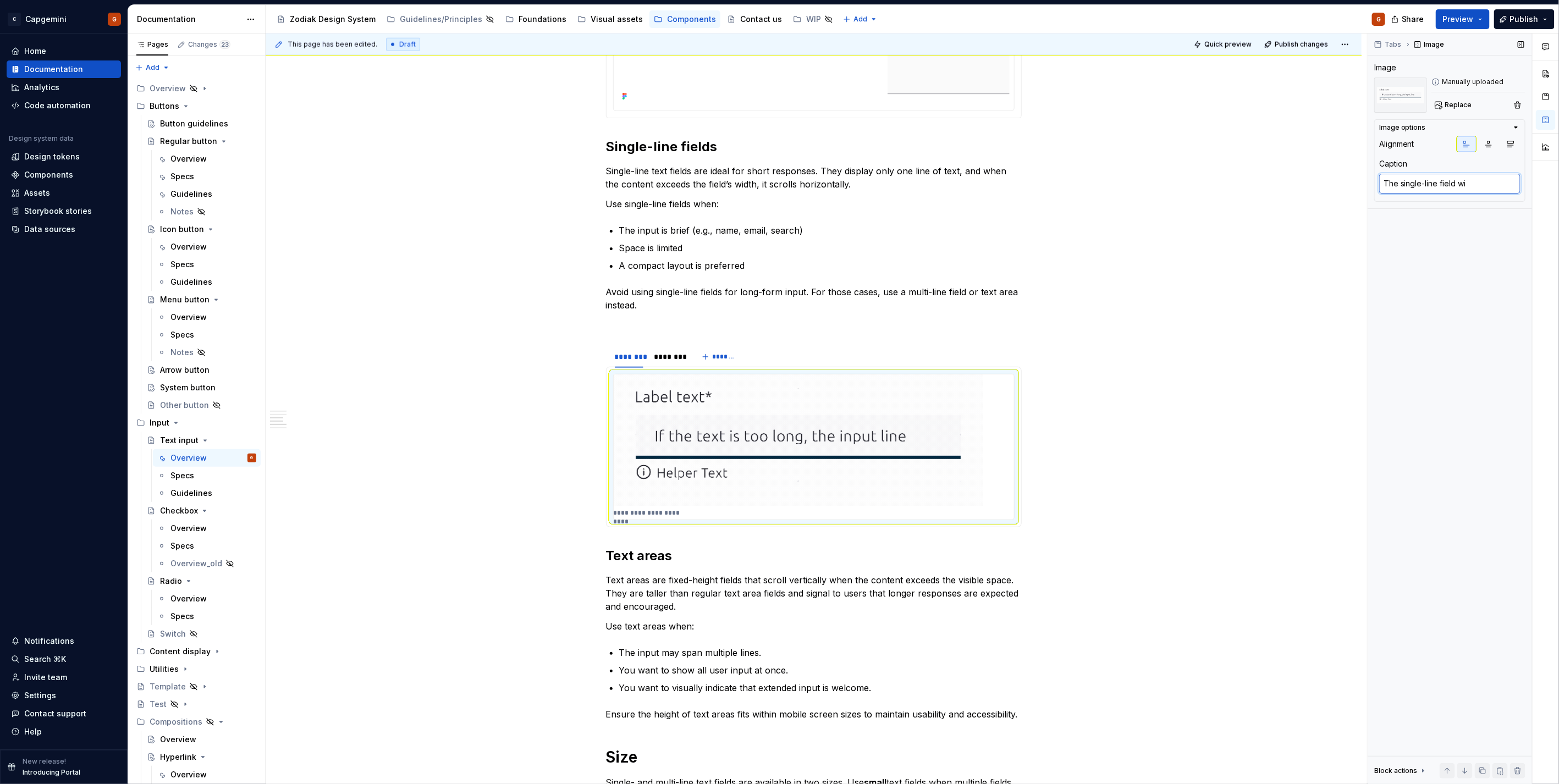
type textarea "The single-line field wil"
type textarea "*"
type textarea "The single-line field will"
type textarea "*"
type textarea "The single-line field will"
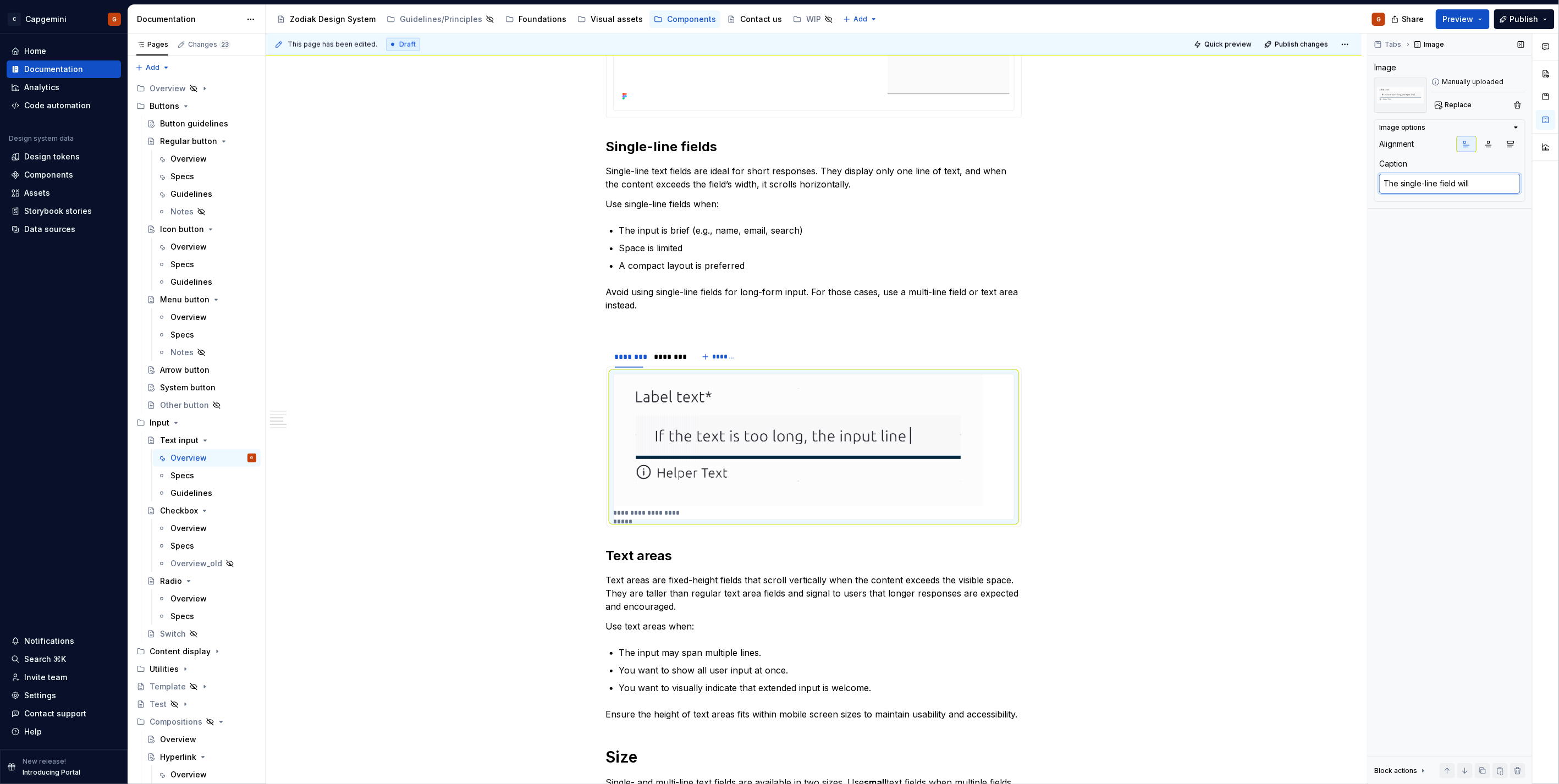
type textarea "*"
type textarea "The single-line field will s"
type textarea "*"
type textarea "The single-line field will st"
type textarea "*"
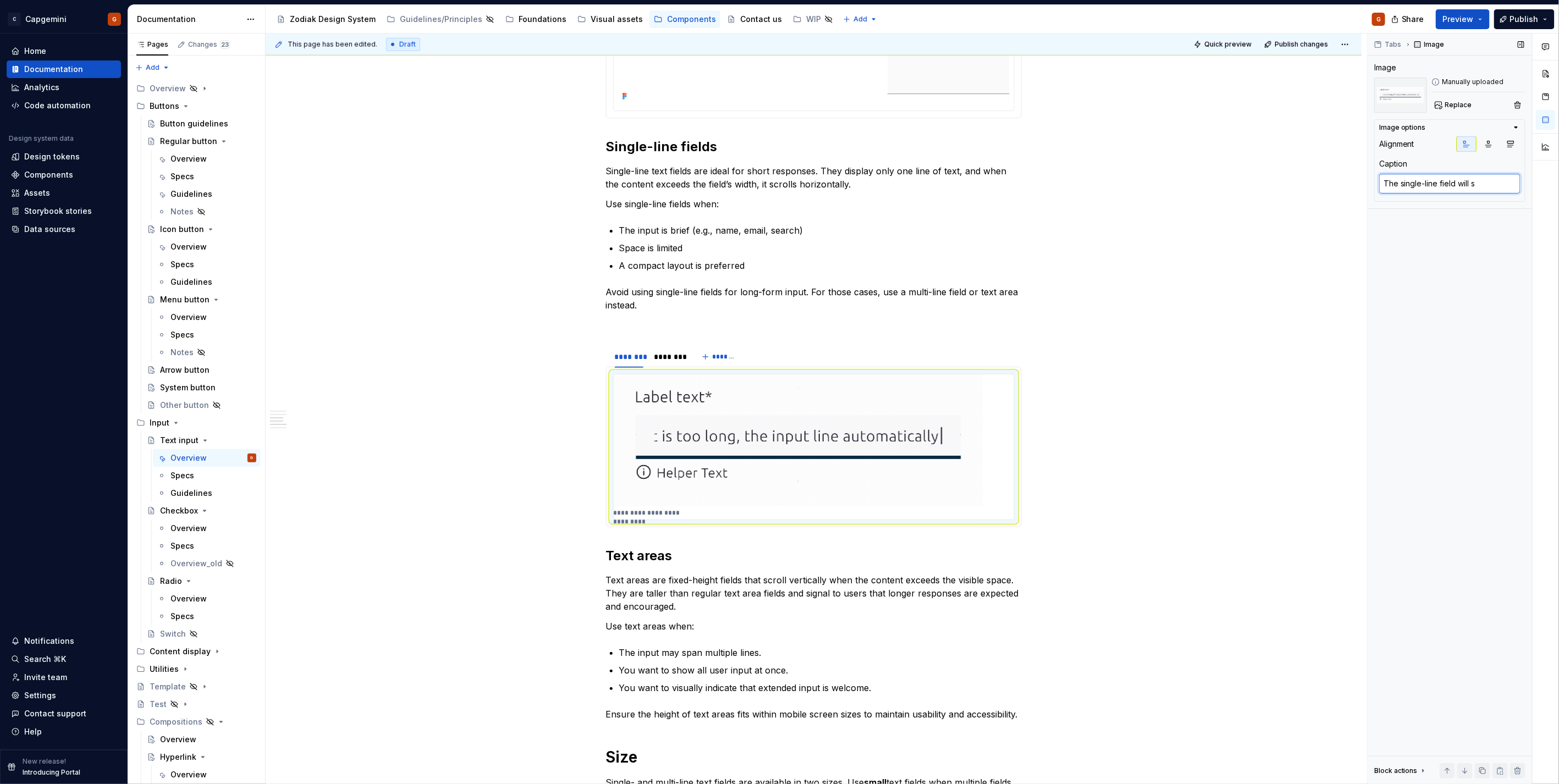
type textarea "The single-line field will sc"
type textarea "*"
type textarea "The single-line field will scr"
type textarea "*"
type textarea "The single-line field will scro"
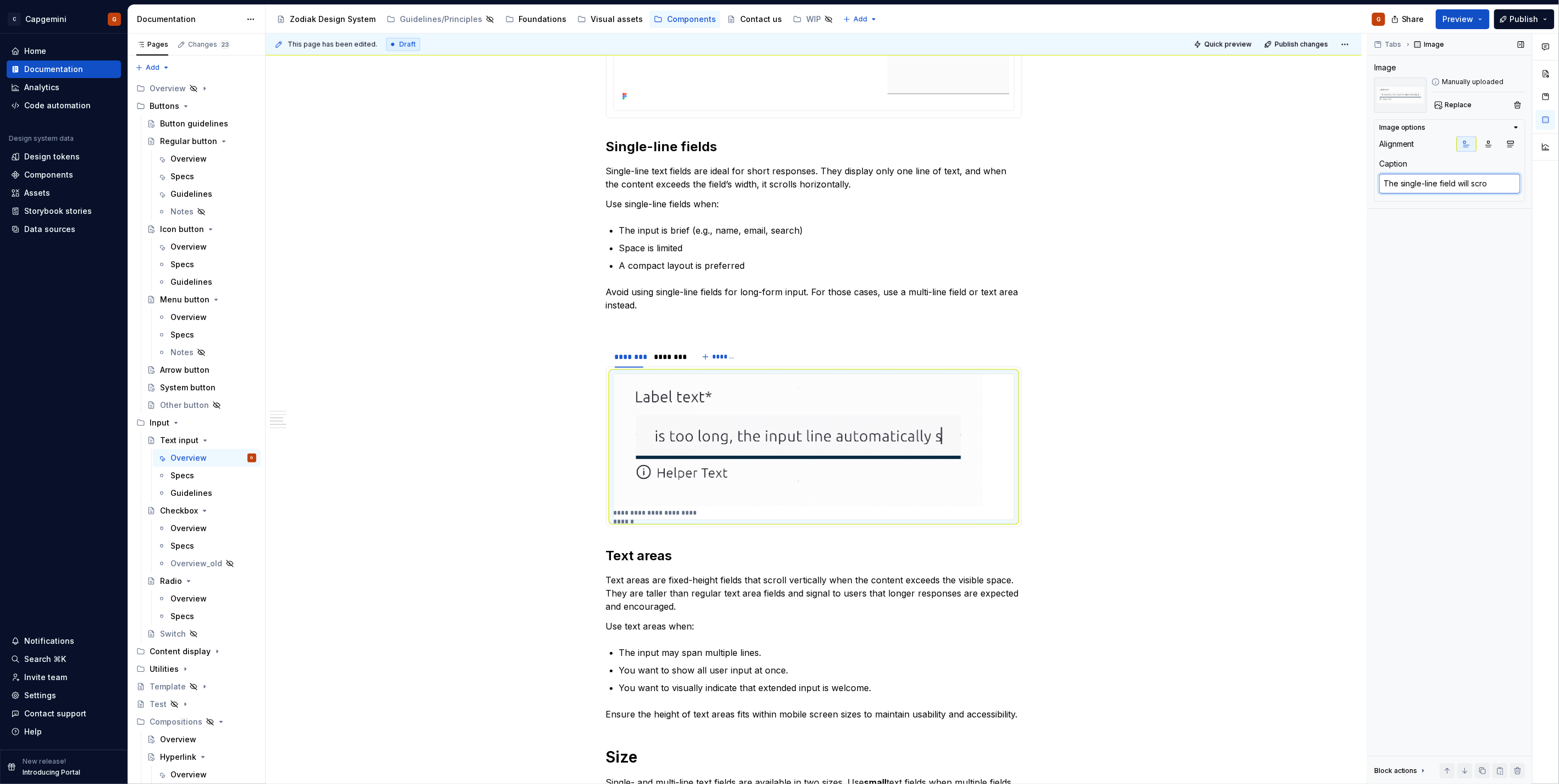
type textarea "*"
type textarea "The single-line field will scrol"
type textarea "*"
type textarea "The single-line field will scroll"
type textarea "*"
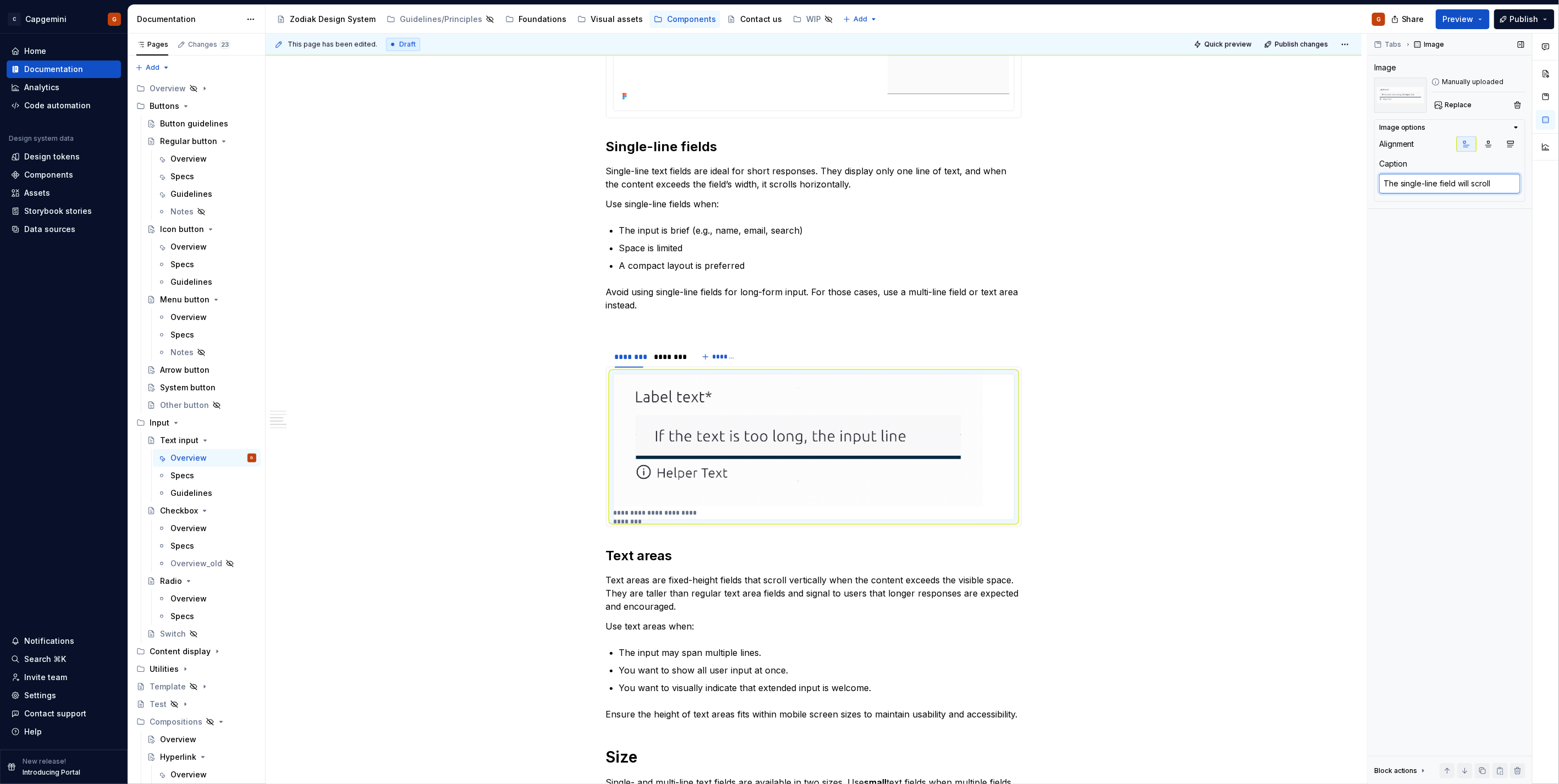
type textarea "The single-line field will scroll"
type textarea "*"
type textarea "The single-line field will scroll i"
type textarea "*"
type textarea "The single-line field will scroll it"
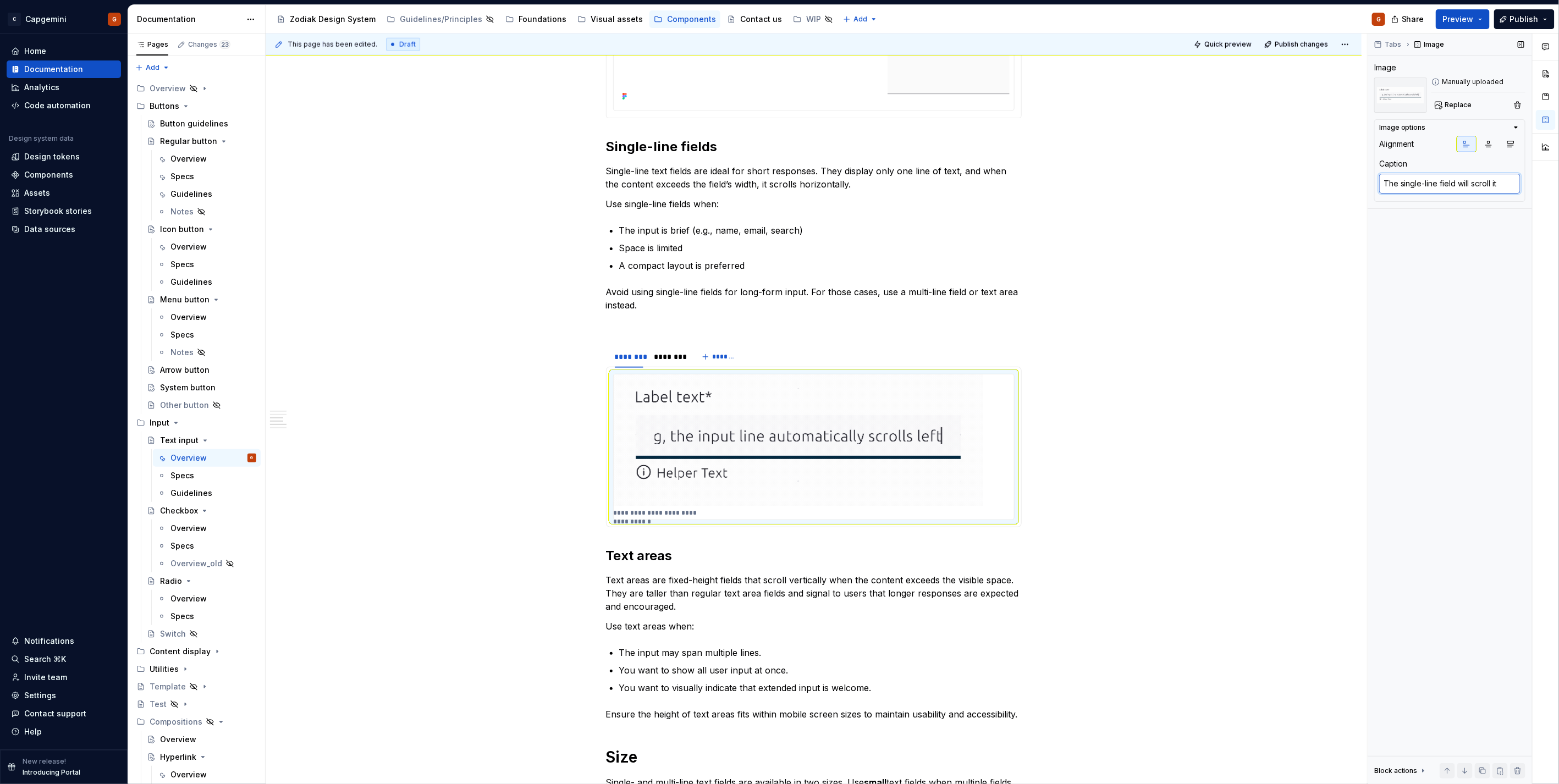
type textarea "*"
type textarea "The single-line field will scroll its"
type textarea "*"
type textarea "The single-line field will scroll its o"
type textarea "*"
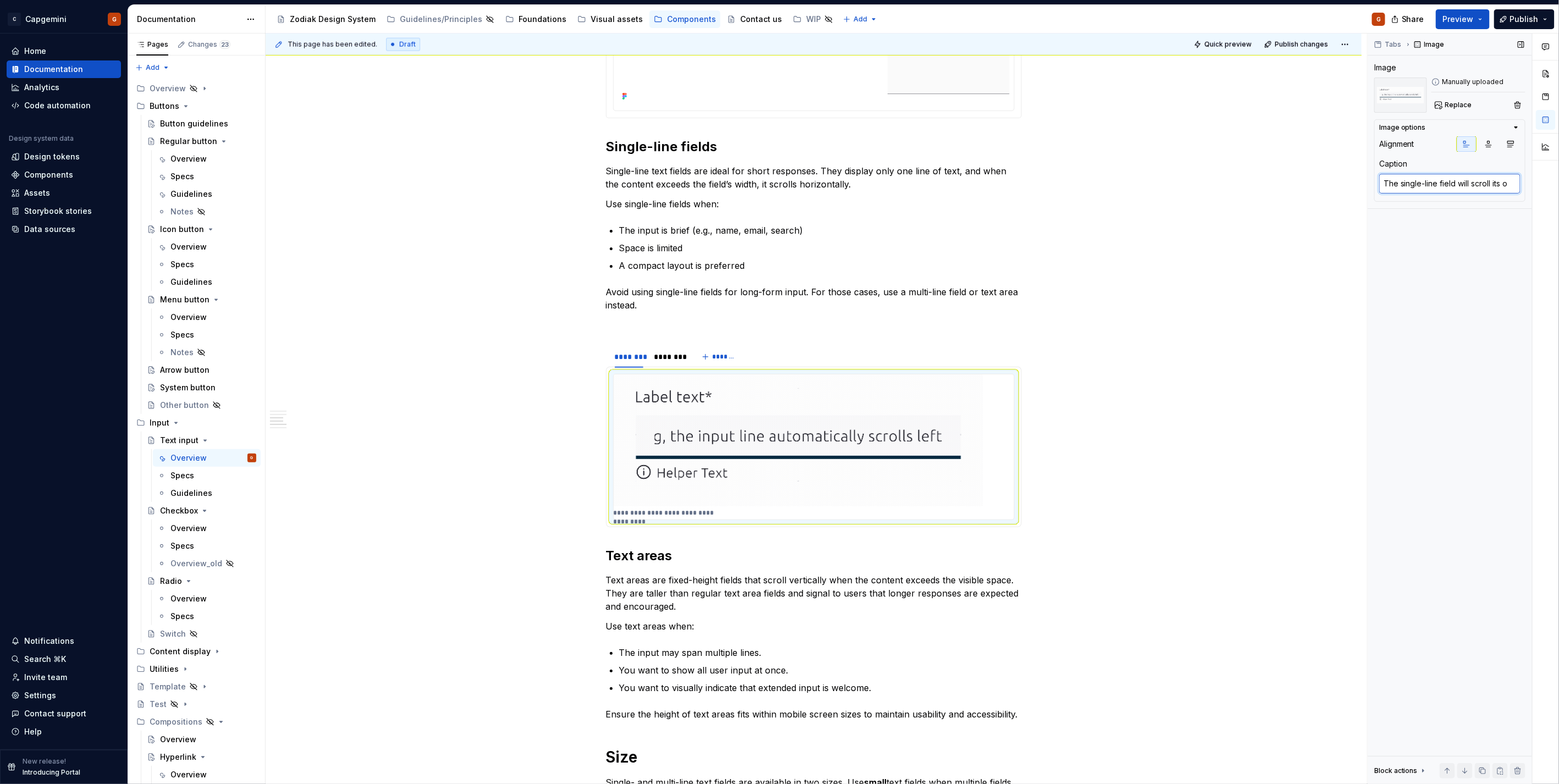
type textarea "The single-line field will scroll its"
type textarea "*"
type textarea "The single-line field will scroll its c"
type textarea "*"
type textarea "The single-line field will scroll its co"
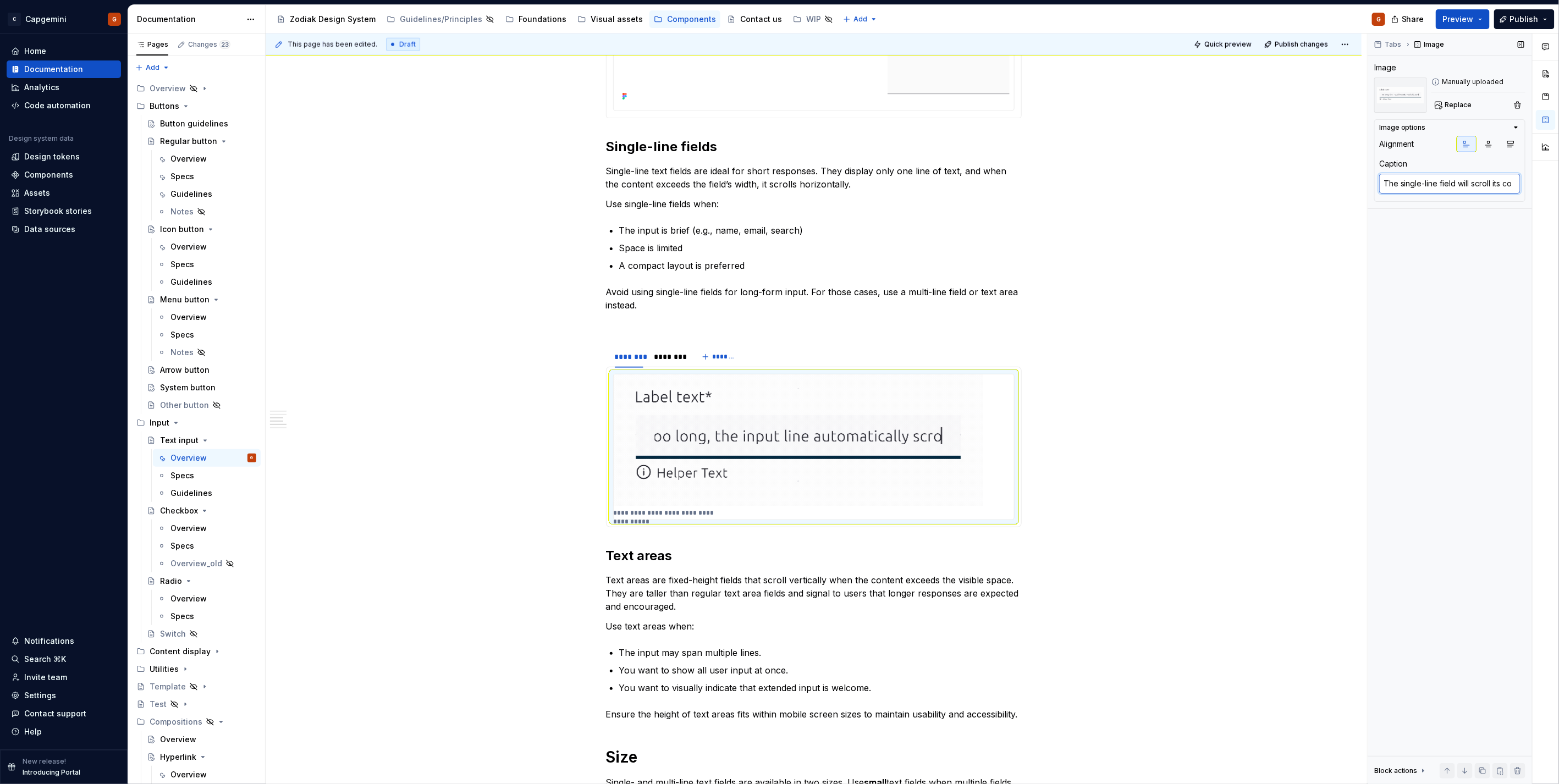
type textarea "*"
type textarea "The single-line field will scroll its con"
type textarea "*"
type textarea "The single-line field will scroll its cont"
type textarea "*"
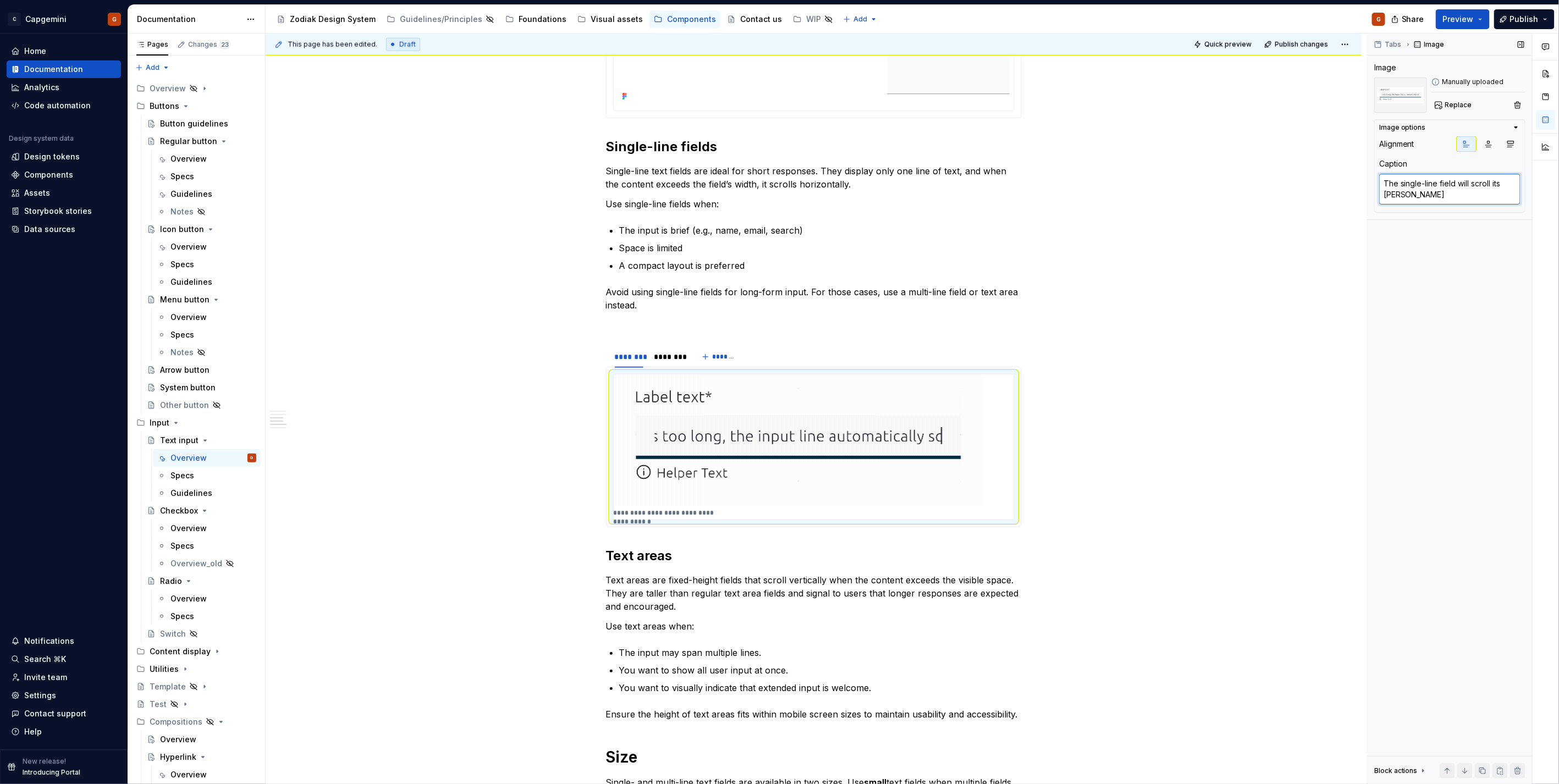
type textarea "The single-line field will scroll its conten"
type textarea "*"
type textarea "The single-line field will scroll its content"
type textarea "*"
type textarea "The single-line field will scroll its content"
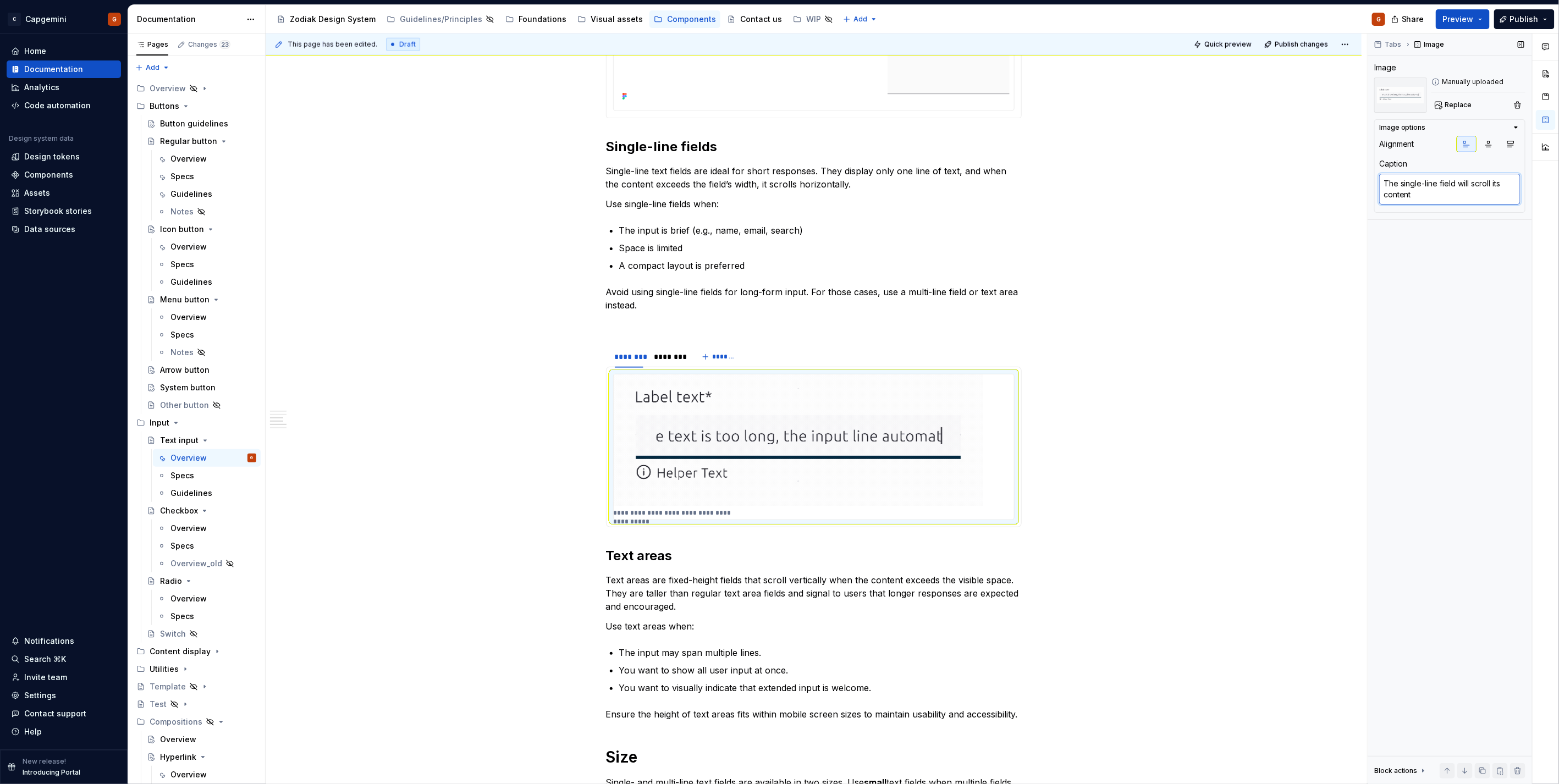
type textarea "*"
type textarea "The single-line field will scroll its content l"
type textarea "*"
type textarea "The single-line field will scroll its content le"
type textarea "*"
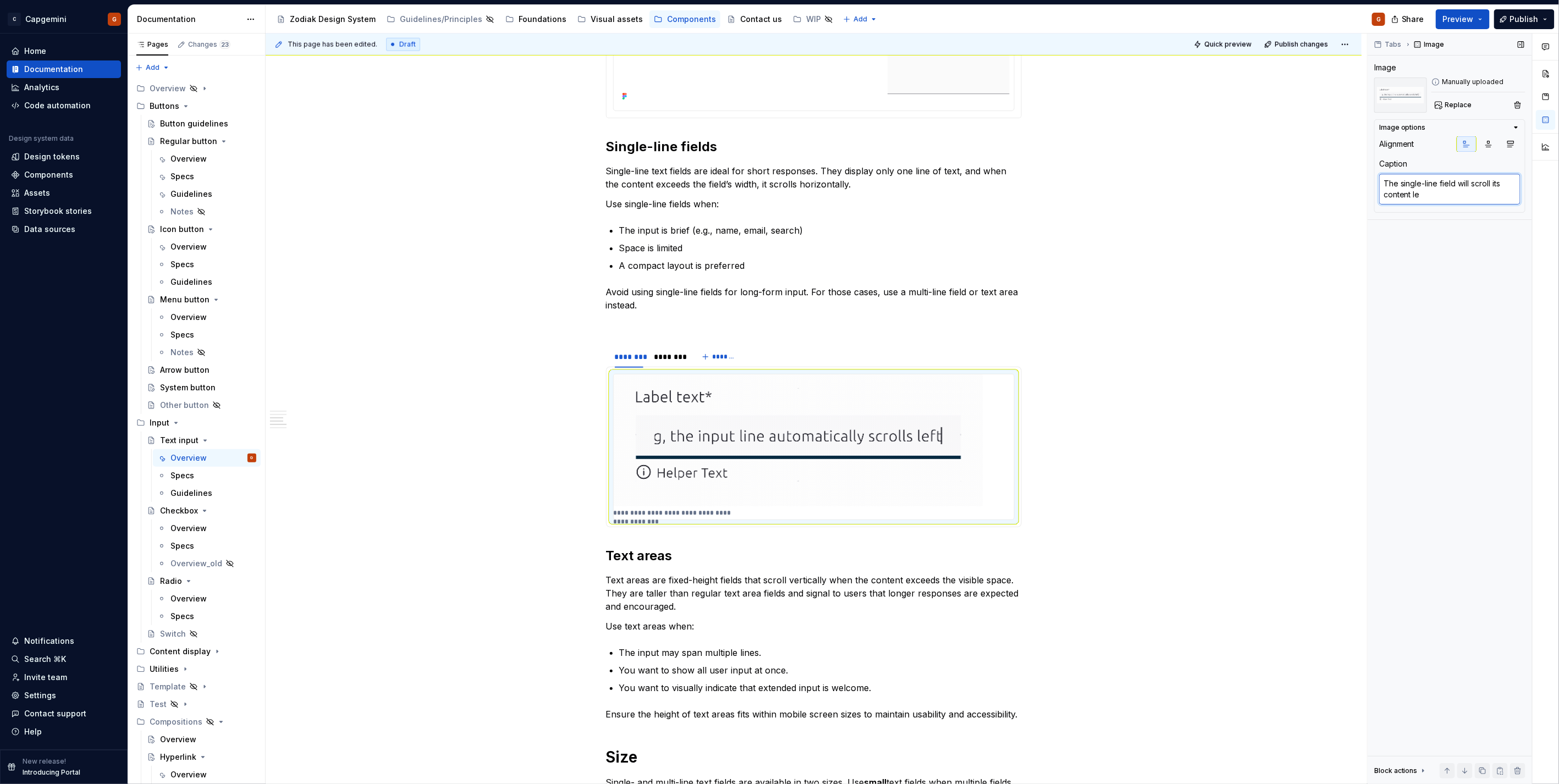
type textarea "The single-line field will scroll its content lef"
type textarea "*"
type textarea "The single-line field will scroll its content le"
type textarea "*"
type textarea "The single-line field will scroll its content l"
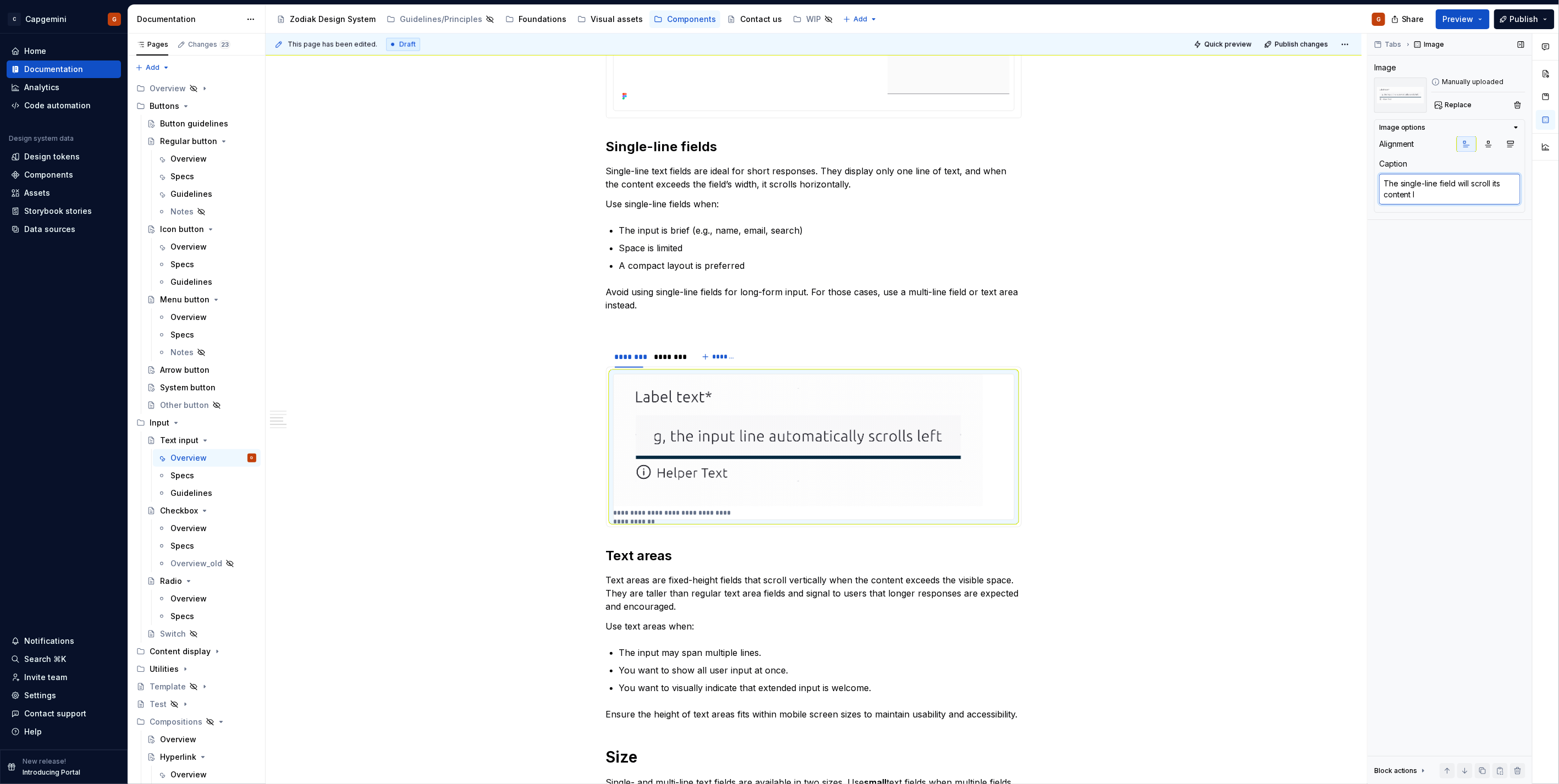
type textarea "*"
type textarea "The single-line field will scroll its content"
type textarea "*"
type textarea "The single-line field will scroll its content"
type textarea "*"
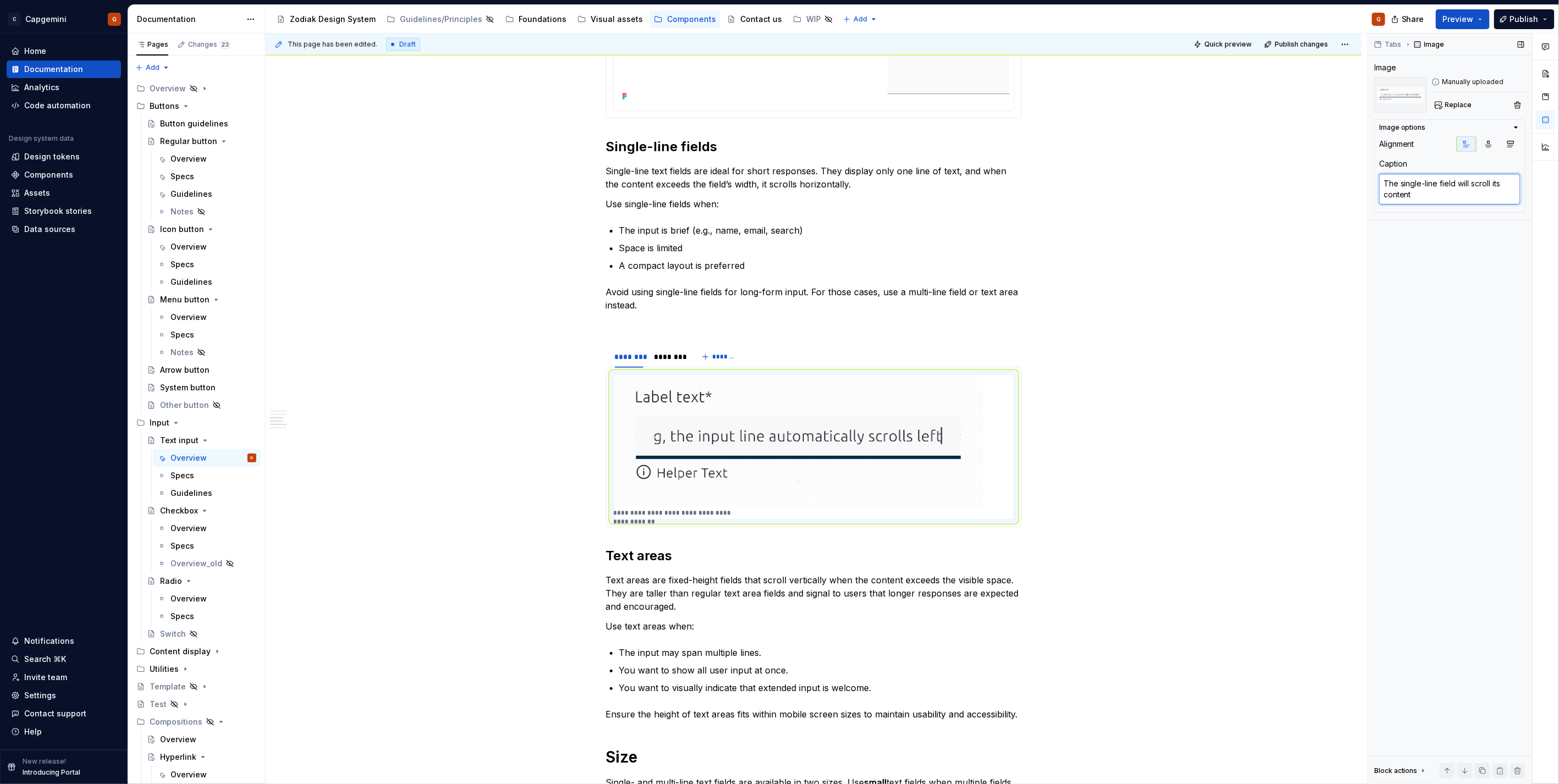
type textarea "The single-line field will scroll its conten"
type textarea "*"
type textarea "The single-line field will scroll its conte"
type textarea "*"
type textarea "The single-line field will scroll its cont"
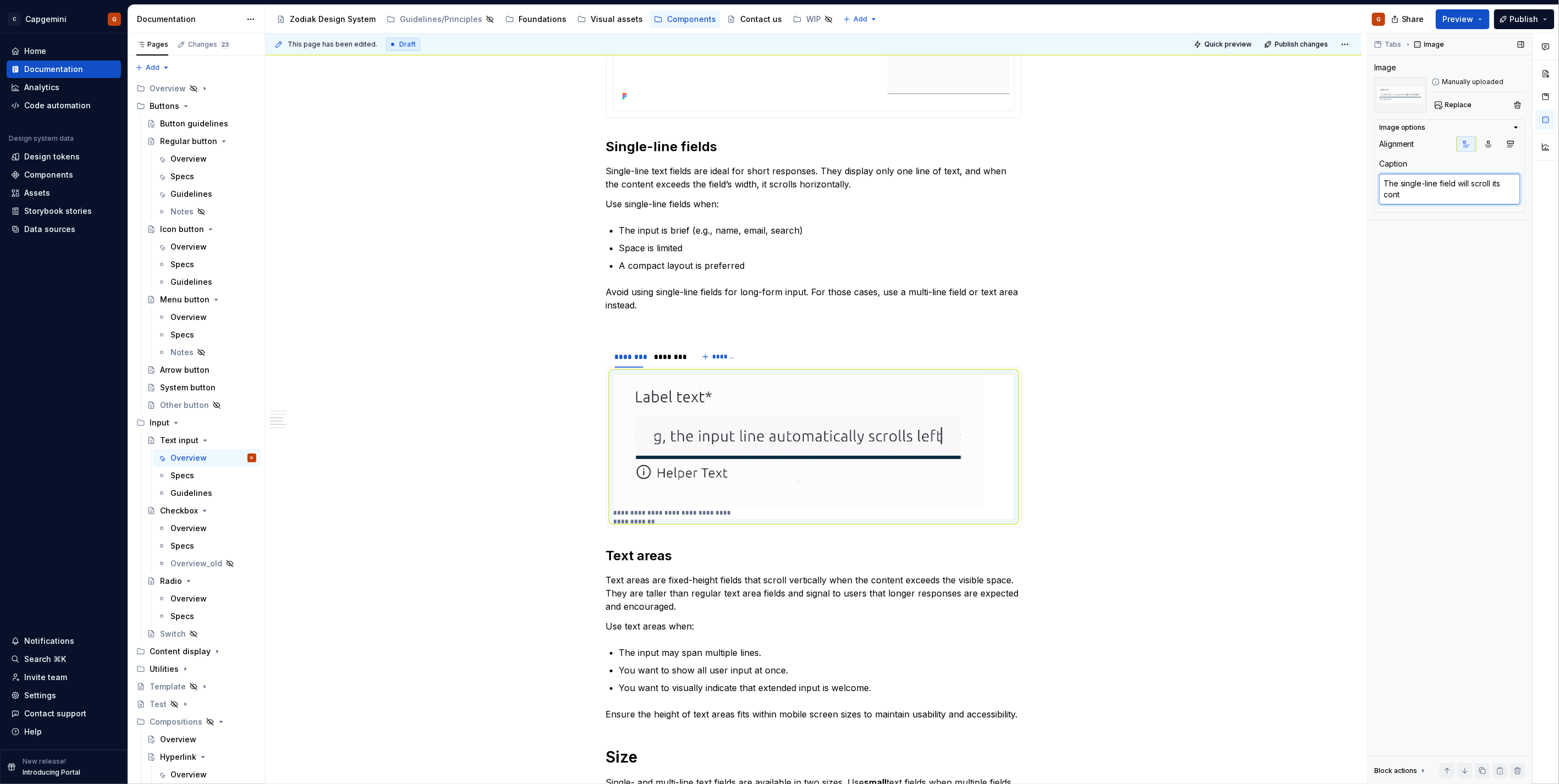
type textarea "*"
type textarea "The single-line field will scroll its con"
type textarea "*"
type textarea "The single-line field will scroll its co"
type textarea "*"
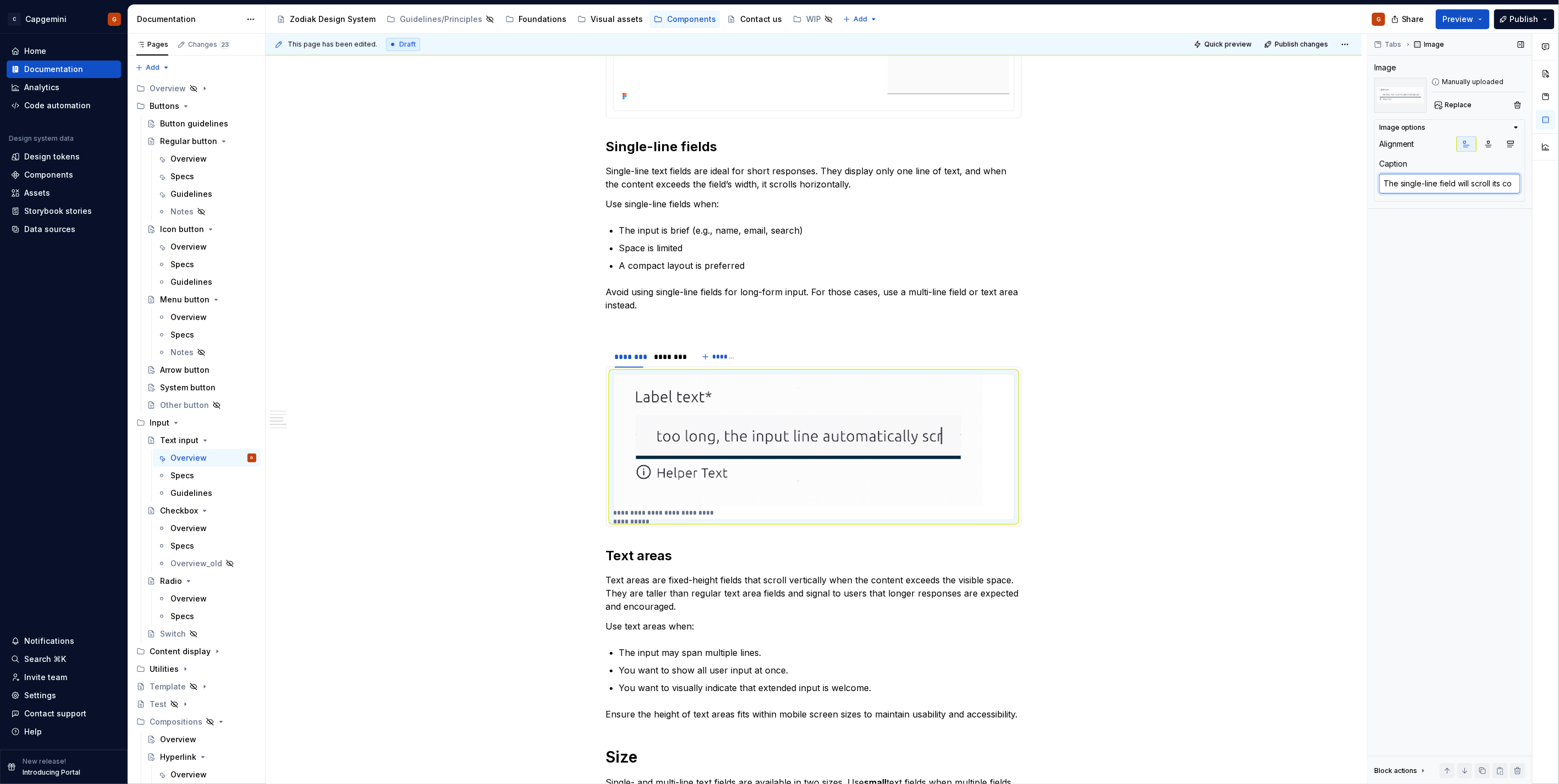
type textarea "The single-line field will scroll its c"
type textarea "*"
type textarea "The single-line field will scroll its"
type textarea "*"
type textarea "The single-line field will scroll its"
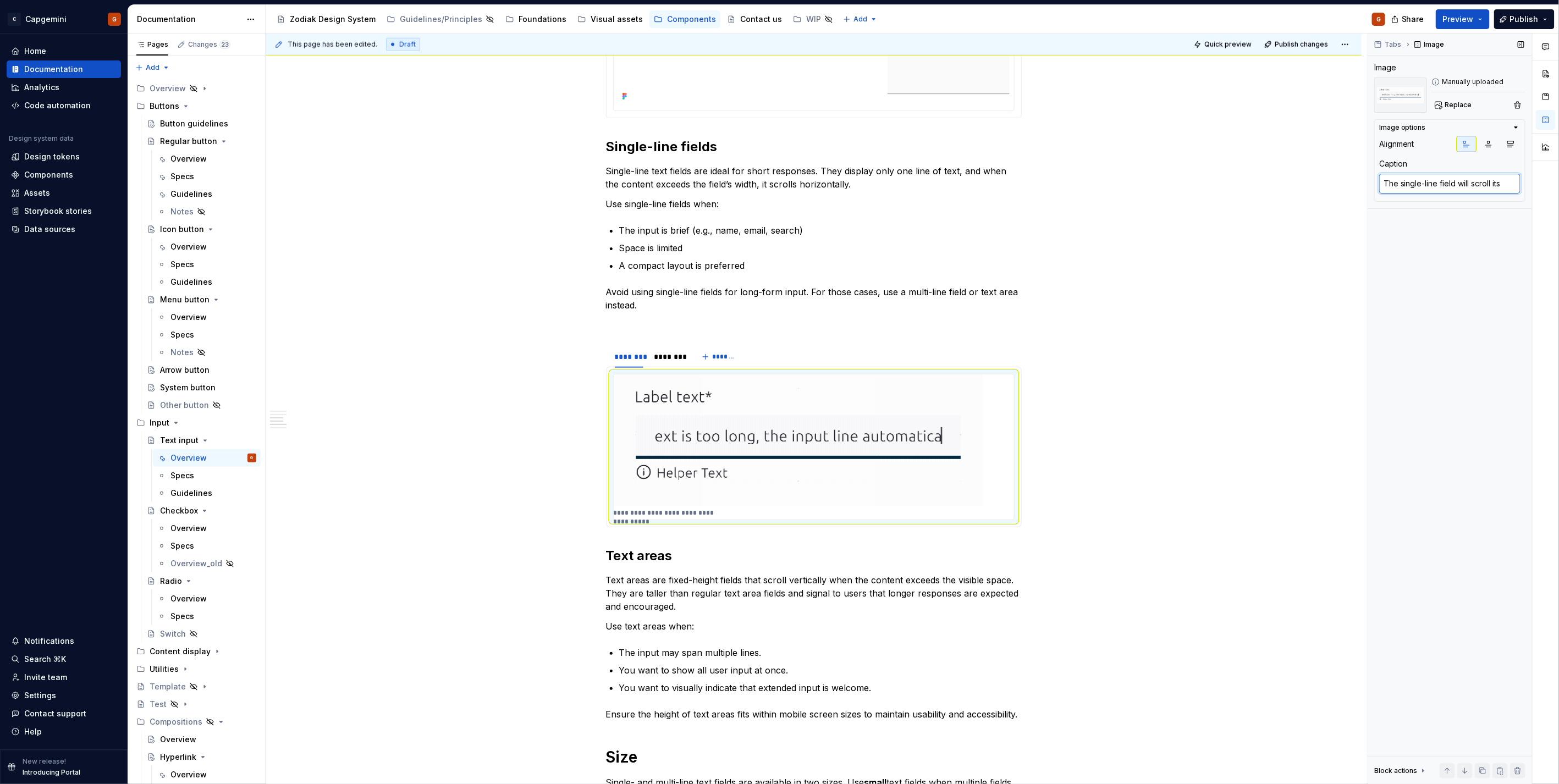
type textarea "*"
type textarea "The single-line field will scroll it"
type textarea "*"
type textarea "The single-line field will scroll i"
type textarea "*"
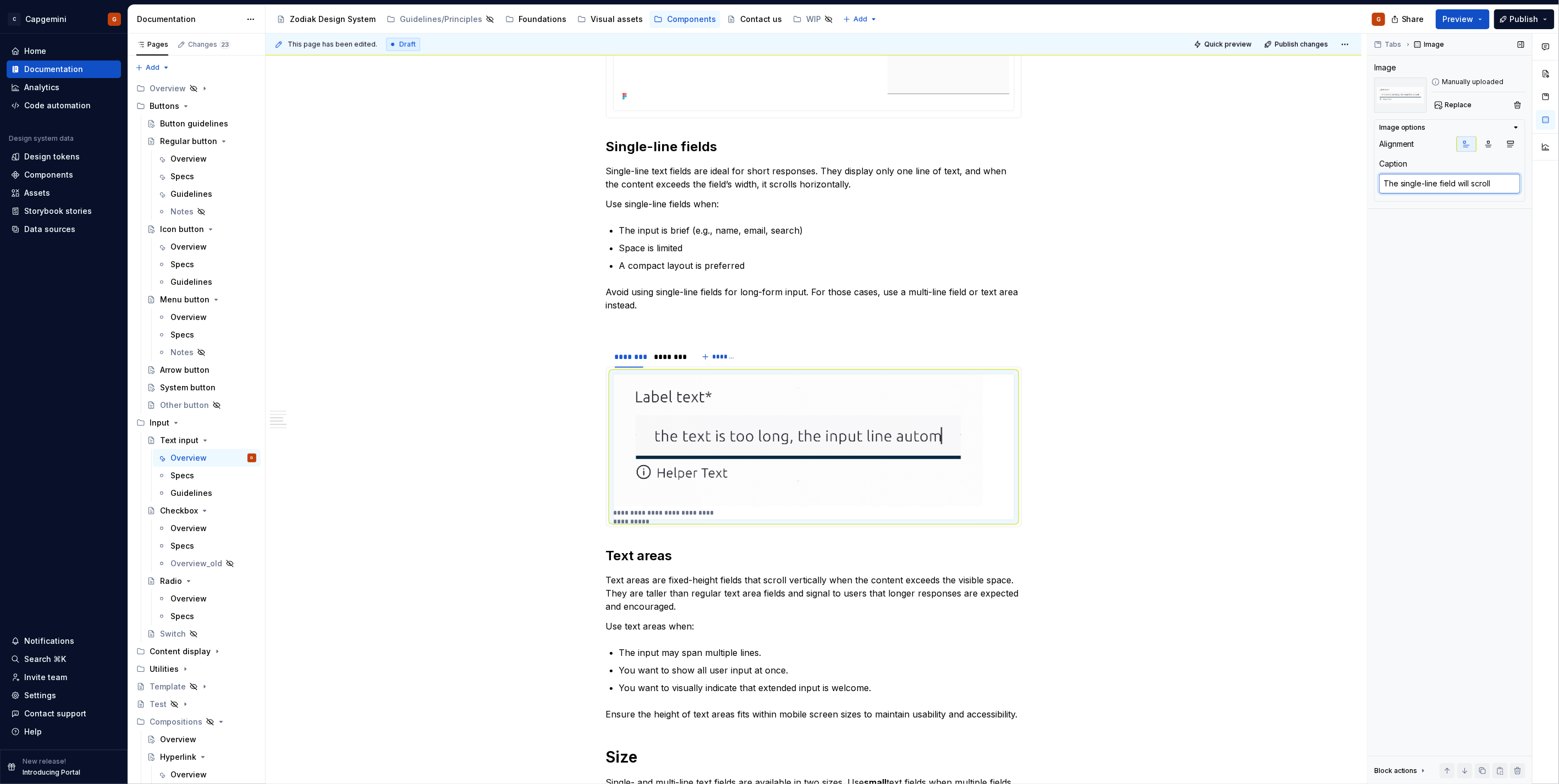
type textarea "The single-line field will scroll"
type textarea "*"
type textarea "The single-line field will scrol"
type textarea "*"
type textarea "The single-line field will scro"
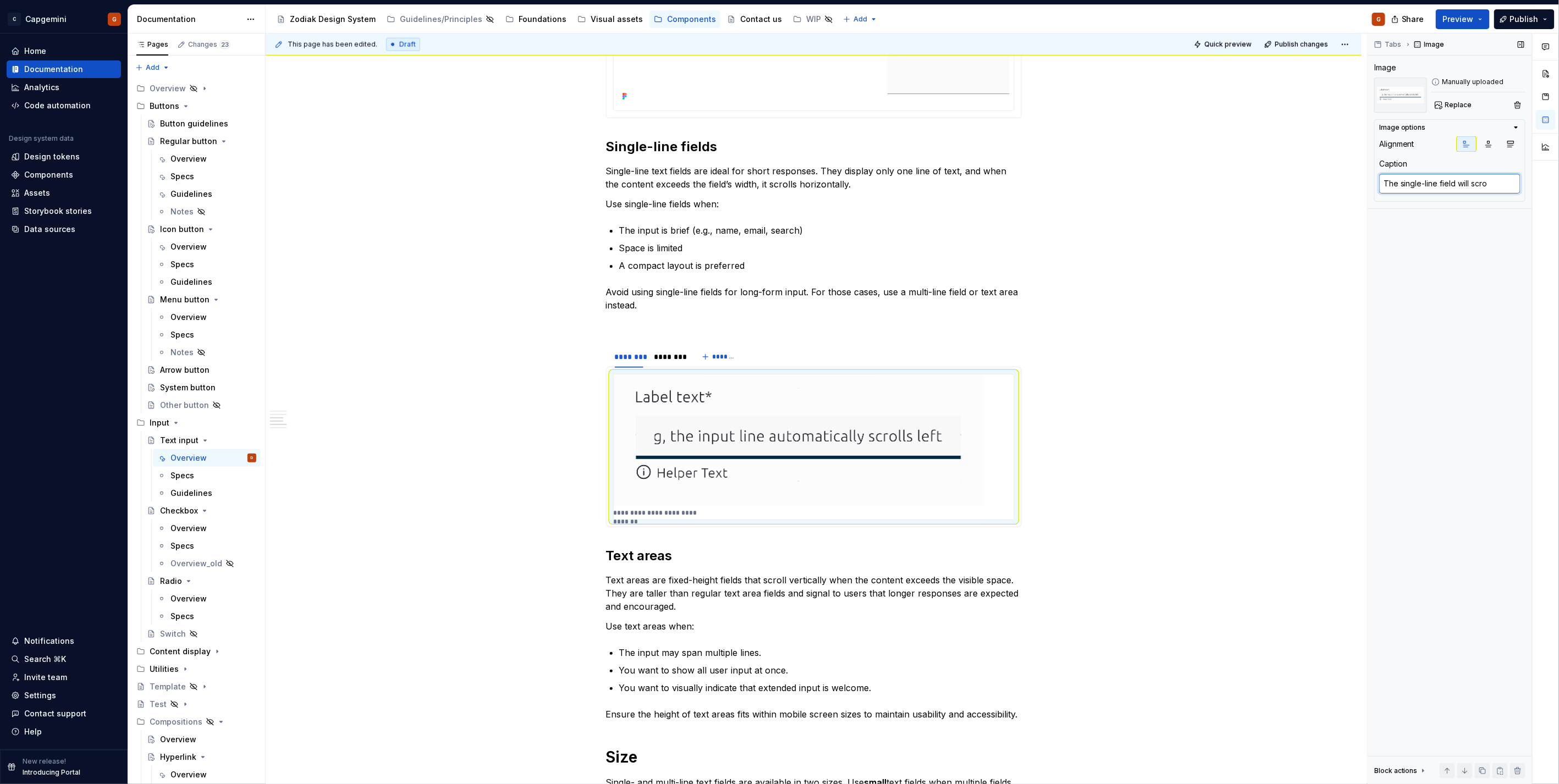
type textarea "*"
type textarea "The single-line field will scr"
type textarea "*"
type textarea "The single-line field will sc"
type textarea "*"
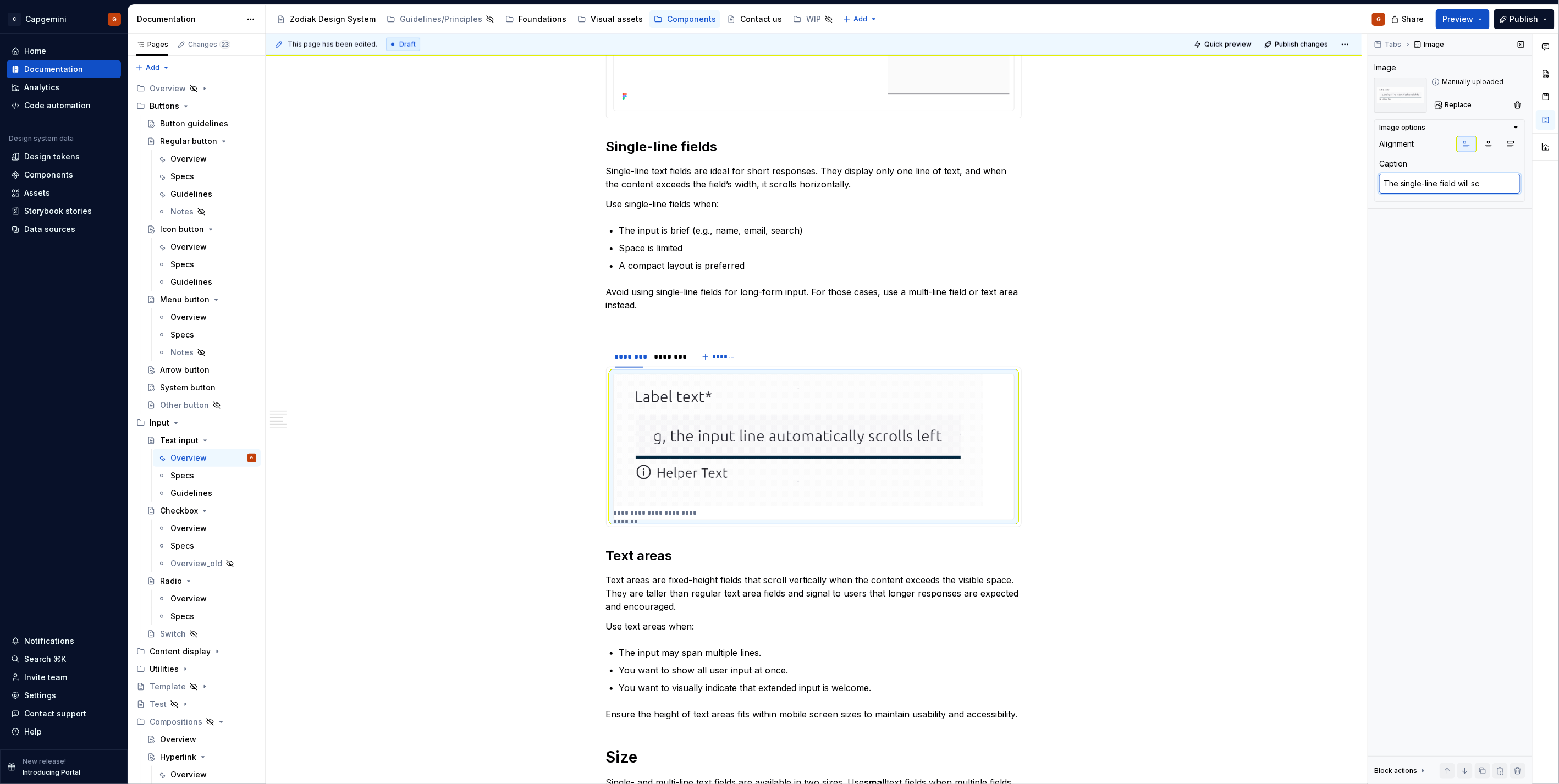
type textarea "The single-line field will s"
type textarea "*"
type textarea "The single-line field will"
type textarea "*"
type textarea "The single-line field will"
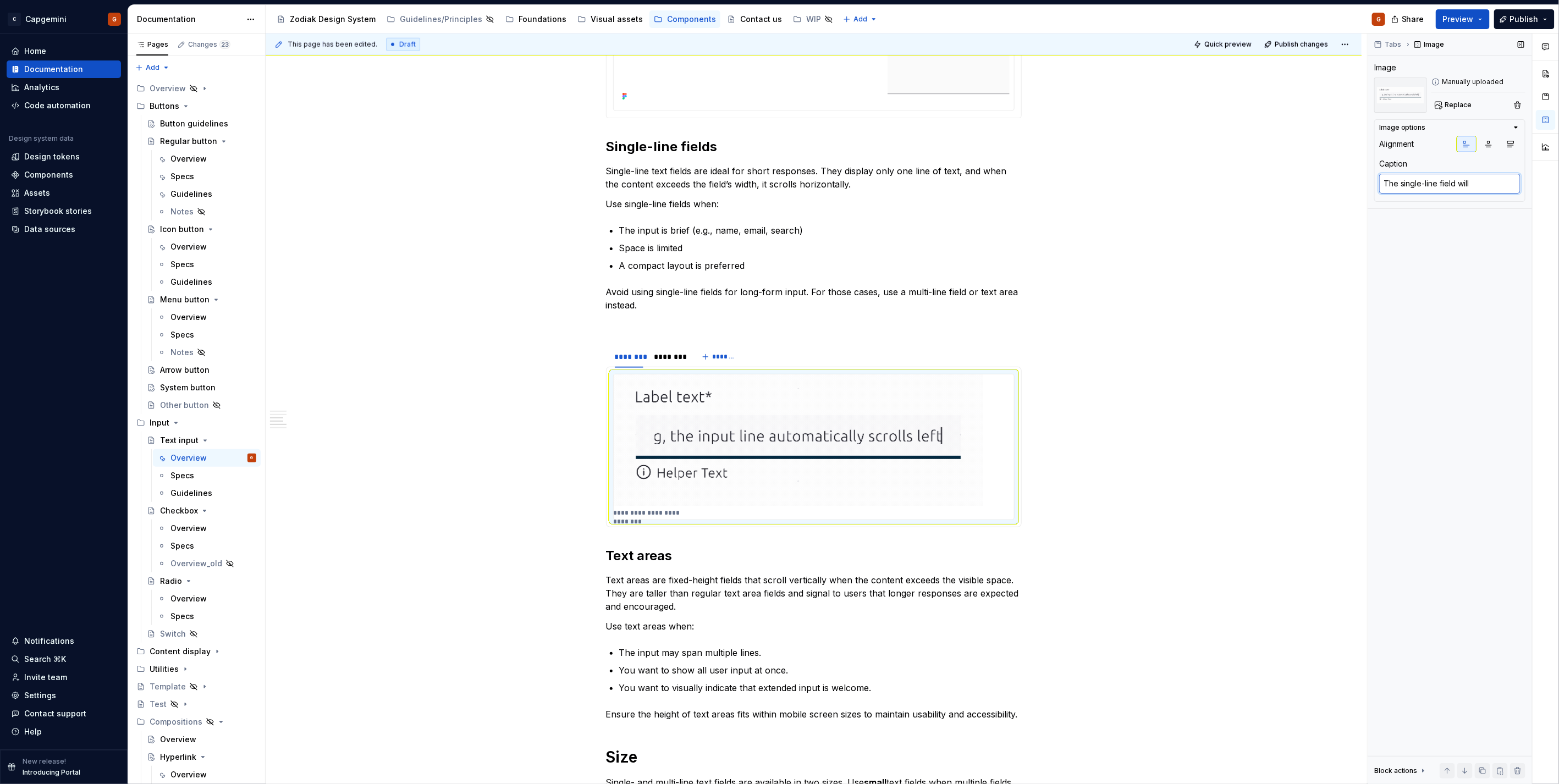
type textarea "*"
type textarea "The single-line field wil"
type textarea "*"
type textarea "The single-line field wi"
type textarea "*"
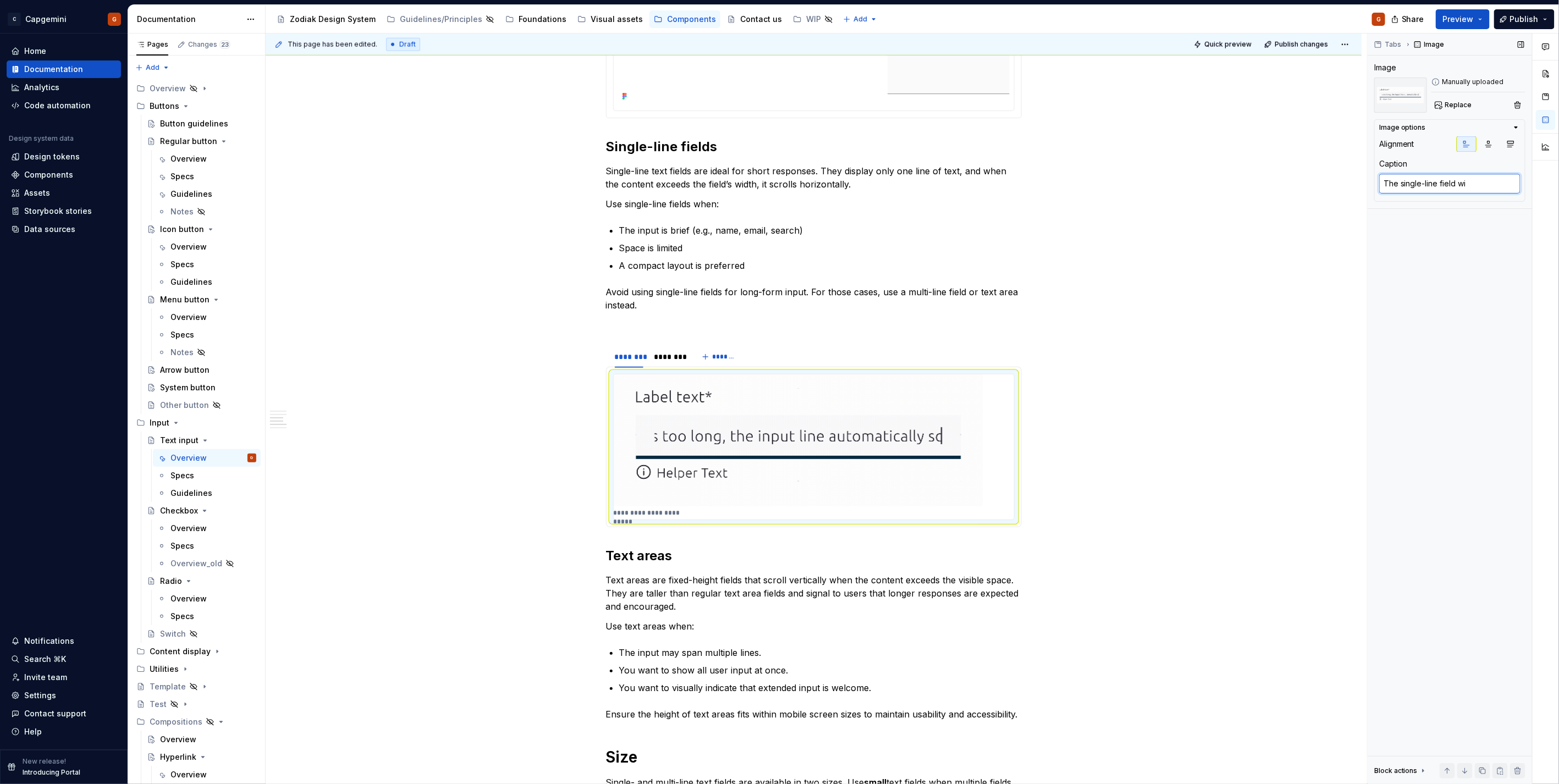
type textarea "The single-line field w"
type textarea "*"
type textarea "The single-line field"
type textarea "*"
type textarea "The single-line field s"
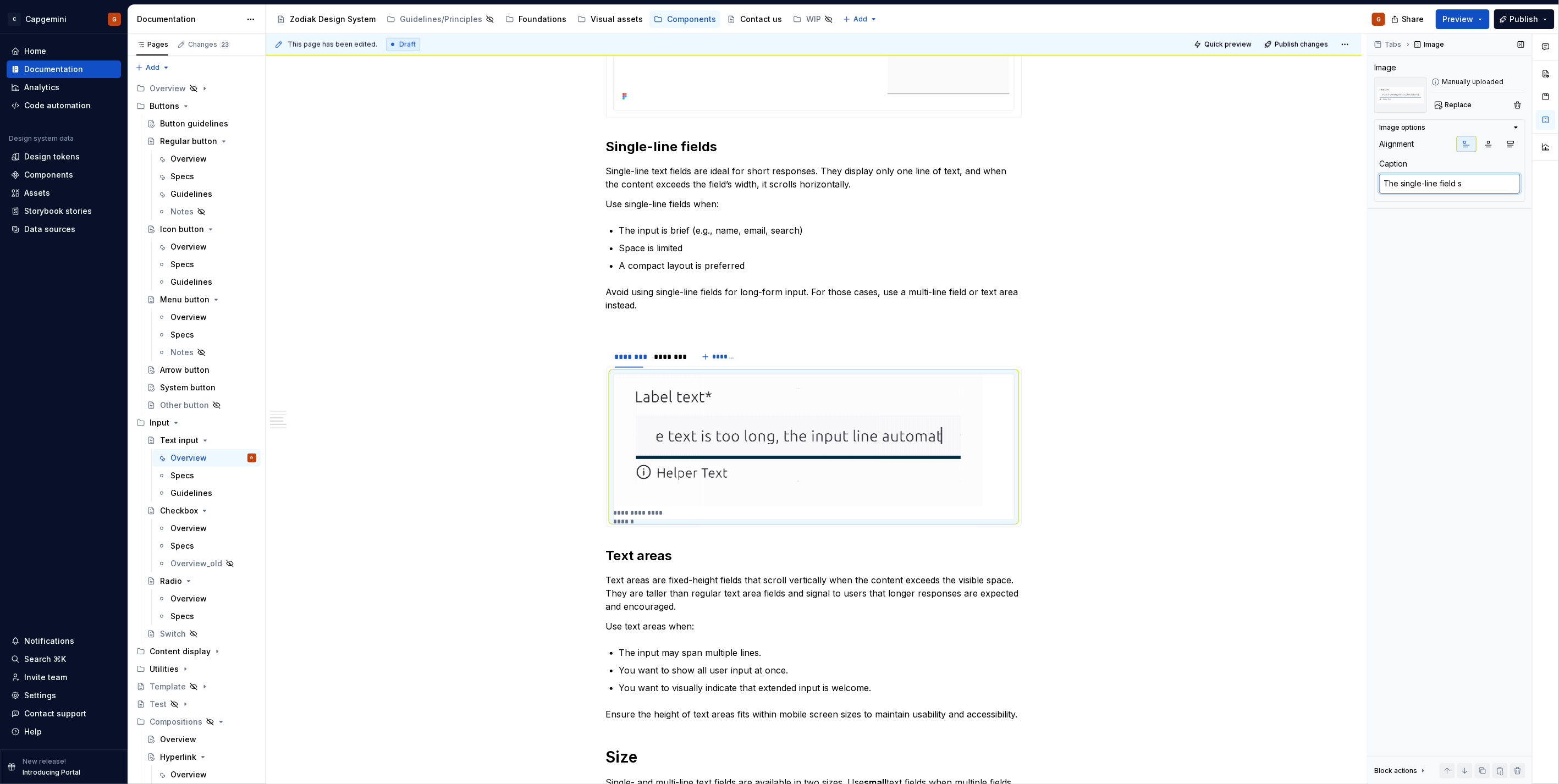
type textarea "*"
type textarea "The single-line field sc"
type textarea "*"
type textarea "The single-line field scr"
type textarea "*"
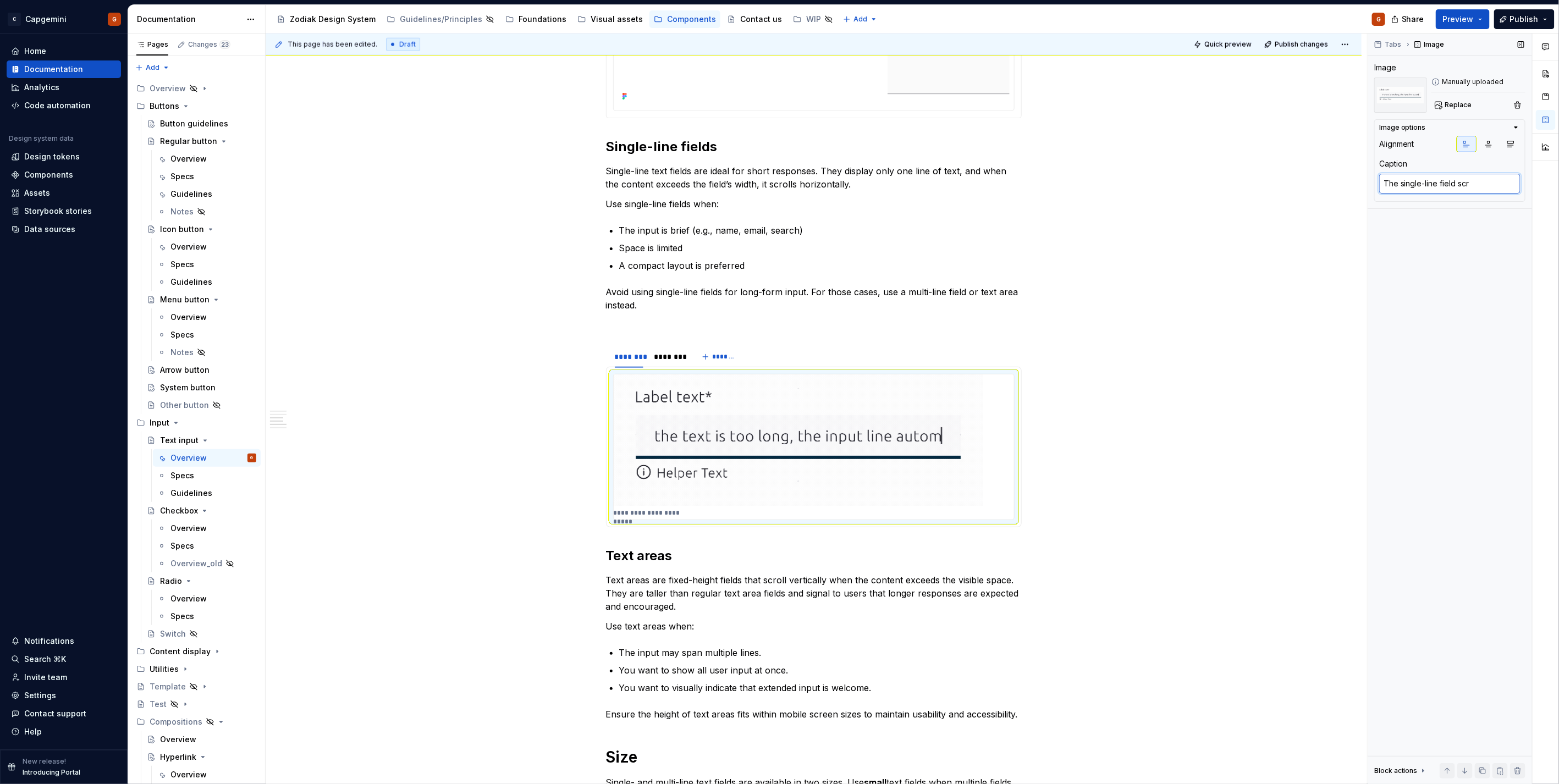
type textarea "The single-line field scro"
type textarea "*"
type textarea "The single-line field scrol"
type textarea "*"
type textarea "The single-line field scrolls"
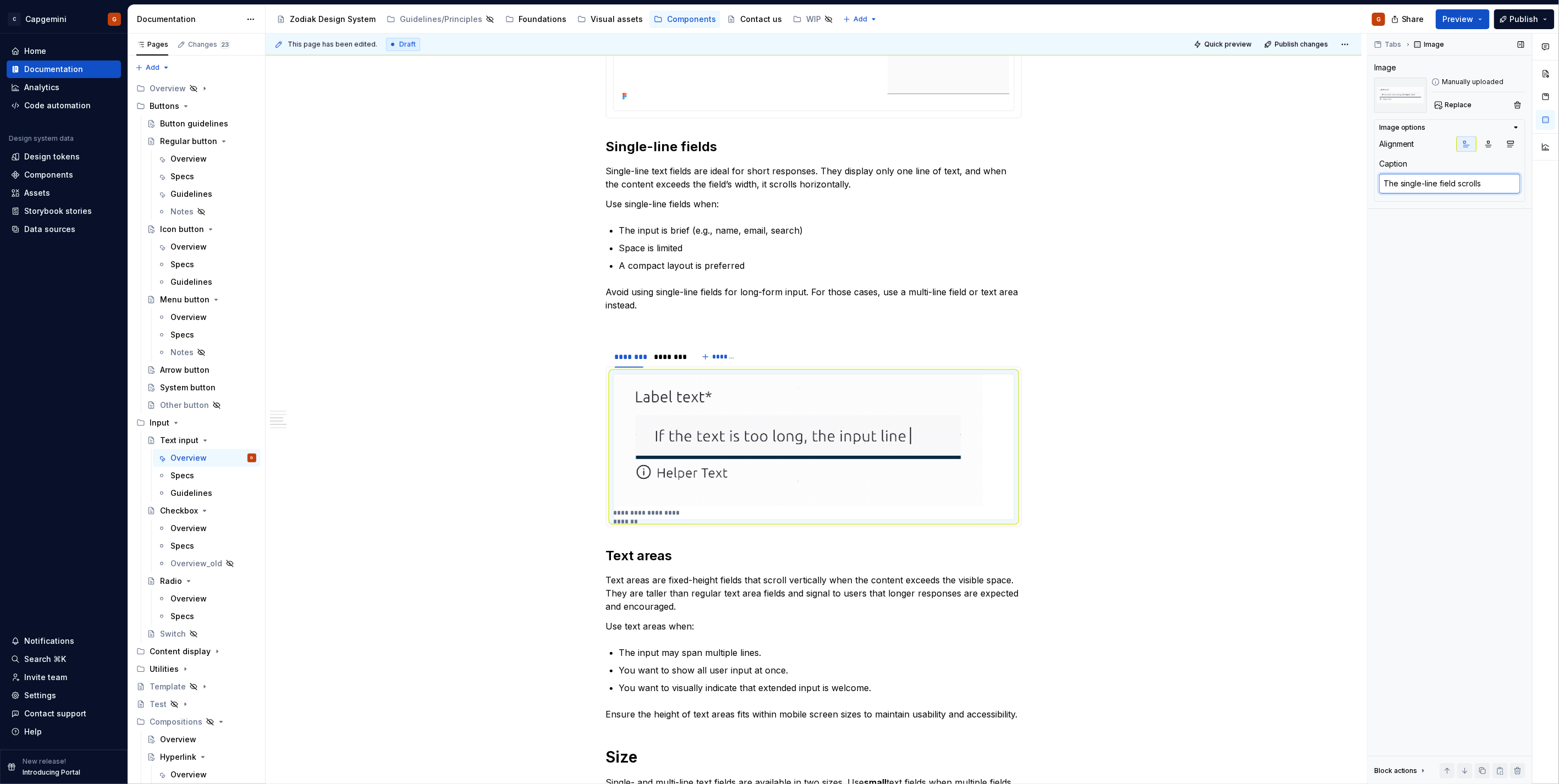
type textarea "*"
type textarea "The single-line field scrolls"
type textarea "*"
type textarea "The single-line field scrolls l"
type textarea "*"
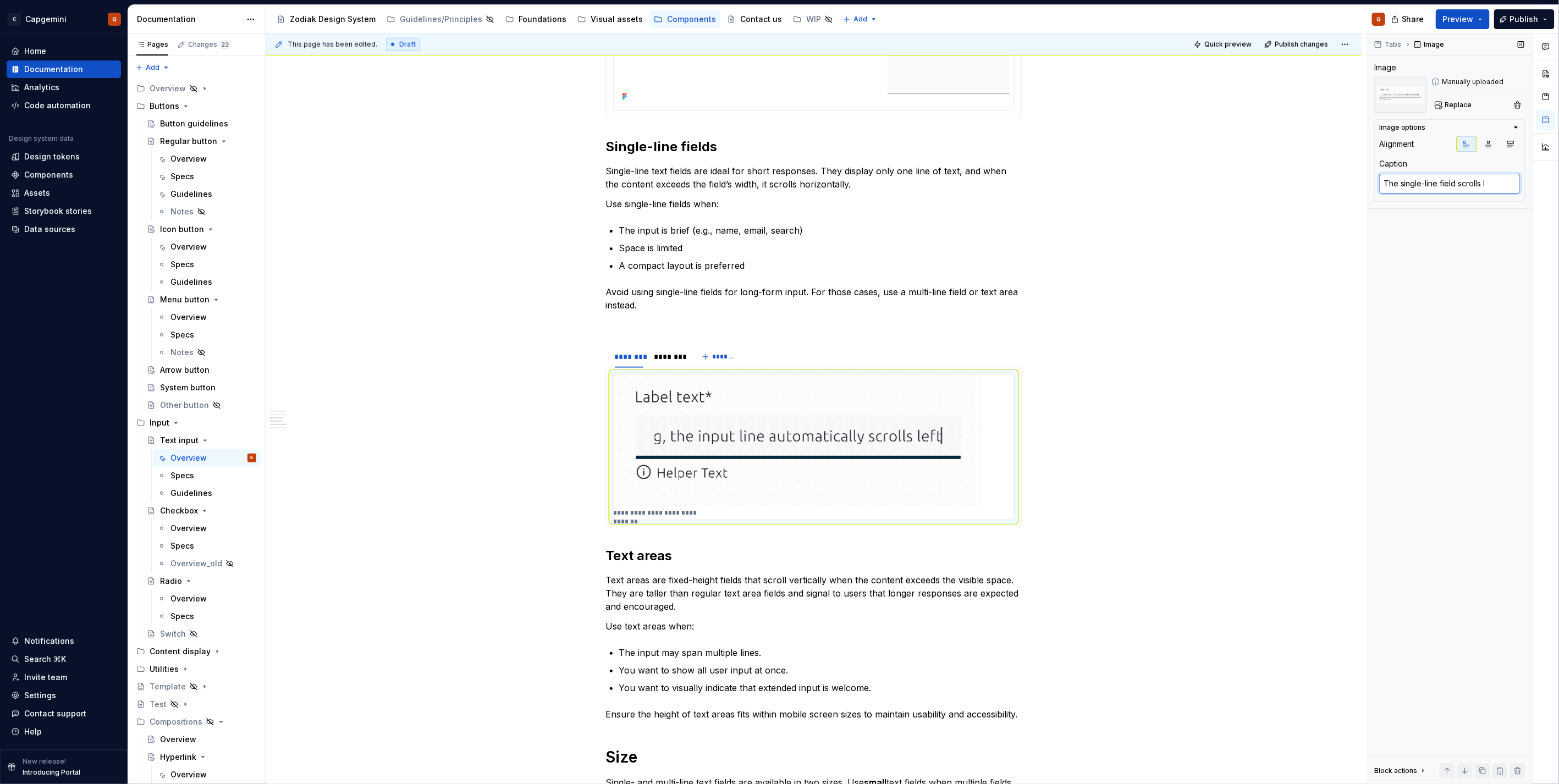
type textarea "The single-line field scrolls le"
type textarea "*"
type textarea "The single-line field scrolls lef"
type textarea "*"
type textarea "The single-line field scrolls left"
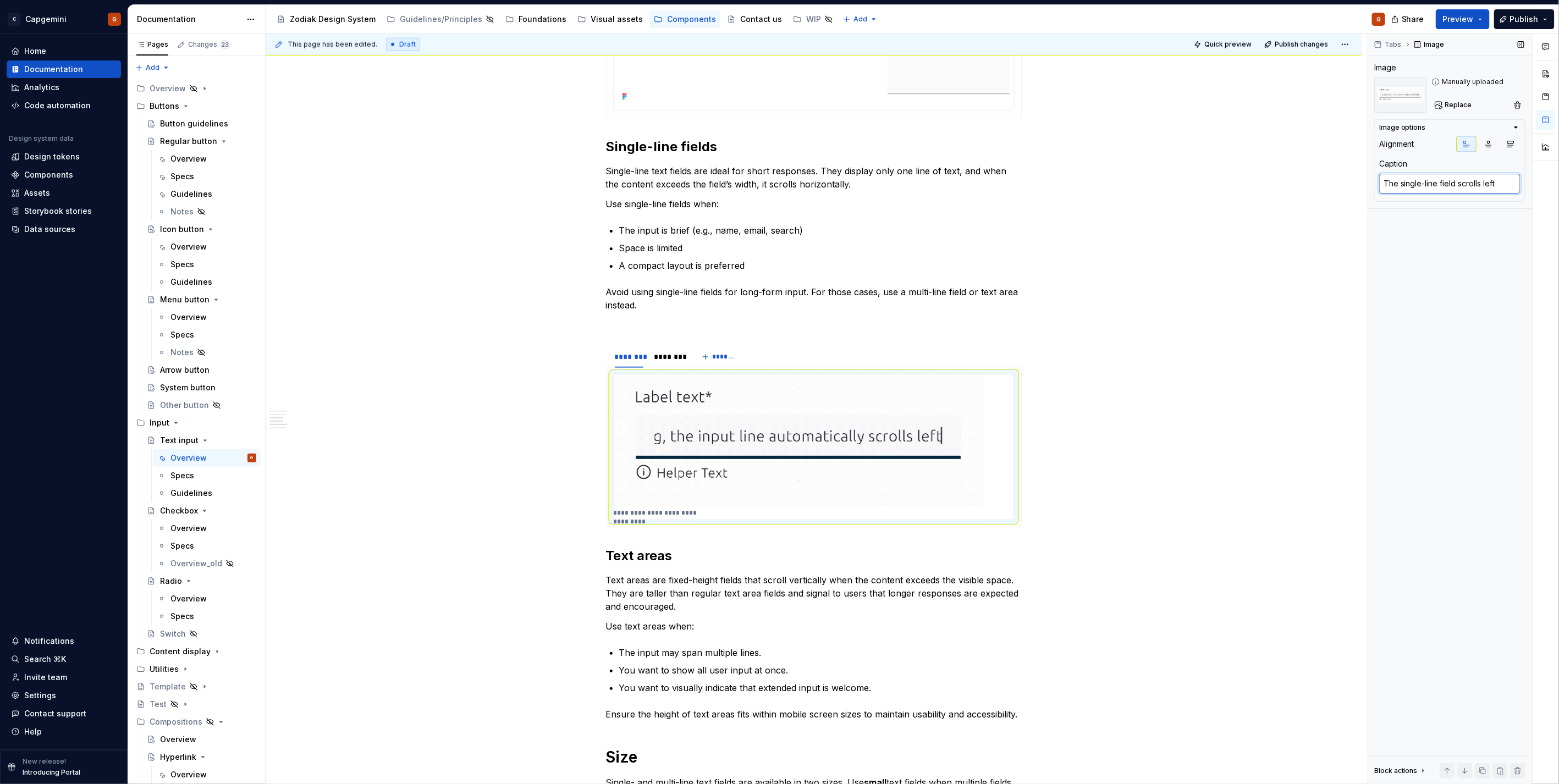
type textarea "*"
type textarea "The single-line field scrolls left"
type textarea "*"
type textarea "The single-line field scrolls left o"
type textarea "*"
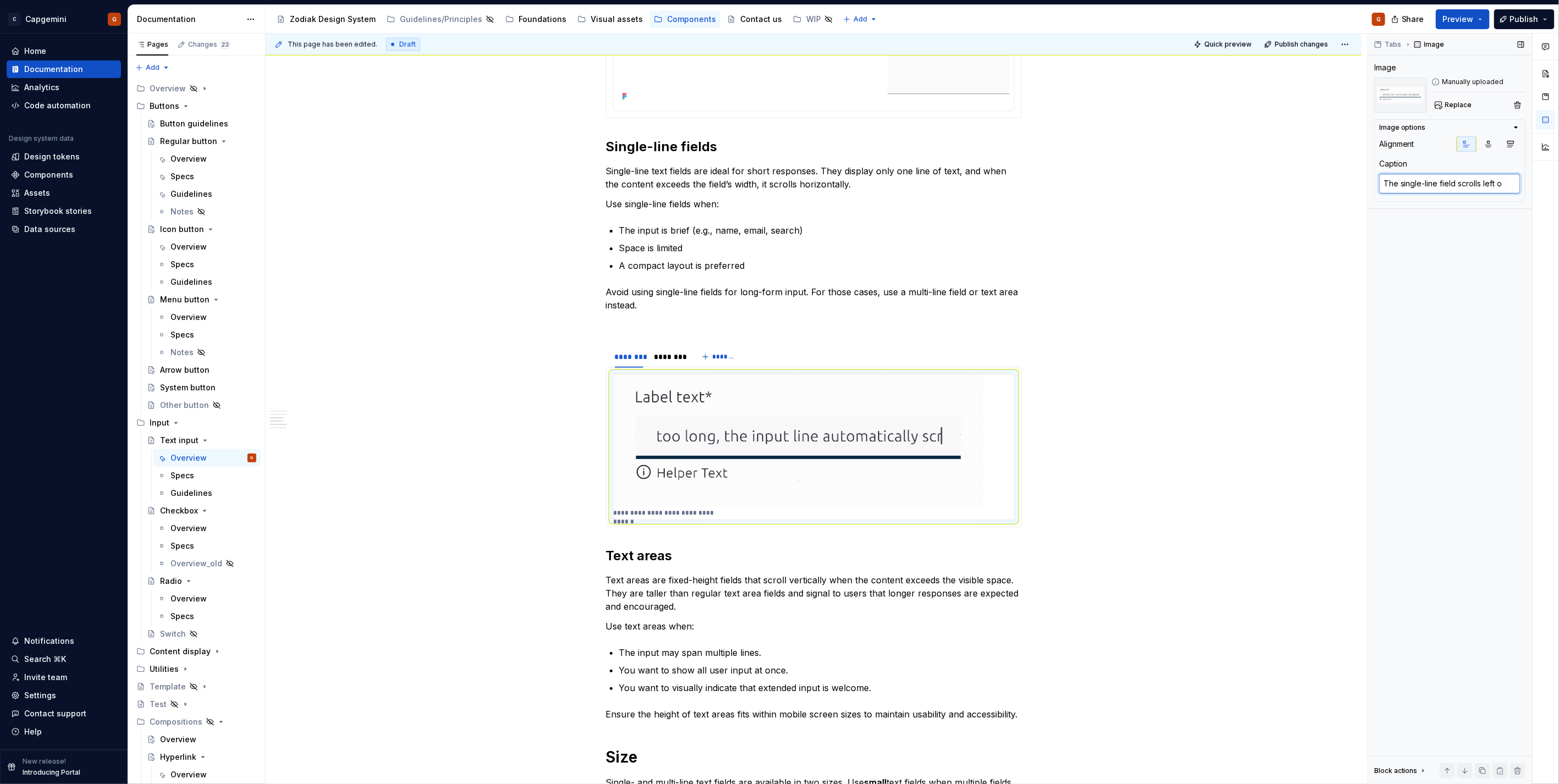
type textarea "The single-line field scrolls left on"
type textarea "*"
type textarea "The single-line field scrolls left onc"
click at [1229, 42] on span "Quick preview" at bounding box center [1228, 44] width 47 height 9
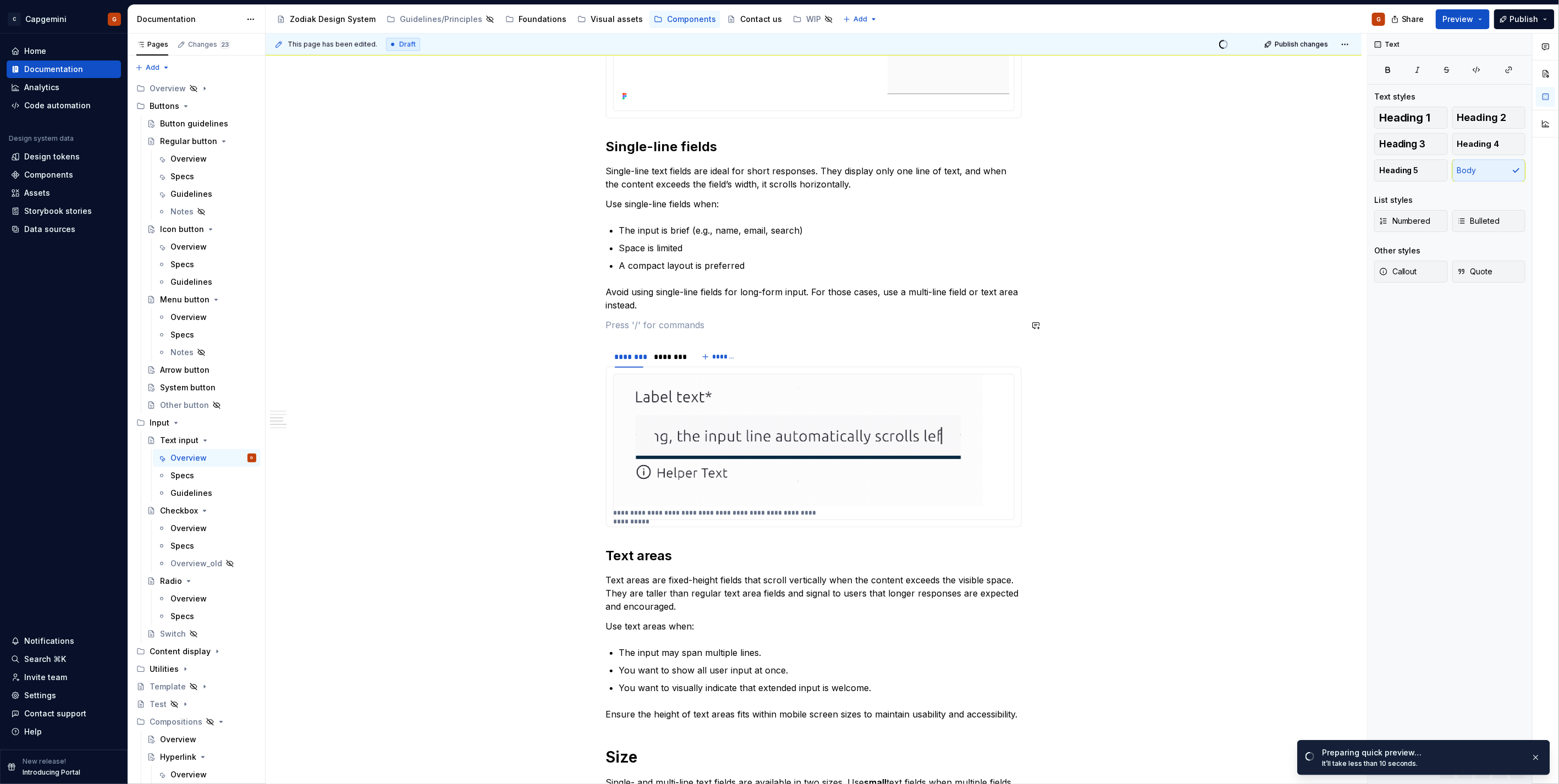
click at [646, 333] on div "**********" at bounding box center [813, 272] width 416 height 2137
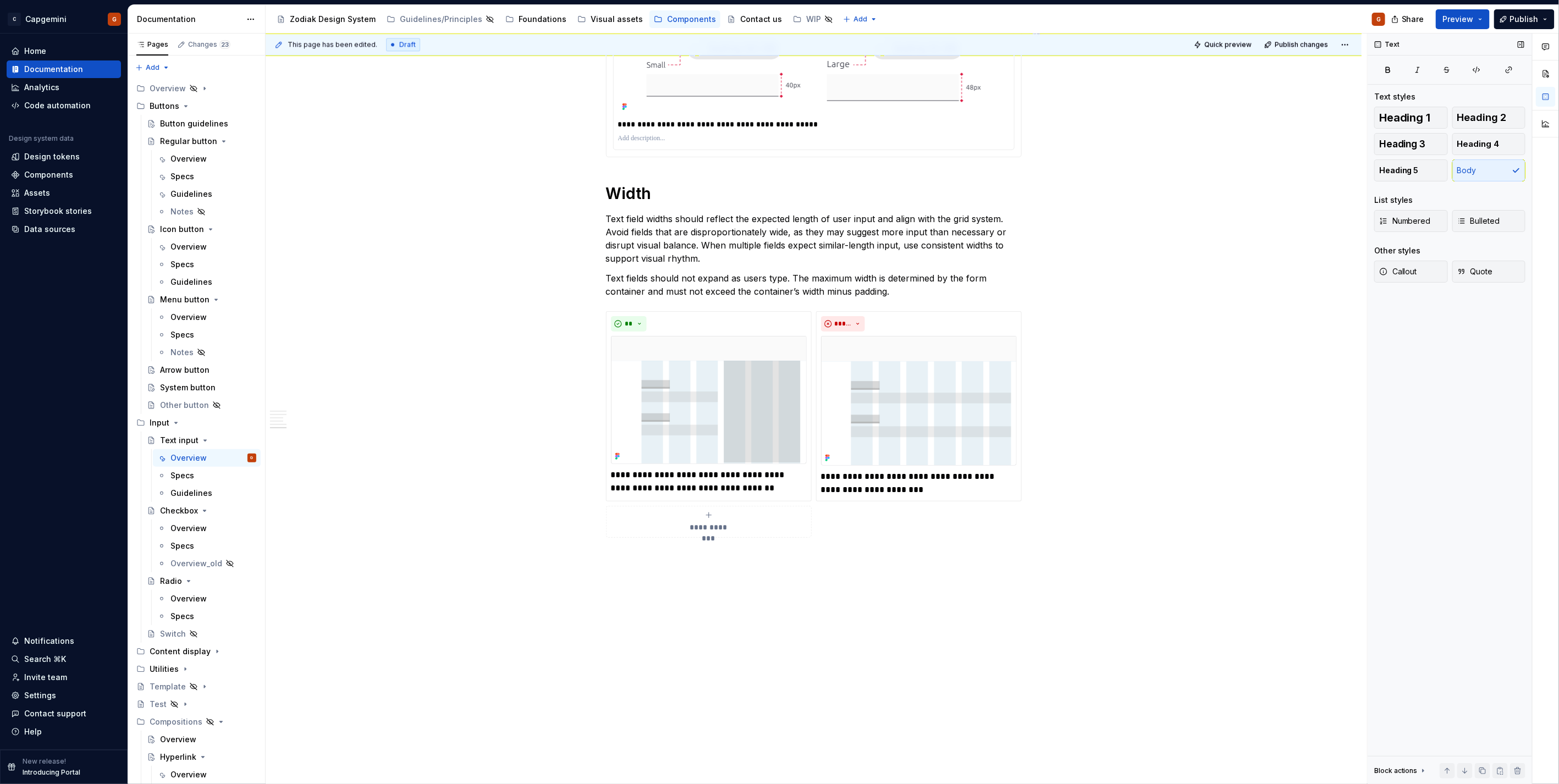
scroll to position [1818, 0]
click at [1328, 45] on button "Publish changes" at bounding box center [1297, 44] width 72 height 15
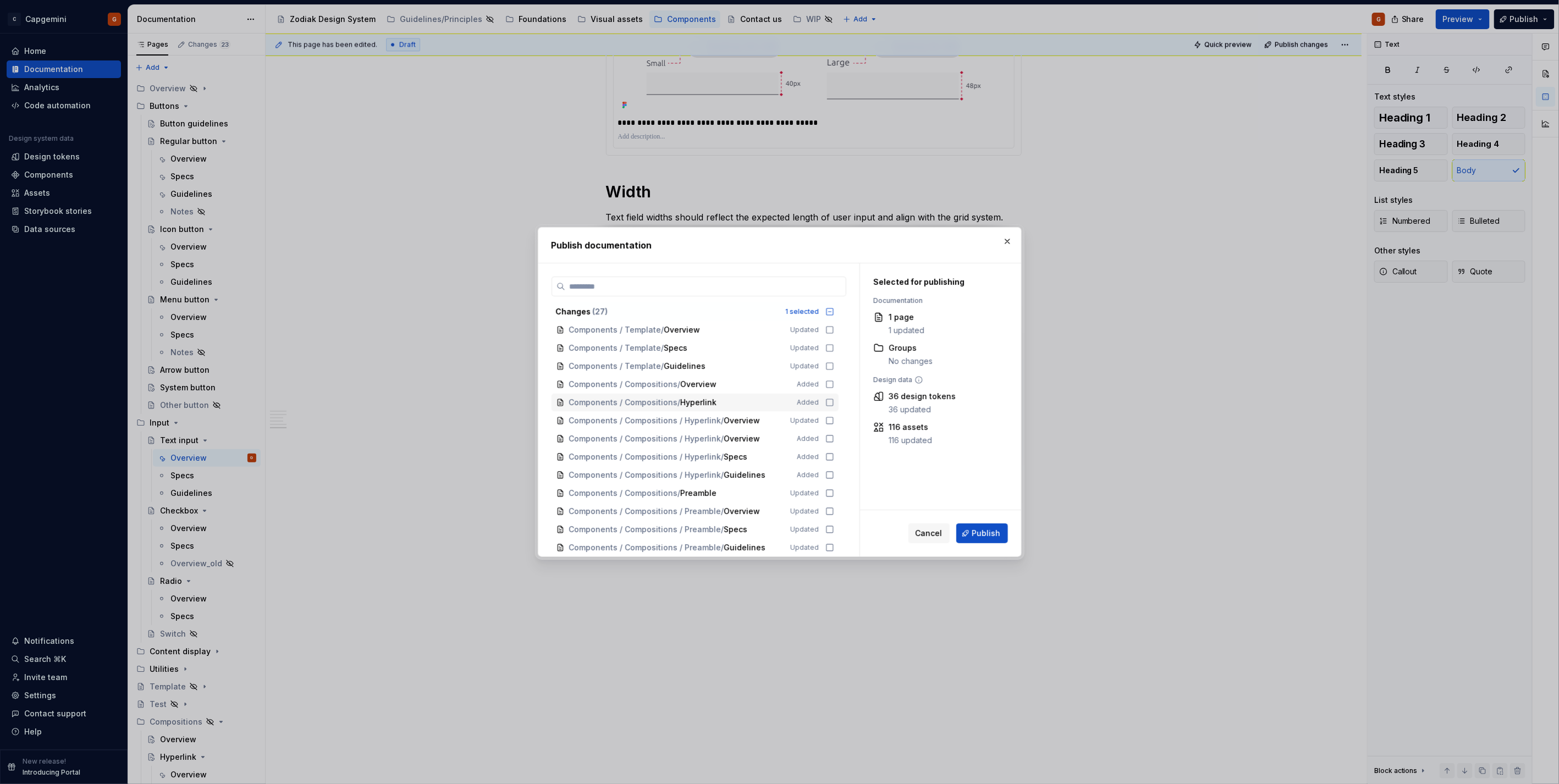
scroll to position [73, 0]
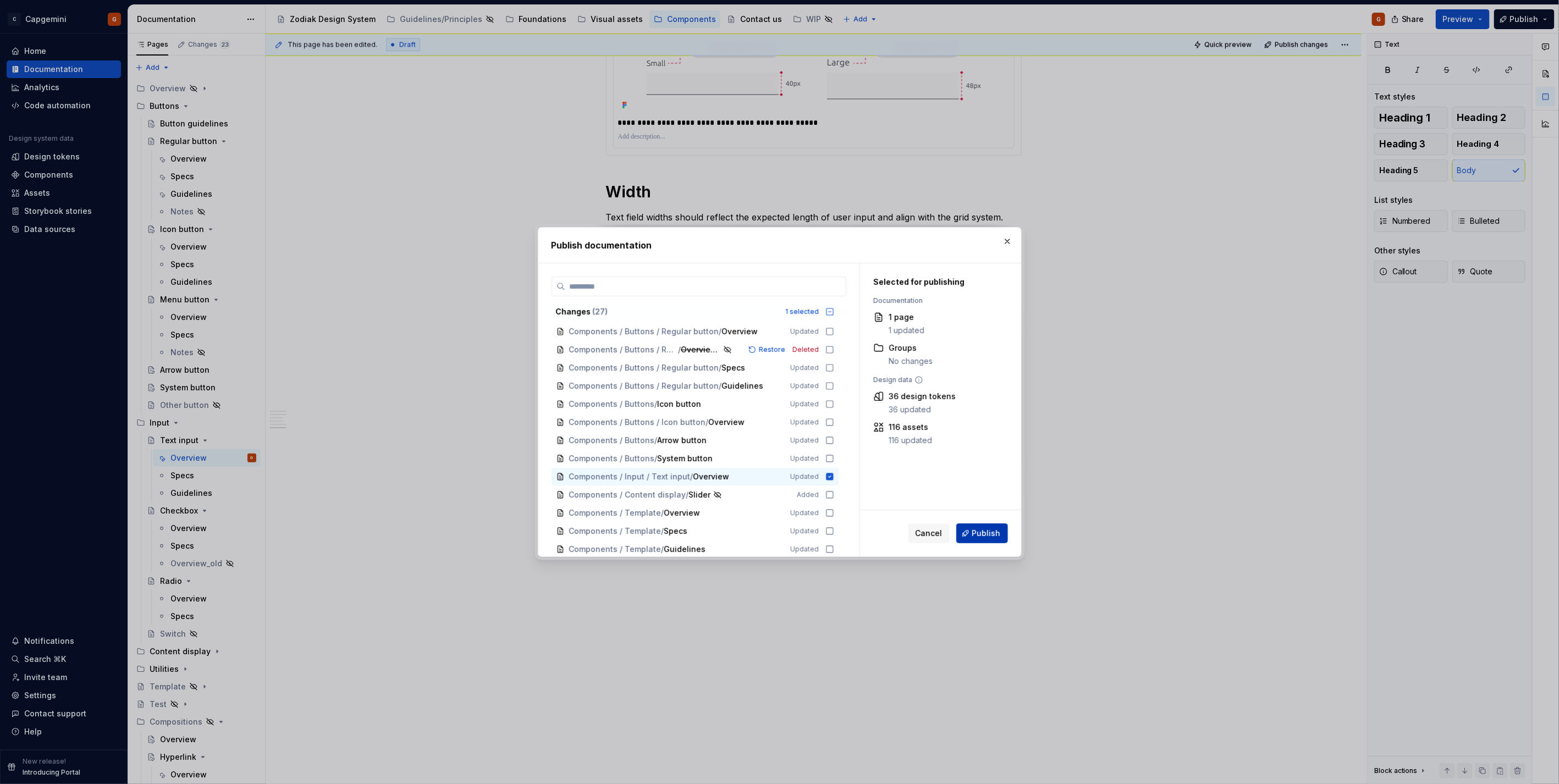
click at [980, 535] on span "Publish" at bounding box center [986, 533] width 28 height 11
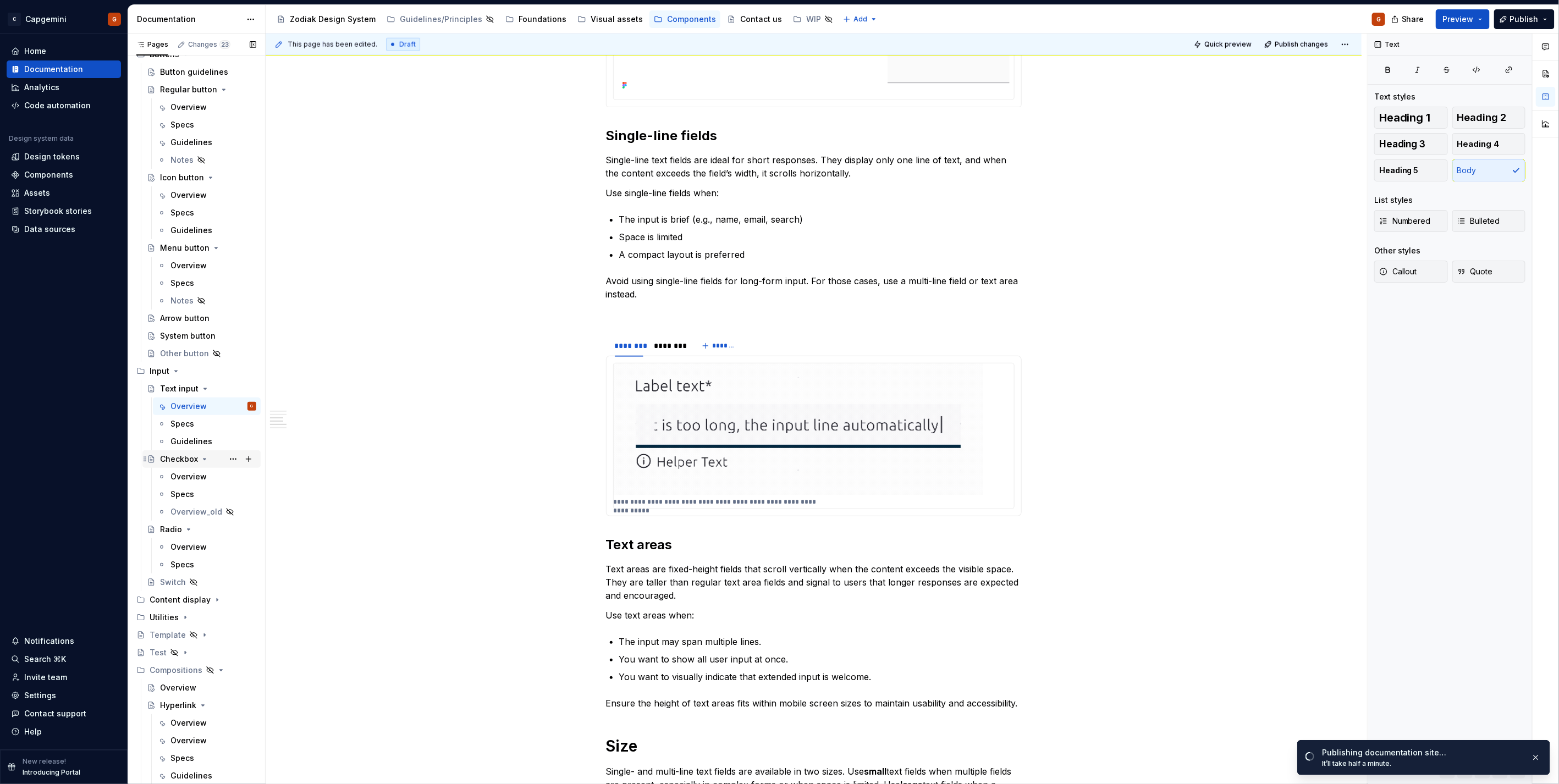
scroll to position [119, 0]
